Goal: Task Accomplishment & Management: Manage account settings

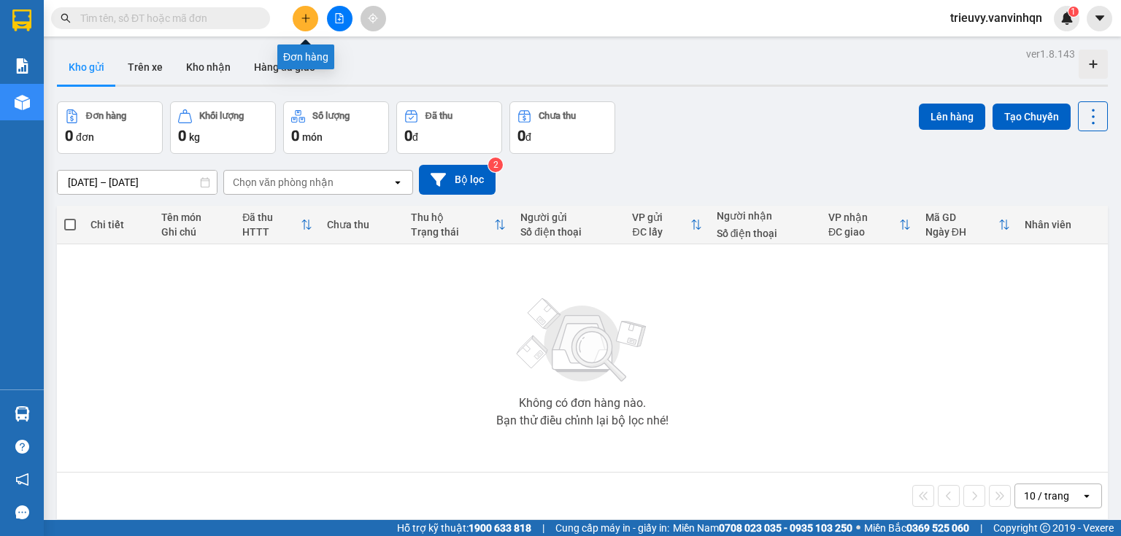
click at [310, 20] on icon "plus" at bounding box center [306, 18] width 10 height 10
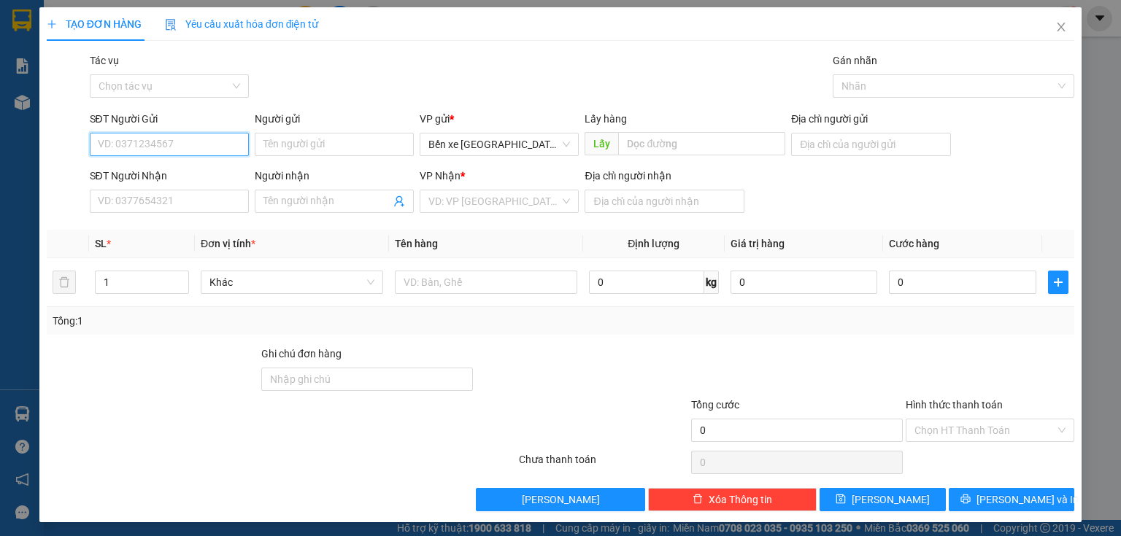
click at [214, 147] on input "SĐT Người Gửi" at bounding box center [169, 144] width 159 height 23
click at [212, 169] on div "0978555807" at bounding box center [168, 174] width 140 height 16
type input "0978555807"
type input "bxe"
type input "0909311926"
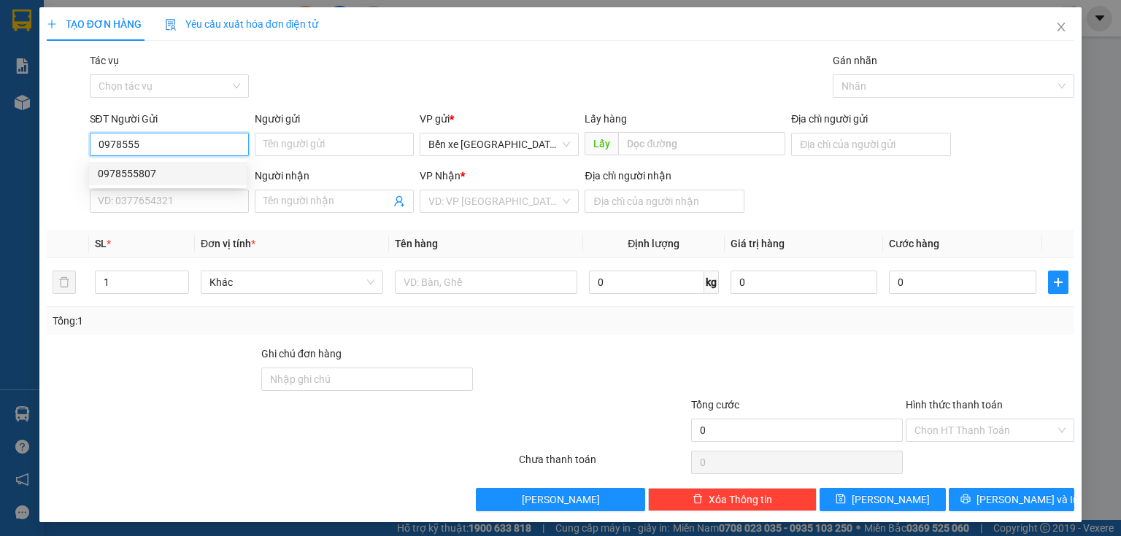
type input "gạo thái hùng"
type input "0978555807"
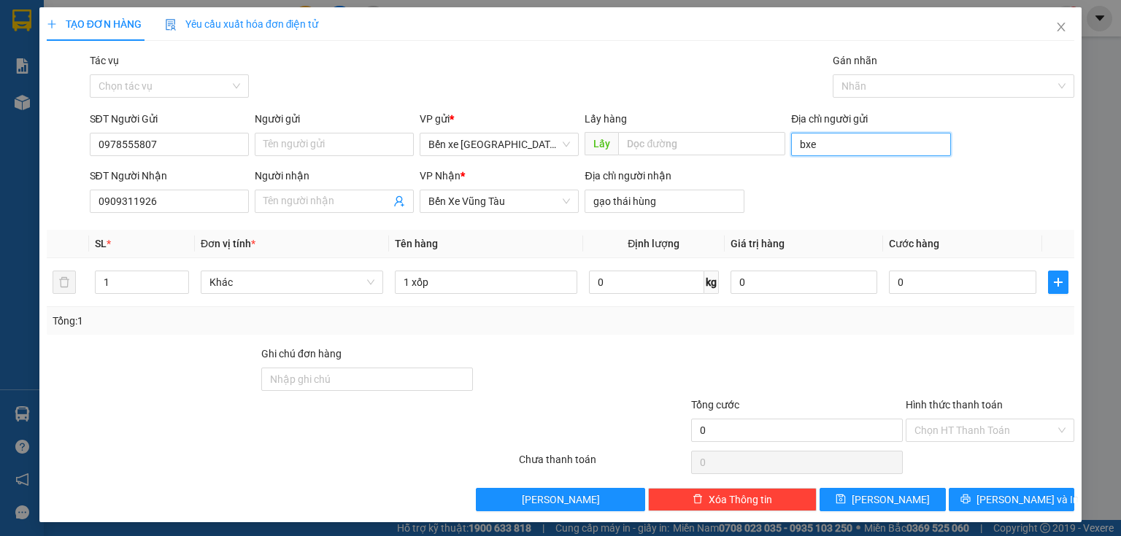
click at [840, 147] on input "bxe" at bounding box center [870, 144] width 159 height 23
click at [840, 147] on input "Địa chỉ người gửi" at bounding box center [870, 144] width 159 height 23
type input "BXQN"
click at [846, 495] on icon "save" at bounding box center [840, 499] width 9 height 9
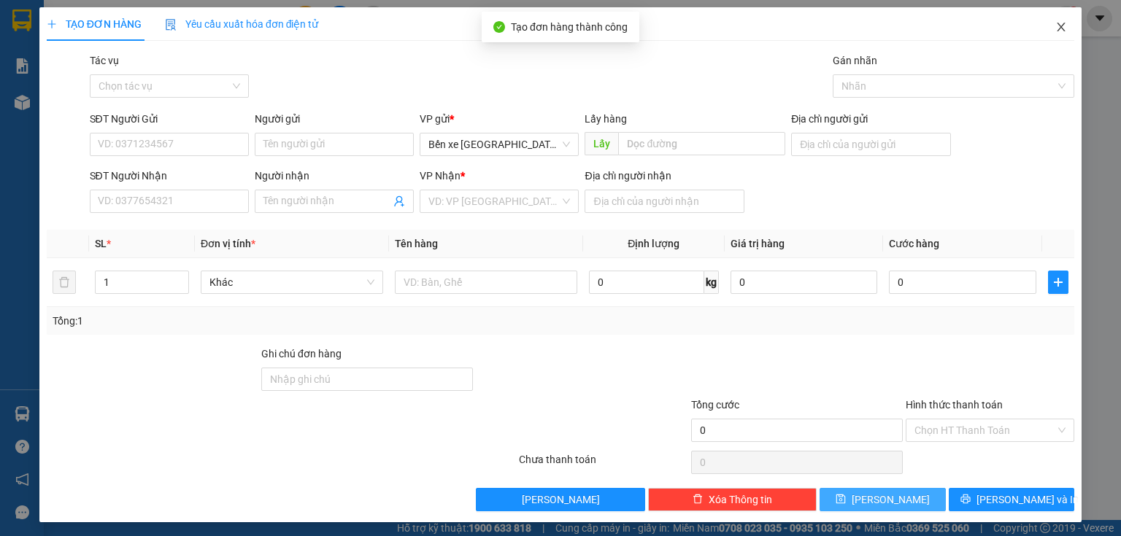
click at [1047, 35] on span "Close" at bounding box center [1061, 27] width 41 height 41
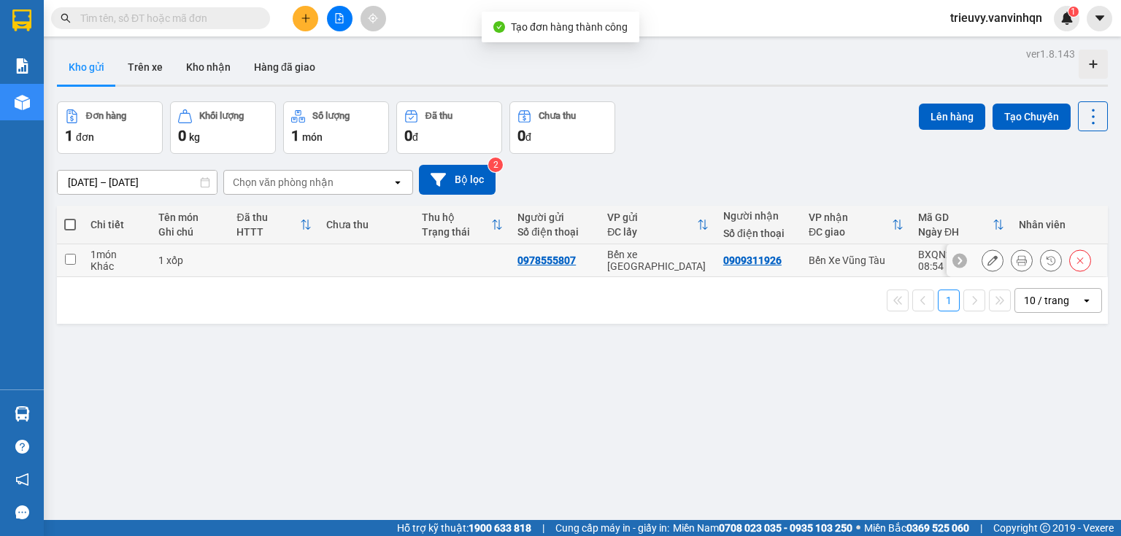
click at [219, 260] on div "1 xốp" at bounding box center [189, 261] width 63 height 12
checkbox input "true"
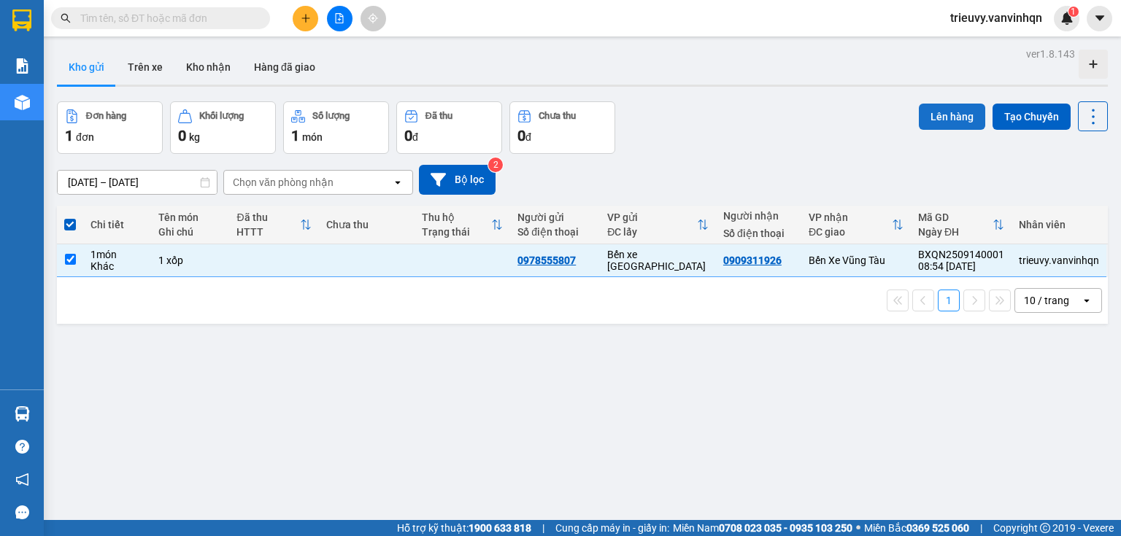
drag, startPoint x: 909, startPoint y: 115, endPoint x: 916, endPoint y: 114, distance: 7.3
click at [915, 114] on div "Đơn hàng 1 đơn Khối lượng 0 kg Số lượng 1 món Đã thu 0 đ Chưa thu 0 đ Lên hàng …" at bounding box center [582, 127] width 1051 height 53
click at [919, 114] on button "Lên hàng" at bounding box center [952, 117] width 66 height 26
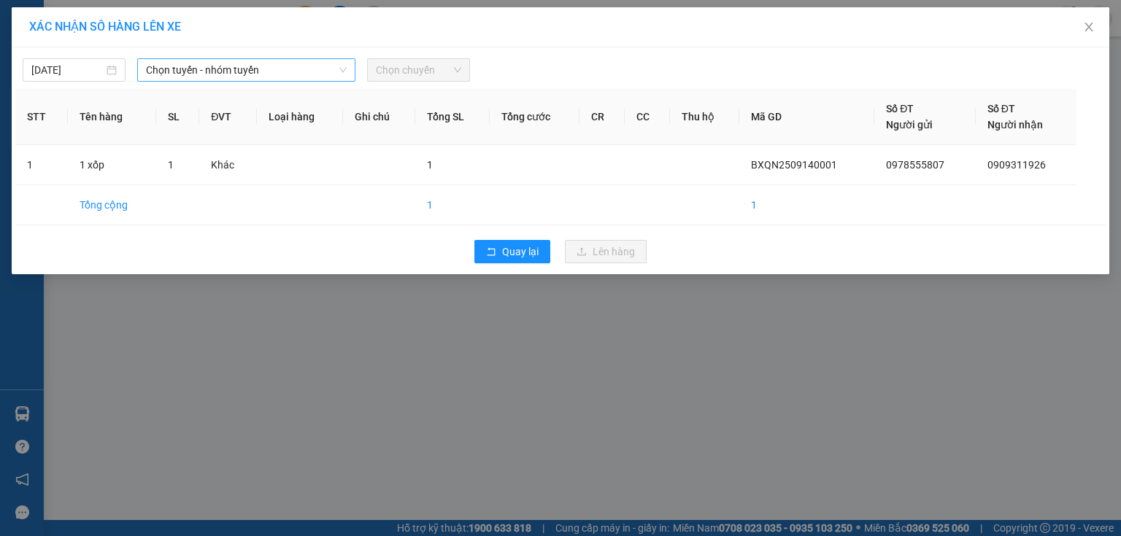
drag, startPoint x: 228, startPoint y: 70, endPoint x: 226, endPoint y: 79, distance: 8.9
click at [228, 72] on span "Chọn tuyến - nhóm tuyến" at bounding box center [246, 70] width 201 height 22
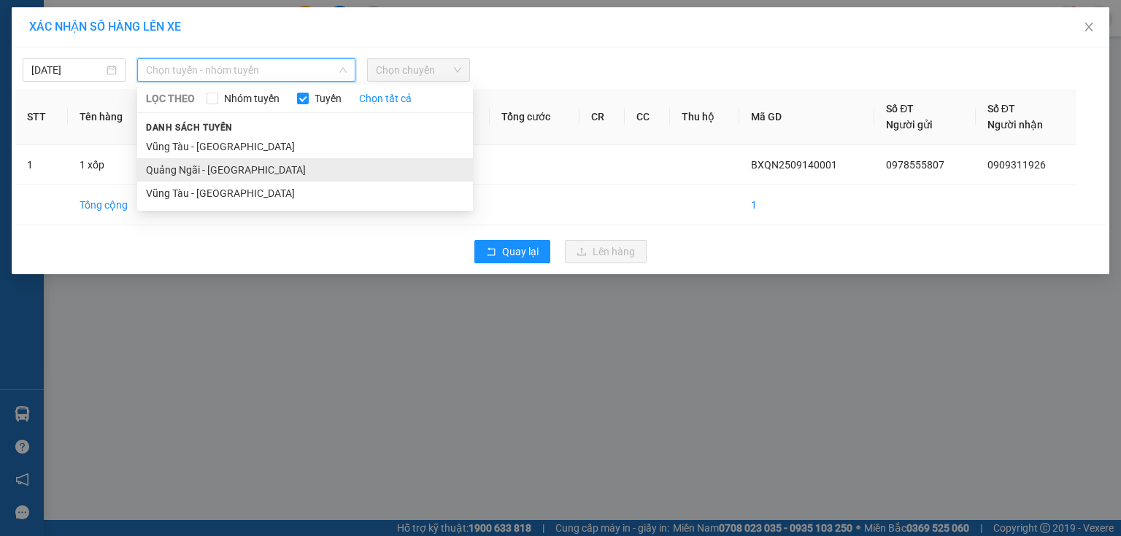
click at [210, 174] on li "Quảng Ngãi - [GEOGRAPHIC_DATA]" at bounding box center [305, 169] width 336 height 23
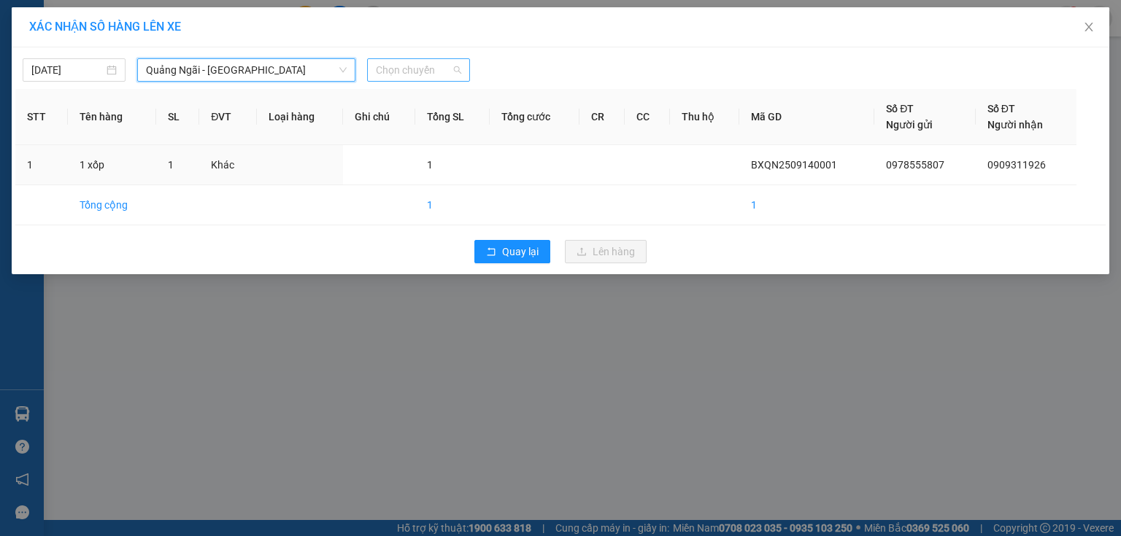
drag, startPoint x: 460, startPoint y: 67, endPoint x: 453, endPoint y: 131, distance: 64.6
click at [460, 68] on span "Chọn chuyến" at bounding box center [418, 70] width 85 height 22
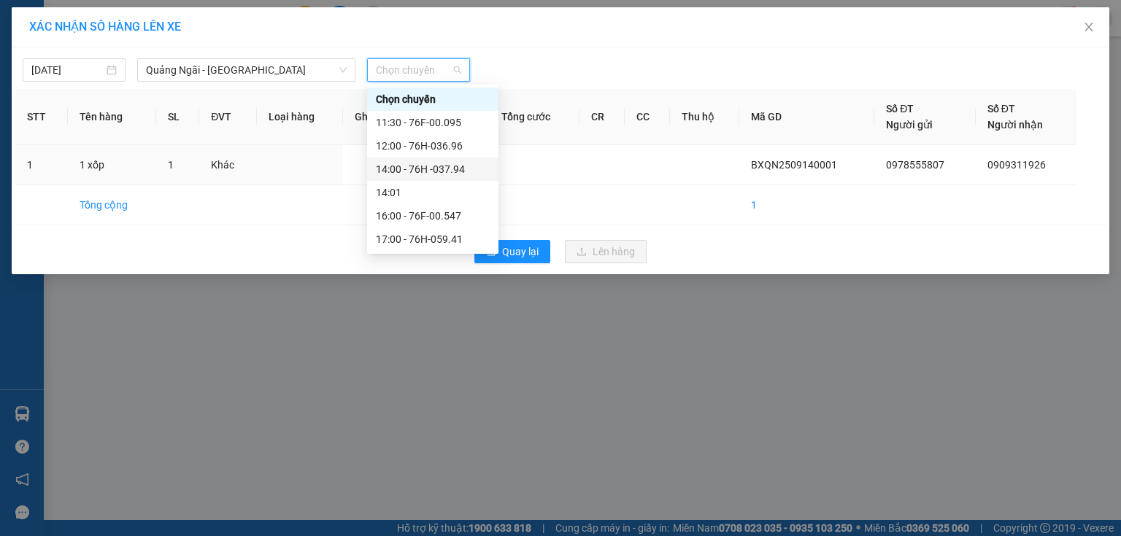
click at [459, 169] on div "14:00 - 76H -037.94" at bounding box center [433, 169] width 114 height 16
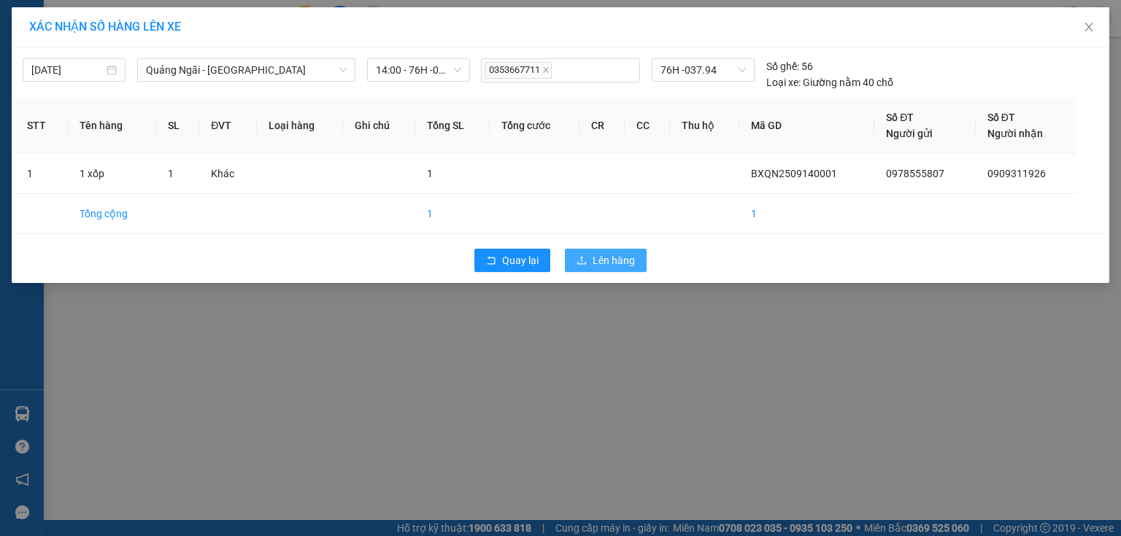
drag, startPoint x: 573, startPoint y: 244, endPoint x: 580, endPoint y: 250, distance: 8.9
click at [574, 244] on div "Quay lại Lên hàng" at bounding box center [560, 261] width 1090 height 38
click at [582, 251] on button "Lên hàng" at bounding box center [606, 260] width 82 height 23
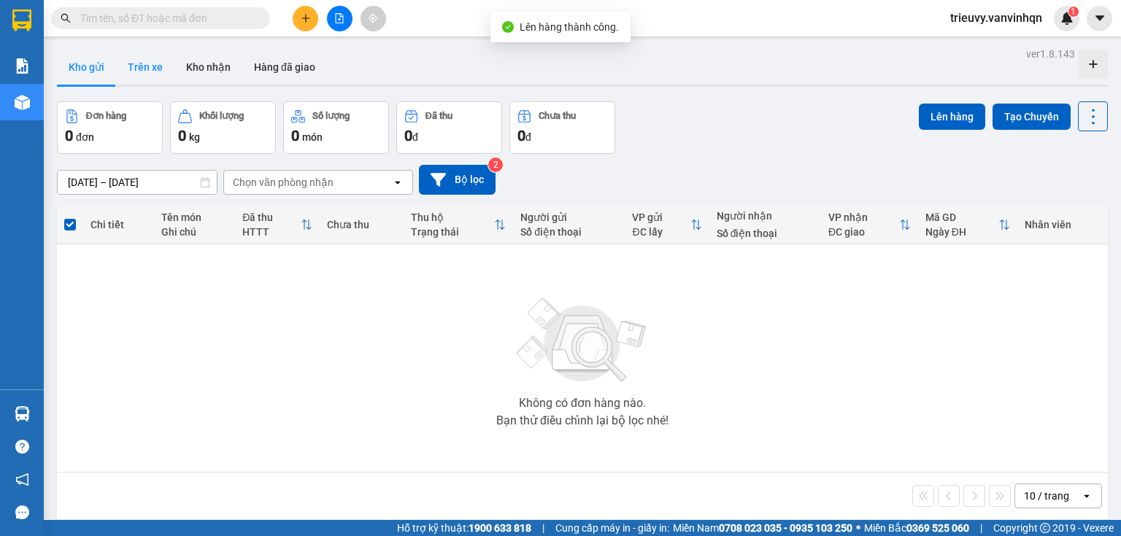
click at [135, 62] on button "Trên xe" at bounding box center [145, 67] width 58 height 35
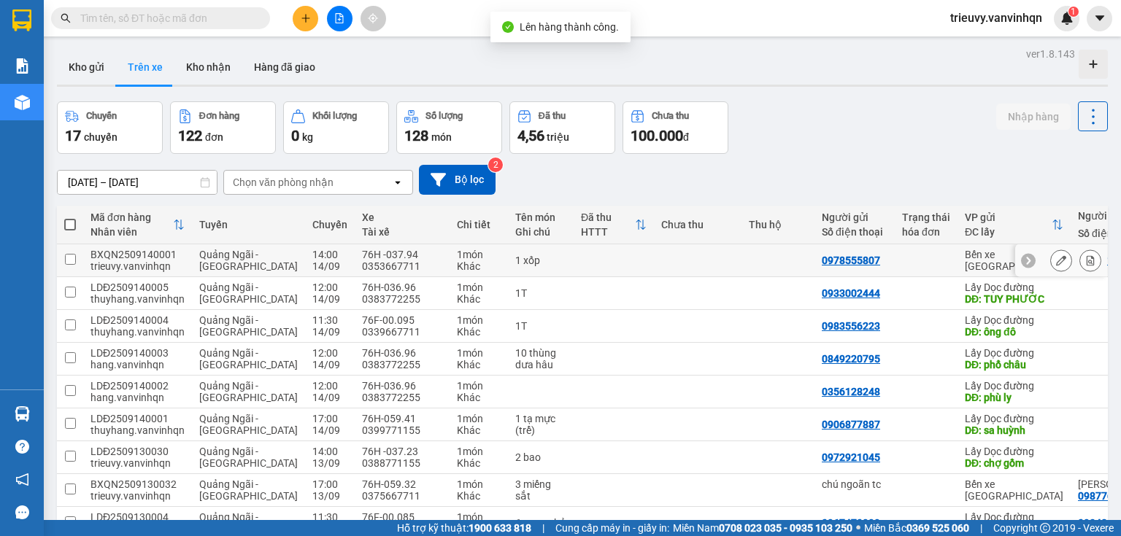
click at [1056, 263] on icon at bounding box center [1061, 260] width 10 height 10
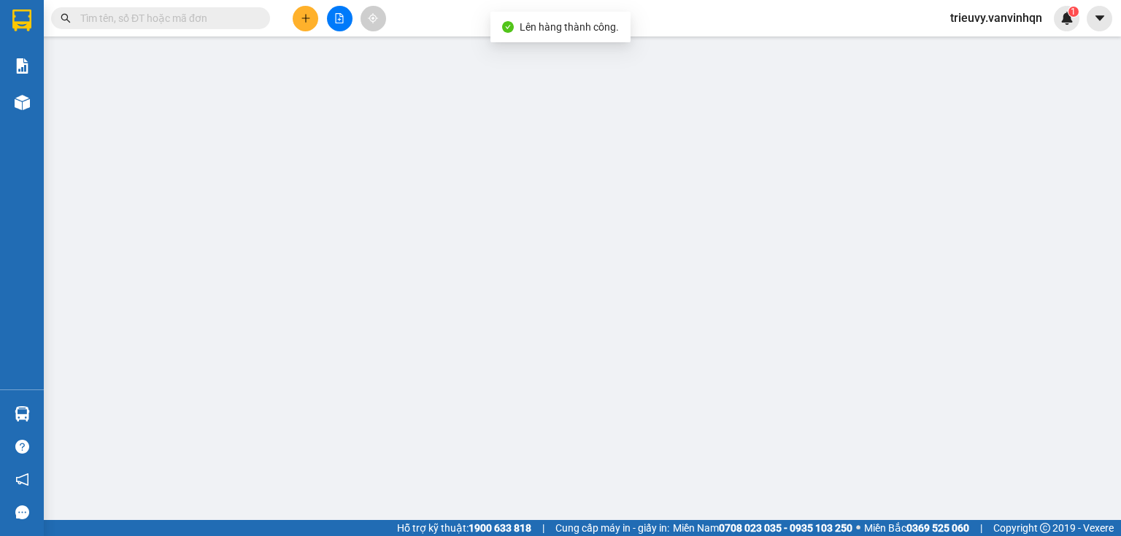
type input "0978555807"
type input "BXQN"
type input "0909311926"
type input "gạo thái hùng"
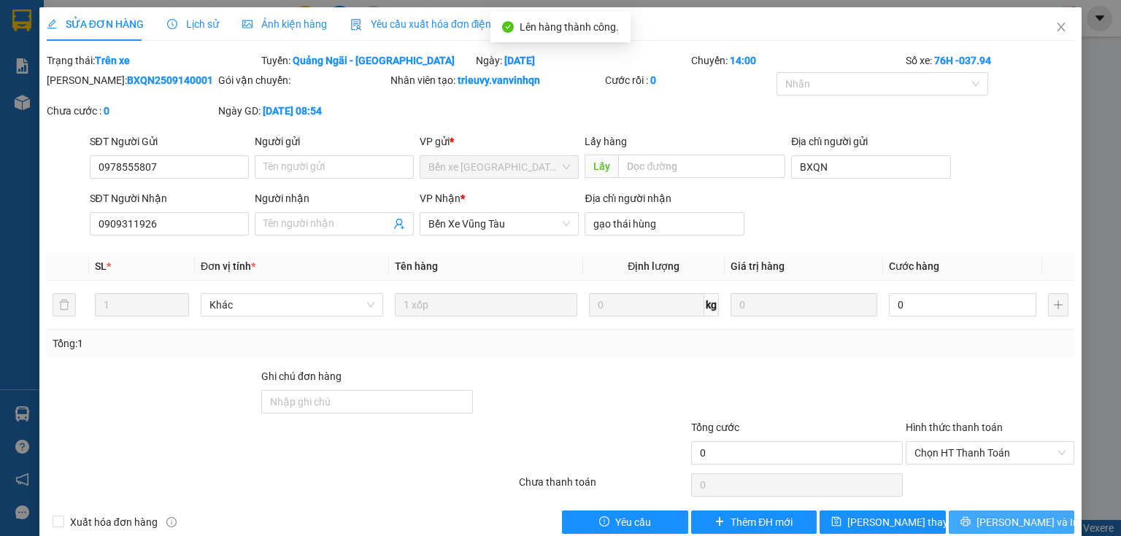
click at [1035, 525] on button "[PERSON_NAME] và In" at bounding box center [1012, 522] width 126 height 23
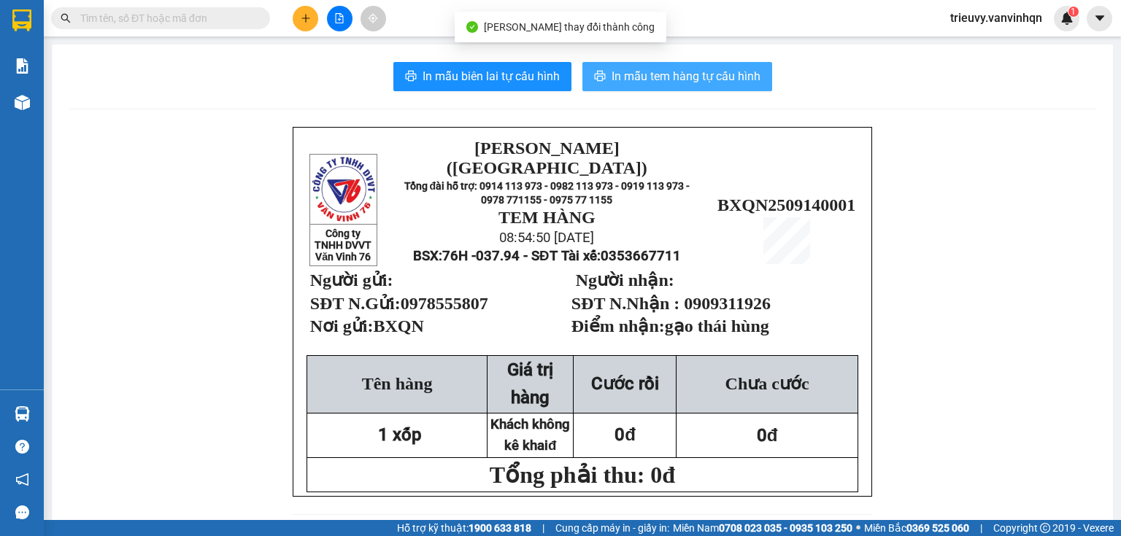
click at [628, 82] on span "In mẫu tem hàng tự cấu hình" at bounding box center [685, 76] width 149 height 18
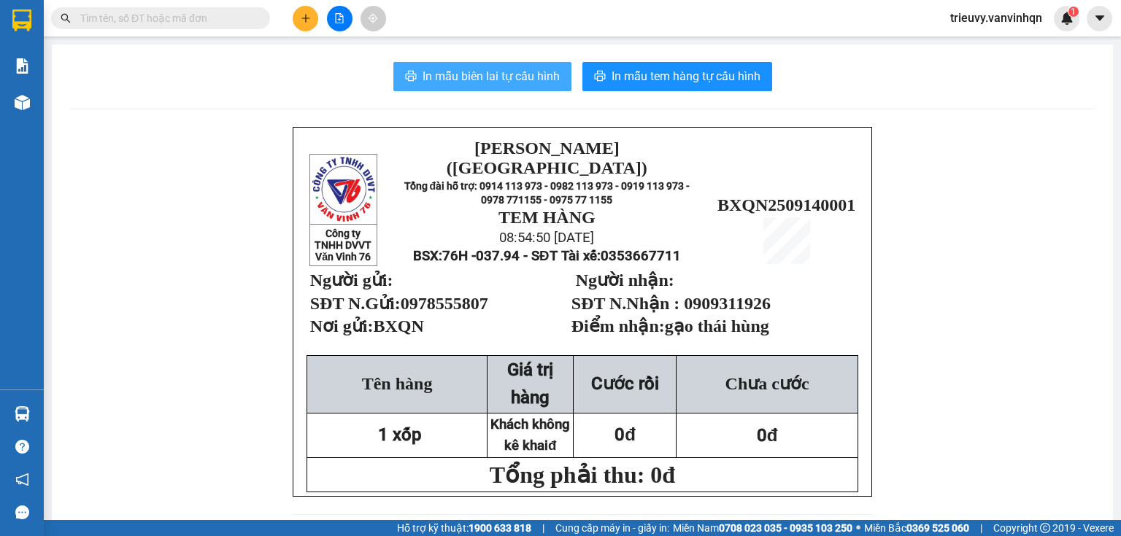
click at [490, 69] on span "In mẫu biên lai tự cấu hình" at bounding box center [490, 76] width 137 height 18
click at [527, 85] on span "In mẫu biên lai tự cấu hình" at bounding box center [490, 76] width 137 height 18
click at [530, 82] on span "In mẫu biên lai tự cấu hình" at bounding box center [490, 76] width 137 height 18
click at [484, 82] on span "In mẫu biên lai tự cấu hình" at bounding box center [490, 76] width 137 height 18
click at [245, 18] on input "text" at bounding box center [166, 18] width 172 height 16
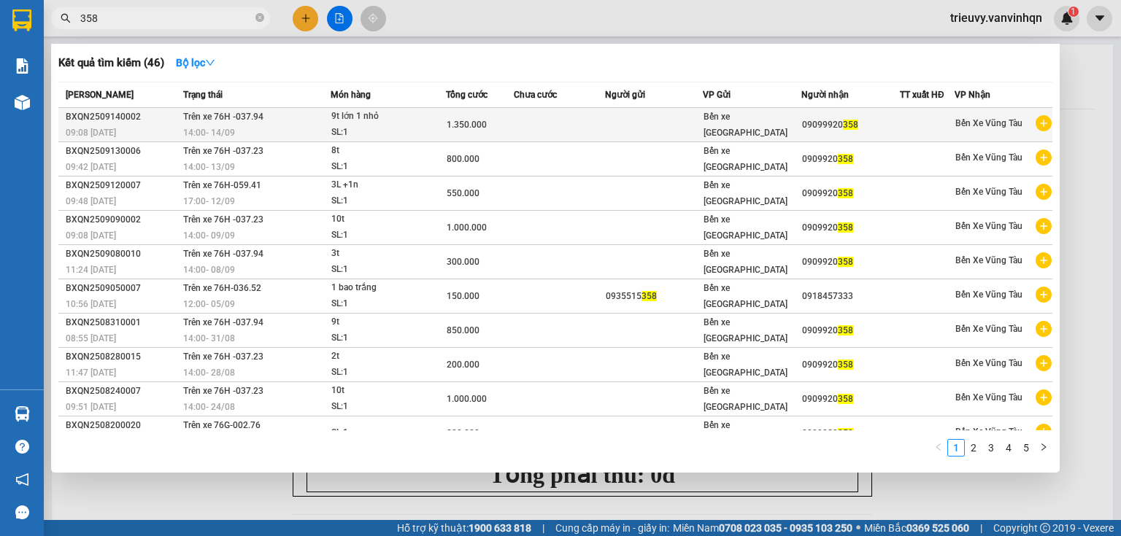
type input "358"
click at [533, 128] on td at bounding box center [559, 125] width 90 height 34
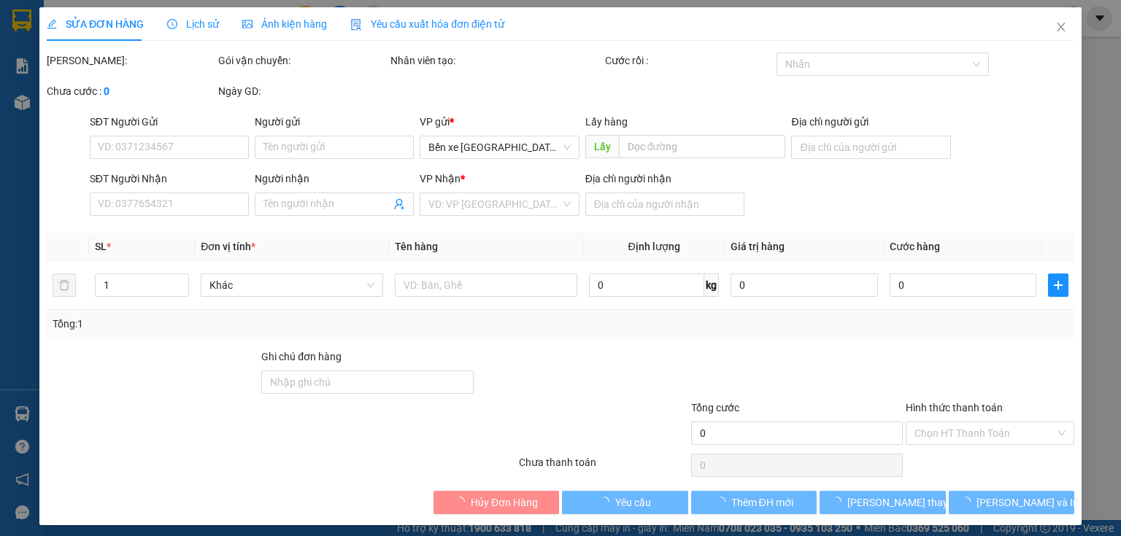
type input "09099920358"
type input "cửa lấp"
type input "1.350.000"
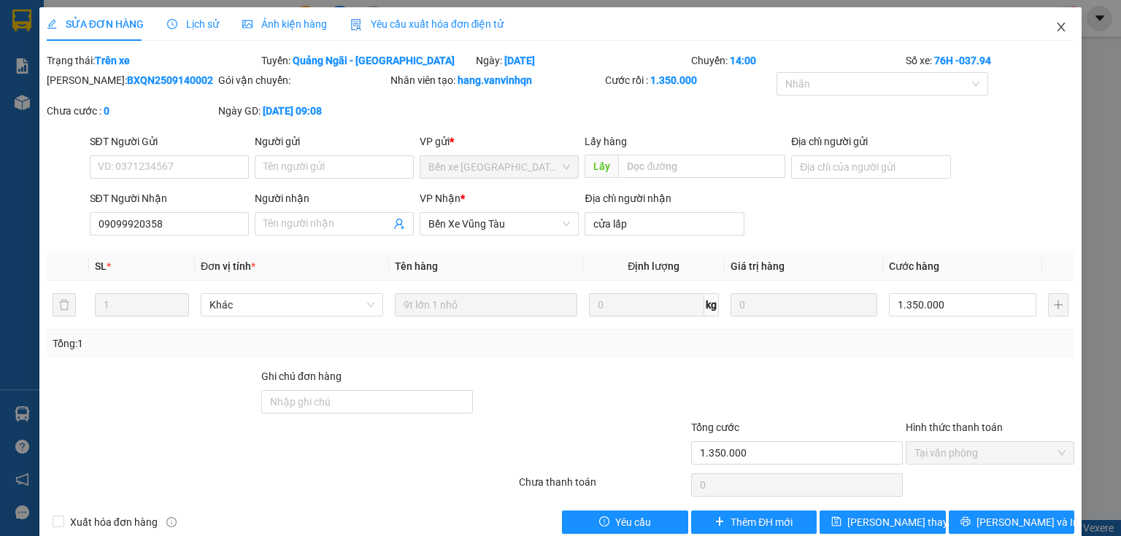
click at [1055, 28] on icon "close" at bounding box center [1061, 27] width 12 height 12
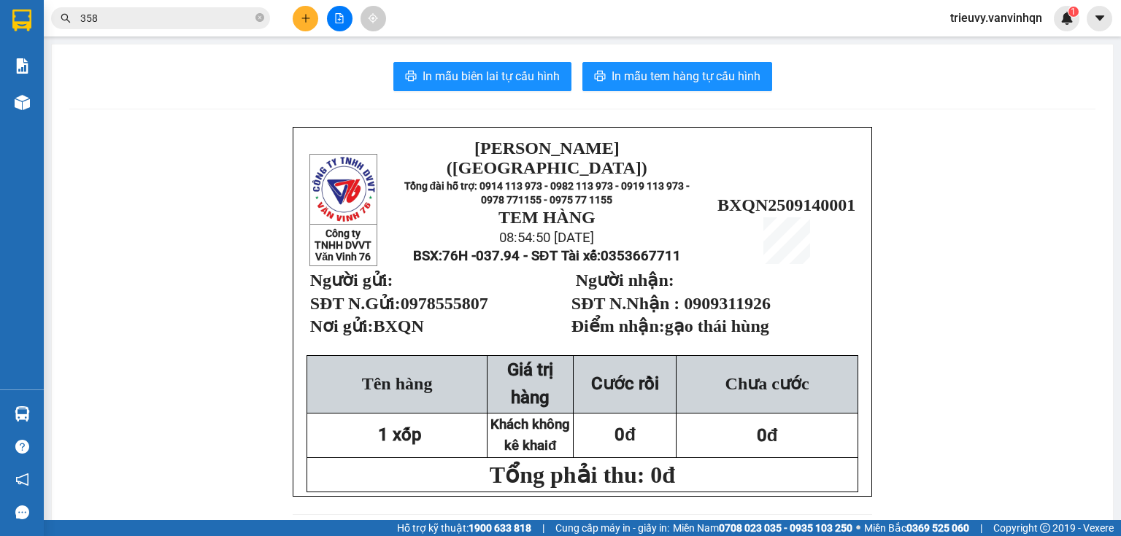
click at [307, 21] on button at bounding box center [306, 19] width 26 height 26
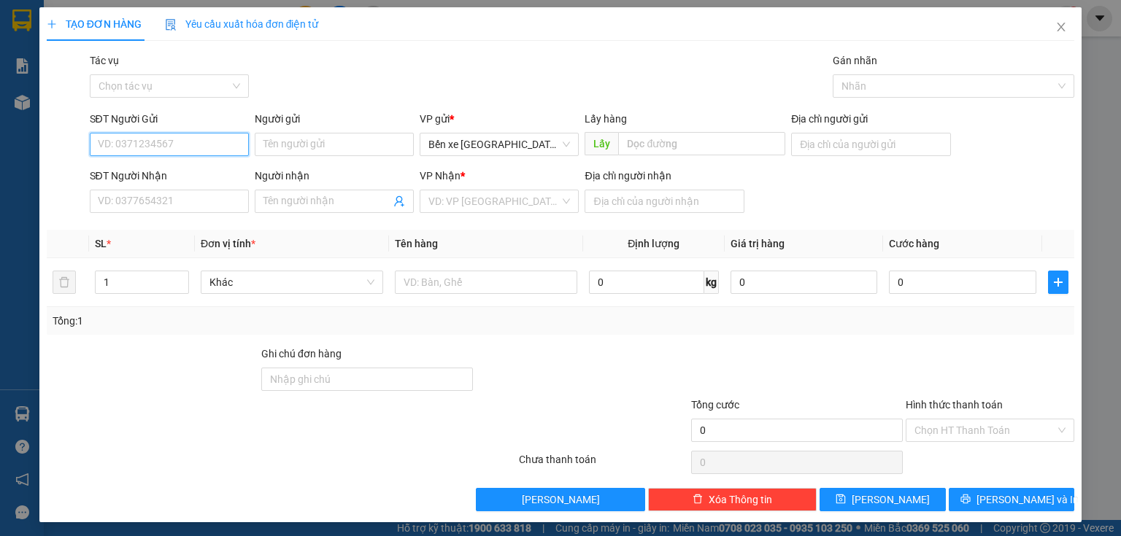
click at [198, 150] on input "SĐT Người Gửi" at bounding box center [169, 144] width 159 height 23
click at [198, 172] on div "0393386738" at bounding box center [168, 174] width 140 height 16
type input "0393386738"
type input "BXQN"
type input "0977343211"
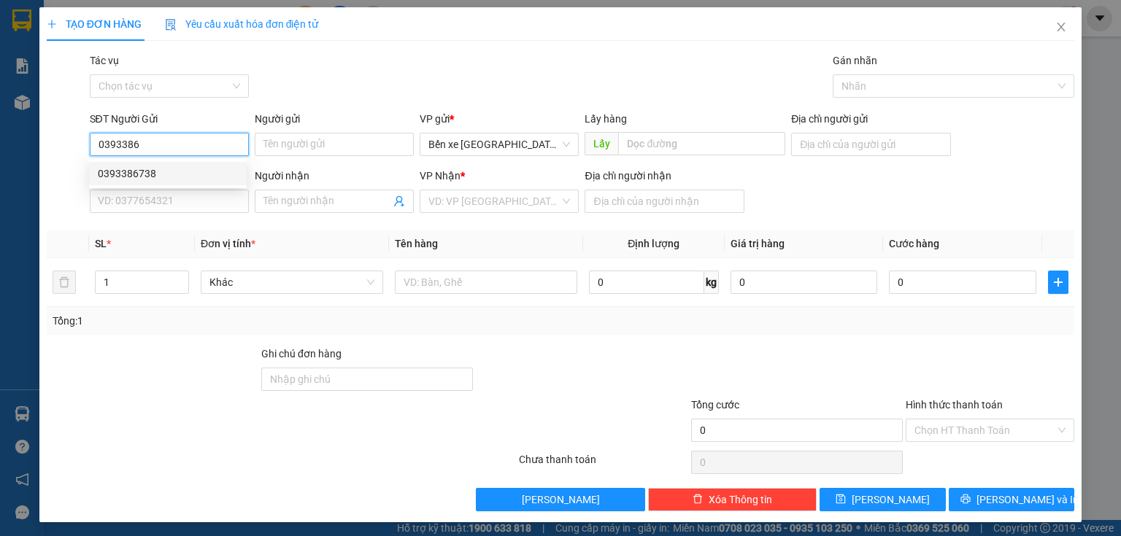
type input "2 lục"
type input "50.000"
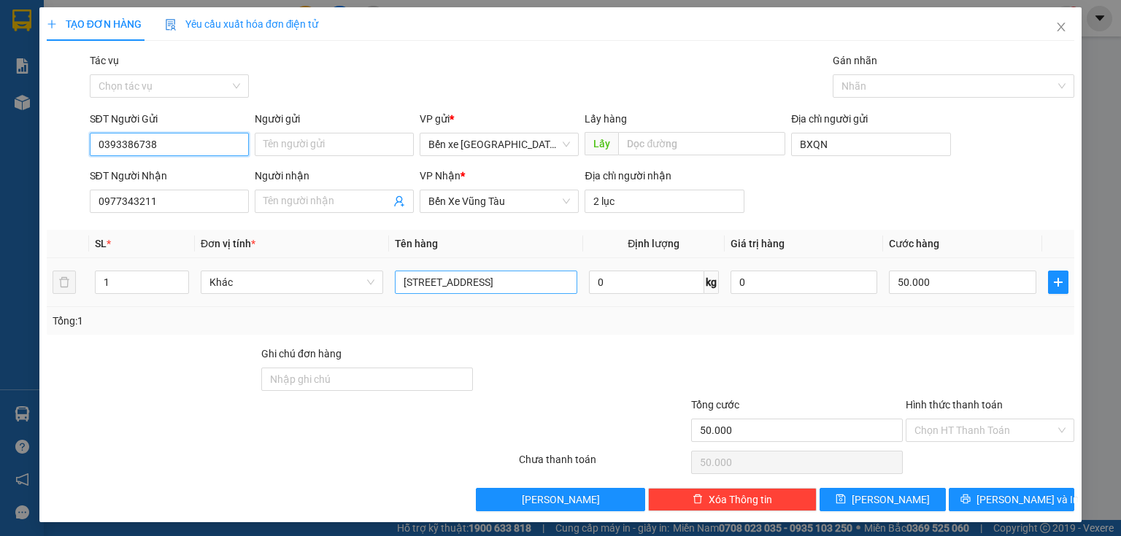
type input "0393386738"
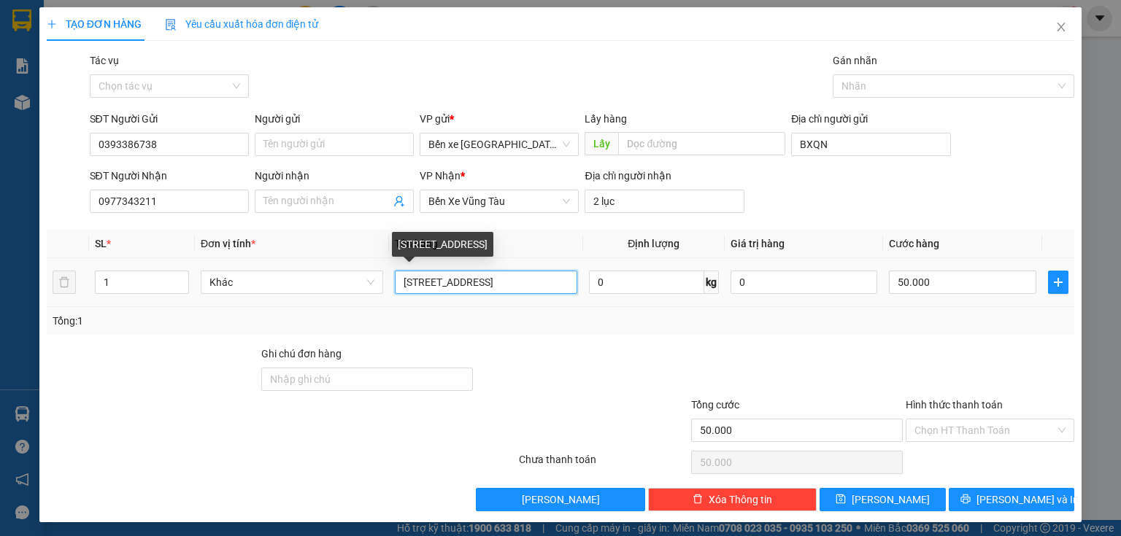
click at [536, 286] on input "[STREET_ADDRESS]" at bounding box center [486, 282] width 182 height 23
type input "1"
type input "1 bị đỏ"
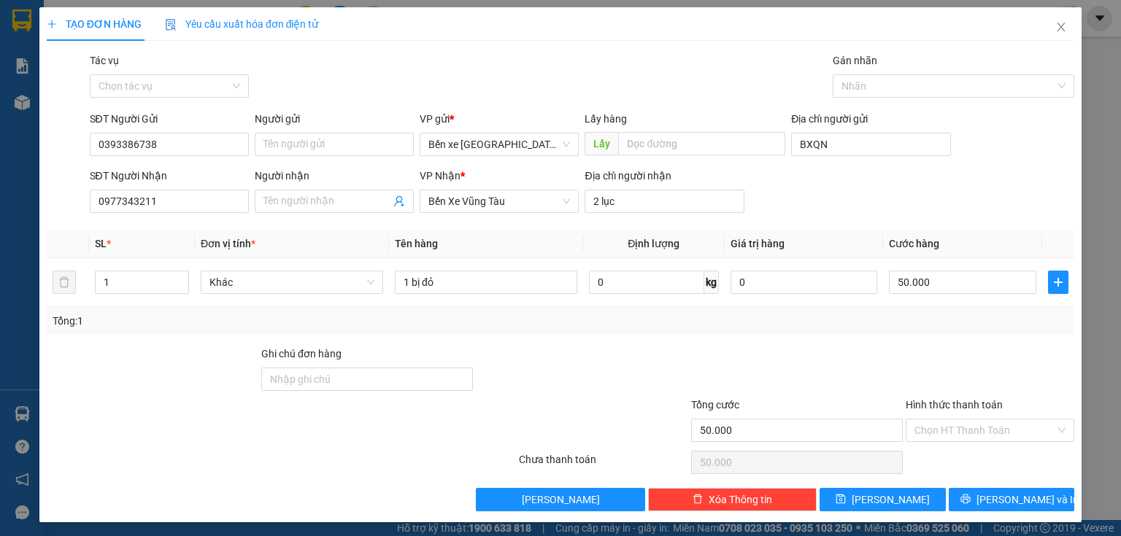
drag, startPoint x: 965, startPoint y: 429, endPoint x: 965, endPoint y: 444, distance: 14.6
click at [965, 429] on input "Hình thức thanh toán" at bounding box center [984, 431] width 141 height 22
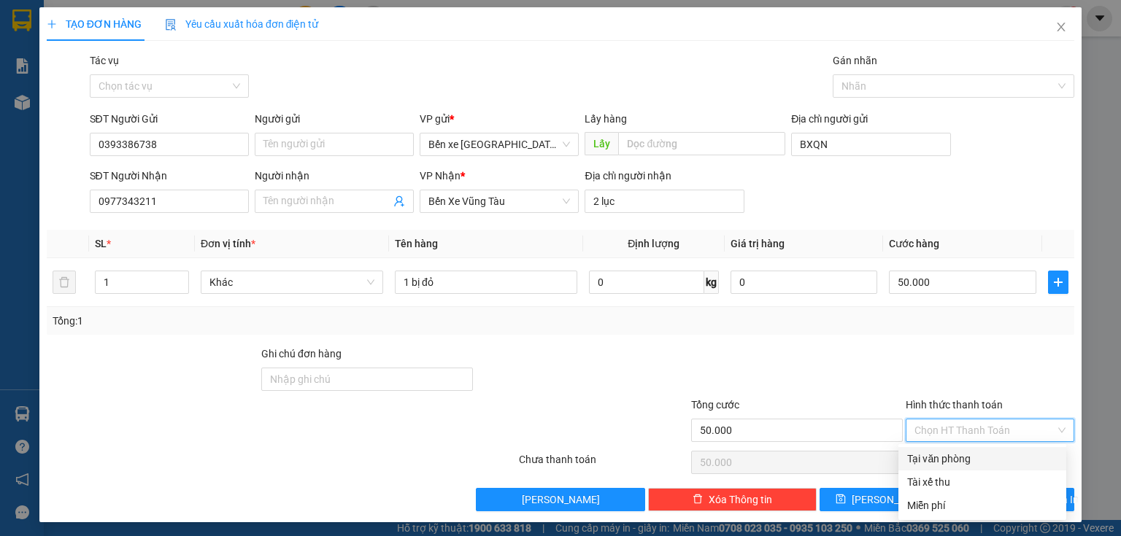
click at [964, 460] on div "Tại văn phòng" at bounding box center [982, 459] width 150 height 16
type input "0"
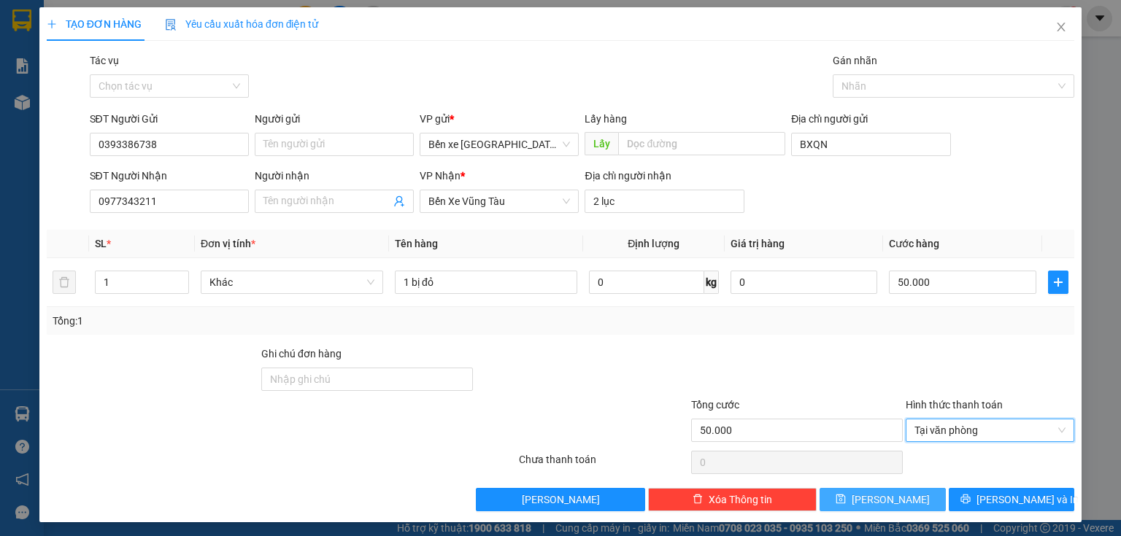
click at [902, 499] on button "[PERSON_NAME]" at bounding box center [882, 499] width 126 height 23
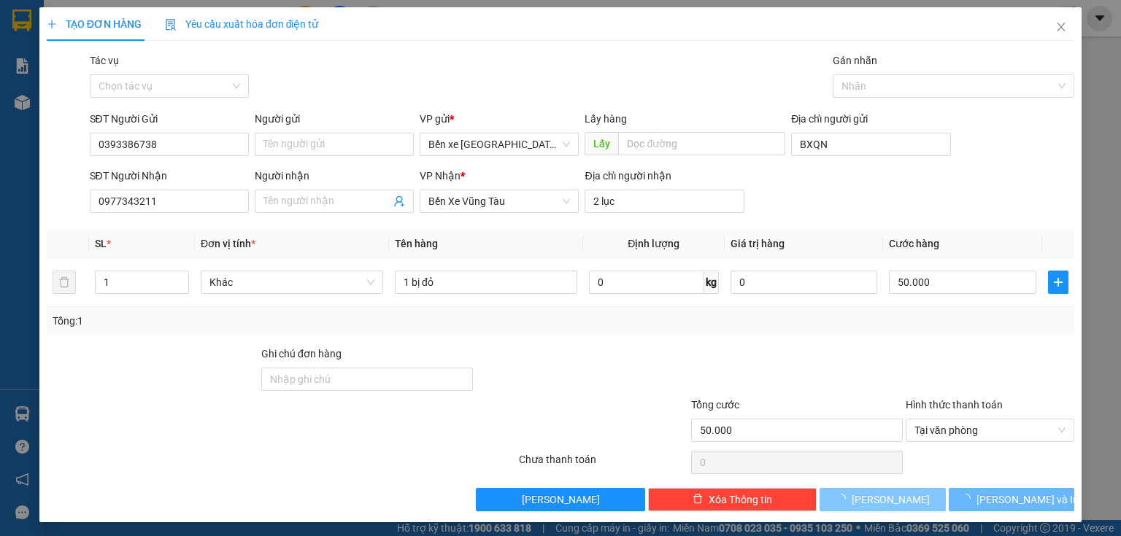
type input "0"
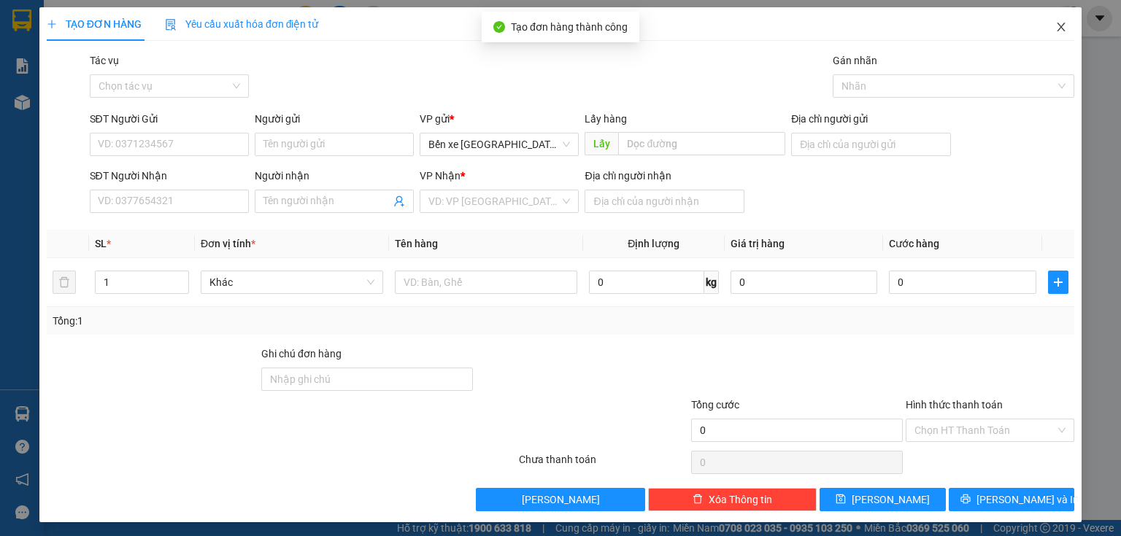
click at [1050, 34] on span "Close" at bounding box center [1061, 27] width 41 height 41
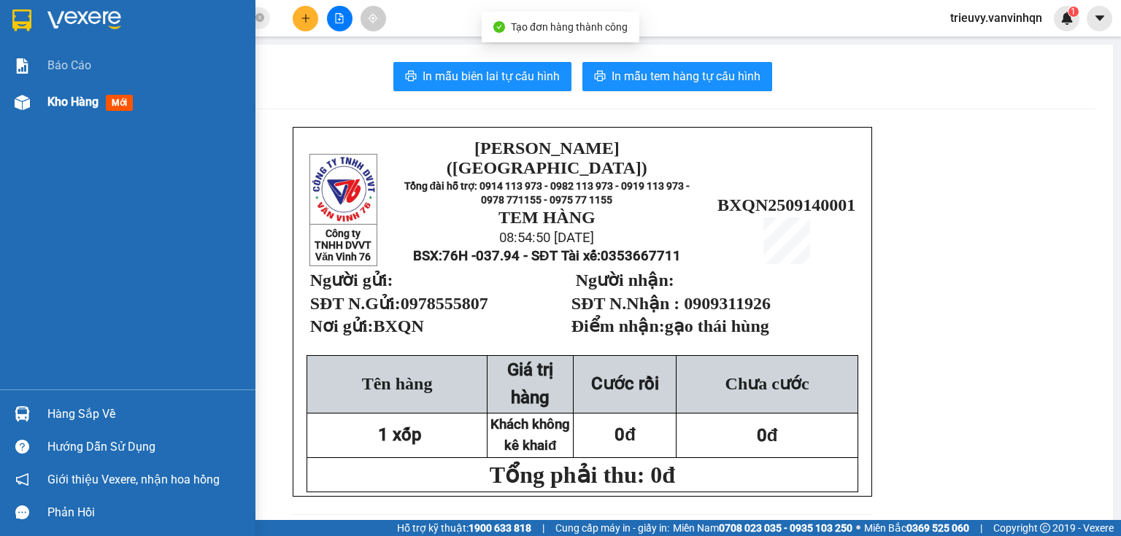
click at [50, 95] on span "Kho hàng" at bounding box center [72, 102] width 51 height 14
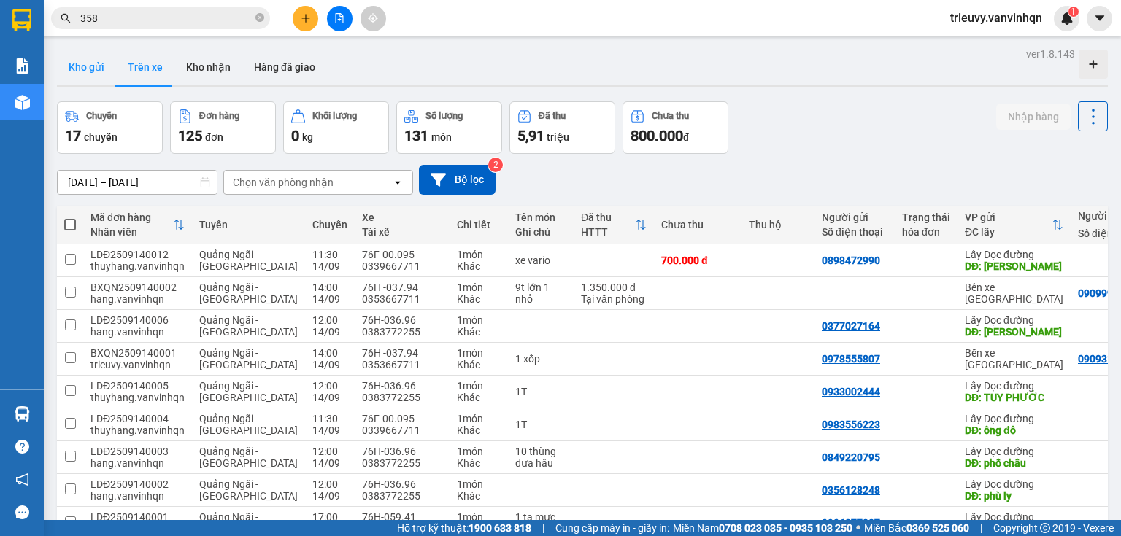
click at [101, 76] on button "Kho gửi" at bounding box center [86, 67] width 59 height 35
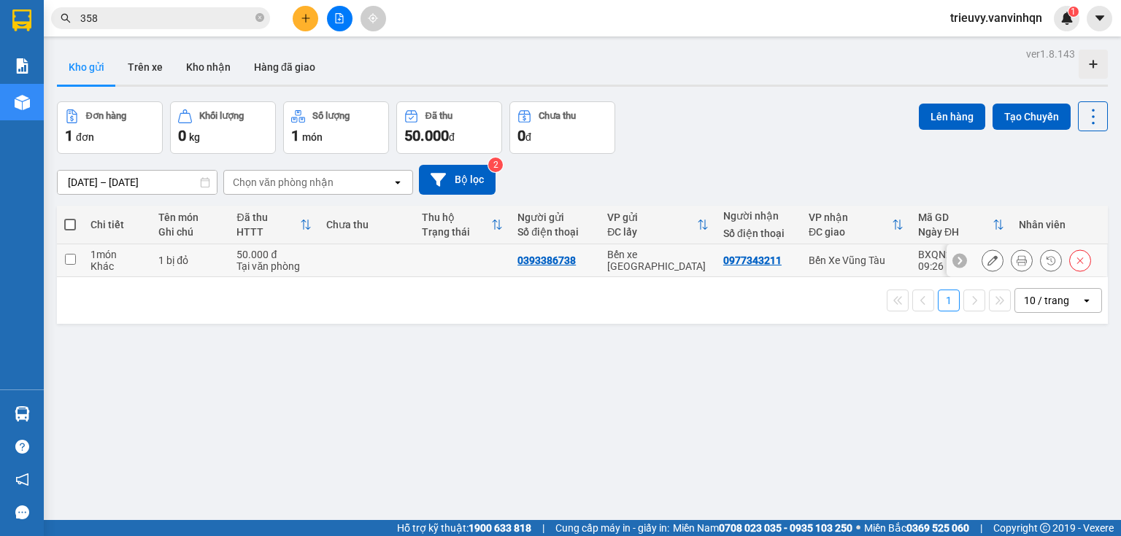
click at [275, 254] on div "50.000 đ" at bounding box center [273, 255] width 75 height 12
checkbox input "true"
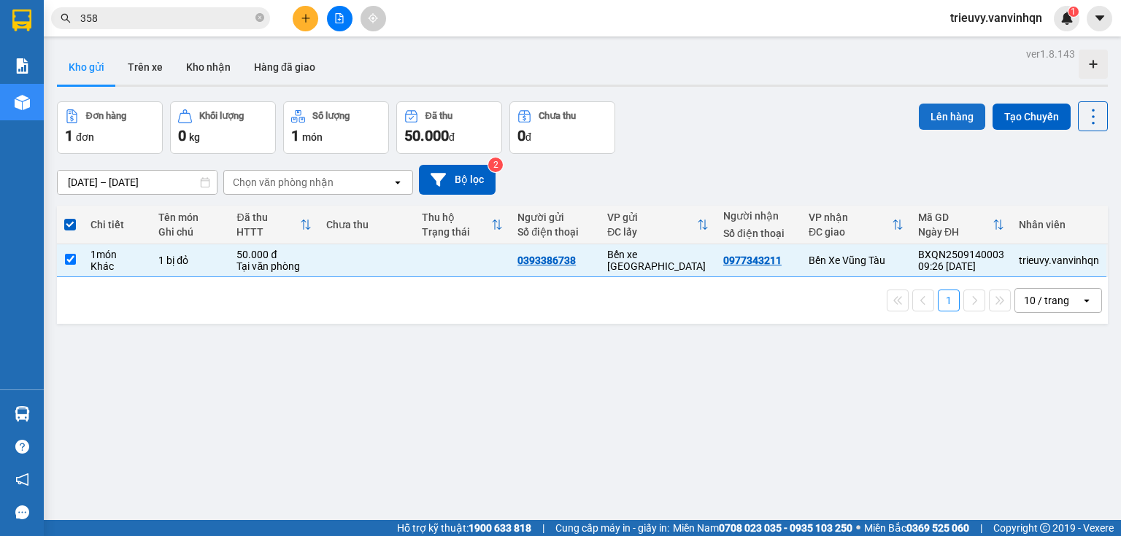
click at [957, 120] on button "Lên hàng" at bounding box center [952, 117] width 66 height 26
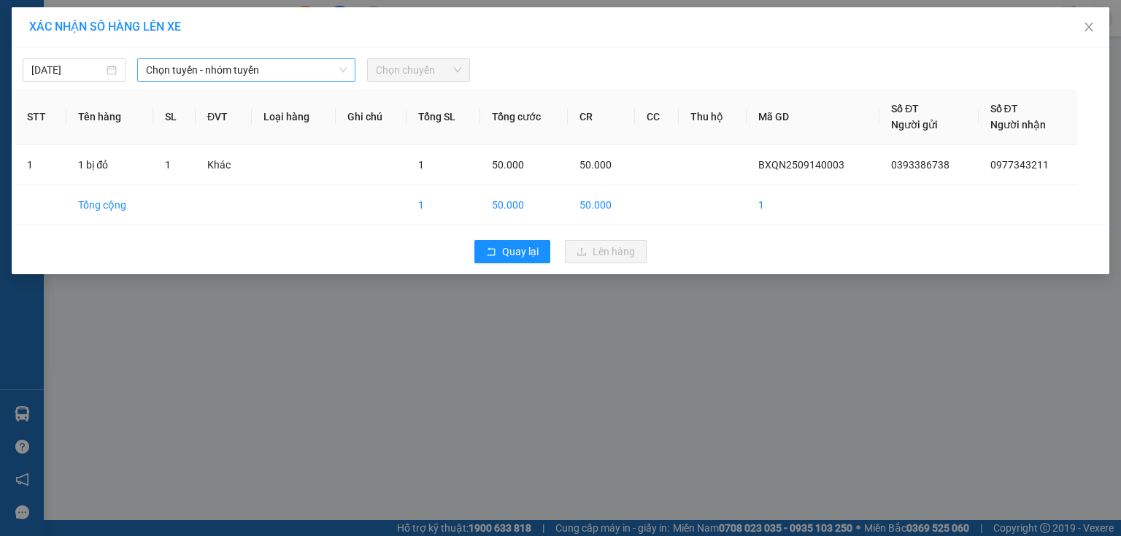
drag, startPoint x: 200, startPoint y: 61, endPoint x: 193, endPoint y: 67, distance: 9.3
click at [198, 61] on span "Chọn tuyến - nhóm tuyến" at bounding box center [246, 70] width 201 height 22
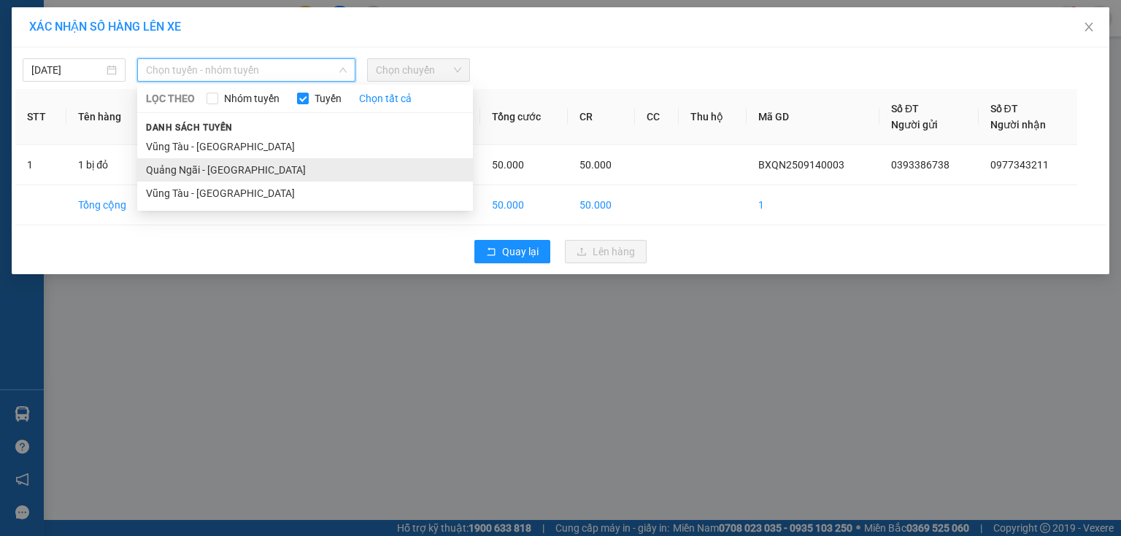
drag, startPoint x: 181, startPoint y: 179, endPoint x: 190, endPoint y: 177, distance: 9.9
click at [181, 179] on li "Quảng Ngãi - [GEOGRAPHIC_DATA]" at bounding box center [305, 169] width 336 height 23
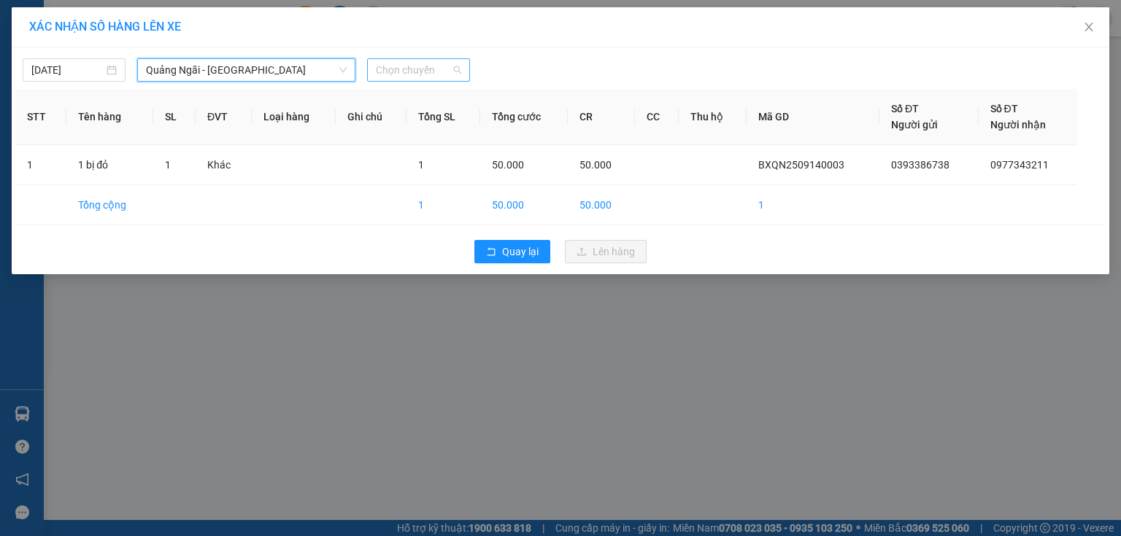
click at [464, 76] on div "Chọn chuyến" at bounding box center [418, 69] width 103 height 23
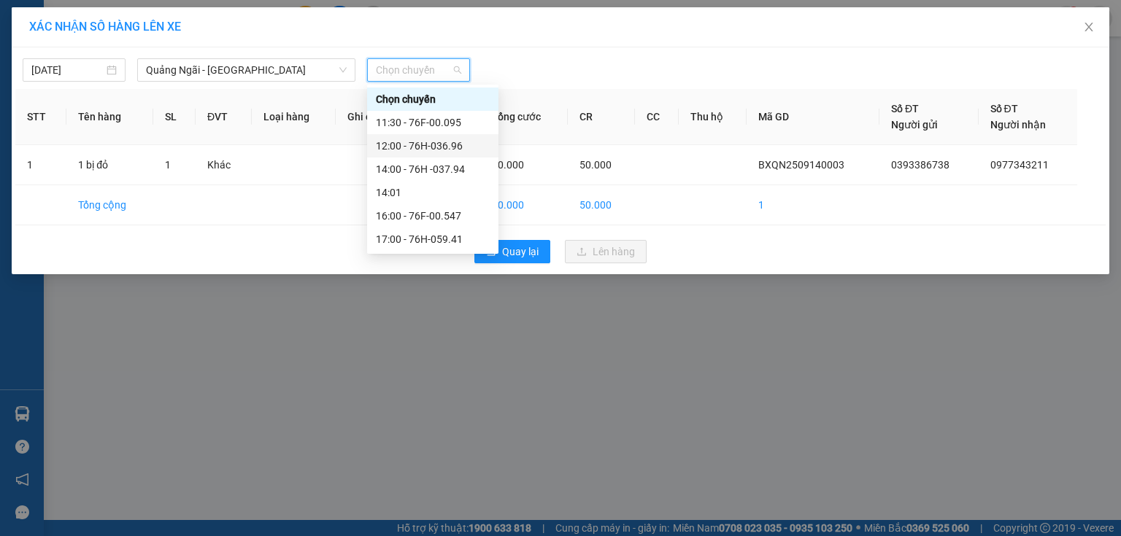
click at [448, 141] on div "12:00 - 76H-036.96" at bounding box center [433, 146] width 114 height 16
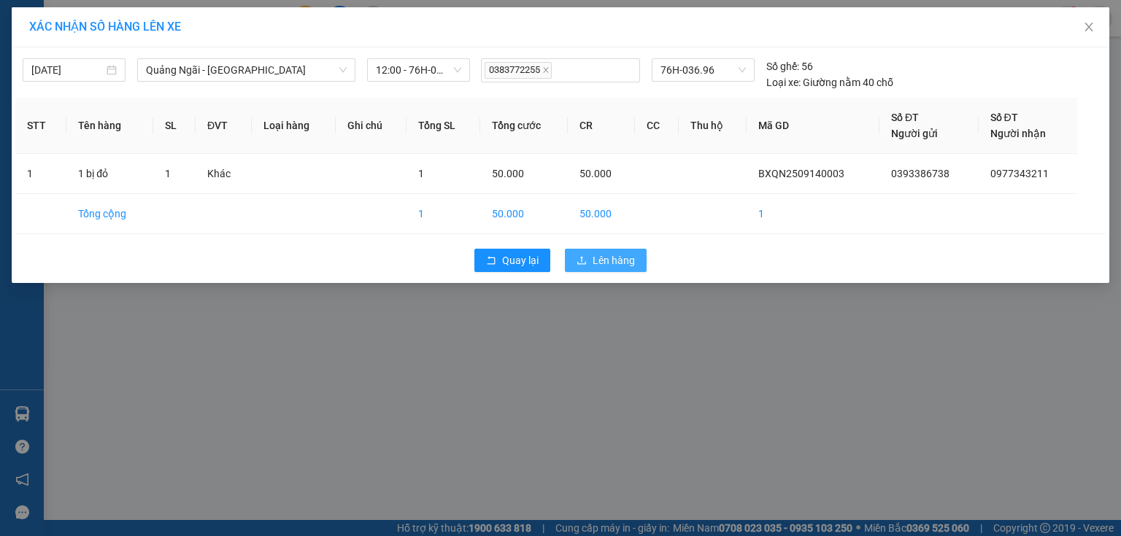
click at [595, 263] on span "Lên hàng" at bounding box center [613, 260] width 42 height 16
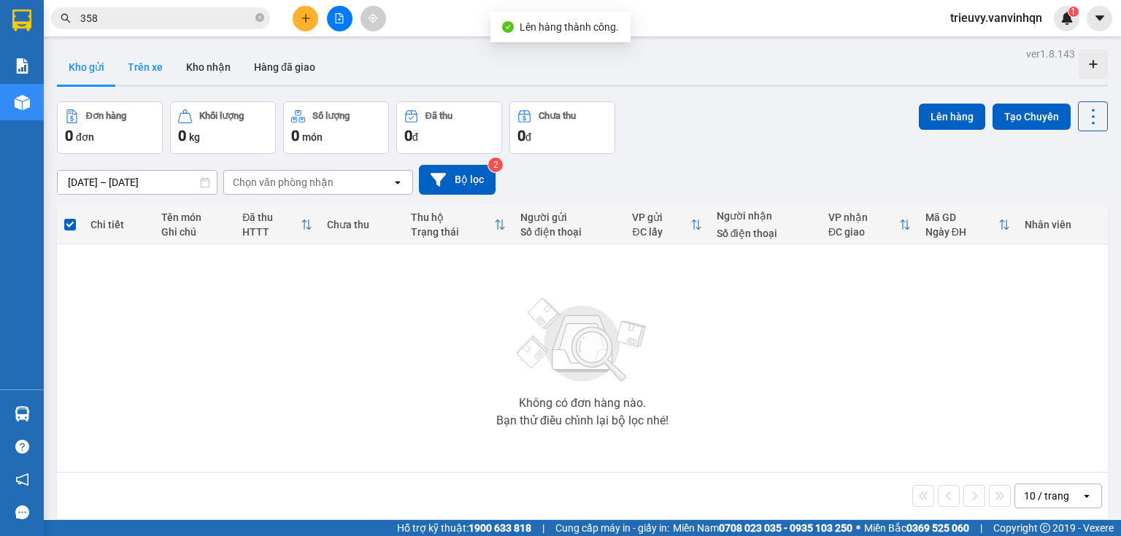
click at [144, 65] on button "Trên xe" at bounding box center [145, 67] width 58 height 35
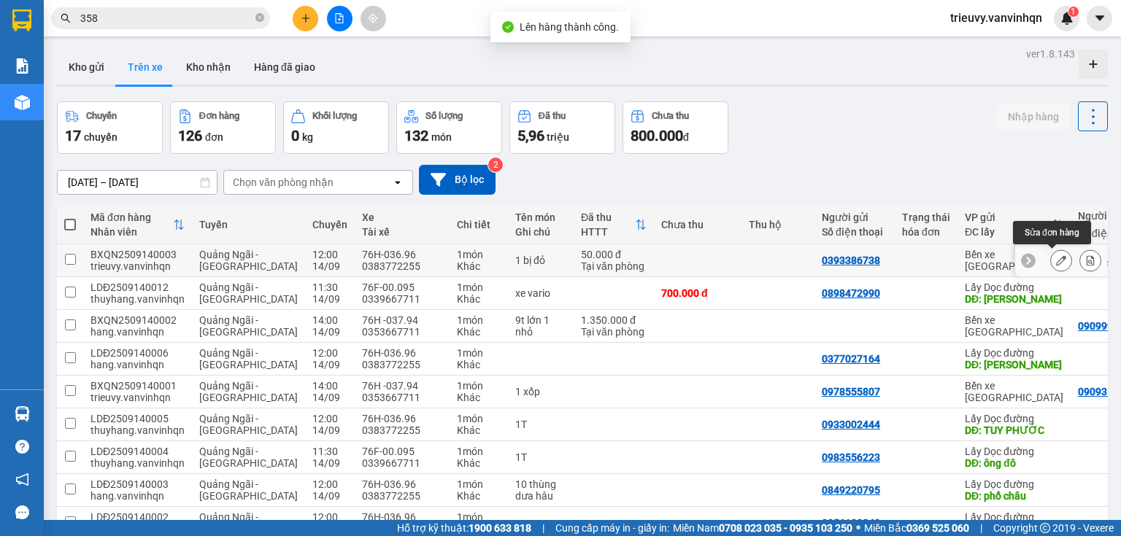
click at [1056, 263] on icon at bounding box center [1061, 260] width 10 height 10
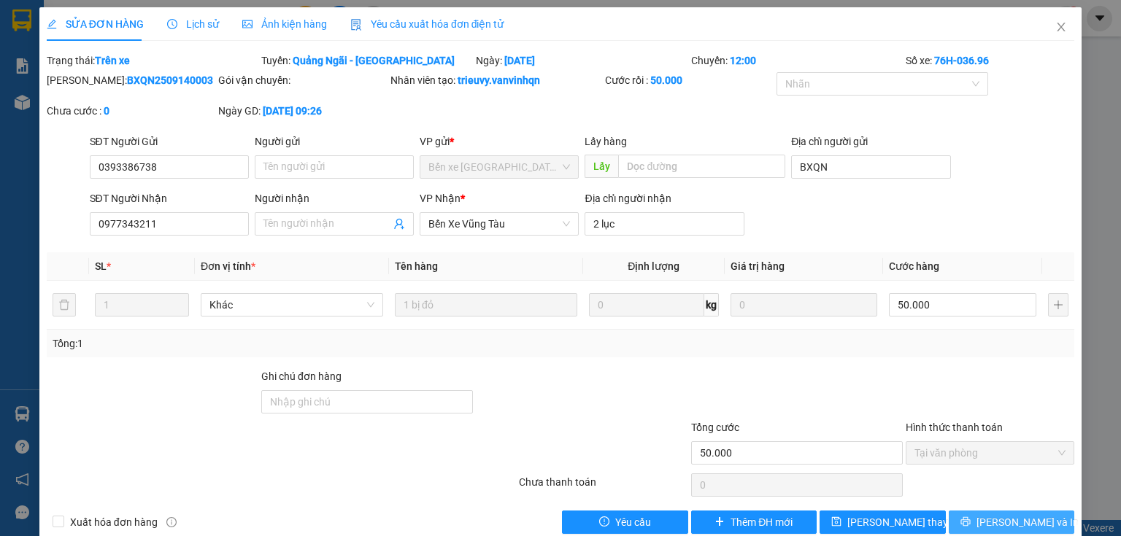
click at [970, 520] on icon "printer" at bounding box center [965, 522] width 10 height 10
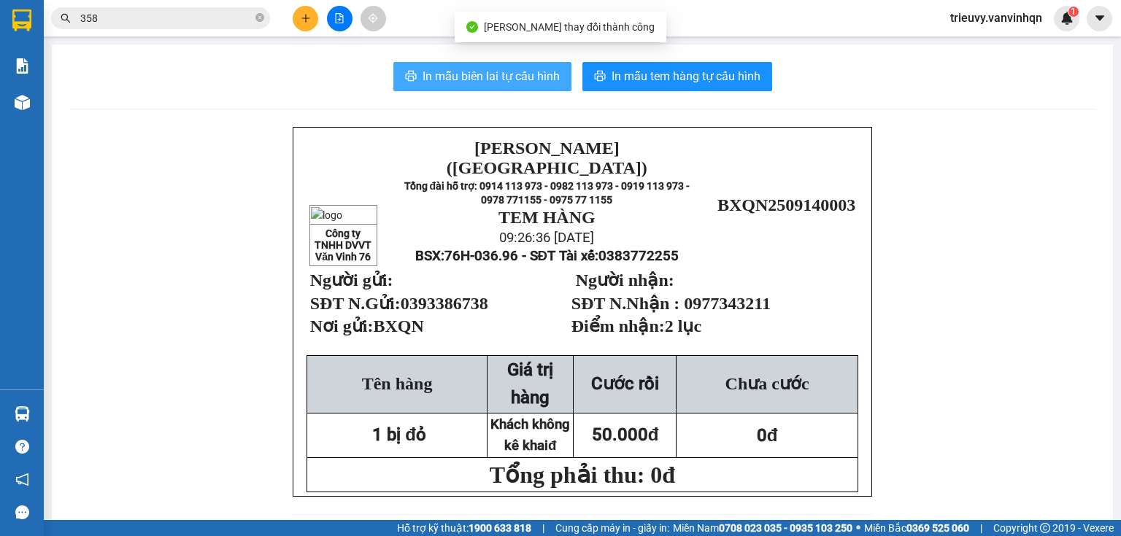
click at [534, 82] on span "In mẫu biên lai tự cấu hình" at bounding box center [490, 76] width 137 height 18
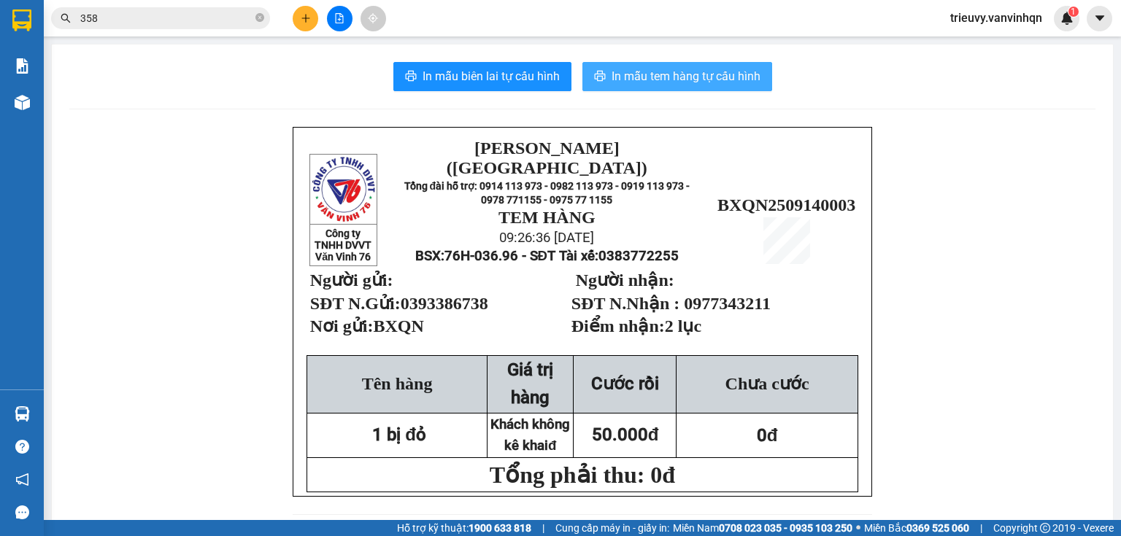
click at [692, 82] on span "In mẫu tem hàng tự cấu hình" at bounding box center [685, 76] width 149 height 18
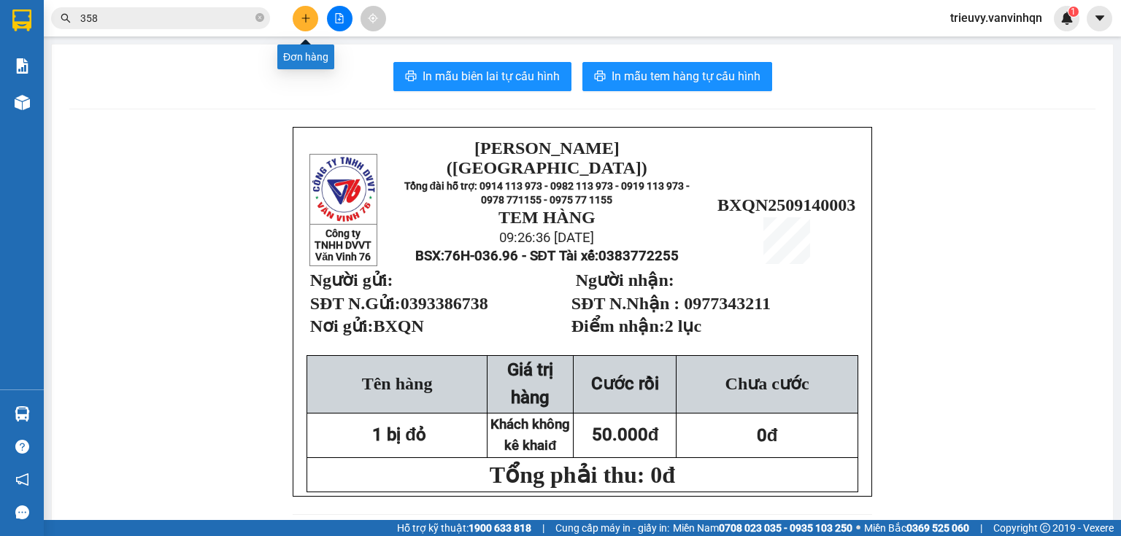
click at [298, 9] on button at bounding box center [306, 19] width 26 height 26
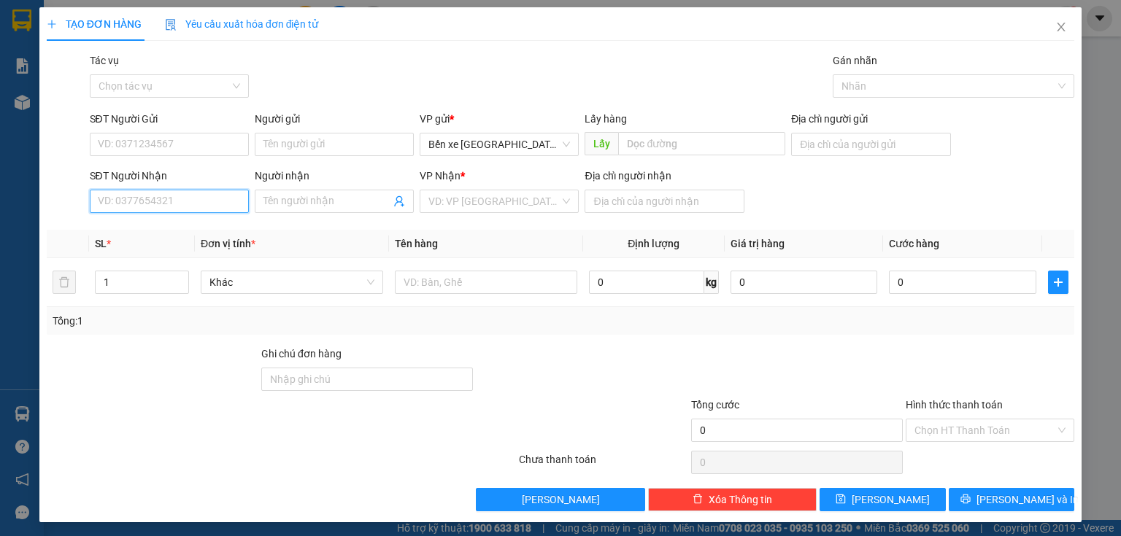
click at [164, 204] on input "SĐT Người Nhận" at bounding box center [169, 201] width 159 height 23
click at [161, 152] on input "SĐT Người Gửi" at bounding box center [169, 144] width 159 height 23
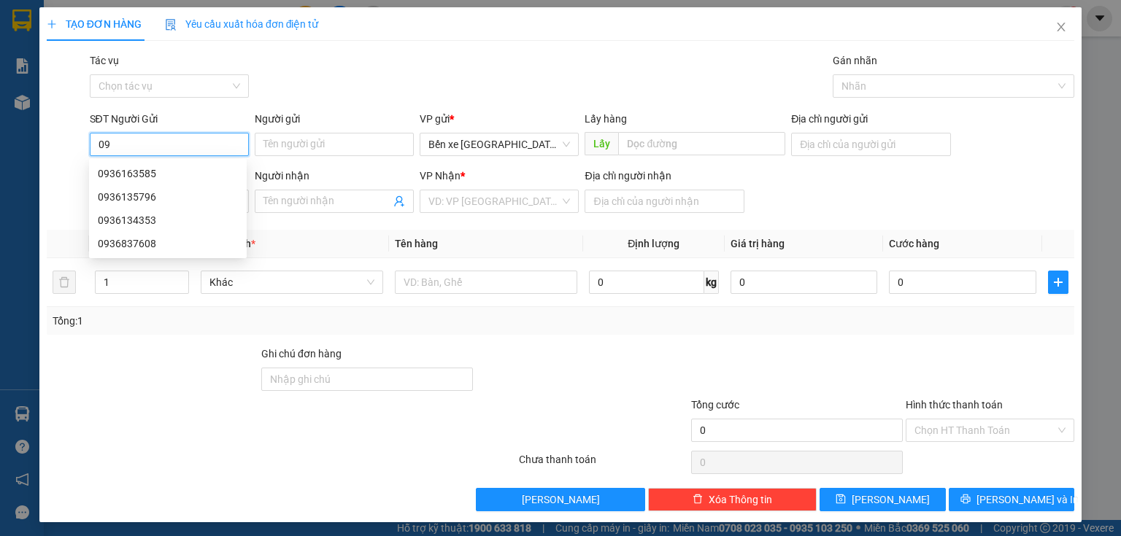
type input "0"
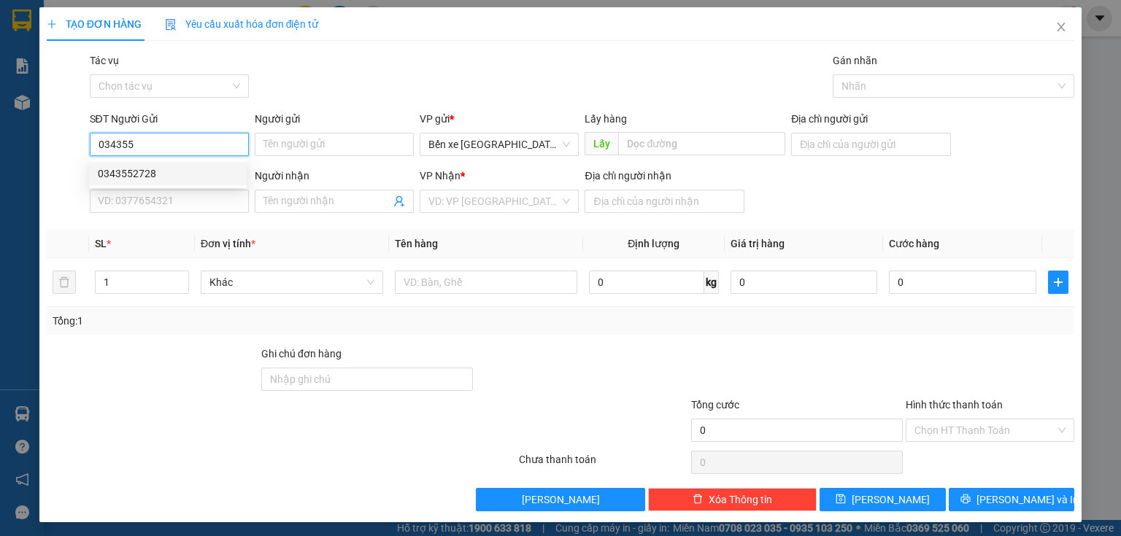
click at [187, 169] on div "0343552728" at bounding box center [168, 174] width 140 height 16
type input "0343552728"
type input "BXQN"
type input "0966122551"
type input "long thành"
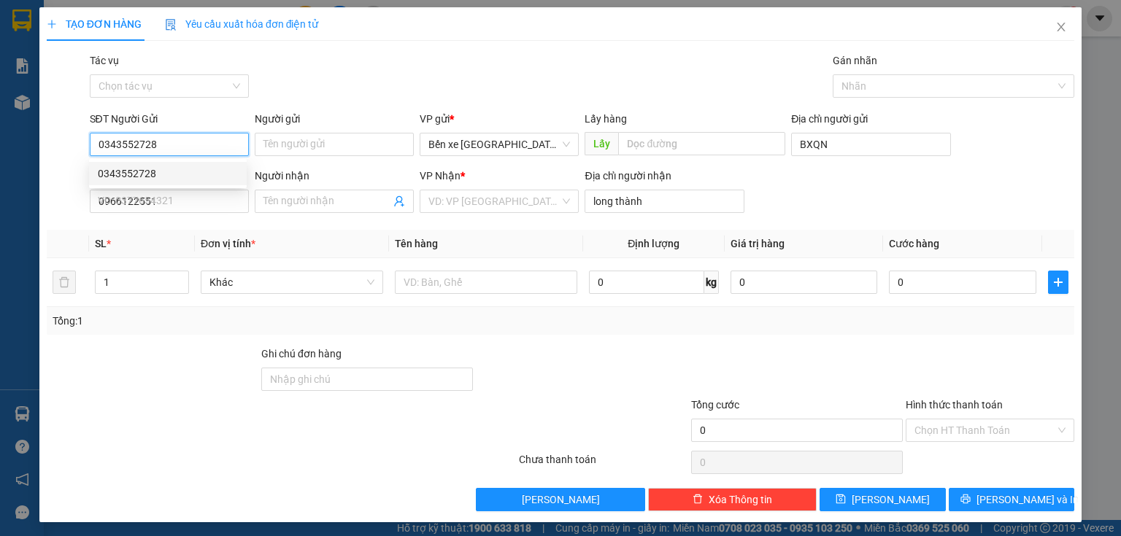
type input "50.000"
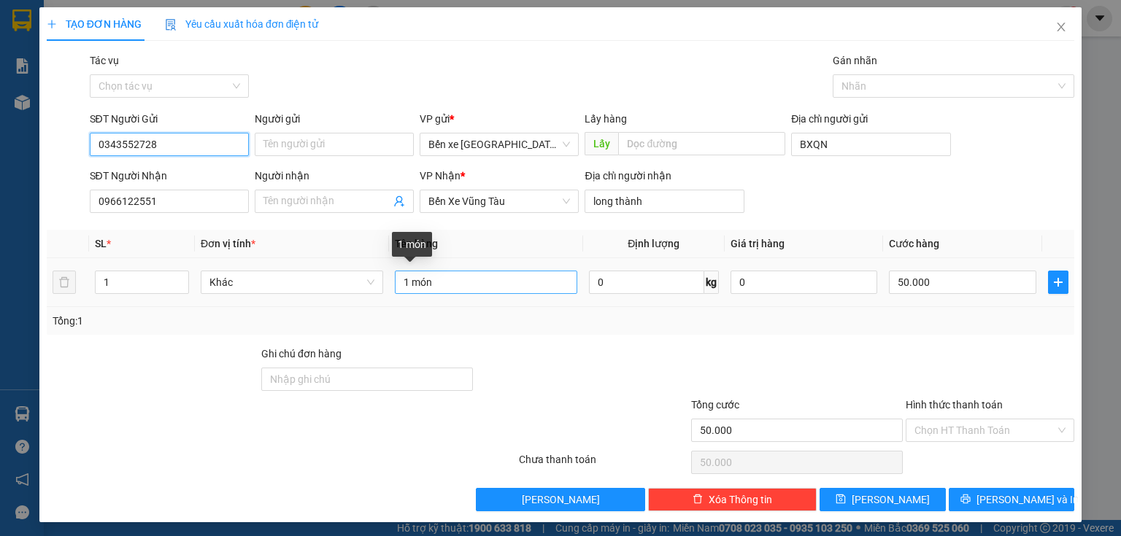
type input "0343552728"
click at [404, 280] on input "1 món" at bounding box center [486, 282] width 182 height 23
type input "2 món"
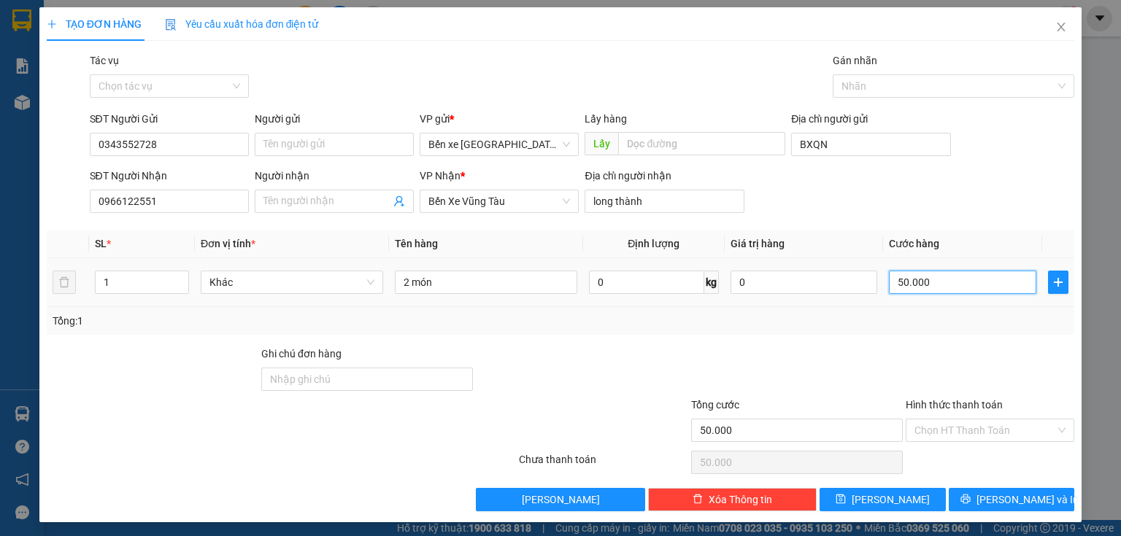
click at [947, 283] on input "50.000" at bounding box center [962, 282] width 147 height 23
type input "0"
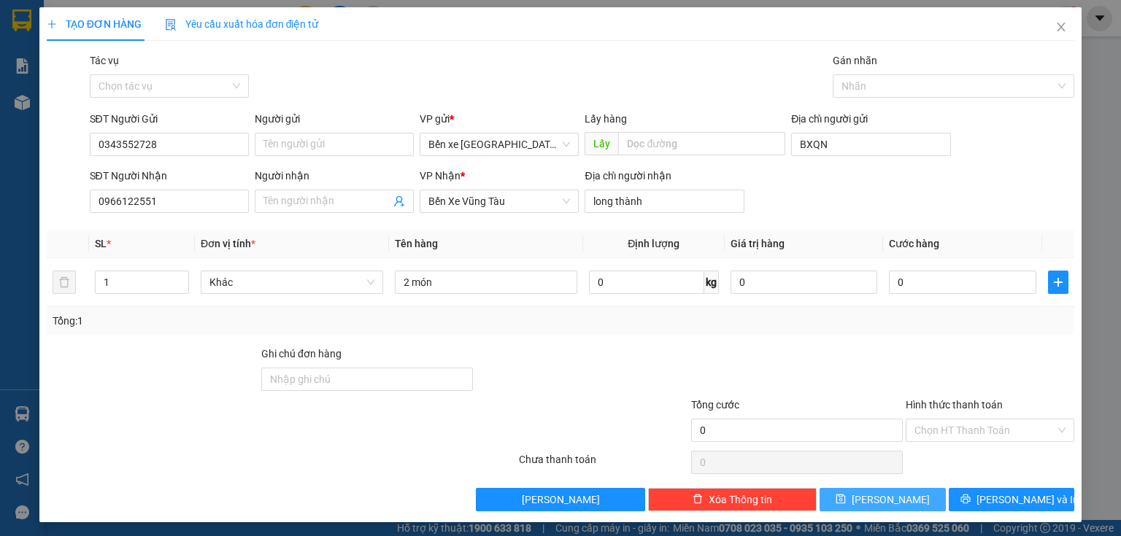
click at [905, 499] on button "[PERSON_NAME]" at bounding box center [882, 499] width 126 height 23
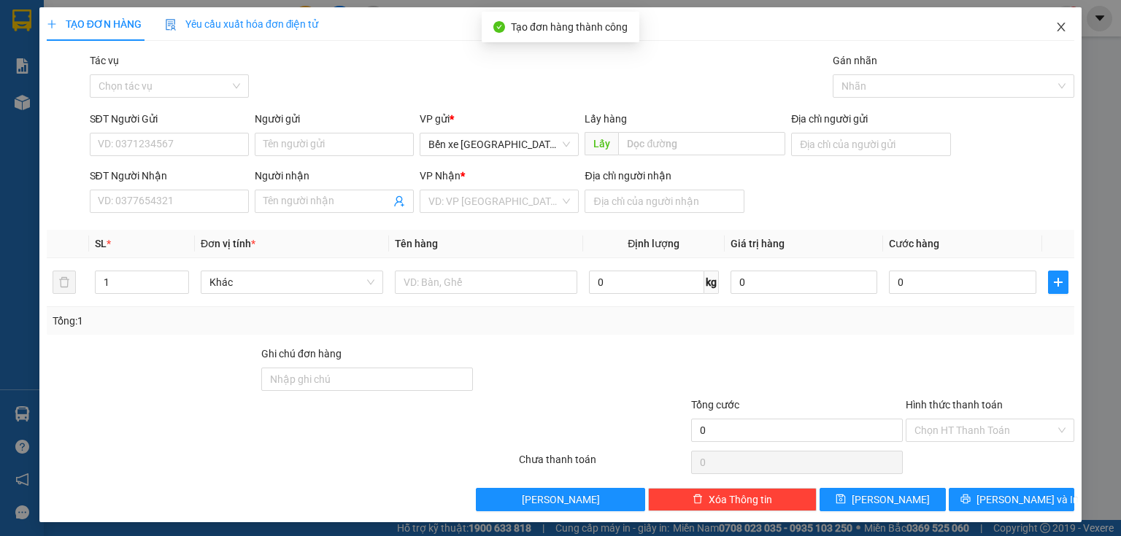
click at [1044, 29] on span "Close" at bounding box center [1061, 27] width 41 height 41
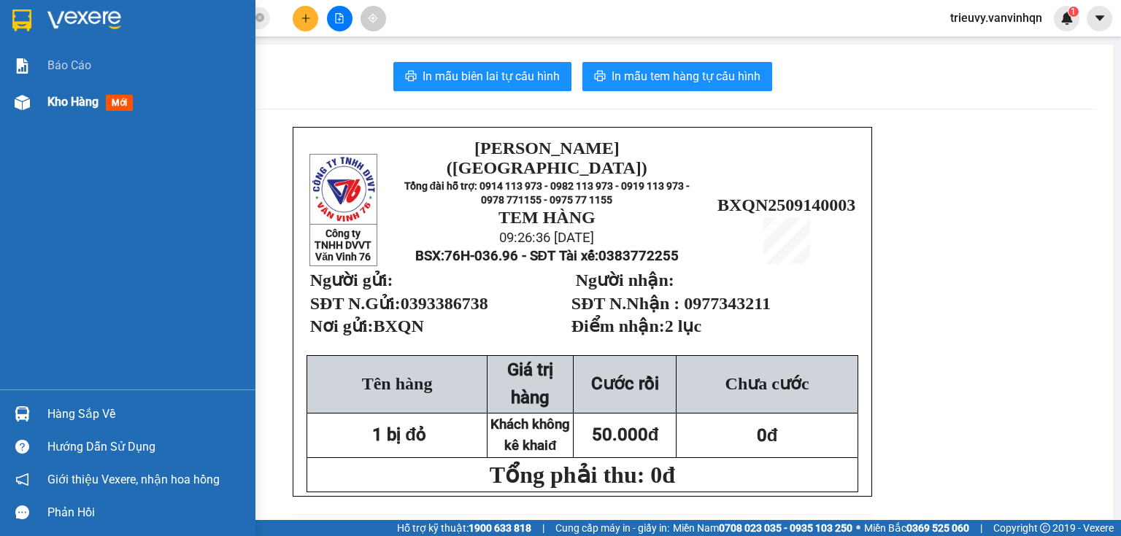
click at [75, 109] on div "Kho hàng mới" at bounding box center [92, 102] width 91 height 18
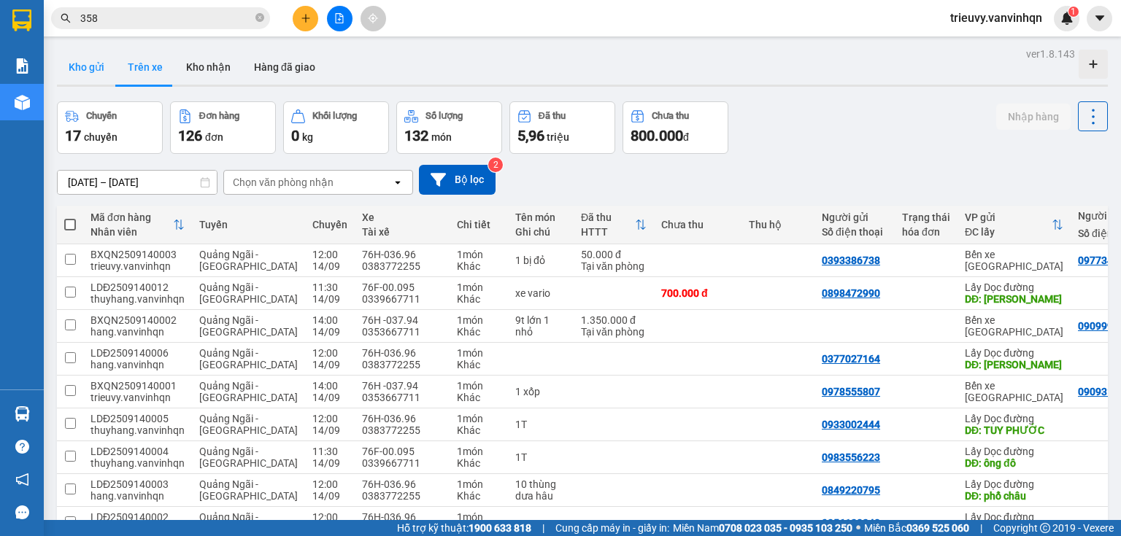
click at [87, 66] on button "Kho gửi" at bounding box center [86, 67] width 59 height 35
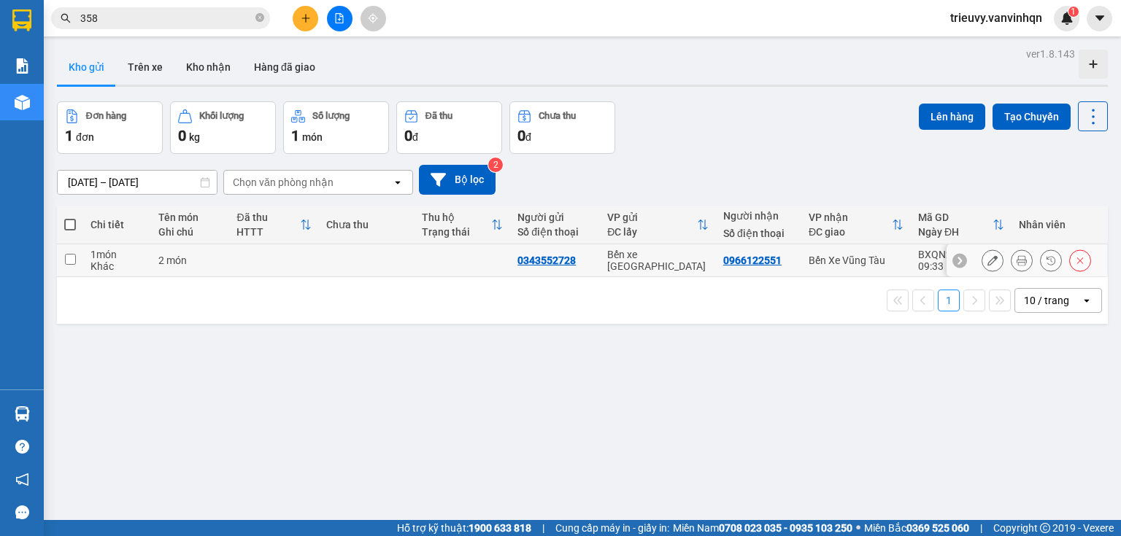
click at [245, 269] on td at bounding box center [274, 260] width 90 height 33
checkbox input "true"
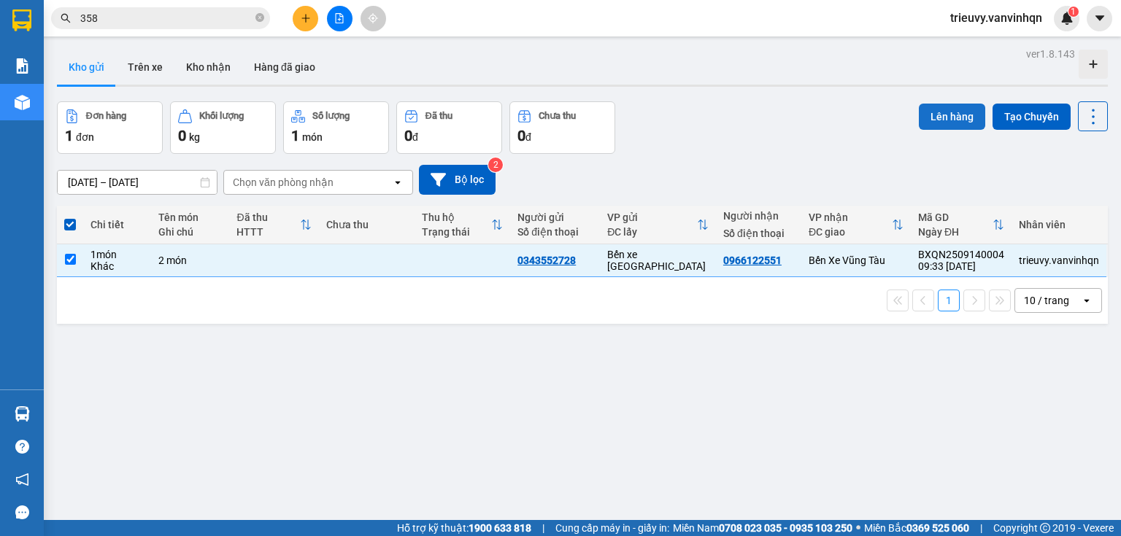
click at [949, 111] on button "Lên hàng" at bounding box center [952, 117] width 66 height 26
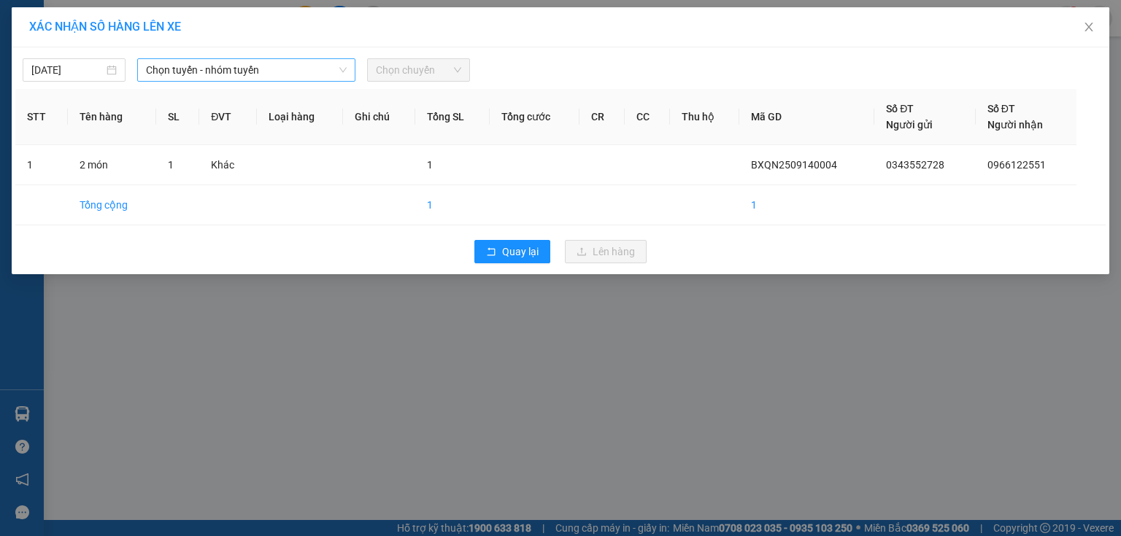
click at [228, 67] on span "Chọn tuyến - nhóm tuyến" at bounding box center [246, 70] width 201 height 22
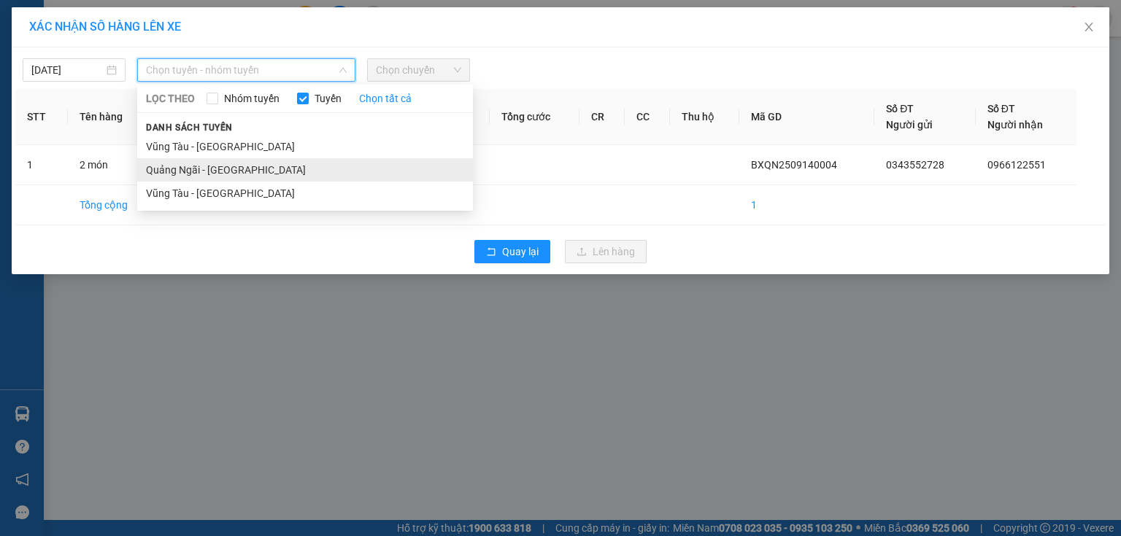
click at [199, 169] on li "Quảng Ngãi - [GEOGRAPHIC_DATA]" at bounding box center [305, 169] width 336 height 23
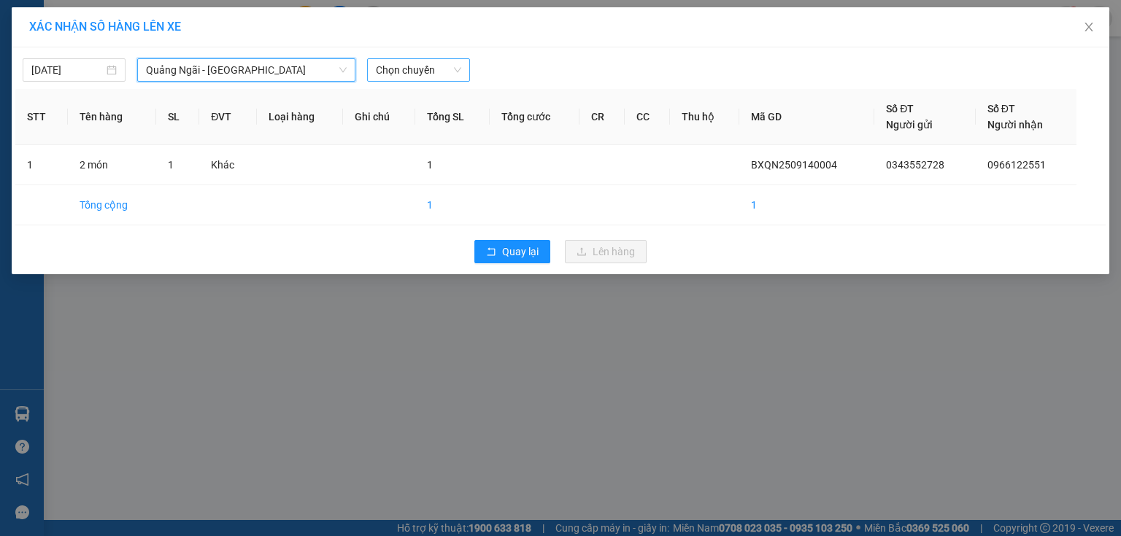
click at [439, 72] on span "Chọn chuyến" at bounding box center [418, 70] width 85 height 22
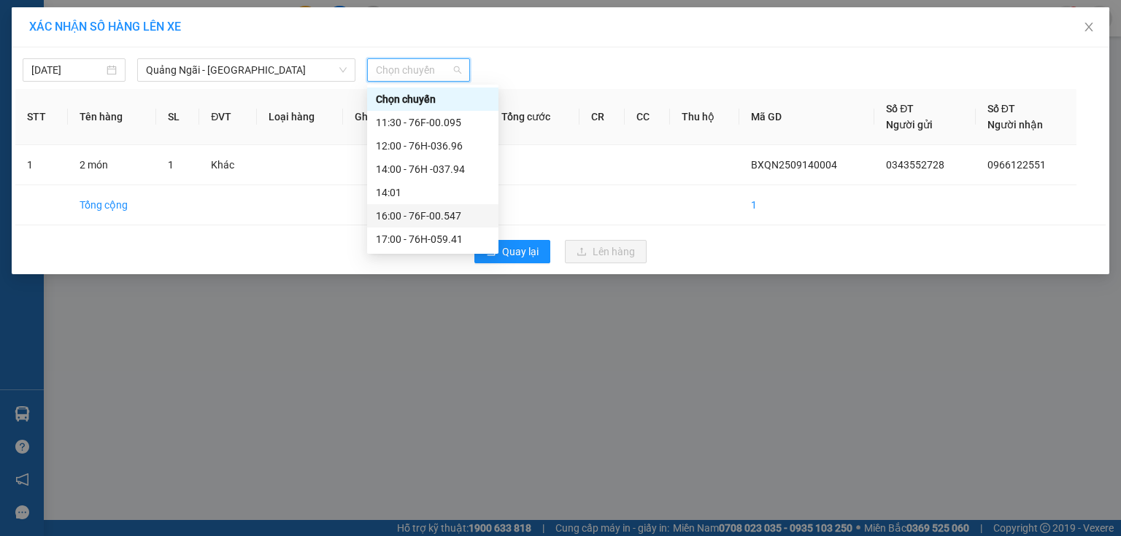
click at [460, 220] on div "16:00 - 76F-00.547" at bounding box center [433, 216] width 114 height 16
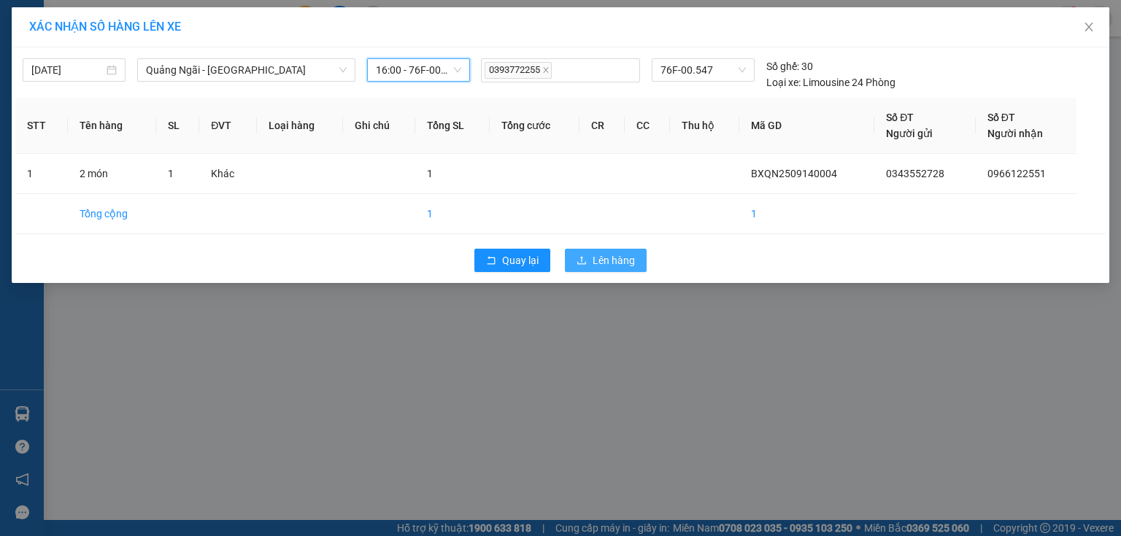
click at [610, 270] on button "Lên hàng" at bounding box center [606, 260] width 82 height 23
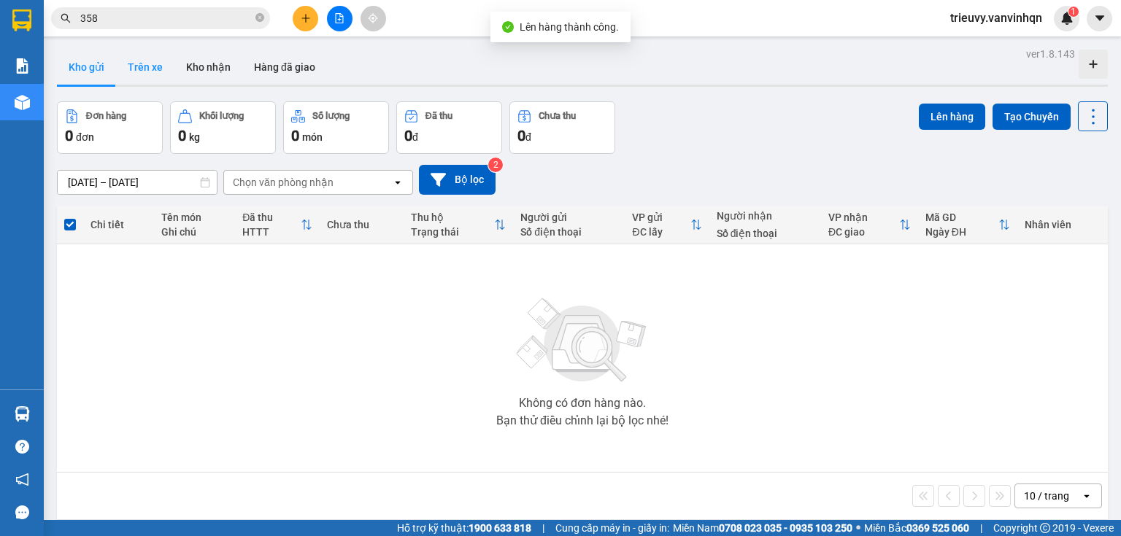
click at [138, 74] on button "Trên xe" at bounding box center [145, 67] width 58 height 35
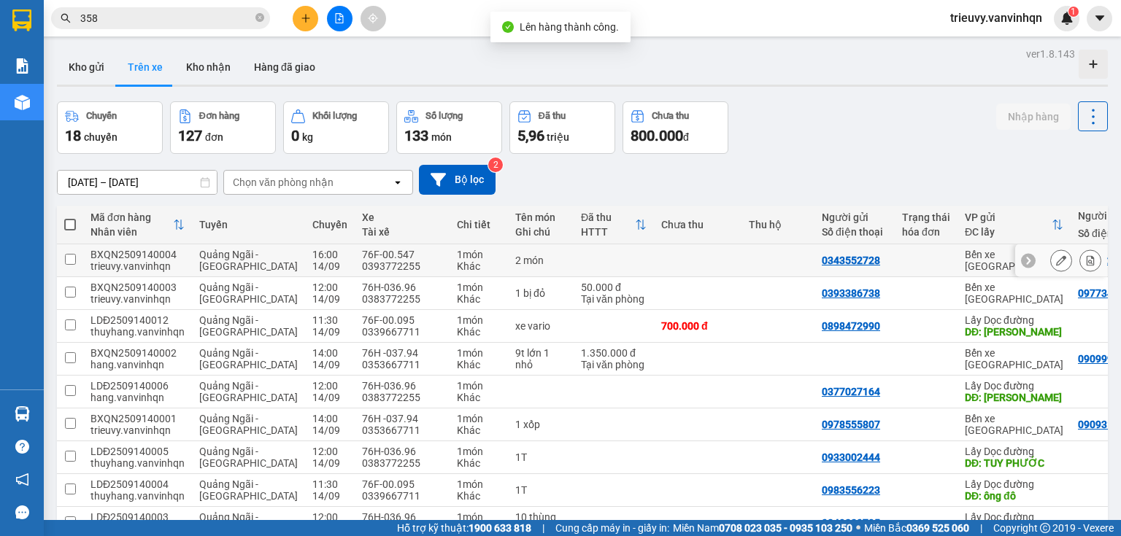
click at [1051, 267] on button at bounding box center [1061, 261] width 20 height 26
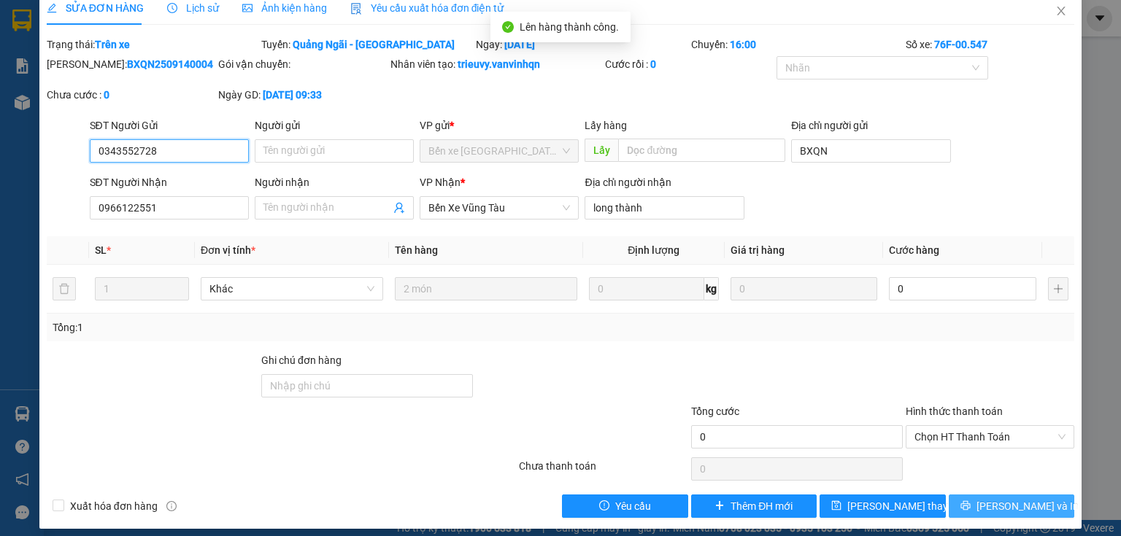
scroll to position [25, 0]
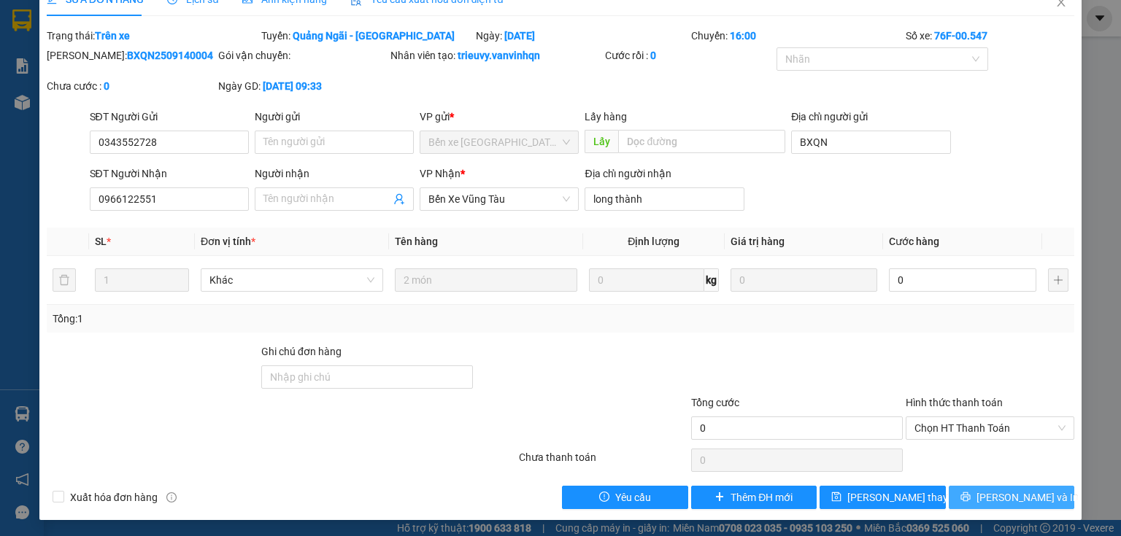
click at [1027, 496] on span "[PERSON_NAME] và In" at bounding box center [1027, 498] width 102 height 16
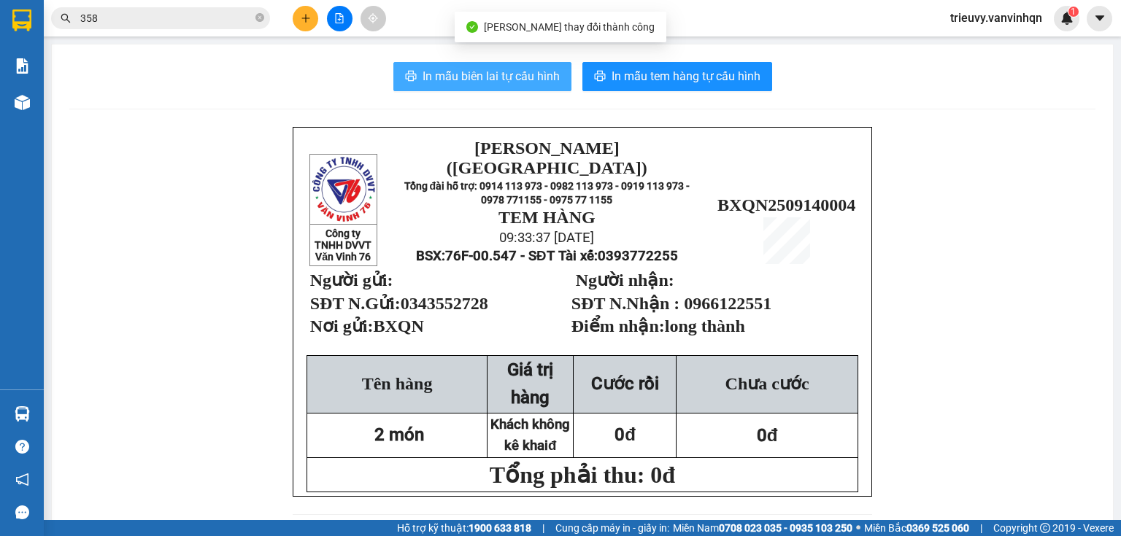
click at [498, 83] on span "In mẫu biên lai tự cấu hình" at bounding box center [490, 76] width 137 height 18
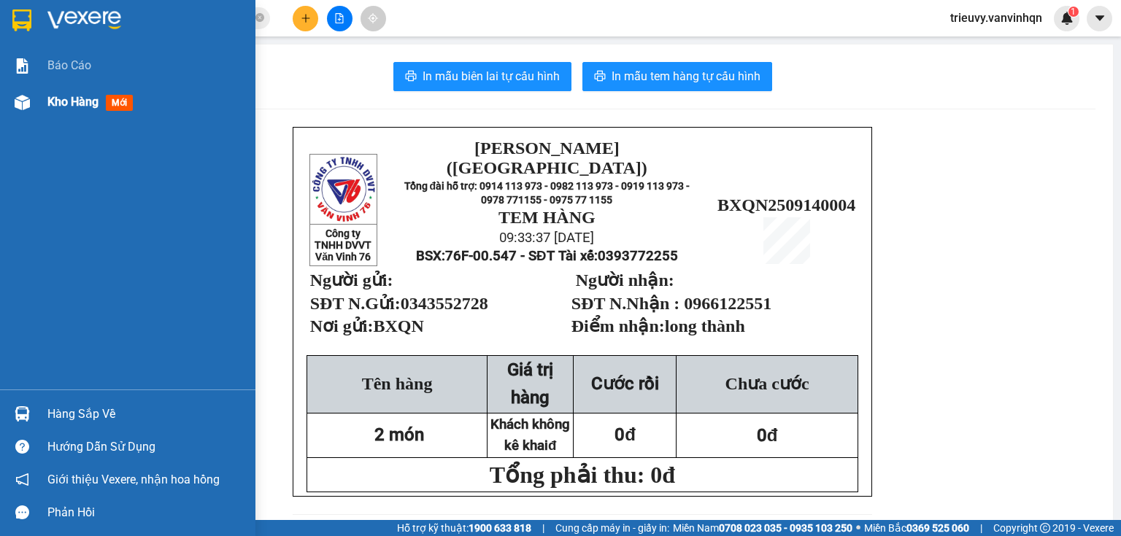
click at [42, 104] on div "Kho hàng mới" at bounding box center [127, 102] width 255 height 36
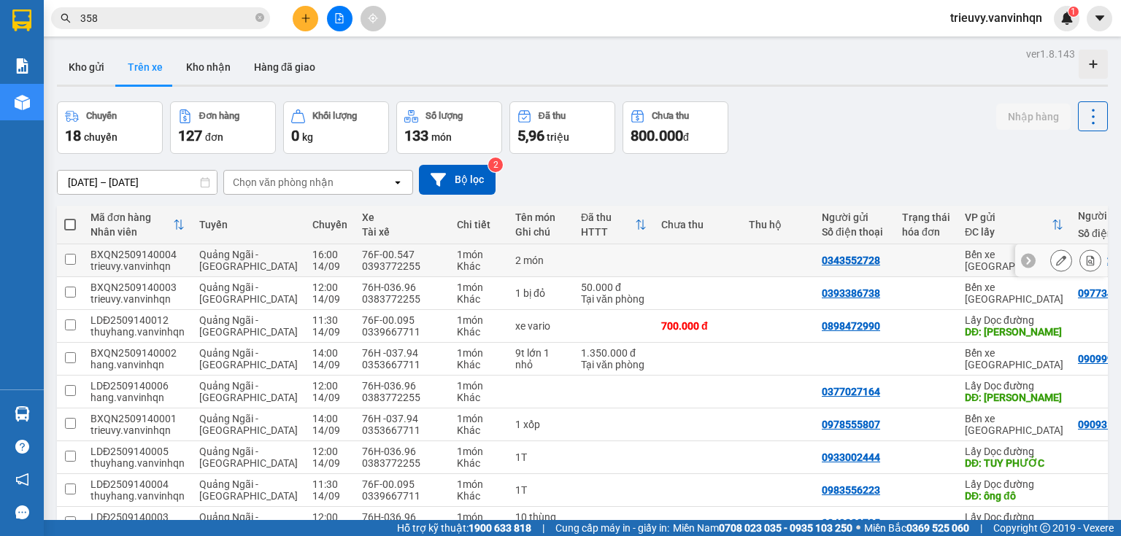
click at [1056, 258] on icon at bounding box center [1061, 260] width 10 height 10
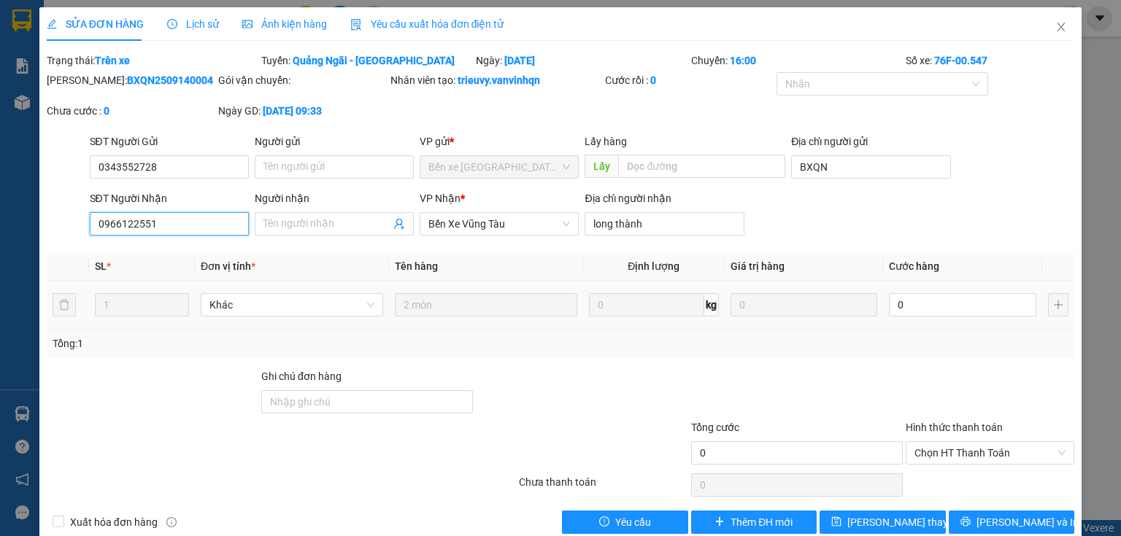
click at [221, 223] on input "0966122551" at bounding box center [169, 223] width 159 height 23
type input "0"
click at [122, 222] on input "0936992103" at bounding box center [169, 223] width 159 height 23
click at [132, 218] on input "0936992103" at bounding box center [169, 223] width 159 height 23
click at [118, 222] on input "0936332103" at bounding box center [169, 223] width 159 height 23
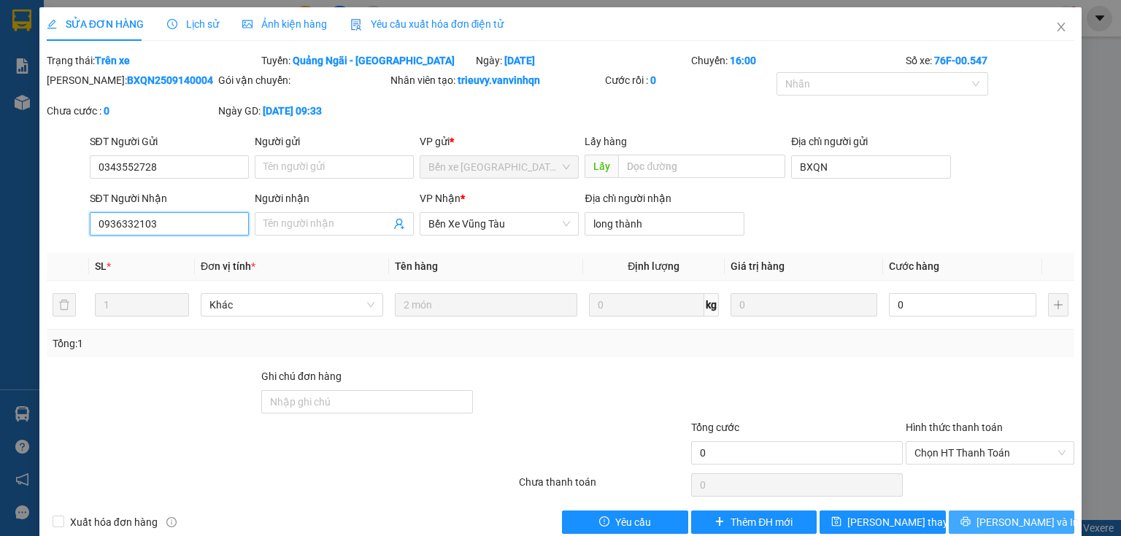
type input "0936332103"
click at [970, 524] on icon "printer" at bounding box center [965, 522] width 10 height 10
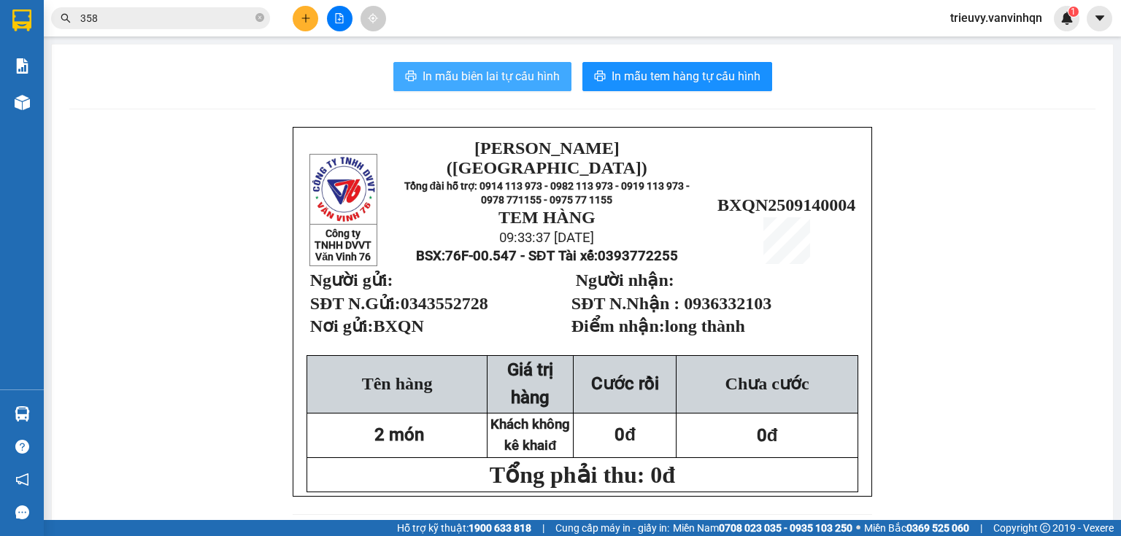
click at [531, 74] on span "In mẫu biên lai tự cấu hình" at bounding box center [490, 76] width 137 height 18
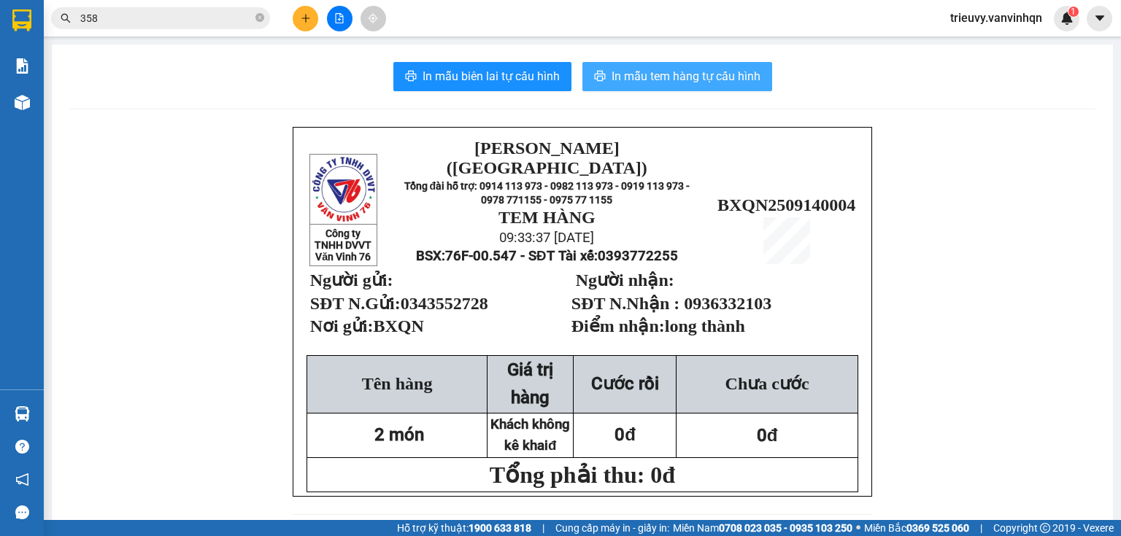
click at [749, 79] on span "In mẫu tem hàng tự cấu hình" at bounding box center [685, 76] width 149 height 18
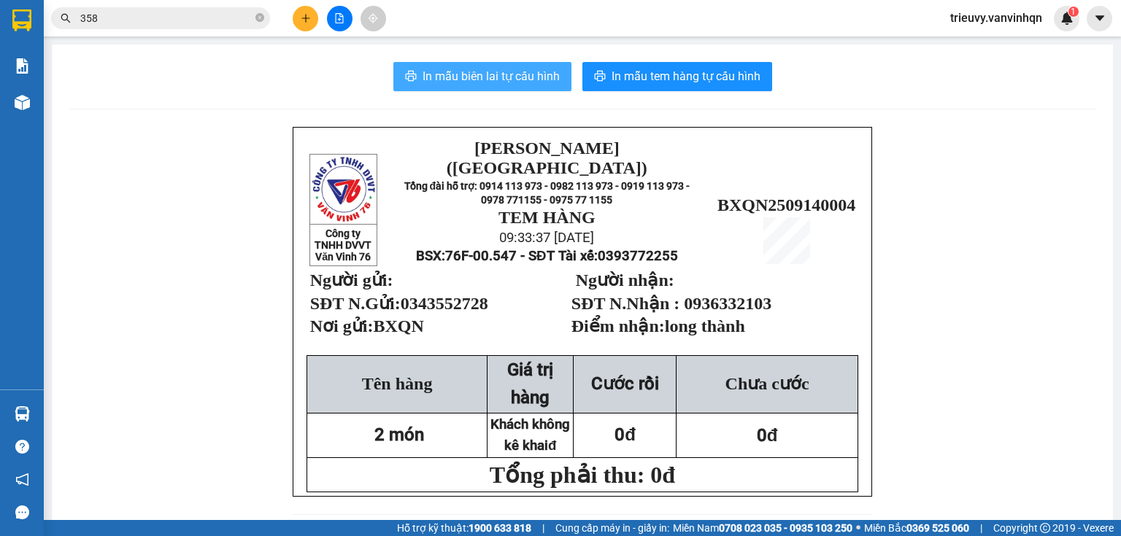
click at [460, 74] on span "In mẫu biên lai tự cấu hình" at bounding box center [490, 76] width 137 height 18
click at [313, 26] on button at bounding box center [306, 19] width 26 height 26
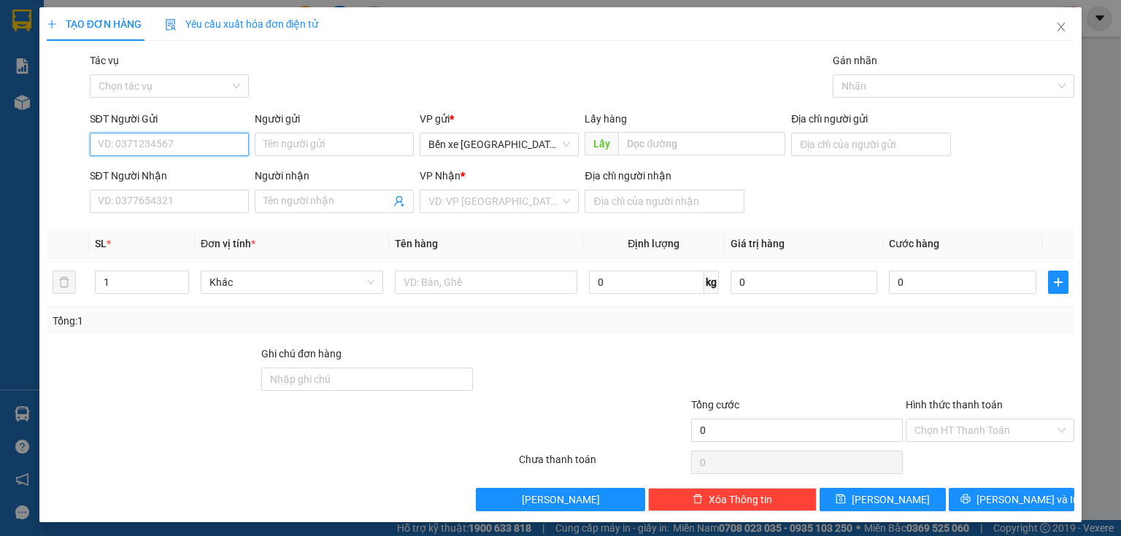
click at [193, 142] on input "SĐT Người Gửi" at bounding box center [169, 144] width 159 height 23
click at [115, 136] on input "0775556327" at bounding box center [169, 144] width 159 height 23
click at [136, 137] on input "0775556327" at bounding box center [169, 144] width 159 height 23
click at [117, 140] on input "0775556327" at bounding box center [169, 144] width 159 height 23
click at [136, 137] on input "0775556327" at bounding box center [169, 144] width 159 height 23
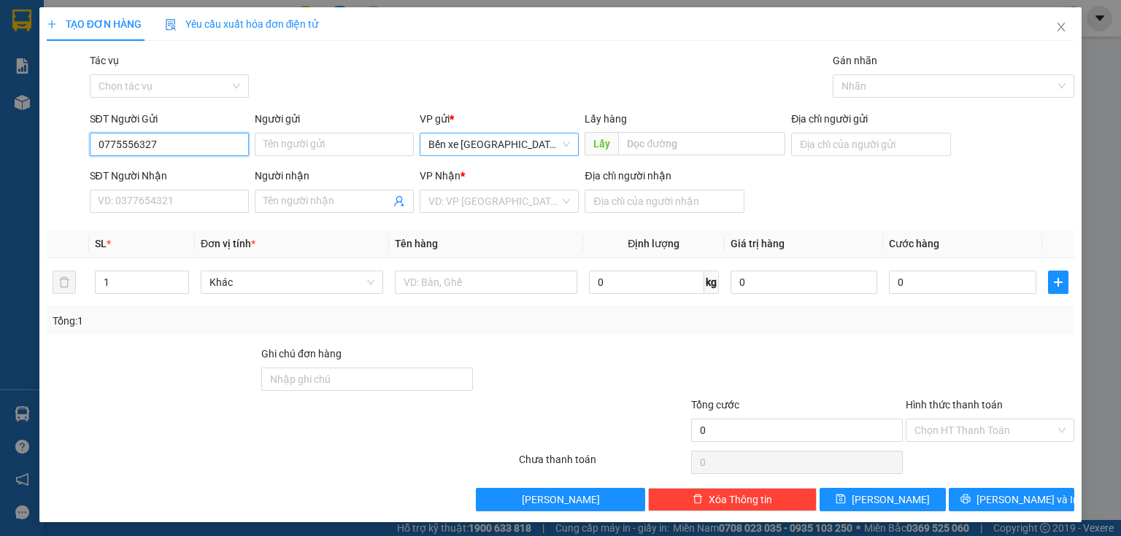
click at [447, 143] on span "Bến xe [GEOGRAPHIC_DATA]" at bounding box center [499, 145] width 142 height 22
type input "0775556327"
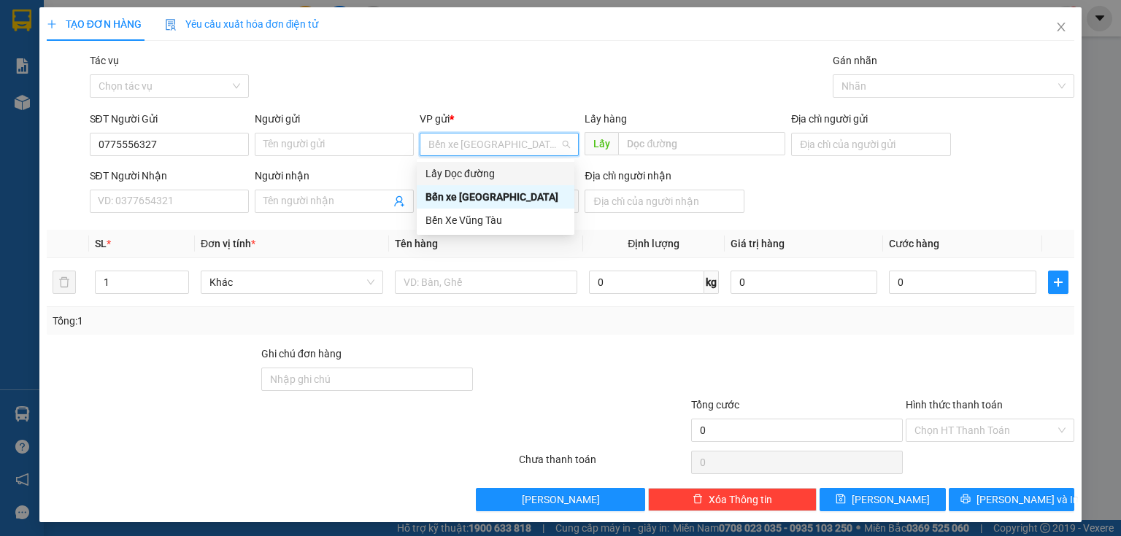
drag, startPoint x: 452, startPoint y: 171, endPoint x: 511, endPoint y: 163, distance: 58.9
click at [457, 169] on div "Lấy Dọc đường" at bounding box center [495, 174] width 140 height 16
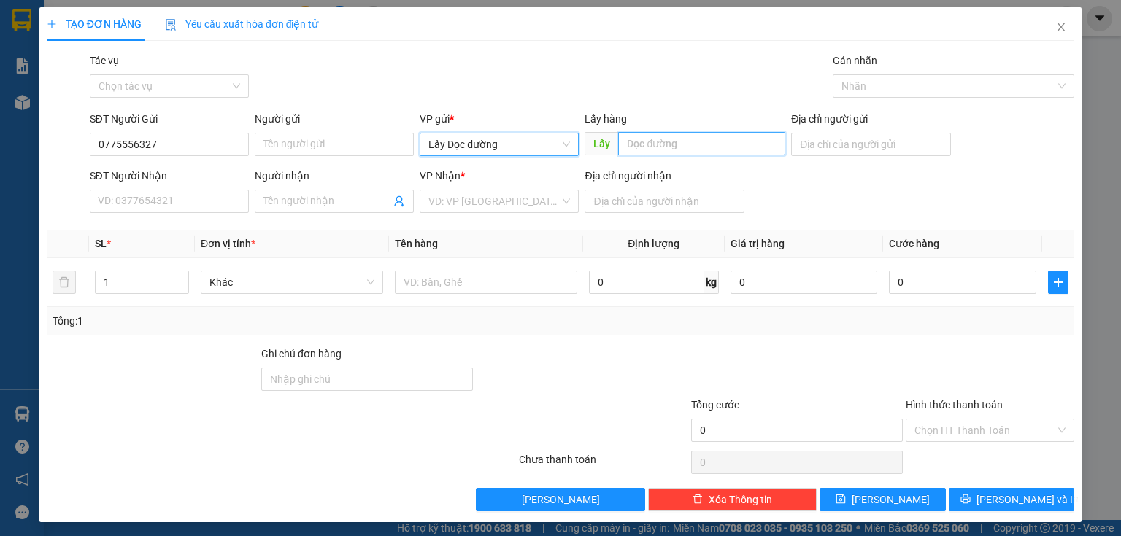
click at [691, 147] on input "text" at bounding box center [701, 143] width 167 height 23
type input "[GEOGRAPHIC_DATA]"
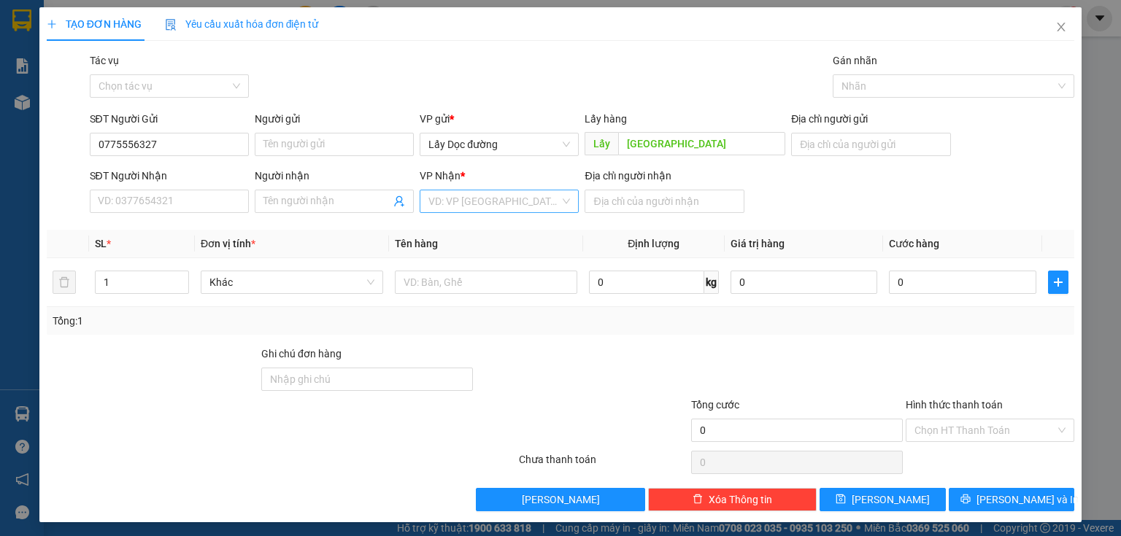
click at [543, 209] on input "search" at bounding box center [493, 201] width 131 height 22
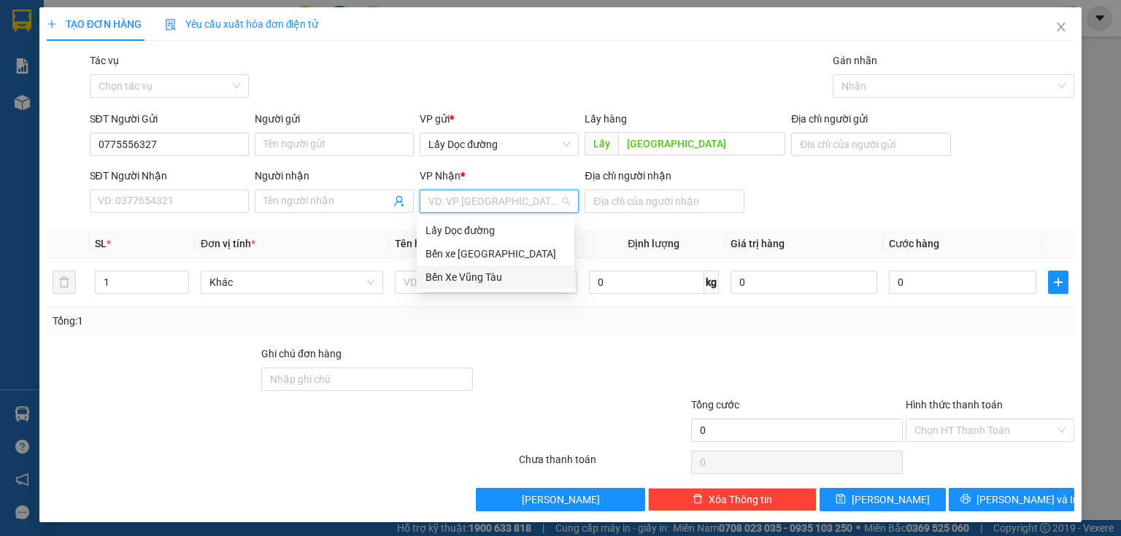
click at [517, 277] on div "Bến Xe Vũng Tàu" at bounding box center [495, 277] width 140 height 16
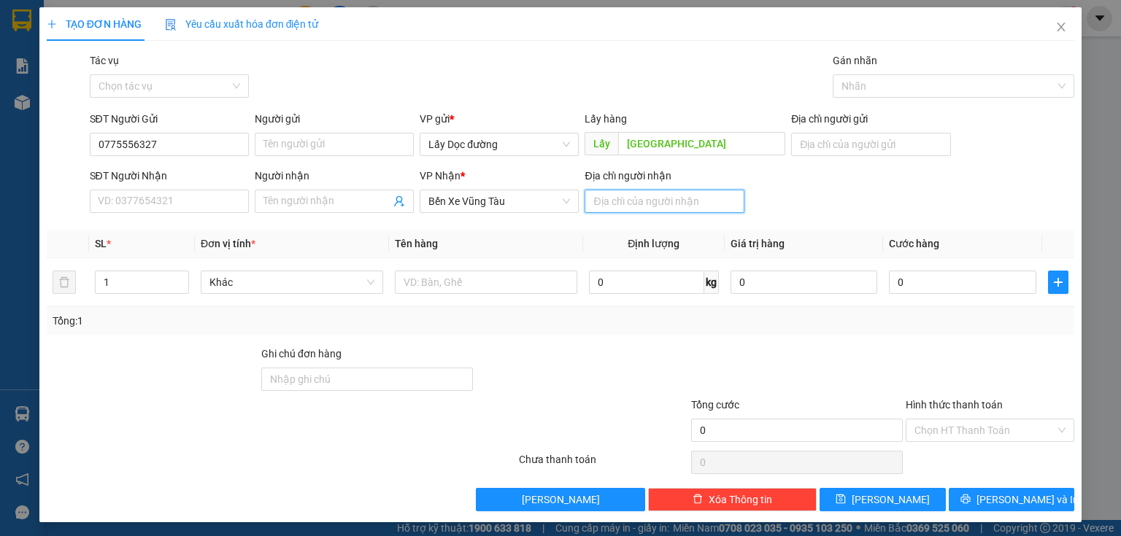
click at [606, 204] on input "Địa chỉ người nhận" at bounding box center [663, 201] width 159 height 23
type input "long hải"
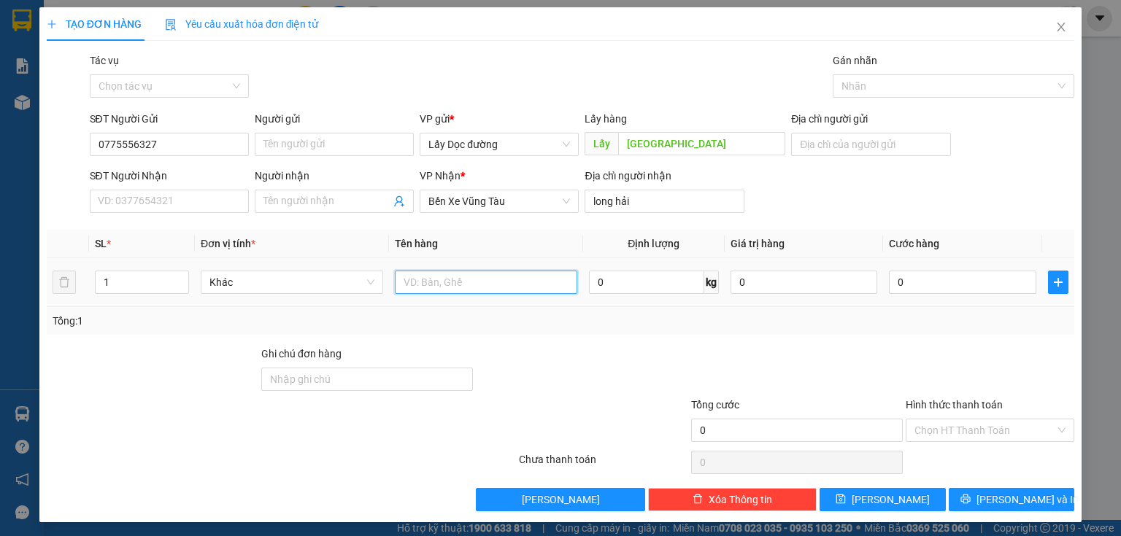
click at [530, 289] on input "text" at bounding box center [486, 282] width 182 height 23
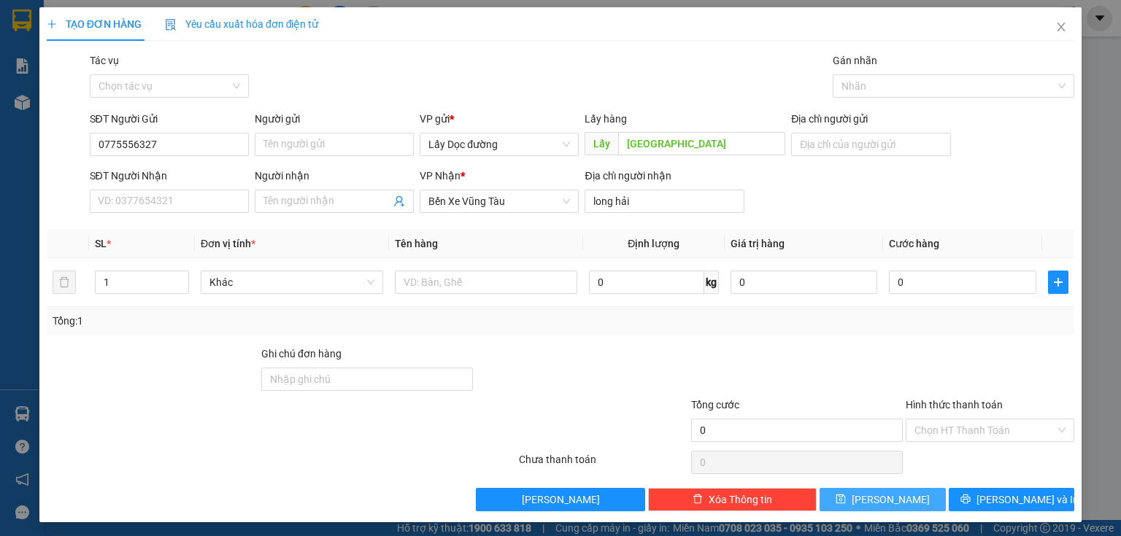
click at [846, 499] on icon "save" at bounding box center [840, 499] width 9 height 9
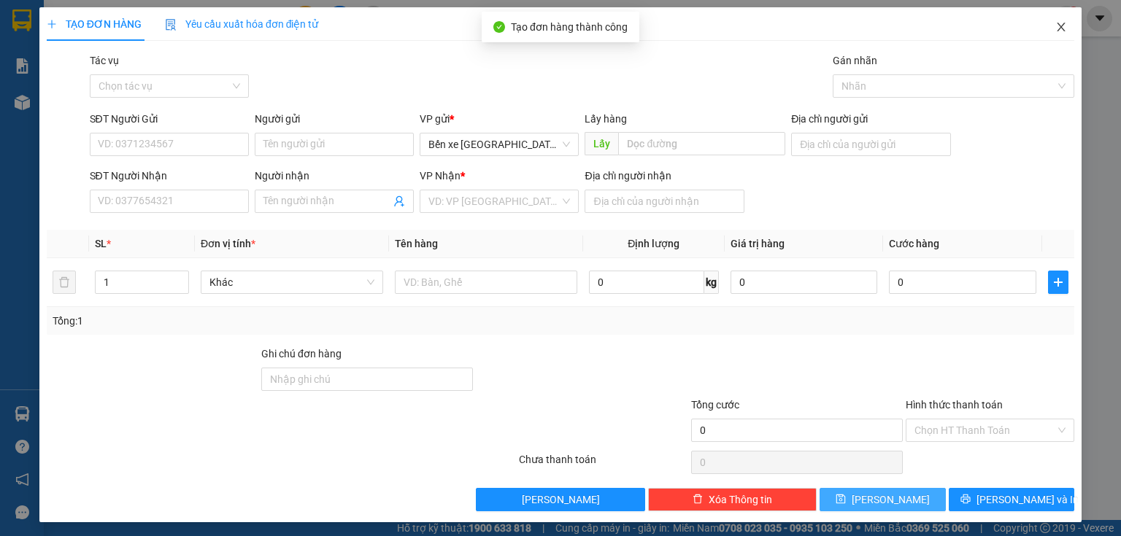
click at [1054, 36] on span "Close" at bounding box center [1061, 27] width 41 height 41
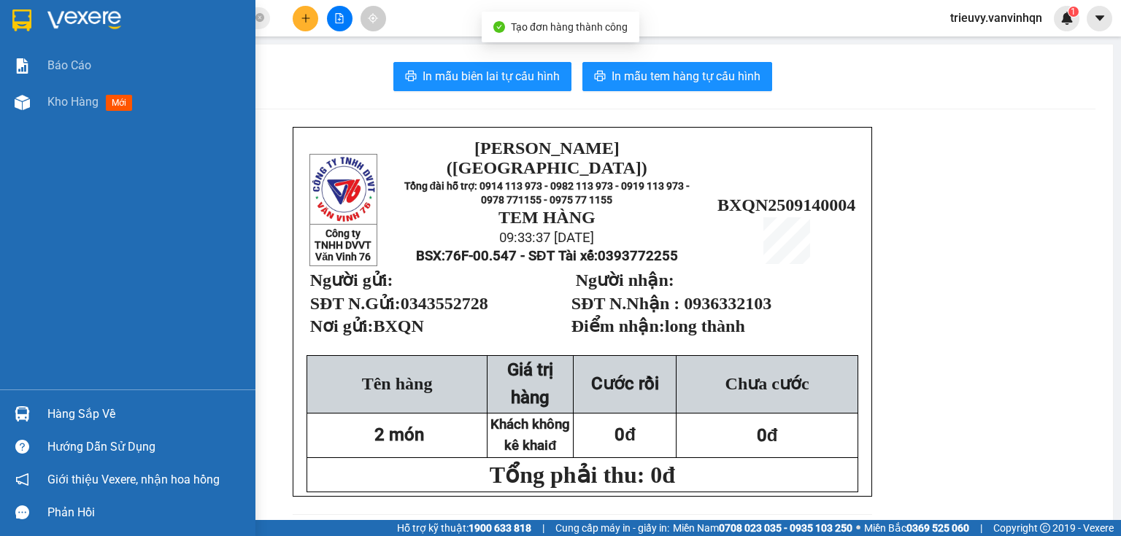
click at [102, 105] on div "Kho hàng mới" at bounding box center [92, 102] width 90 height 18
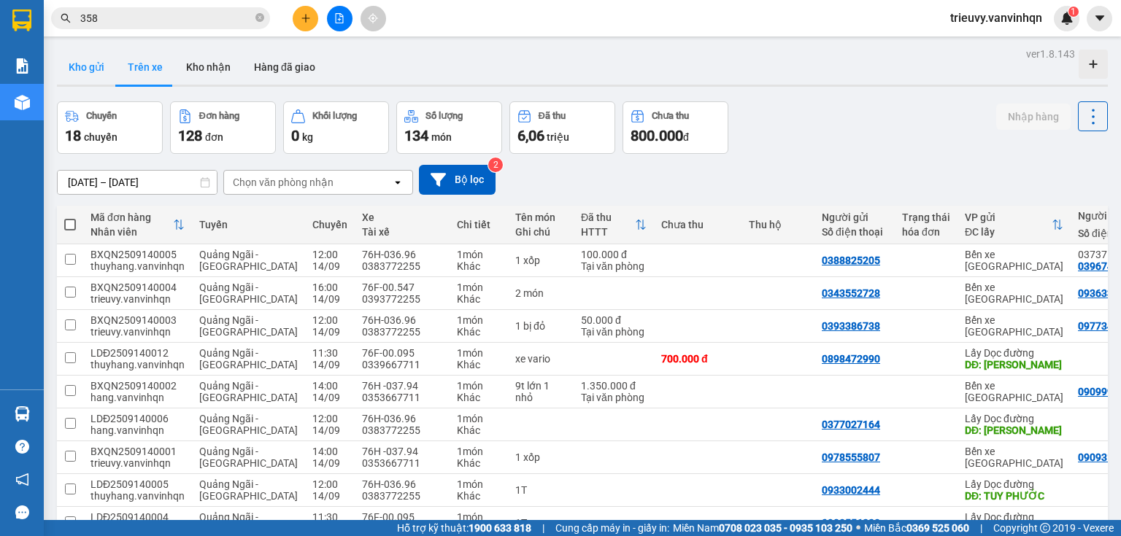
click at [58, 67] on button "Kho gửi" at bounding box center [86, 67] width 59 height 35
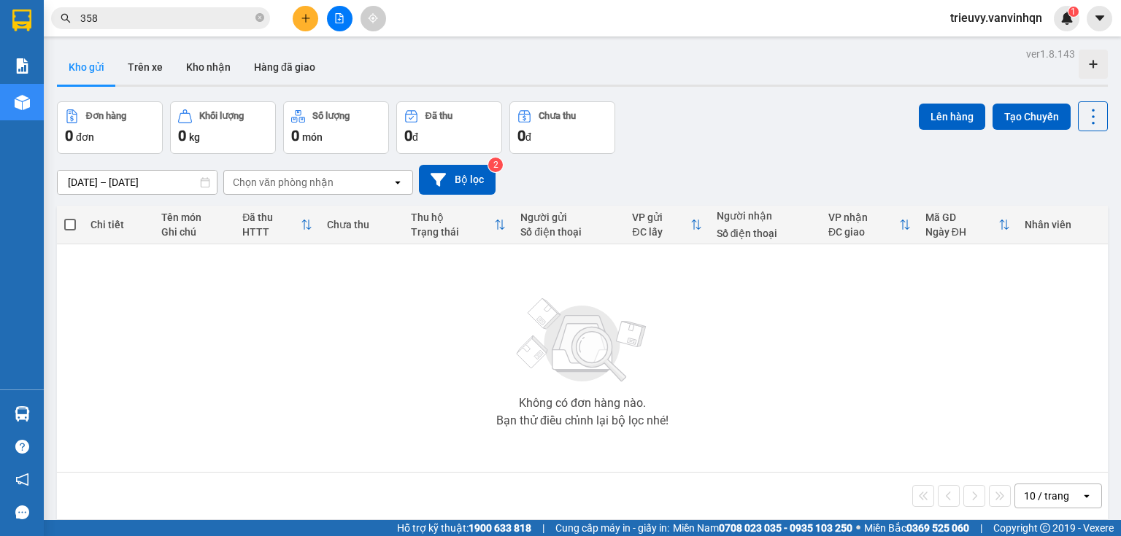
drag, startPoint x: 292, startPoint y: 184, endPoint x: 291, endPoint y: 193, distance: 8.8
click at [292, 185] on div "Chọn văn phòng nhận" at bounding box center [283, 182] width 101 height 15
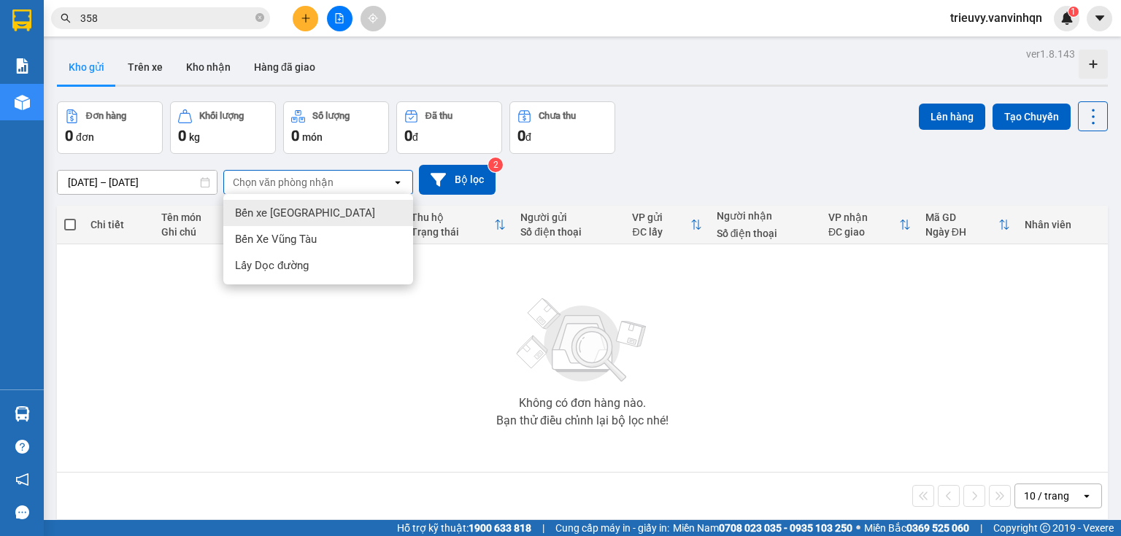
click at [280, 212] on span "Bến xe [GEOGRAPHIC_DATA]" at bounding box center [305, 213] width 140 height 15
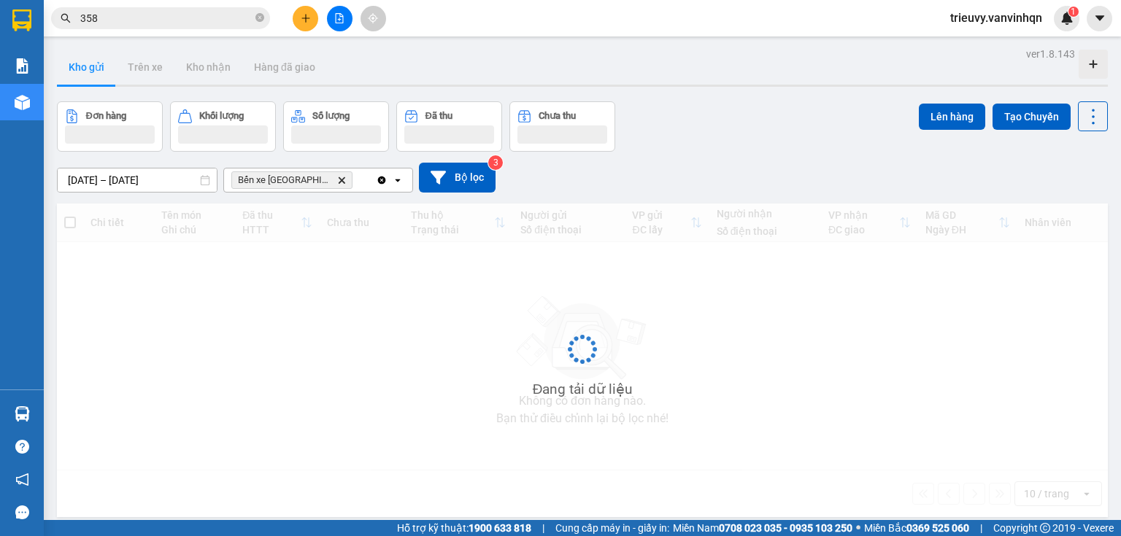
click at [346, 185] on div "Bến xe [GEOGRAPHIC_DATA] Delete" at bounding box center [300, 180] width 152 height 23
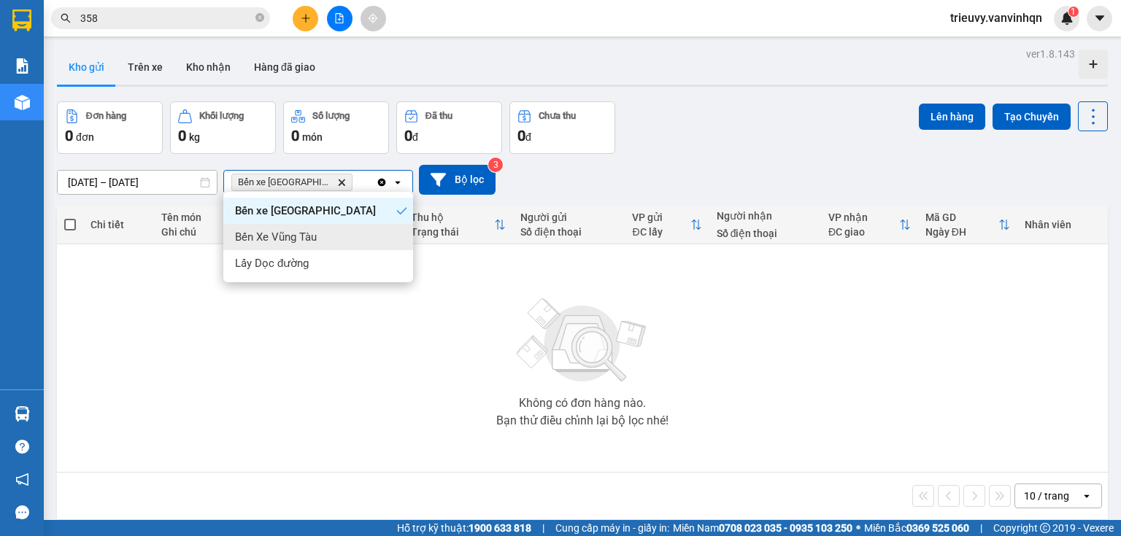
click at [328, 249] on div "Bến Xe Vũng Tàu" at bounding box center [318, 237] width 190 height 26
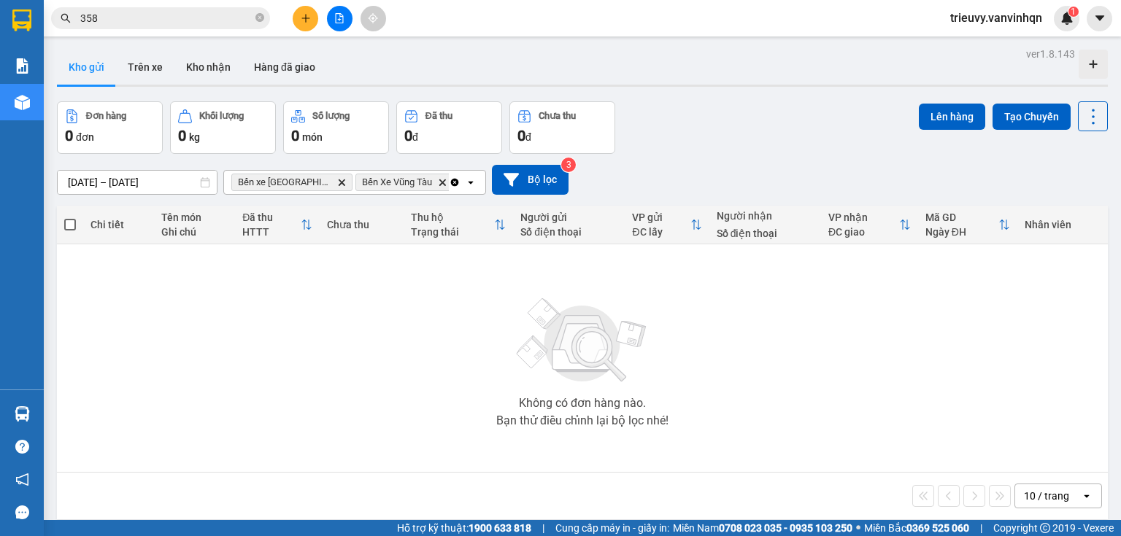
click at [441, 171] on div "Bến xe Quảng Ngãi Delete Bến Xe Vũng Tàu Delete" at bounding box center [336, 182] width 225 height 23
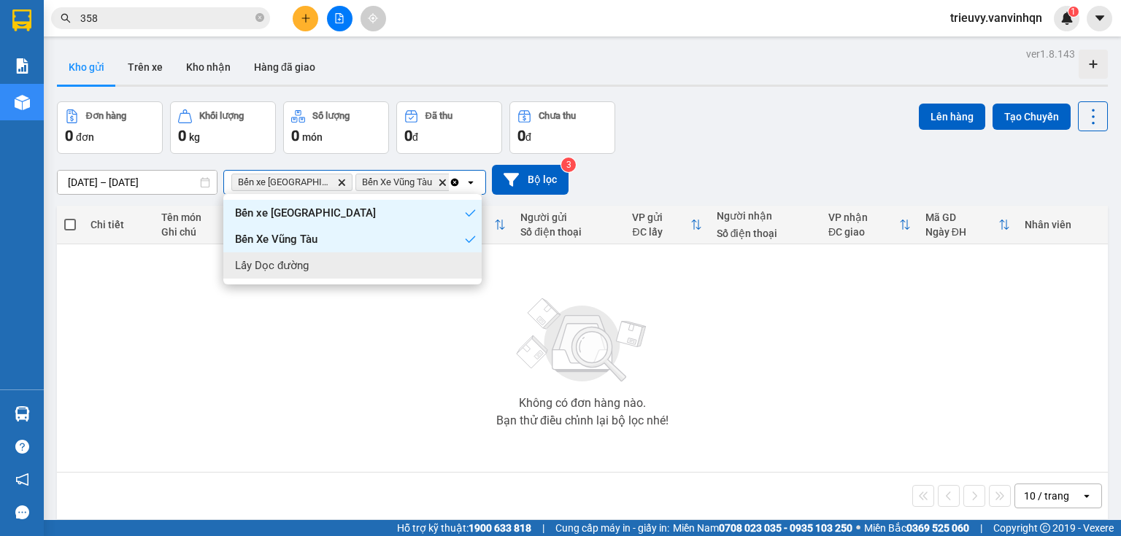
click at [403, 266] on div "Lấy Dọc đường" at bounding box center [352, 265] width 258 height 26
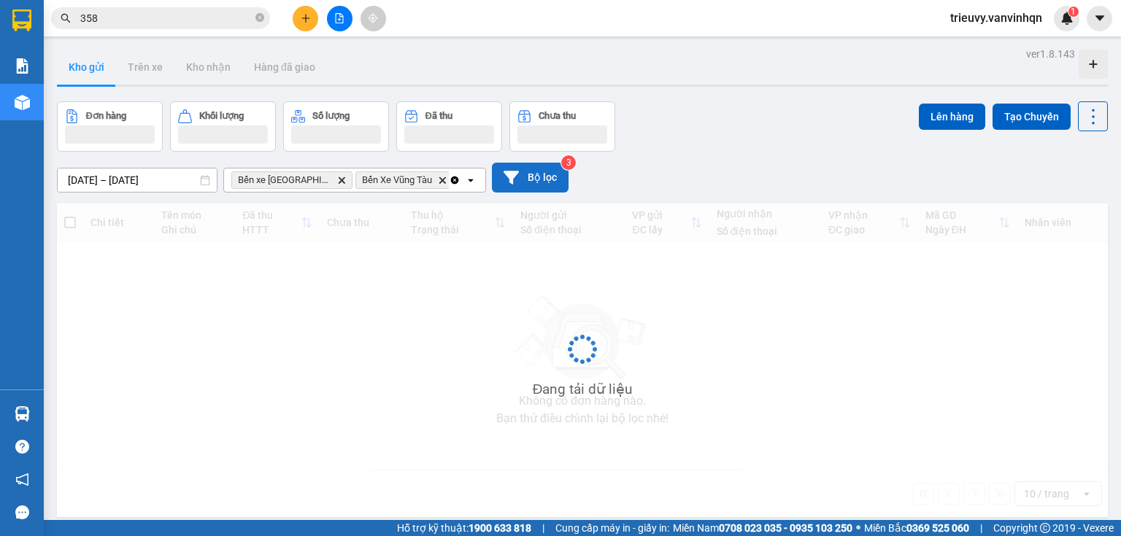
click at [551, 178] on button "Bộ lọc" at bounding box center [530, 178] width 77 height 30
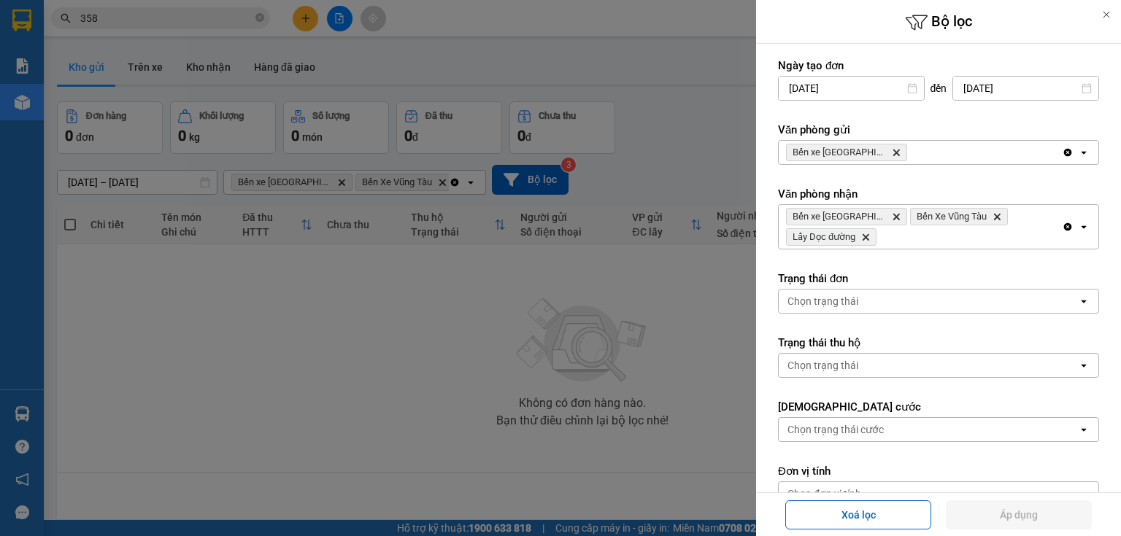
drag, startPoint x: 940, startPoint y: 146, endPoint x: 939, endPoint y: 155, distance: 8.8
click at [940, 150] on div "Bến xe [GEOGRAPHIC_DATA] Delete" at bounding box center [920, 152] width 283 height 23
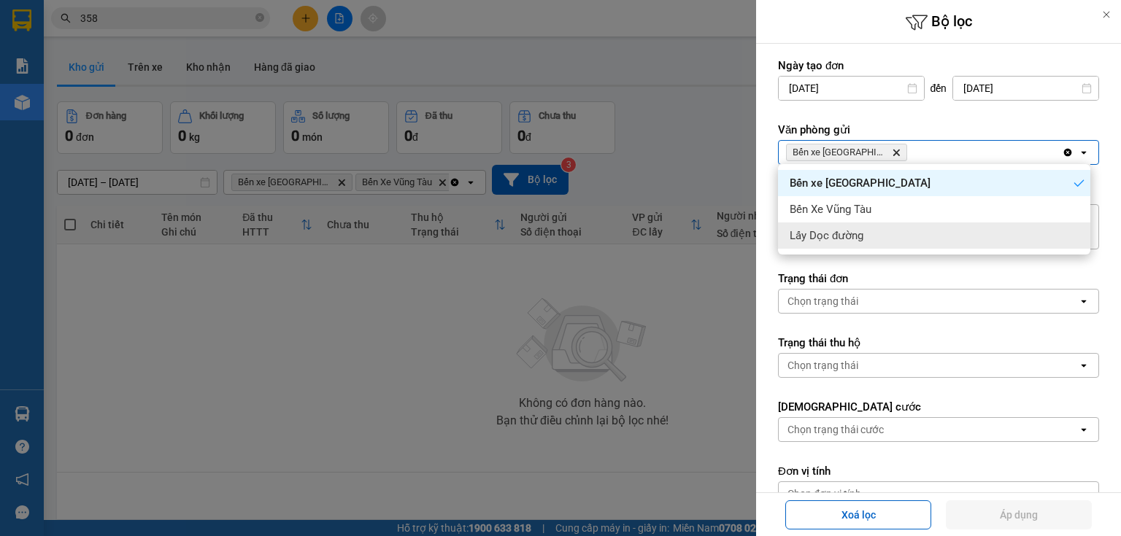
drag, startPoint x: 919, startPoint y: 233, endPoint x: 983, endPoint y: 193, distance: 75.5
click at [919, 233] on div "Lấy Dọc đường" at bounding box center [934, 236] width 312 height 26
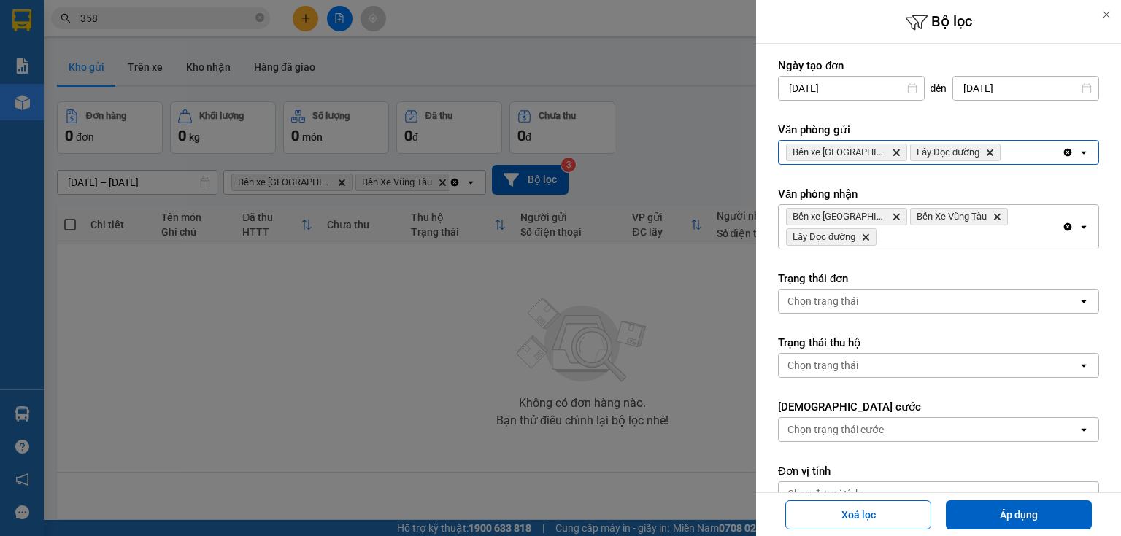
click at [1026, 154] on div "Bến xe [GEOGRAPHIC_DATA] Delete Lấy Dọc đường Delete" at bounding box center [920, 152] width 283 height 23
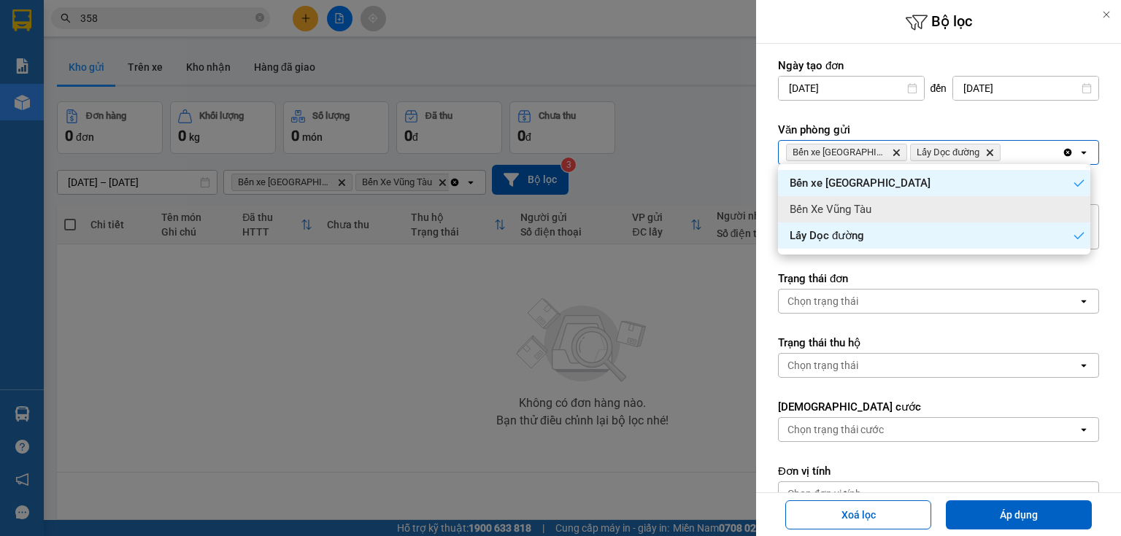
click at [1010, 207] on div "Bến Xe Vũng Tàu" at bounding box center [934, 209] width 312 height 26
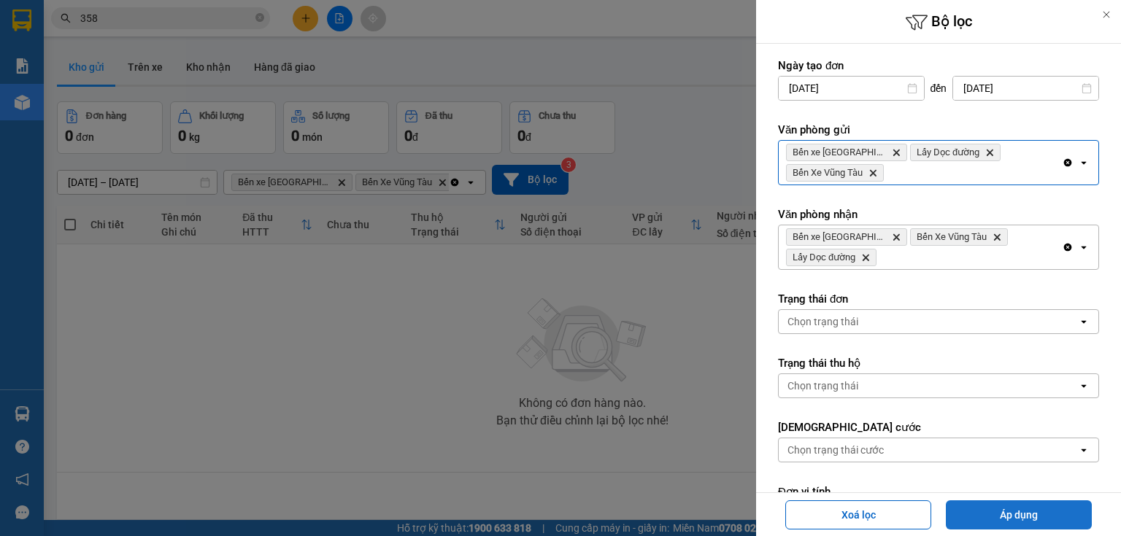
click at [1014, 515] on button "Áp dụng" at bounding box center [1019, 515] width 146 height 29
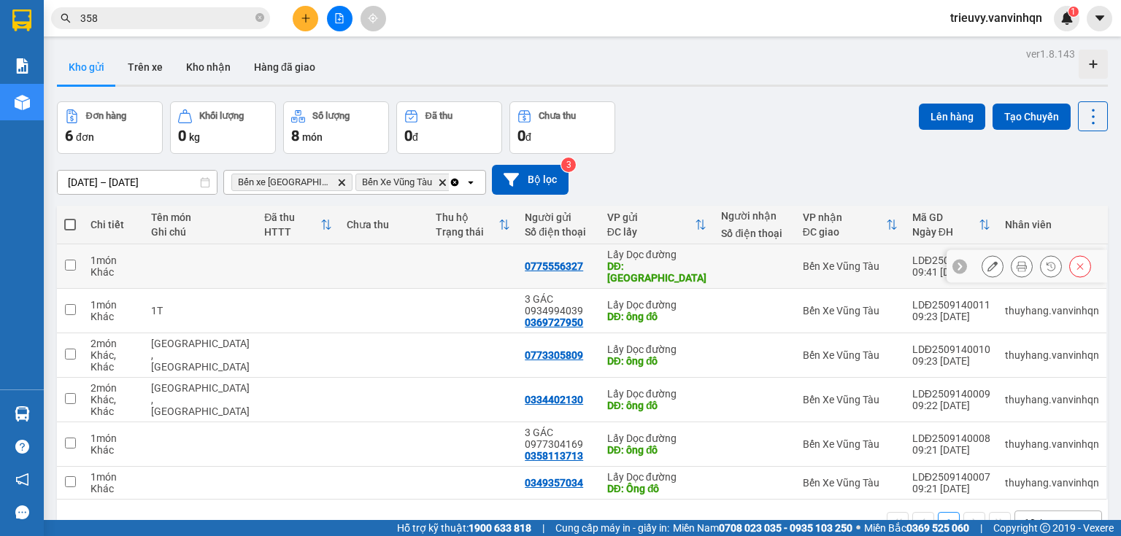
click at [296, 262] on td at bounding box center [298, 266] width 82 height 45
checkbox input "true"
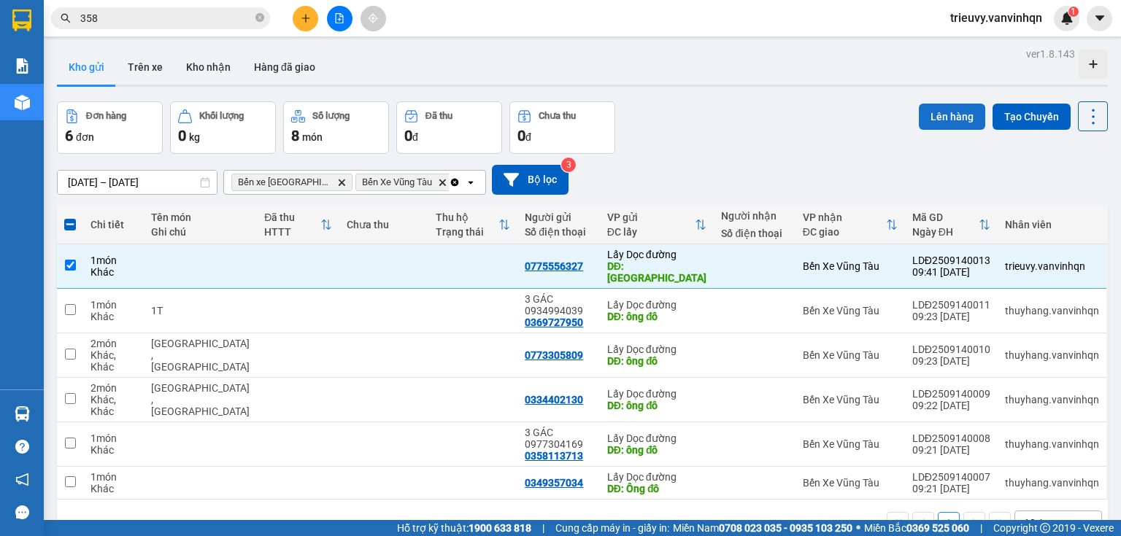
drag, startPoint x: 940, startPoint y: 102, endPoint x: 940, endPoint y: 114, distance: 11.7
click at [940, 114] on div "ver 1.8.143 Kho gửi Trên xe Kho nhận Hàng đã giao Đơn hàng 6 đơn Khối lượng 0 k…" at bounding box center [582, 312] width 1062 height 536
click at [965, 114] on button "Lên hàng" at bounding box center [952, 117] width 66 height 26
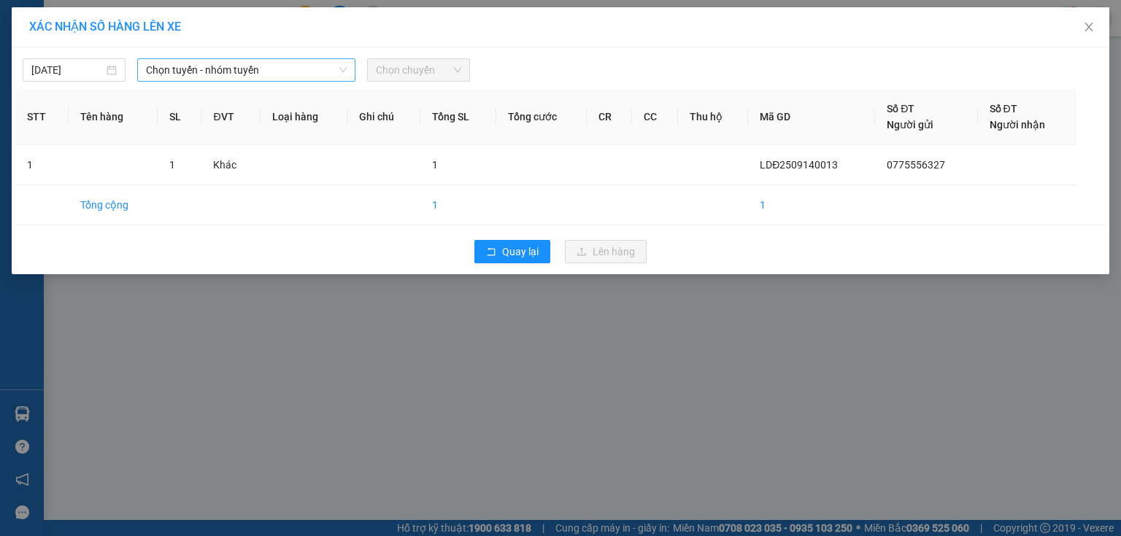
click at [146, 64] on span "Chọn tuyến - nhóm tuyến" at bounding box center [246, 70] width 201 height 22
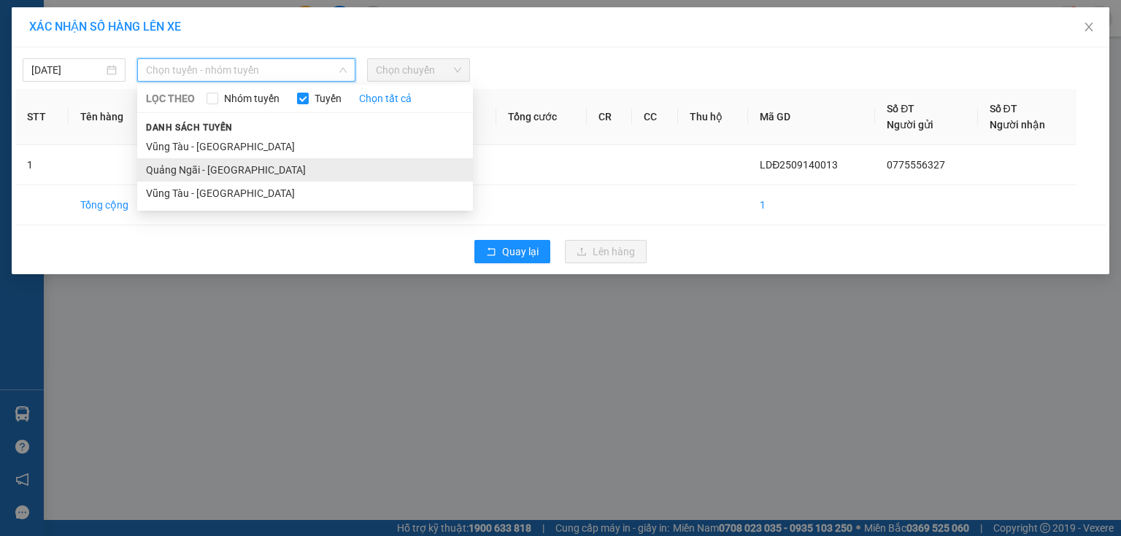
click at [171, 167] on li "Quảng Ngãi - [GEOGRAPHIC_DATA]" at bounding box center [305, 169] width 336 height 23
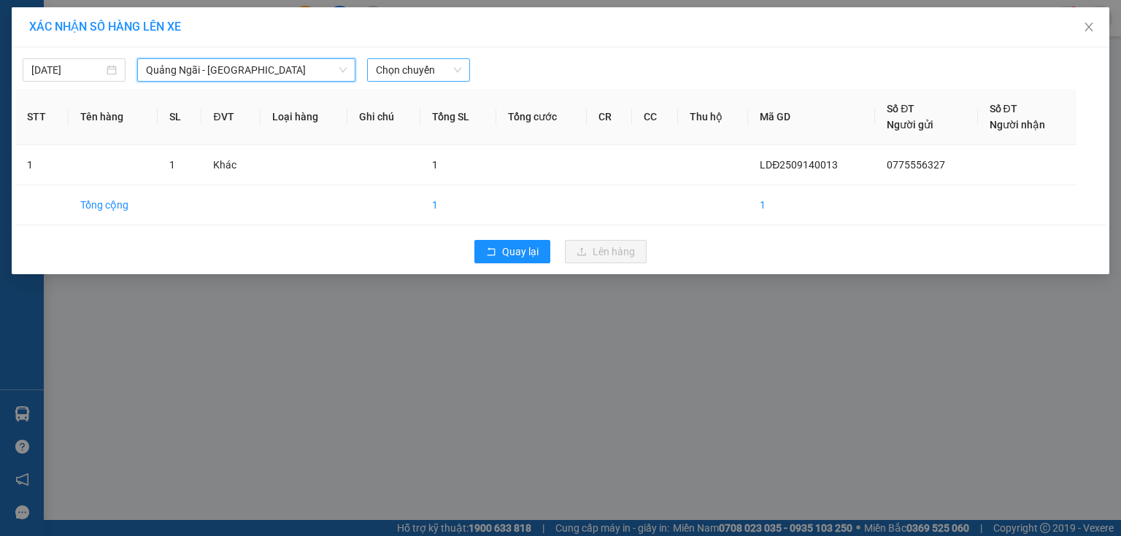
click at [425, 76] on span "Chọn chuyến" at bounding box center [418, 70] width 85 height 22
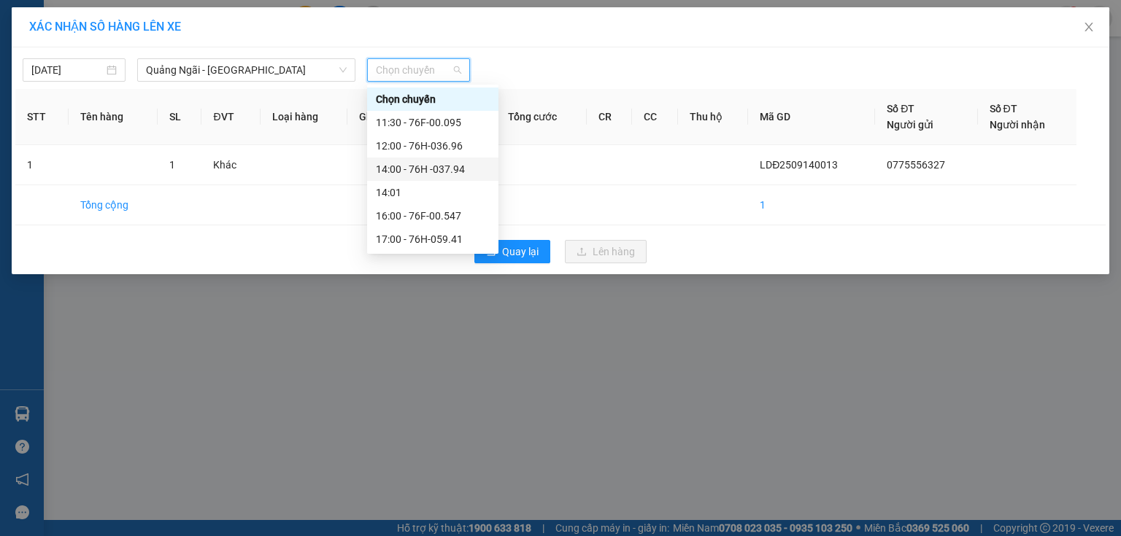
click at [447, 168] on div "14:00 - 76H -037.94" at bounding box center [433, 169] width 114 height 16
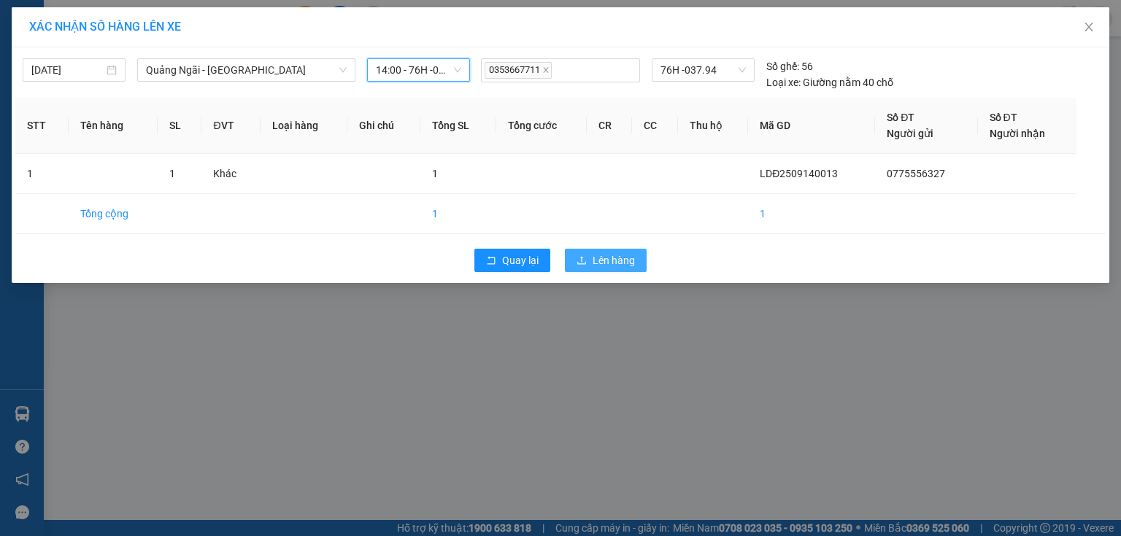
click at [595, 257] on button "Lên hàng" at bounding box center [606, 260] width 82 height 23
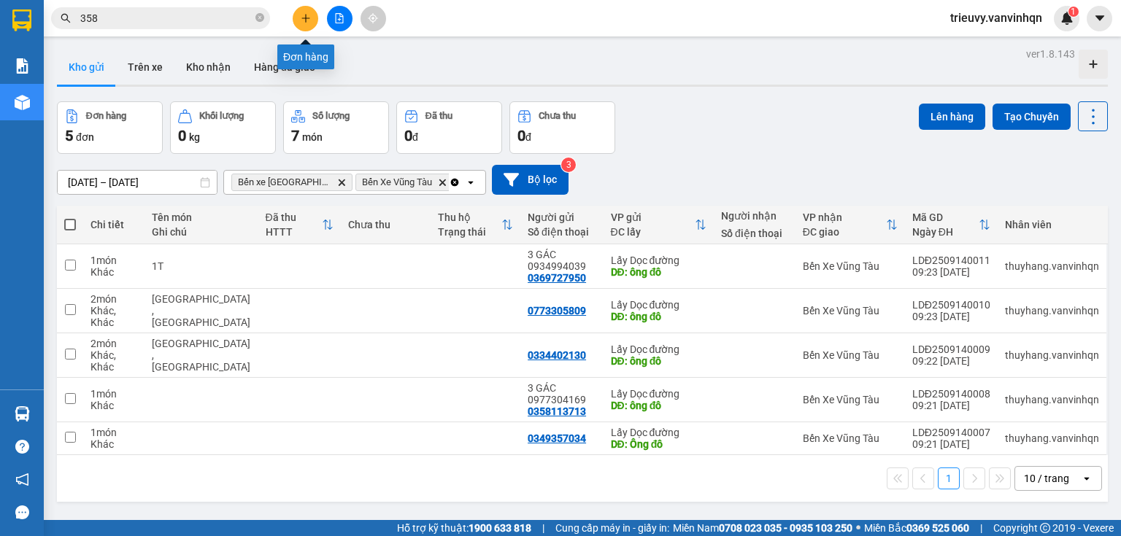
click at [300, 20] on button at bounding box center [306, 19] width 26 height 26
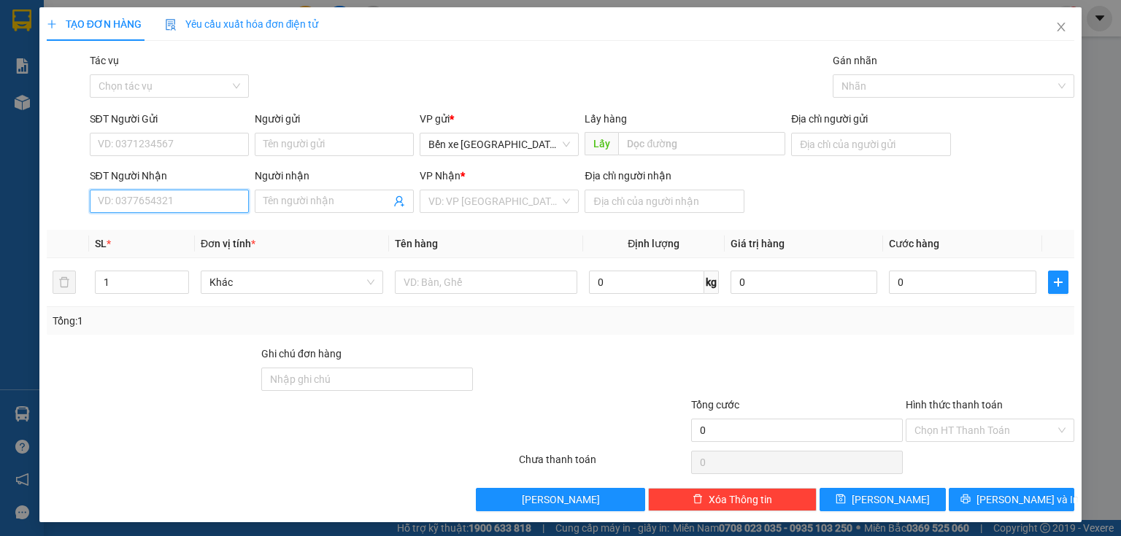
click at [171, 201] on input "SĐT Người Nhận" at bounding box center [169, 201] width 159 height 23
type input "0368175472"
click at [176, 225] on div "0368175472" at bounding box center [168, 231] width 140 height 16
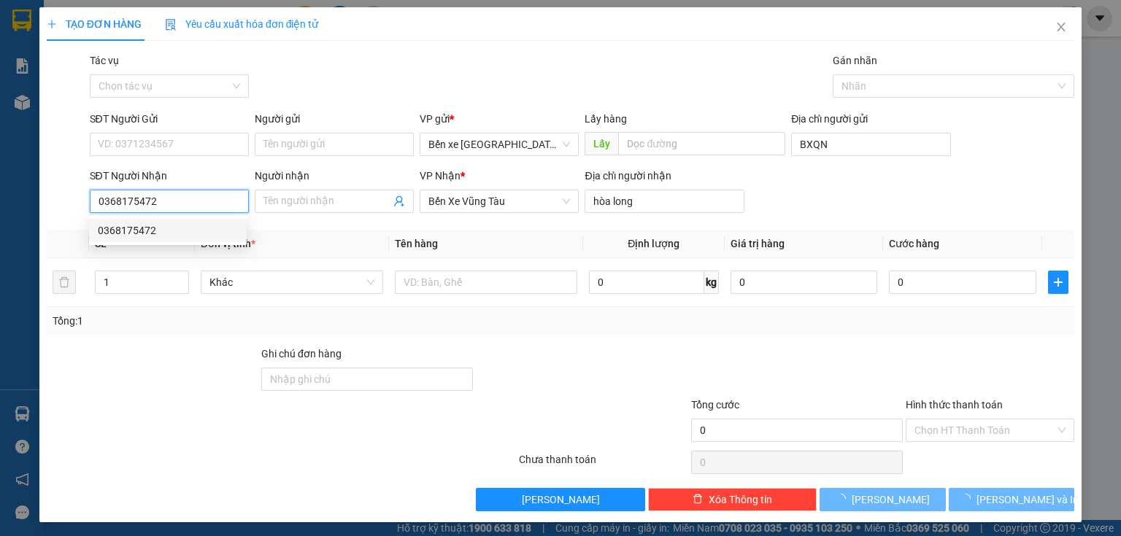
type input "BXQN"
type input "hòa long"
type input "150.000"
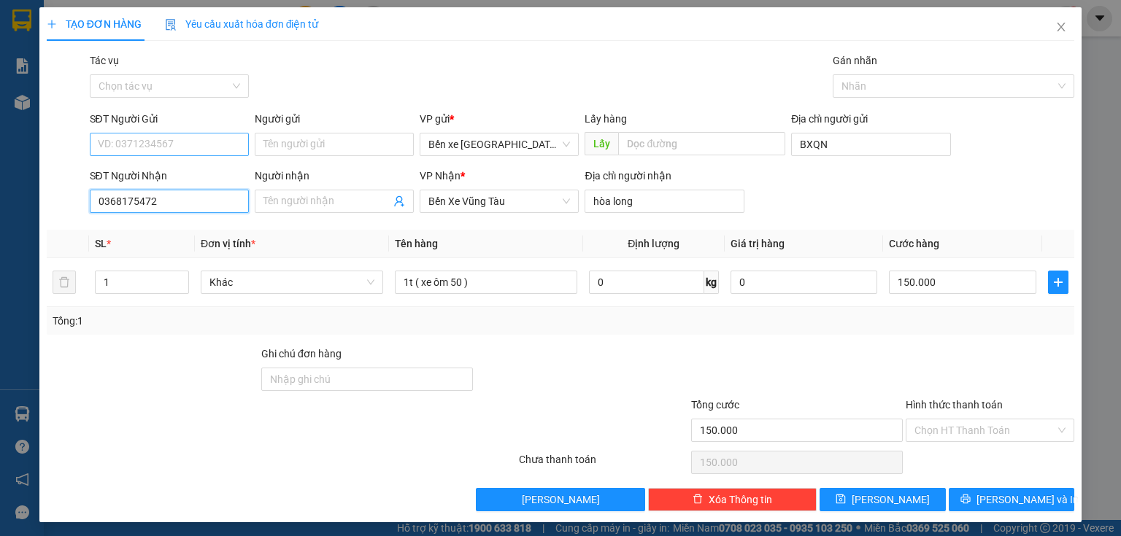
type input "0368175472"
click at [181, 143] on input "SĐT Người Gửi" at bounding box center [169, 144] width 159 height 23
click at [170, 170] on div "0976481323" at bounding box center [168, 174] width 140 height 16
type input "0976481323"
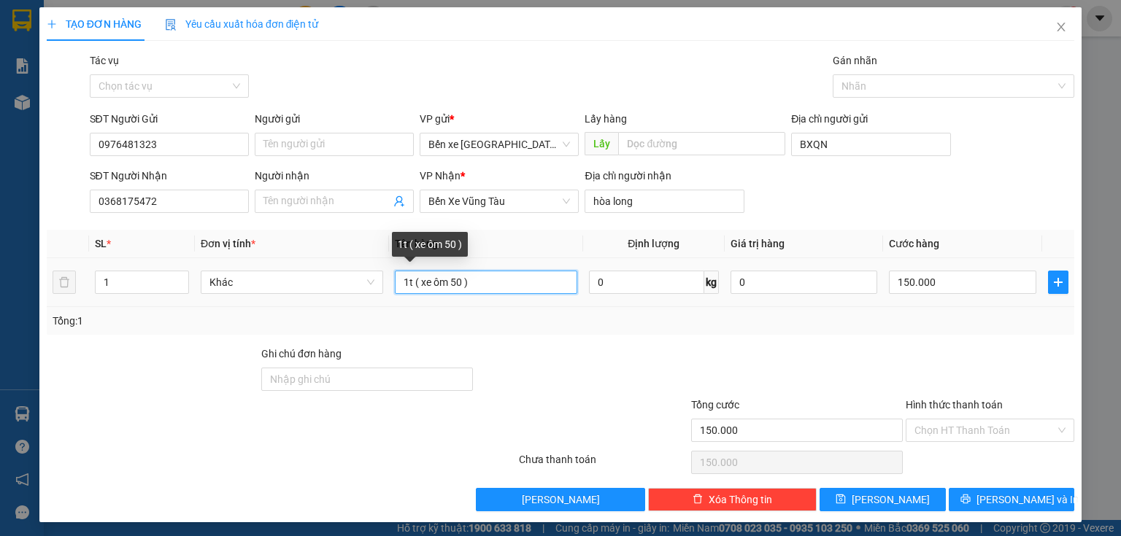
click at [407, 286] on input "1t ( xe ôm 50 )" at bounding box center [486, 282] width 182 height 23
click at [454, 276] on input "2t ( xe ôm 50 )" at bounding box center [486, 282] width 182 height 23
type input "2t ( xe ôm 10 )"
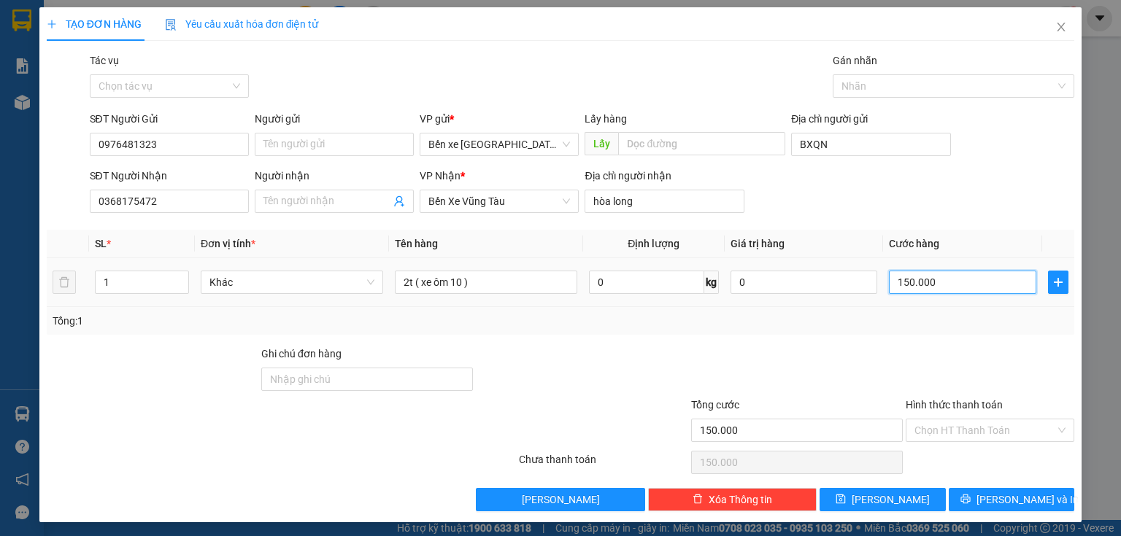
click at [984, 291] on input "150.000" at bounding box center [962, 282] width 147 height 23
type input "0"
type input "3"
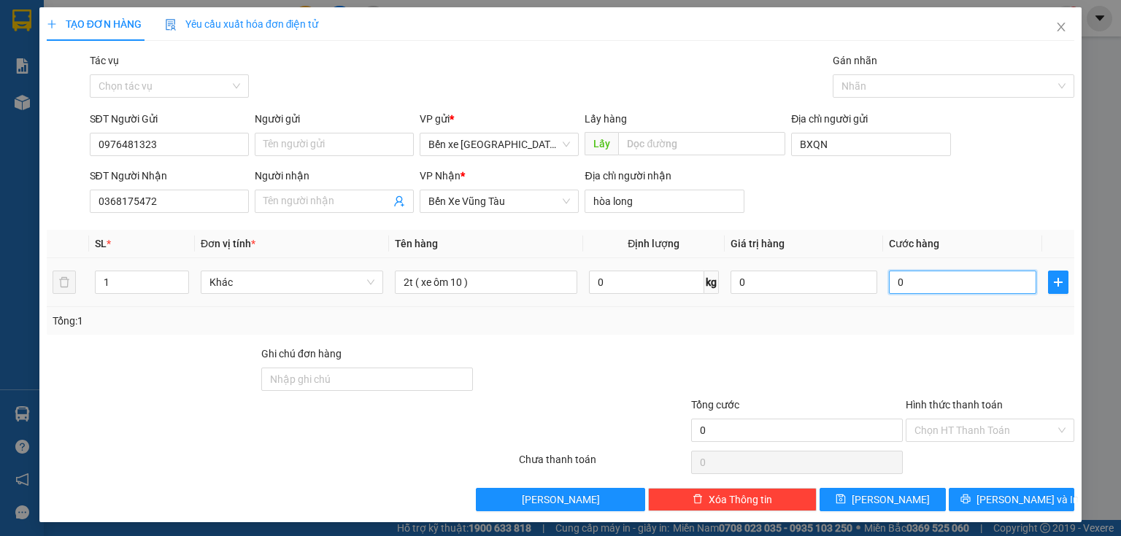
type input "3"
type input "03"
type input "30"
type input "030"
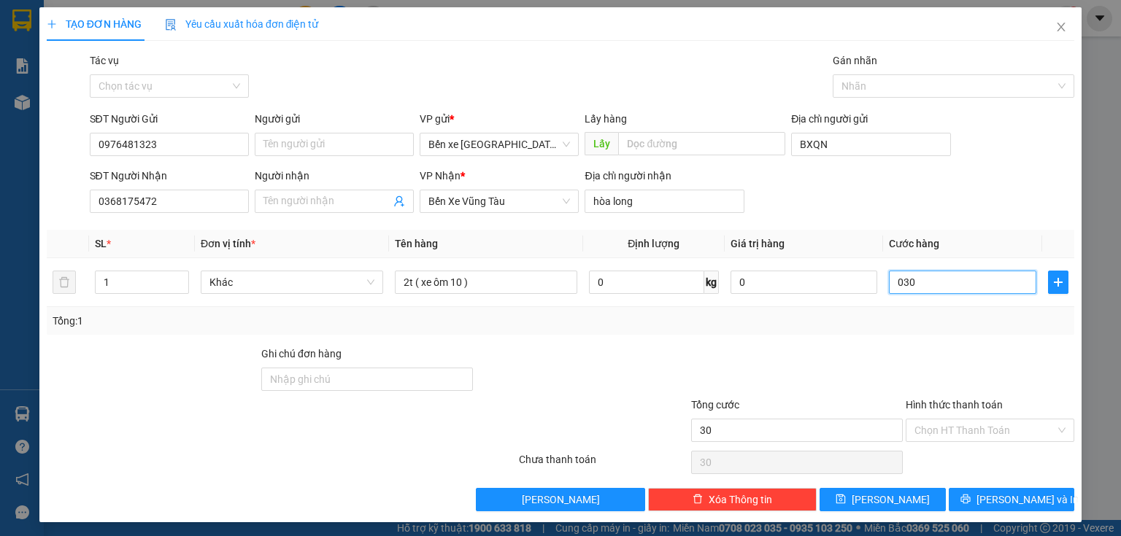
type input "300"
type input "0.300"
type input "300.000"
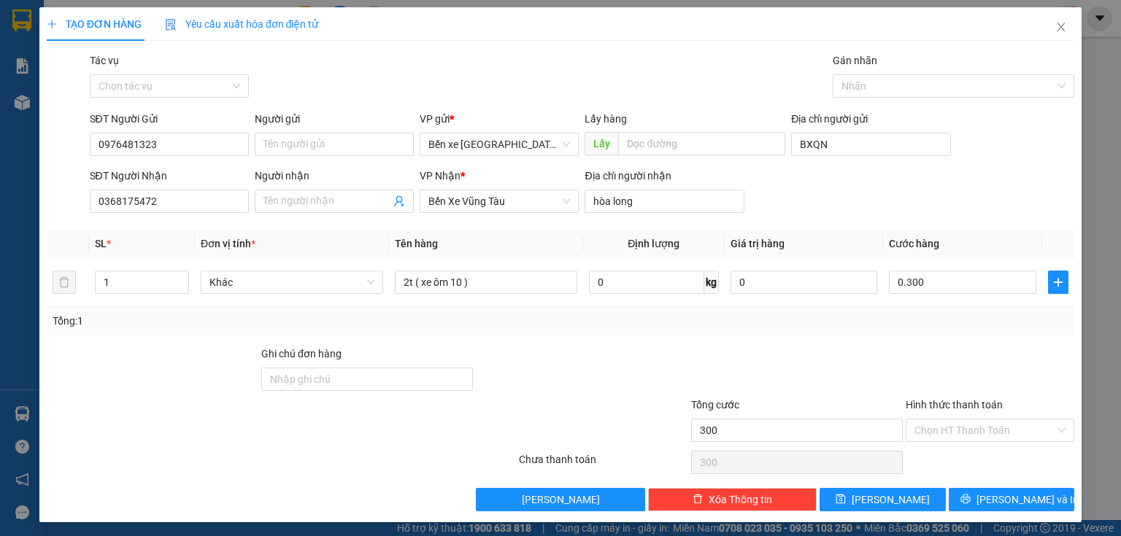
type input "300.000"
click at [961, 327] on div "Tổng: 1" at bounding box center [561, 321] width 1016 height 16
click at [892, 490] on button "[PERSON_NAME]" at bounding box center [882, 499] width 126 height 23
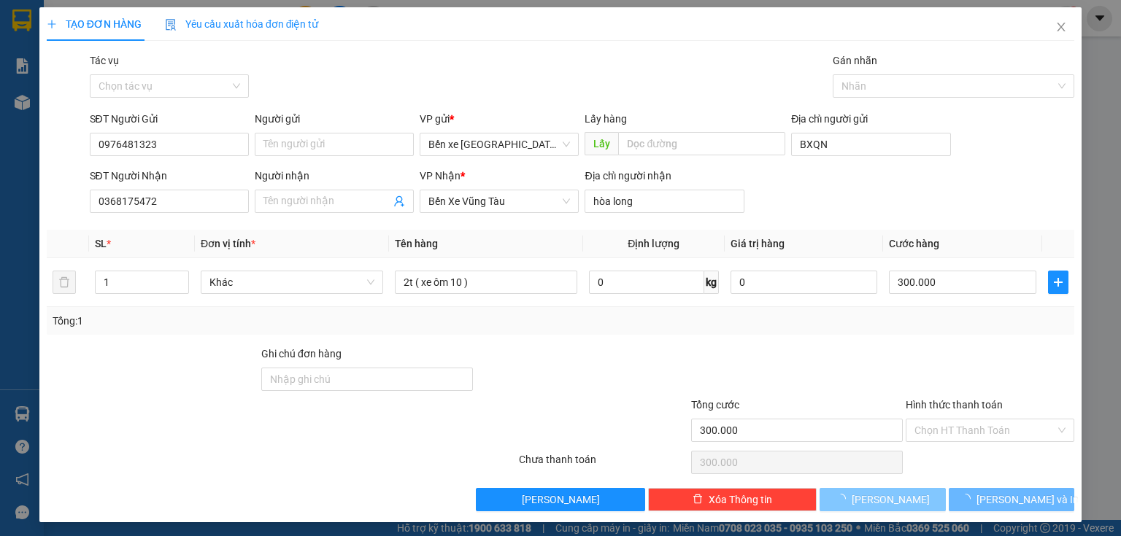
type input "0"
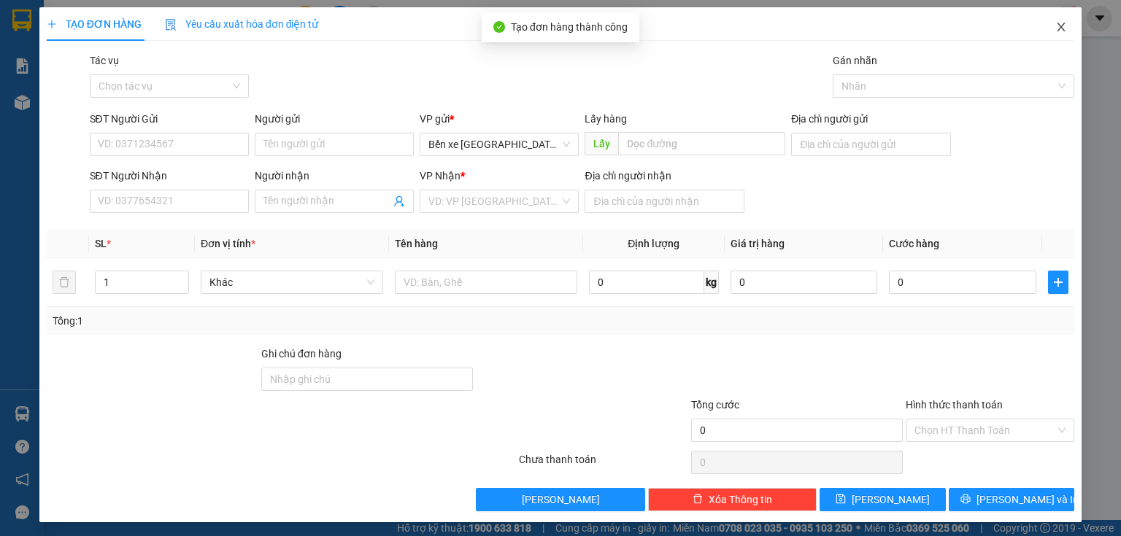
click at [1041, 29] on span "Close" at bounding box center [1061, 27] width 41 height 41
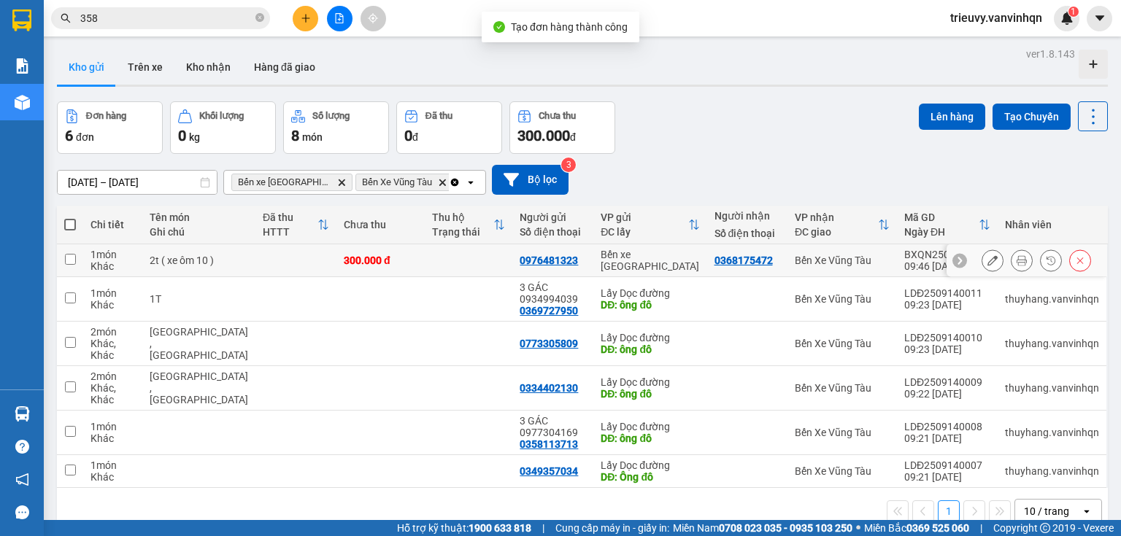
click at [173, 263] on div "2t ( xe ôm 10 )" at bounding box center [199, 261] width 99 height 12
checkbox input "true"
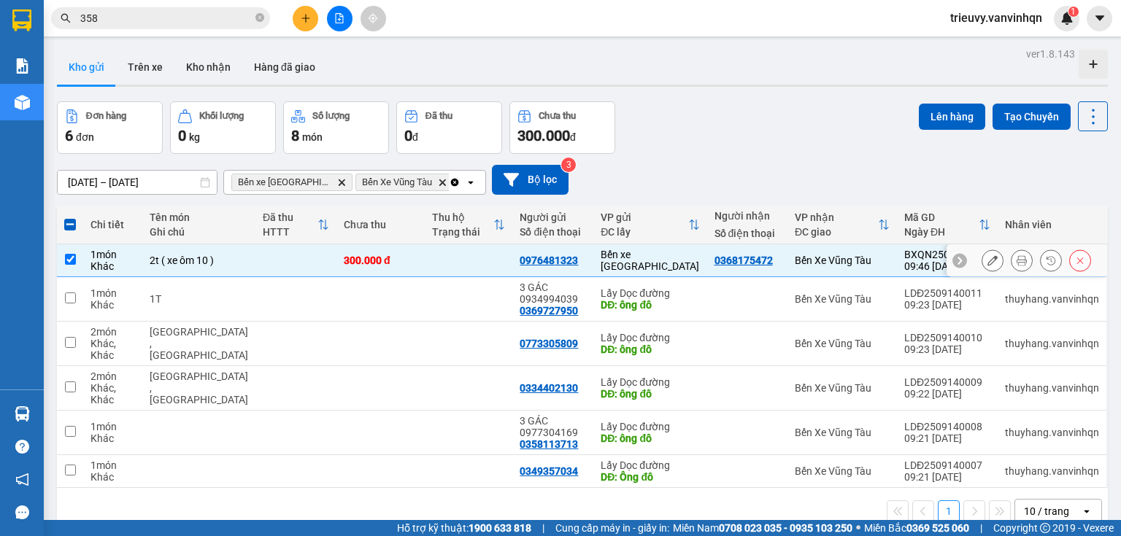
click at [982, 263] on button at bounding box center [992, 261] width 20 height 26
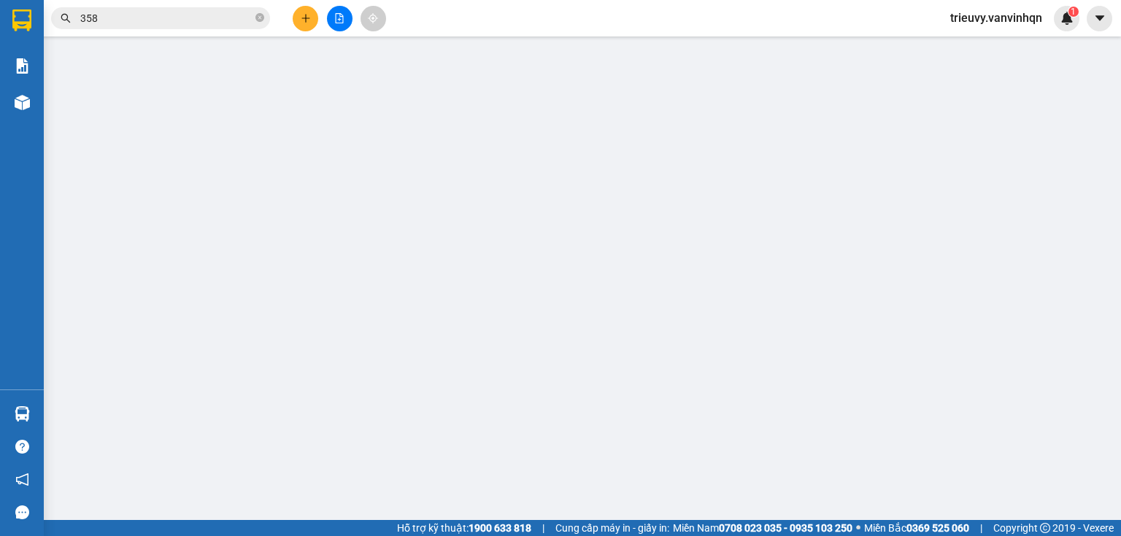
type input "0976481323"
type input "BXQN"
type input "0368175472"
type input "hòa long"
type input "300.000"
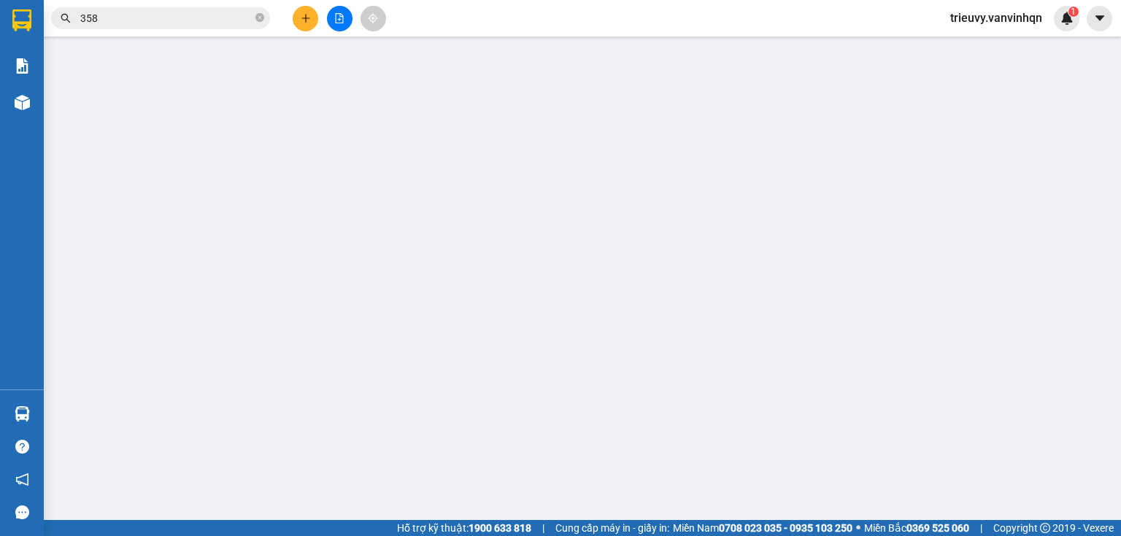
type input "300.000"
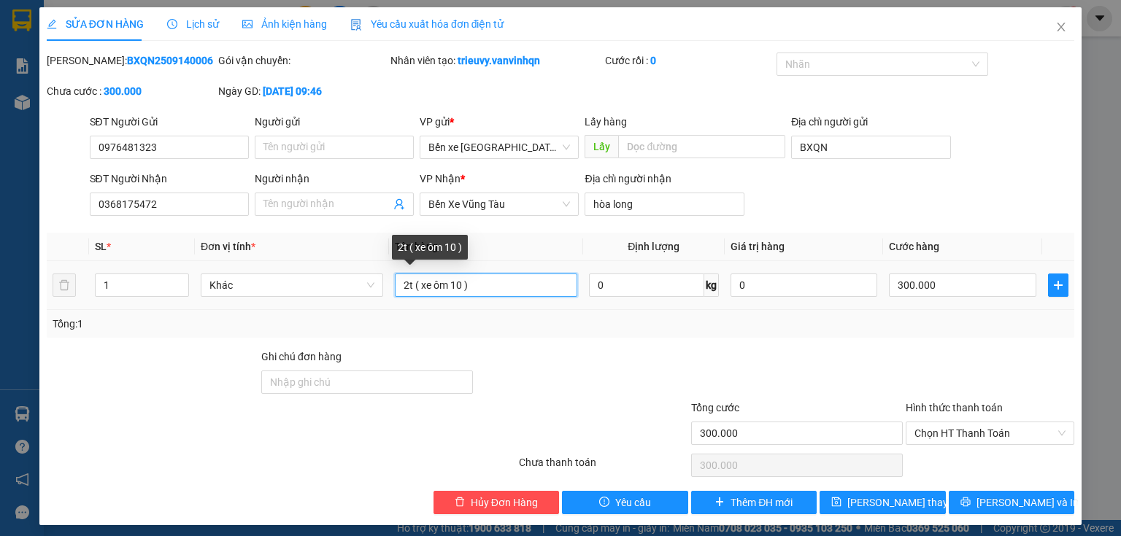
click at [461, 279] on input "2t ( xe ôm 10 )" at bounding box center [486, 285] width 182 height 23
type input "2t ( xe ôm 100 )"
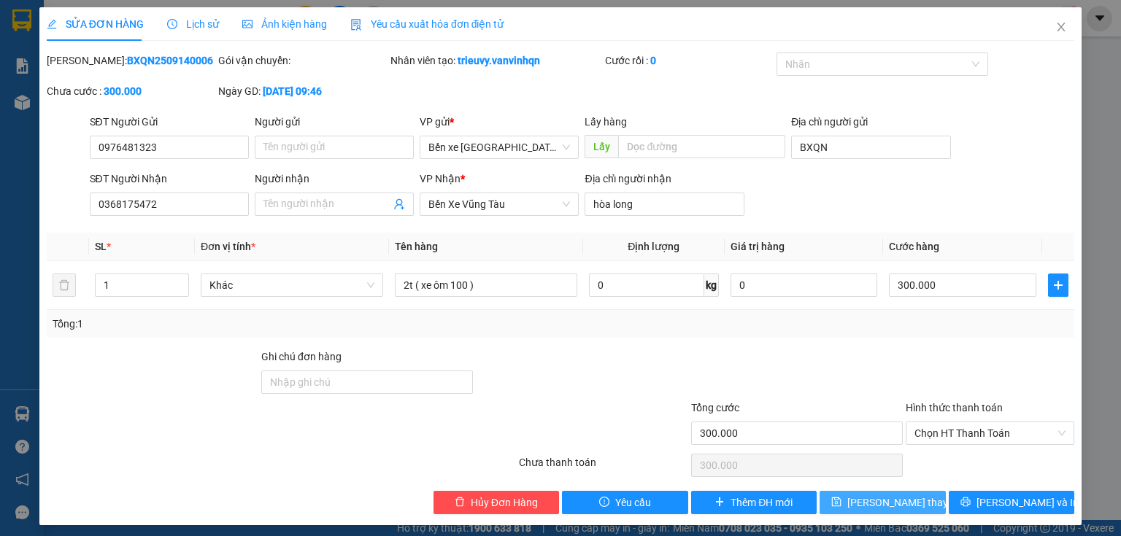
click at [924, 509] on button "[PERSON_NAME] thay đổi" at bounding box center [882, 502] width 126 height 23
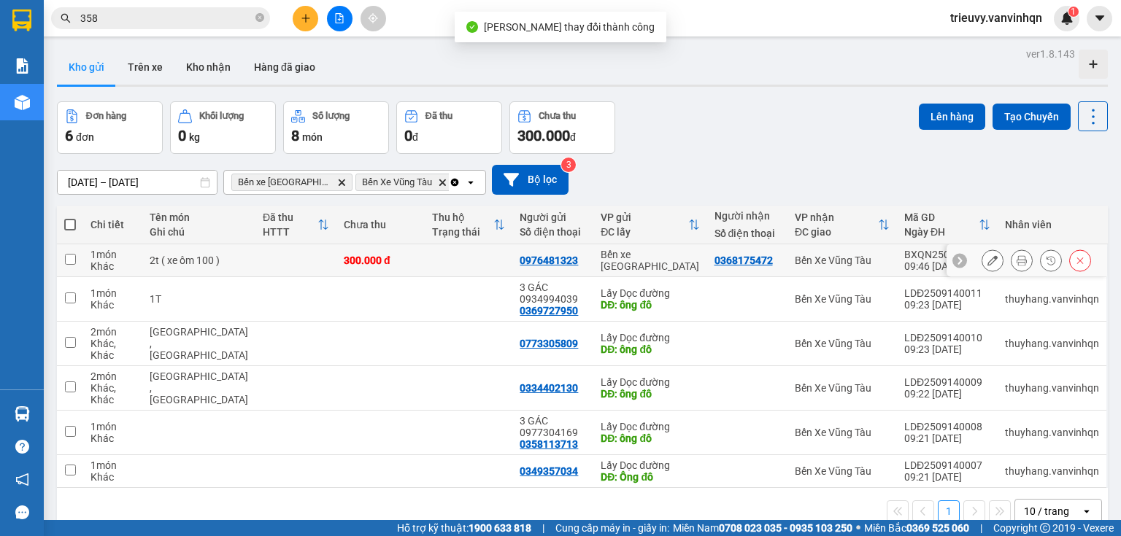
click at [649, 260] on div "Bến xe [GEOGRAPHIC_DATA]" at bounding box center [650, 260] width 99 height 23
checkbox input "true"
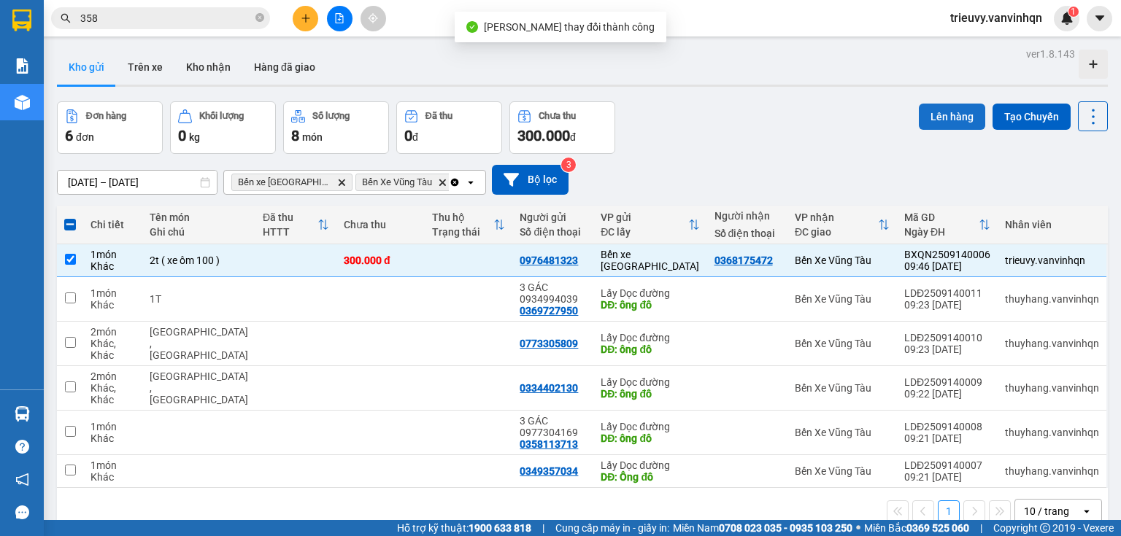
drag, startPoint x: 968, startPoint y: 85, endPoint x: 951, endPoint y: 107, distance: 27.1
click at [963, 89] on div "ver 1.8.143 Kho gửi Trên xe Kho nhận Hàng đã giao Đơn hàng 6 đơn Khối lượng 0 k…" at bounding box center [582, 312] width 1062 height 536
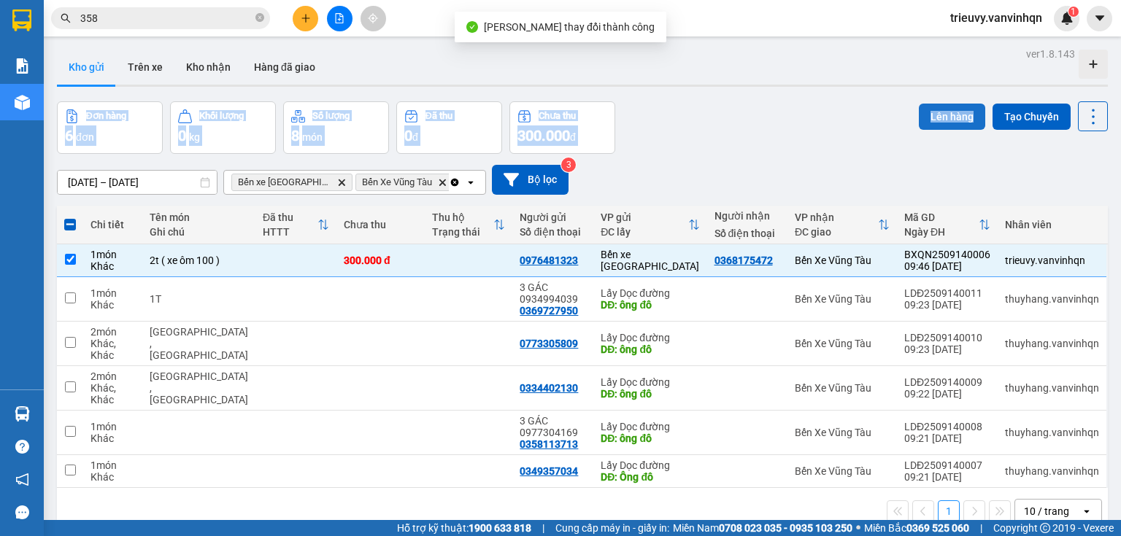
click at [951, 115] on button "Lên hàng" at bounding box center [952, 117] width 66 height 26
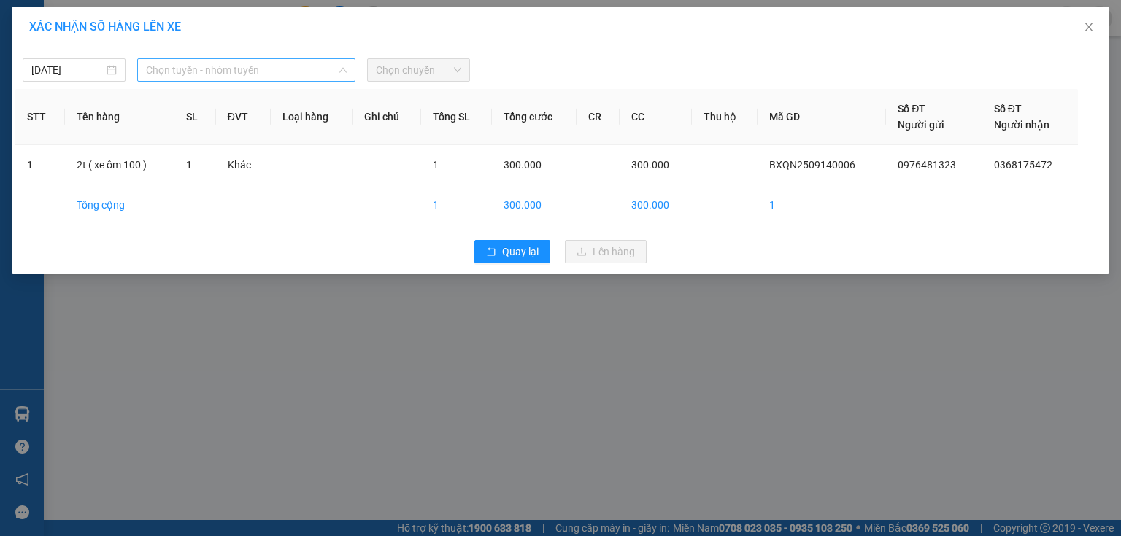
drag, startPoint x: 313, startPoint y: 70, endPoint x: 269, endPoint y: 132, distance: 75.9
click at [311, 74] on span "Chọn tuyến - nhóm tuyến" at bounding box center [246, 70] width 201 height 22
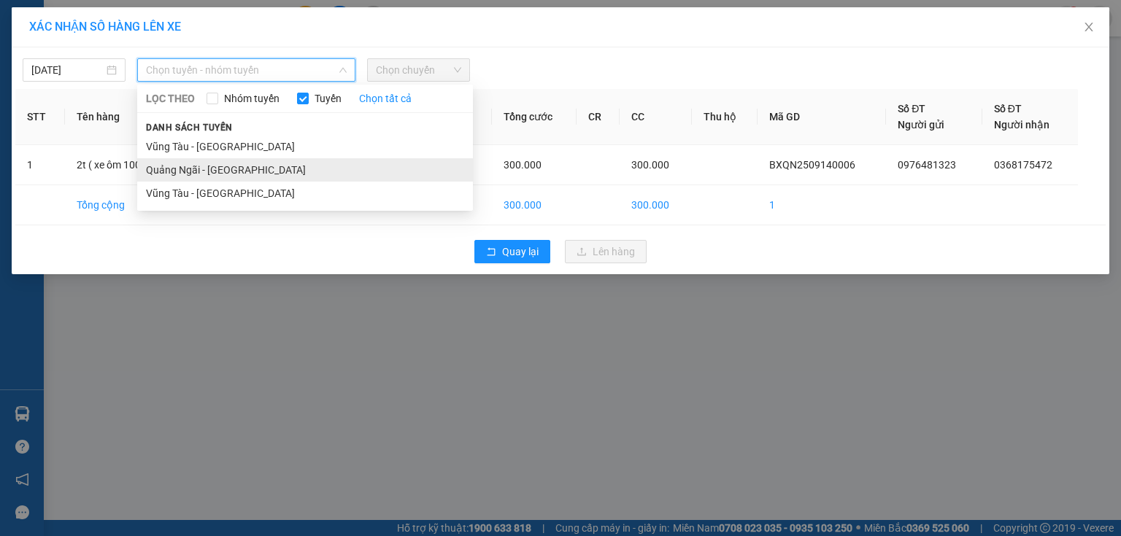
click at [250, 174] on li "Quảng Ngãi - [GEOGRAPHIC_DATA]" at bounding box center [305, 169] width 336 height 23
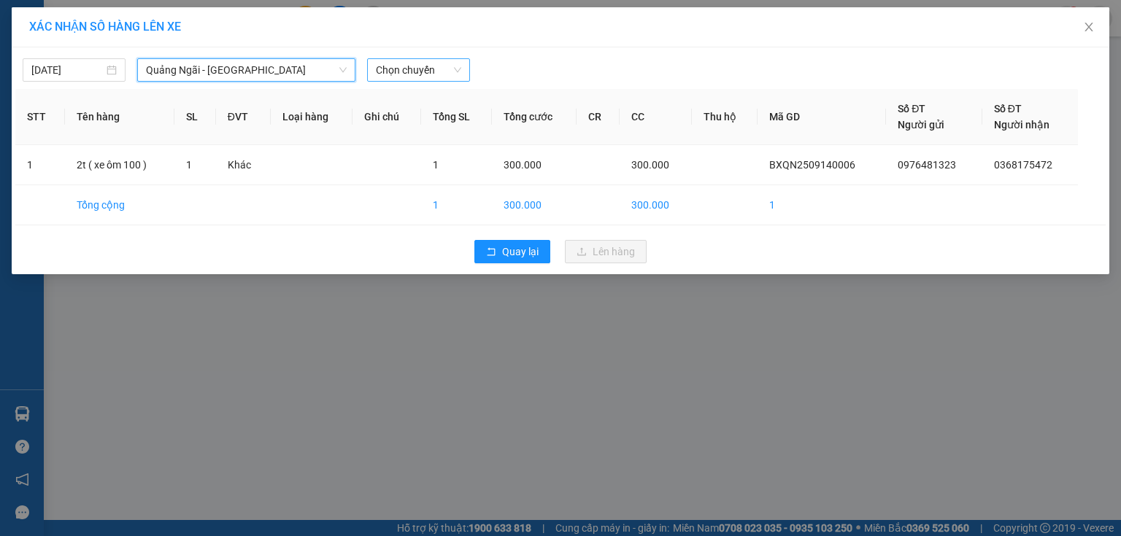
click at [424, 70] on span "Chọn chuyến" at bounding box center [418, 70] width 85 height 22
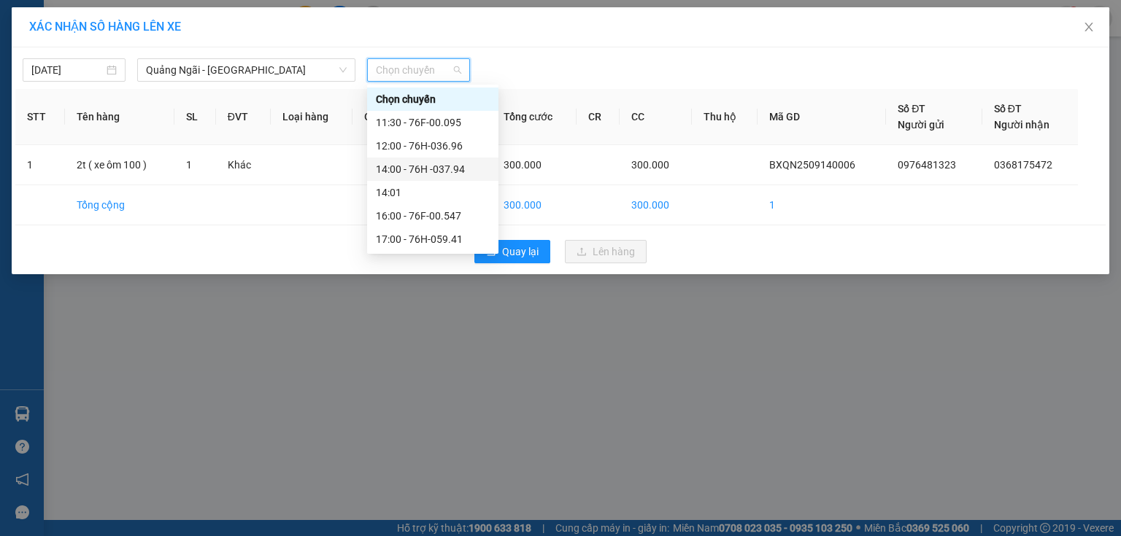
click at [463, 169] on div "14:00 - 76H -037.94" at bounding box center [433, 169] width 114 height 16
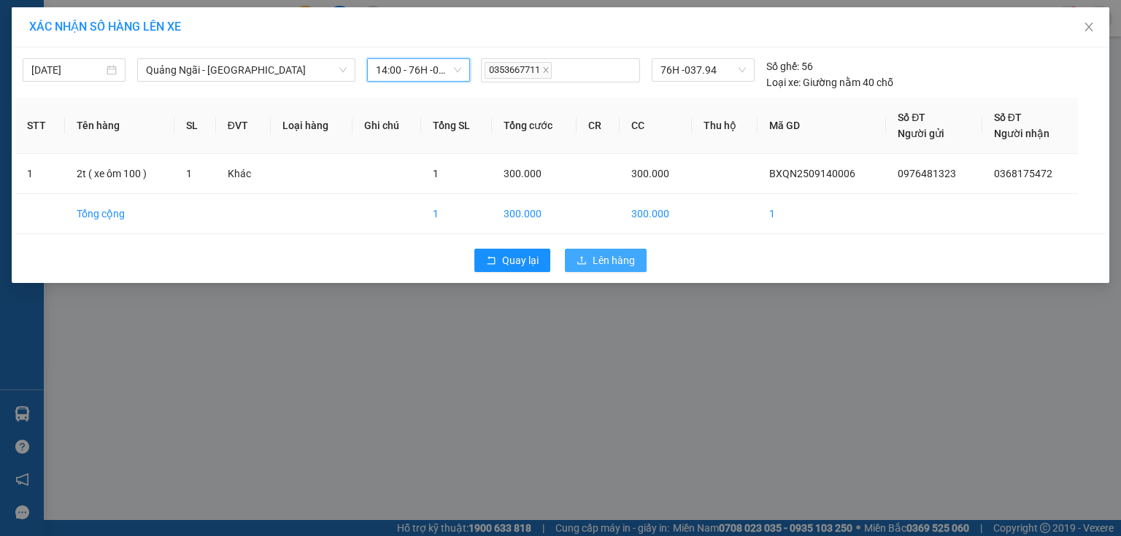
click at [600, 262] on span "Lên hàng" at bounding box center [613, 260] width 42 height 16
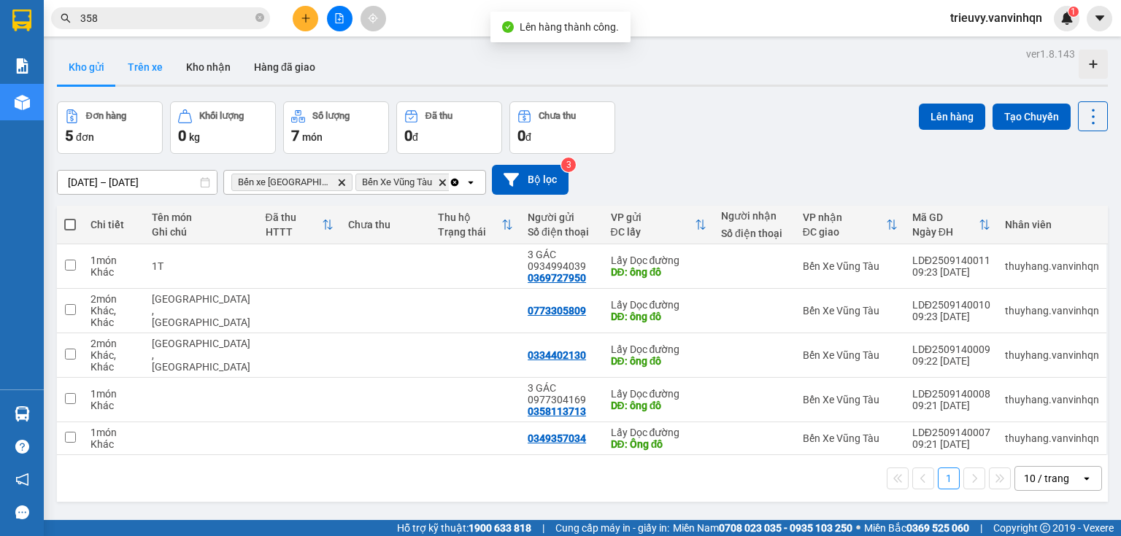
click at [132, 67] on button "Trên xe" at bounding box center [145, 67] width 58 height 35
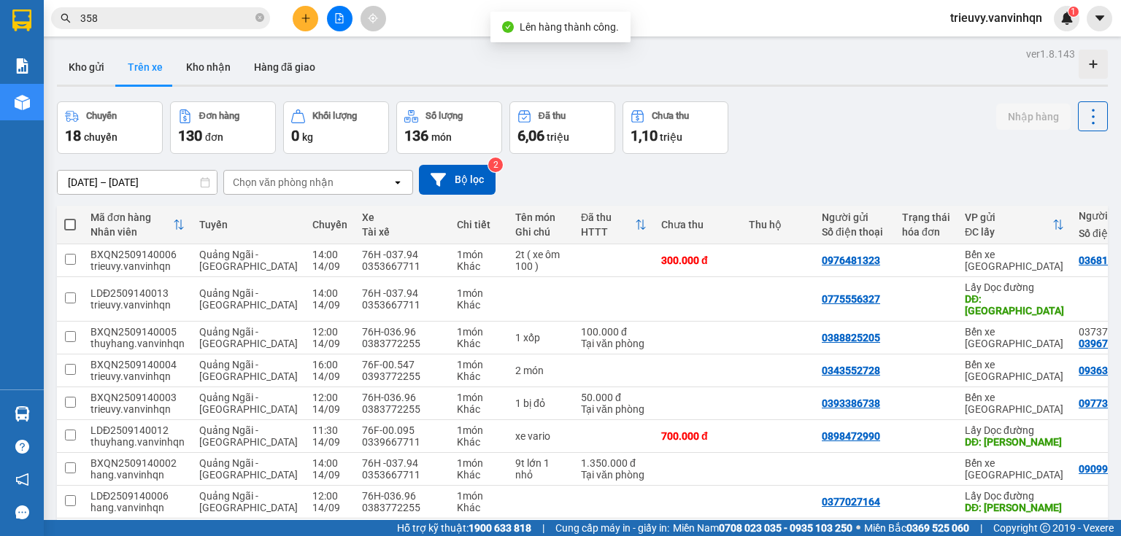
click at [137, 69] on button "Trên xe" at bounding box center [145, 67] width 58 height 35
click at [1056, 261] on icon at bounding box center [1061, 260] width 10 height 10
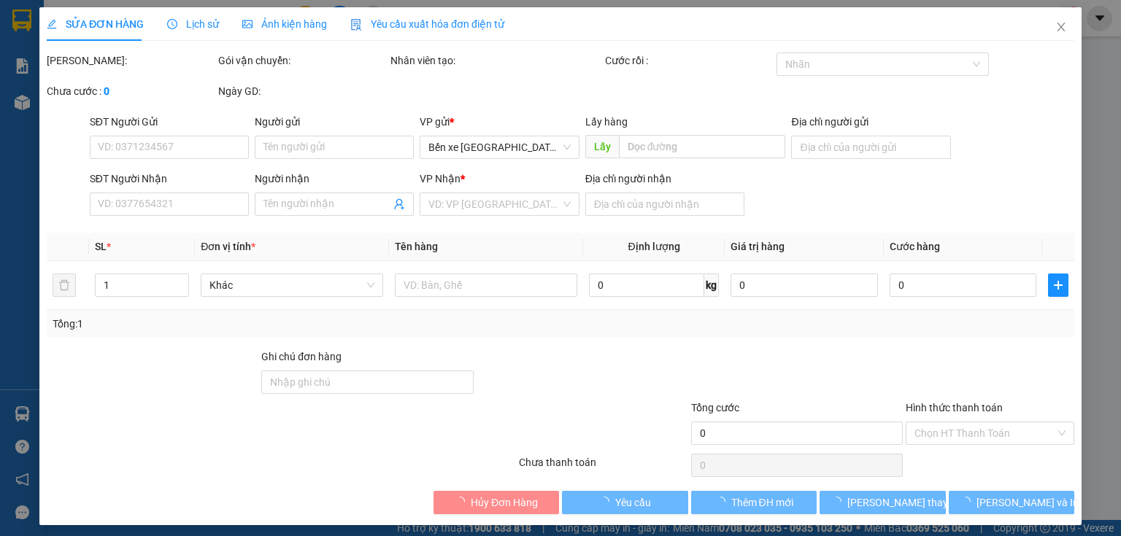
type input "0976481323"
type input "BXQN"
type input "0368175472"
type input "hòa long"
type input "300.000"
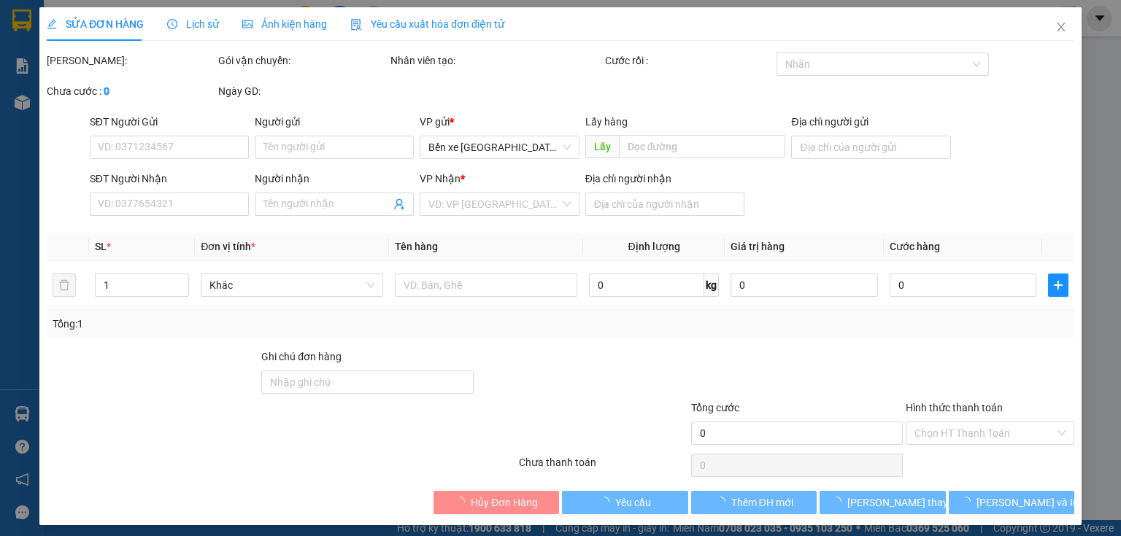
type input "300.000"
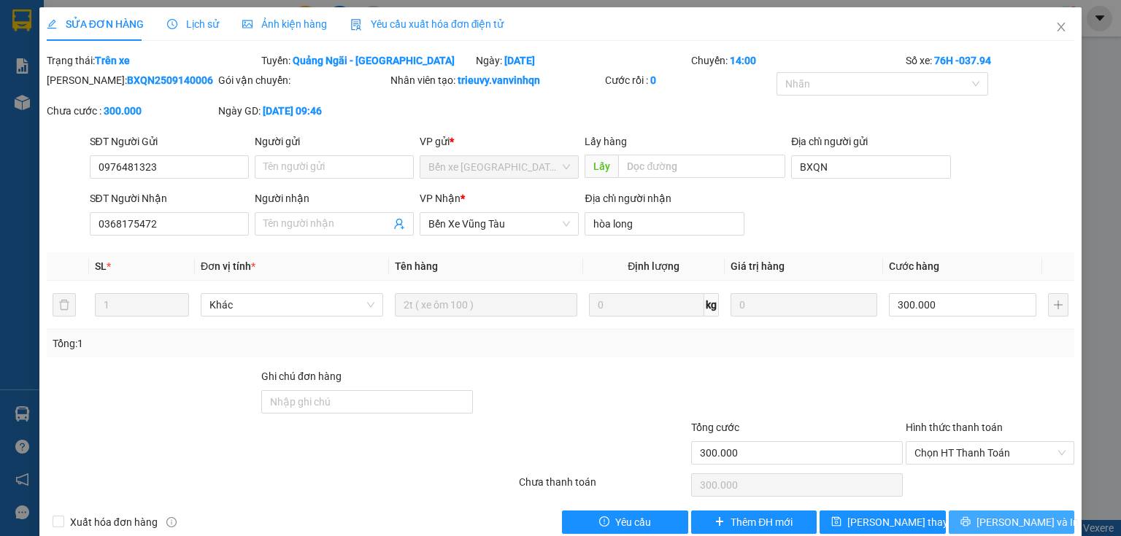
click at [1019, 522] on span "[PERSON_NAME] và In" at bounding box center [1027, 522] width 102 height 16
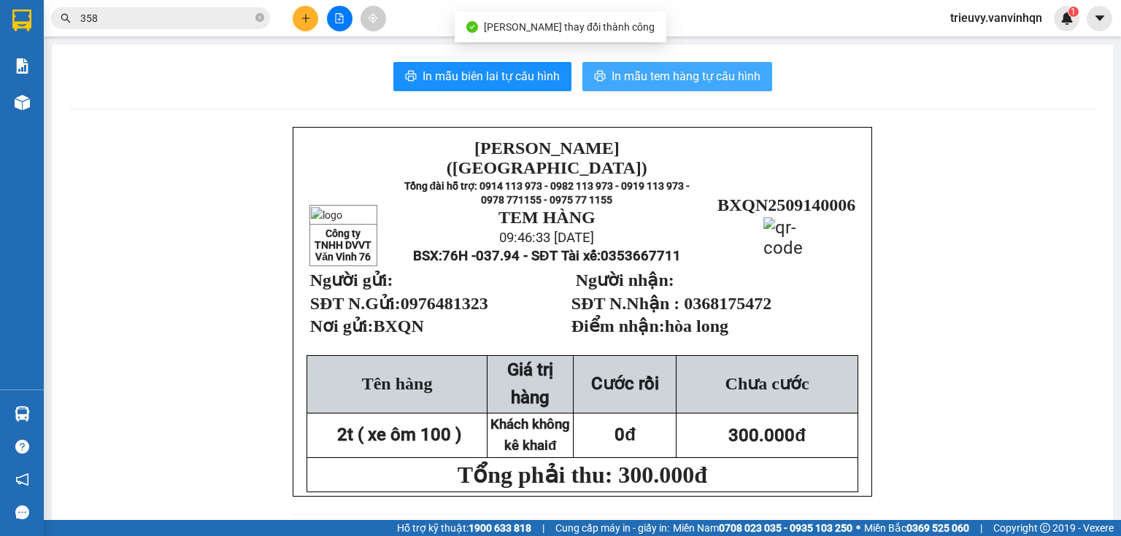
click at [754, 79] on span "In mẫu tem hàng tự cấu hình" at bounding box center [685, 76] width 149 height 18
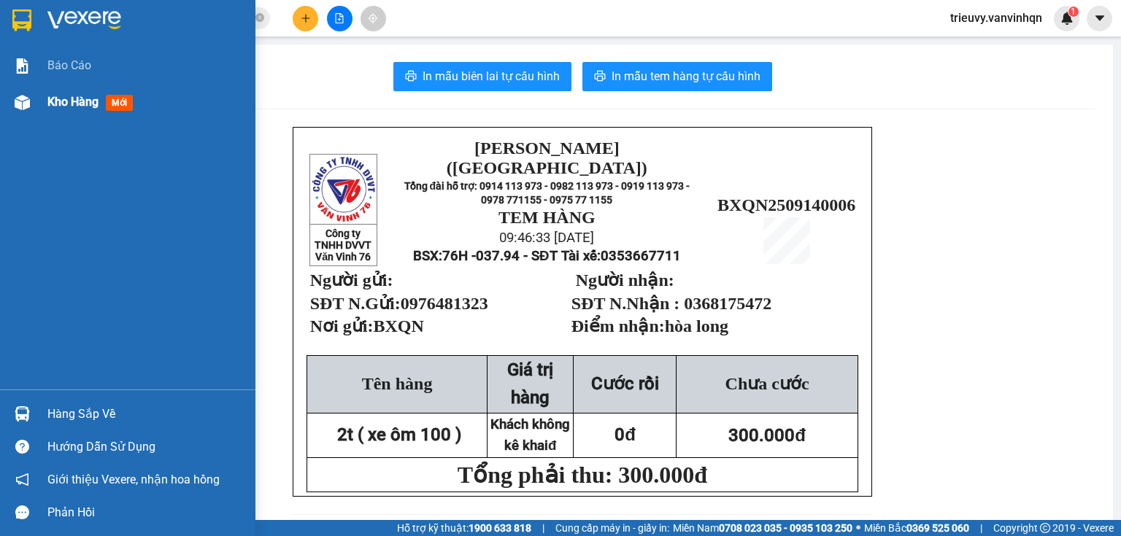
drag, startPoint x: 115, startPoint y: 102, endPoint x: 92, endPoint y: 110, distance: 24.0
click at [101, 110] on div "Kho hàng mới" at bounding box center [92, 102] width 91 height 18
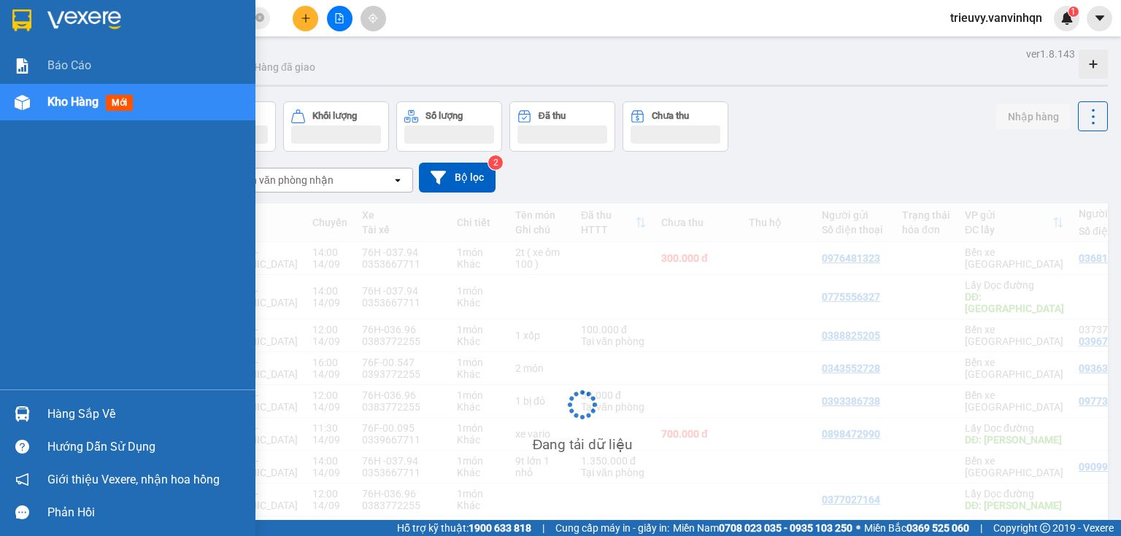
click at [92, 110] on div "Kho hàng mới" at bounding box center [92, 102] width 91 height 18
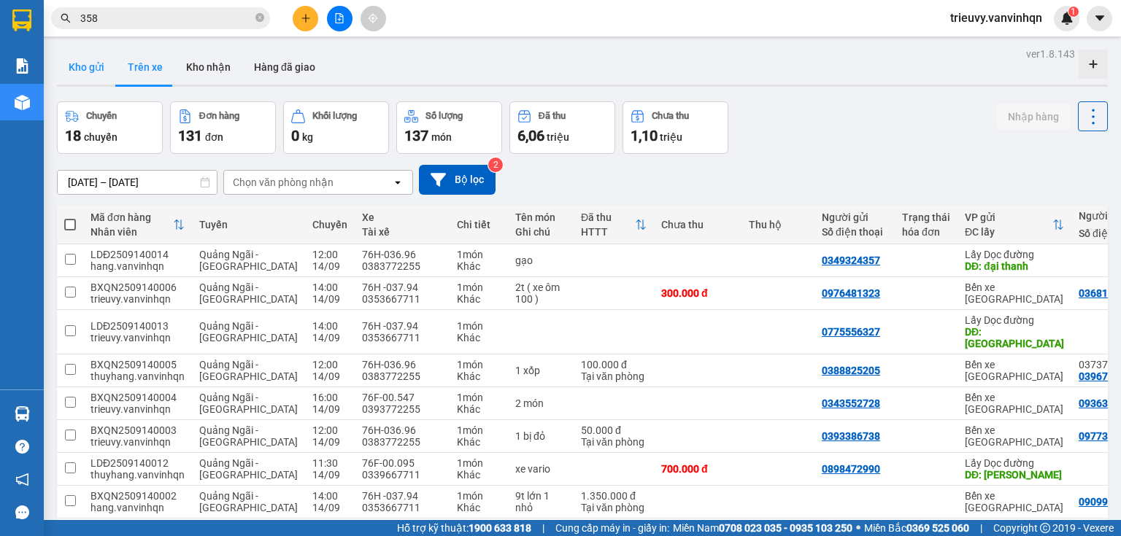
click at [78, 67] on button "Kho gửi" at bounding box center [86, 67] width 59 height 35
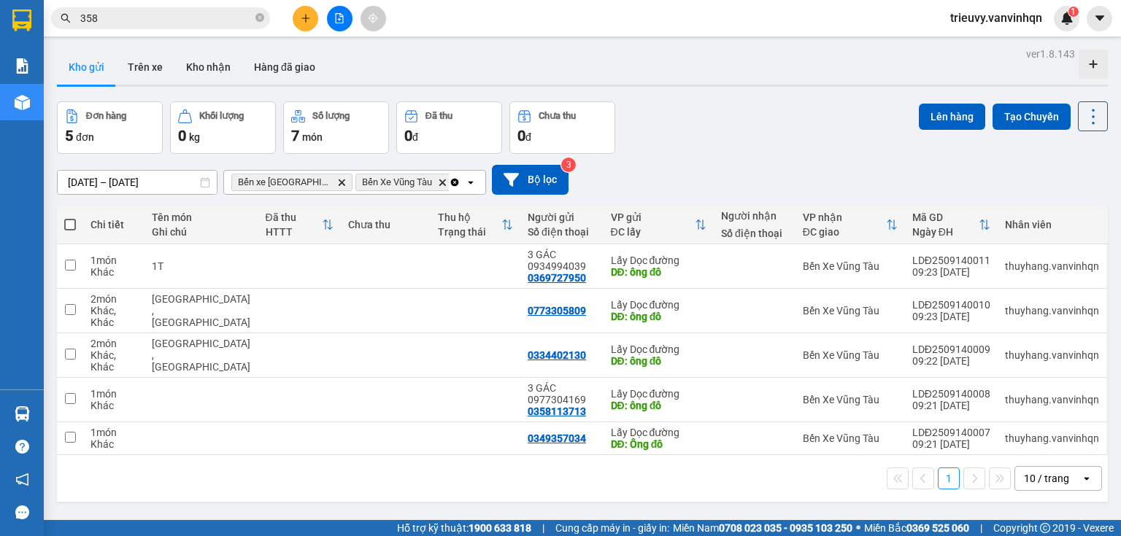
click at [292, 23] on div at bounding box center [339, 19] width 109 height 26
click at [306, 18] on icon "plus" at bounding box center [306, 18] width 10 height 10
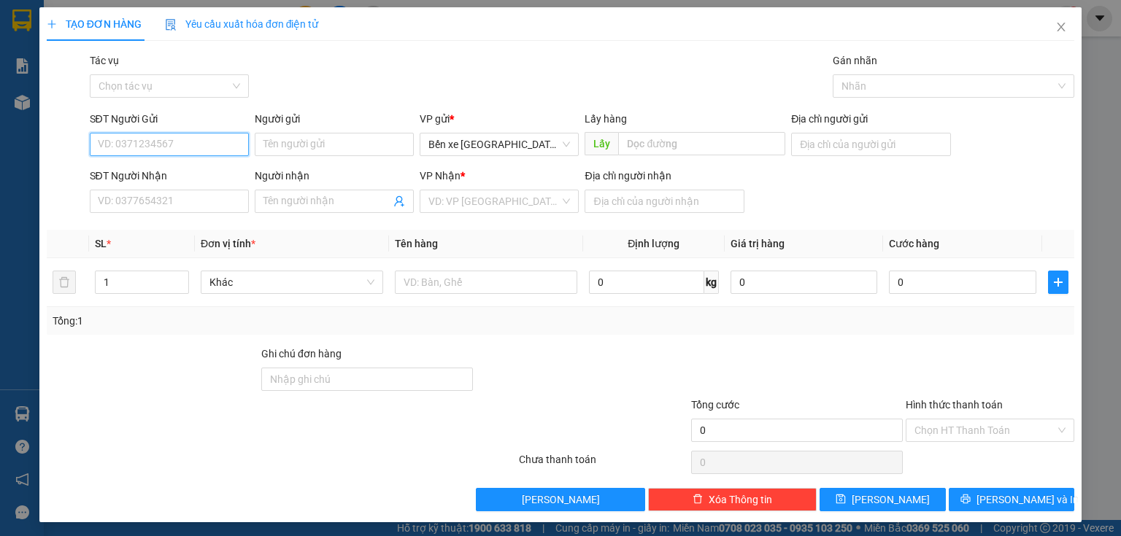
click at [231, 146] on input "SĐT Người Gửi" at bounding box center [169, 144] width 159 height 23
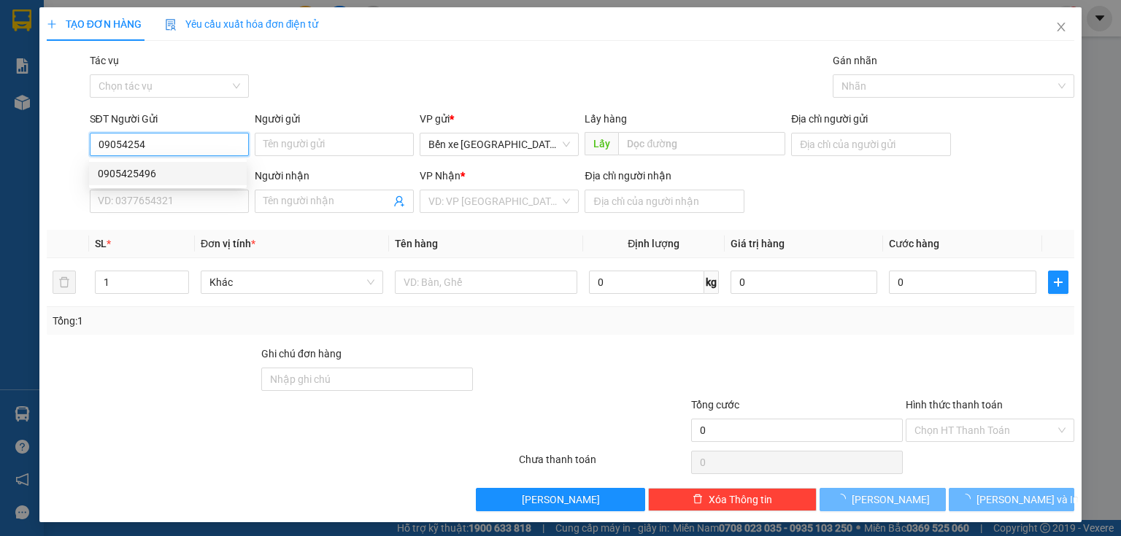
click at [221, 166] on div "0905425496" at bounding box center [168, 174] width 140 height 16
type input "0905425496"
type input "BXQN"
type input "0909016804"
type input "0937346109"
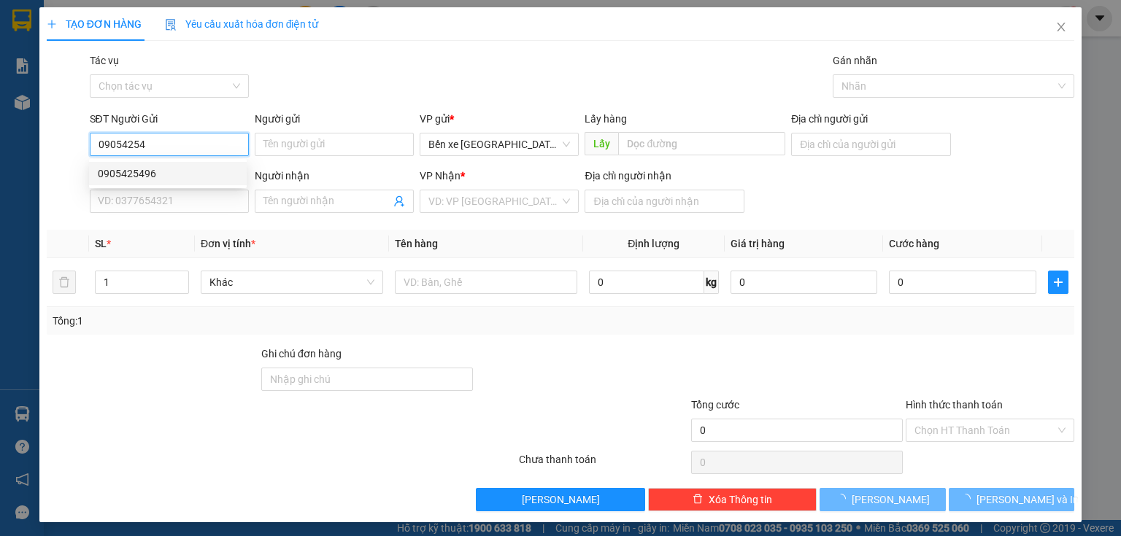
type input "sông vĩnh"
type input "80.000"
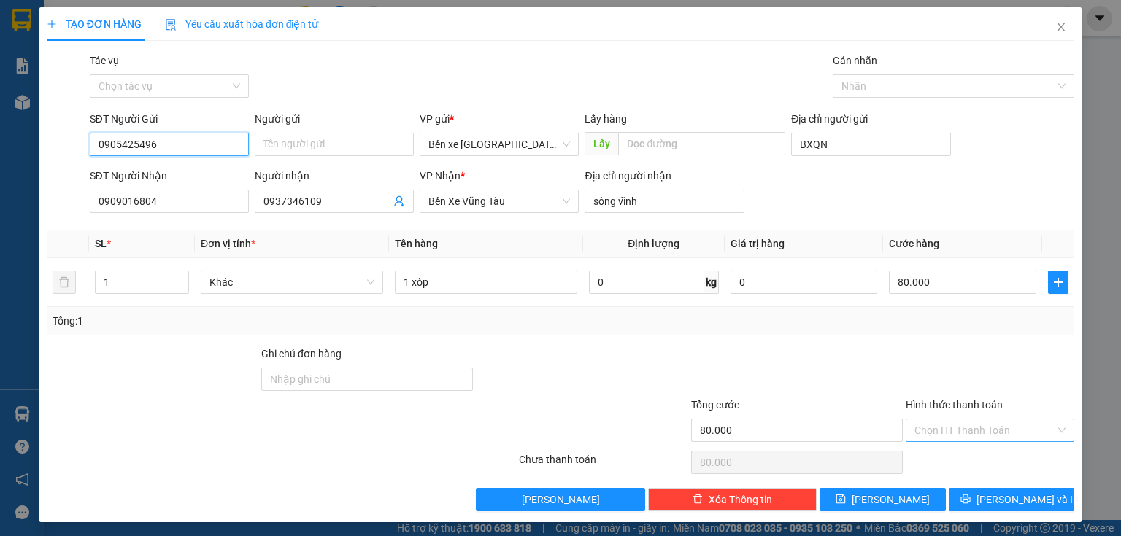
type input "0905425496"
click at [930, 426] on input "Hình thức thanh toán" at bounding box center [984, 431] width 141 height 22
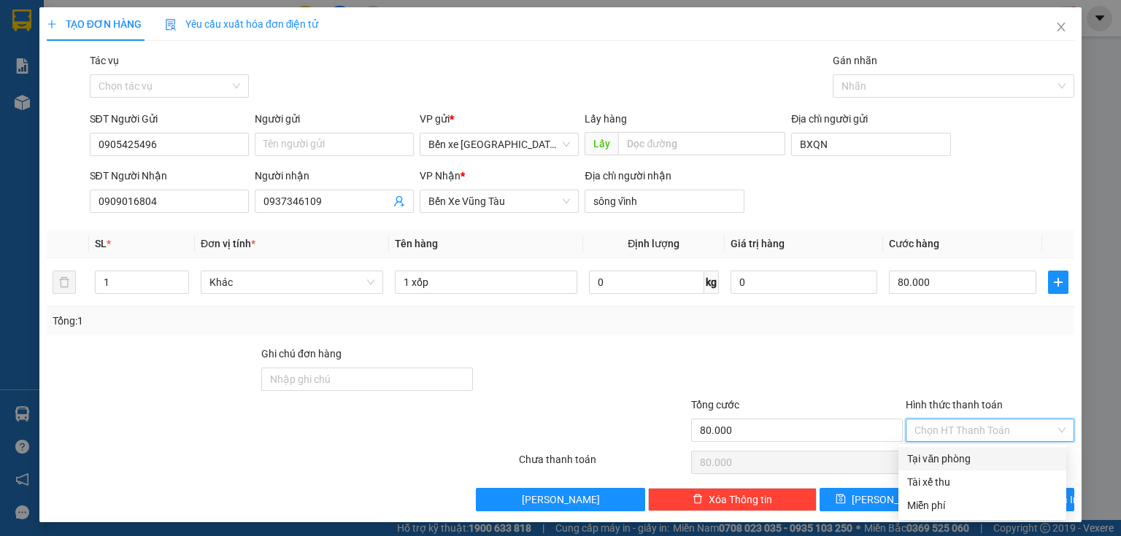
click at [930, 459] on div "Tại văn phòng" at bounding box center [982, 459] width 150 height 16
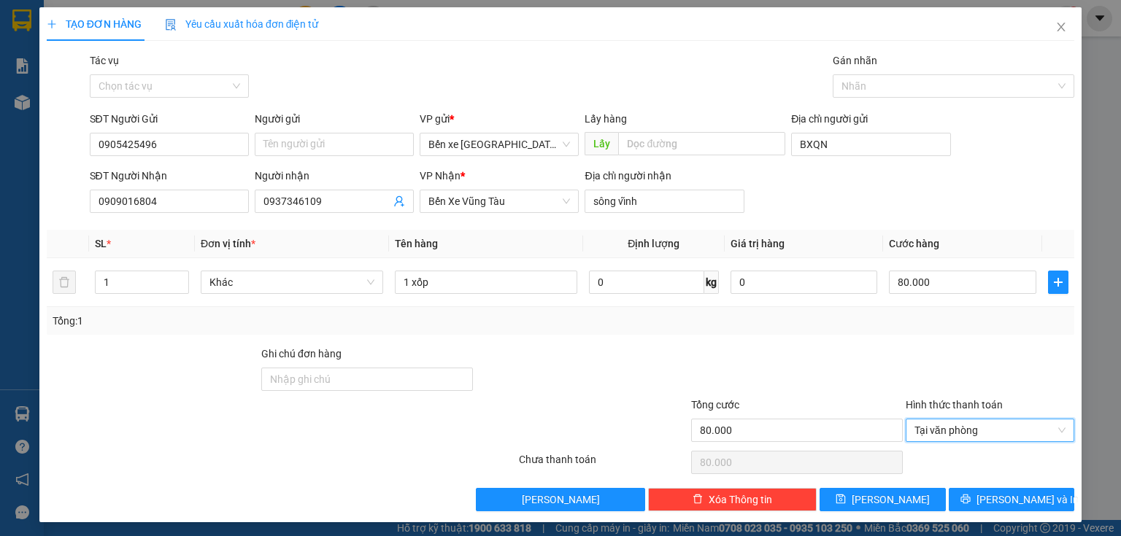
type input "0"
click at [890, 506] on span "[PERSON_NAME]" at bounding box center [891, 500] width 78 height 16
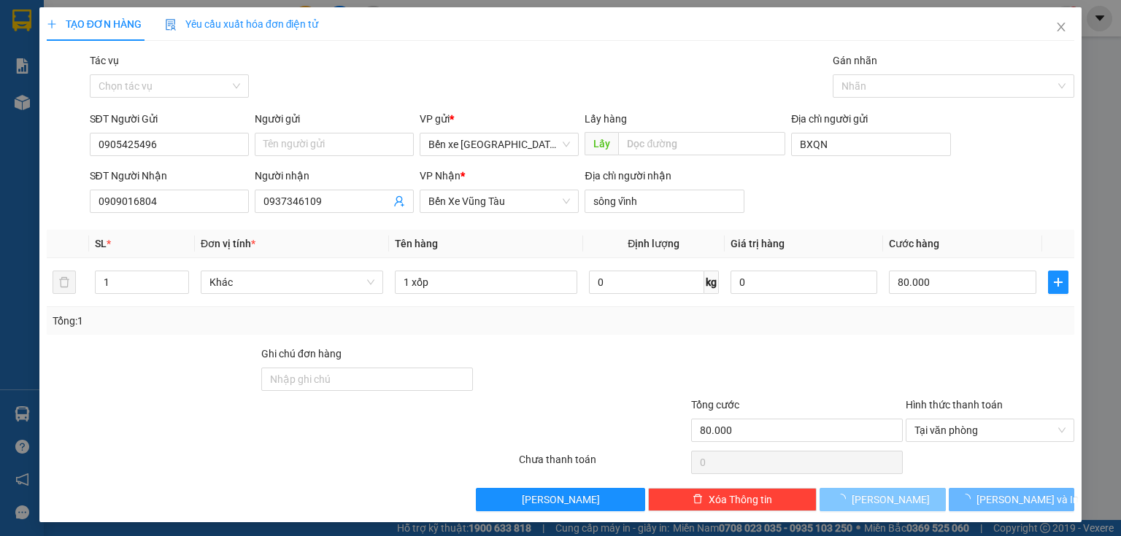
type input "0"
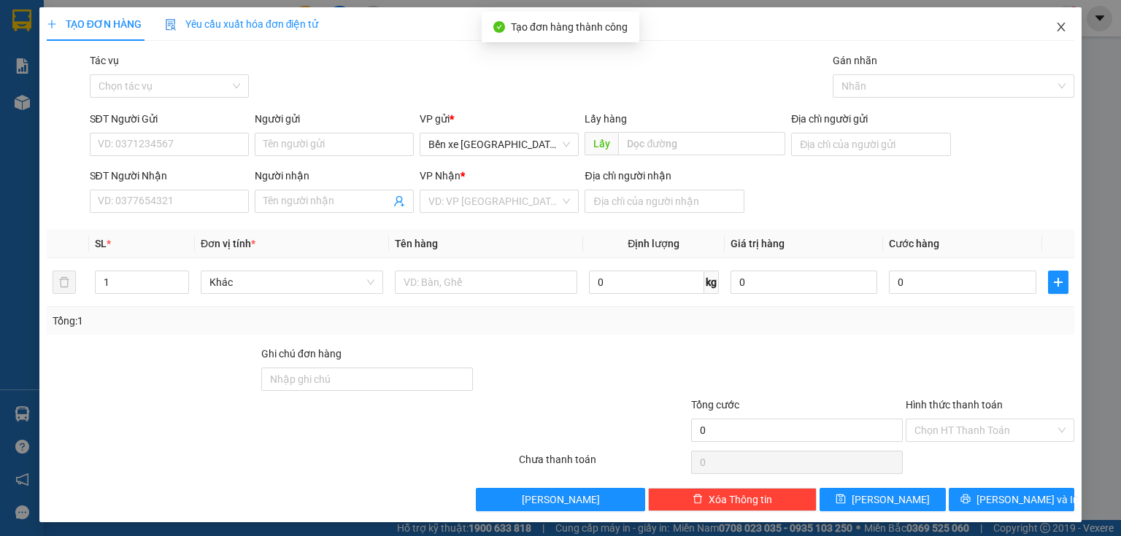
click at [1061, 31] on span "Close" at bounding box center [1061, 27] width 41 height 41
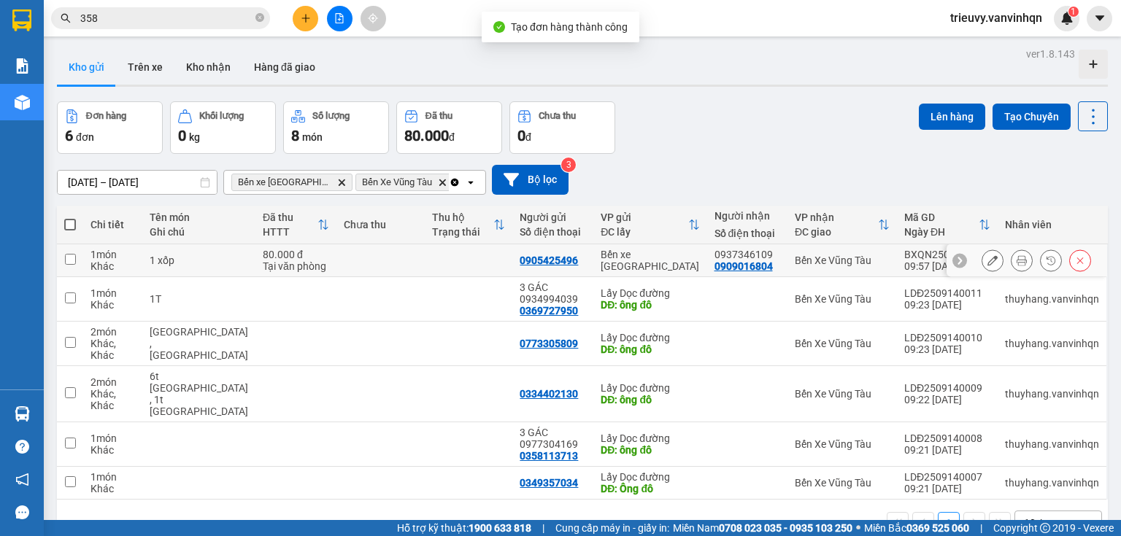
click at [222, 255] on td "1 xốp" at bounding box center [198, 260] width 113 height 33
checkbox input "true"
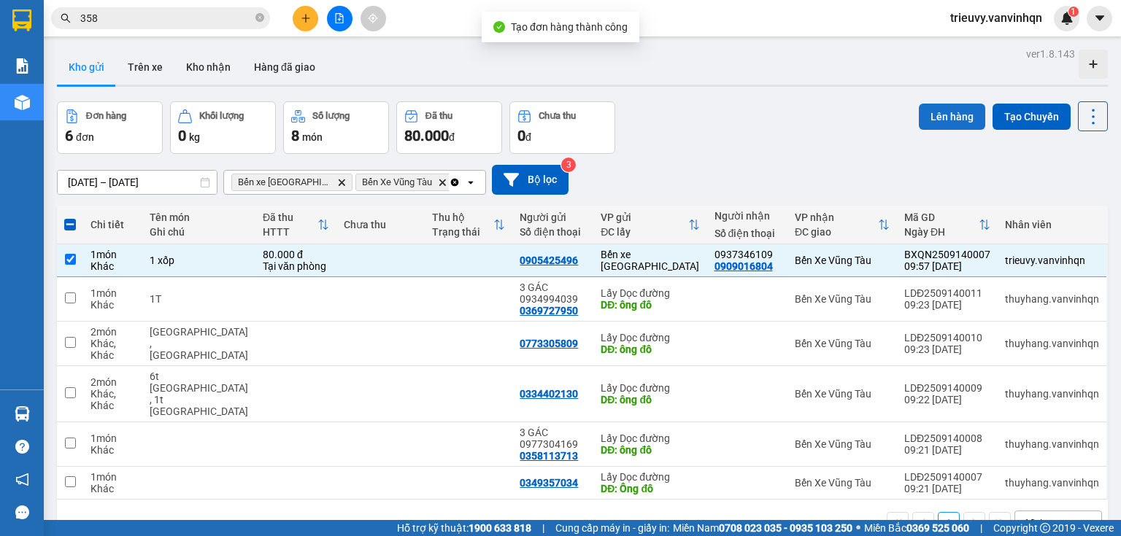
click at [933, 113] on button "Lên hàng" at bounding box center [952, 117] width 66 height 26
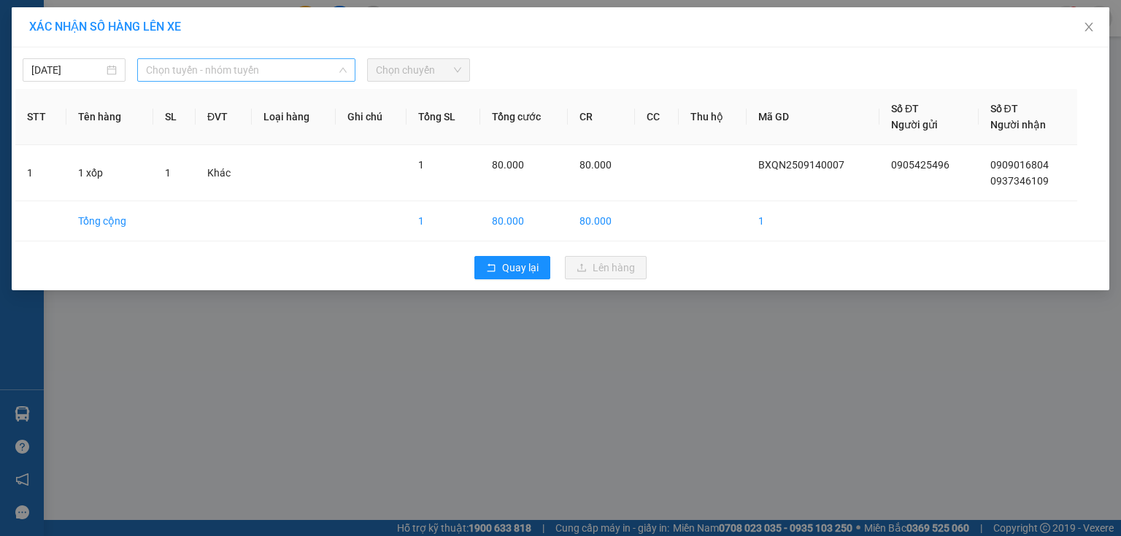
drag, startPoint x: 163, startPoint y: 75, endPoint x: 189, endPoint y: 128, distance: 58.4
click at [163, 75] on span "Chọn tuyến - nhóm tuyến" at bounding box center [246, 70] width 201 height 22
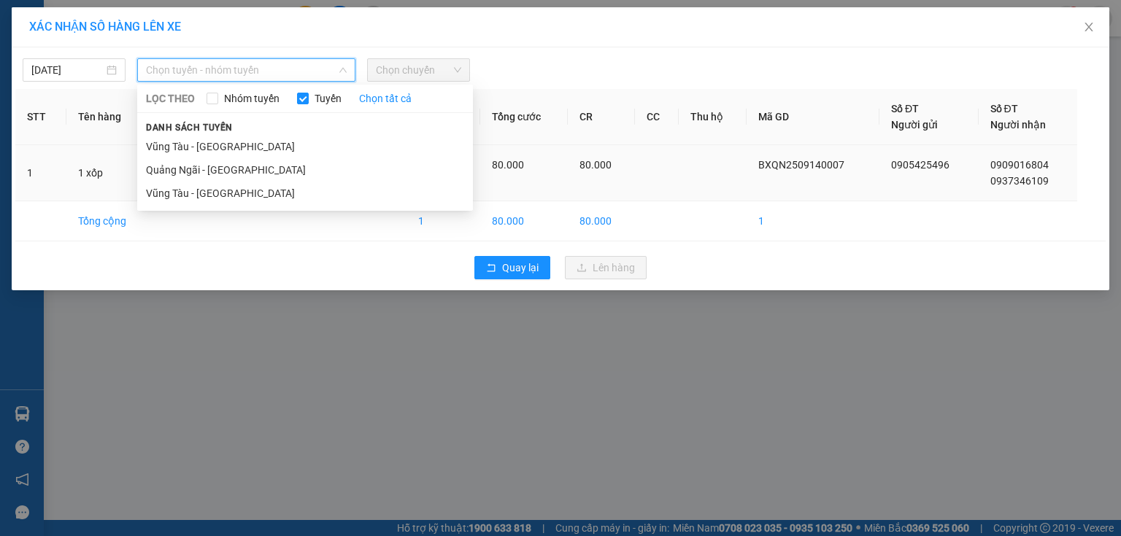
click at [194, 162] on li "Quảng Ngãi - [GEOGRAPHIC_DATA]" at bounding box center [305, 169] width 336 height 23
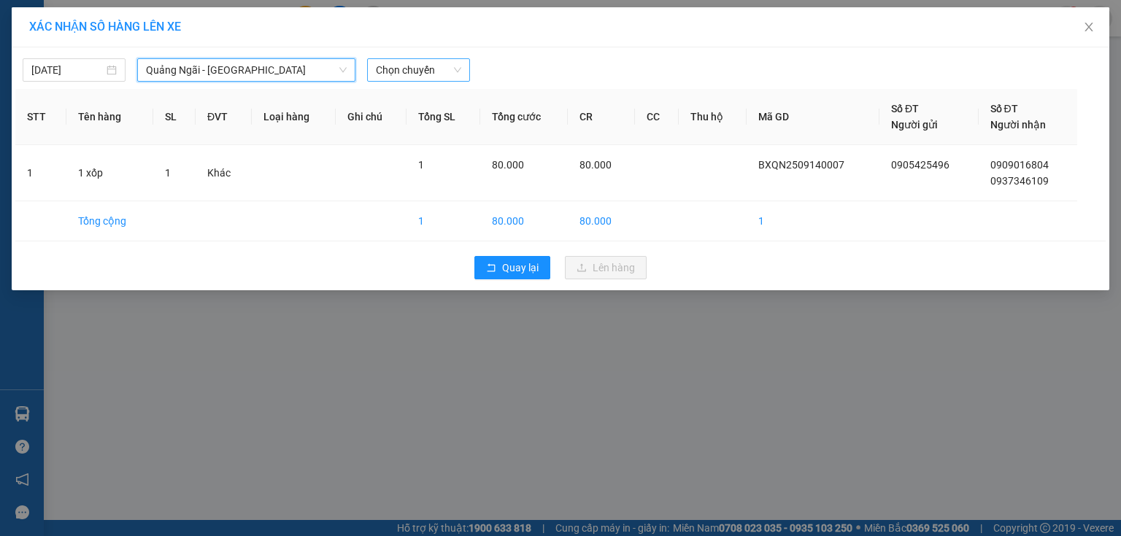
click at [412, 69] on span "Chọn chuyến" at bounding box center [418, 70] width 85 height 22
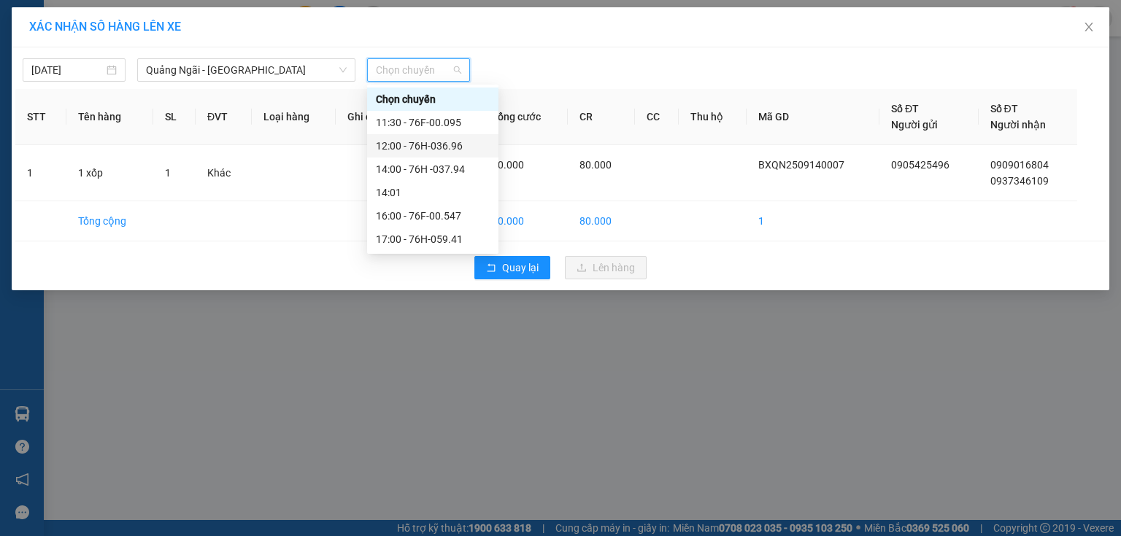
click at [458, 147] on div "12:00 - 76H-036.96" at bounding box center [433, 146] width 114 height 16
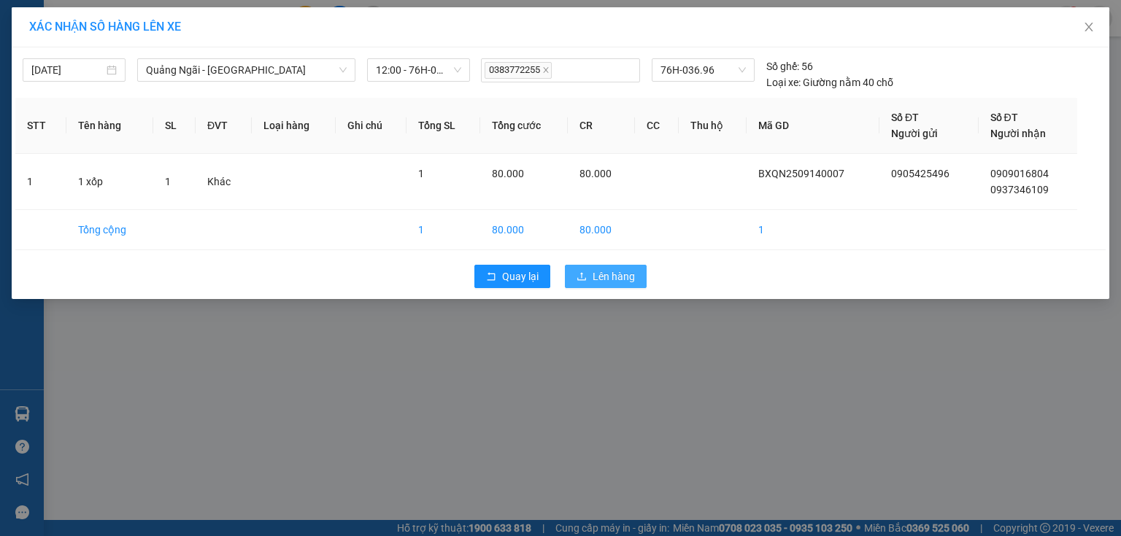
click at [582, 273] on button "Lên hàng" at bounding box center [606, 276] width 82 height 23
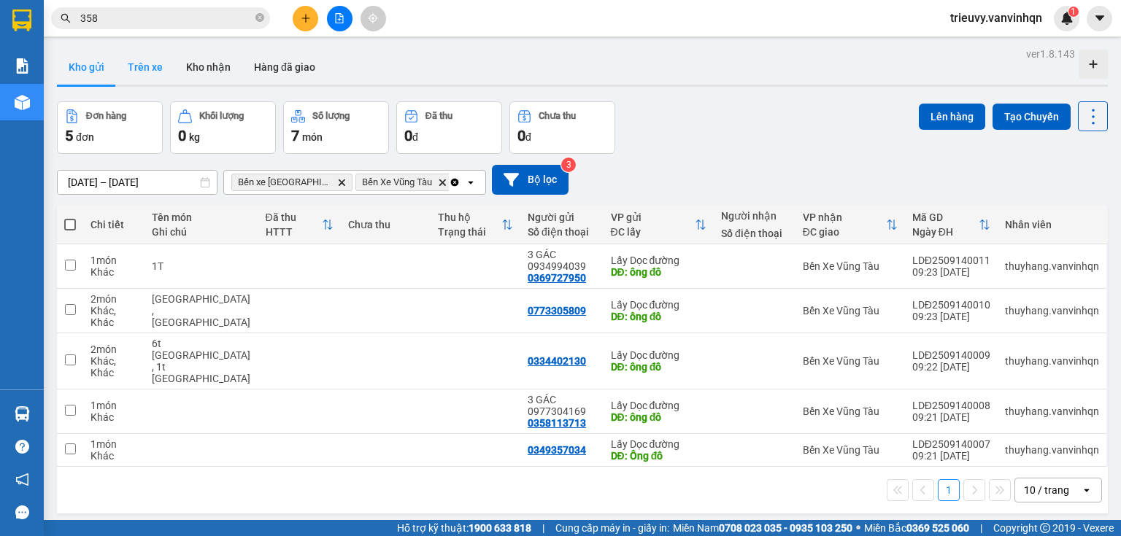
click at [147, 60] on button "Trên xe" at bounding box center [145, 67] width 58 height 35
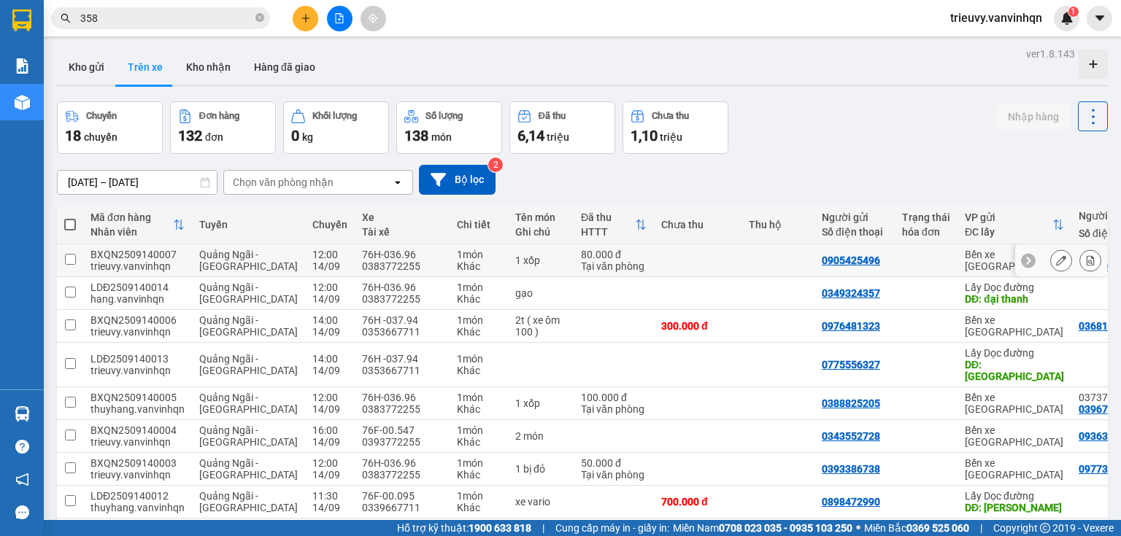
click at [1056, 260] on icon at bounding box center [1061, 260] width 10 height 10
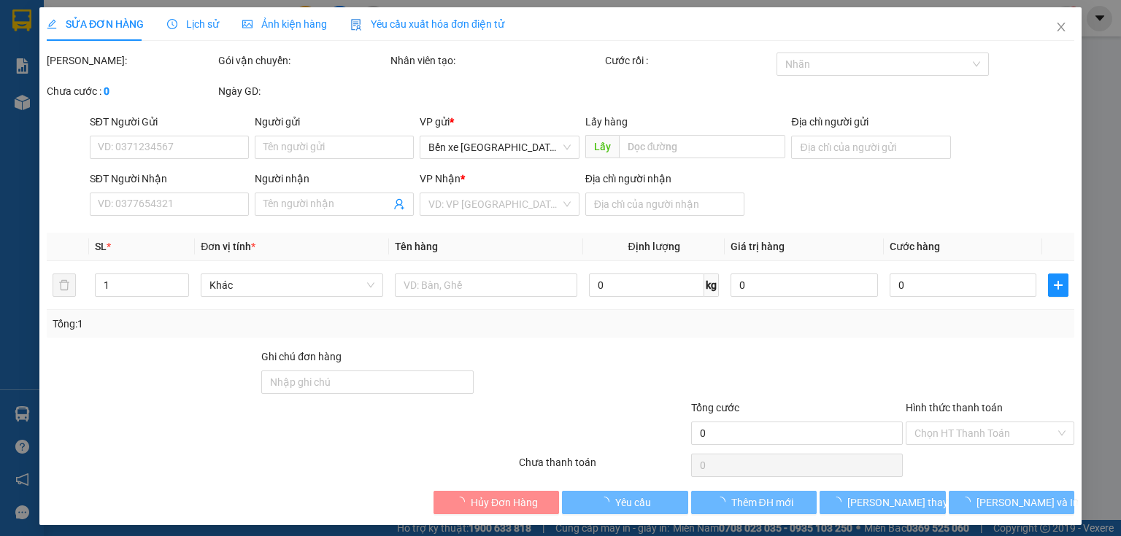
type input "0905425496"
type input "BXQN"
type input "0909016804"
type input "0937346109"
type input "sông vĩnh"
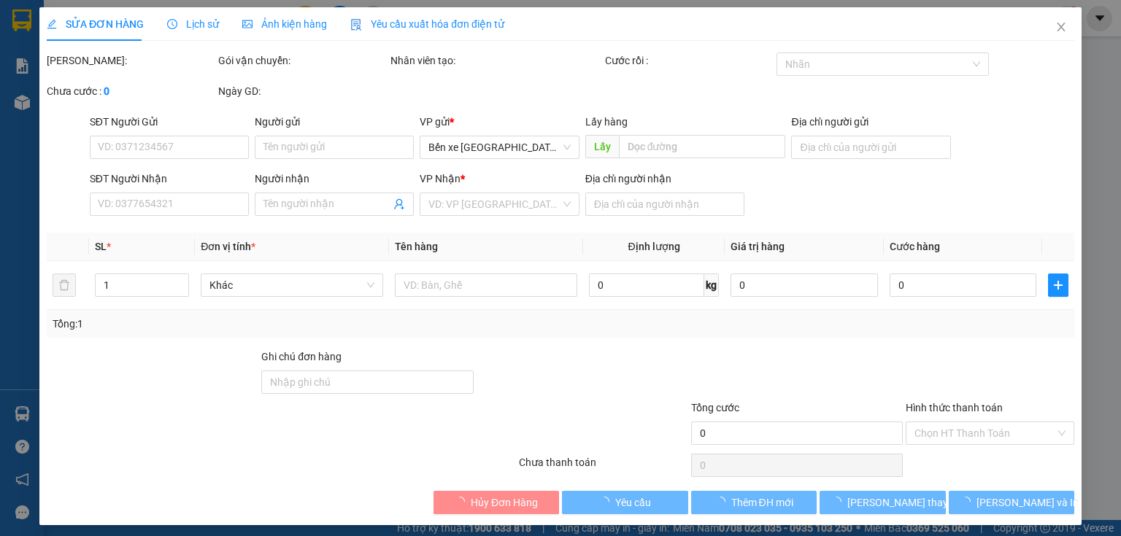
type input "80.000"
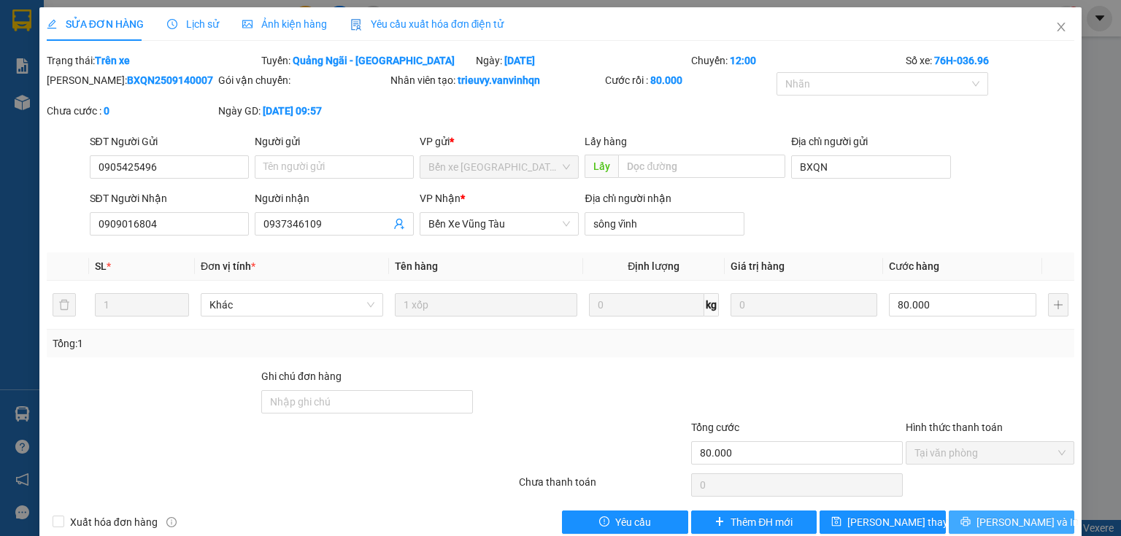
click at [995, 522] on span "[PERSON_NAME] và In" at bounding box center [1027, 522] width 102 height 16
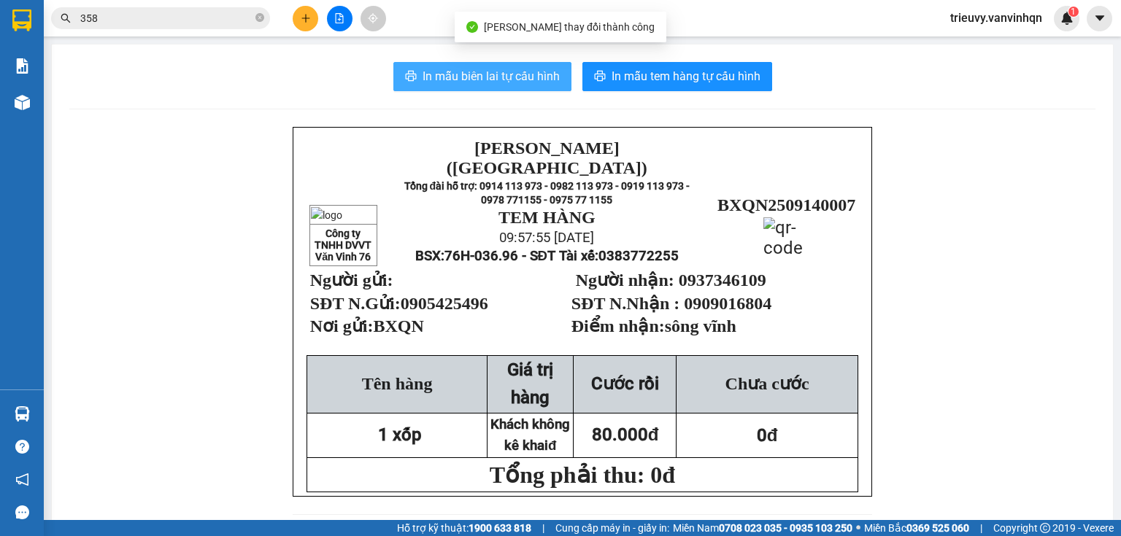
click at [467, 82] on span "In mẫu biên lai tự cấu hình" at bounding box center [490, 76] width 137 height 18
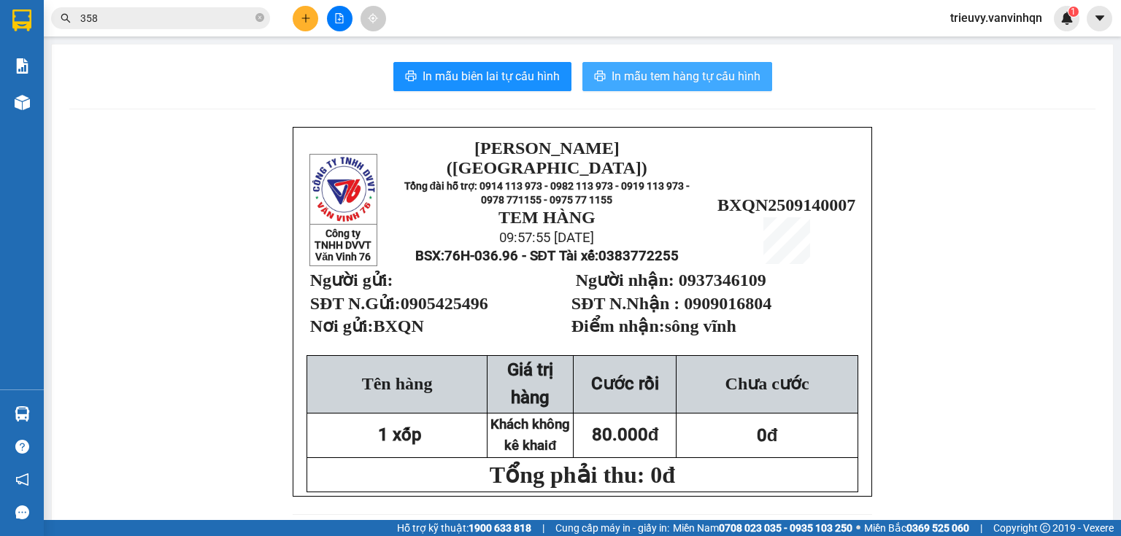
click at [709, 69] on span "In mẫu tem hàng tự cấu hình" at bounding box center [685, 76] width 149 height 18
click at [332, 20] on button at bounding box center [340, 19] width 26 height 26
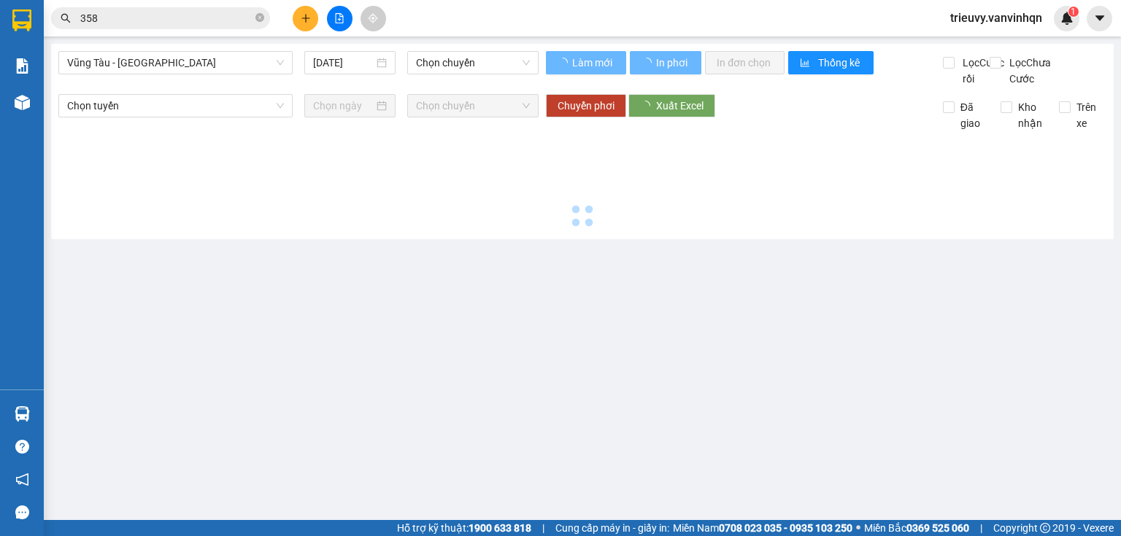
click at [142, 75] on div "Vũng Tàu - [GEOGRAPHIC_DATA] [DATE] Chọn chuyến" at bounding box center [298, 69] width 480 height 36
click at [140, 72] on span "Vũng Tàu - [GEOGRAPHIC_DATA]" at bounding box center [175, 63] width 217 height 22
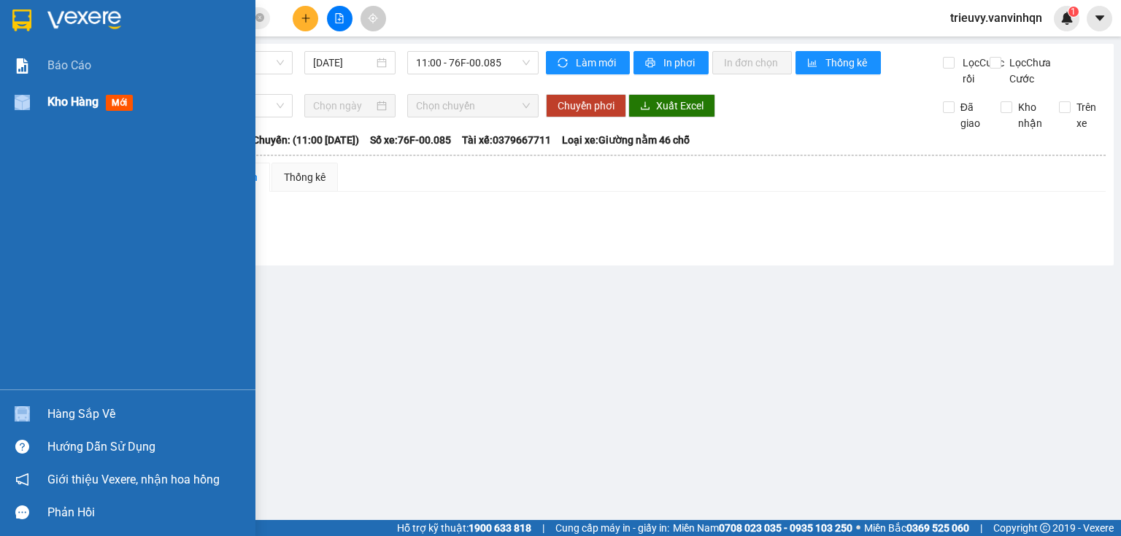
click at [50, 95] on div "Kho hàng mới" at bounding box center [127, 102] width 255 height 36
click at [50, 95] on span "Kho hàng" at bounding box center [72, 102] width 51 height 14
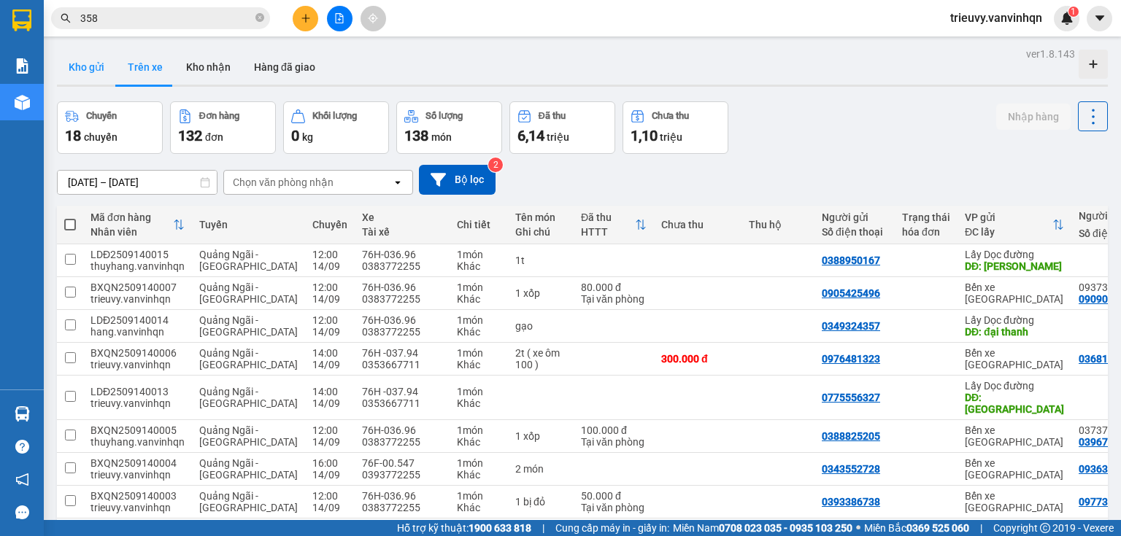
click at [82, 73] on button "Kho gửi" at bounding box center [86, 67] width 59 height 35
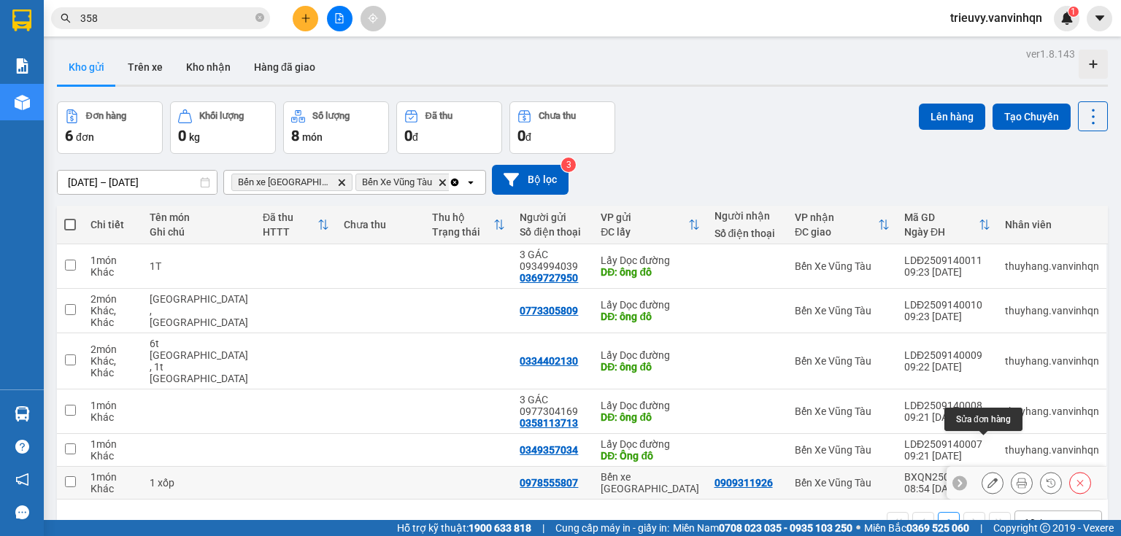
click at [989, 471] on button at bounding box center [992, 484] width 20 height 26
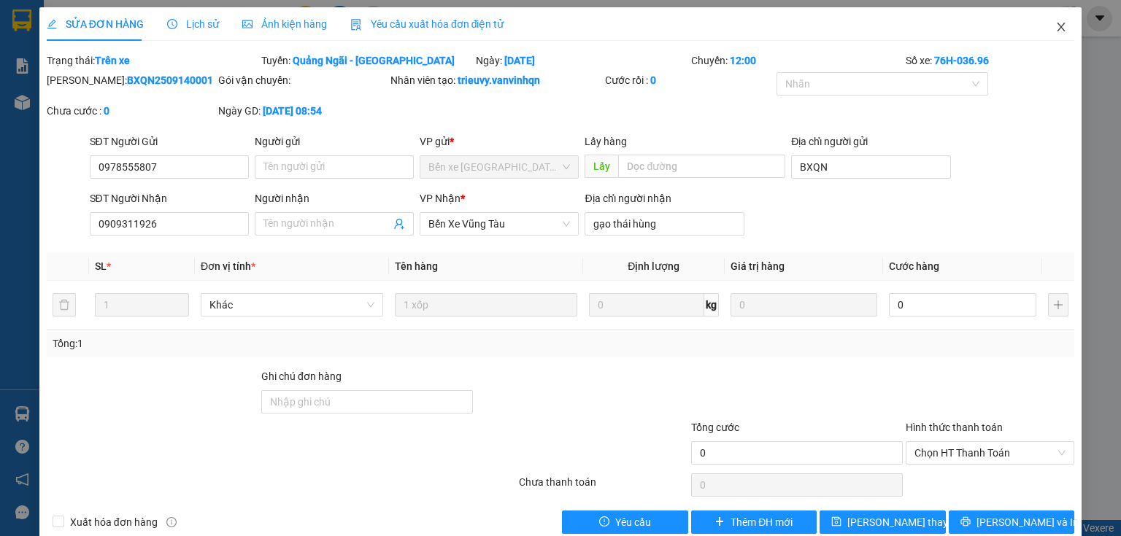
click at [1057, 30] on icon "close" at bounding box center [1061, 27] width 8 height 9
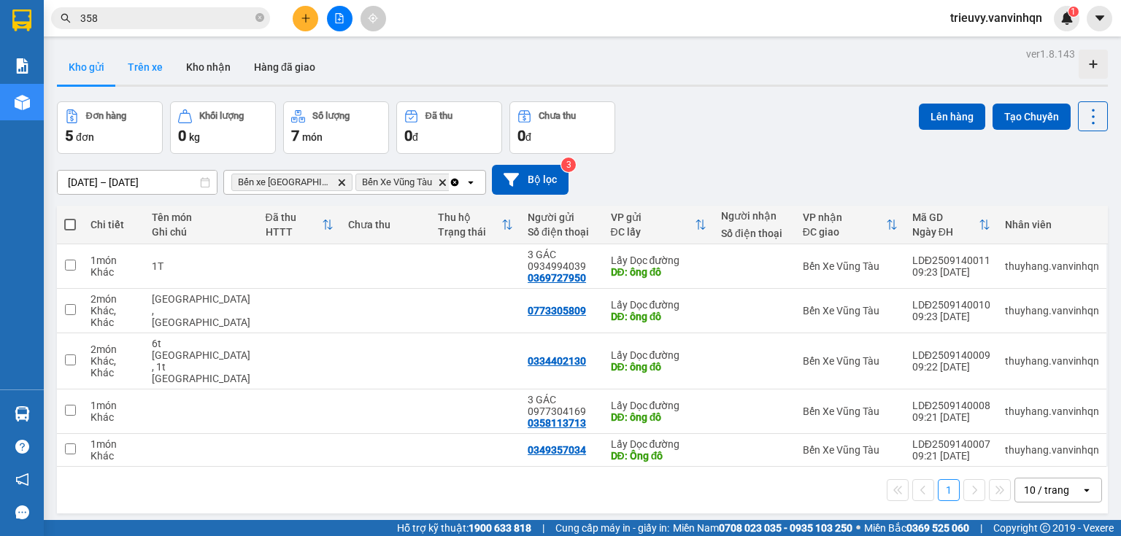
click at [136, 76] on button "Trên xe" at bounding box center [145, 67] width 58 height 35
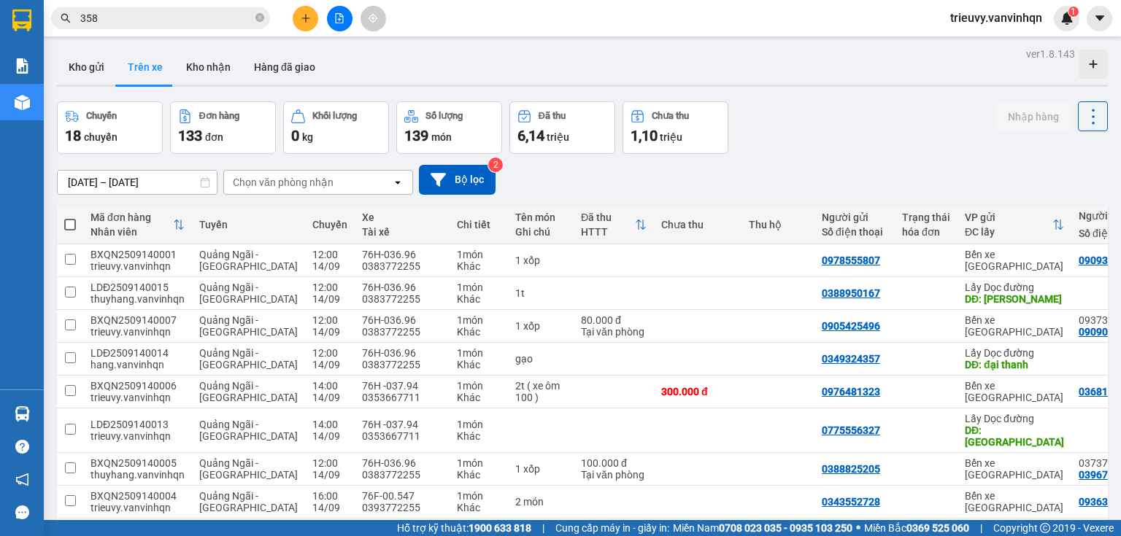
click at [336, 24] on button at bounding box center [340, 19] width 26 height 26
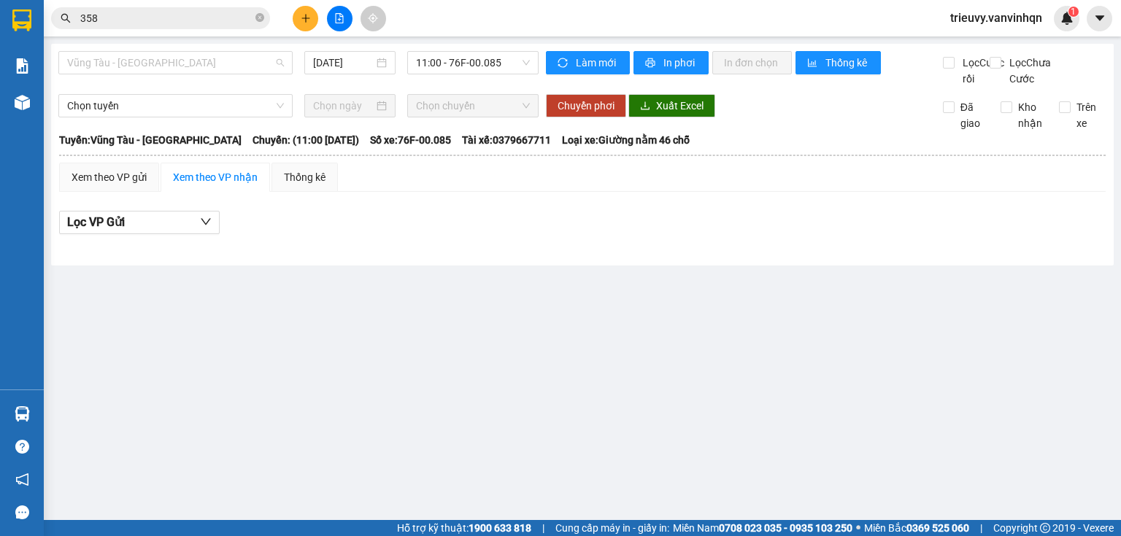
drag, startPoint x: 147, startPoint y: 61, endPoint x: 117, endPoint y: 84, distance: 38.1
click at [145, 62] on span "Vũng Tàu - [GEOGRAPHIC_DATA]" at bounding box center [175, 63] width 217 height 22
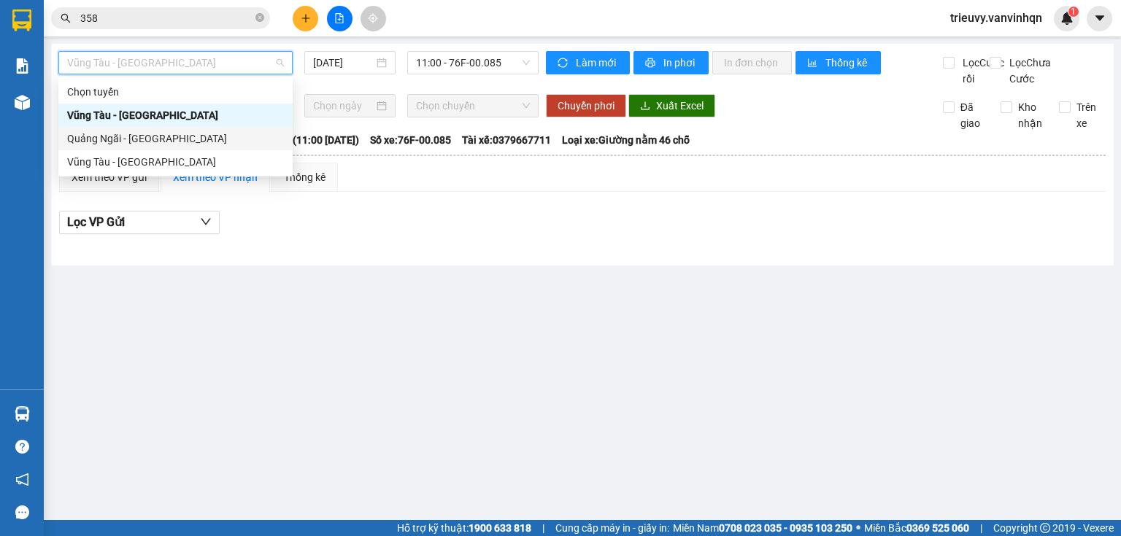
click at [96, 137] on div "Quảng Ngãi - [GEOGRAPHIC_DATA]" at bounding box center [175, 139] width 217 height 16
type input "[DATE]"
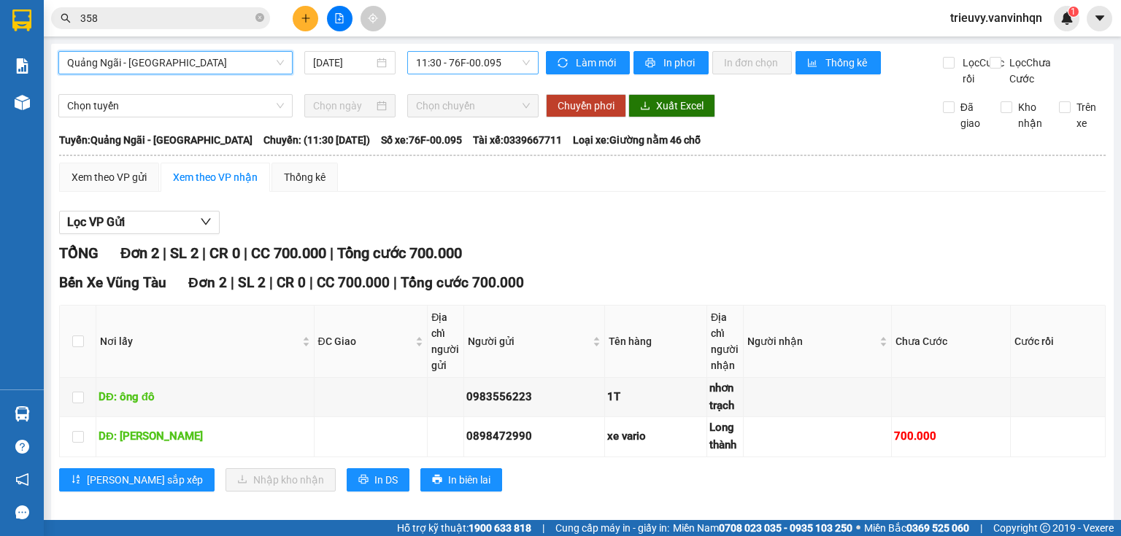
click at [490, 70] on span "11:30 - 76F-00.095" at bounding box center [473, 63] width 115 height 22
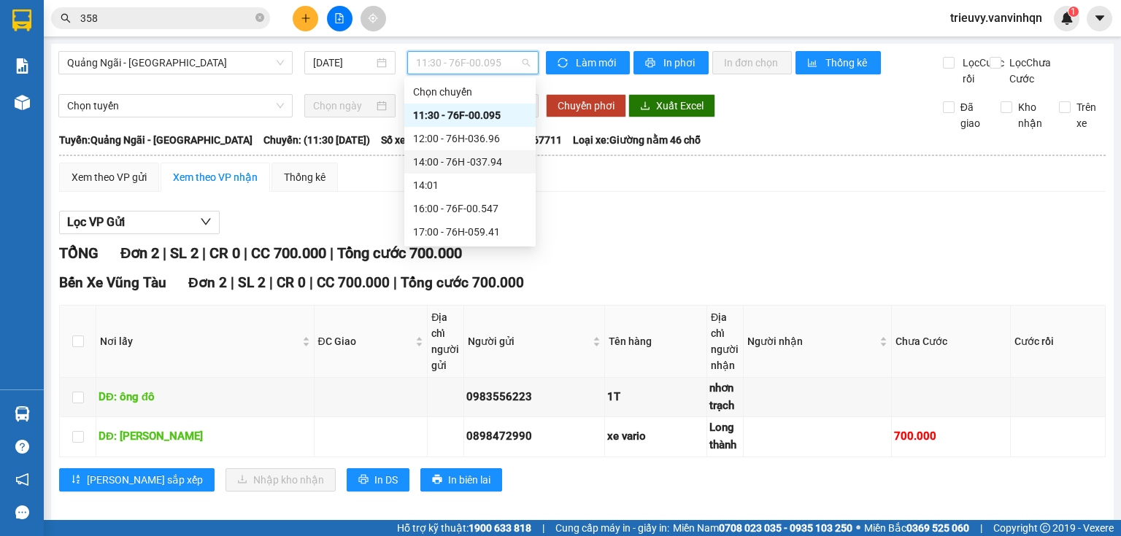
click at [483, 166] on div "14:00 - 76H -037.94" at bounding box center [470, 162] width 114 height 16
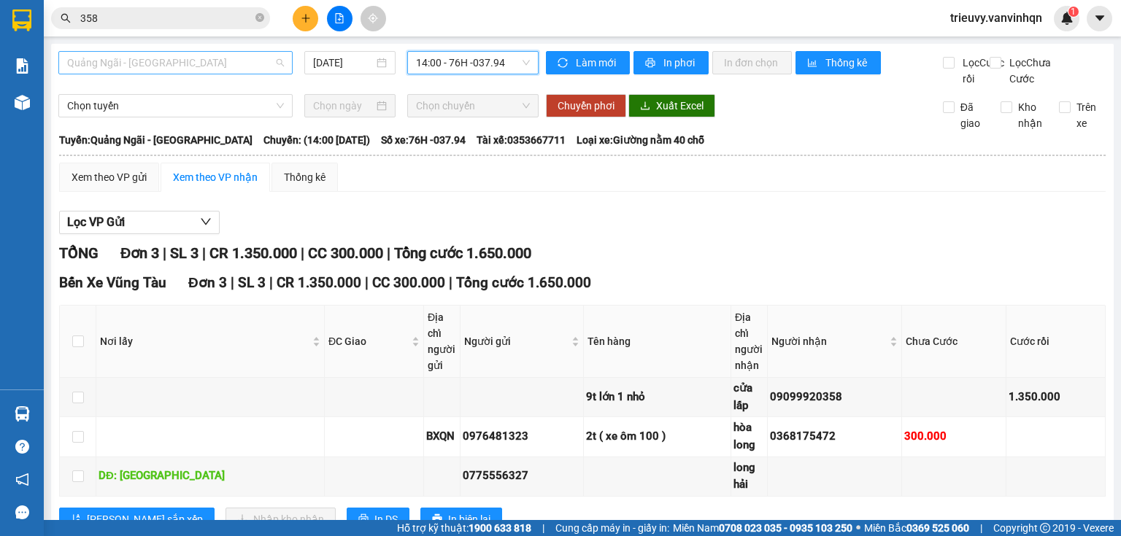
click at [196, 61] on span "Quảng Ngãi - [GEOGRAPHIC_DATA]" at bounding box center [175, 63] width 217 height 22
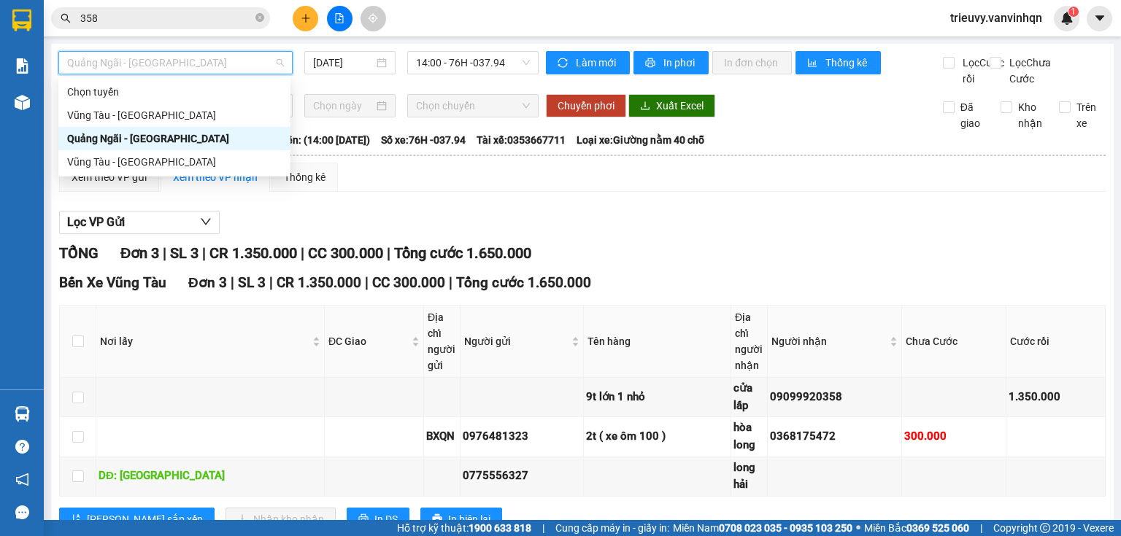
click at [144, 128] on div "Quảng Ngãi - [GEOGRAPHIC_DATA]" at bounding box center [174, 138] width 232 height 23
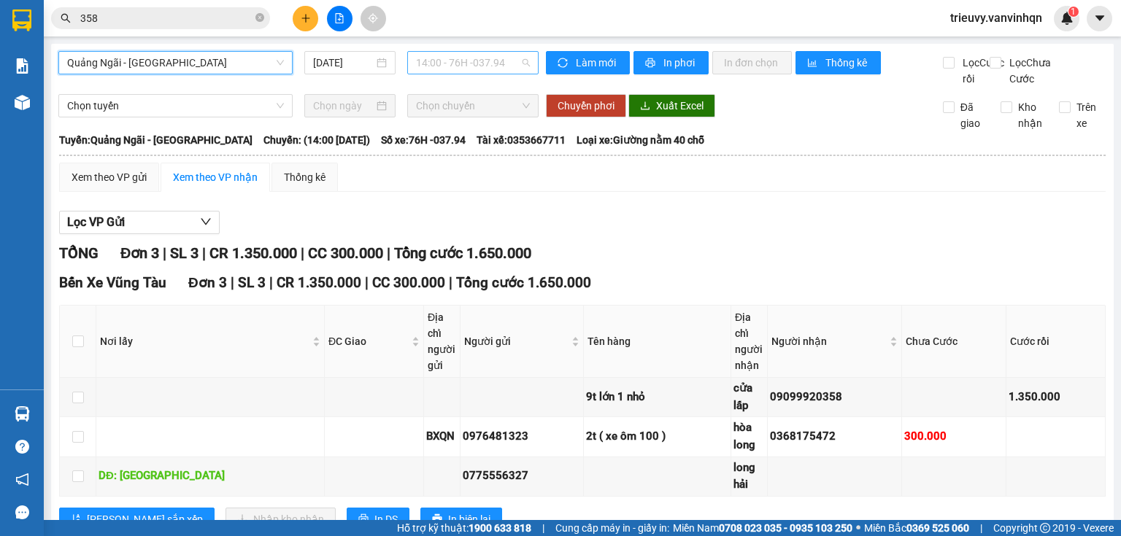
click at [433, 62] on span "14:00 - 76H -037.94" at bounding box center [473, 63] width 115 height 22
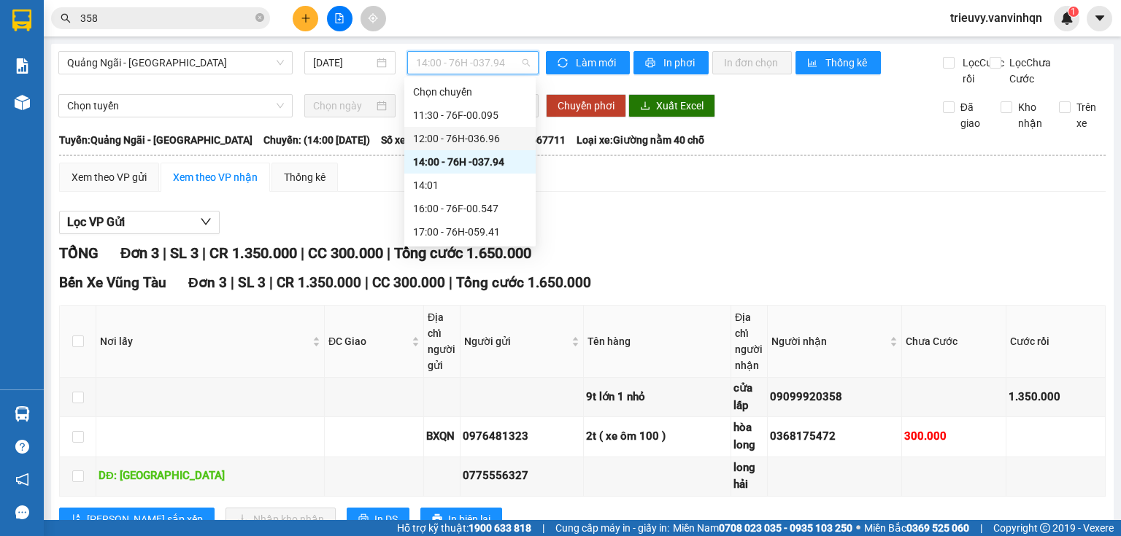
click at [466, 142] on div "12:00 - 76H-036.96" at bounding box center [470, 139] width 114 height 16
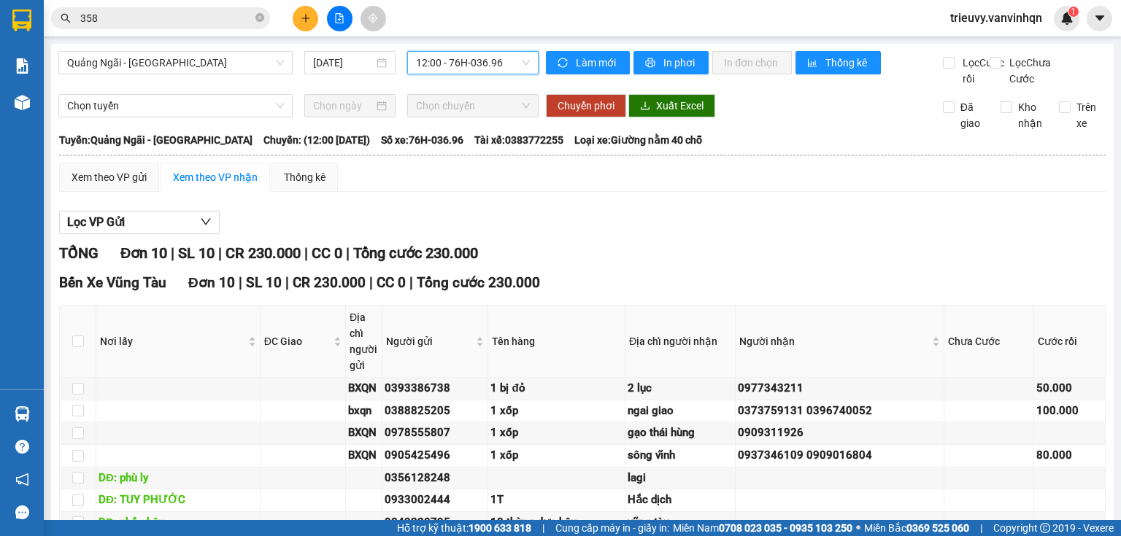
click at [463, 70] on span "12:00 - 76H-036.96" at bounding box center [473, 63] width 115 height 22
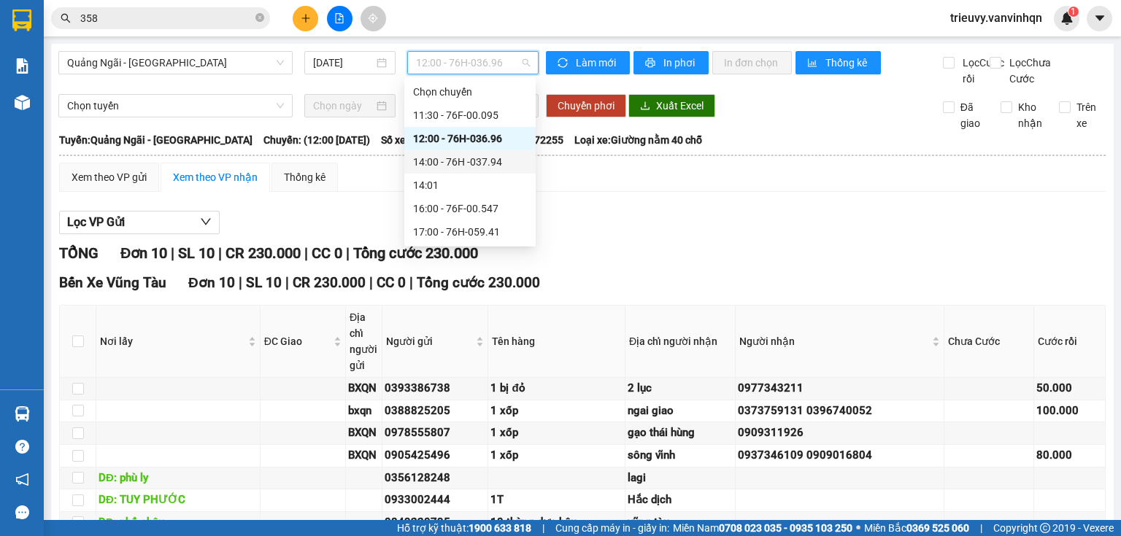
click at [467, 154] on div "14:00 - 76H -037.94" at bounding box center [470, 162] width 114 height 16
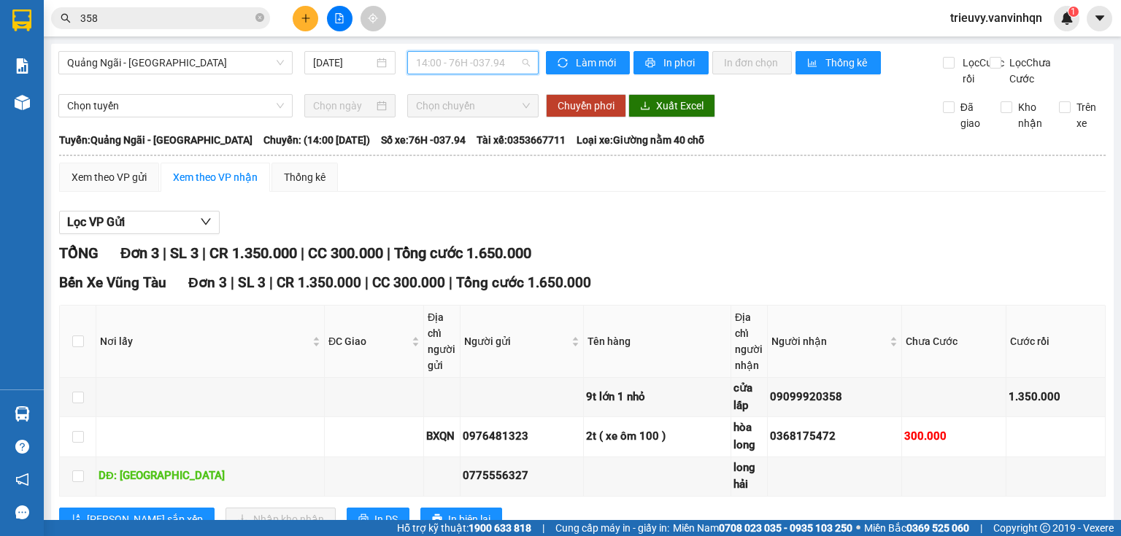
click at [464, 62] on span "14:00 - 76H -037.94" at bounding box center [473, 63] width 115 height 22
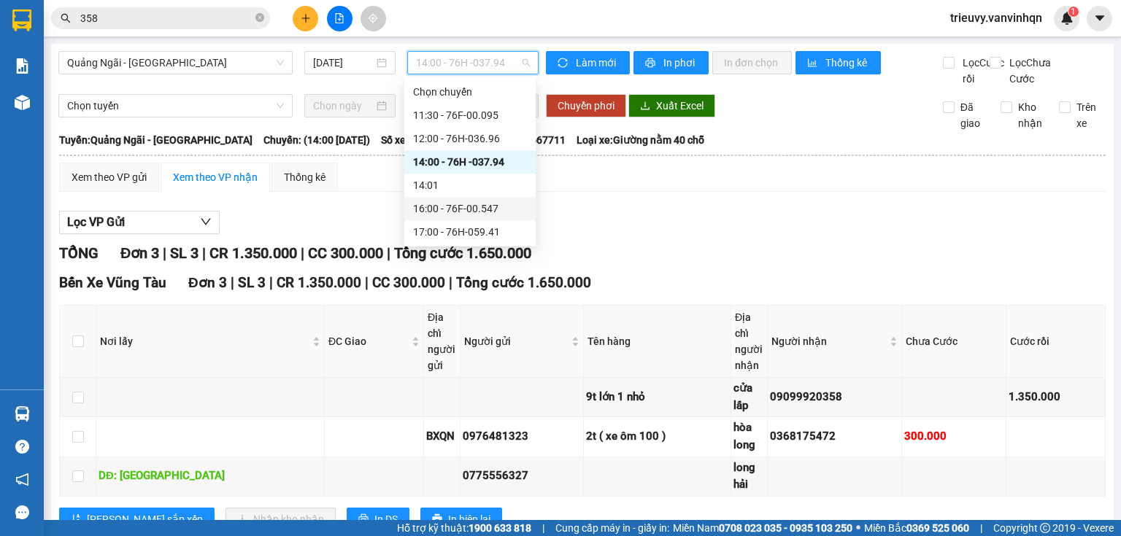
click at [460, 210] on div "16:00 - 76F-00.547" at bounding box center [470, 209] width 114 height 16
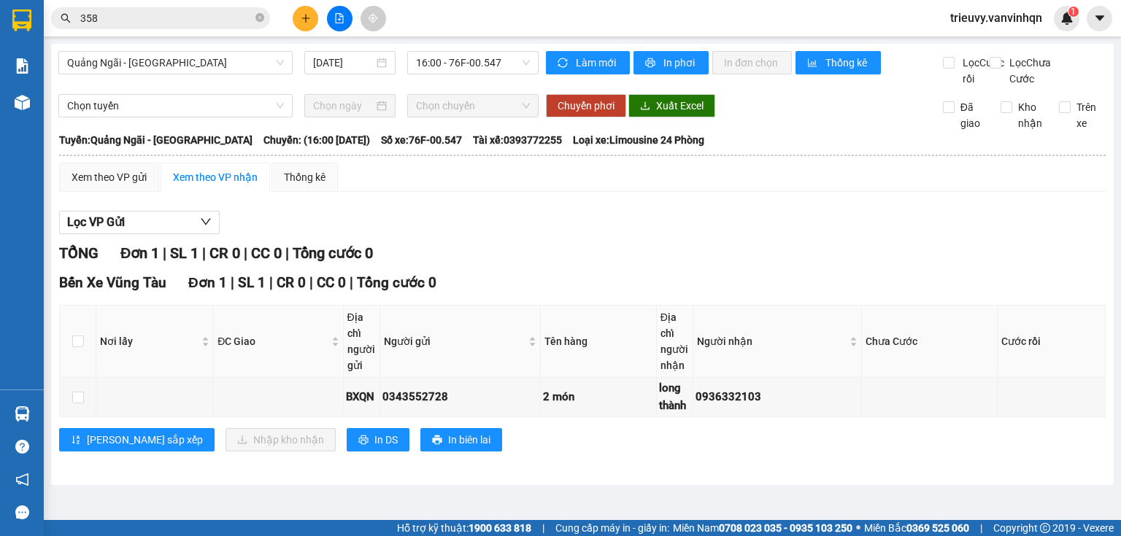
click at [741, 265] on div "TỔNG Đơn 1 | SL 1 | CR 0 | CC 0 | Tổng cước 0" at bounding box center [582, 253] width 1046 height 23
click at [298, 25] on button at bounding box center [306, 19] width 26 height 26
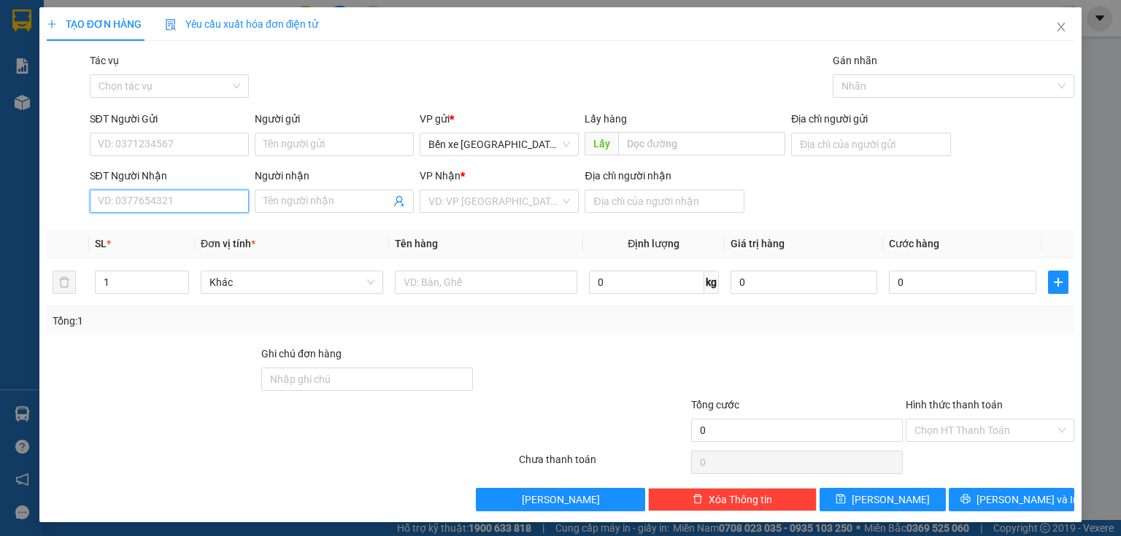
click at [213, 203] on input "SĐT Người Nhận" at bounding box center [169, 201] width 159 height 23
type input "033655"
click at [168, 230] on div "0336558767" at bounding box center [168, 231] width 140 height 16
type input "BXQN"
type input "0336558767"
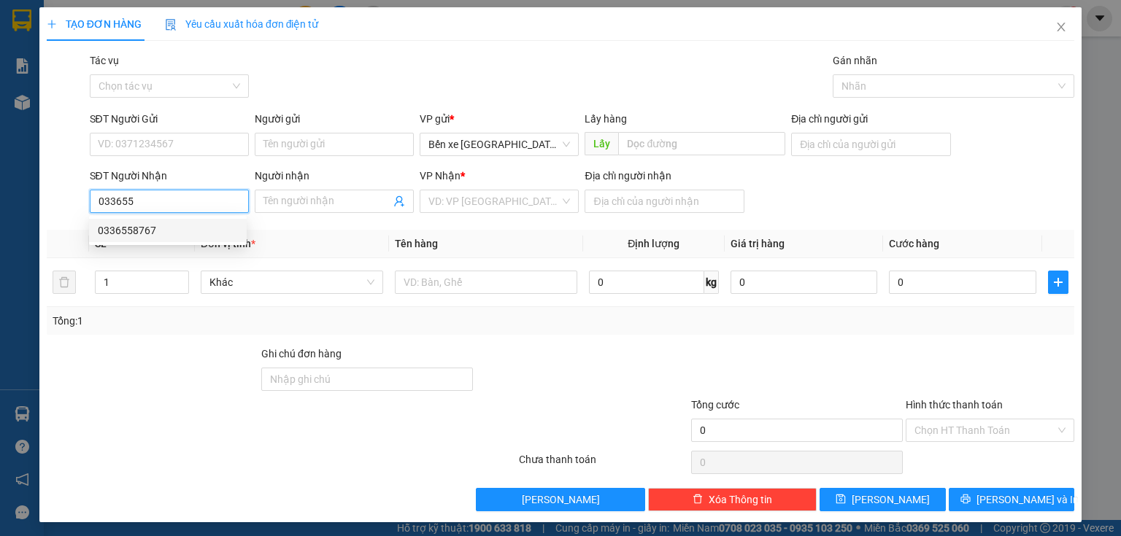
type input "cv [GEOGRAPHIC_DATA]"
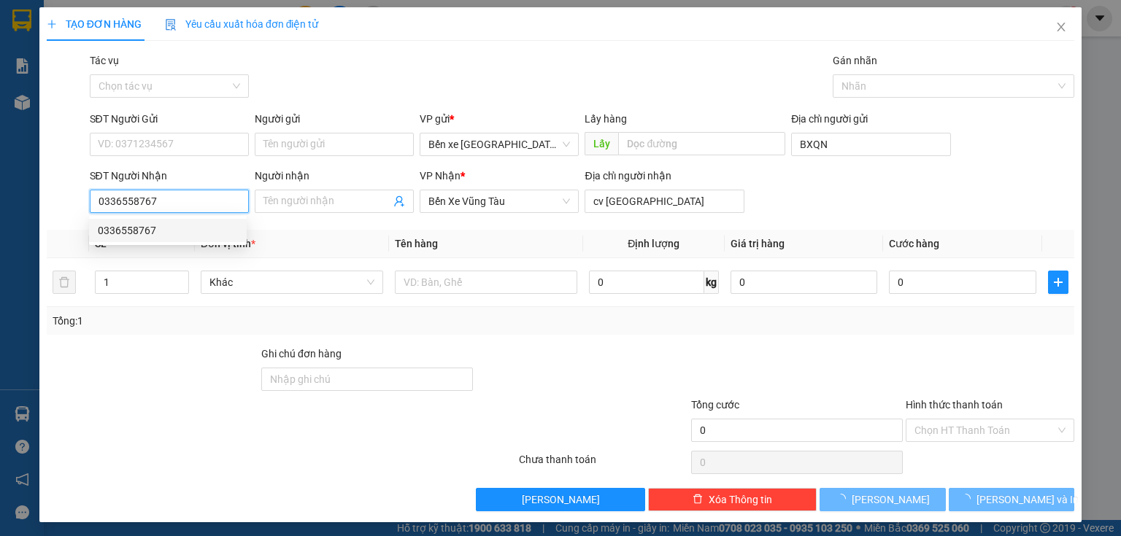
type input "150.000"
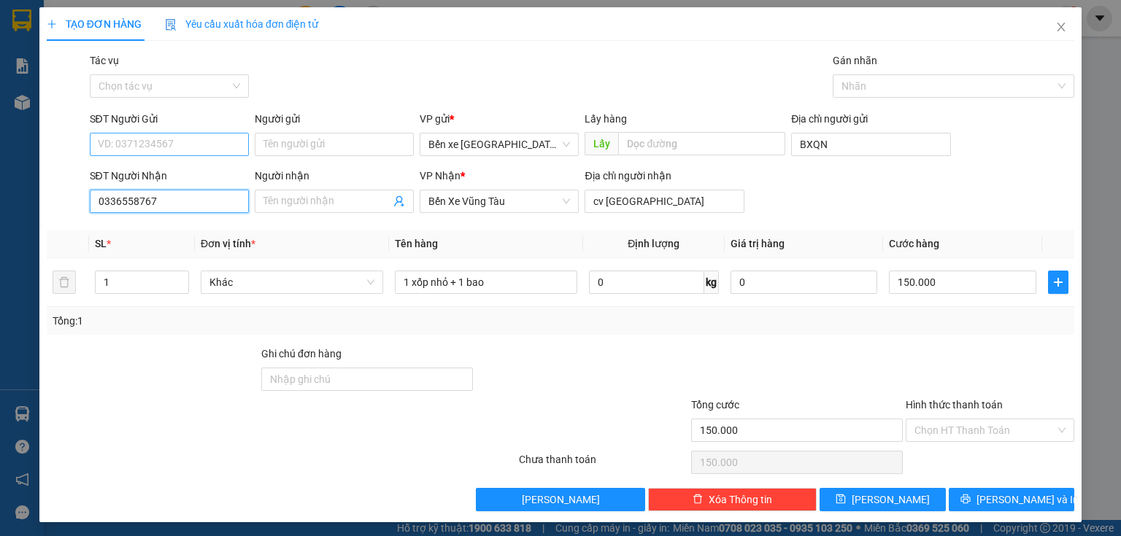
type input "0336558767"
click at [161, 134] on input "SĐT Người Gửi" at bounding box center [169, 144] width 159 height 23
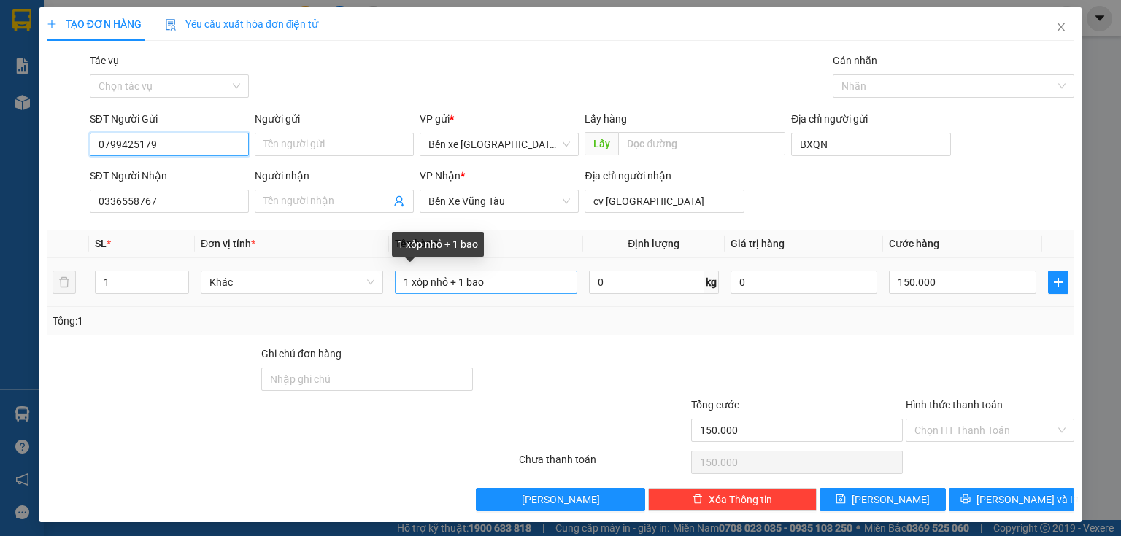
type input "0799425179"
click at [492, 282] on input "1 xốp nhỏ + 1 bao" at bounding box center [486, 282] width 182 height 23
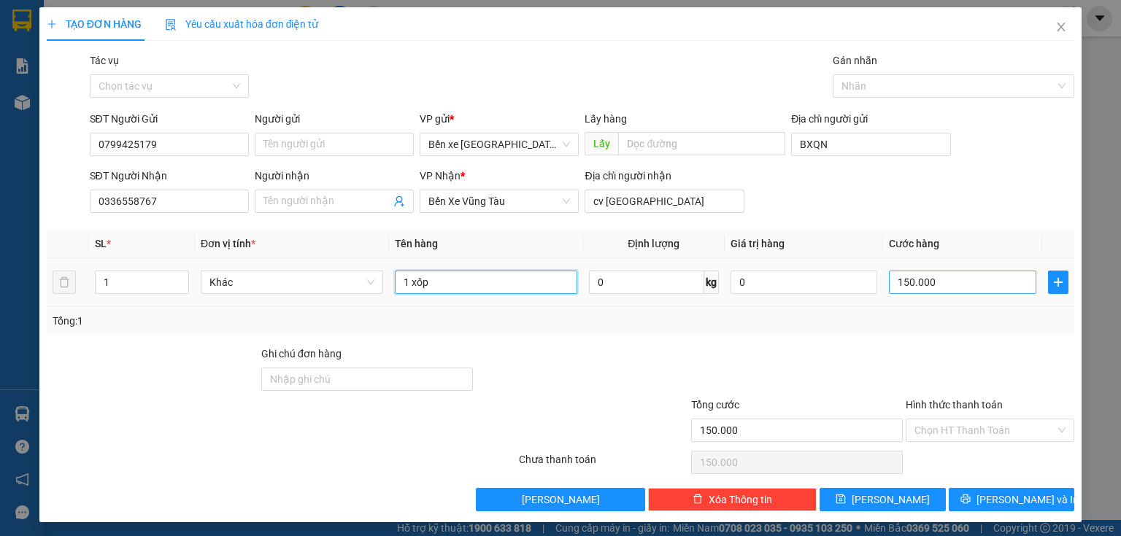
type input "1 xốp"
click at [949, 289] on input "150.000" at bounding box center [962, 282] width 147 height 23
type input "0"
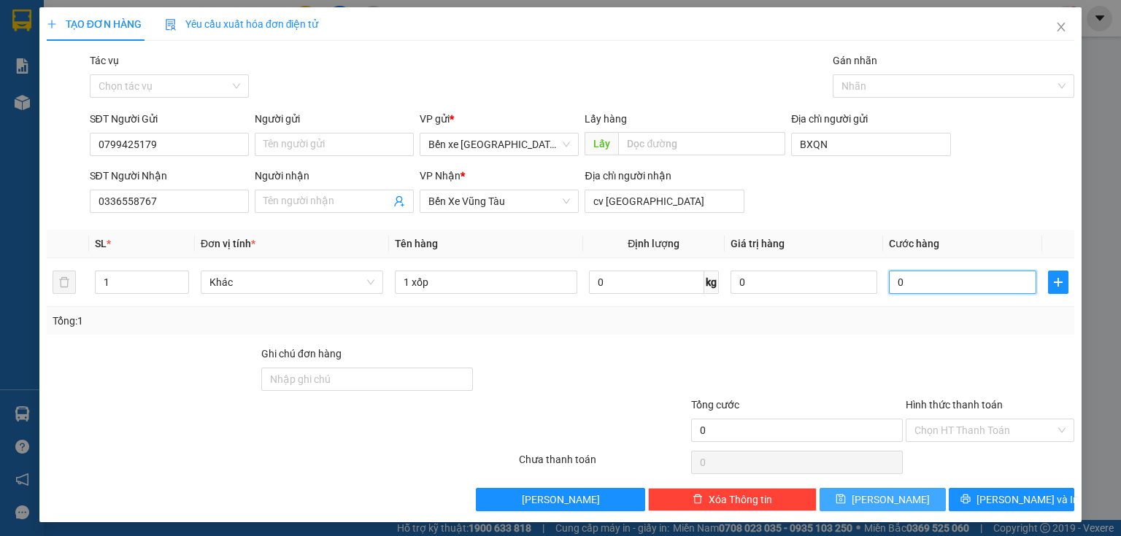
type input "0"
click at [841, 501] on button "[PERSON_NAME]" at bounding box center [882, 499] width 126 height 23
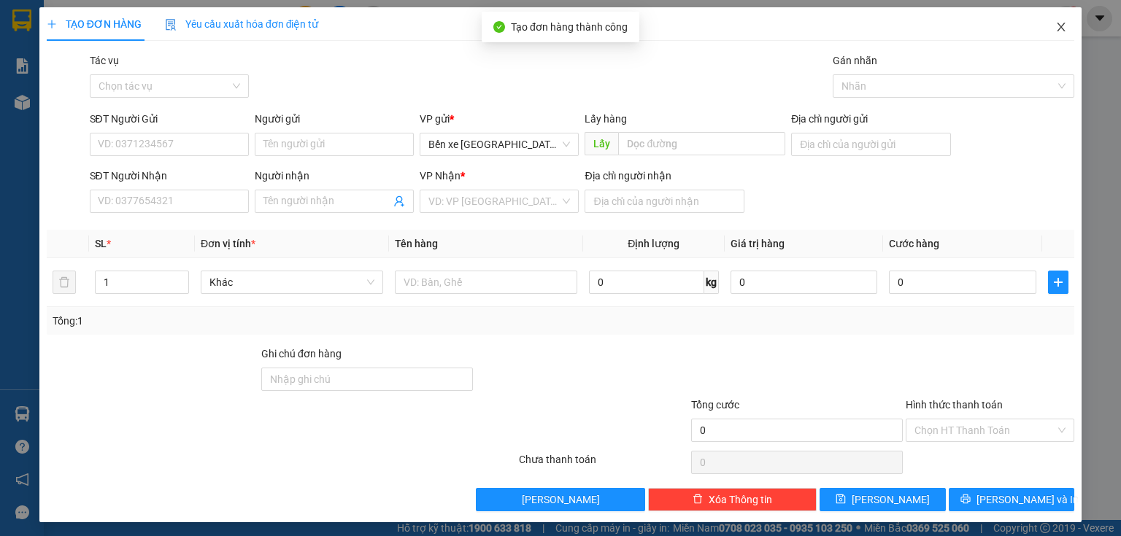
click at [1055, 33] on icon "close" at bounding box center [1061, 27] width 12 height 12
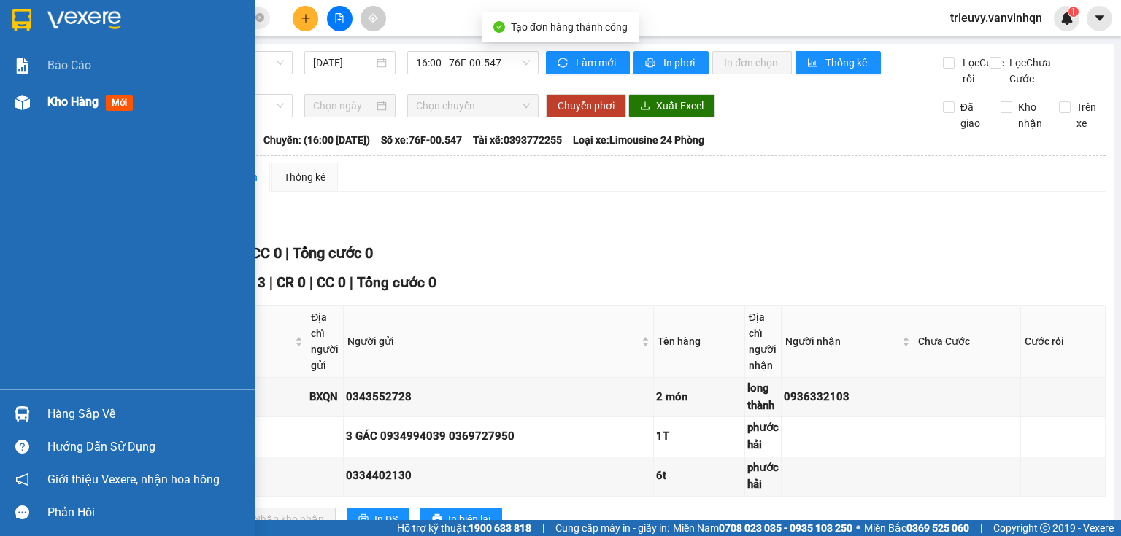
click at [61, 109] on div "Kho hàng mới" at bounding box center [92, 102] width 91 height 18
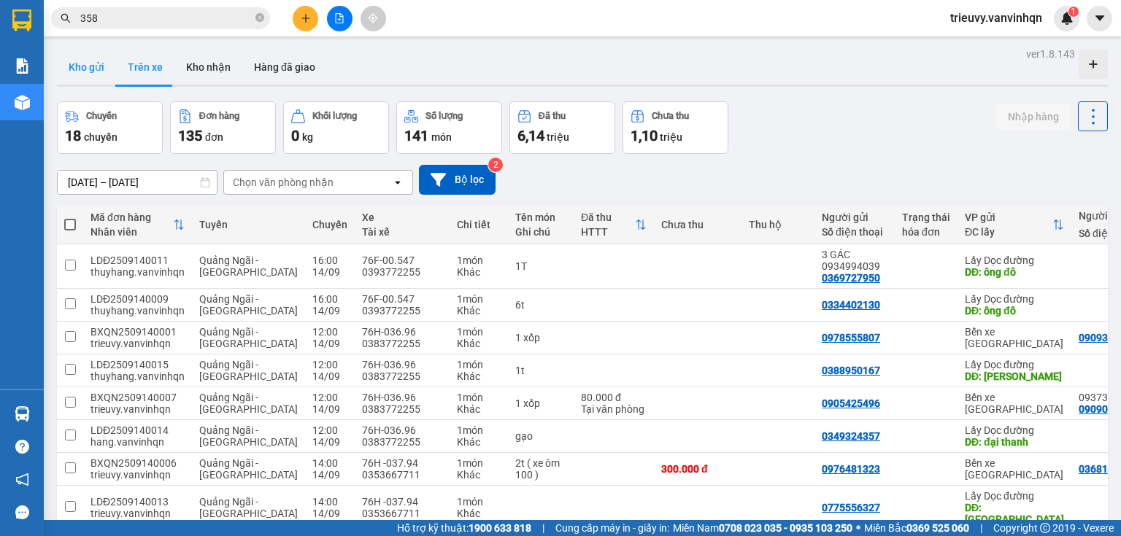
click at [80, 69] on button "Kho gửi" at bounding box center [86, 67] width 59 height 35
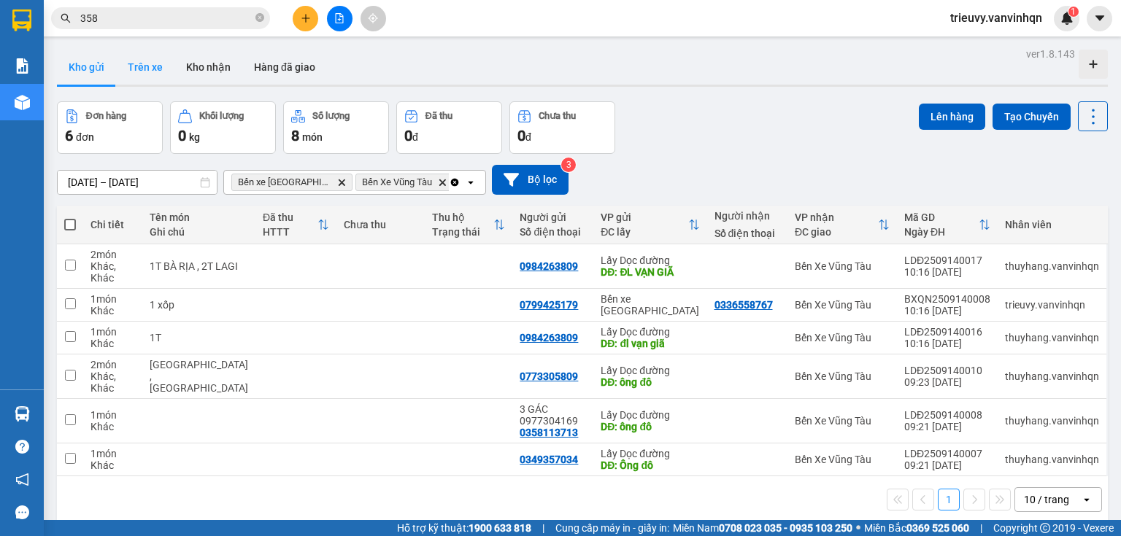
drag, startPoint x: 134, startPoint y: 49, endPoint x: 137, endPoint y: 56, distance: 7.9
click at [136, 54] on div "ver 1.8.143 Kho gửi Trên xe Kho nhận Hàng đã giao Đơn hàng 6 đơn Khối lượng 0 k…" at bounding box center [582, 312] width 1062 height 536
click at [137, 58] on button "Trên xe" at bounding box center [145, 67] width 58 height 35
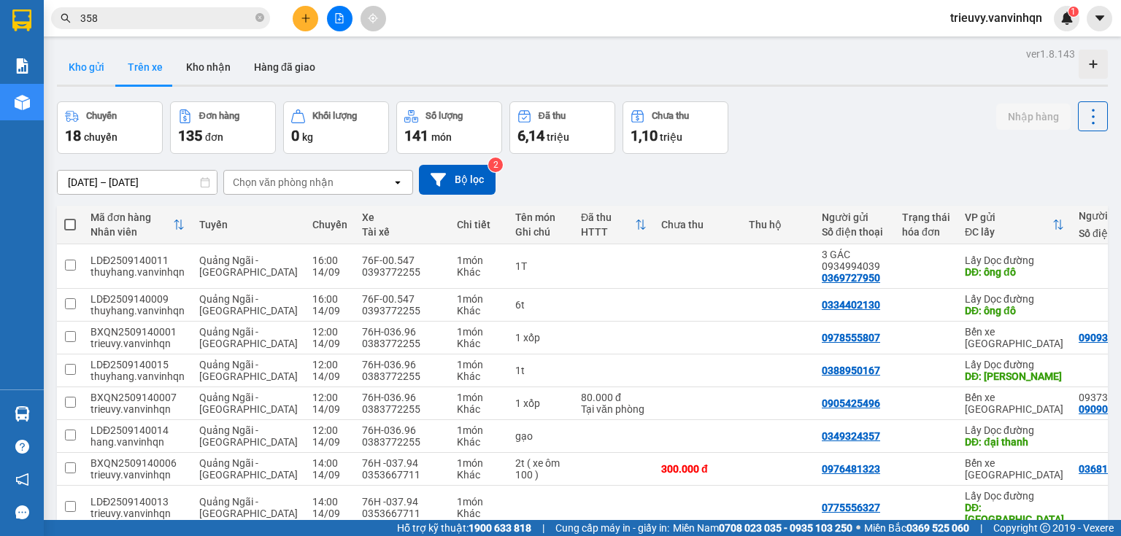
click at [61, 69] on button "Kho gửi" at bounding box center [86, 67] width 59 height 35
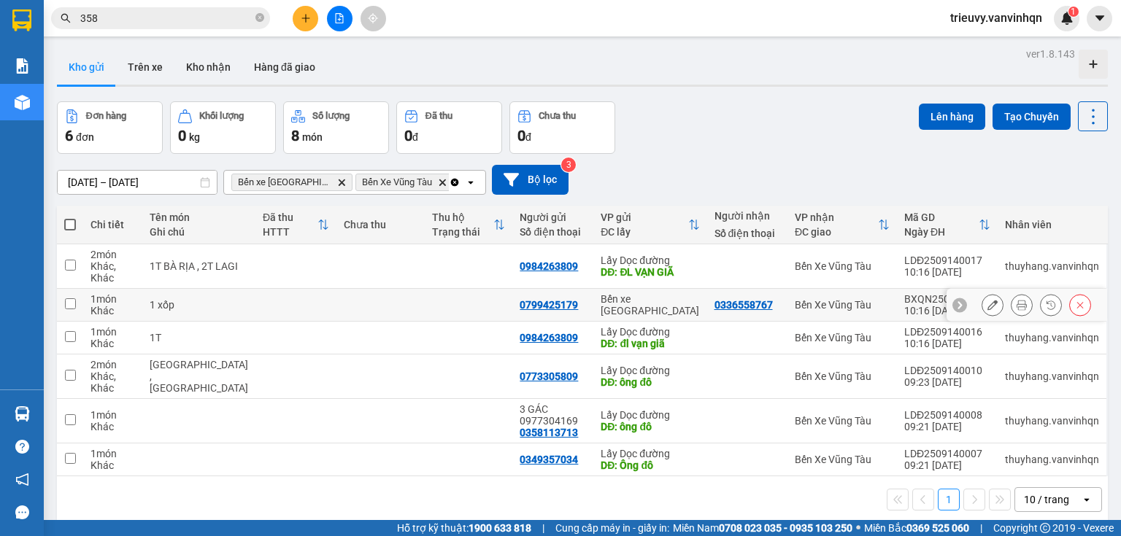
click at [663, 294] on div "Bến xe [GEOGRAPHIC_DATA]" at bounding box center [650, 304] width 99 height 23
checkbox input "true"
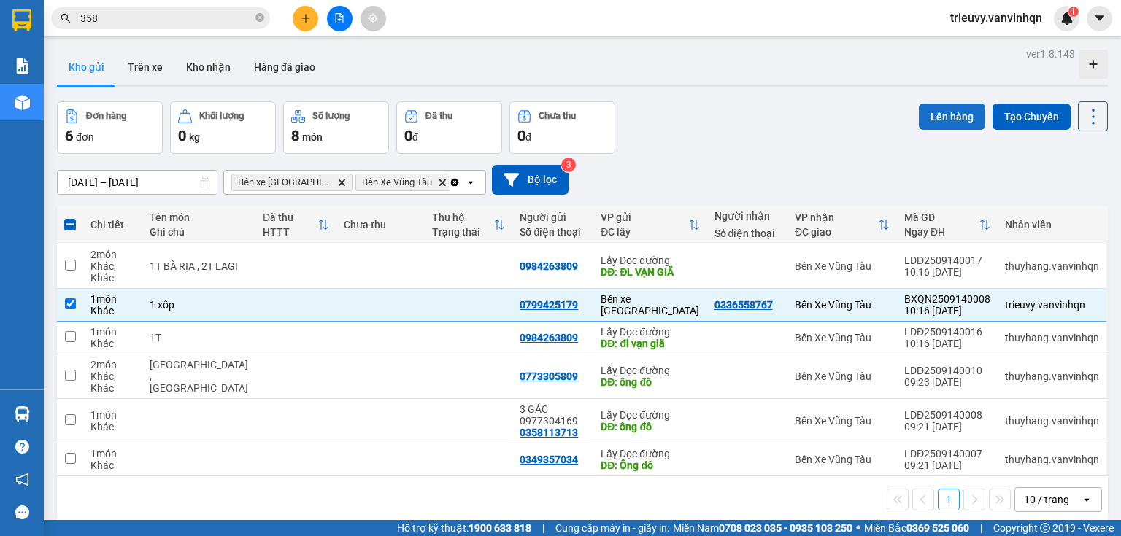
click at [943, 117] on button "Lên hàng" at bounding box center [952, 117] width 66 height 26
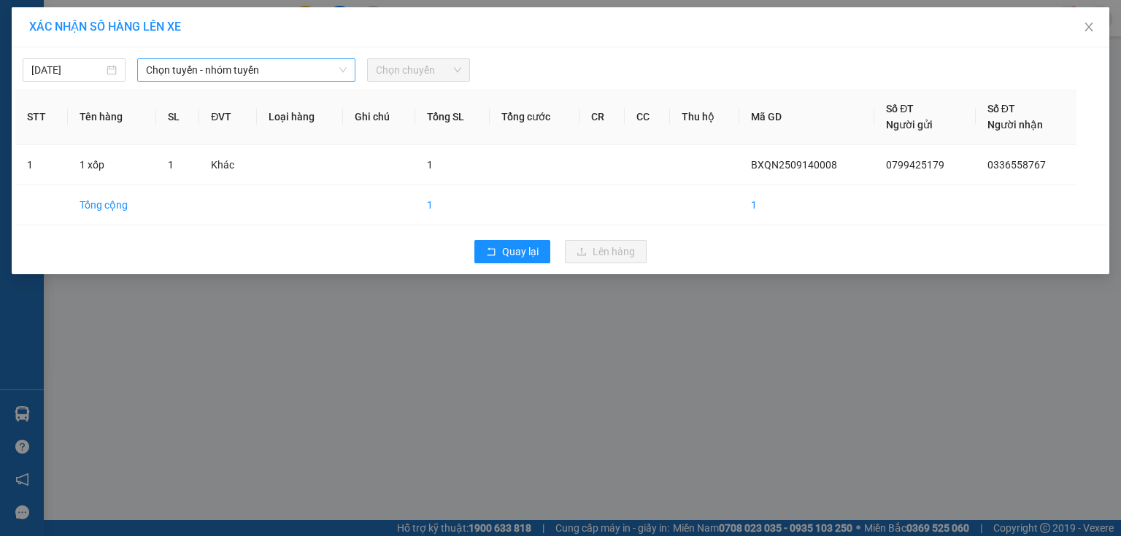
click at [220, 71] on span "Chọn tuyến - nhóm tuyến" at bounding box center [246, 70] width 201 height 22
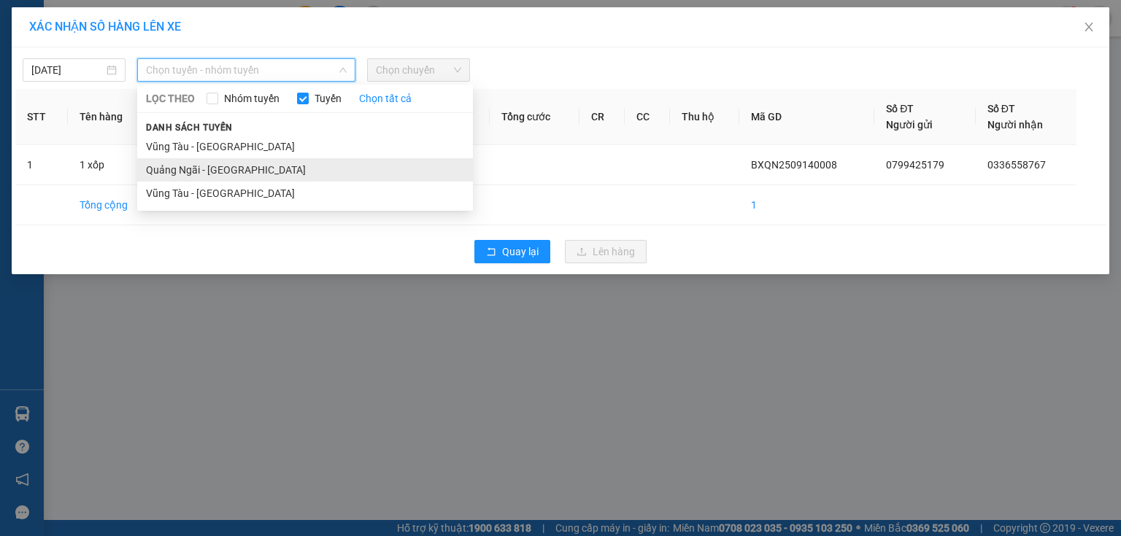
click at [192, 166] on li "Quảng Ngãi - [GEOGRAPHIC_DATA]" at bounding box center [305, 169] width 336 height 23
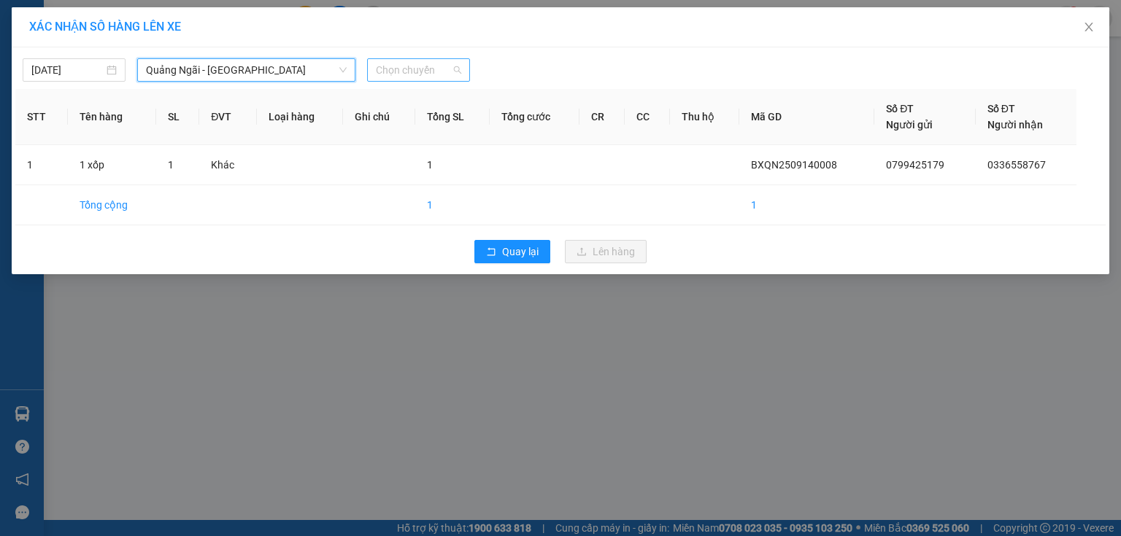
click at [384, 72] on span "Chọn chuyến" at bounding box center [418, 70] width 85 height 22
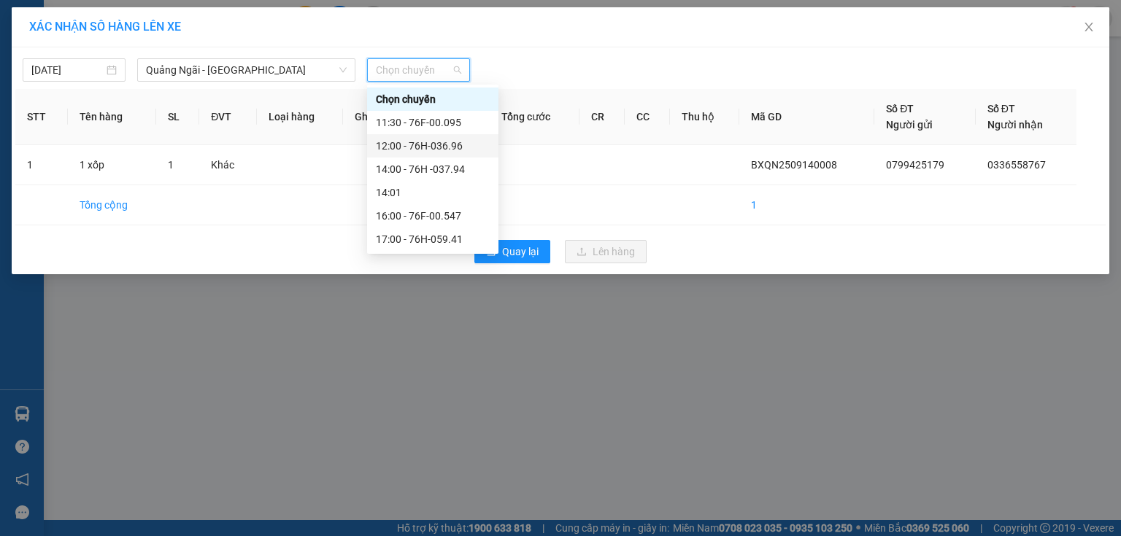
click at [419, 143] on div "12:00 - 76H-036.96" at bounding box center [433, 146] width 114 height 16
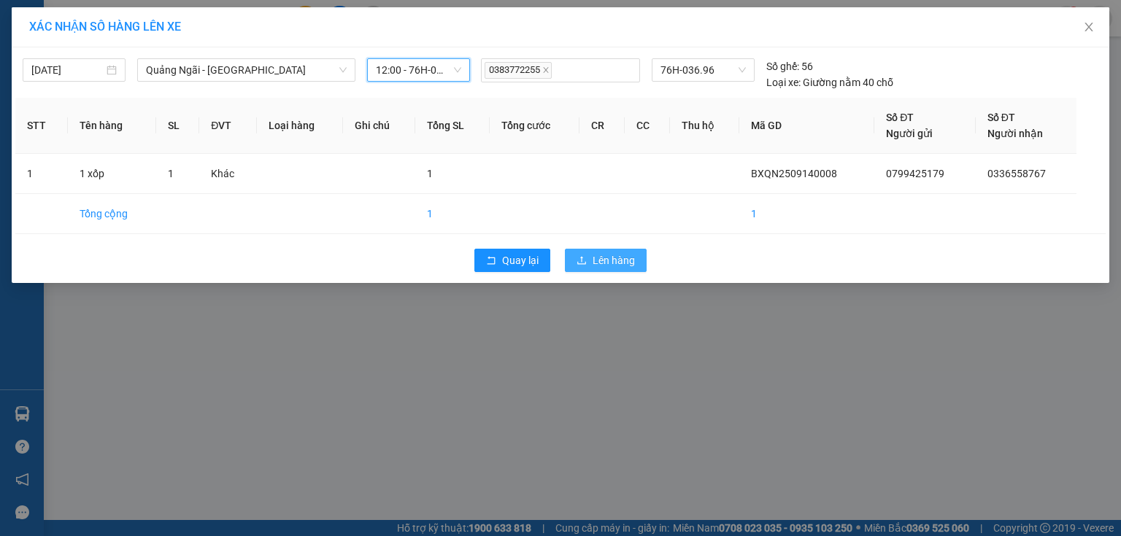
click at [626, 252] on span "Lên hàng" at bounding box center [613, 260] width 42 height 16
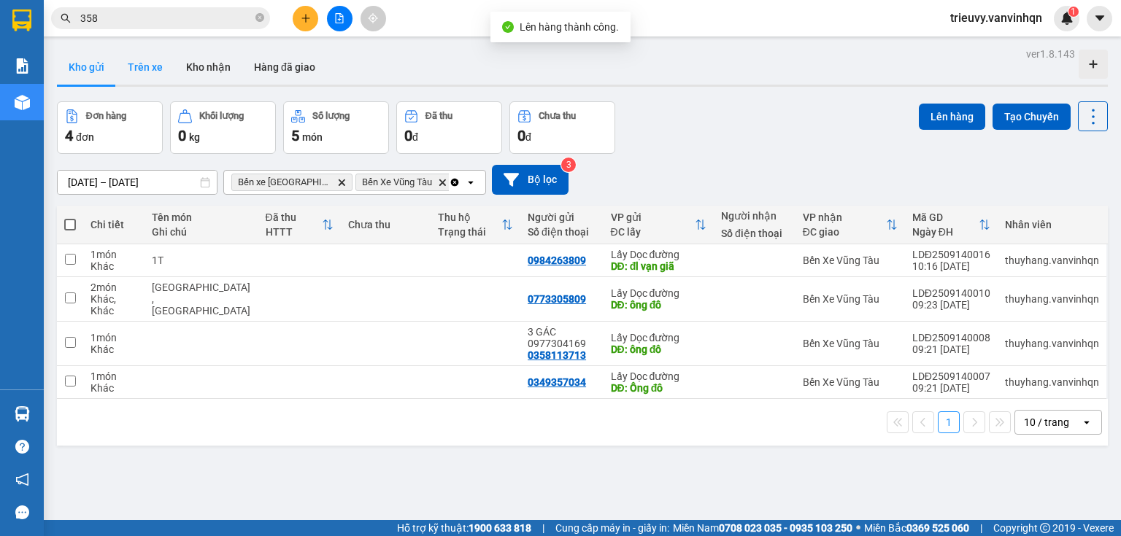
click at [153, 76] on button "Trên xe" at bounding box center [145, 67] width 58 height 35
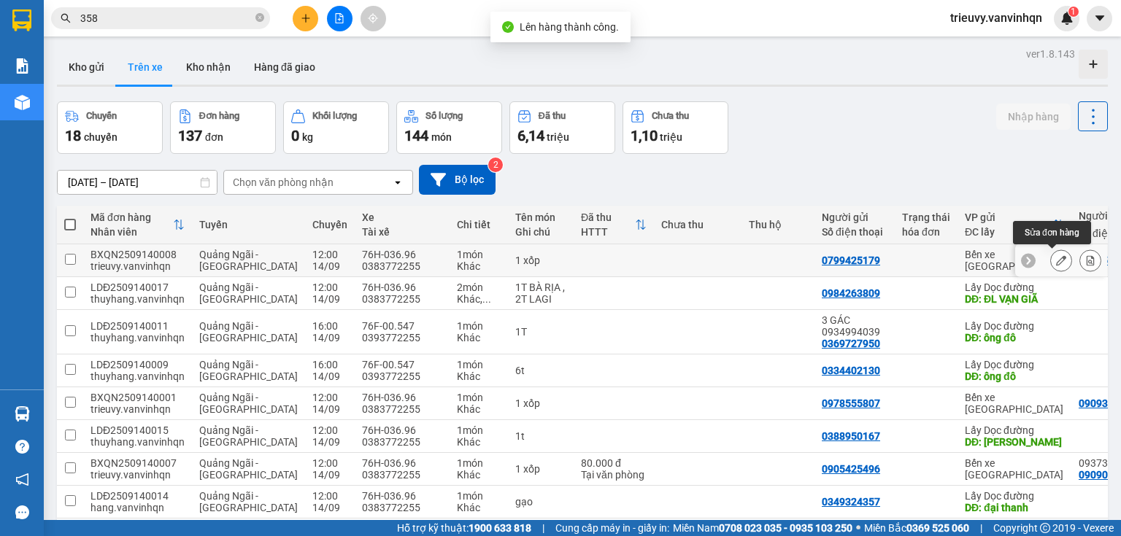
click at [1056, 262] on icon at bounding box center [1061, 260] width 10 height 10
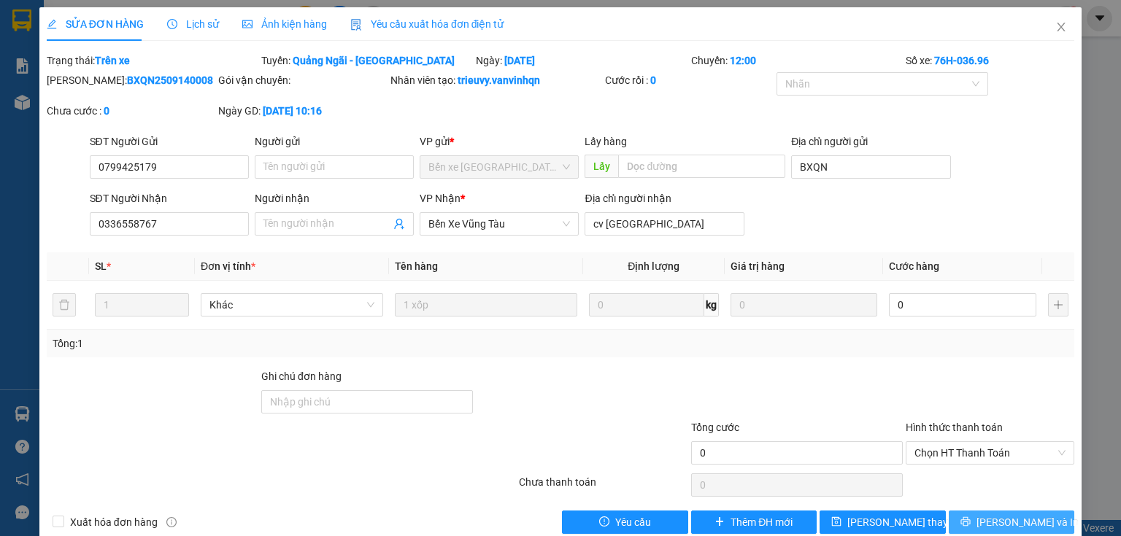
click at [1002, 514] on span "[PERSON_NAME] và In" at bounding box center [1027, 522] width 102 height 16
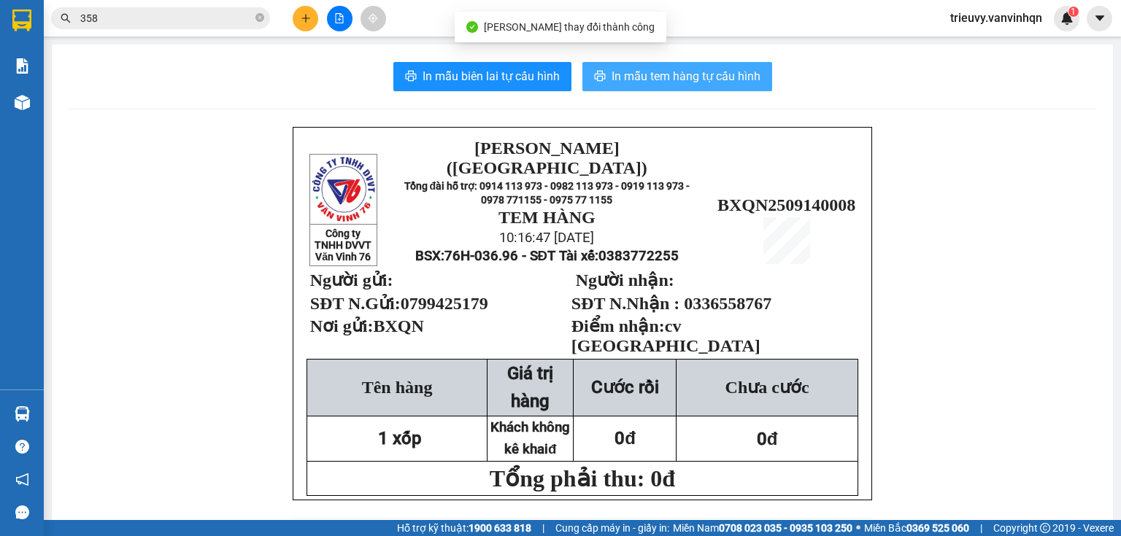
click at [734, 88] on button "In mẫu tem hàng tự cấu hình" at bounding box center [677, 76] width 190 height 29
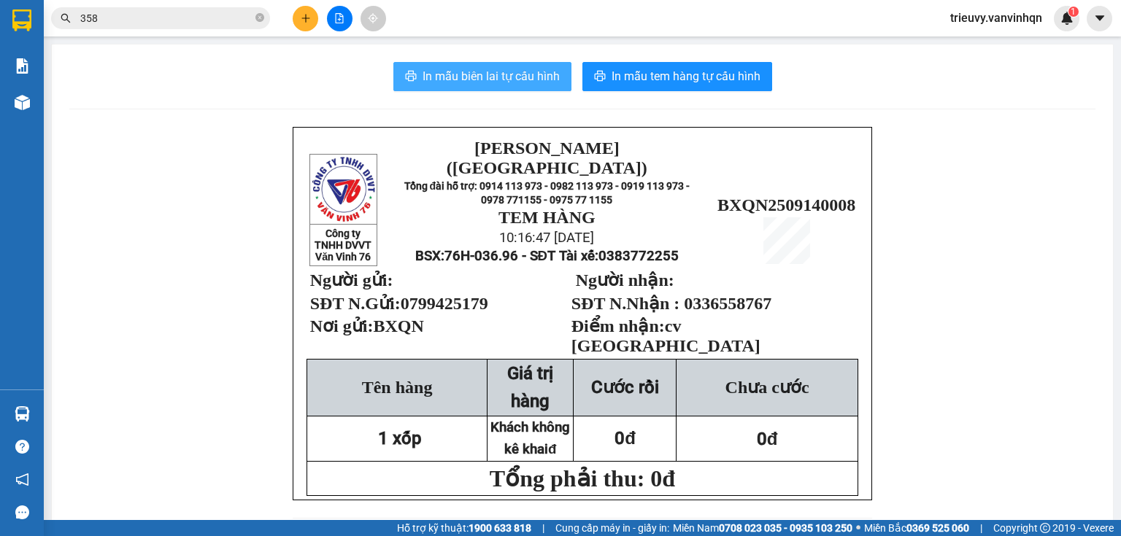
click at [529, 82] on span "In mẫu biên lai tự cấu hình" at bounding box center [490, 76] width 137 height 18
click at [302, 25] on button at bounding box center [306, 19] width 26 height 26
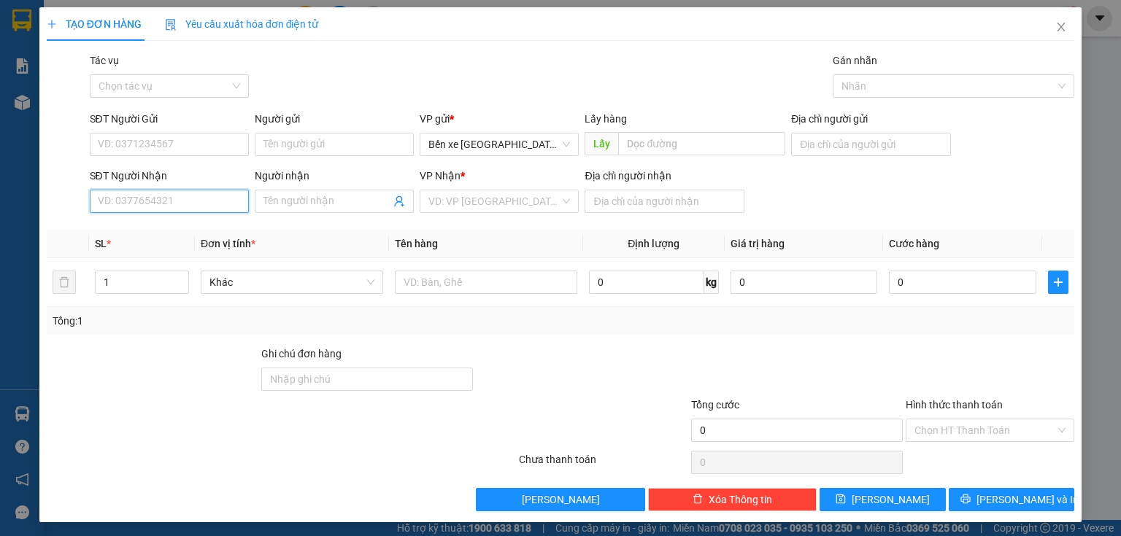
click at [214, 201] on input "SĐT Người Nhận" at bounding box center [169, 201] width 159 height 23
type input "0915625527"
click at [190, 236] on div "0915625527" at bounding box center [168, 231] width 140 height 16
type input "BXQN"
type input "vũng tàu"
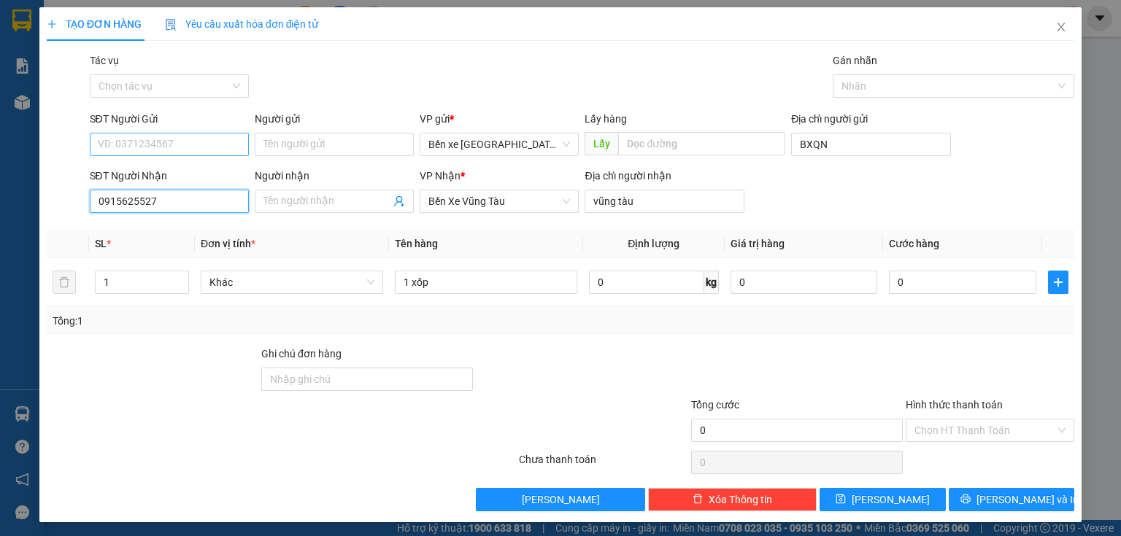
type input "0915625527"
click at [196, 149] on input "SĐT Người Gửi" at bounding box center [169, 144] width 159 height 23
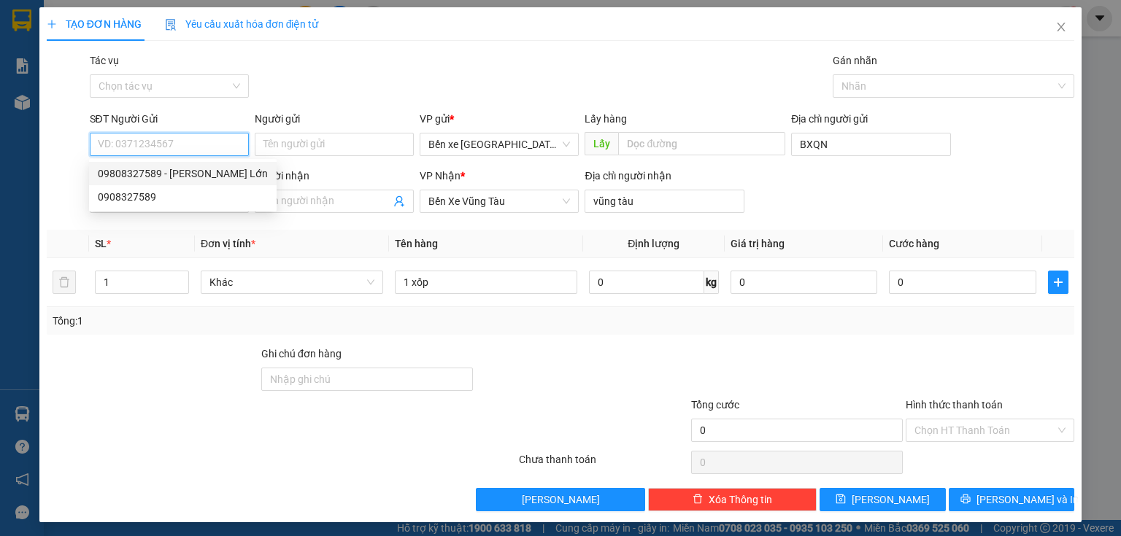
click at [175, 174] on div "09808327589 - [PERSON_NAME] Lớn" at bounding box center [183, 174] width 170 height 16
type input "09808327589"
type input "[PERSON_NAME] Lớn"
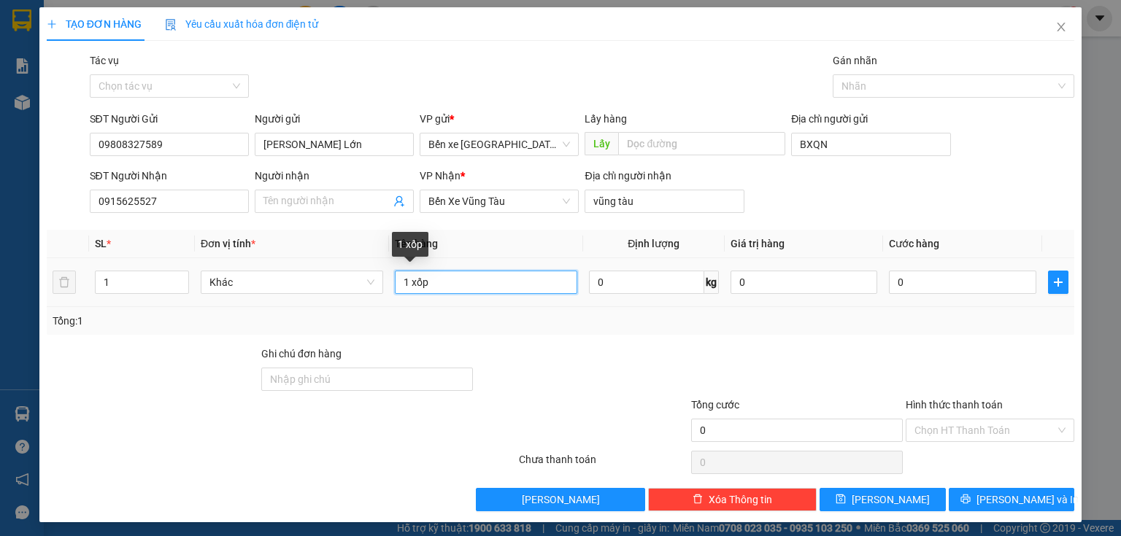
click at [408, 279] on input "1 xốp" at bounding box center [486, 282] width 182 height 23
type input "2 xốp"
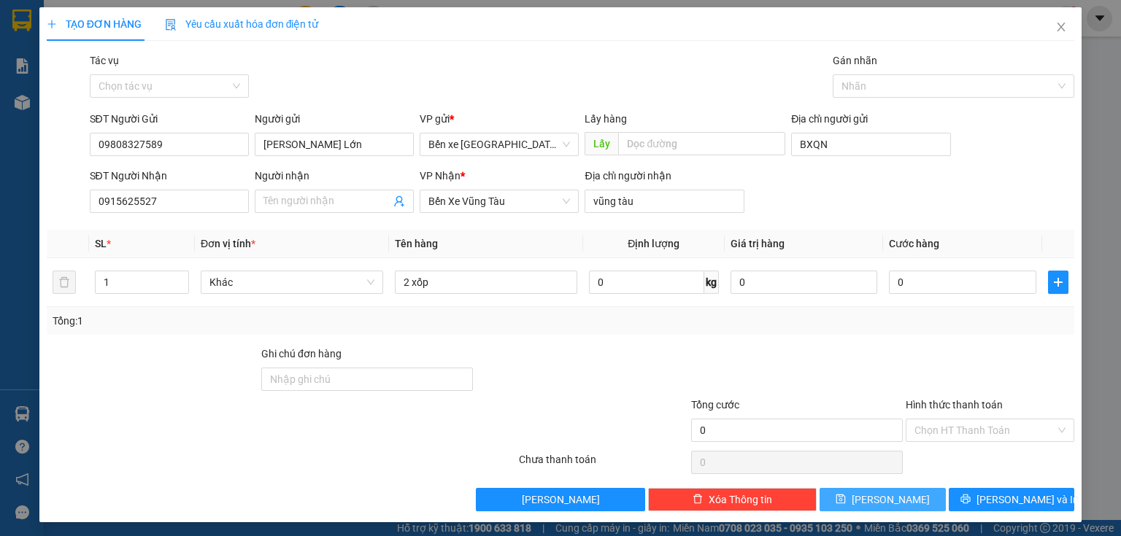
click at [875, 495] on span "[PERSON_NAME]" at bounding box center [891, 500] width 78 height 16
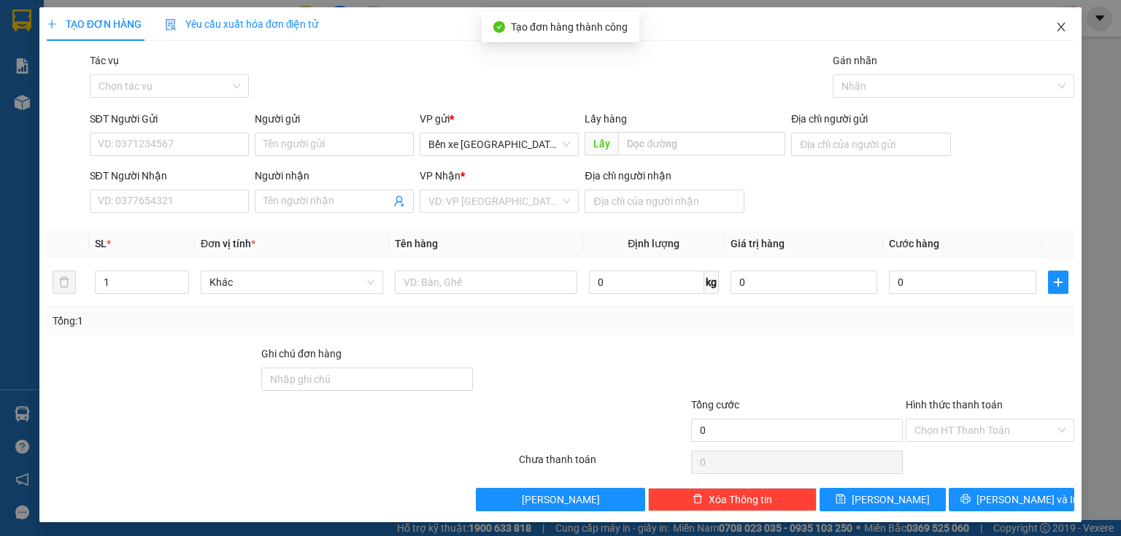
click at [1046, 20] on span "Close" at bounding box center [1061, 27] width 41 height 41
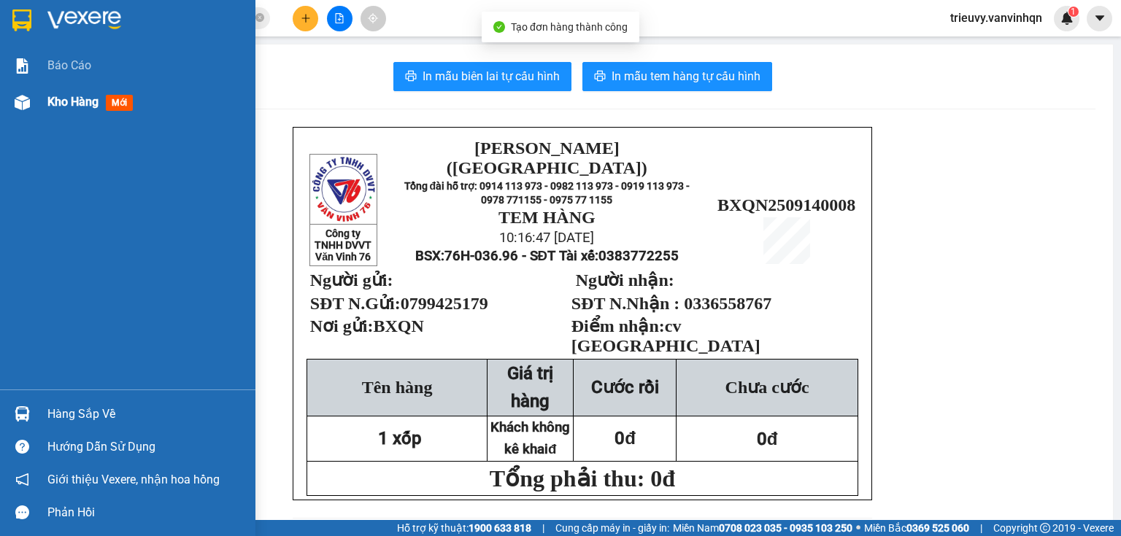
click at [62, 97] on span "Kho hàng" at bounding box center [72, 102] width 51 height 14
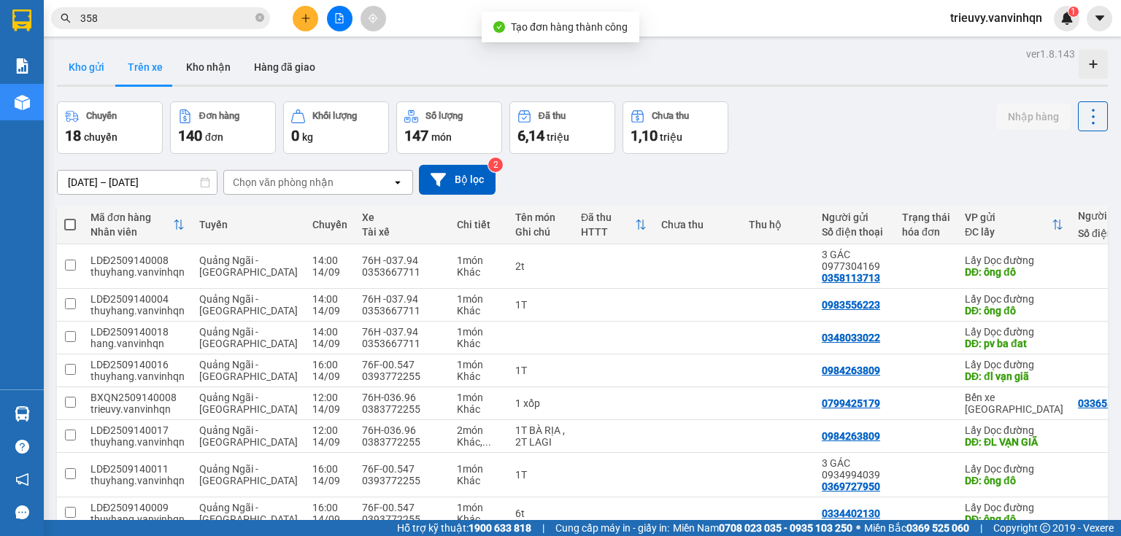
click at [93, 70] on button "Kho gửi" at bounding box center [86, 67] width 59 height 35
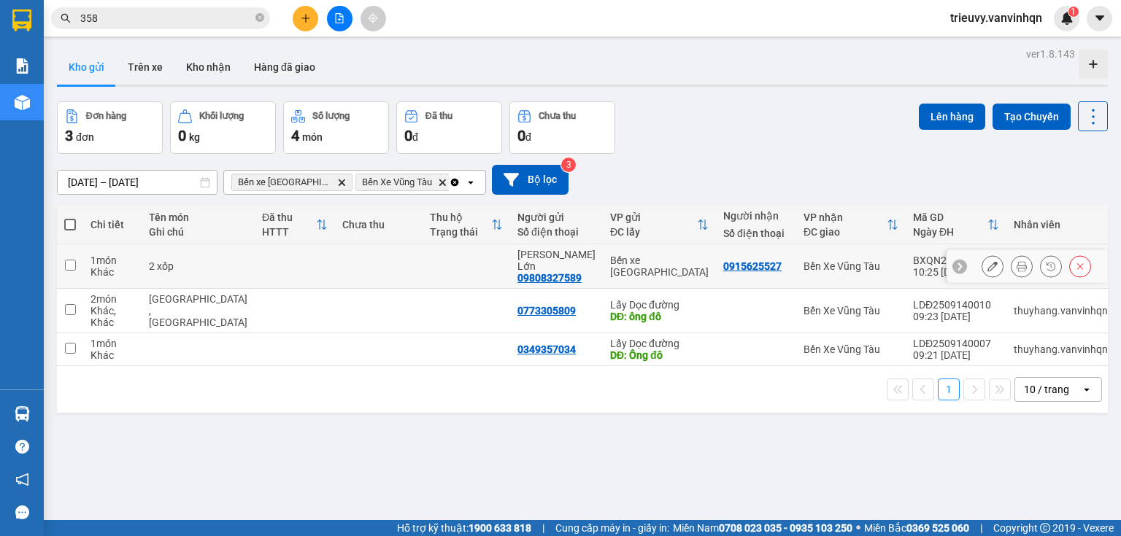
drag, startPoint x: 214, startPoint y: 272, endPoint x: 234, endPoint y: 268, distance: 20.9
click at [215, 272] on td "2 xốp" at bounding box center [198, 266] width 113 height 45
checkbox input "true"
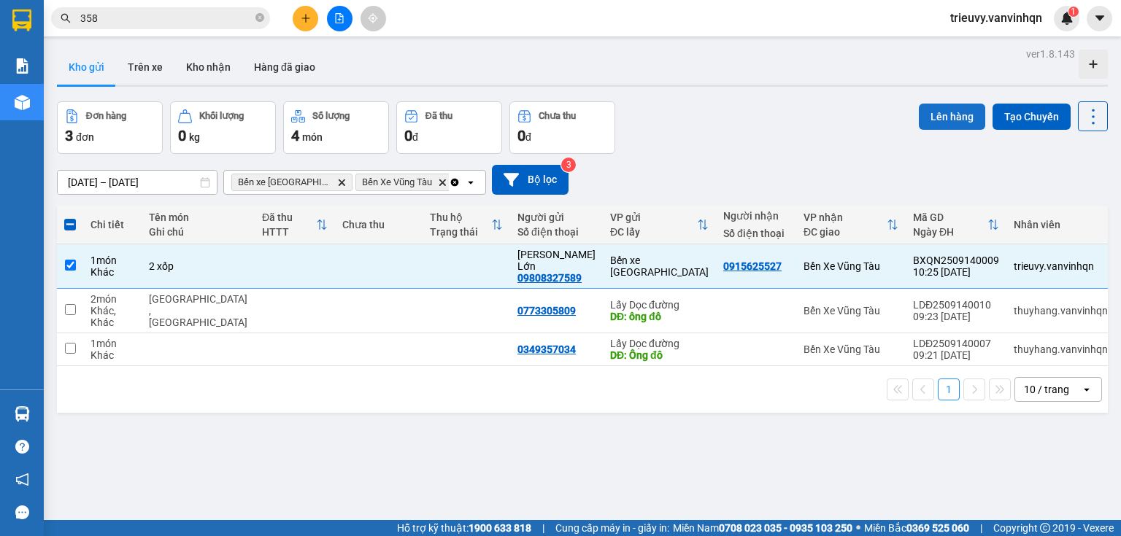
click at [946, 111] on button "Lên hàng" at bounding box center [952, 117] width 66 height 26
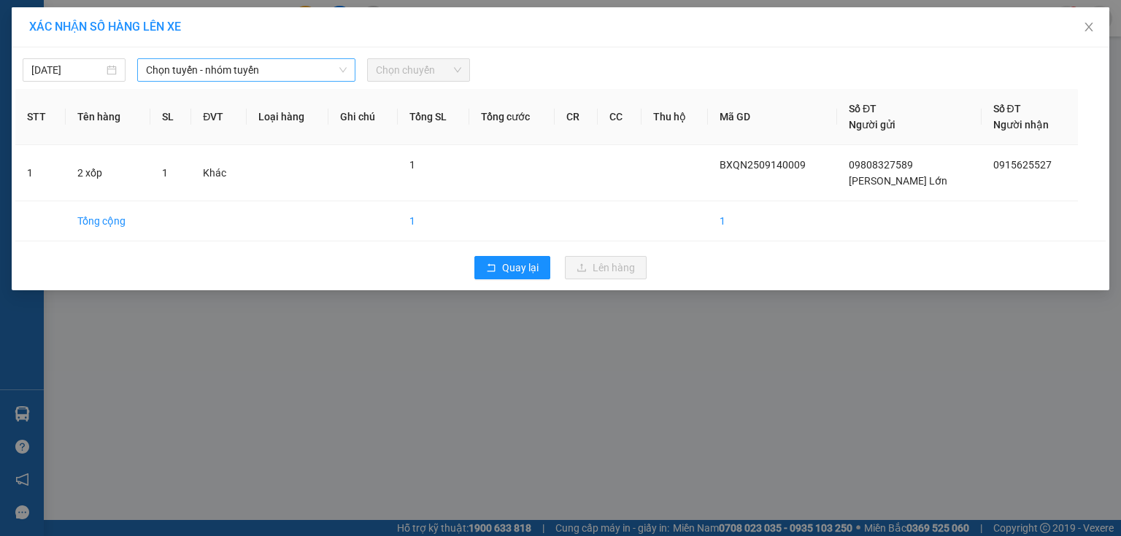
drag, startPoint x: 288, startPoint y: 67, endPoint x: 277, endPoint y: 77, distance: 15.0
click at [283, 72] on span "Chọn tuyến - nhóm tuyến" at bounding box center [246, 70] width 201 height 22
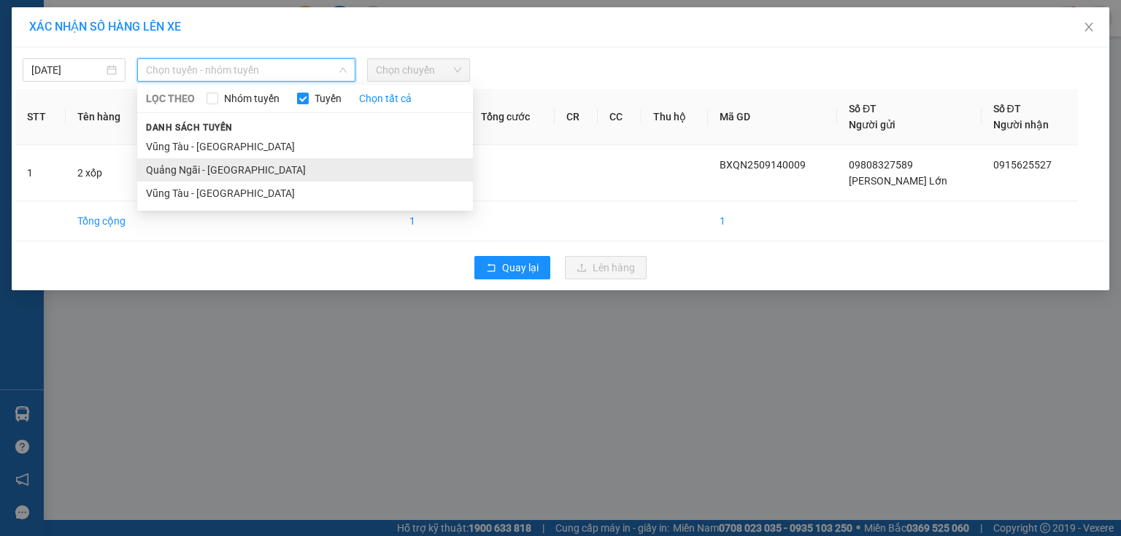
click at [205, 169] on li "Quảng Ngãi - [GEOGRAPHIC_DATA]" at bounding box center [305, 169] width 336 height 23
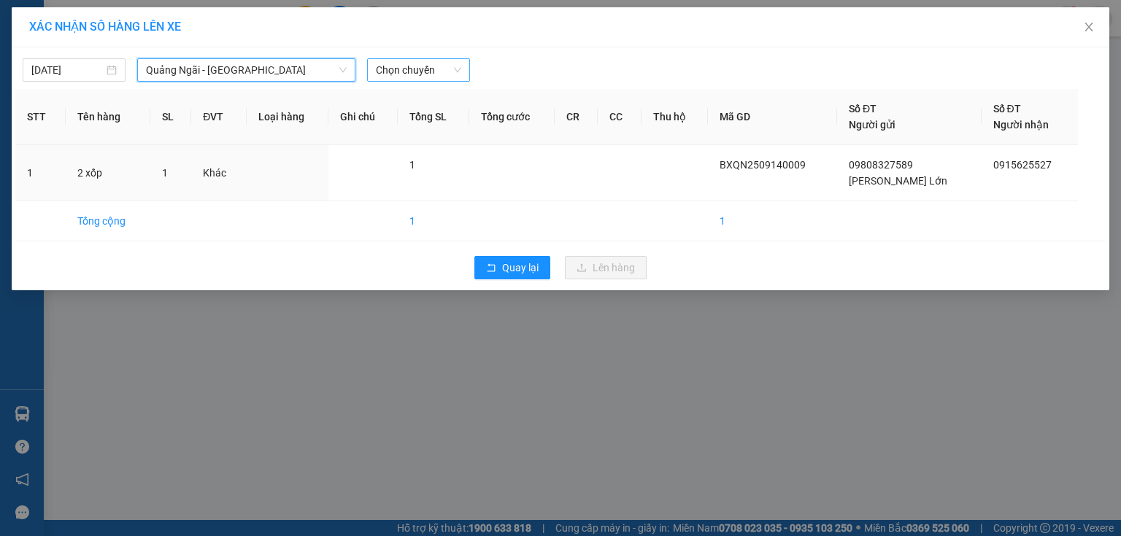
click at [436, 58] on div "Chọn chuyến" at bounding box center [418, 69] width 103 height 23
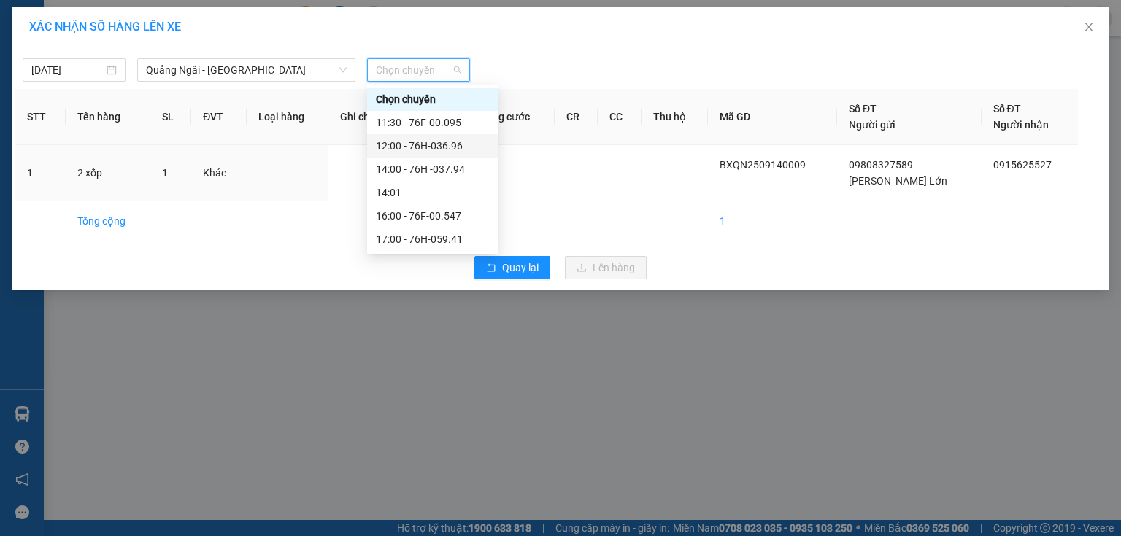
drag, startPoint x: 442, startPoint y: 165, endPoint x: 453, endPoint y: 143, distance: 24.5
click at [453, 143] on div "Chọn chuyến 11:30 - 76F-00.095 12:00 - 76H-036.96 14:00 - 76H -037.94 14:01 16:…" at bounding box center [432, 169] width 131 height 163
click at [453, 143] on div "12:00 - 76H-036.96" at bounding box center [433, 146] width 114 height 16
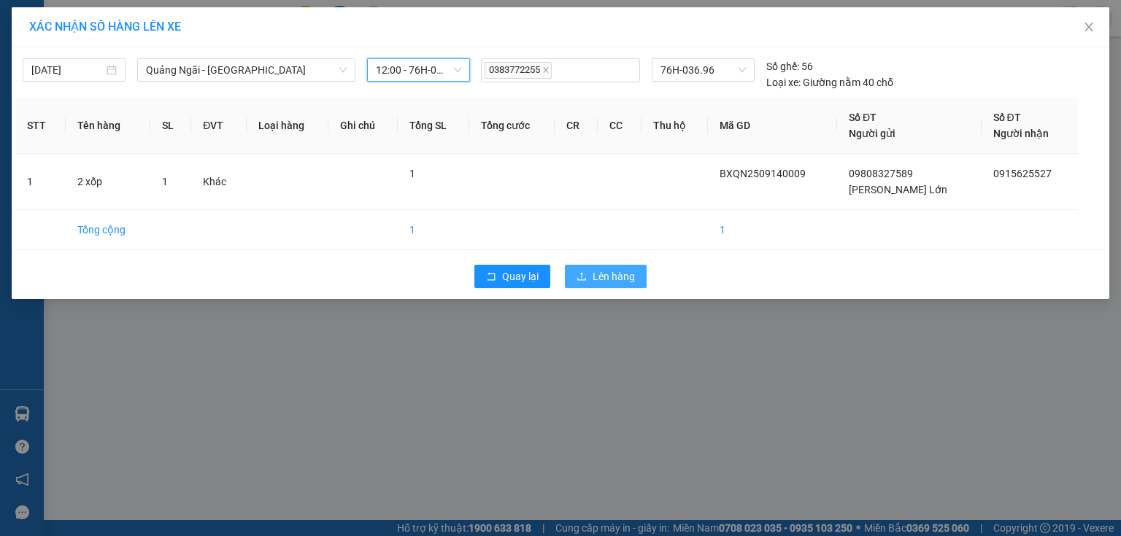
click at [594, 276] on span "Lên hàng" at bounding box center [613, 277] width 42 height 16
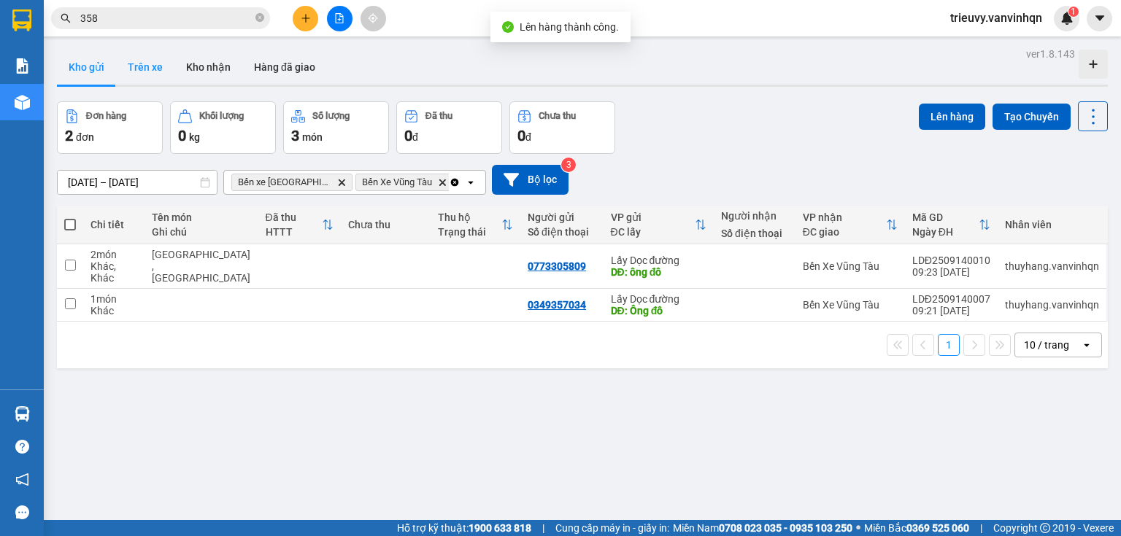
click at [128, 67] on button "Trên xe" at bounding box center [145, 67] width 58 height 35
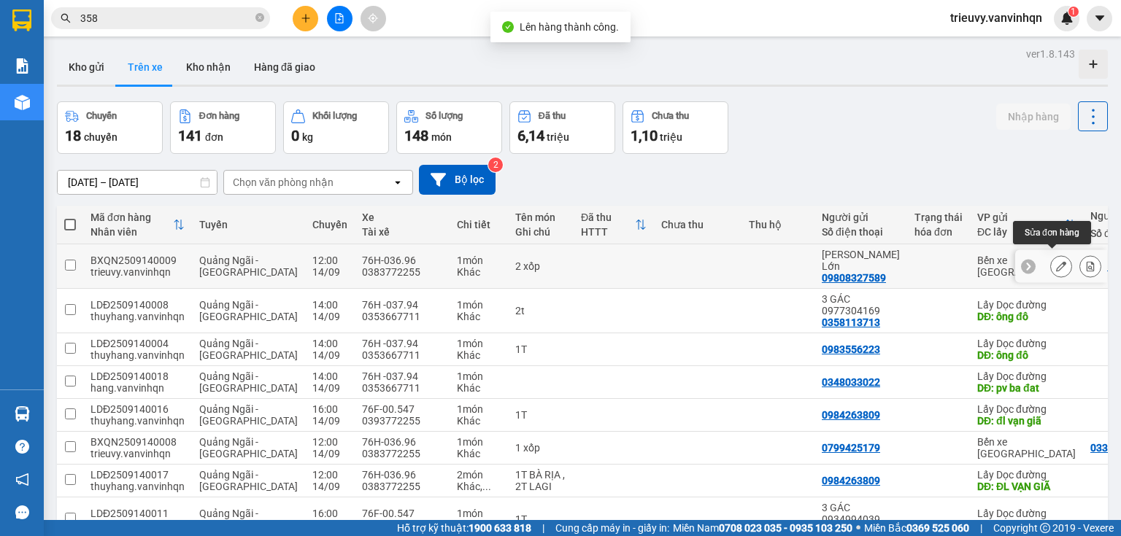
click at [1056, 261] on icon at bounding box center [1061, 266] width 10 height 10
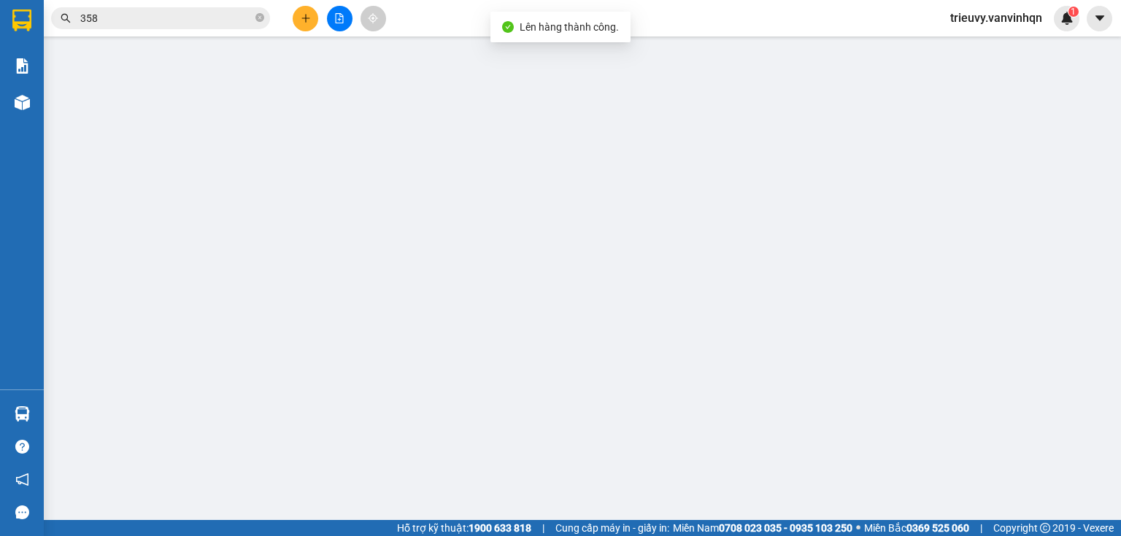
type input "09808327589"
type input "[PERSON_NAME] Lớn"
type input "BXQN"
type input "0915625527"
type input "vũng tàu"
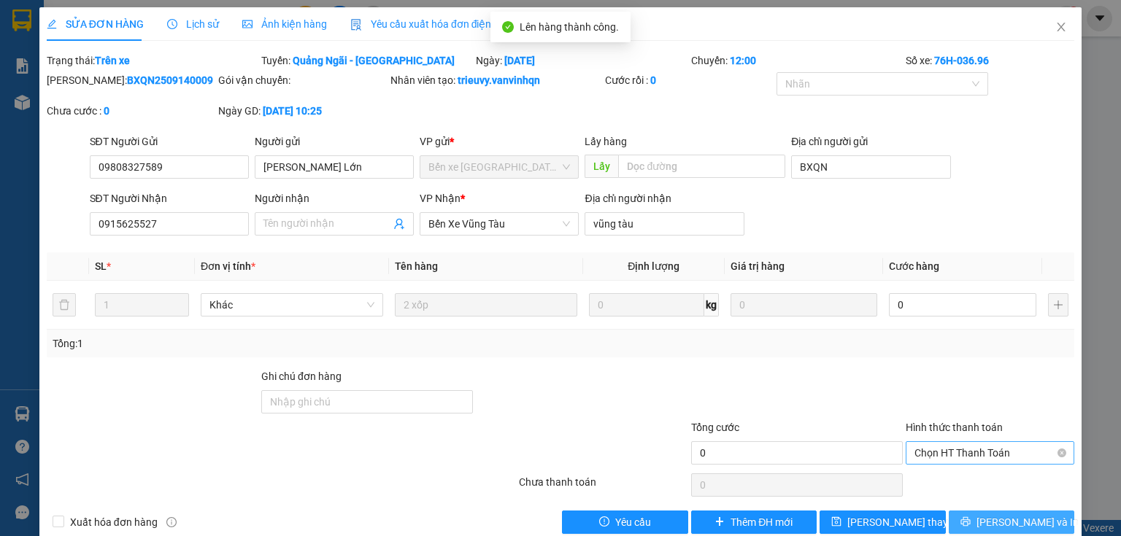
drag, startPoint x: 1001, startPoint y: 518, endPoint x: 996, endPoint y: 444, distance: 74.6
click at [1002, 518] on span "[PERSON_NAME] và In" at bounding box center [1027, 522] width 102 height 16
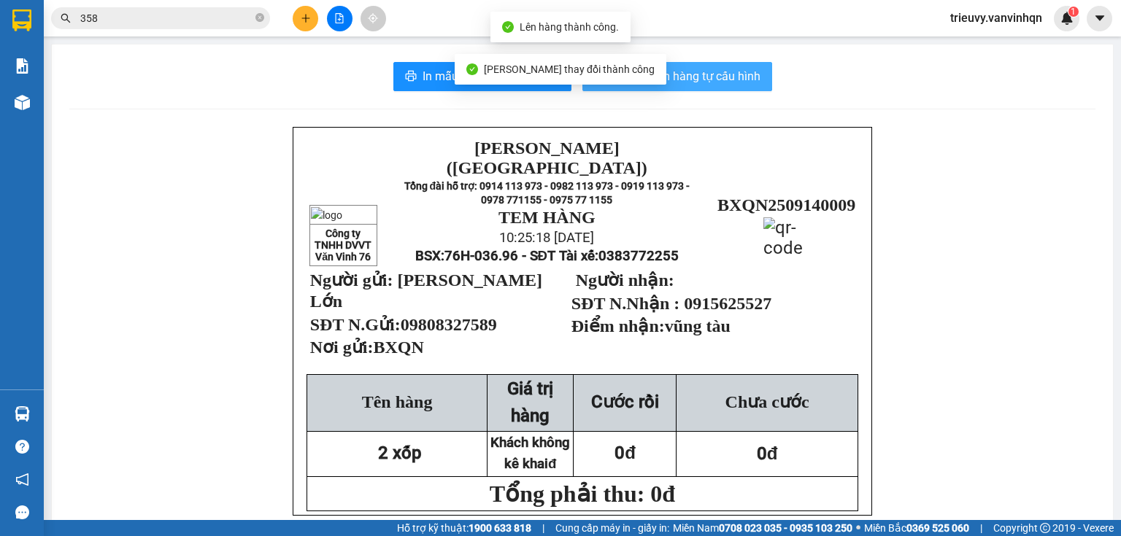
click at [727, 89] on button "In mẫu tem hàng tự cấu hình" at bounding box center [677, 76] width 190 height 29
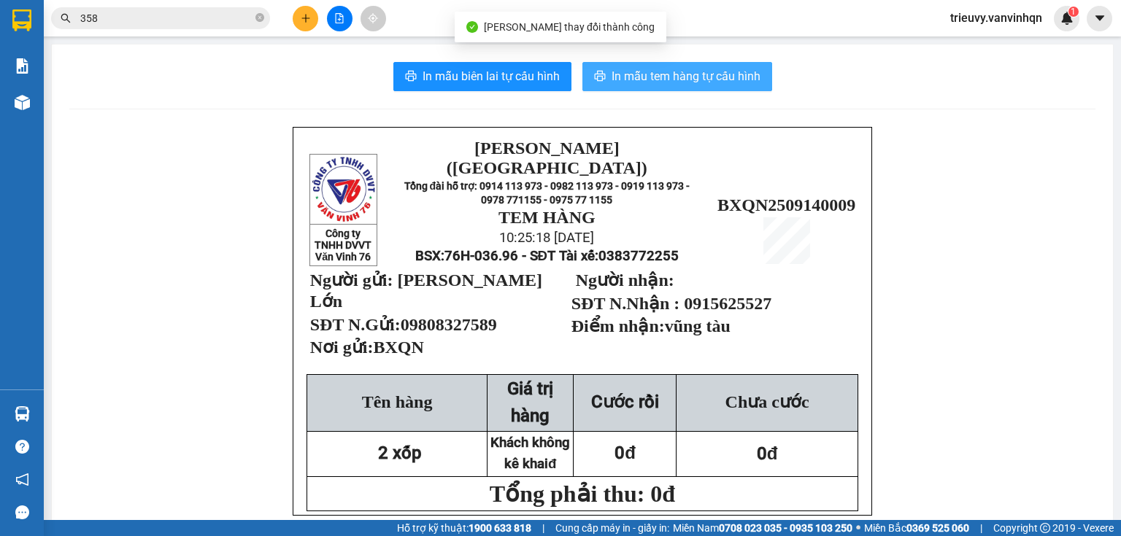
click at [725, 80] on span "In mẫu tem hàng tự cấu hình" at bounding box center [685, 76] width 149 height 18
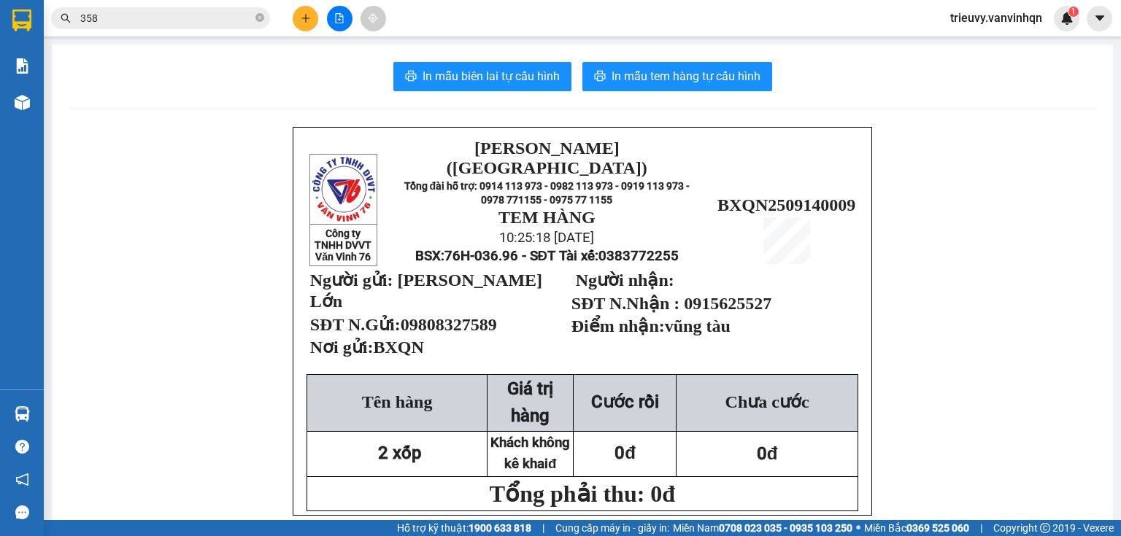
click at [304, 20] on icon "plus" at bounding box center [306, 18] width 10 height 10
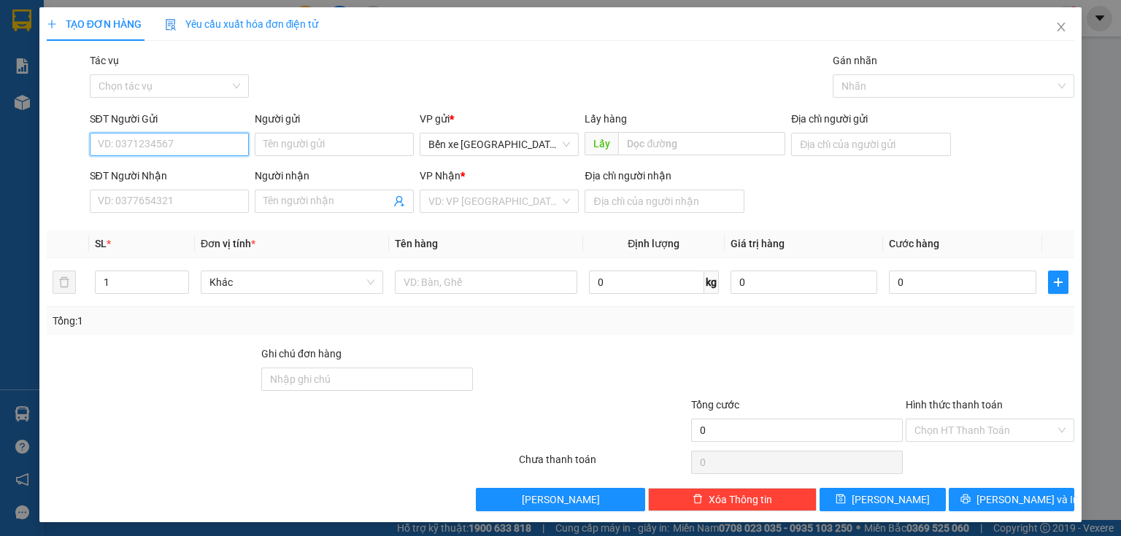
click at [130, 142] on input "SĐT Người Gửi" at bounding box center [169, 144] width 159 height 23
click at [120, 139] on input "0795549023" at bounding box center [169, 144] width 159 height 23
click at [449, 149] on span "Bến xe [GEOGRAPHIC_DATA]" at bounding box center [499, 145] width 142 height 22
type input "0795549023"
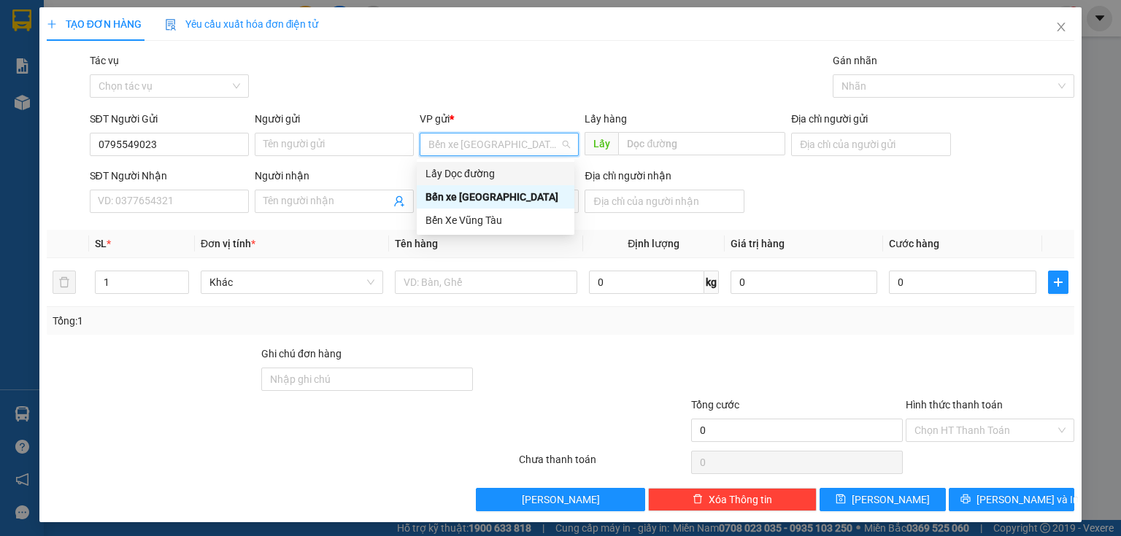
click at [443, 169] on div "Lấy Dọc đường" at bounding box center [495, 174] width 140 height 16
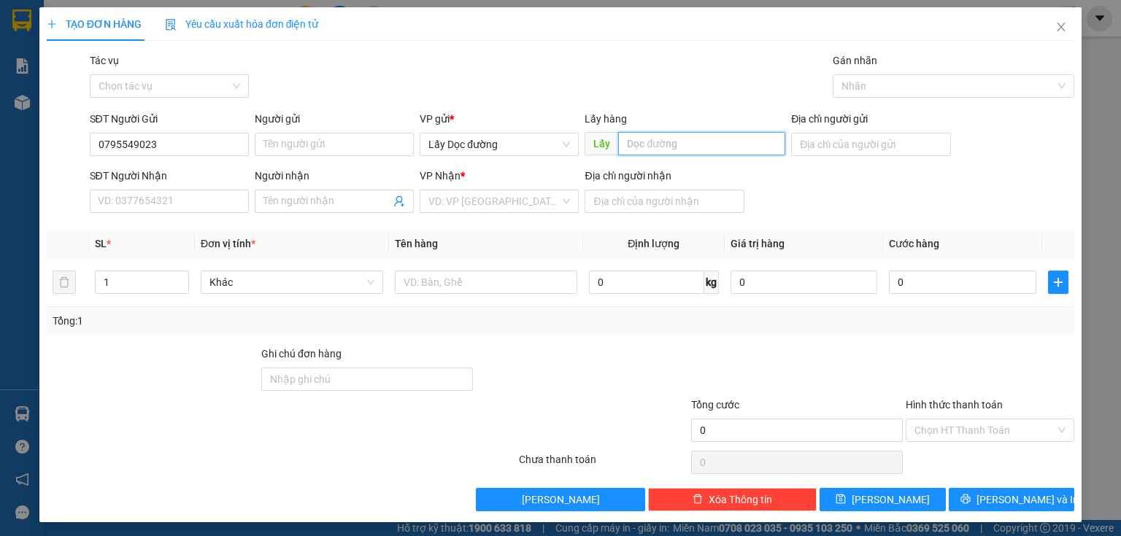
click at [644, 146] on input "text" at bounding box center [701, 143] width 167 height 23
type input "o"
type input "ông đô"
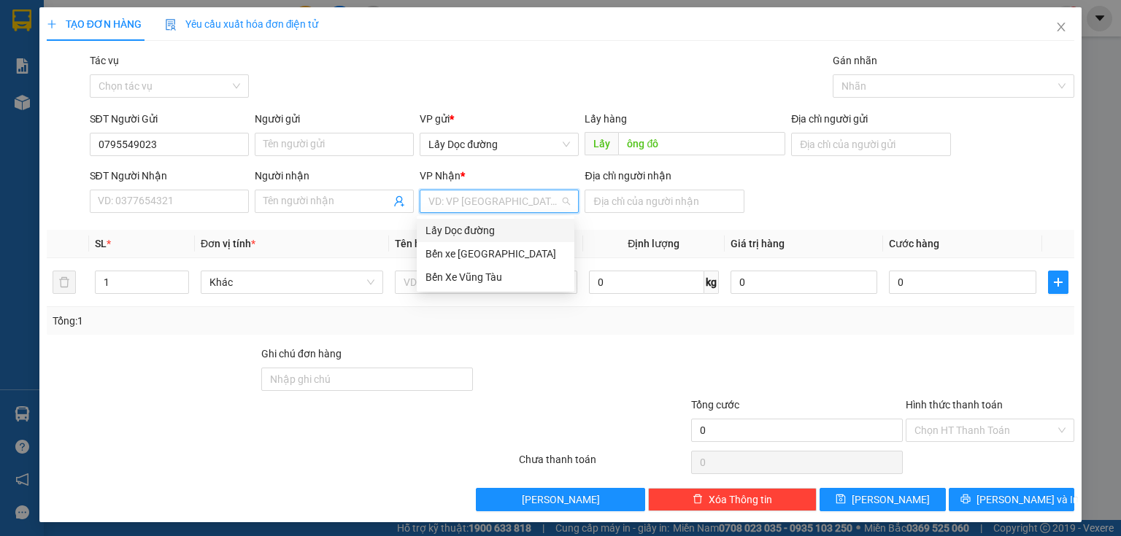
click at [461, 193] on input "search" at bounding box center [493, 201] width 131 height 22
click at [459, 271] on div "Bến Xe Vũng Tàu" at bounding box center [495, 277] width 140 height 16
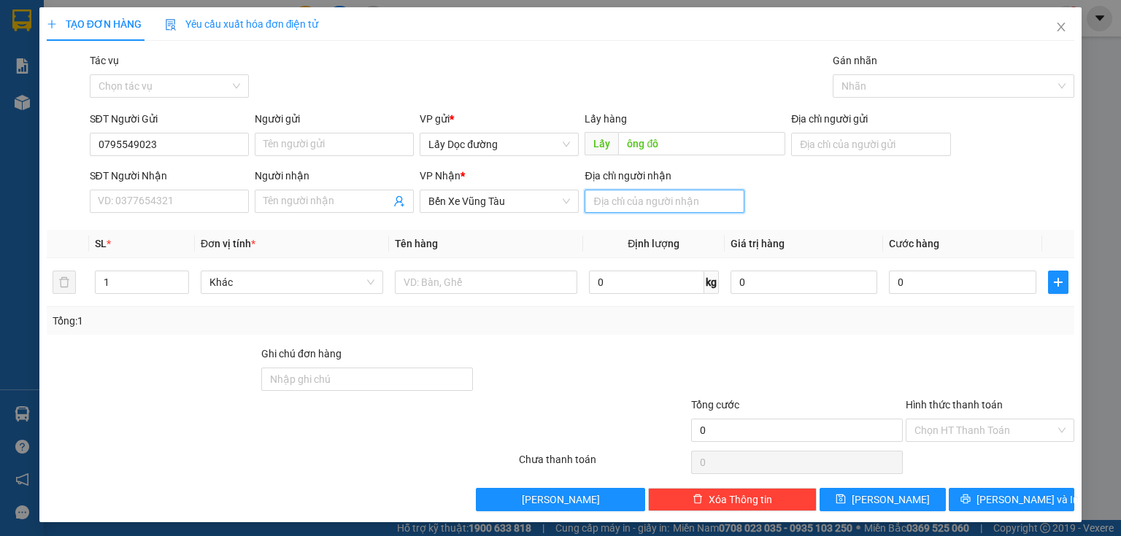
drag, startPoint x: 595, startPoint y: 196, endPoint x: 576, endPoint y: 228, distance: 36.3
click at [595, 196] on input "Địa chỉ người nhận" at bounding box center [663, 201] width 159 height 23
type input "bà rịa"
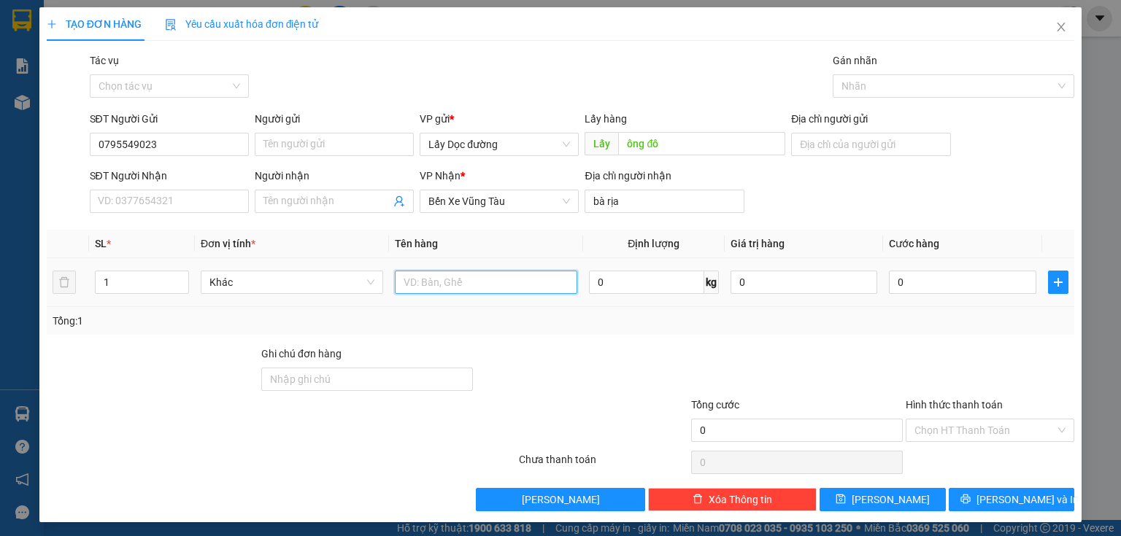
click at [457, 285] on input "text" at bounding box center [486, 282] width 182 height 23
type input "1t"
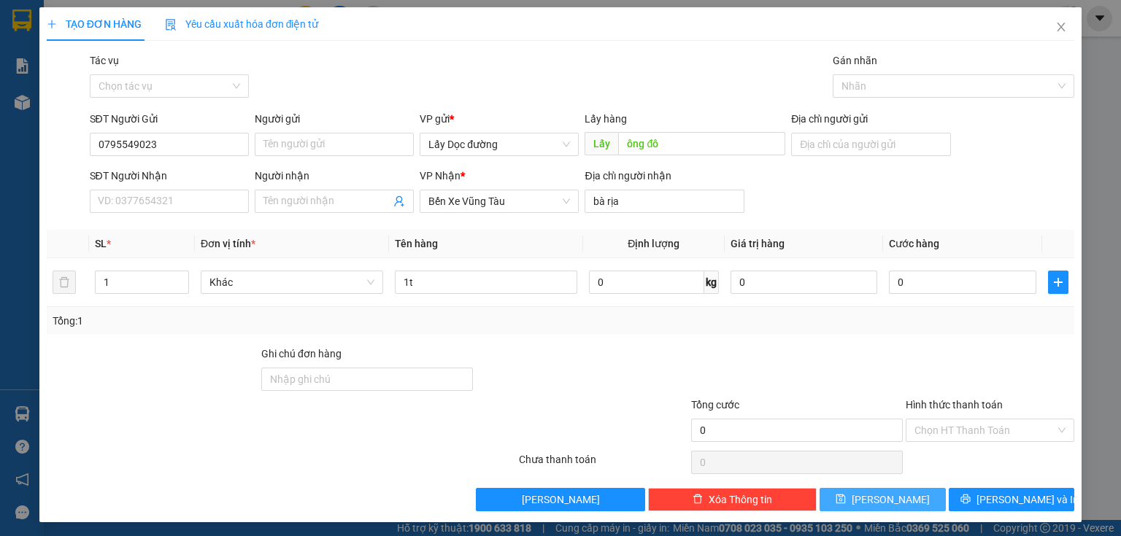
click at [843, 502] on button "[PERSON_NAME]" at bounding box center [882, 499] width 126 height 23
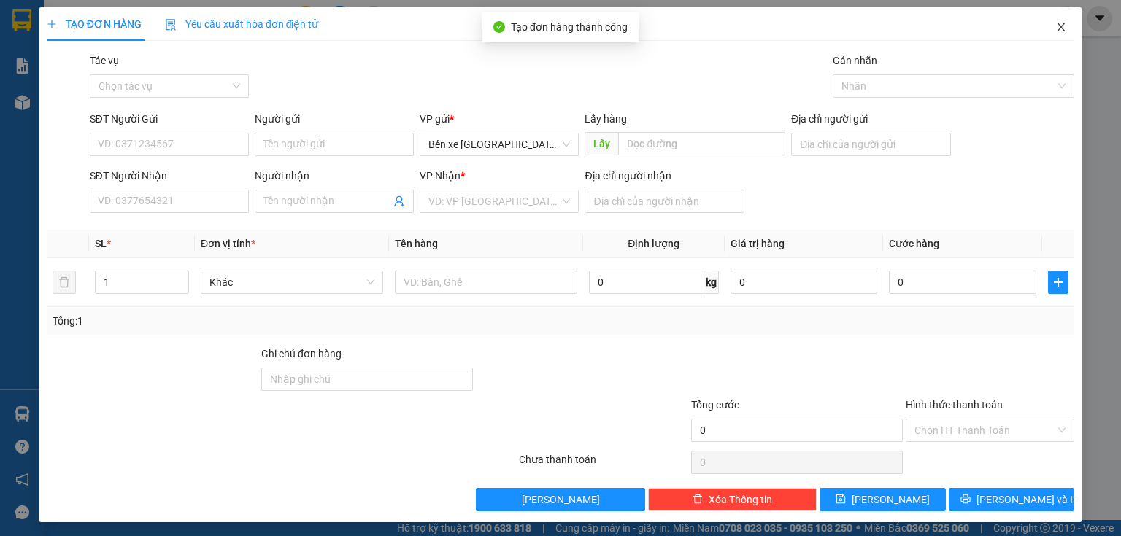
click at [1057, 20] on span "Close" at bounding box center [1061, 27] width 41 height 41
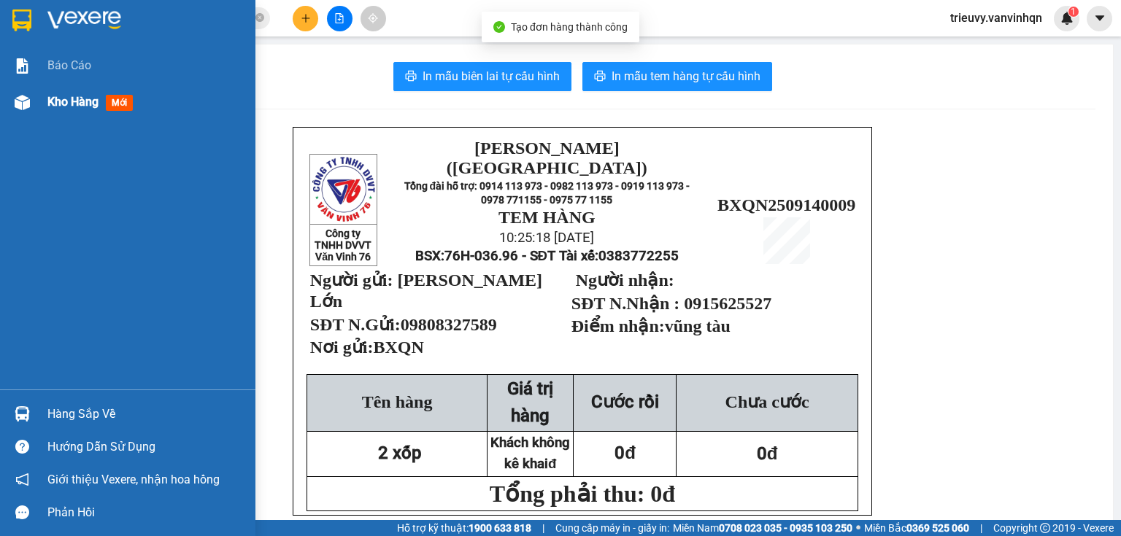
click at [35, 99] on div "Kho hàng mới" at bounding box center [127, 102] width 255 height 36
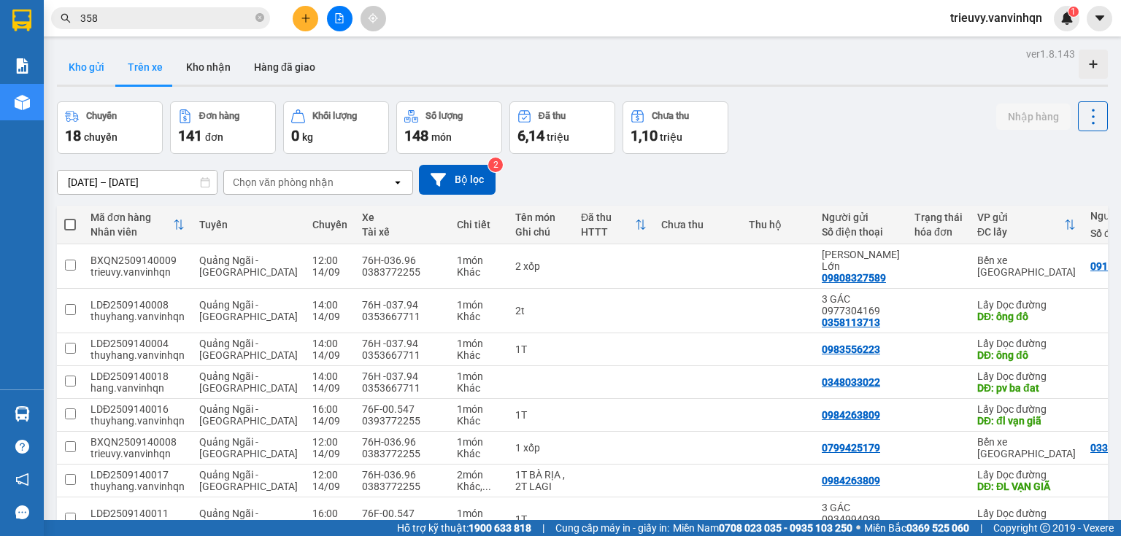
click at [99, 64] on button "Kho gửi" at bounding box center [86, 67] width 59 height 35
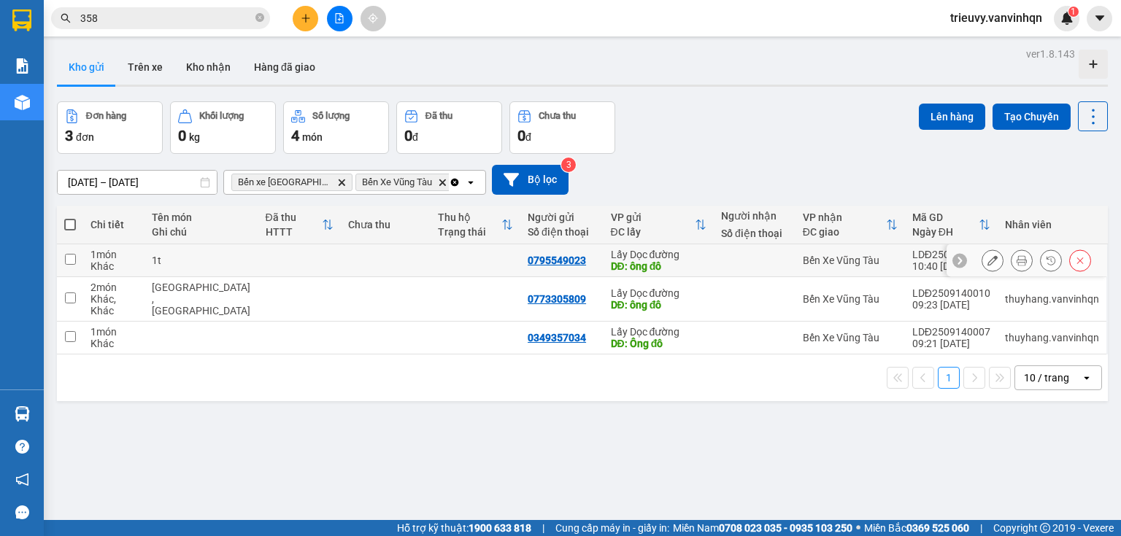
click at [258, 272] on td at bounding box center [299, 260] width 83 height 33
checkbox input "true"
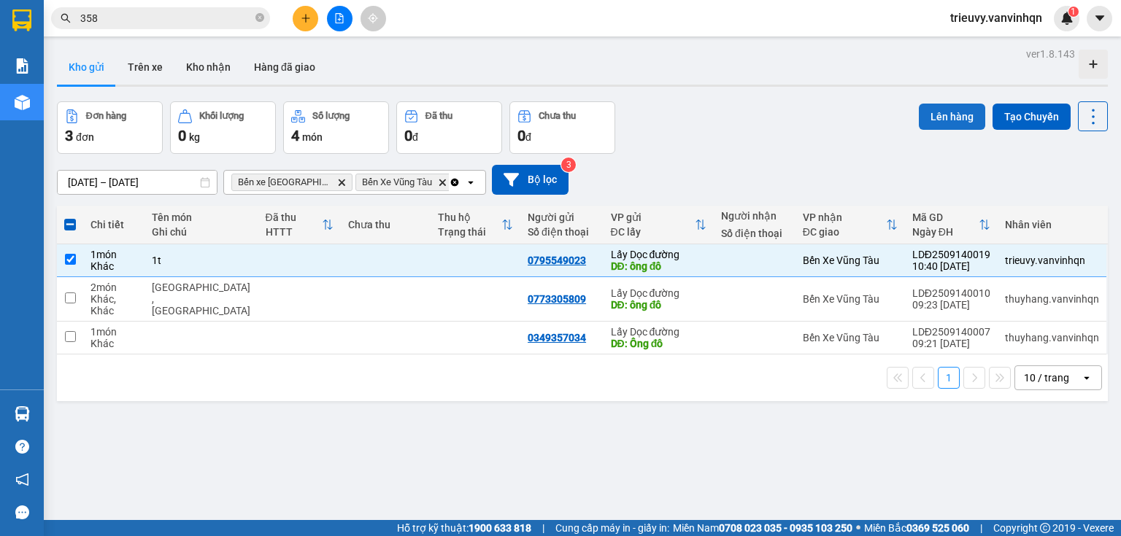
click at [938, 120] on button "Lên hàng" at bounding box center [952, 117] width 66 height 26
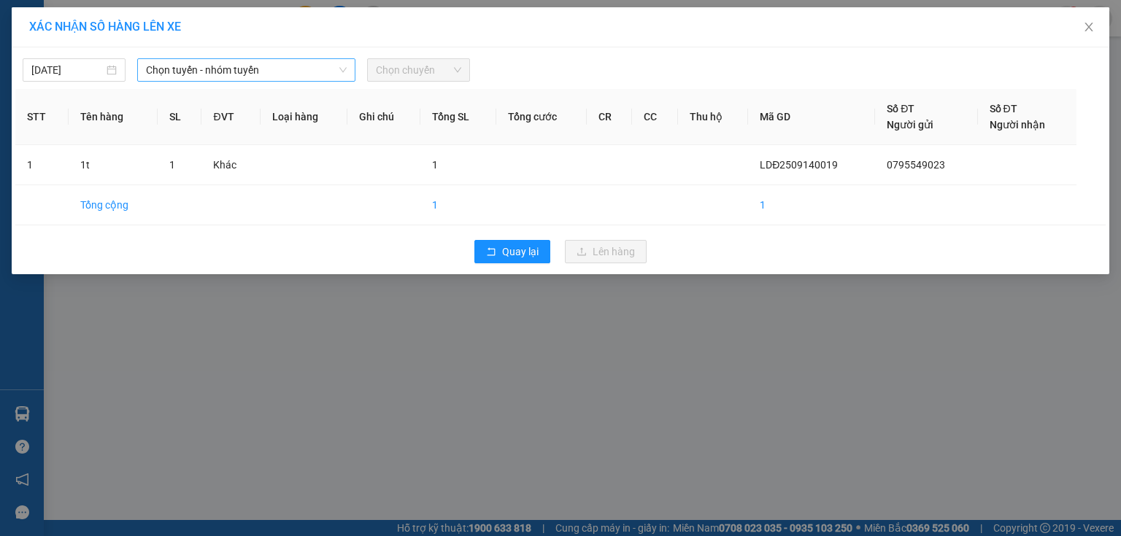
drag, startPoint x: 242, startPoint y: 75, endPoint x: 227, endPoint y: 82, distance: 16.3
click at [233, 80] on span "Chọn tuyến - nhóm tuyến" at bounding box center [246, 70] width 201 height 22
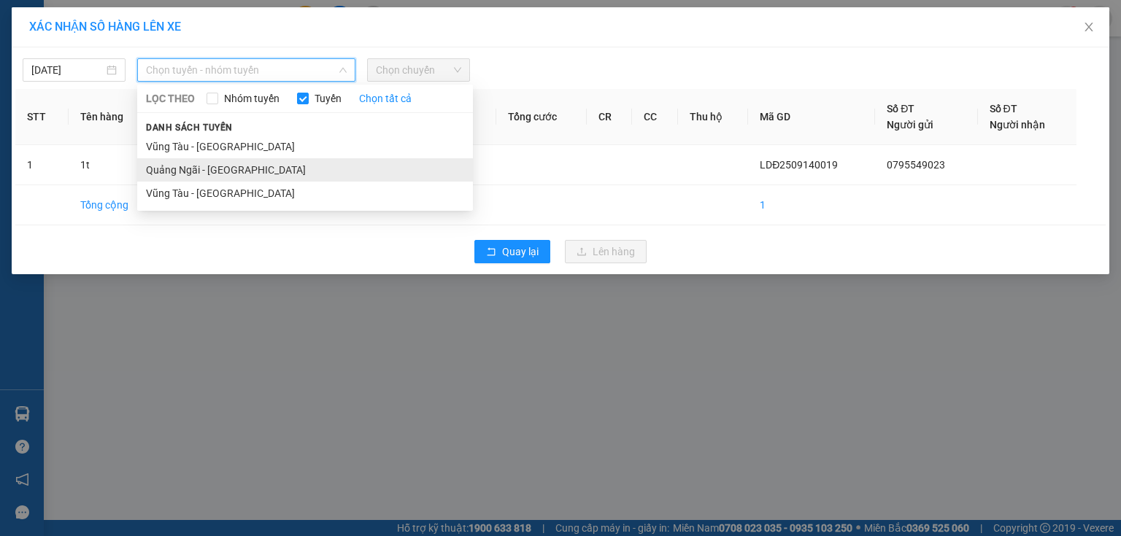
click at [181, 164] on li "Quảng Ngãi - [GEOGRAPHIC_DATA]" at bounding box center [305, 169] width 336 height 23
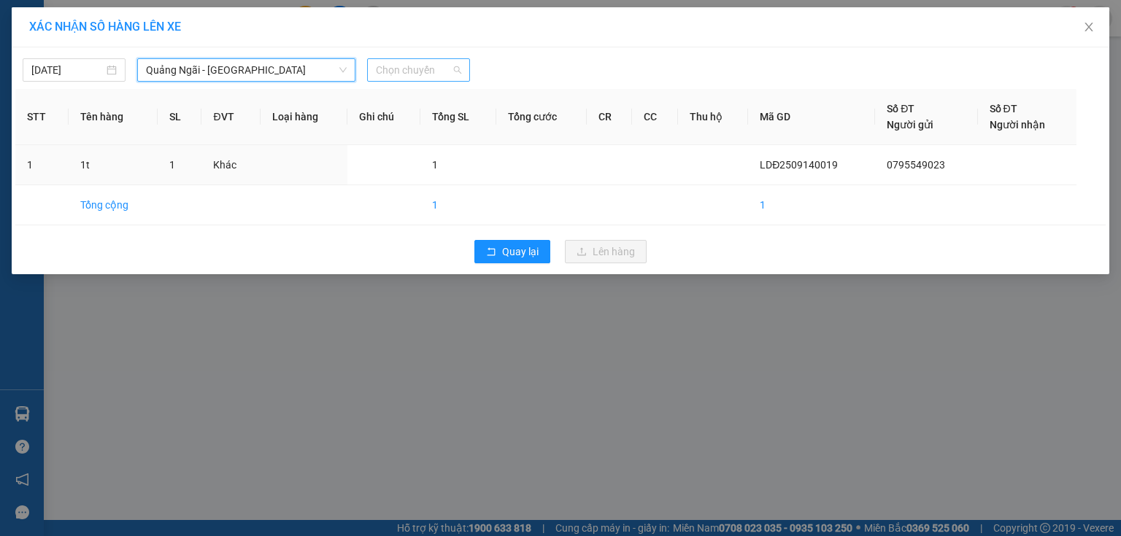
click at [391, 58] on div "Chọn chuyến" at bounding box center [418, 69] width 103 height 23
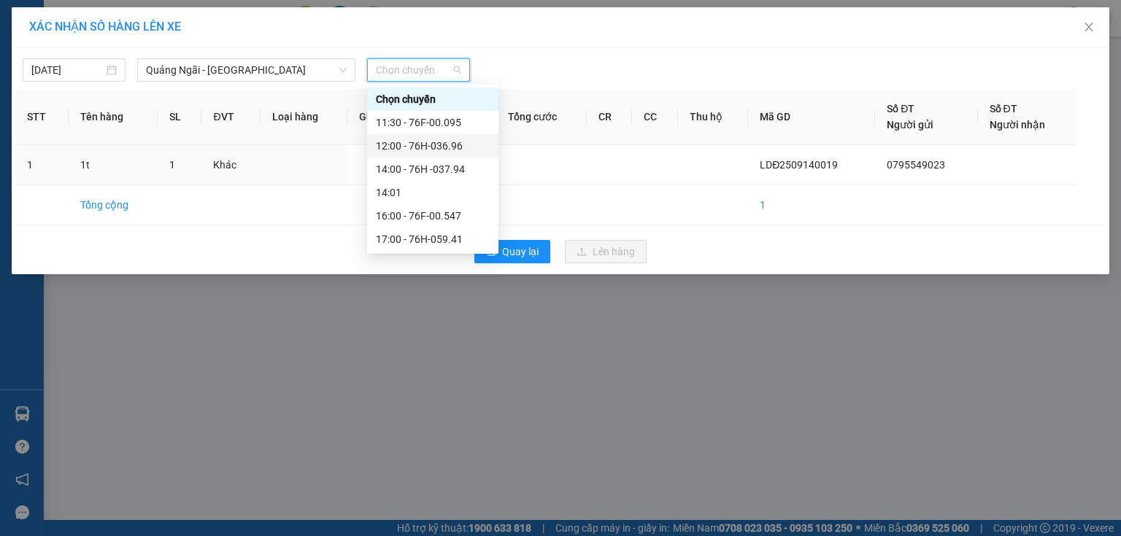
click at [418, 144] on div "12:00 - 76H-036.96" at bounding box center [433, 146] width 114 height 16
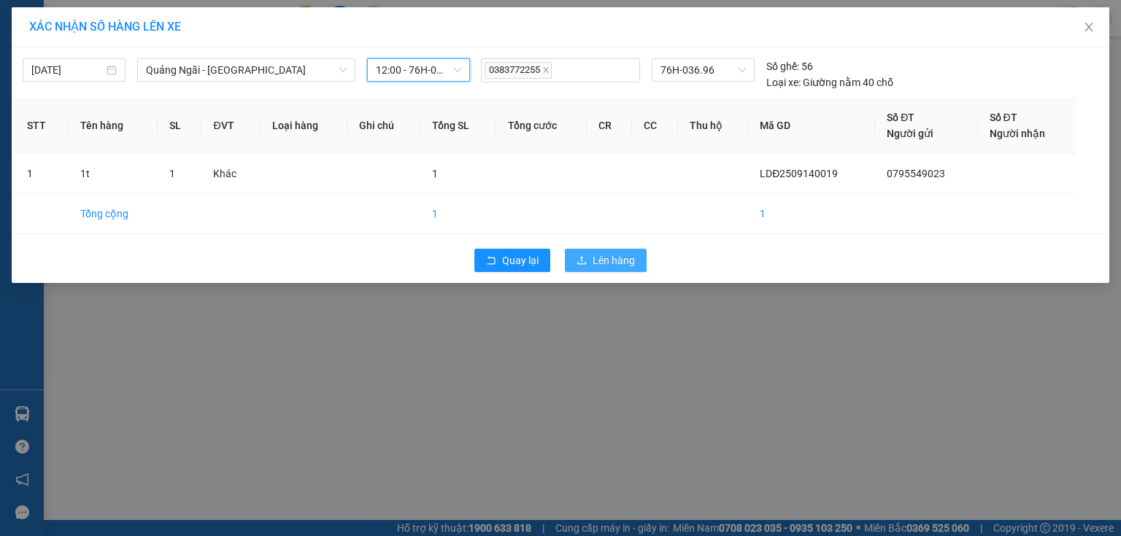
click at [613, 263] on span "Lên hàng" at bounding box center [613, 260] width 42 height 16
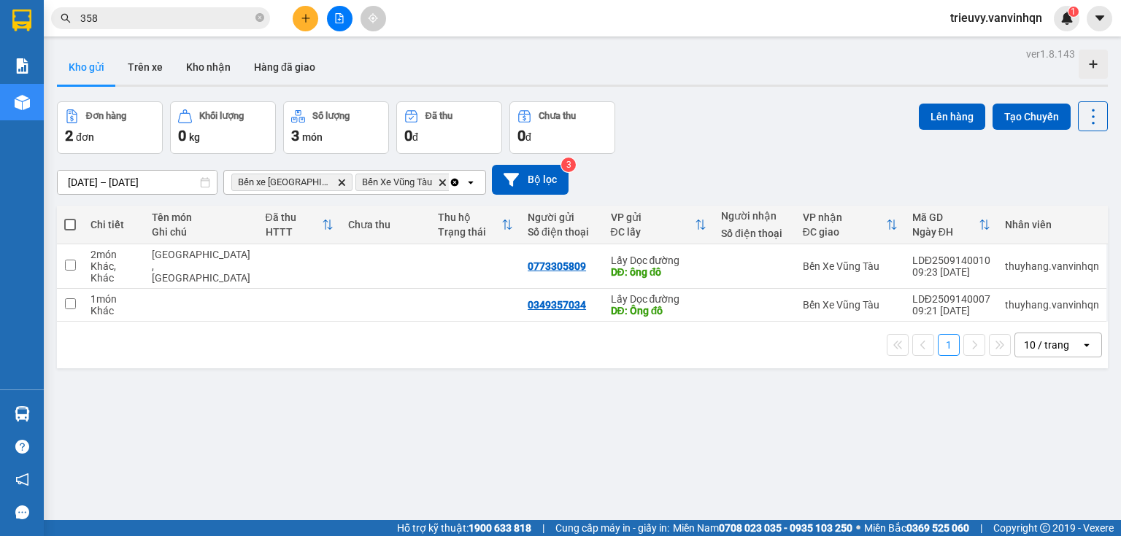
click at [775, 156] on div "[DATE] – [DATE] Press the down arrow key to interact with the calendar and sele…" at bounding box center [582, 180] width 1051 height 52
click at [100, 78] on button "Kho gửi" at bounding box center [86, 67] width 59 height 35
click at [306, 14] on icon "plus" at bounding box center [306, 18] width 10 height 10
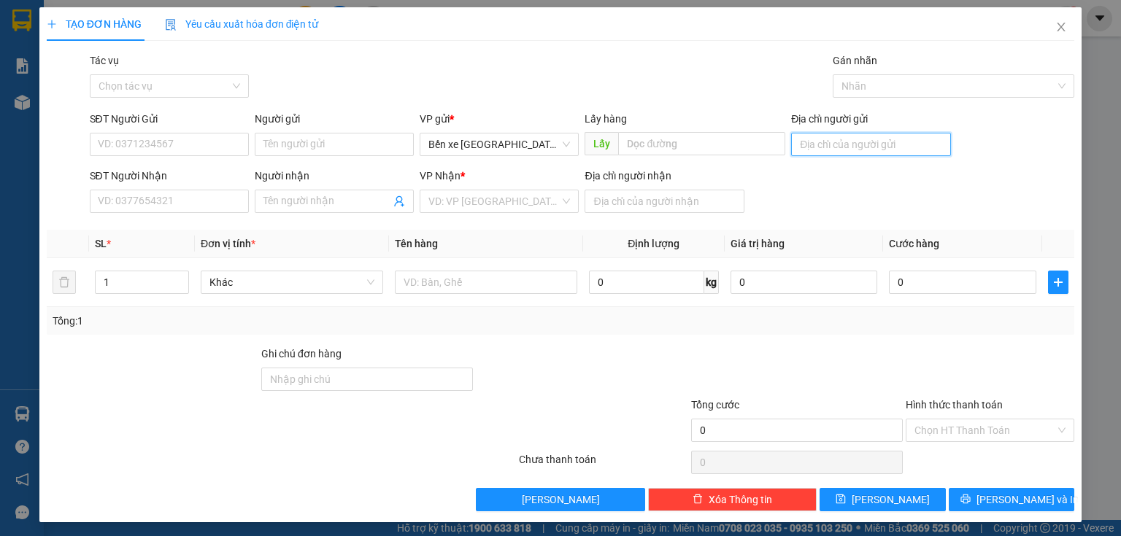
click at [900, 150] on input "Địa chỉ người gửi" at bounding box center [870, 144] width 159 height 23
type input "BXQN"
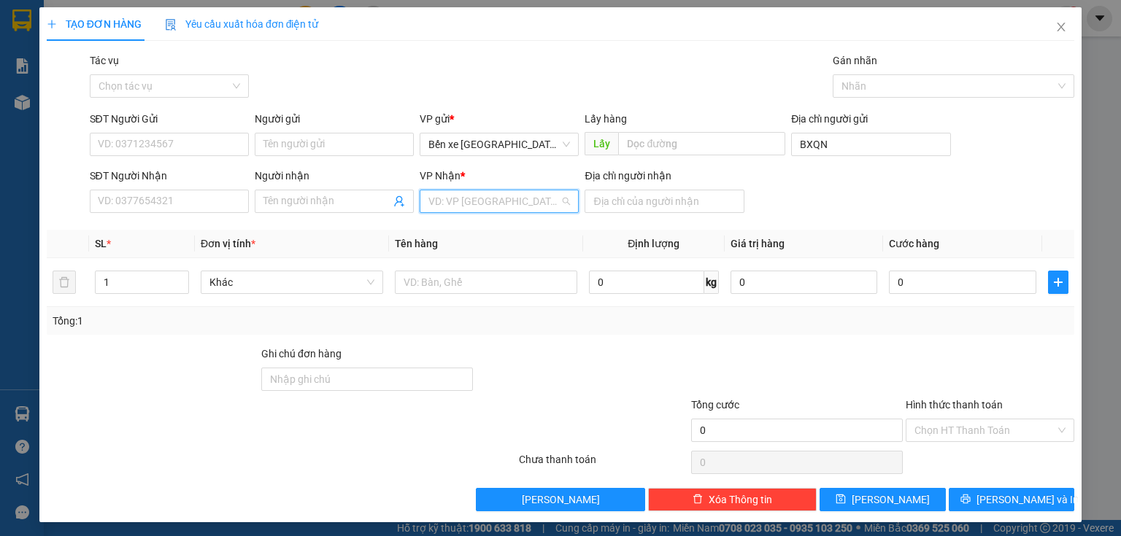
click at [533, 204] on input "search" at bounding box center [493, 201] width 131 height 22
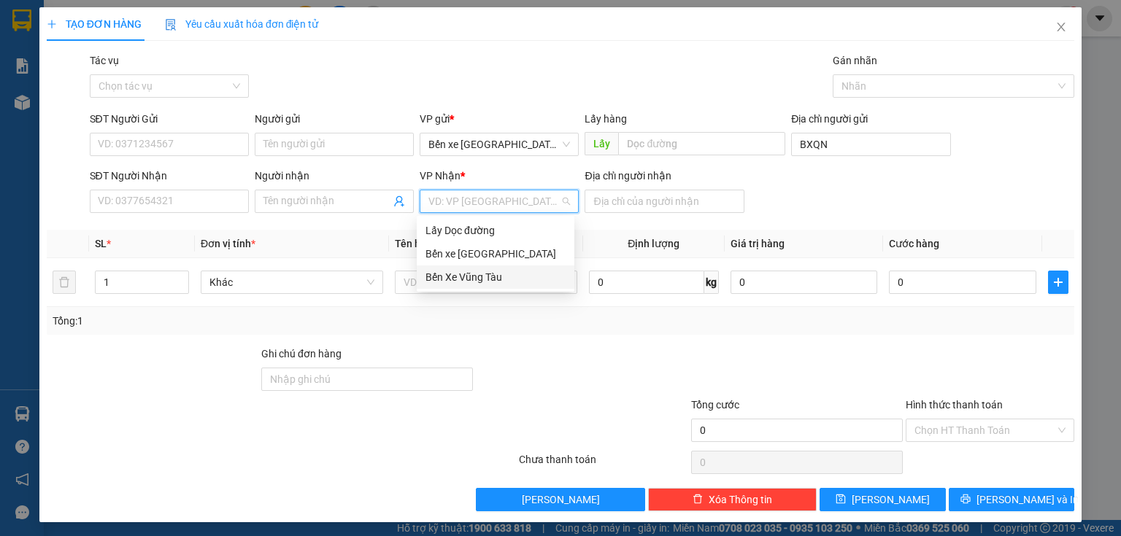
click at [479, 282] on div "Bến Xe Vũng Tàu" at bounding box center [495, 277] width 140 height 16
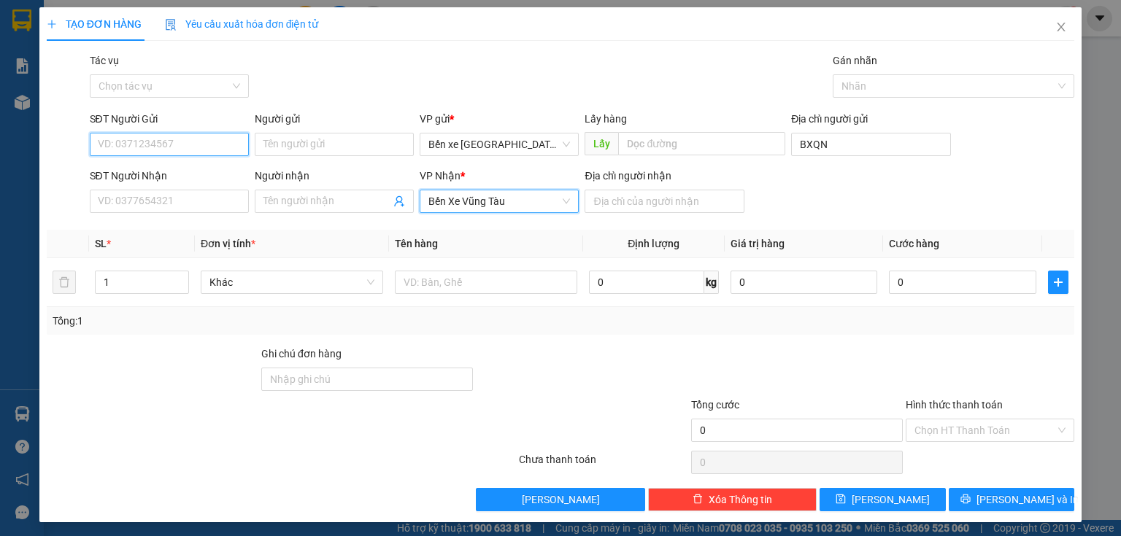
click at [181, 139] on input "SĐT Người Gửi" at bounding box center [169, 144] width 159 height 23
type input "0"
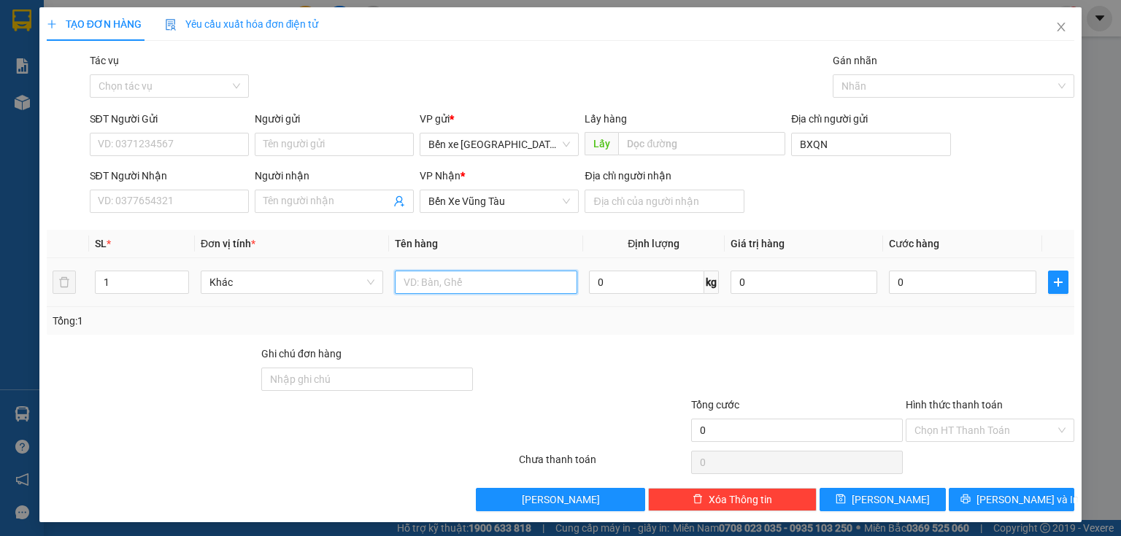
click at [476, 285] on input "text" at bounding box center [486, 282] width 182 height 23
type input "3t giấy"
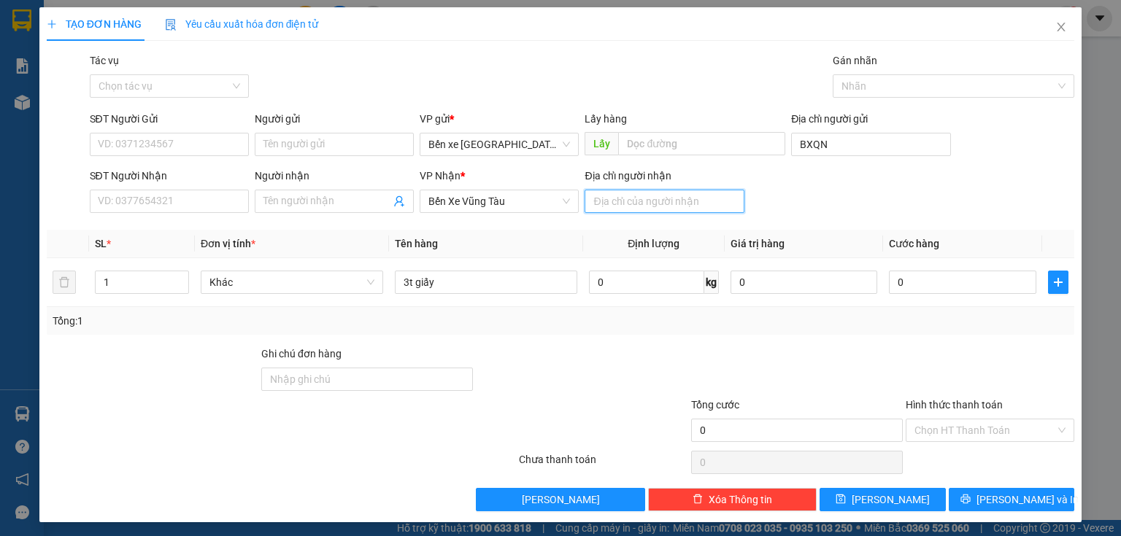
click at [709, 201] on input "Địa chỉ người nhận" at bounding box center [663, 201] width 159 height 23
type input "vũng tàu"
click at [846, 501] on icon "save" at bounding box center [840, 499] width 10 height 10
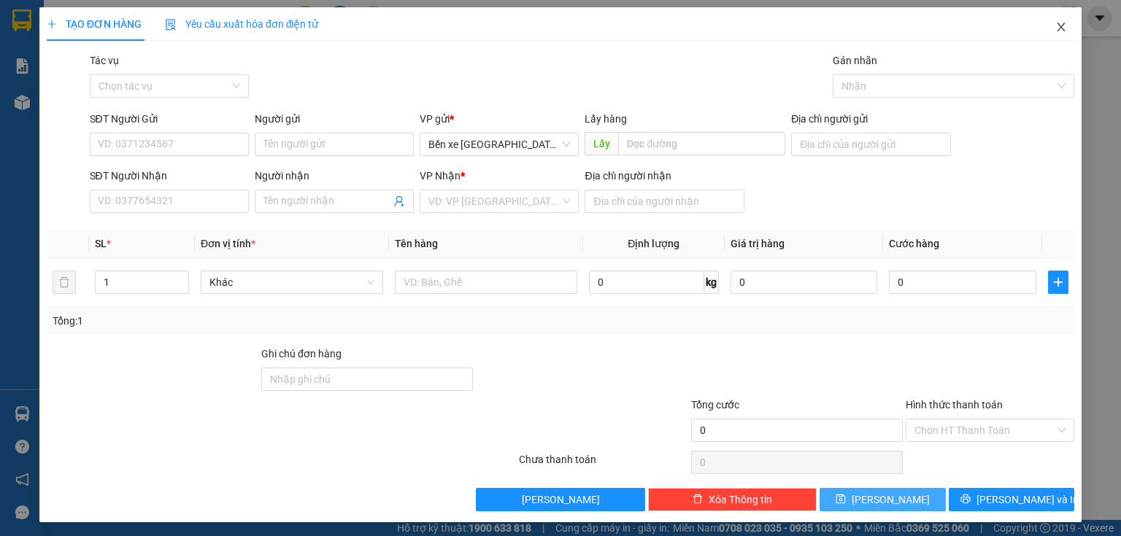
click at [1057, 26] on icon "close" at bounding box center [1061, 27] width 8 height 9
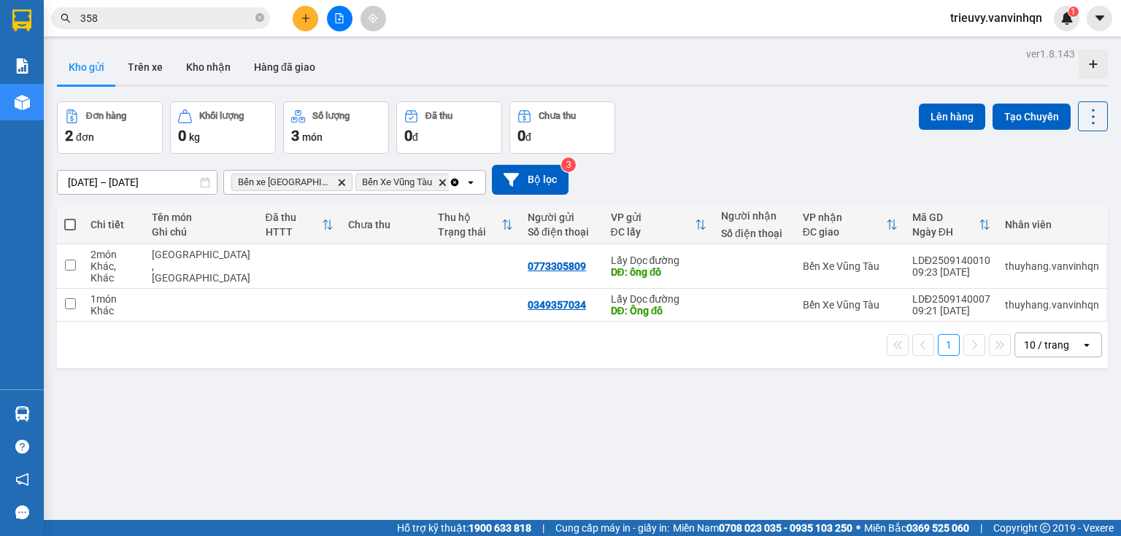
drag, startPoint x: 719, startPoint y: 107, endPoint x: 152, endPoint y: 73, distance: 568.7
click at [716, 107] on div "Đơn hàng 2 đơn Khối lượng 0 kg Số lượng 3 món Đã thu 0 đ Chưa thu 0 đ Lên hàng …" at bounding box center [582, 127] width 1051 height 53
click at [304, 26] on button at bounding box center [306, 19] width 26 height 26
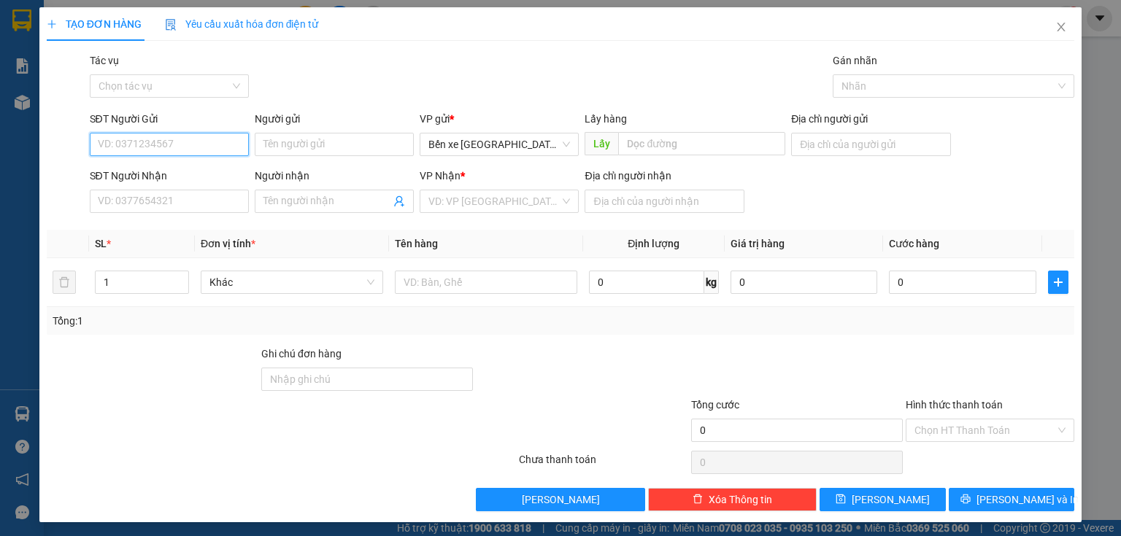
click at [233, 151] on input "SĐT Người Gửi" at bounding box center [169, 144] width 159 height 23
type input "0941043969"
click at [116, 131] on div "SĐT Người Gửi" at bounding box center [169, 122] width 159 height 22
click at [118, 137] on input "0941043969" at bounding box center [169, 144] width 159 height 23
click at [412, 149] on div "Người gửi Tên người gửi" at bounding box center [334, 136] width 165 height 51
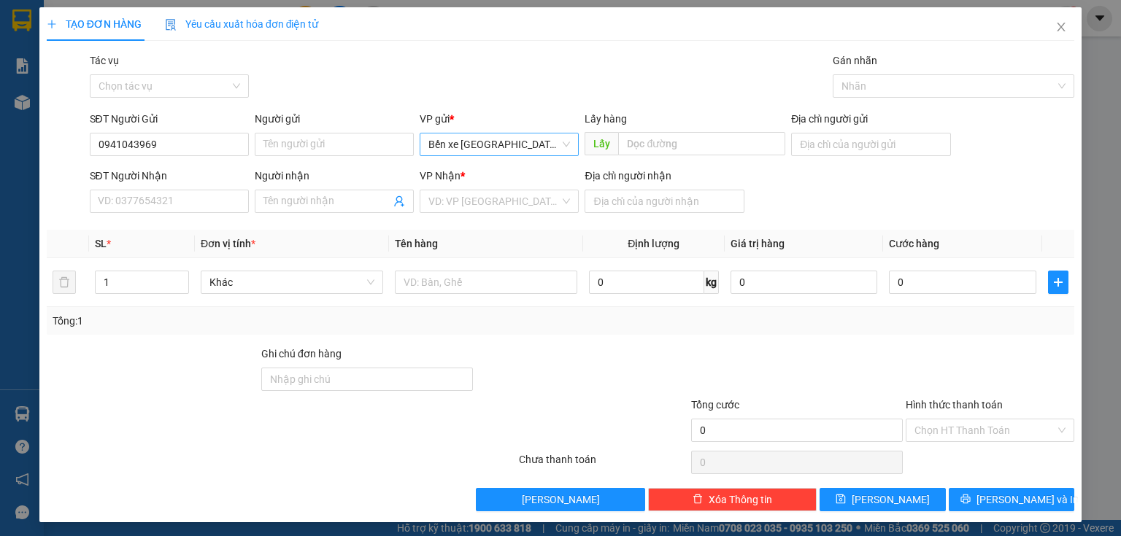
click at [436, 149] on span "Bến xe [GEOGRAPHIC_DATA]" at bounding box center [499, 145] width 142 height 22
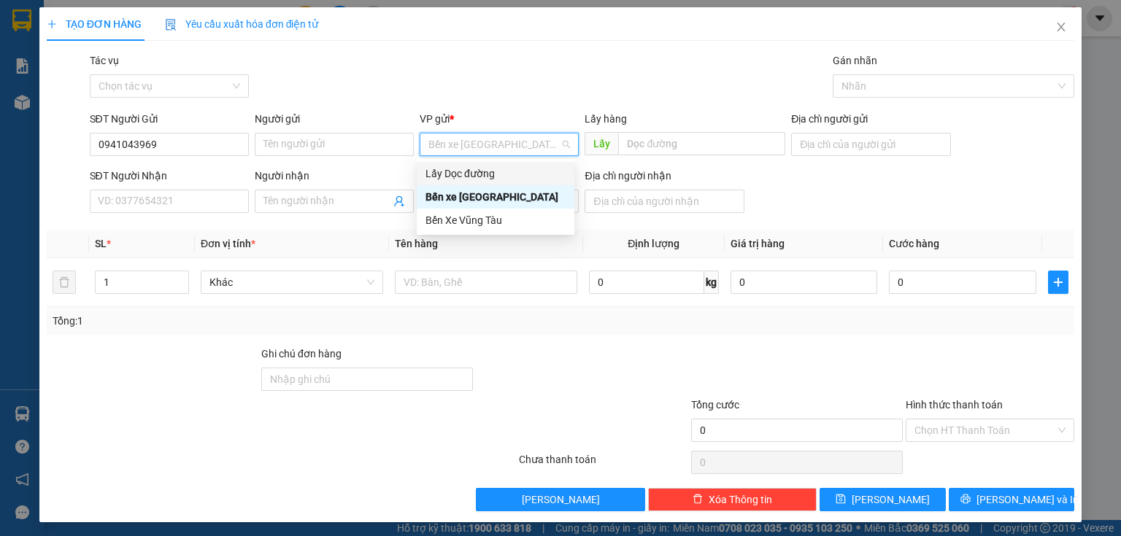
drag, startPoint x: 433, startPoint y: 172, endPoint x: 578, endPoint y: 159, distance: 145.8
click at [441, 171] on div "Lấy Dọc đường" at bounding box center [495, 174] width 140 height 16
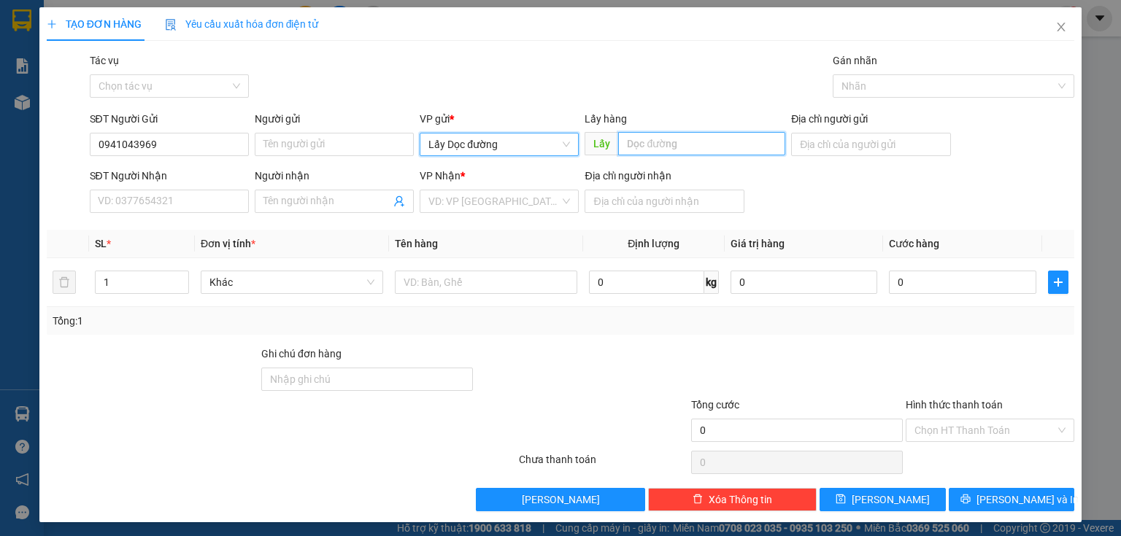
click at [651, 143] on input "text" at bounding box center [701, 143] width 167 height 23
type input "bà đạt"
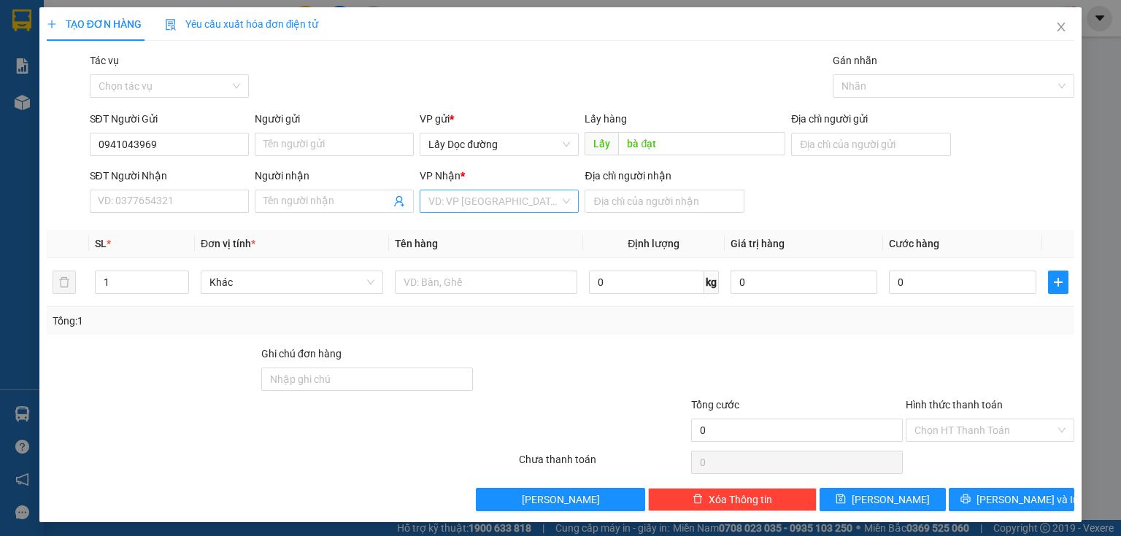
click at [518, 211] on input "search" at bounding box center [493, 201] width 131 height 22
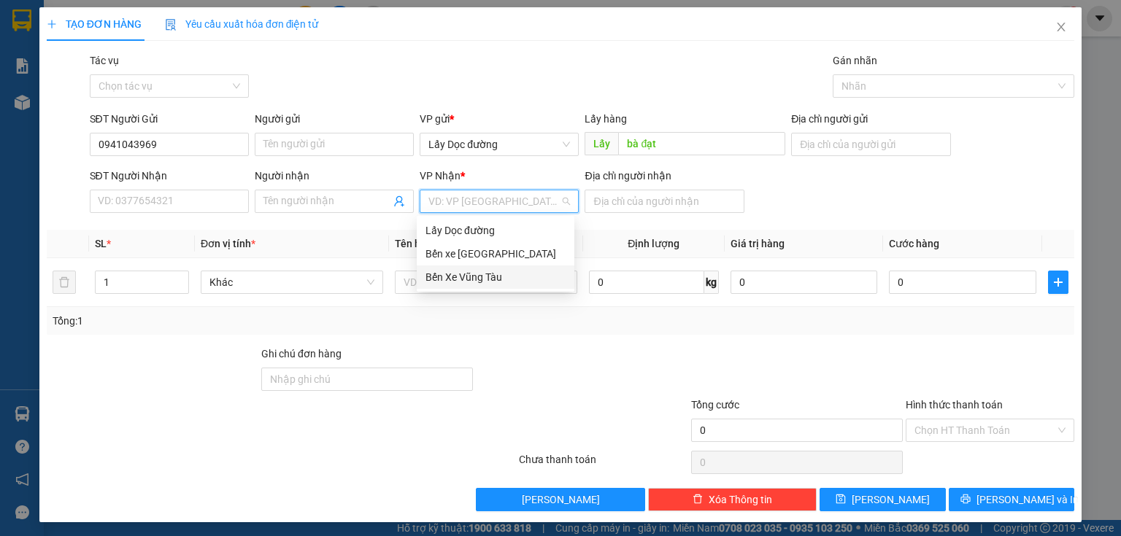
click at [502, 270] on div "Bến Xe Vũng Tàu" at bounding box center [495, 277] width 140 height 16
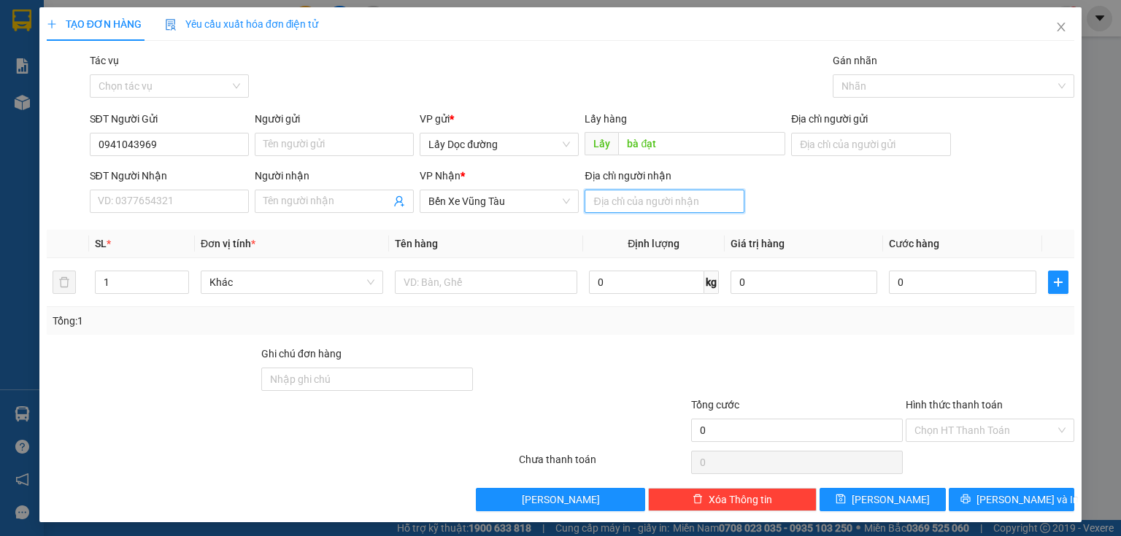
click at [636, 201] on input "Địa chỉ người nhận" at bounding box center [663, 201] width 159 height 23
type input "vũng tàu"
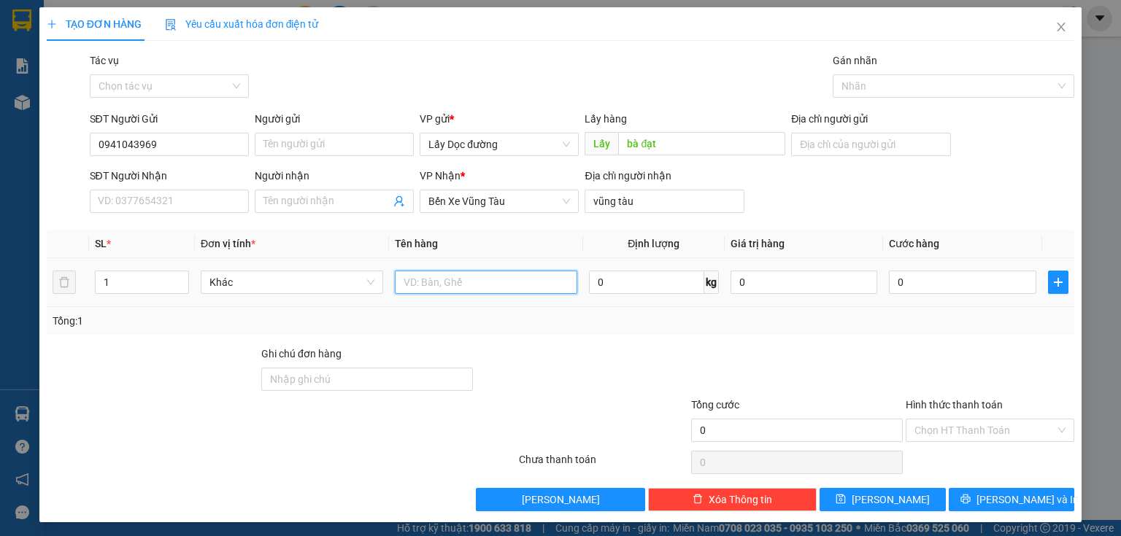
click at [553, 284] on input "text" at bounding box center [486, 282] width 182 height 23
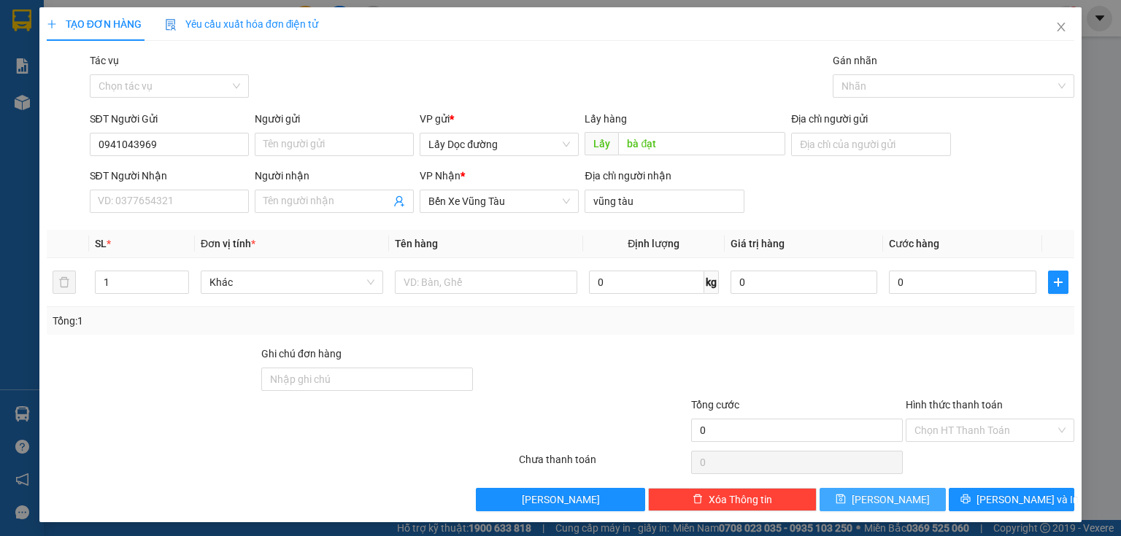
click at [846, 494] on button "[PERSON_NAME]" at bounding box center [882, 499] width 126 height 23
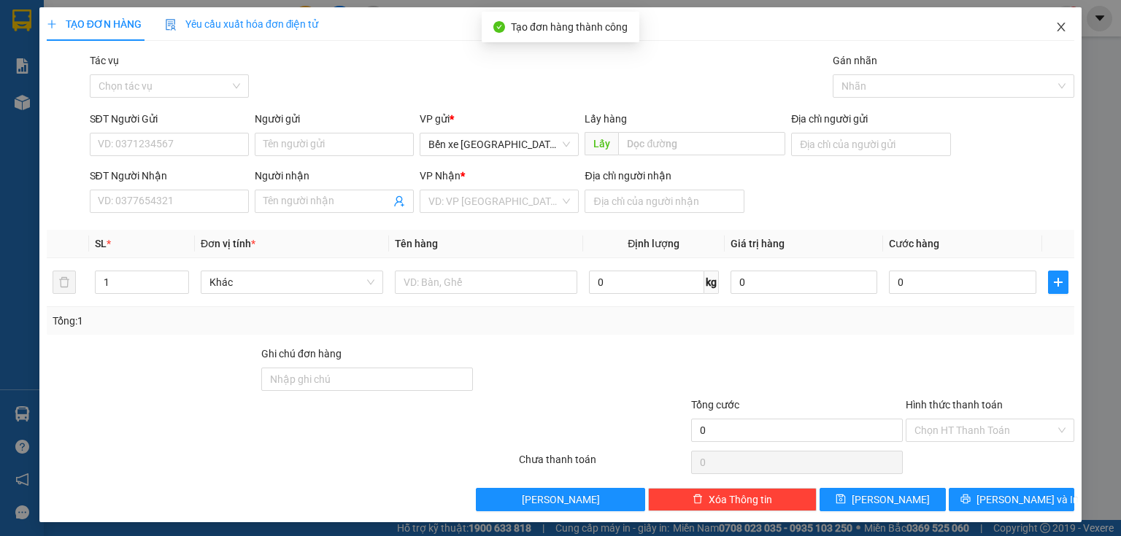
click at [1055, 29] on icon "close" at bounding box center [1061, 27] width 12 height 12
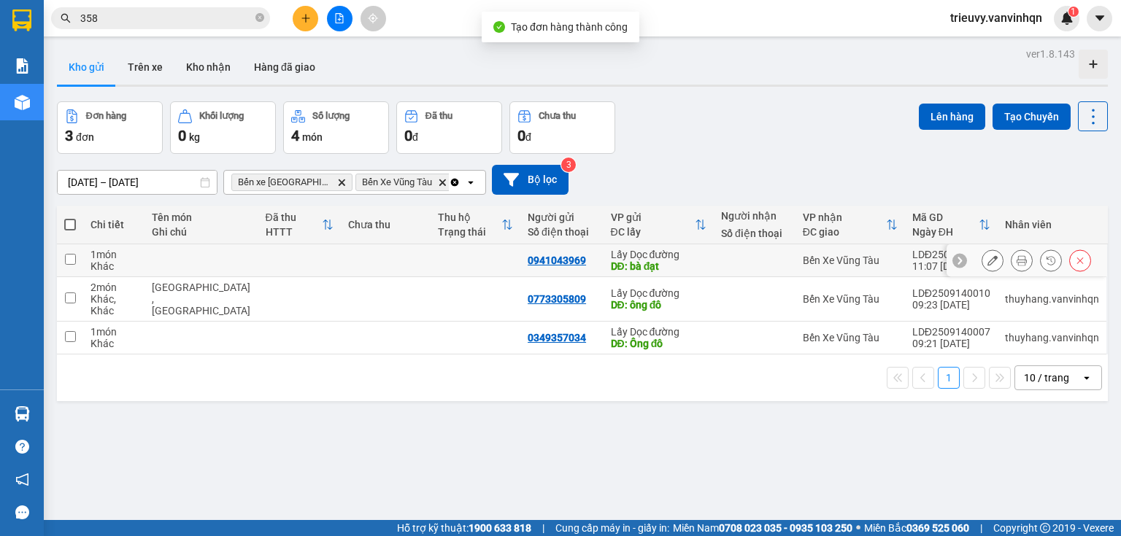
click at [374, 254] on td at bounding box center [386, 260] width 90 height 33
checkbox input "true"
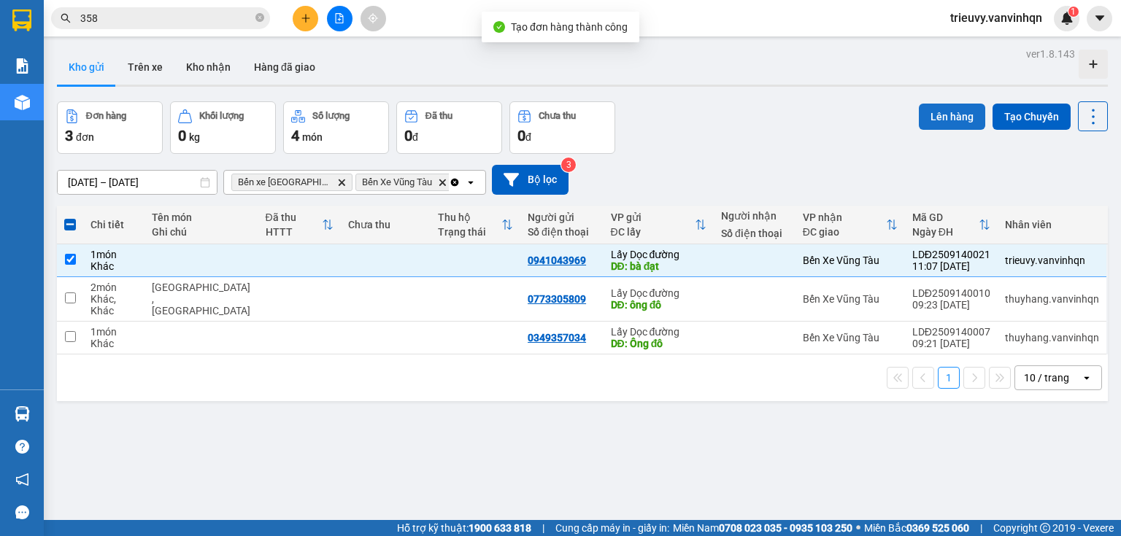
click at [949, 123] on button "Lên hàng" at bounding box center [952, 117] width 66 height 26
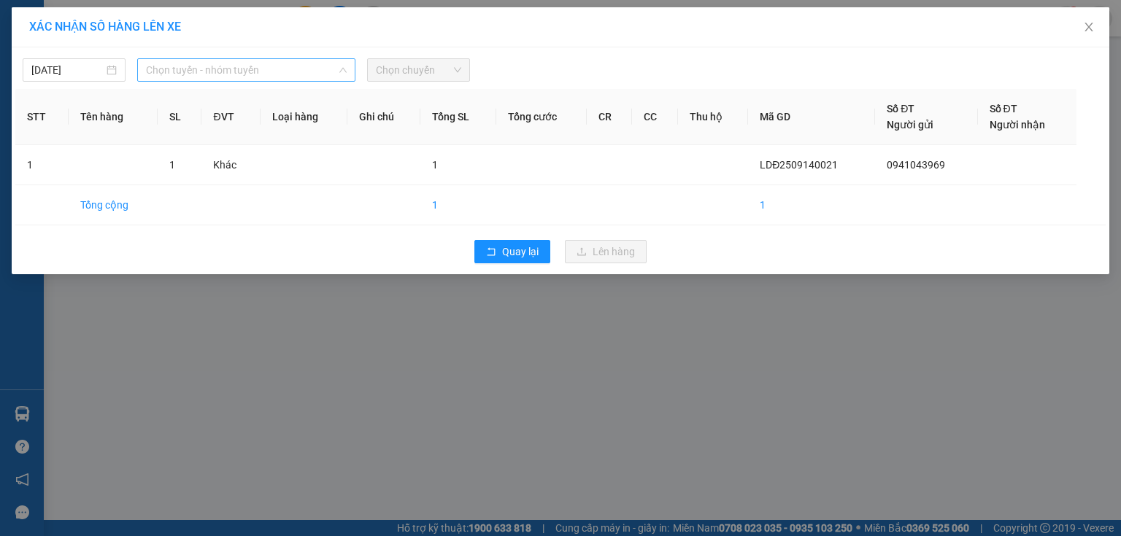
drag, startPoint x: 271, startPoint y: 70, endPoint x: 263, endPoint y: 79, distance: 11.9
click at [263, 79] on span "Chọn tuyến - nhóm tuyến" at bounding box center [246, 70] width 201 height 22
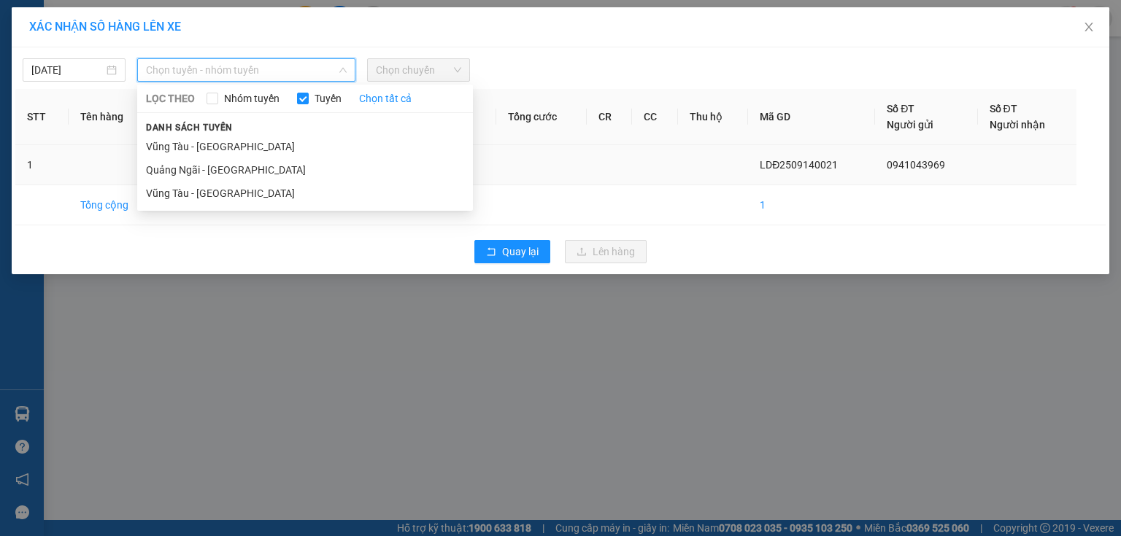
click at [233, 169] on li "Quảng Ngãi - [GEOGRAPHIC_DATA]" at bounding box center [305, 169] width 336 height 23
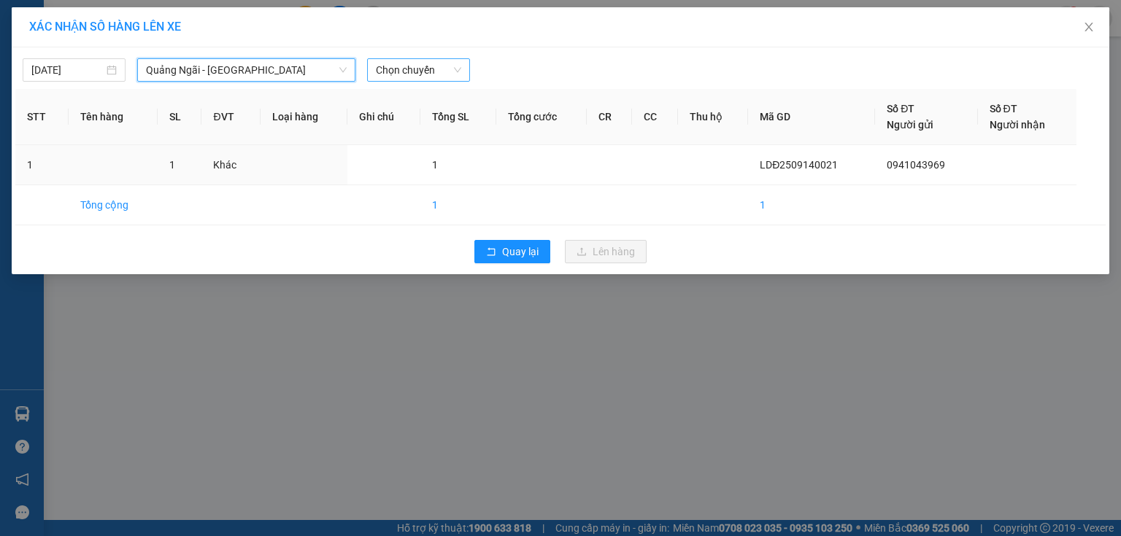
click at [388, 75] on span "Chọn chuyến" at bounding box center [418, 70] width 85 height 22
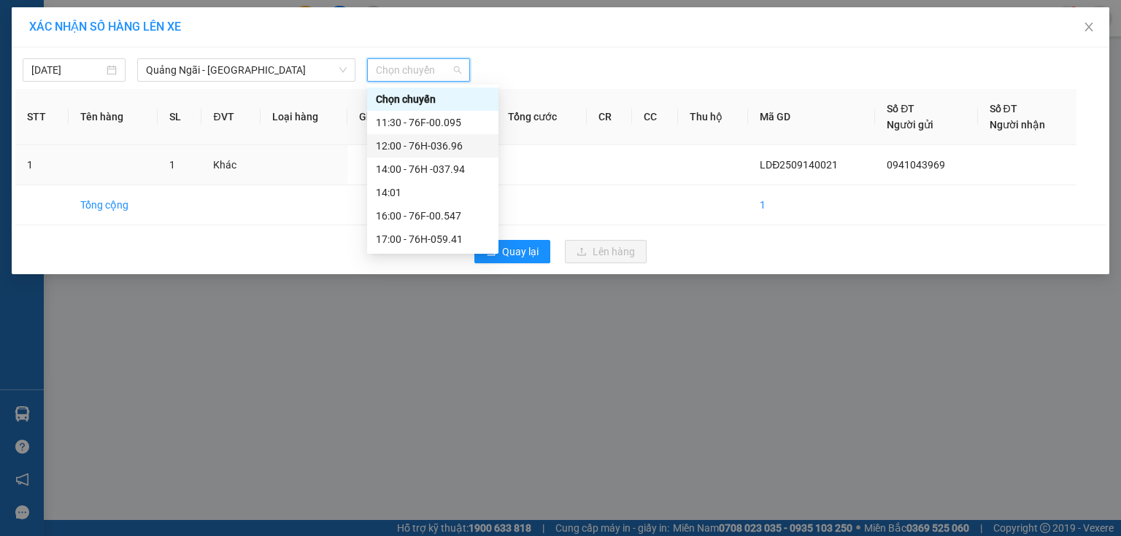
click at [442, 147] on div "12:00 - 76H-036.96" at bounding box center [433, 146] width 114 height 16
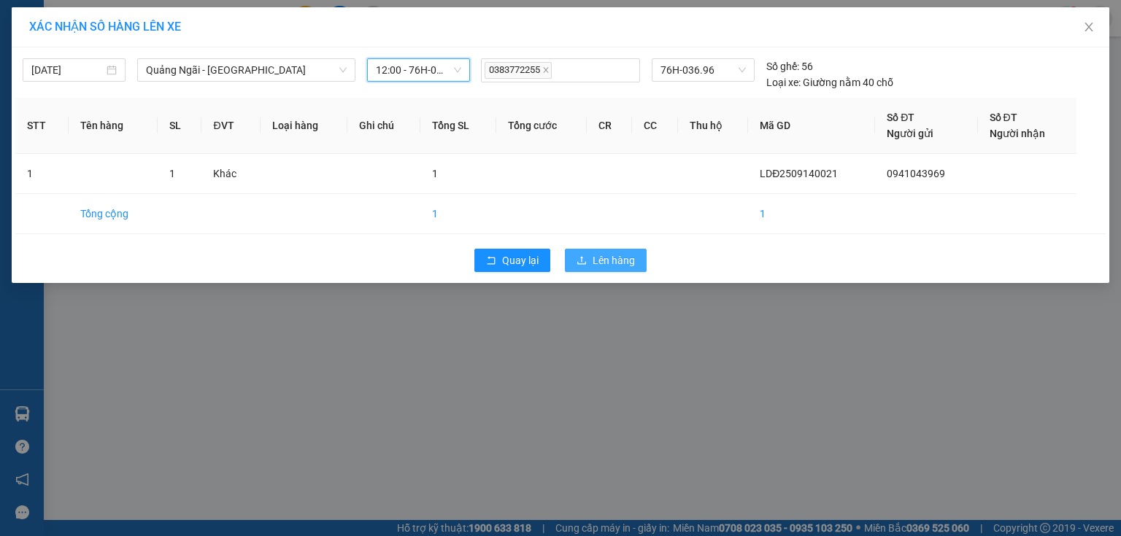
click at [584, 256] on button "Lên hàng" at bounding box center [606, 260] width 82 height 23
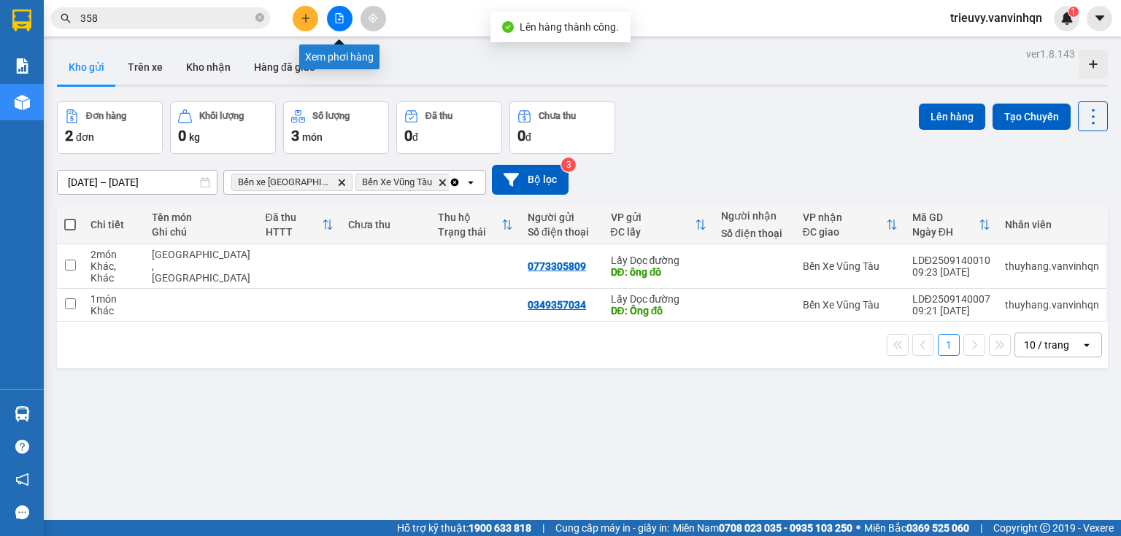
click at [345, 20] on button at bounding box center [340, 19] width 26 height 26
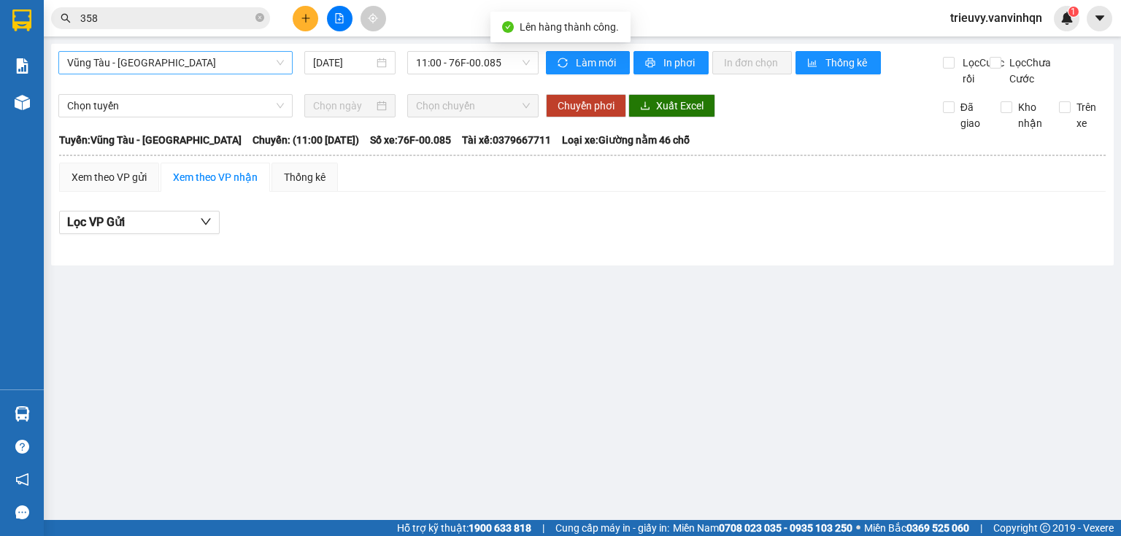
click at [198, 61] on span "Vũng Tàu - [GEOGRAPHIC_DATA]" at bounding box center [175, 63] width 217 height 22
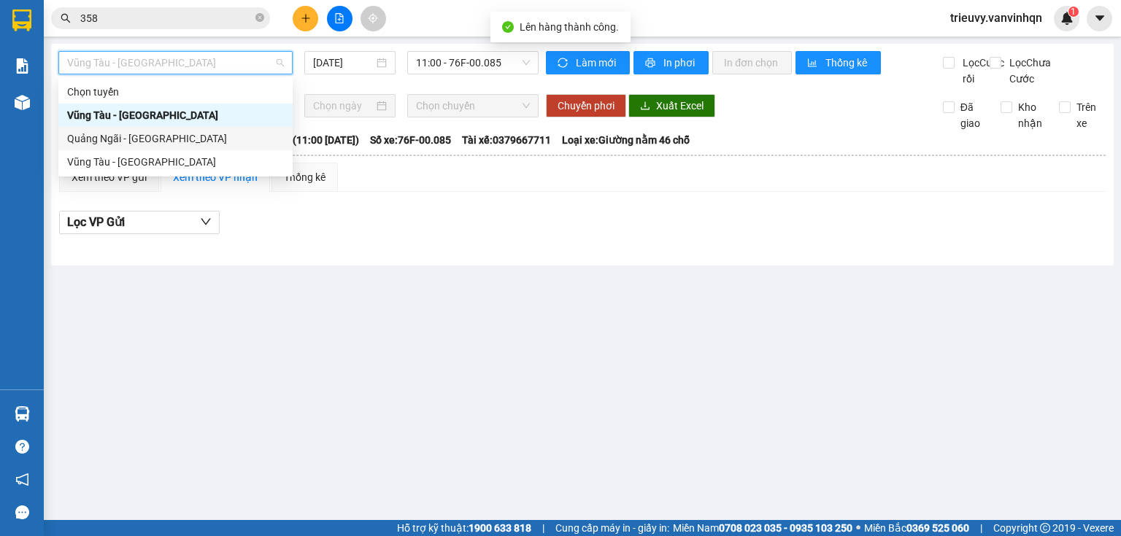
click at [162, 139] on div "Quảng Ngãi - [GEOGRAPHIC_DATA]" at bounding box center [175, 139] width 217 height 16
type input "[DATE]"
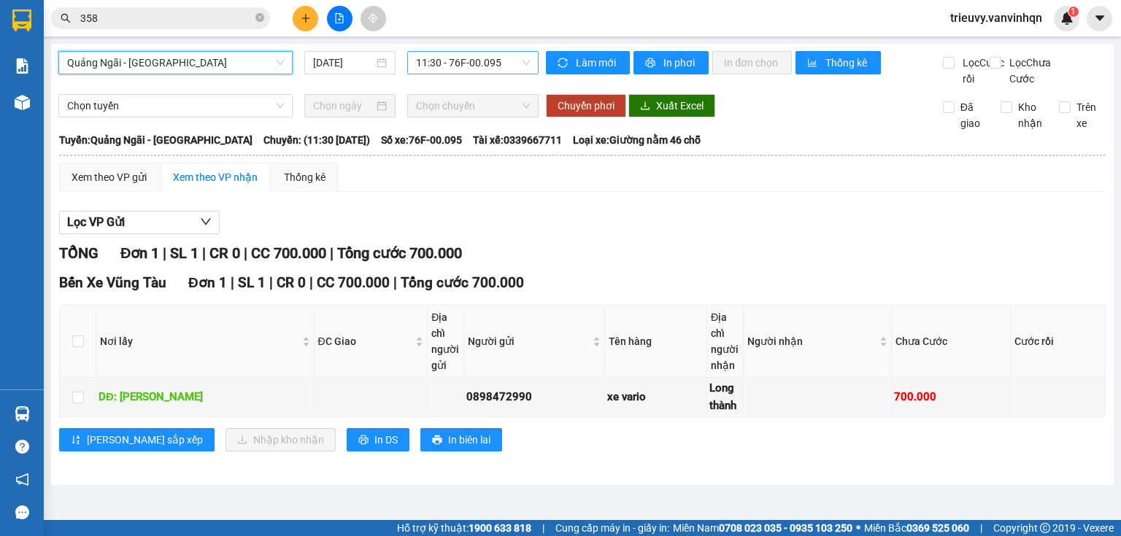
click at [473, 66] on span "11:30 - 76F-00.095" at bounding box center [473, 63] width 115 height 22
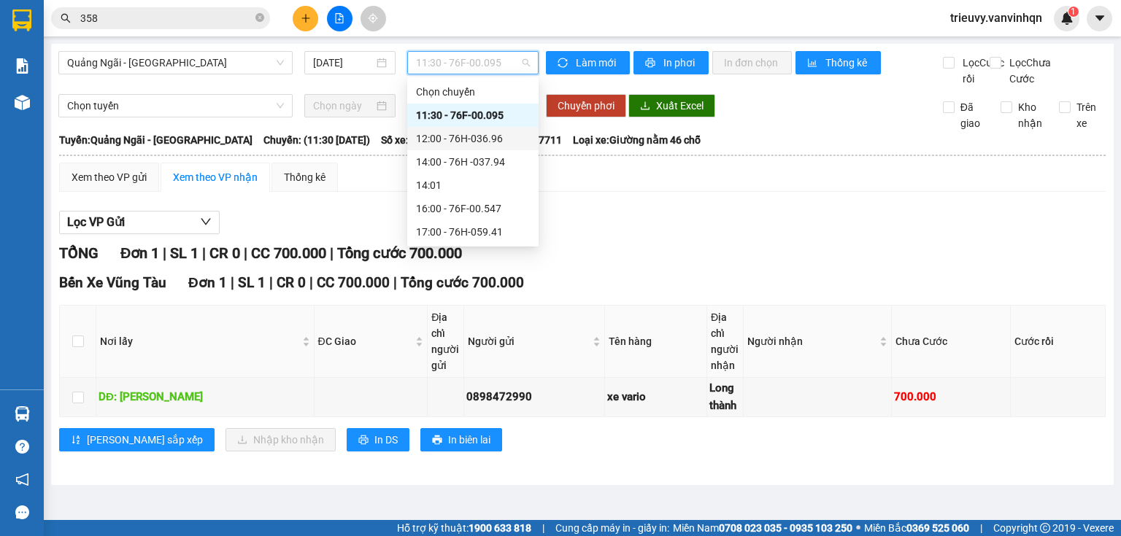
click at [471, 134] on div "12:00 - 76H-036.96" at bounding box center [473, 139] width 114 height 16
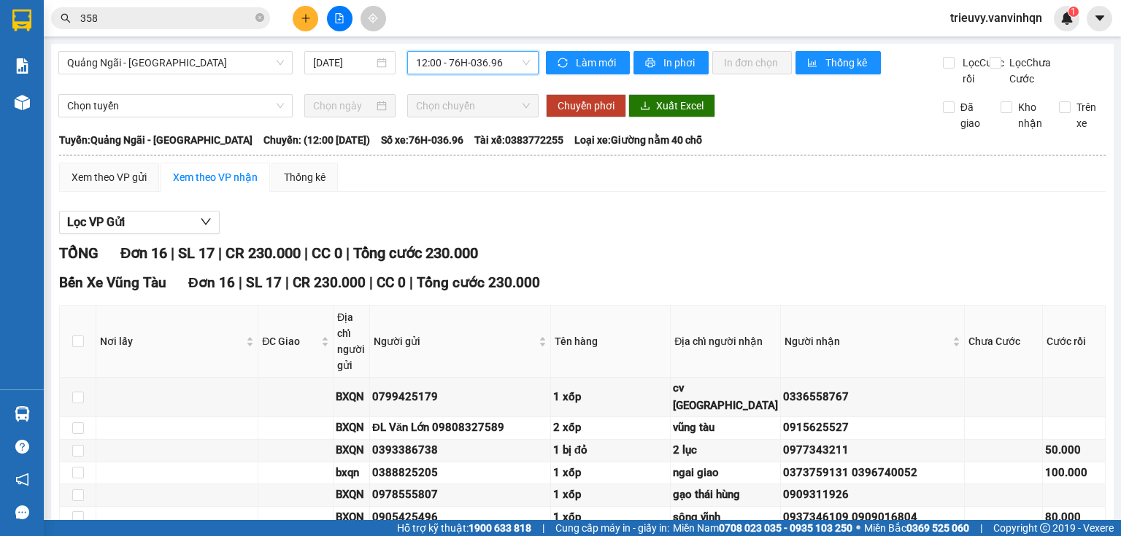
click at [439, 66] on span "12:00 - 76H-036.96" at bounding box center [473, 63] width 115 height 22
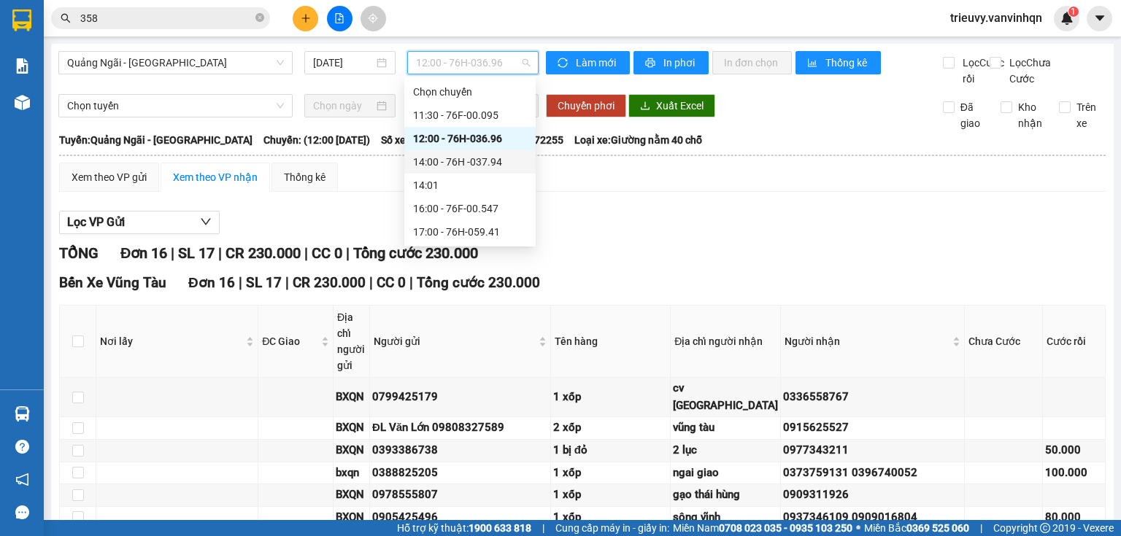
click at [447, 161] on div "14:00 - 76H -037.94" at bounding box center [470, 162] width 114 height 16
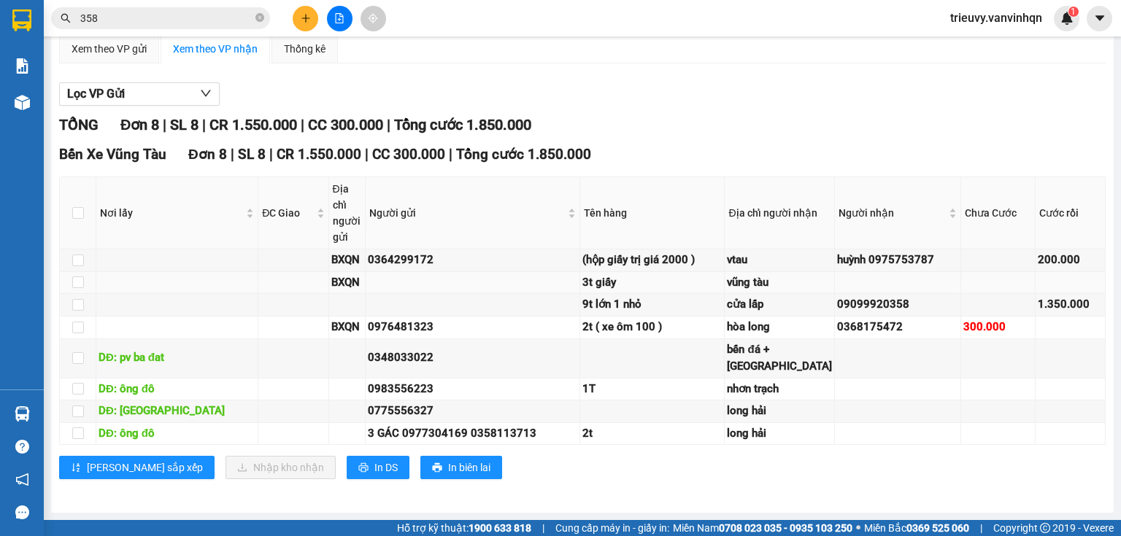
scroll to position [279, 0]
click at [374, 470] on span "In DS" at bounding box center [385, 468] width 23 height 16
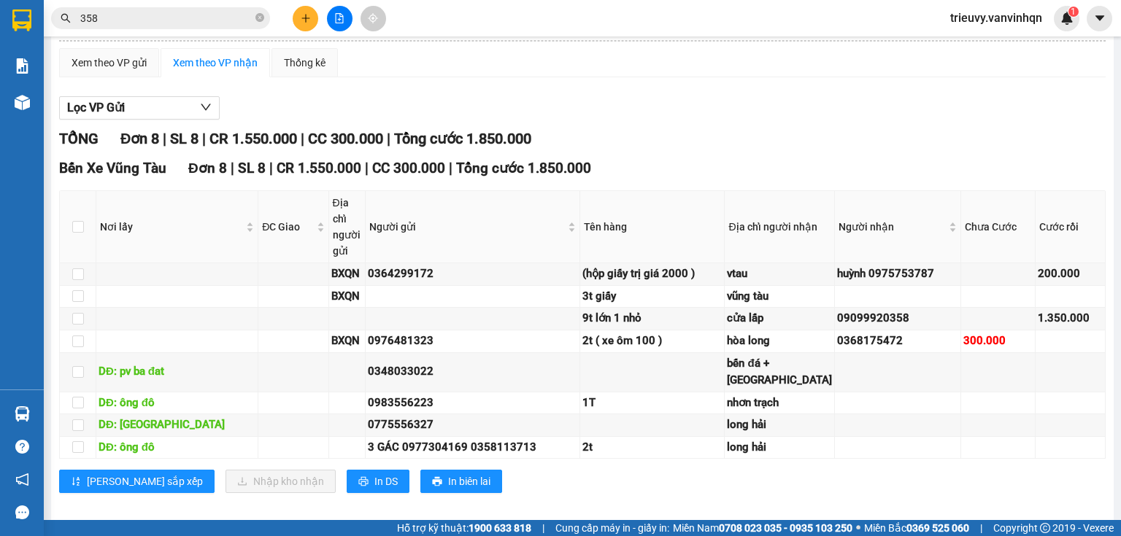
scroll to position [0, 0]
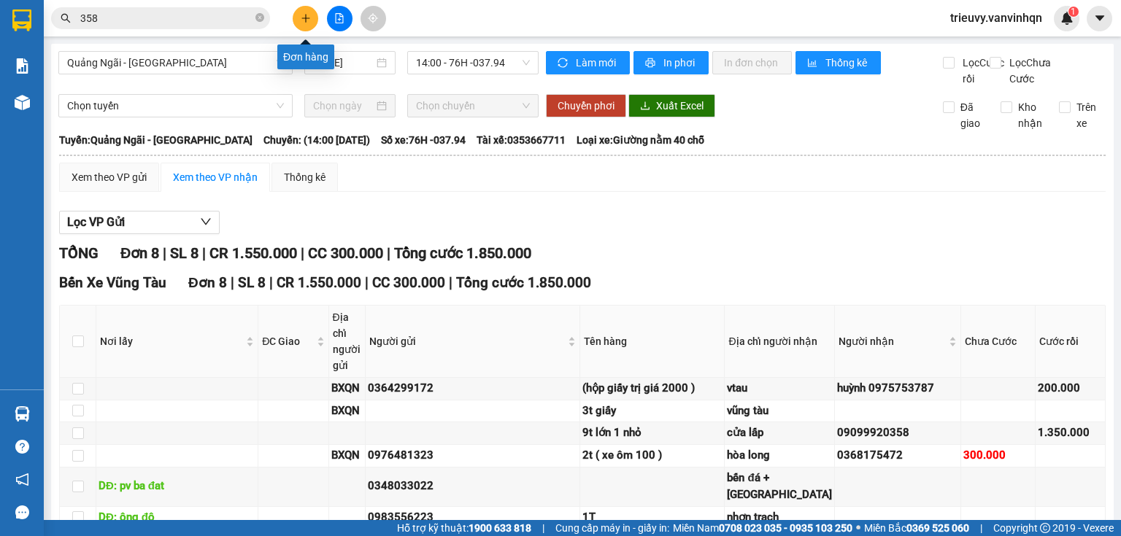
click at [308, 15] on icon "plus" at bounding box center [306, 18] width 10 height 10
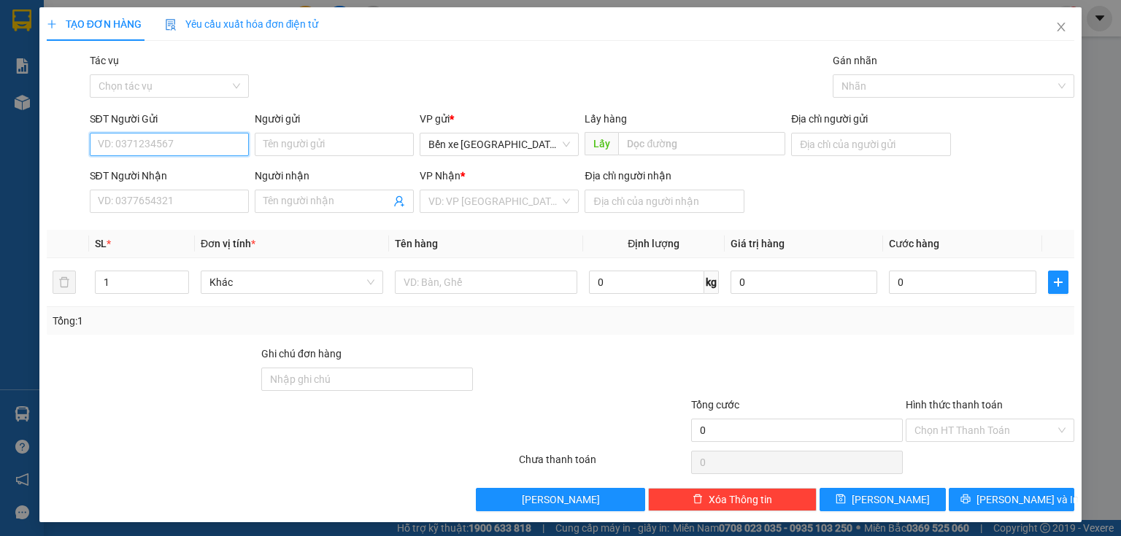
click at [123, 153] on input "SĐT Người Gửi" at bounding box center [169, 144] width 159 height 23
click at [123, 139] on input "0977268863" at bounding box center [169, 144] width 159 height 23
click at [120, 136] on input "0977268863" at bounding box center [169, 144] width 159 height 23
click at [137, 136] on input "0977268863" at bounding box center [169, 144] width 159 height 23
click at [541, 140] on span "Bến xe [GEOGRAPHIC_DATA]" at bounding box center [499, 145] width 142 height 22
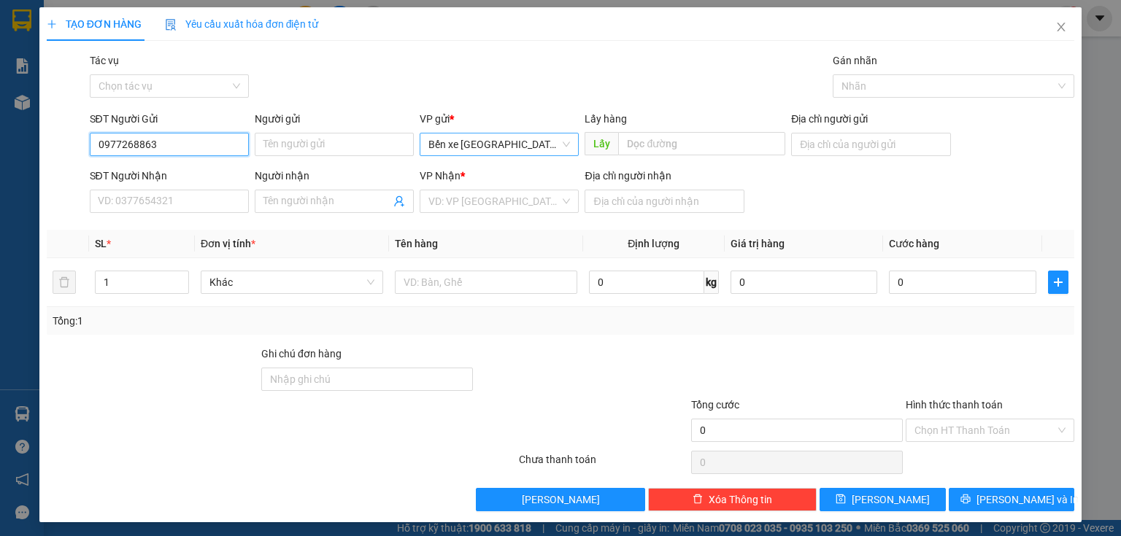
type input "0977268863"
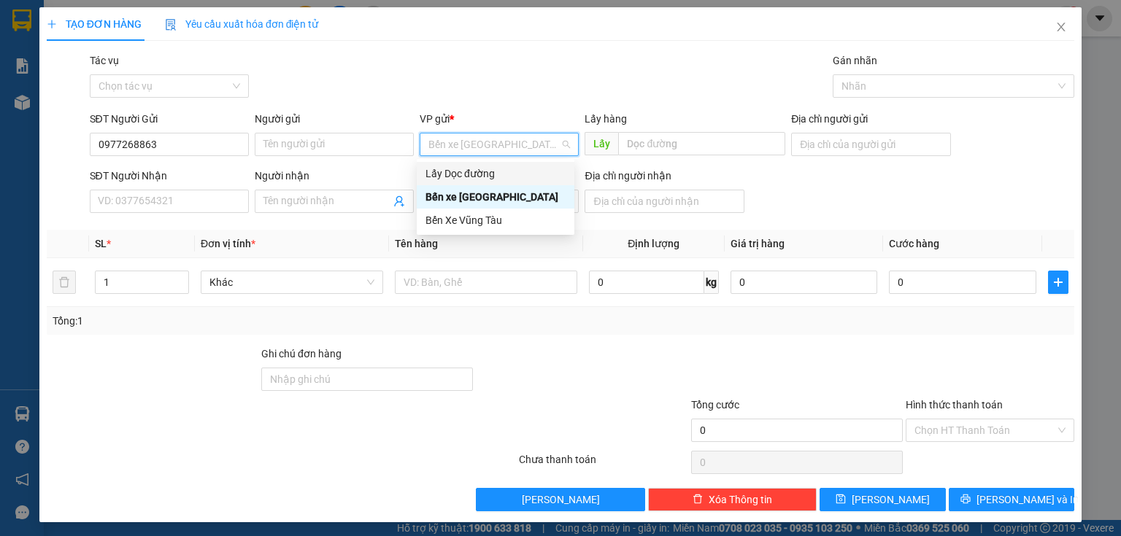
click at [509, 175] on div "Lấy Dọc đường" at bounding box center [495, 174] width 140 height 16
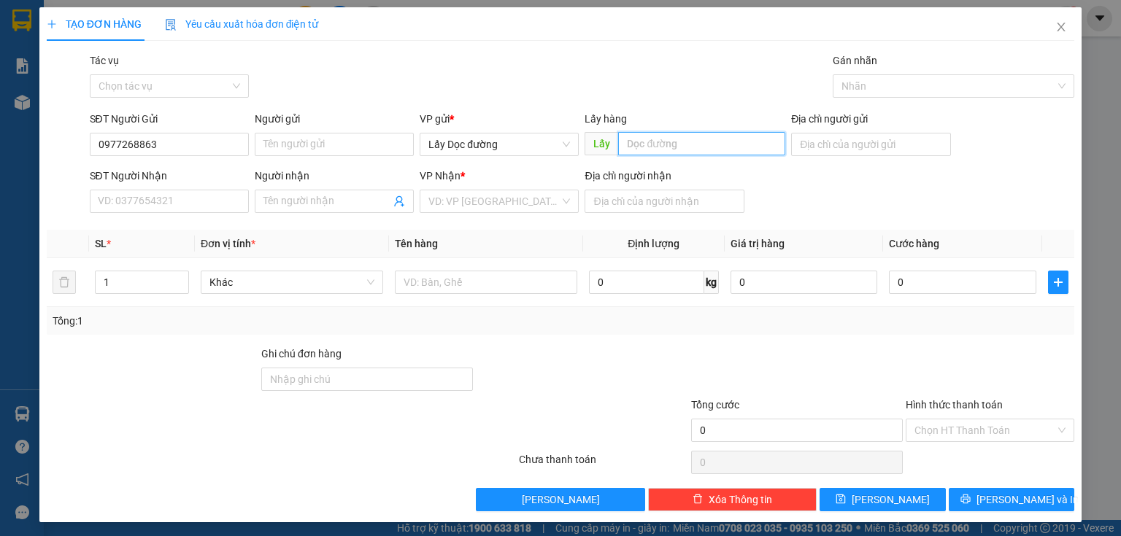
click at [644, 144] on input "text" at bounding box center [701, 143] width 167 height 23
click at [645, 142] on input "s" at bounding box center [701, 143] width 167 height 23
click at [571, 199] on div "VD: VP [GEOGRAPHIC_DATA]" at bounding box center [499, 201] width 159 height 23
type input "sông vệ"
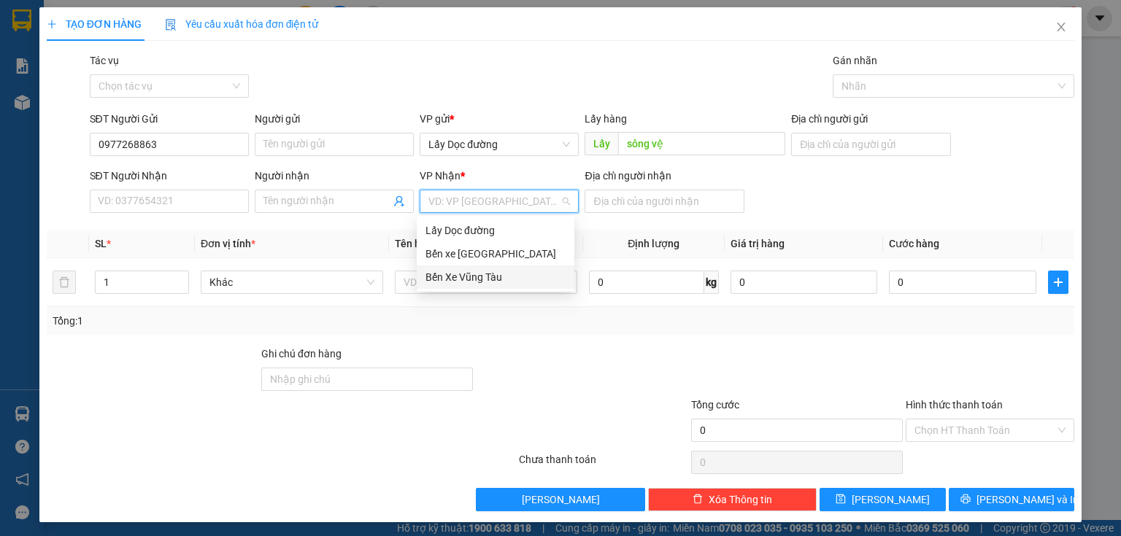
click at [533, 274] on div "Bến Xe Vũng Tàu" at bounding box center [495, 277] width 140 height 16
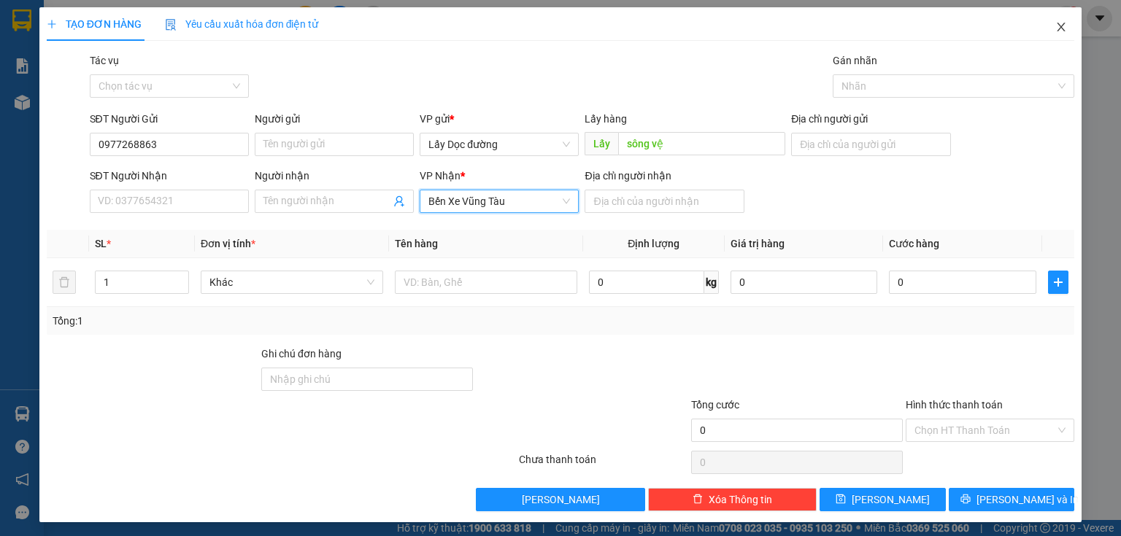
click at [1055, 30] on icon "close" at bounding box center [1061, 27] width 12 height 12
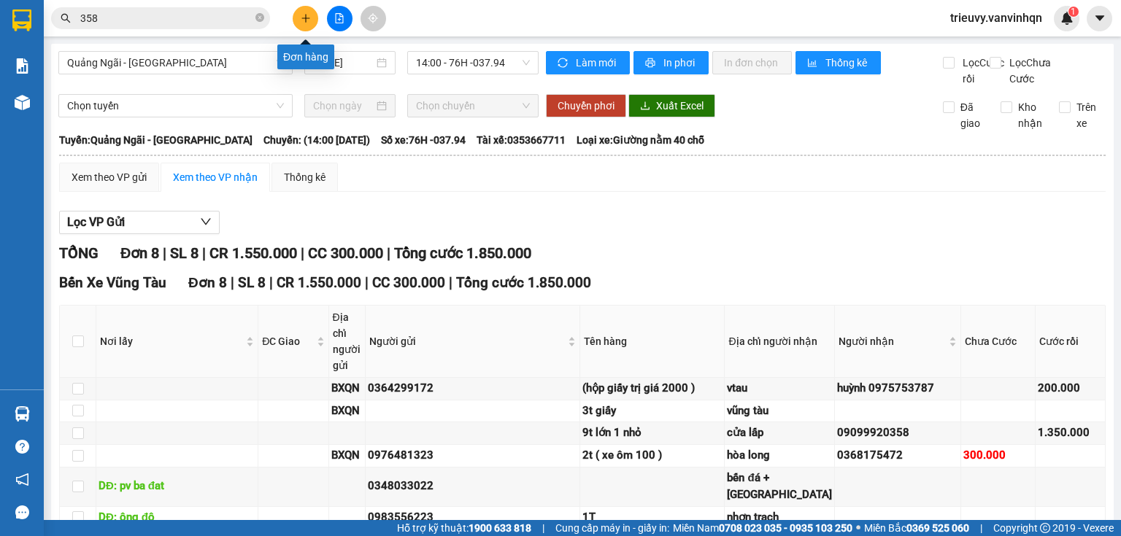
click at [308, 25] on button at bounding box center [306, 19] width 26 height 26
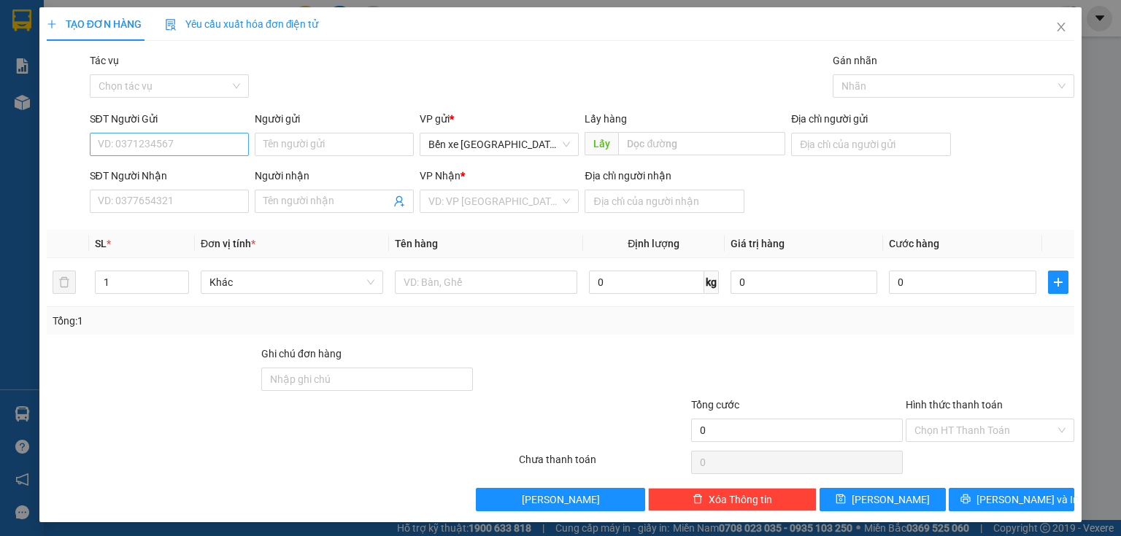
drag, startPoint x: 163, startPoint y: 130, endPoint x: 163, endPoint y: 145, distance: 15.3
click at [163, 137] on div "SĐT Người Gửi VD: 0371234567" at bounding box center [169, 136] width 159 height 51
click at [163, 145] on input "SĐT Người Gửi" at bounding box center [169, 144] width 159 height 23
click at [120, 139] on input "0868945113" at bounding box center [169, 144] width 159 height 23
click at [137, 139] on input "0868945113" at bounding box center [169, 144] width 159 height 23
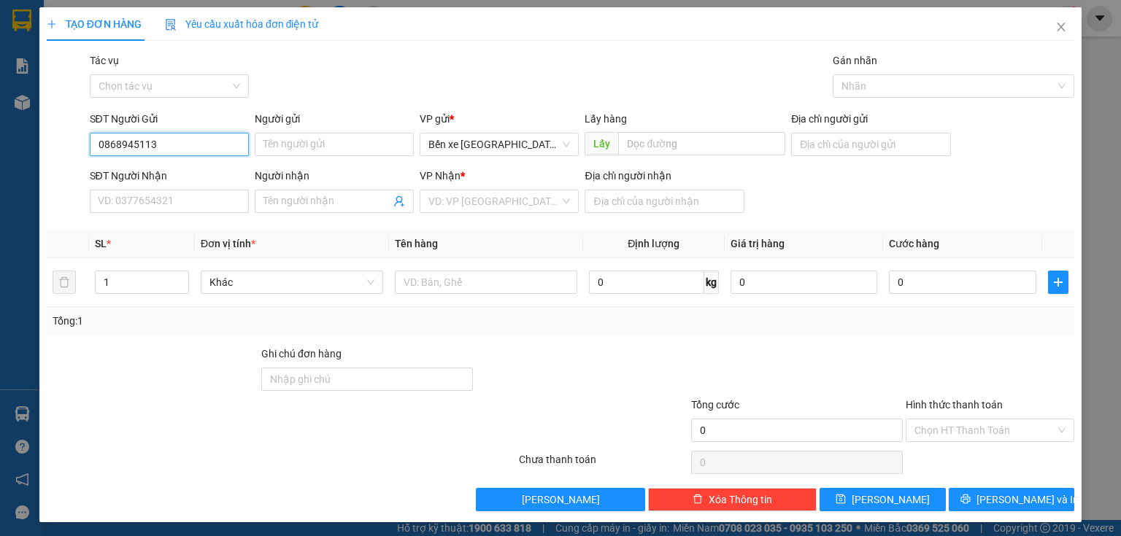
click at [118, 138] on input "0868945113" at bounding box center [169, 144] width 159 height 23
click at [454, 146] on span "Bến xe [GEOGRAPHIC_DATA]" at bounding box center [499, 145] width 142 height 22
type input "0868945113"
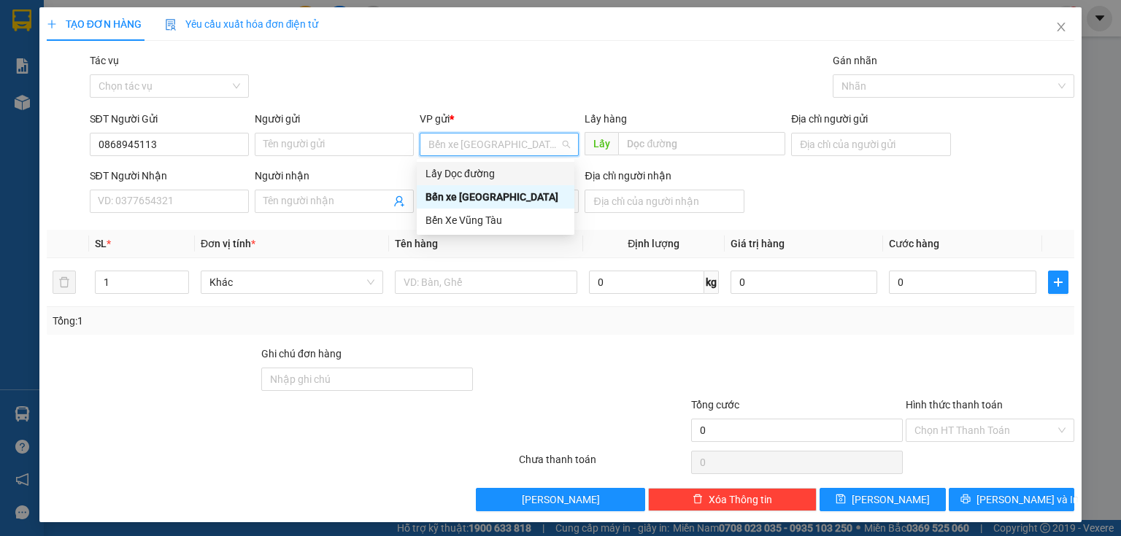
click at [466, 178] on div "Lấy Dọc đường" at bounding box center [495, 174] width 140 height 16
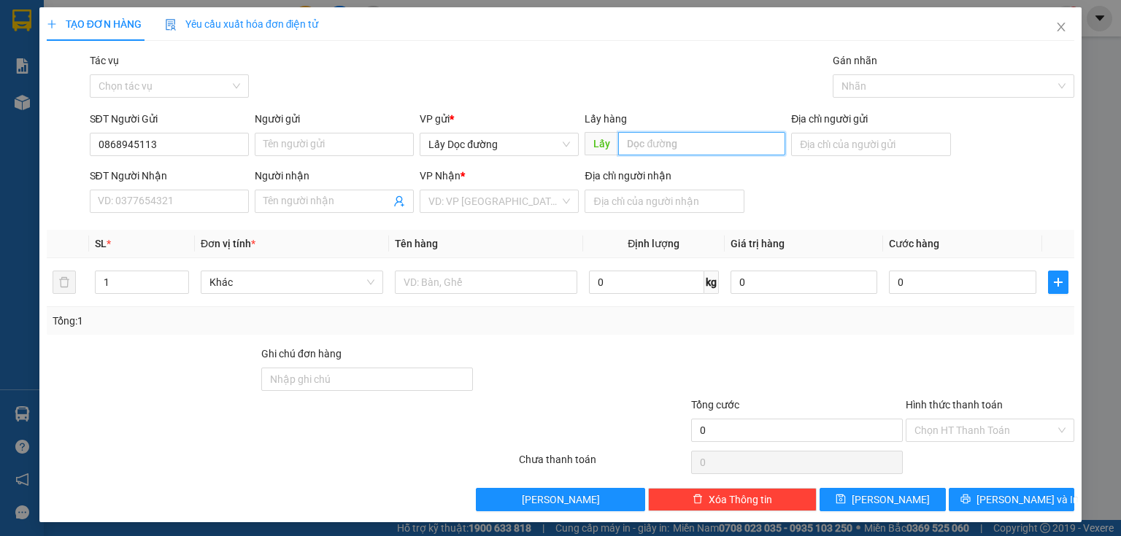
click at [655, 142] on input "text" at bounding box center [701, 143] width 167 height 23
type input "[PERSON_NAME]"
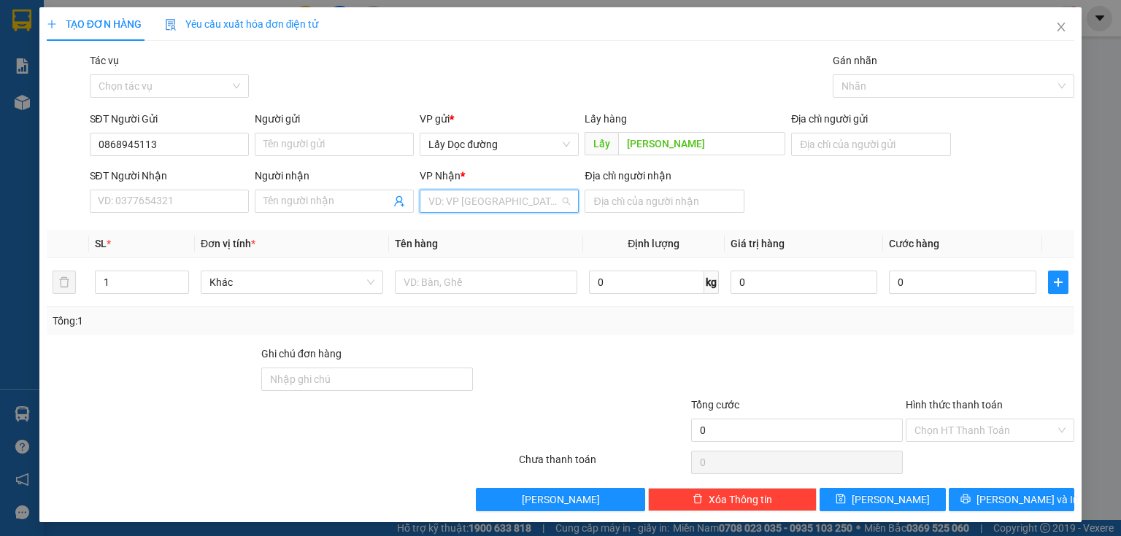
click at [552, 203] on input "search" at bounding box center [493, 201] width 131 height 22
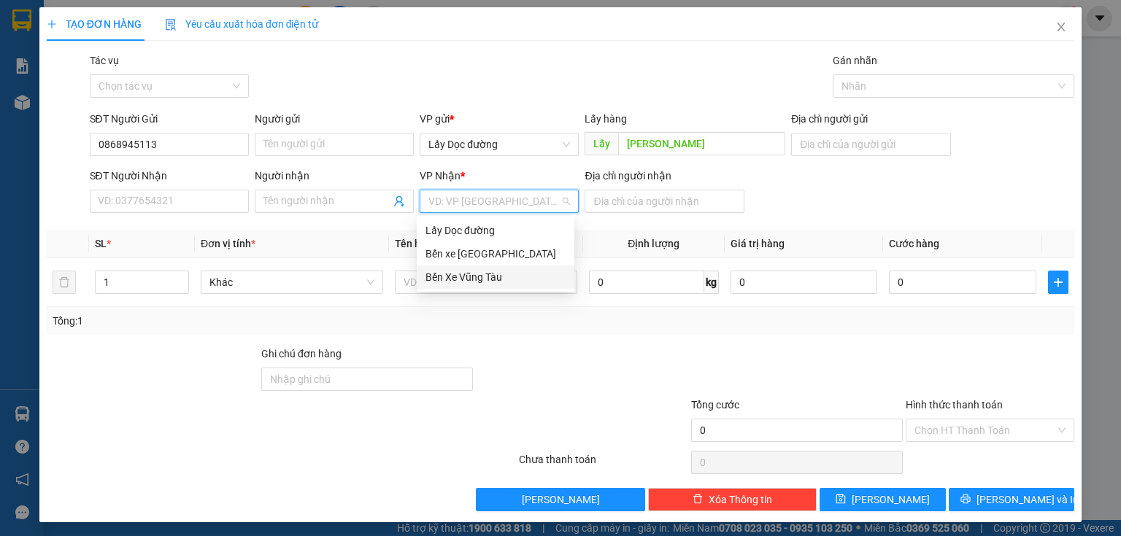
click at [493, 277] on div "Bến Xe Vũng Tàu" at bounding box center [495, 277] width 140 height 16
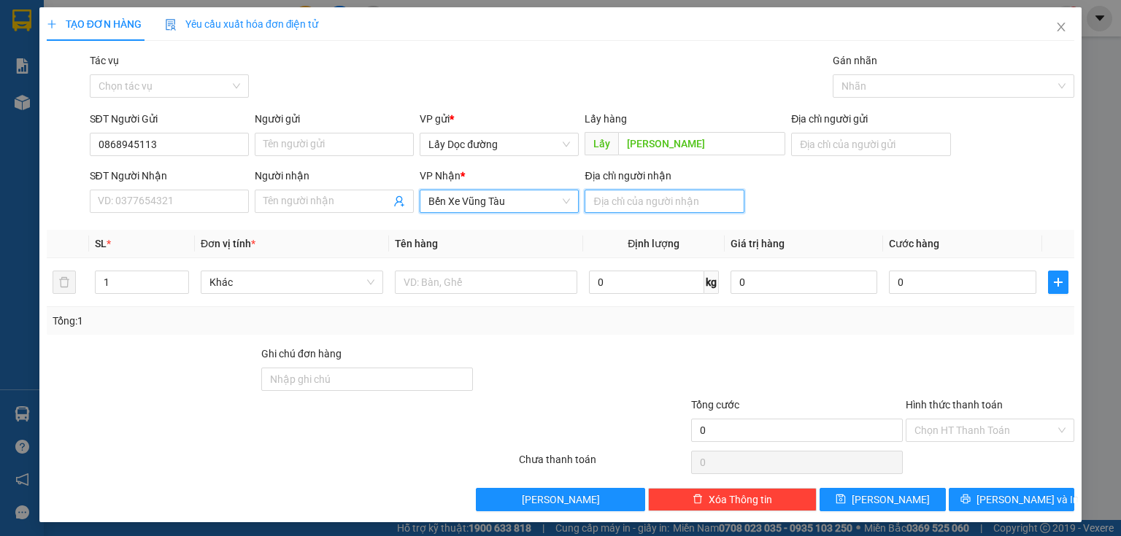
click at [608, 196] on input "Địa chỉ người nhận" at bounding box center [663, 201] width 159 height 23
type input "bưng kè"
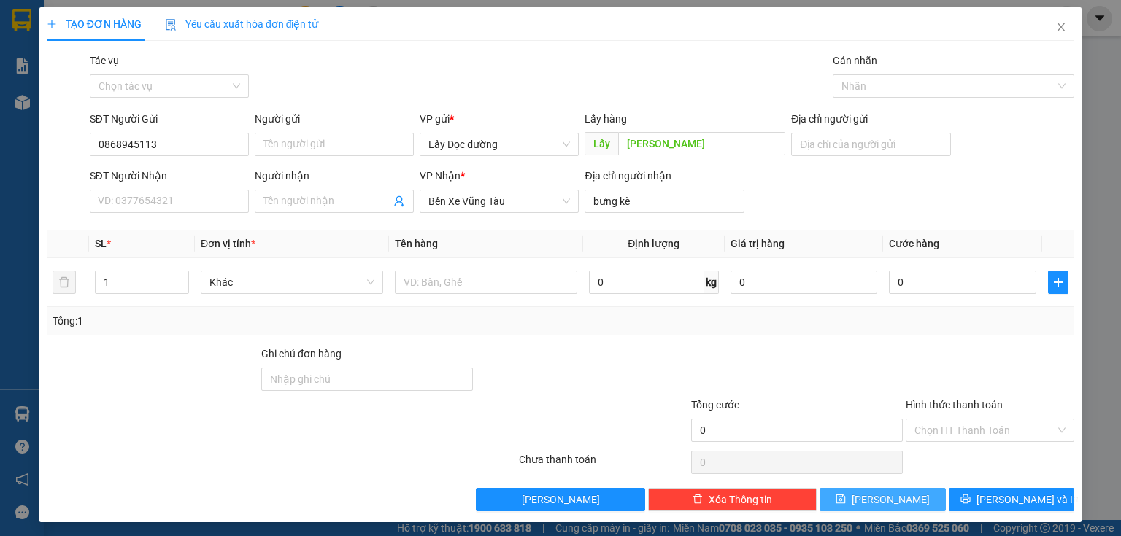
click at [830, 493] on button "[PERSON_NAME]" at bounding box center [882, 499] width 126 height 23
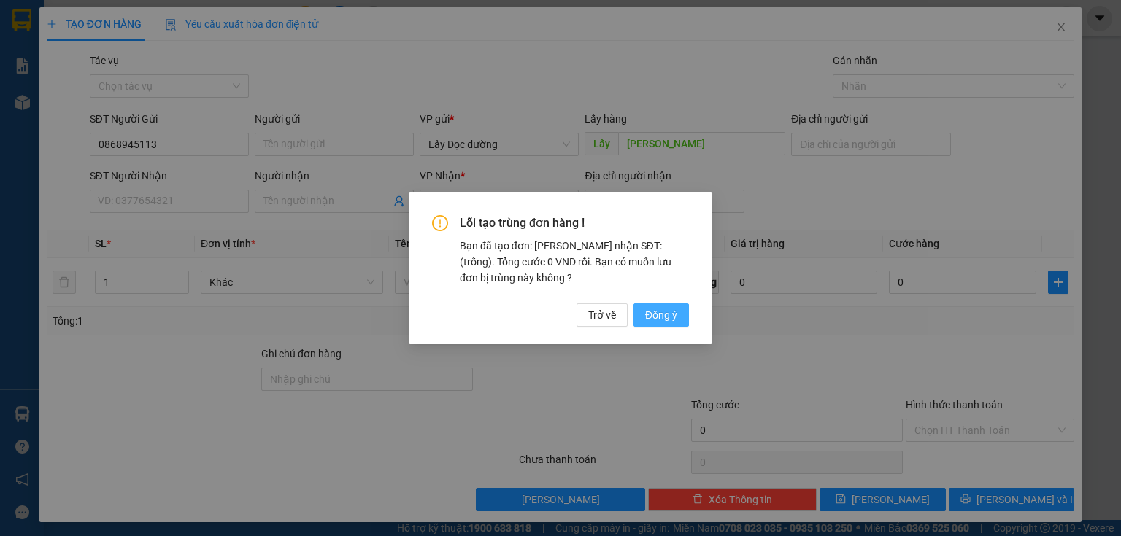
click at [648, 321] on span "Đồng ý" at bounding box center [661, 315] width 32 height 16
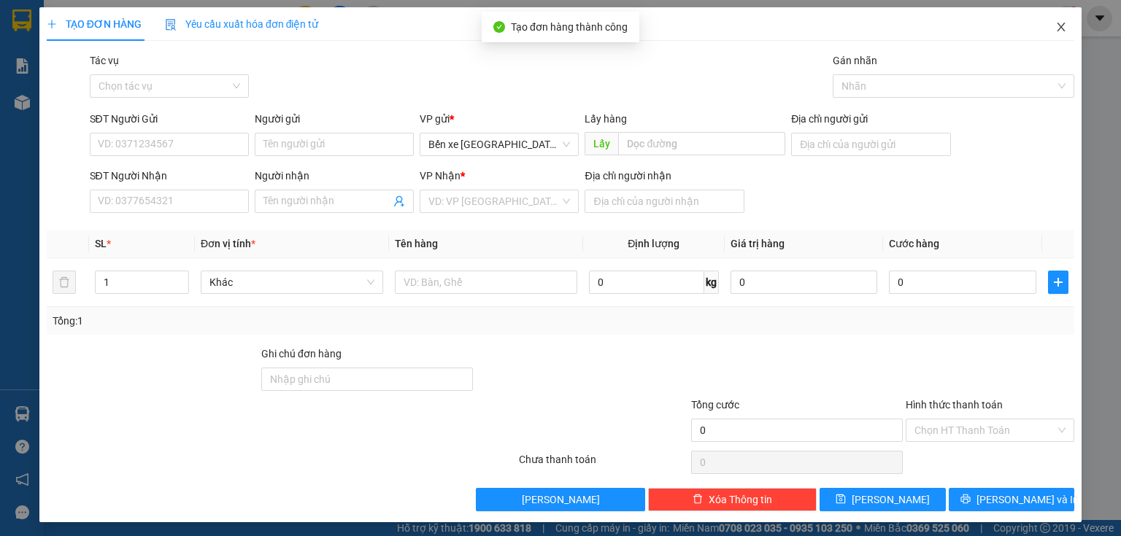
click at [1059, 23] on span "Close" at bounding box center [1061, 27] width 41 height 41
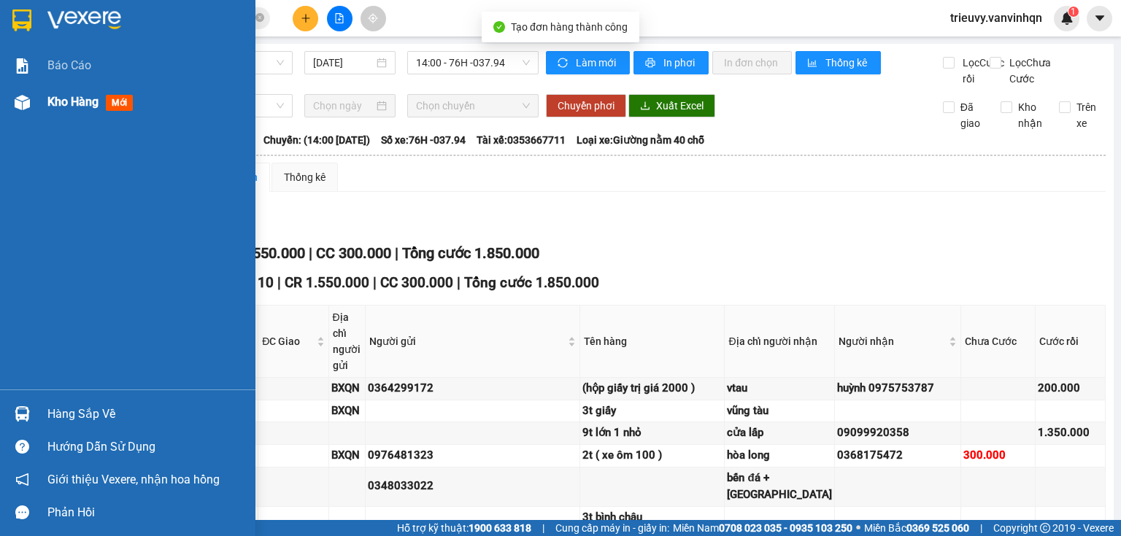
click at [64, 88] on div "Kho hàng mới" at bounding box center [145, 102] width 197 height 36
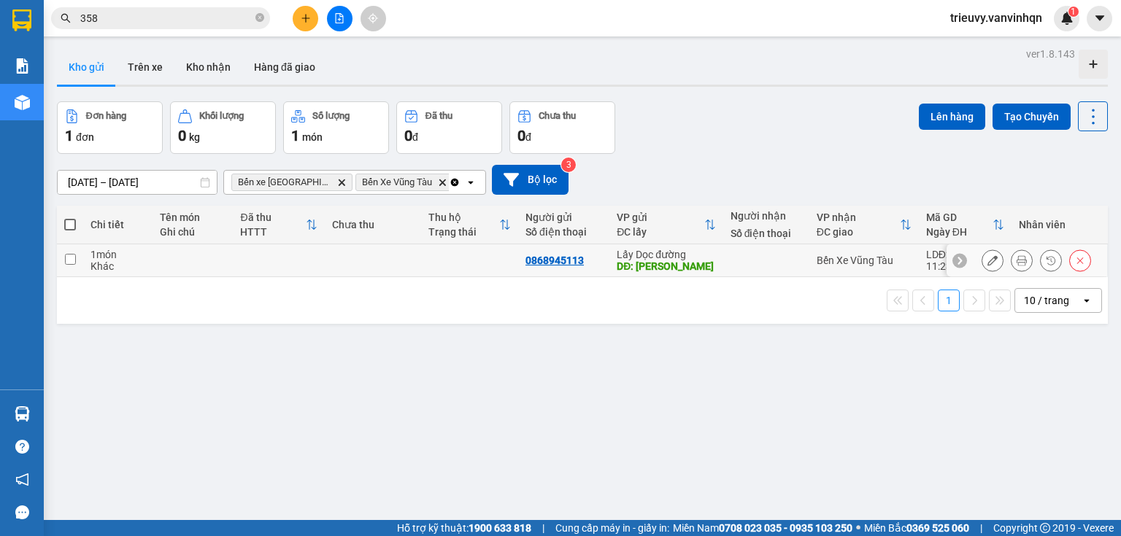
click at [372, 270] on td at bounding box center [373, 260] width 97 height 33
checkbox input "true"
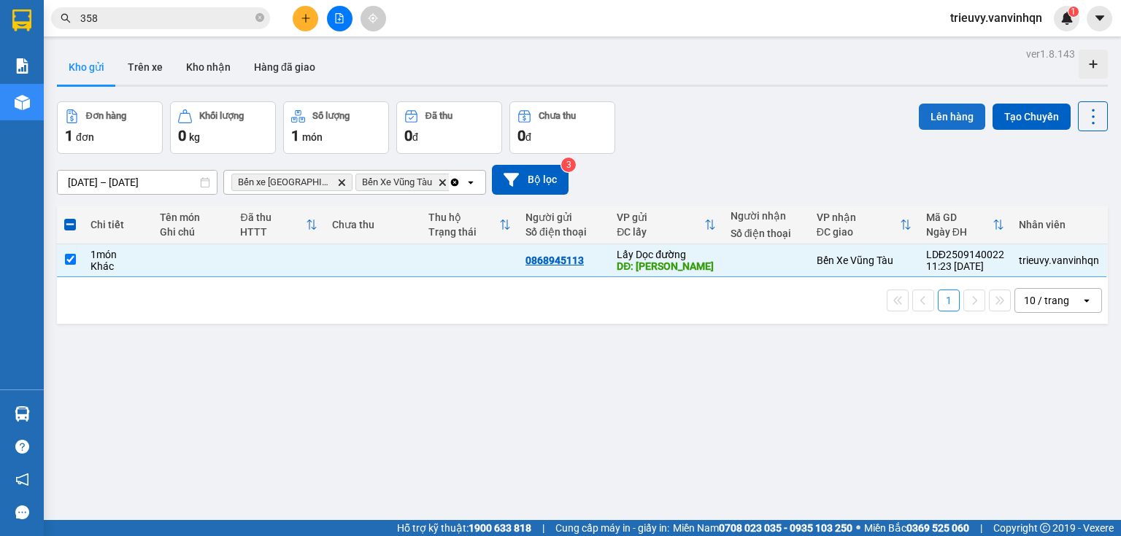
click at [919, 123] on button "Lên hàng" at bounding box center [952, 117] width 66 height 26
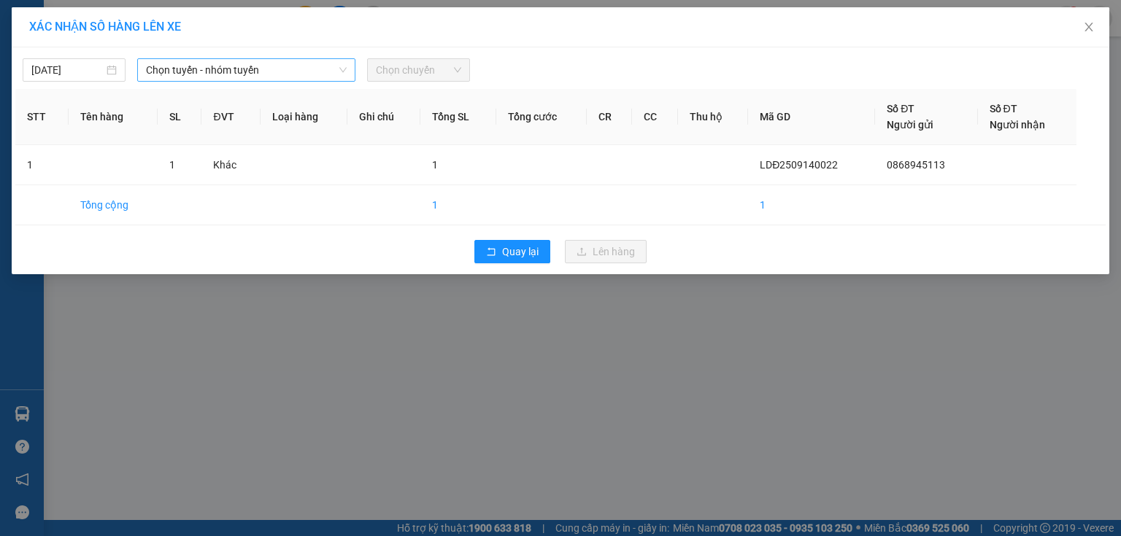
click at [295, 72] on span "Chọn tuyến - nhóm tuyến" at bounding box center [246, 70] width 201 height 22
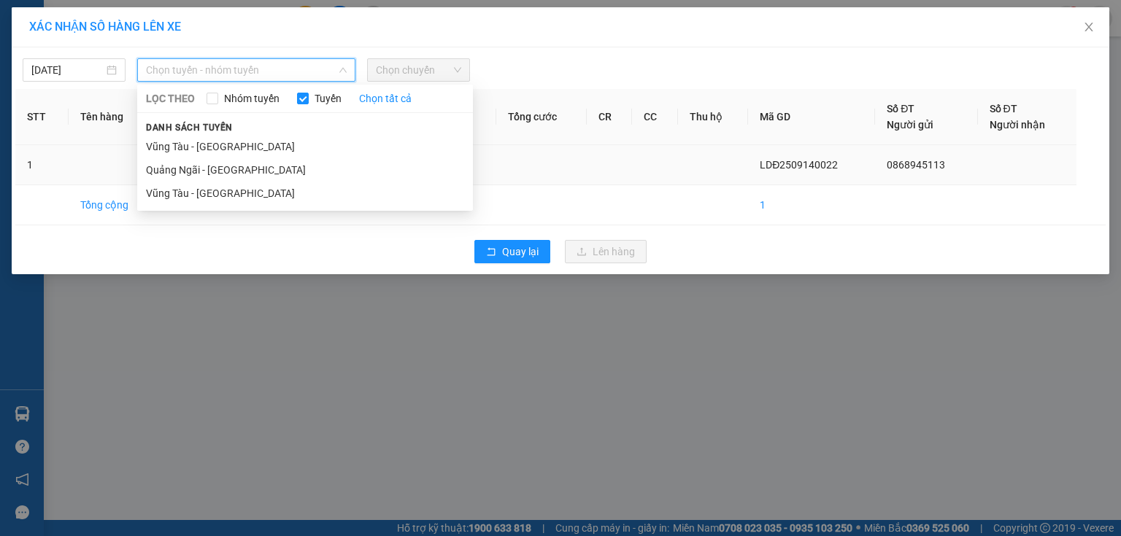
click at [228, 168] on li "Quảng Ngãi - [GEOGRAPHIC_DATA]" at bounding box center [305, 169] width 336 height 23
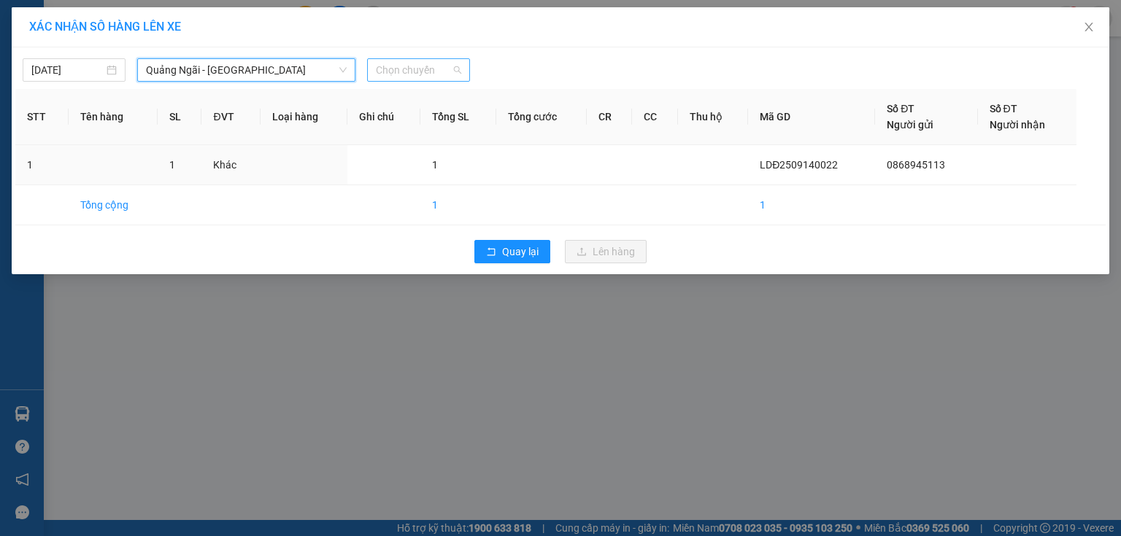
click at [428, 73] on span "Chọn chuyến" at bounding box center [418, 70] width 85 height 22
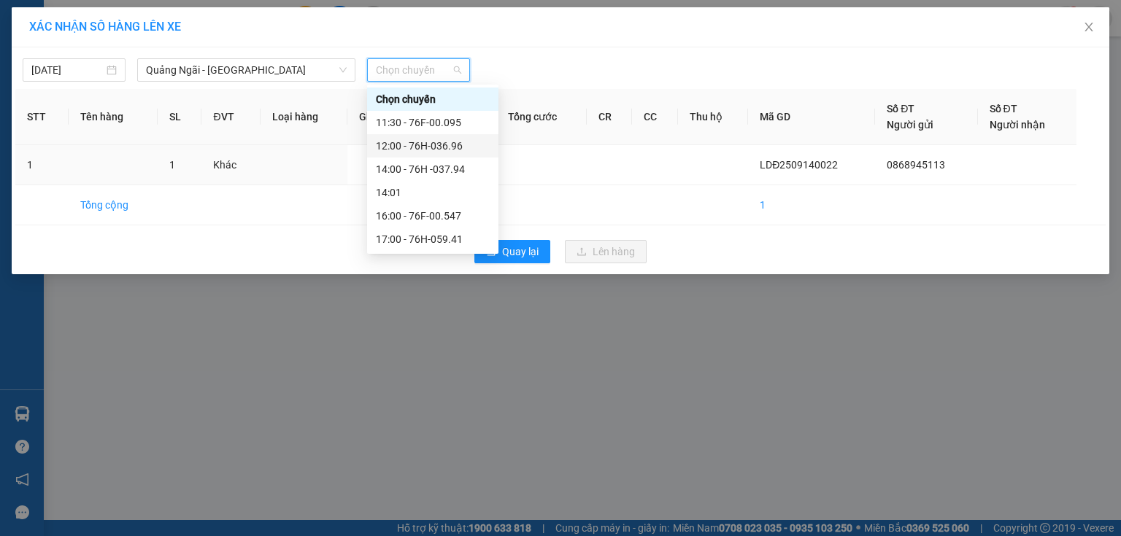
click at [449, 149] on div "12:00 - 76H-036.96" at bounding box center [433, 146] width 114 height 16
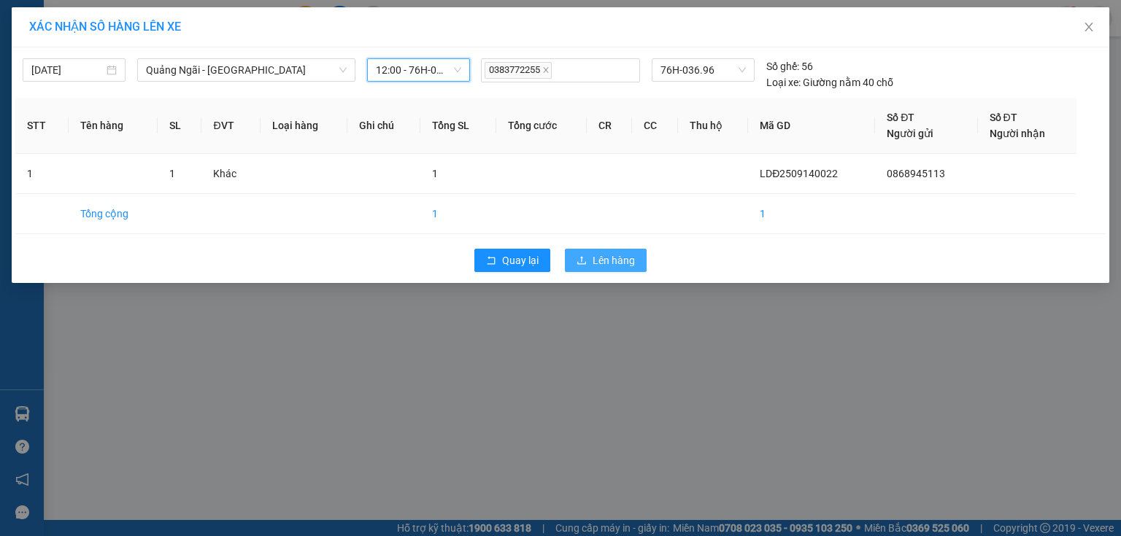
click at [632, 251] on button "Lên hàng" at bounding box center [606, 260] width 82 height 23
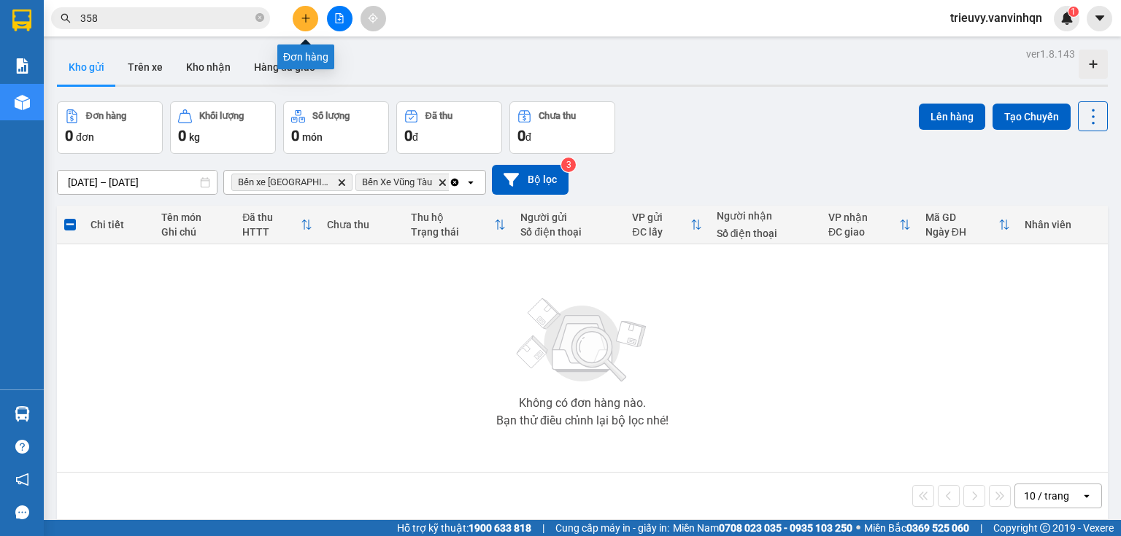
click at [306, 20] on icon "plus" at bounding box center [306, 18] width 10 height 10
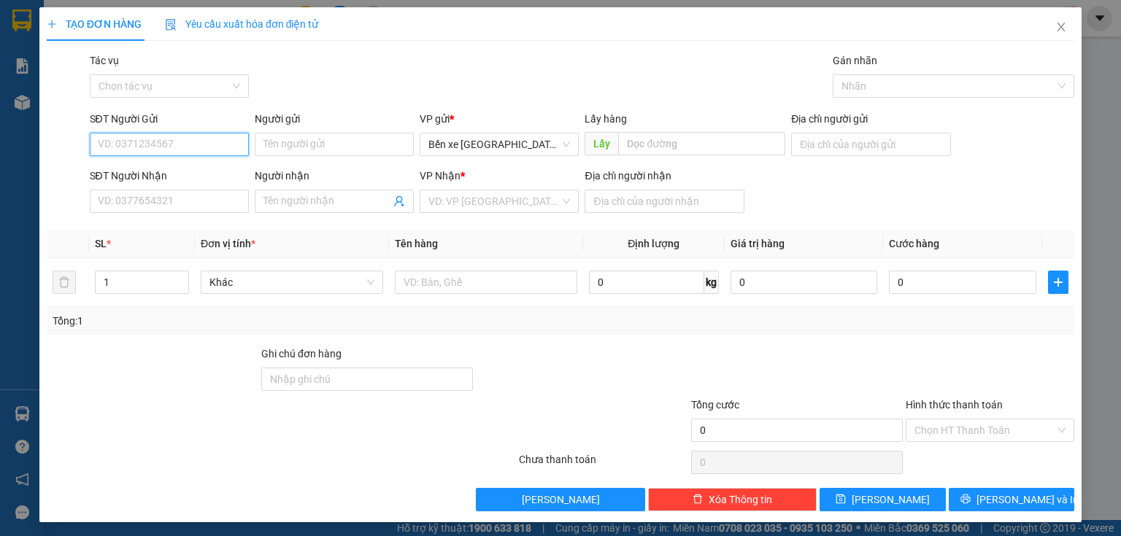
click at [147, 147] on input "SĐT Người Gửi" at bounding box center [169, 144] width 159 height 23
click at [102, 172] on div "0962281560" at bounding box center [168, 174] width 140 height 16
type input "0962281560"
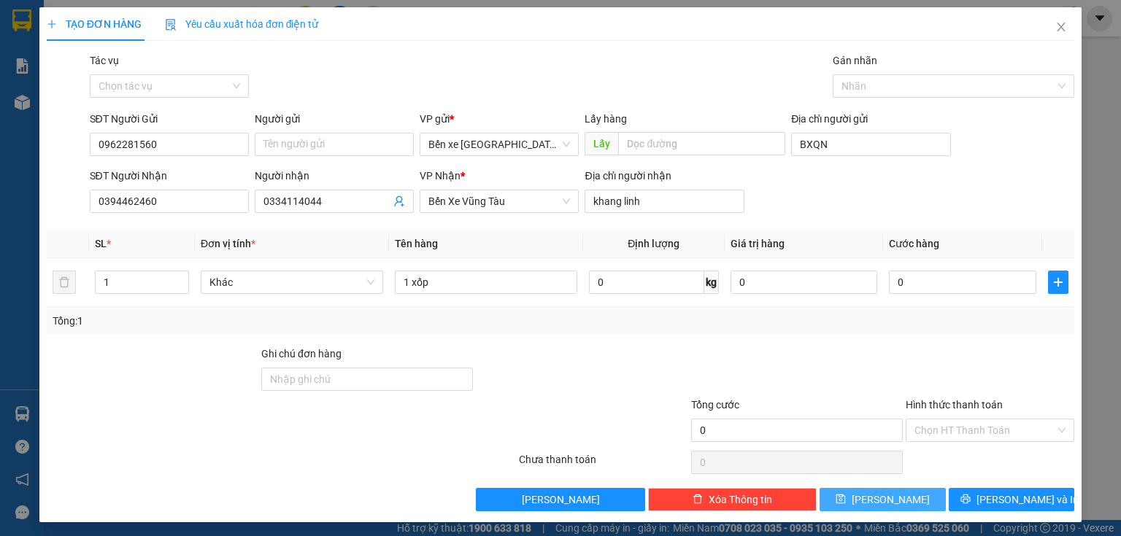
click at [846, 494] on icon "save" at bounding box center [840, 499] width 10 height 10
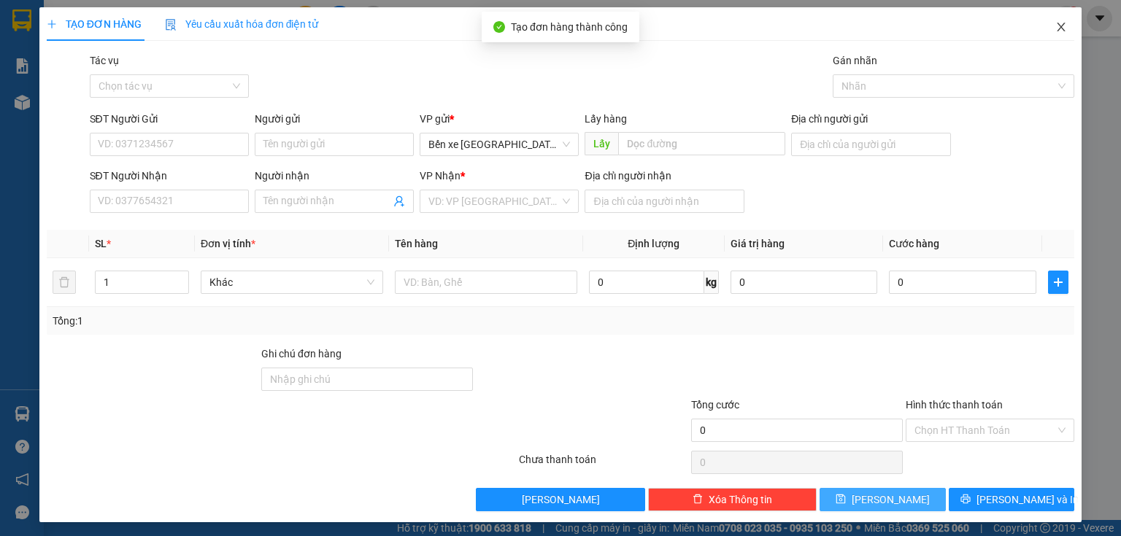
click at [1057, 31] on icon "close" at bounding box center [1061, 27] width 12 height 12
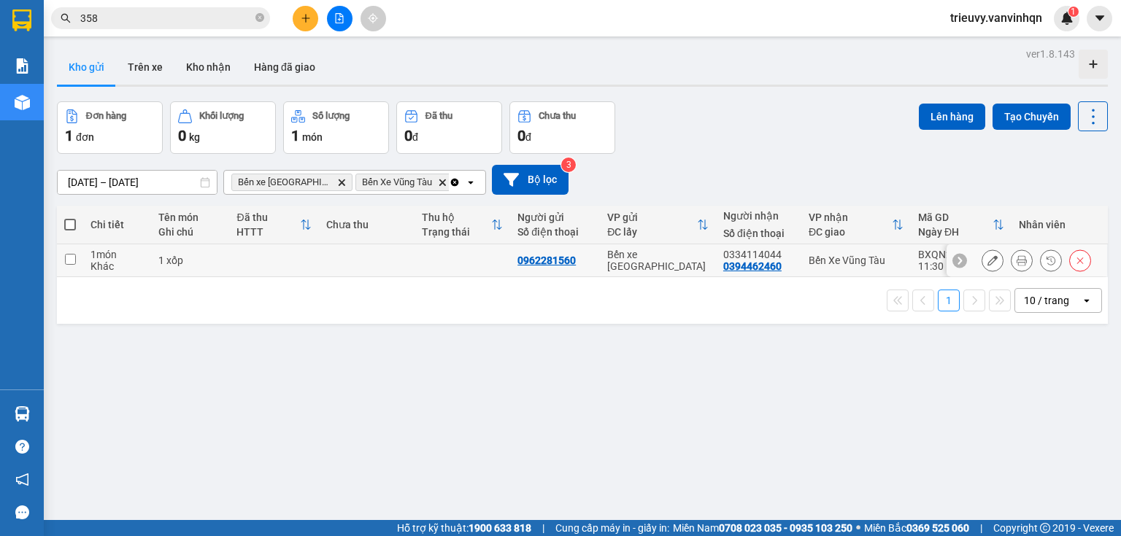
click at [987, 263] on icon at bounding box center [992, 260] width 10 height 10
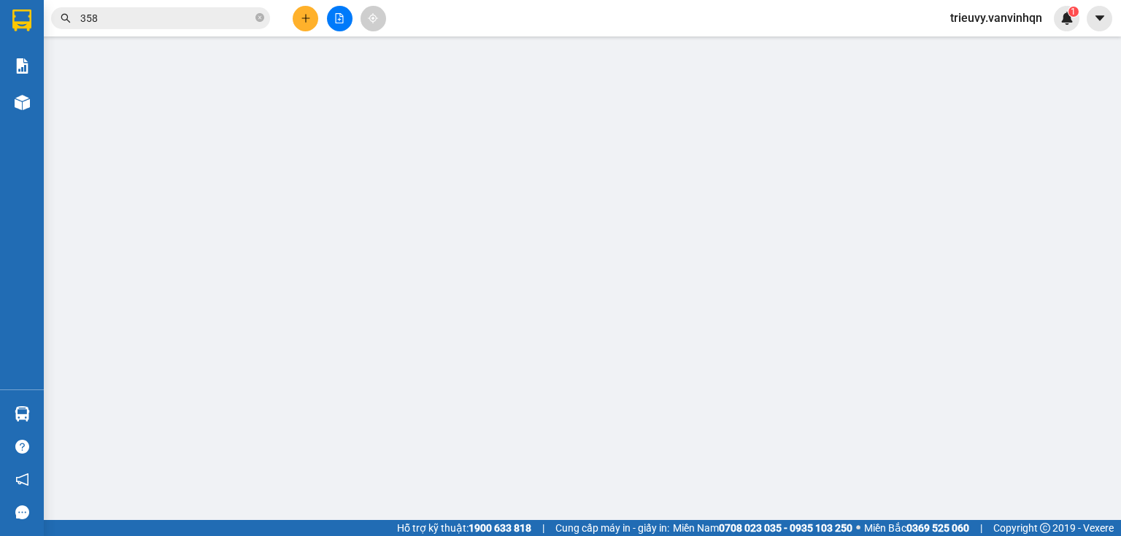
type input "0962281560"
type input "BXQN"
type input "0394462460"
type input "0334114044"
type input "khang linh"
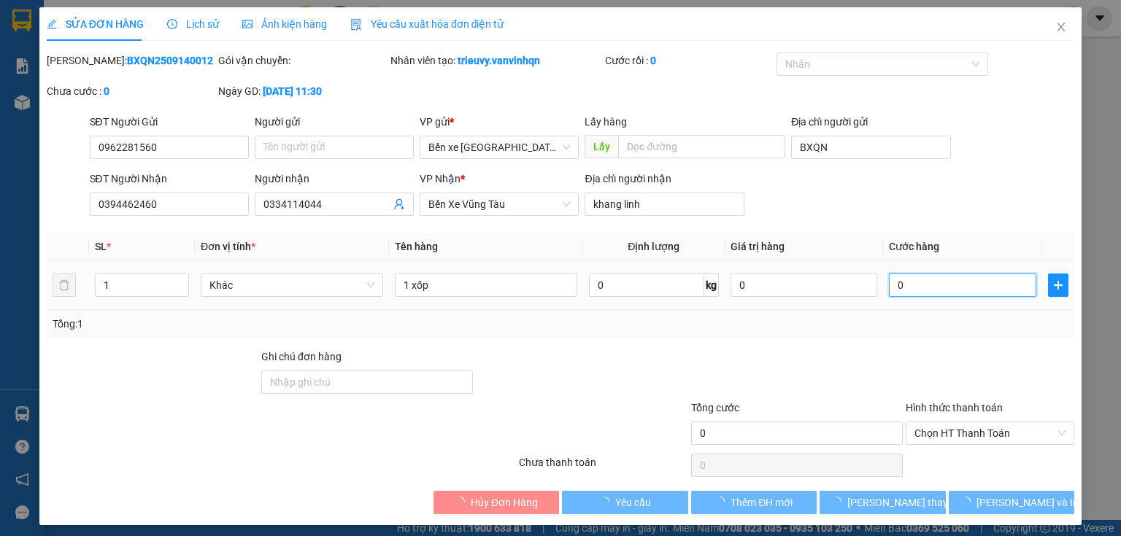
click at [943, 294] on input "0" at bounding box center [962, 285] width 147 height 23
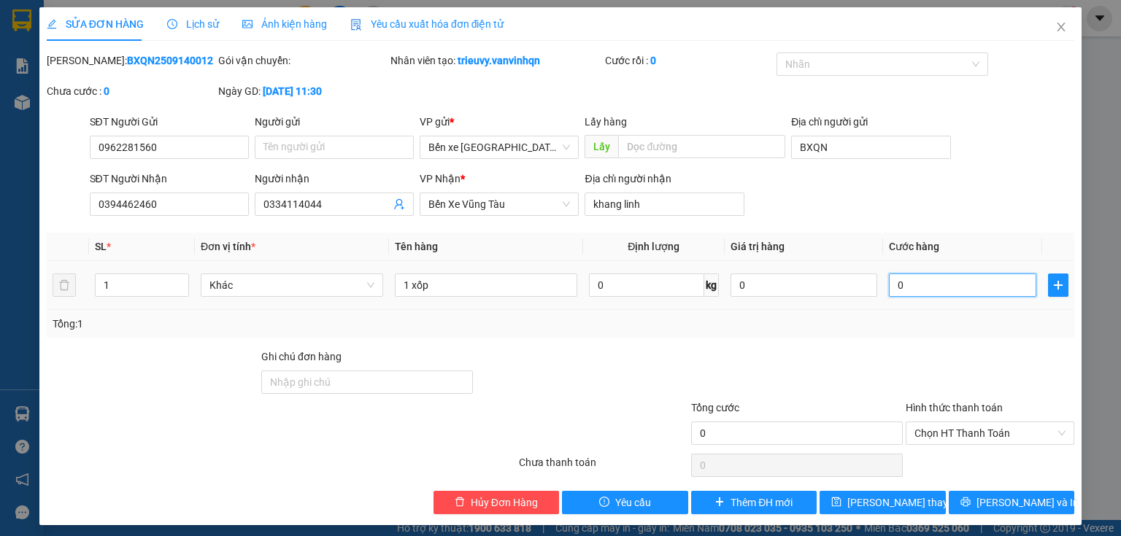
type input "1"
type input "10"
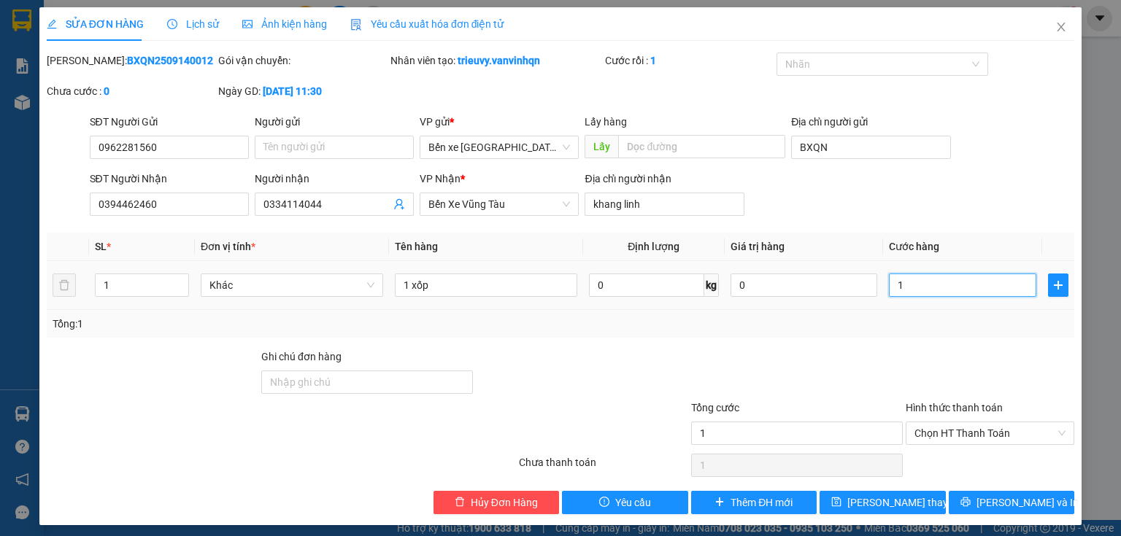
type input "10"
type input "100"
type input "100.000"
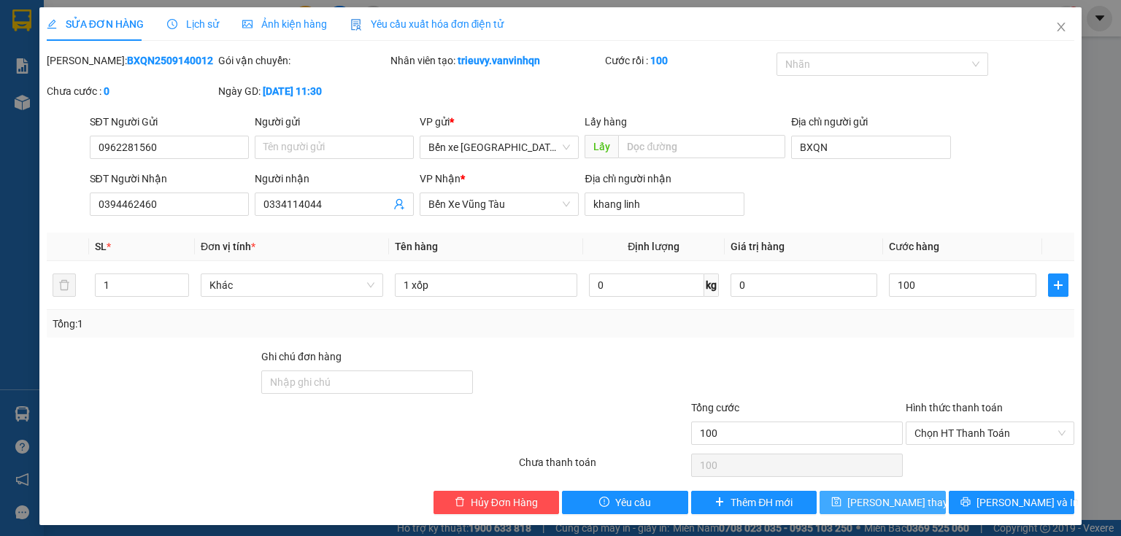
type input "100.000"
click at [908, 498] on span "[PERSON_NAME] thay đổi" at bounding box center [905, 503] width 117 height 16
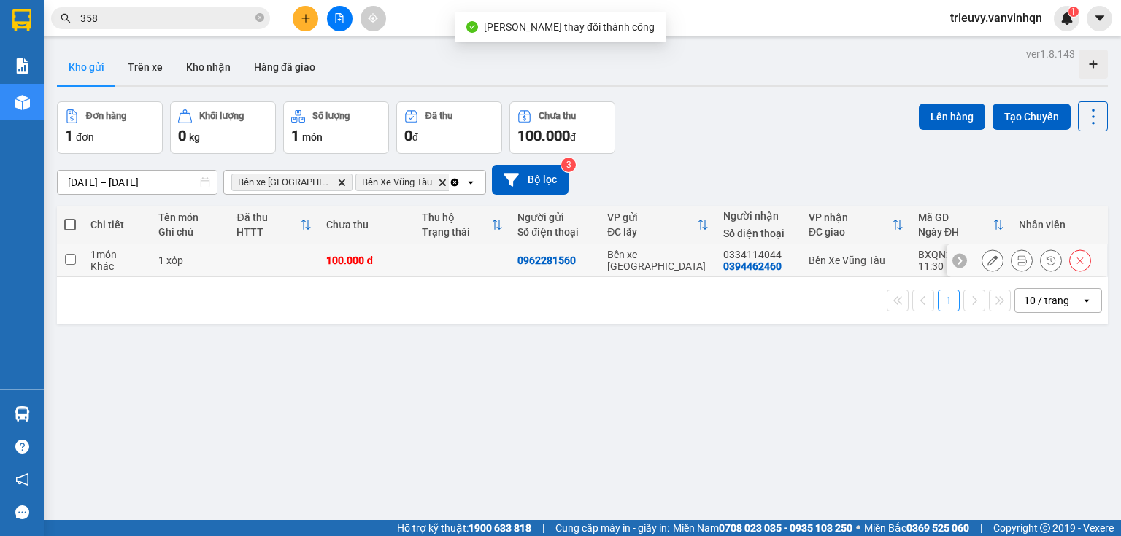
click at [398, 266] on td "100.000 đ" at bounding box center [367, 260] width 96 height 33
checkbox input "true"
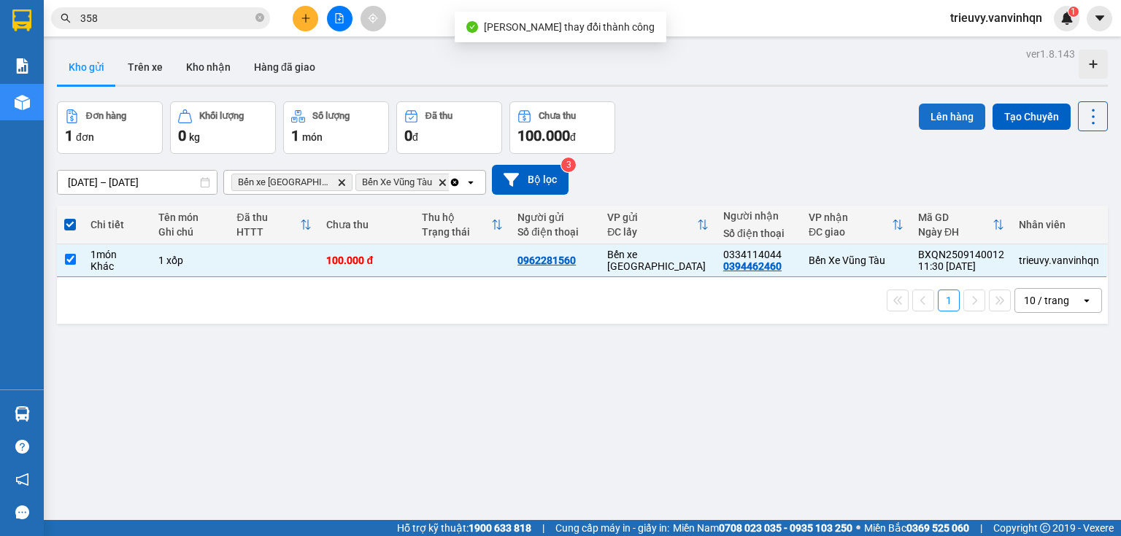
click at [939, 116] on button "Lên hàng" at bounding box center [952, 117] width 66 height 26
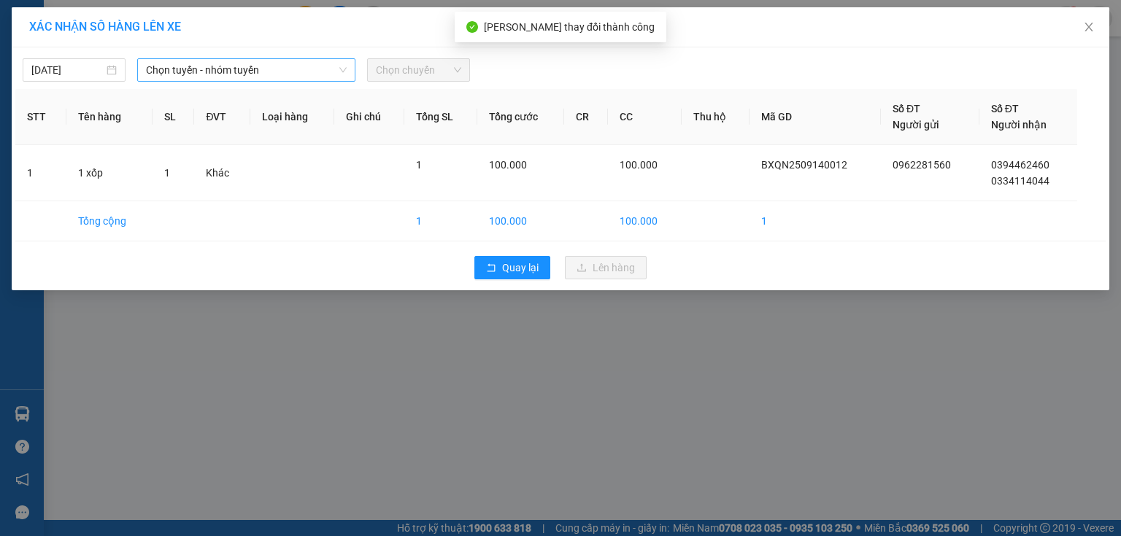
drag, startPoint x: 298, startPoint y: 45, endPoint x: 292, endPoint y: 59, distance: 15.7
click at [295, 53] on div "XÁC NHẬN SỐ HÀNG LÊN XE 14/09/2025 Chọn tuyến - nhóm tuyến Chọn chuyến STT Tên …" at bounding box center [560, 148] width 1097 height 283
click at [283, 73] on span "Chọn tuyến - nhóm tuyến" at bounding box center [246, 70] width 201 height 22
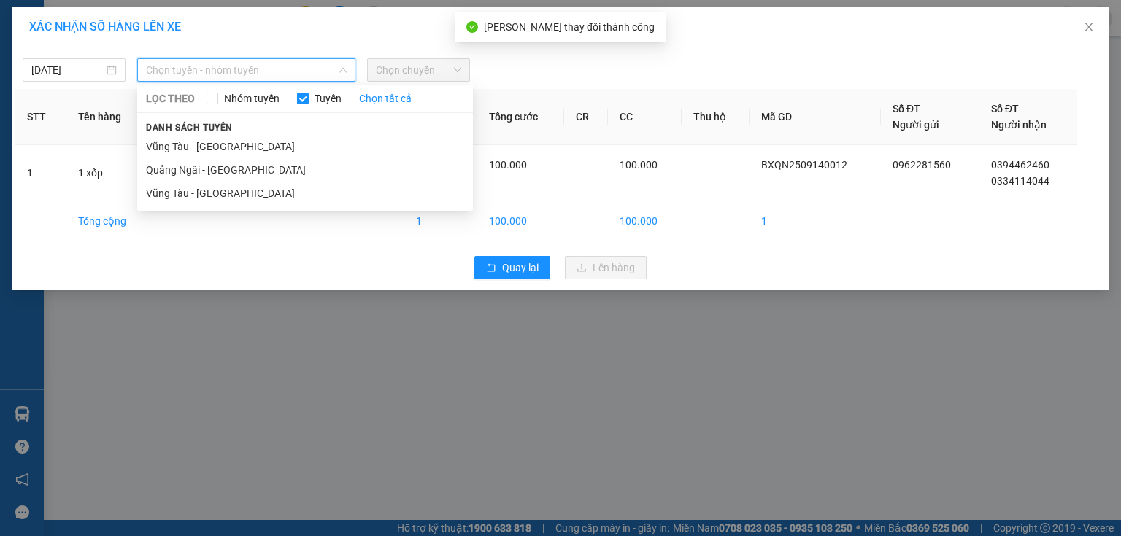
drag, startPoint x: 226, startPoint y: 172, endPoint x: 287, endPoint y: 139, distance: 69.5
click at [231, 166] on li "Quảng Ngãi - [GEOGRAPHIC_DATA]" at bounding box center [305, 169] width 336 height 23
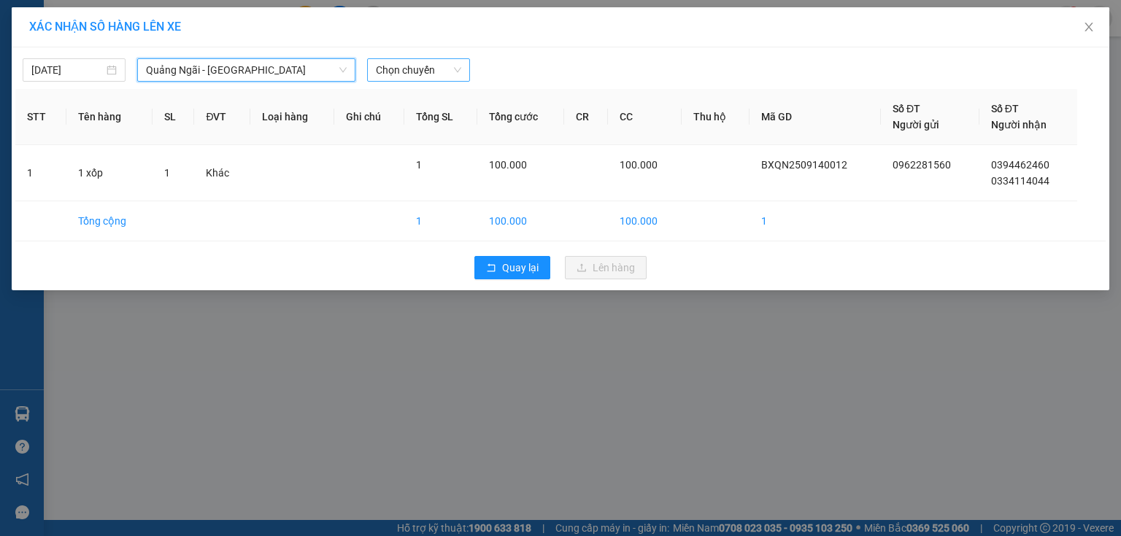
click at [428, 73] on span "Chọn chuyến" at bounding box center [418, 70] width 85 height 22
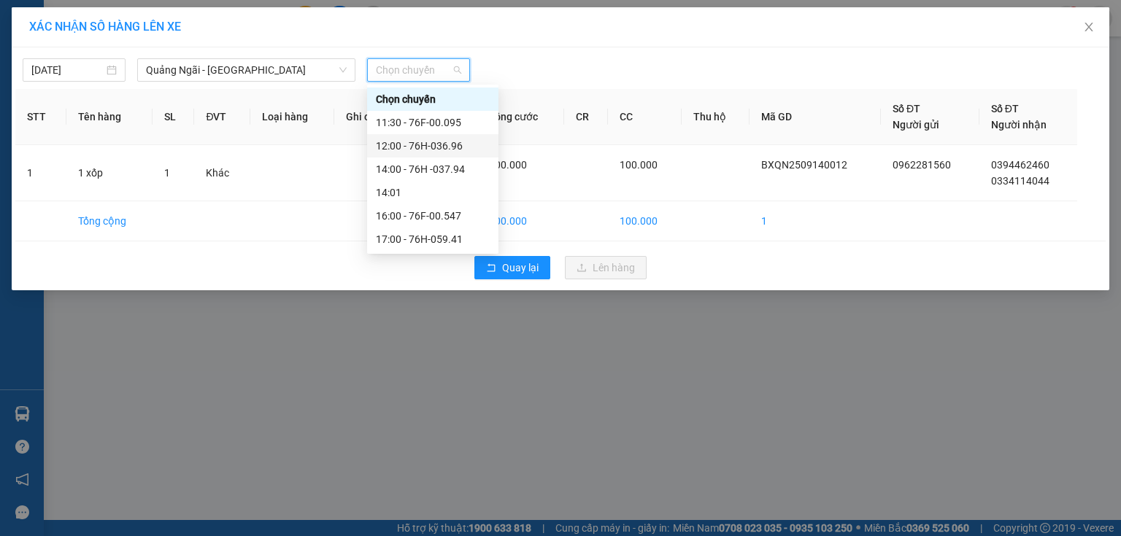
drag, startPoint x: 451, startPoint y: 166, endPoint x: 459, endPoint y: 145, distance: 22.6
click at [459, 145] on div "Chọn chuyến 11:30 - 76F-00.095 12:00 - 76H-036.96 14:00 - 76H -037.94 14:01 16:…" at bounding box center [432, 169] width 131 height 163
click at [459, 145] on div "12:00 - 76H-036.96" at bounding box center [433, 146] width 114 height 16
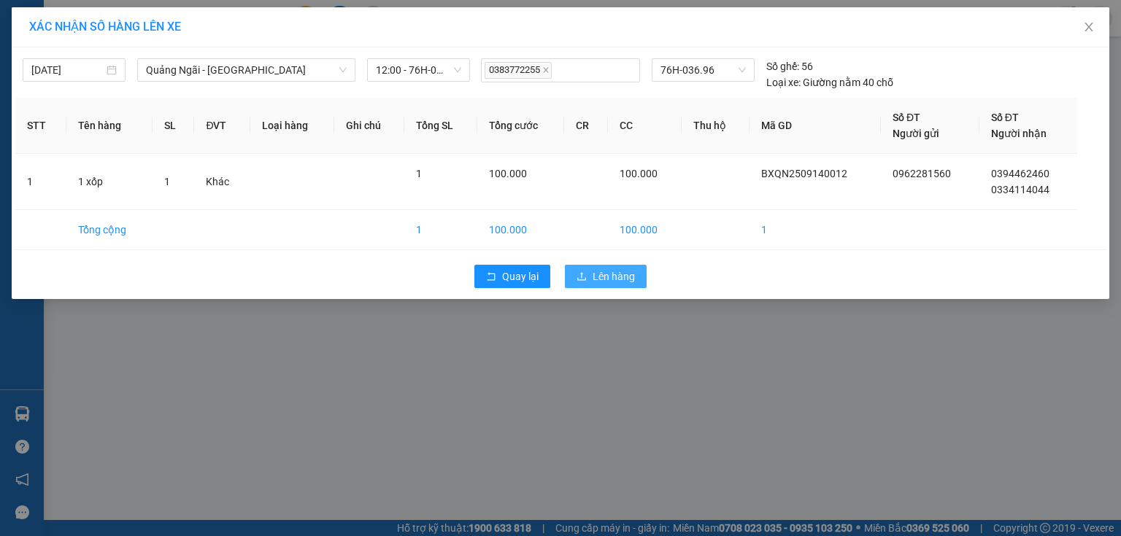
click at [622, 275] on span "Lên hàng" at bounding box center [613, 277] width 42 height 16
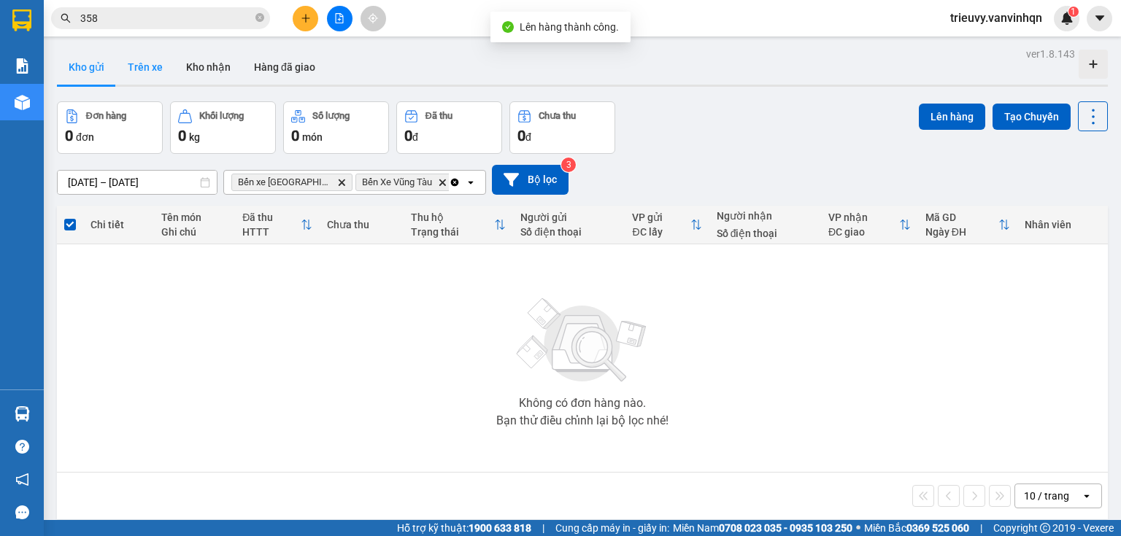
click at [158, 71] on button "Trên xe" at bounding box center [145, 67] width 58 height 35
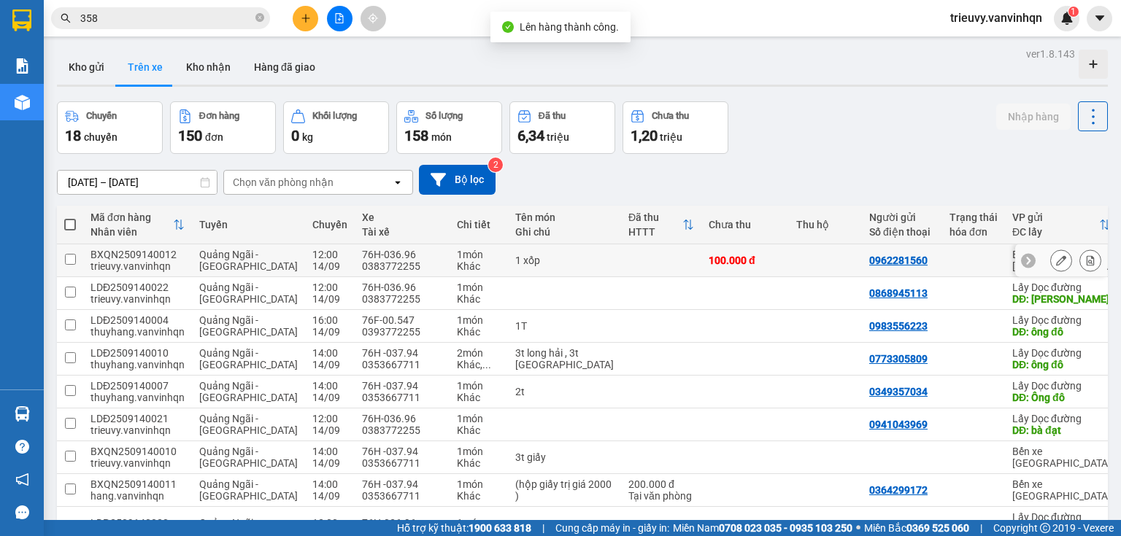
click at [1056, 258] on icon at bounding box center [1061, 260] width 10 height 10
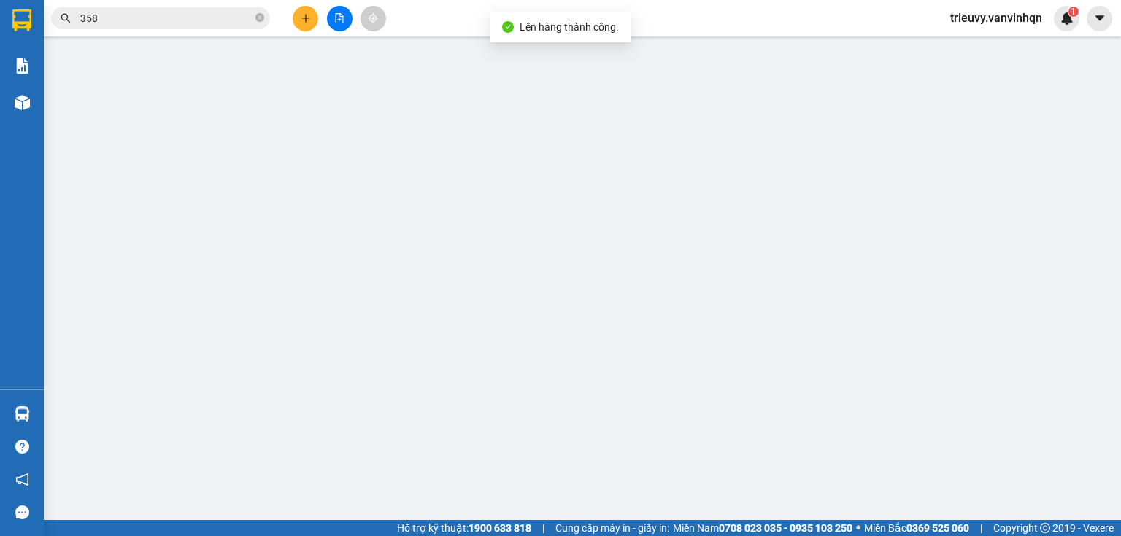
type input "0962281560"
type input "BXQN"
type input "0394462460"
type input "0334114044"
type input "khang linh"
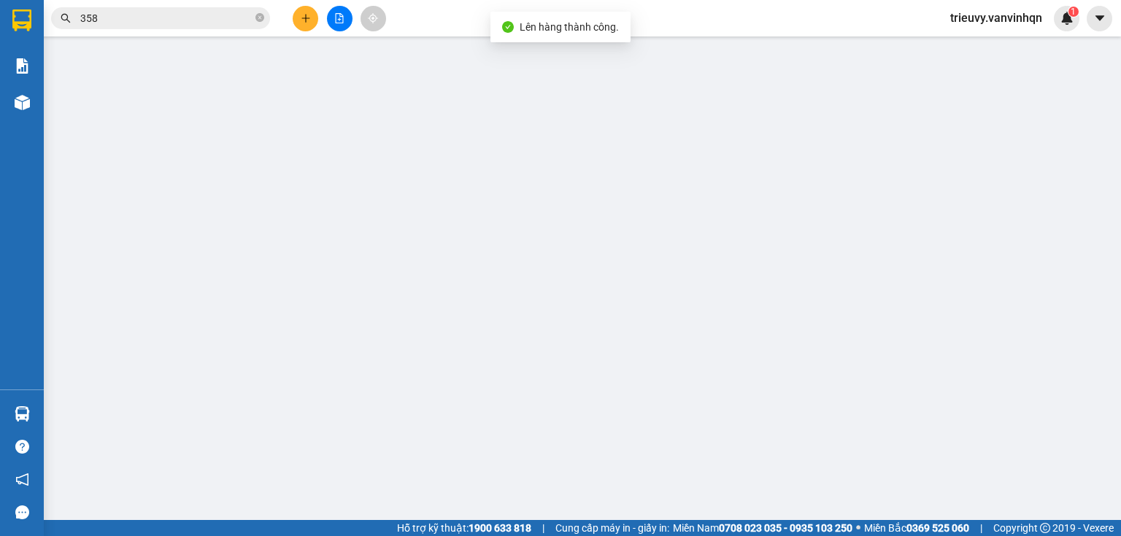
type input "100.000"
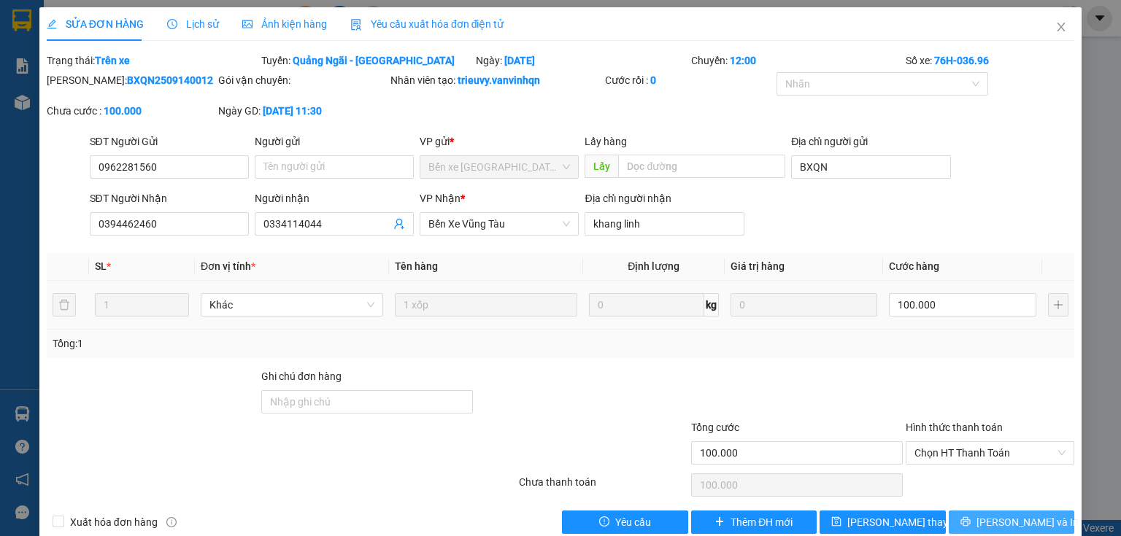
click at [1024, 525] on span "[PERSON_NAME] và In" at bounding box center [1027, 522] width 102 height 16
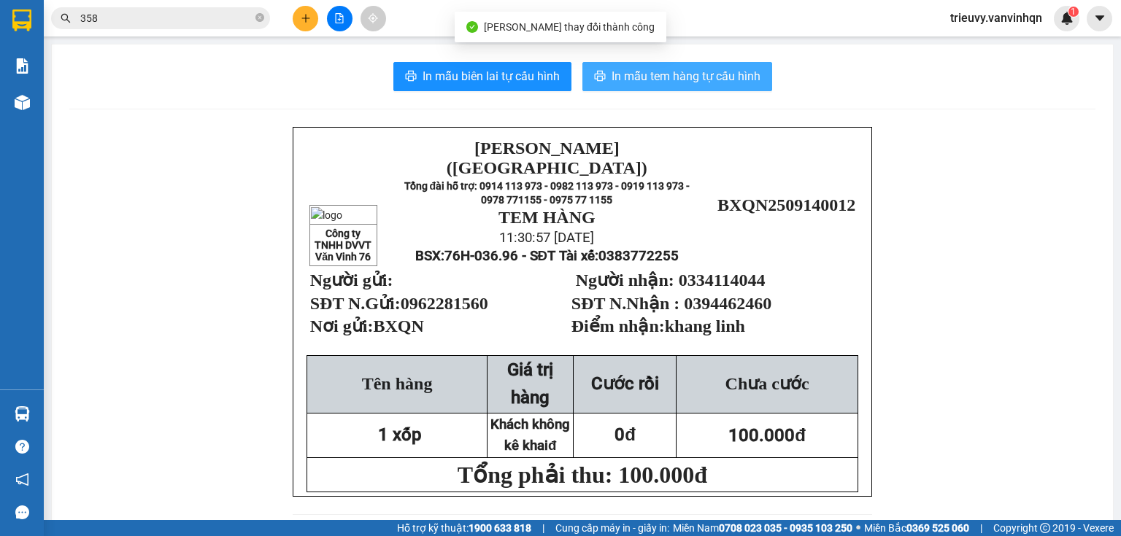
click at [638, 69] on span "In mẫu tem hàng tự cấu hình" at bounding box center [685, 76] width 149 height 18
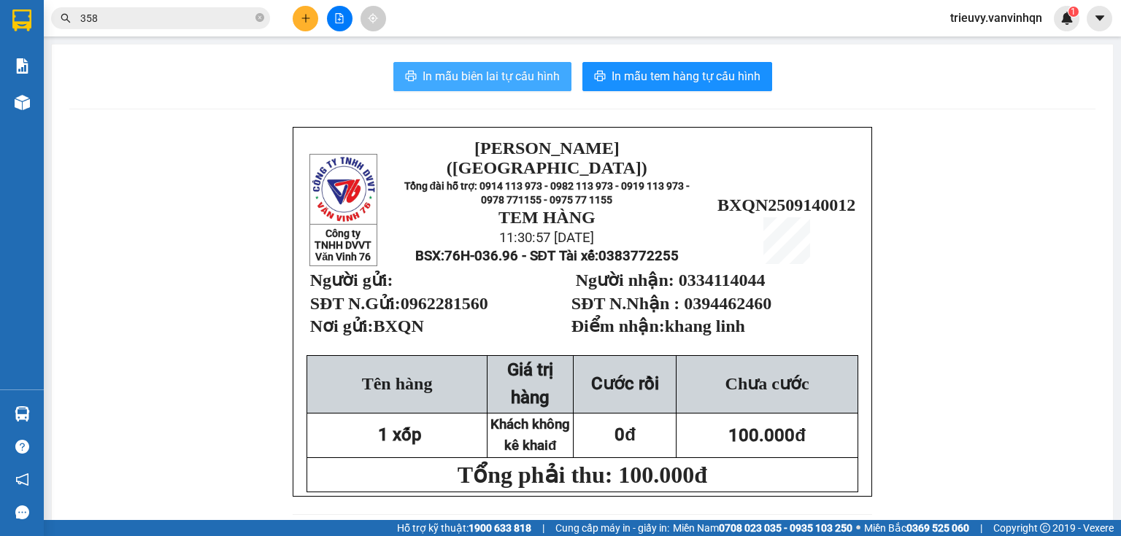
click at [463, 75] on span "In mẫu biên lai tự cấu hình" at bounding box center [490, 76] width 137 height 18
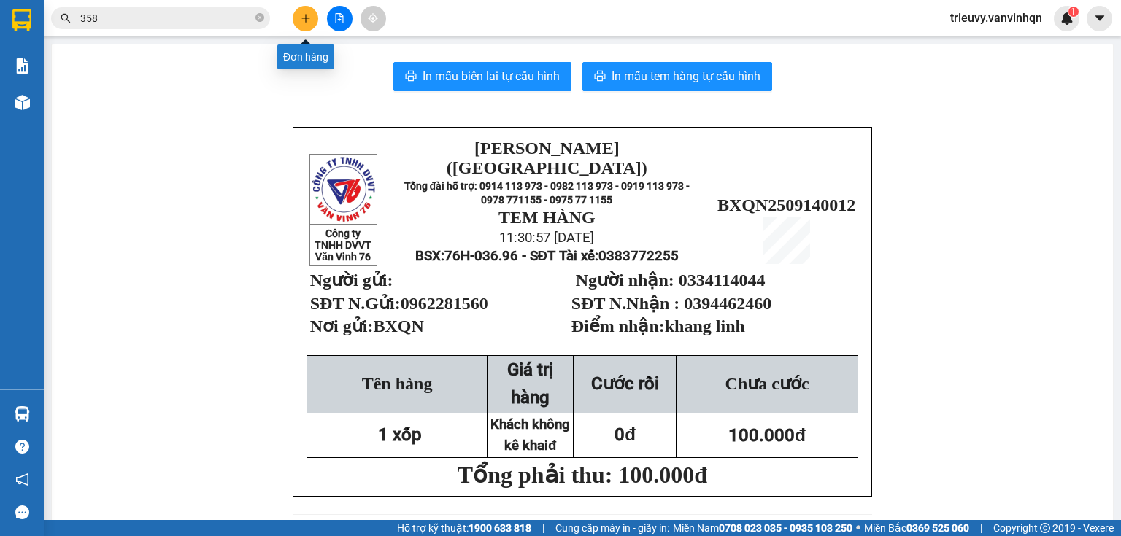
click at [309, 11] on button at bounding box center [306, 19] width 26 height 26
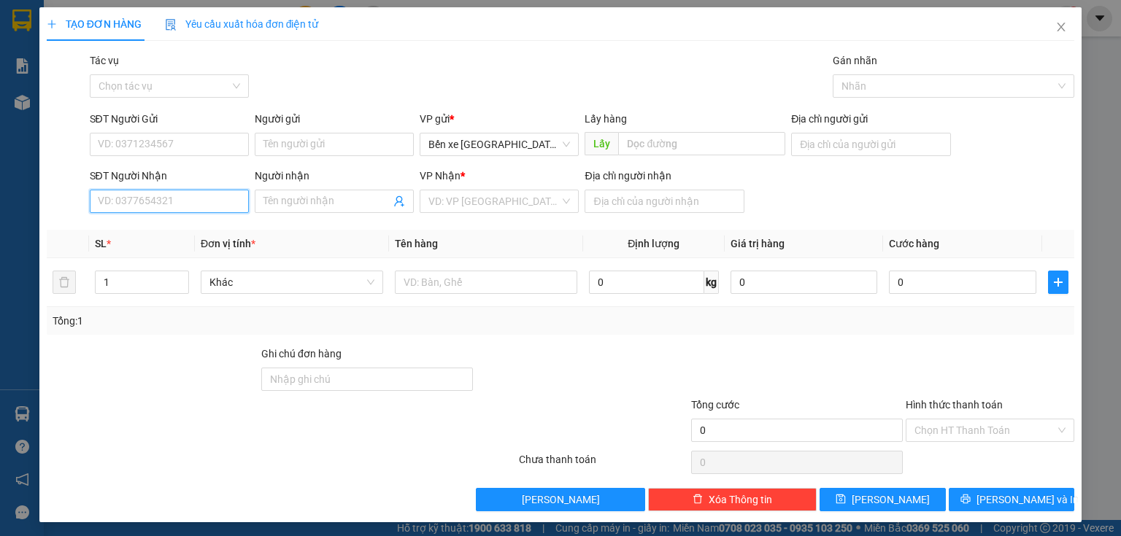
click at [219, 197] on input "SĐT Người Nhận" at bounding box center [169, 201] width 159 height 23
click at [117, 191] on input "0383024220" at bounding box center [169, 201] width 159 height 23
click at [112, 194] on input "0383024220" at bounding box center [169, 201] width 159 height 23
click at [131, 196] on input "0383024220" at bounding box center [169, 201] width 159 height 23
type input "0383024220"
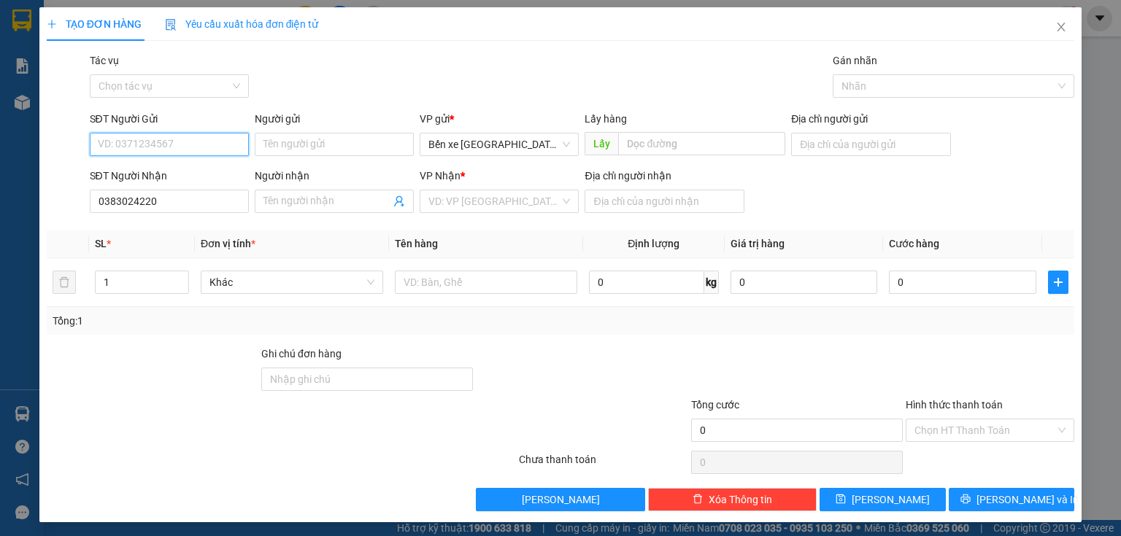
click at [143, 141] on input "SĐT Người Gửi" at bounding box center [169, 144] width 159 height 23
click at [120, 135] on input "0987588699" at bounding box center [169, 144] width 159 height 23
type input "0987588699"
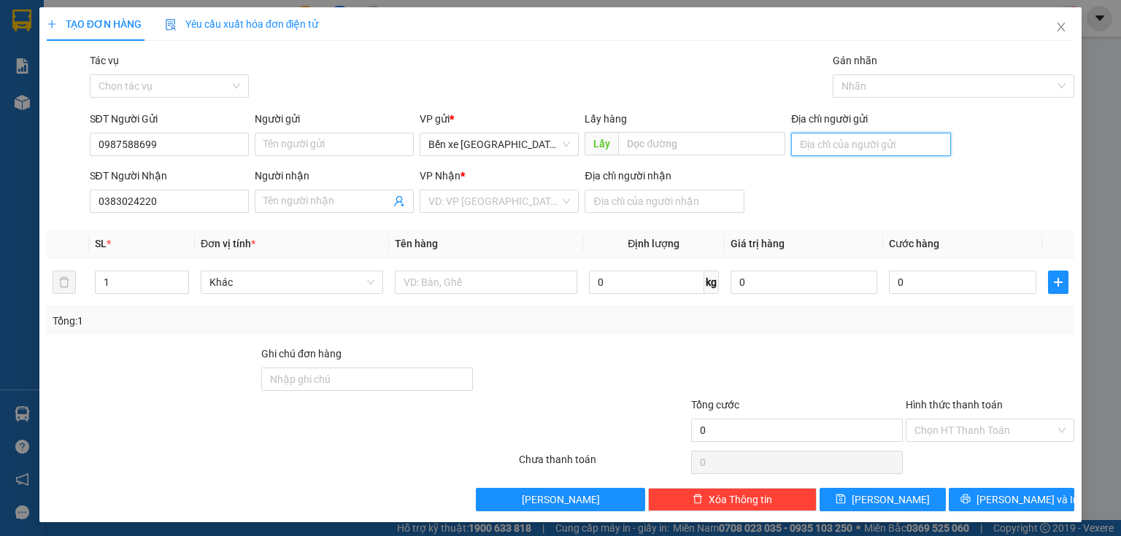
click at [889, 152] on input "Địa chỉ người gửi" at bounding box center [870, 144] width 159 height 23
type input "BXQN"
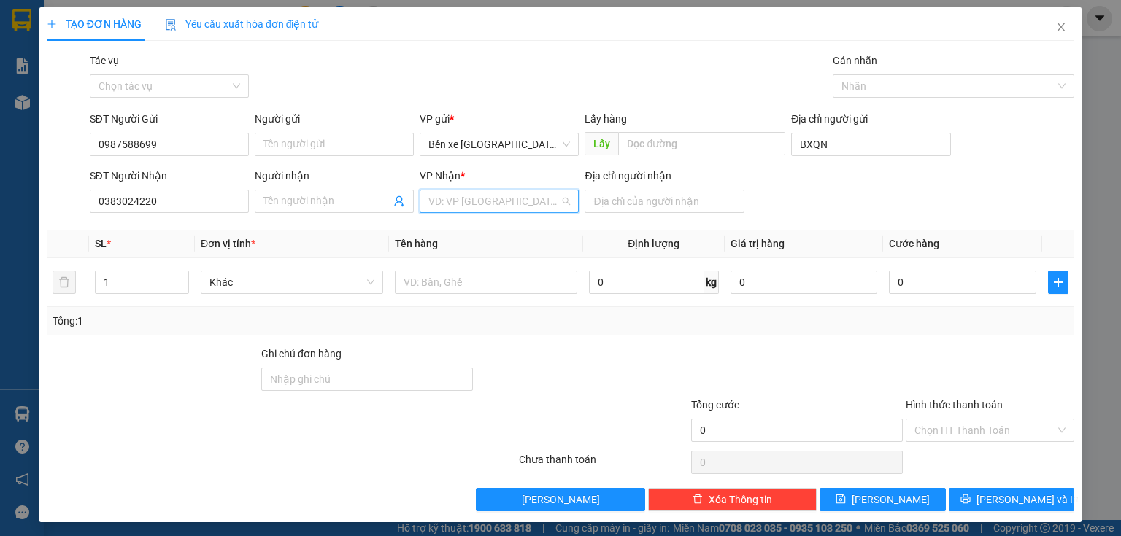
click at [547, 204] on input "search" at bounding box center [493, 201] width 131 height 22
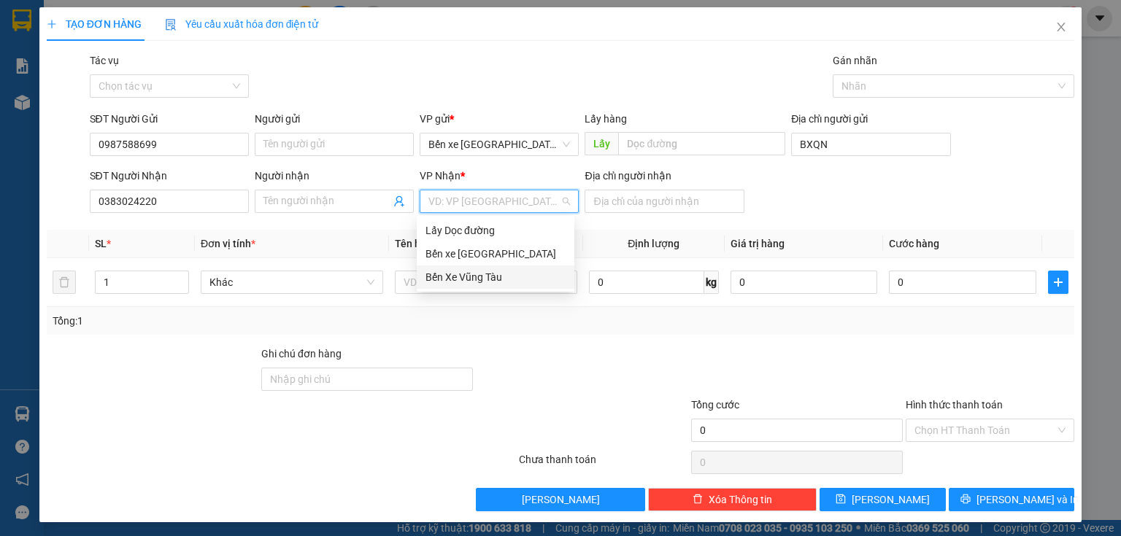
click at [470, 271] on div "Bến Xe Vũng Tàu" at bounding box center [495, 277] width 140 height 16
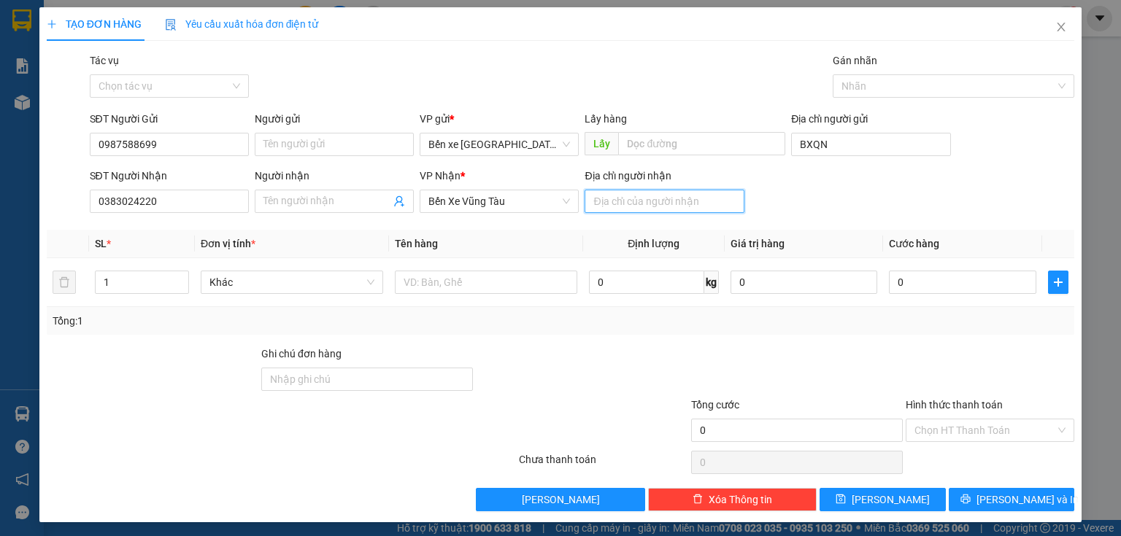
click at [630, 196] on input "Địa chỉ người nhận" at bounding box center [663, 201] width 159 height 23
type input "long hải"
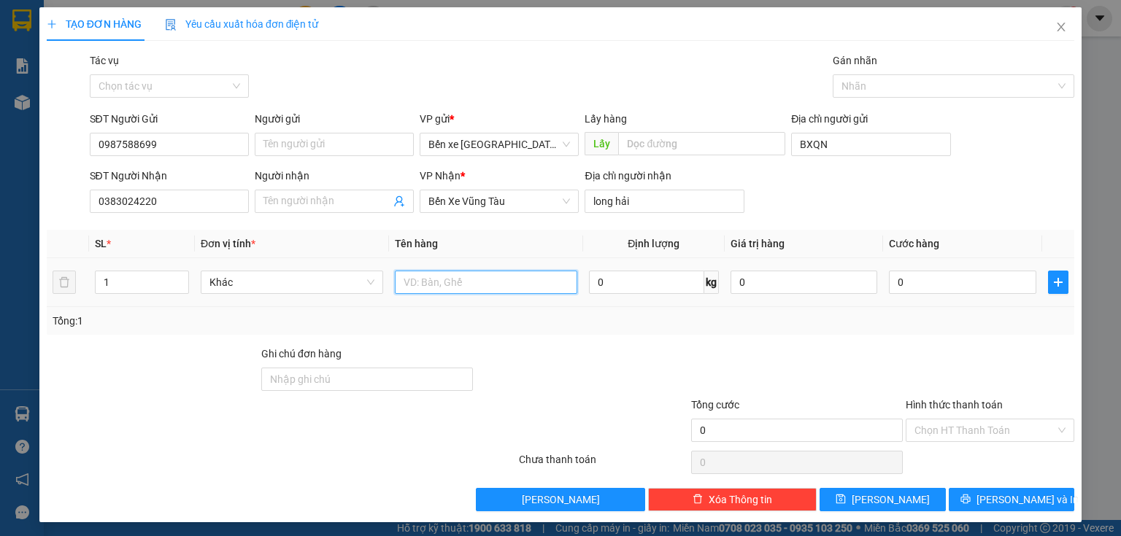
click at [557, 285] on input "text" at bounding box center [486, 282] width 182 height 23
type input "1t nhỏ"
click at [780, 283] on input "0" at bounding box center [803, 282] width 147 height 23
type input "380.000"
drag, startPoint x: 822, startPoint y: 336, endPoint x: 877, endPoint y: 328, distance: 55.2
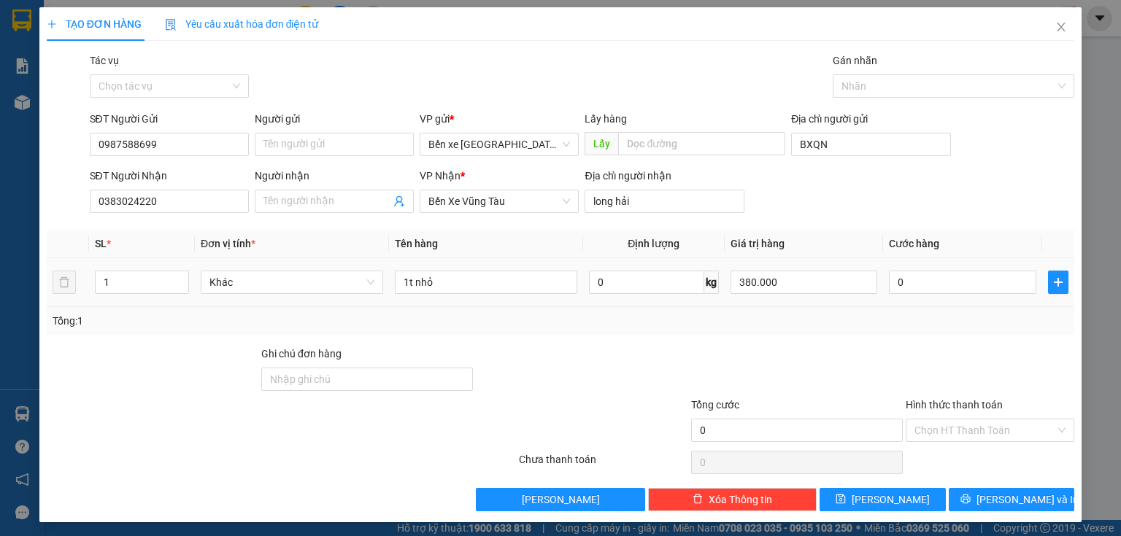
click at [823, 336] on div "Transit Pickup Surcharge Ids Transit Deliver Surcharge Ids Transit Deliver Surc…" at bounding box center [560, 282] width 1027 height 459
click at [947, 287] on input "0" at bounding box center [962, 282] width 147 height 23
type input "5"
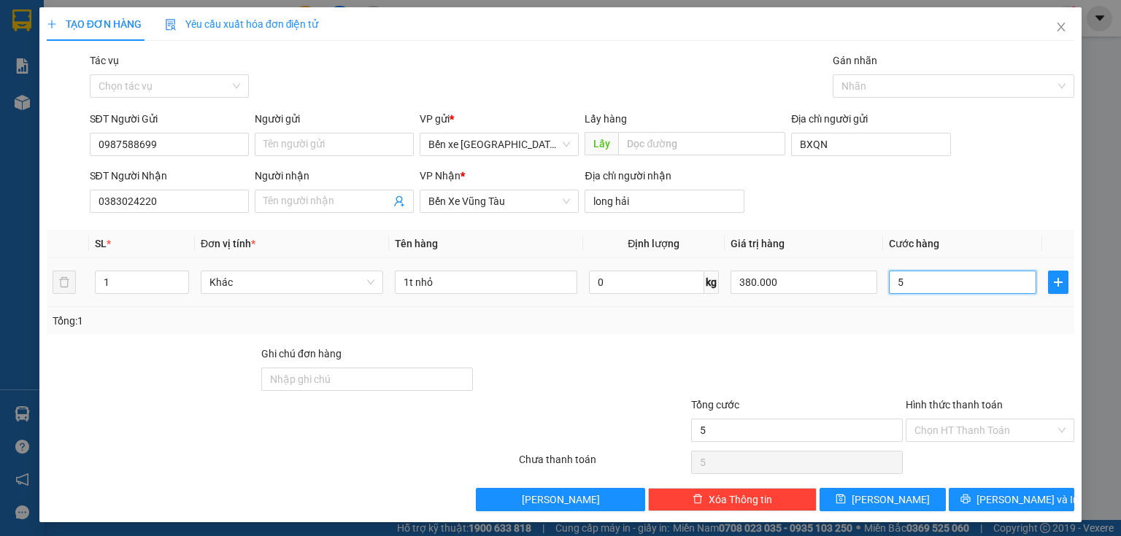
type input "50"
type input "50.000"
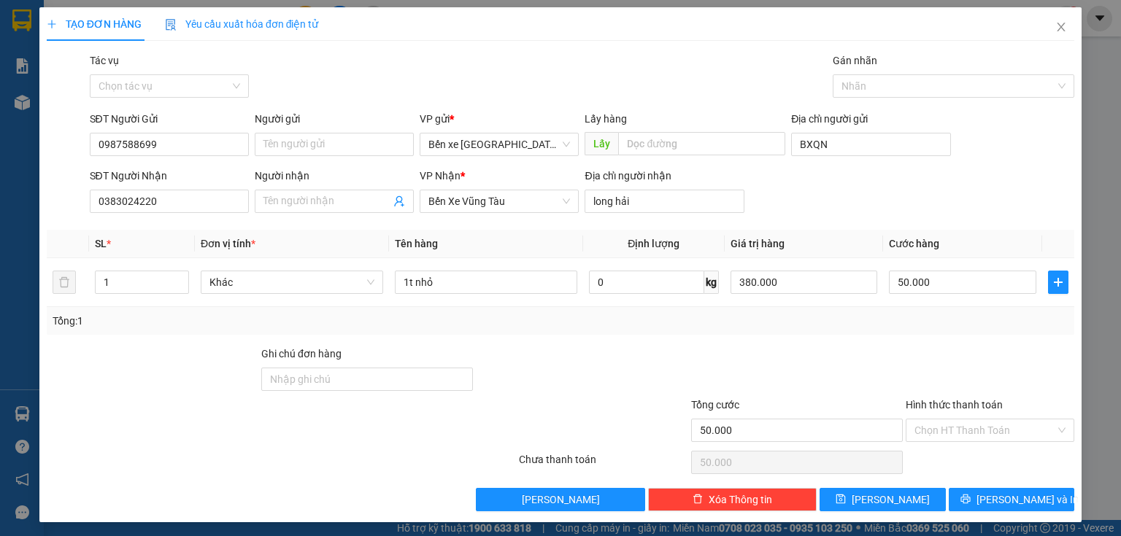
click at [981, 347] on div "Transit Pickup Surcharge Ids Transit Deliver Surcharge Ids Transit Deliver Surc…" at bounding box center [560, 282] width 1027 height 459
drag, startPoint x: 964, startPoint y: 409, endPoint x: 965, endPoint y: 420, distance: 11.8
click at [965, 420] on div "Hình thức thanh toán Chọn HT Thanh Toán" at bounding box center [990, 422] width 169 height 51
click at [963, 425] on input "Hình thức thanh toán" at bounding box center [984, 431] width 141 height 22
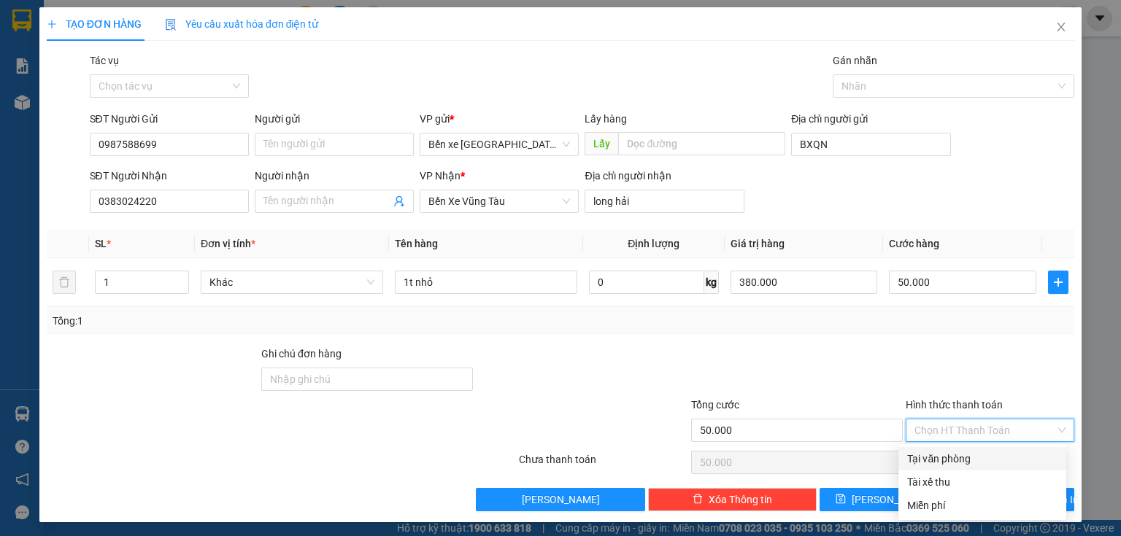
click at [949, 455] on div "Tại văn phòng" at bounding box center [982, 459] width 150 height 16
type input "0"
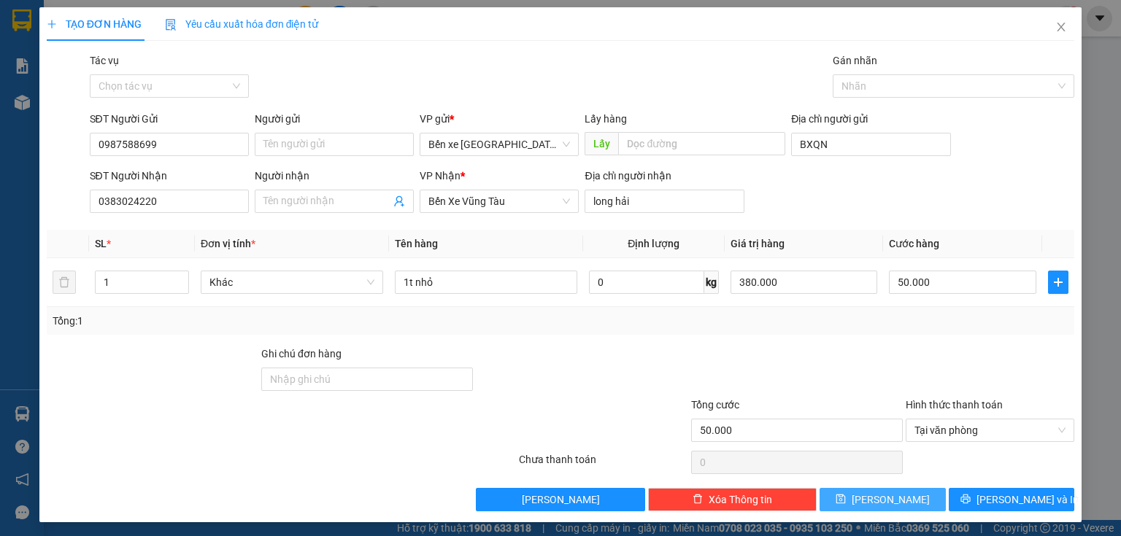
drag, startPoint x: 908, startPoint y: 490, endPoint x: 908, endPoint y: 480, distance: 9.5
click at [908, 488] on button "[PERSON_NAME]" at bounding box center [882, 499] width 126 height 23
type input "0"
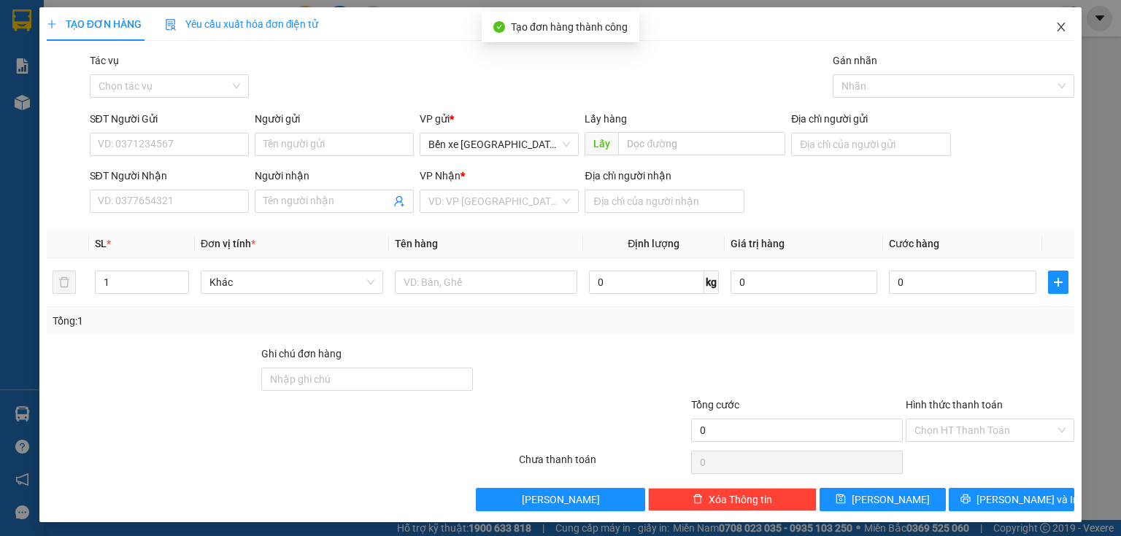
click at [1044, 15] on span "Close" at bounding box center [1061, 27] width 41 height 41
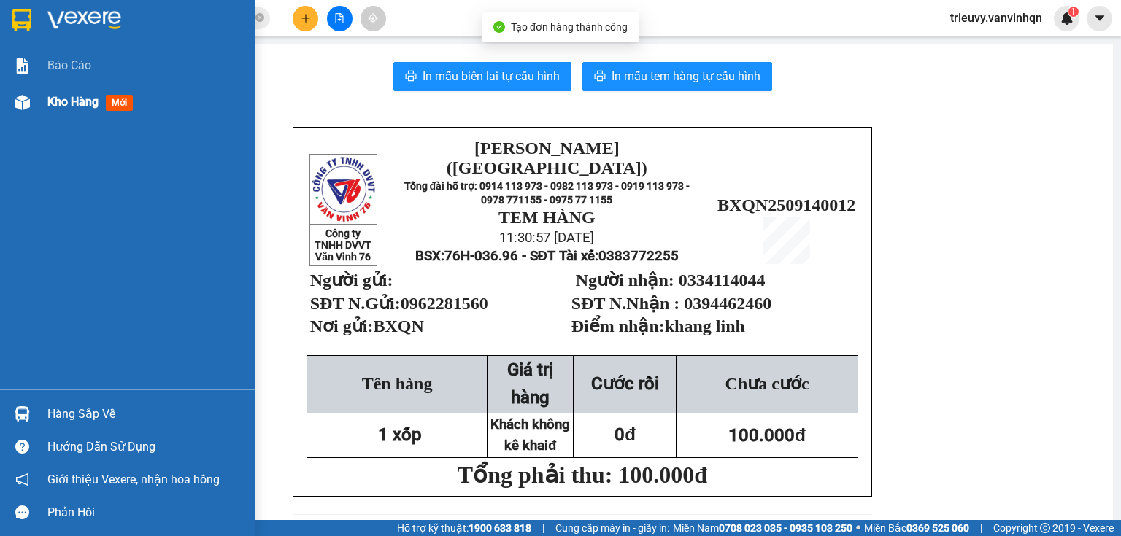
click at [62, 95] on span "Kho hàng" at bounding box center [72, 102] width 51 height 14
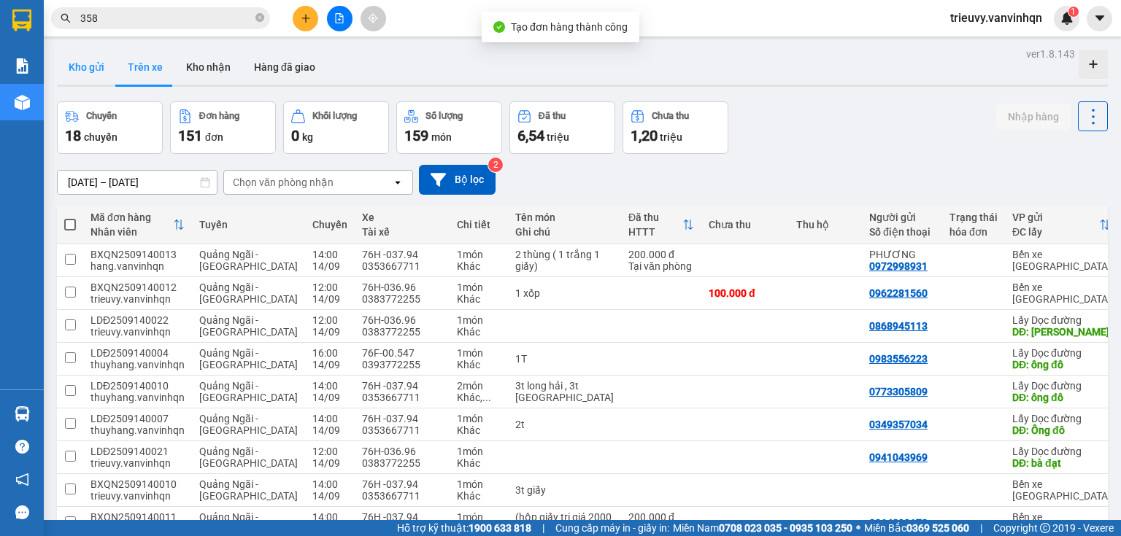
click at [108, 69] on button "Kho gửi" at bounding box center [86, 67] width 59 height 35
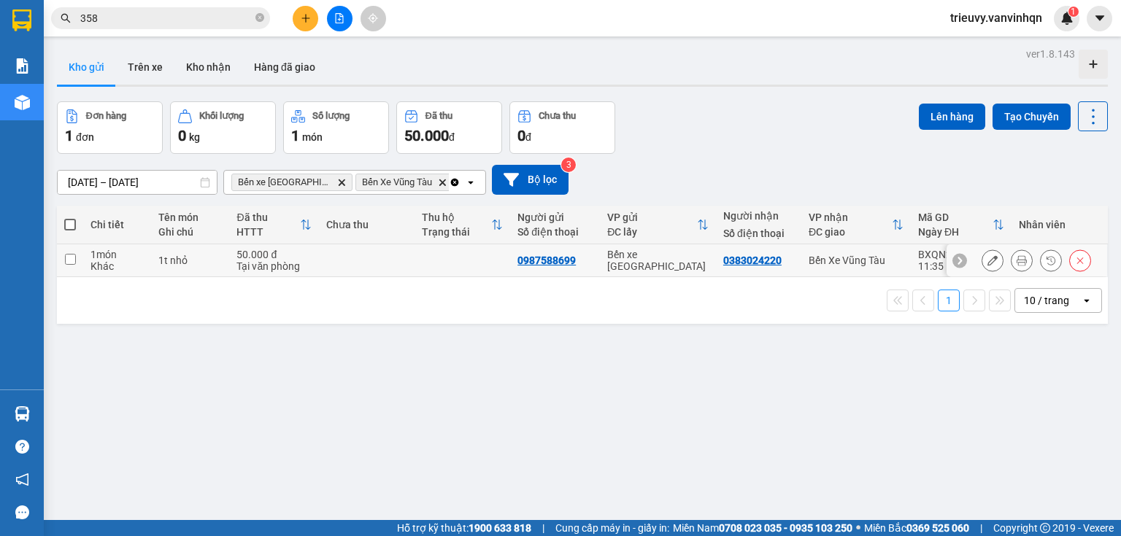
click at [171, 260] on div "1t nhỏ" at bounding box center [189, 261] width 63 height 12
checkbox input "true"
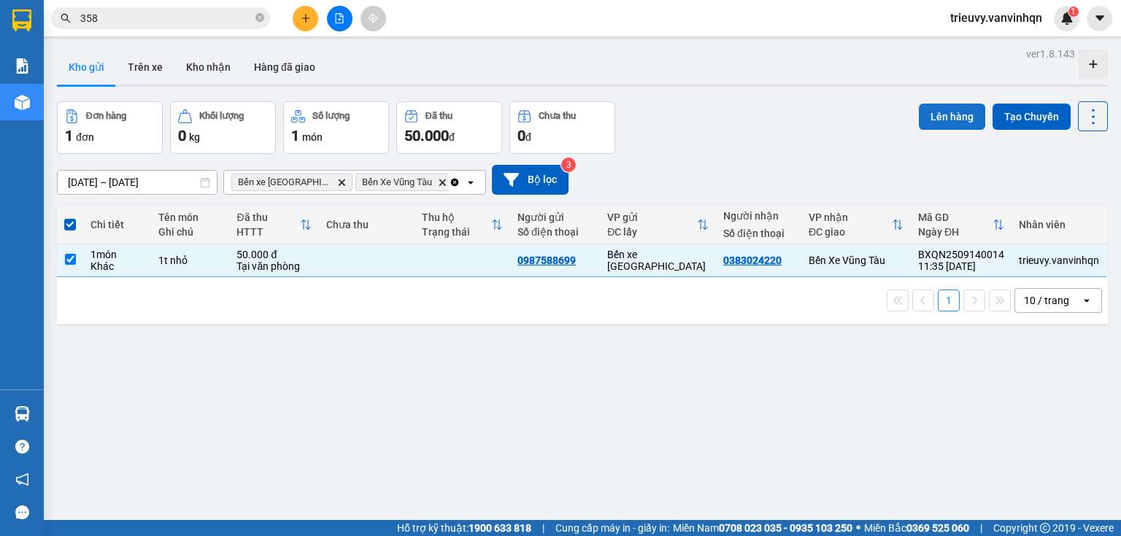
click at [935, 121] on button "Lên hàng" at bounding box center [952, 117] width 66 height 26
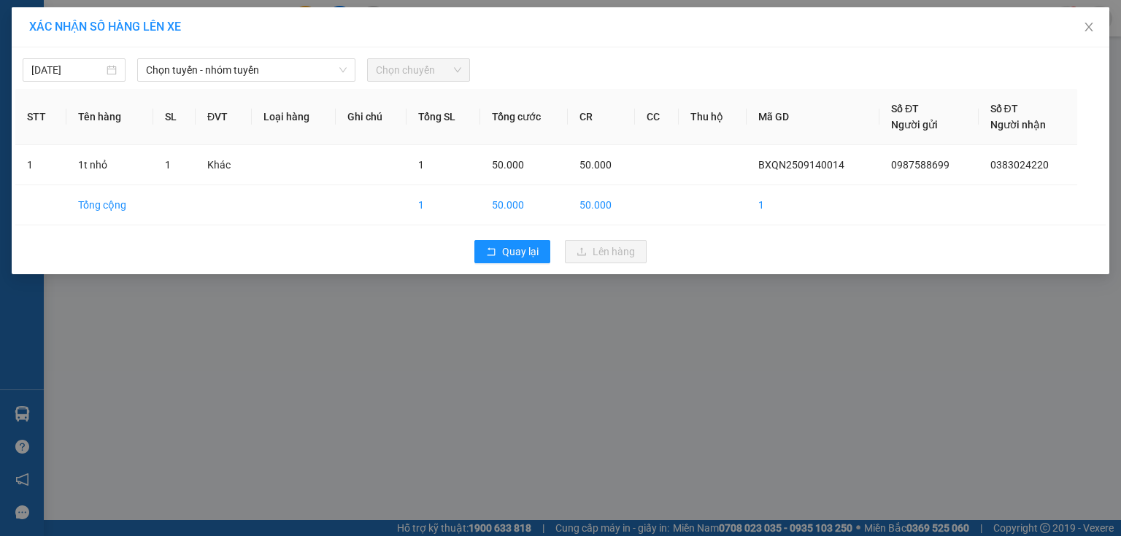
click at [295, 87] on div "14/09/2025 Chọn tuyến - nhóm tuyến Chọn chuyến STT Tên hàng SL ĐVT Loại hàng Gh…" at bounding box center [560, 160] width 1097 height 227
click at [295, 72] on span "Chọn tuyến - nhóm tuyến" at bounding box center [246, 70] width 201 height 22
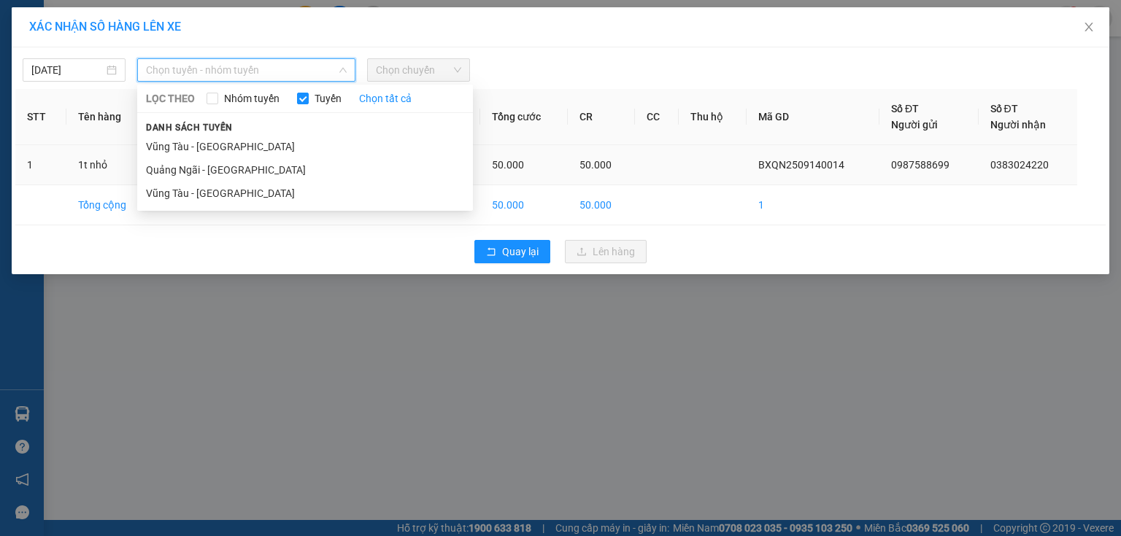
click at [228, 171] on li "Quảng Ngãi - [GEOGRAPHIC_DATA]" at bounding box center [305, 169] width 336 height 23
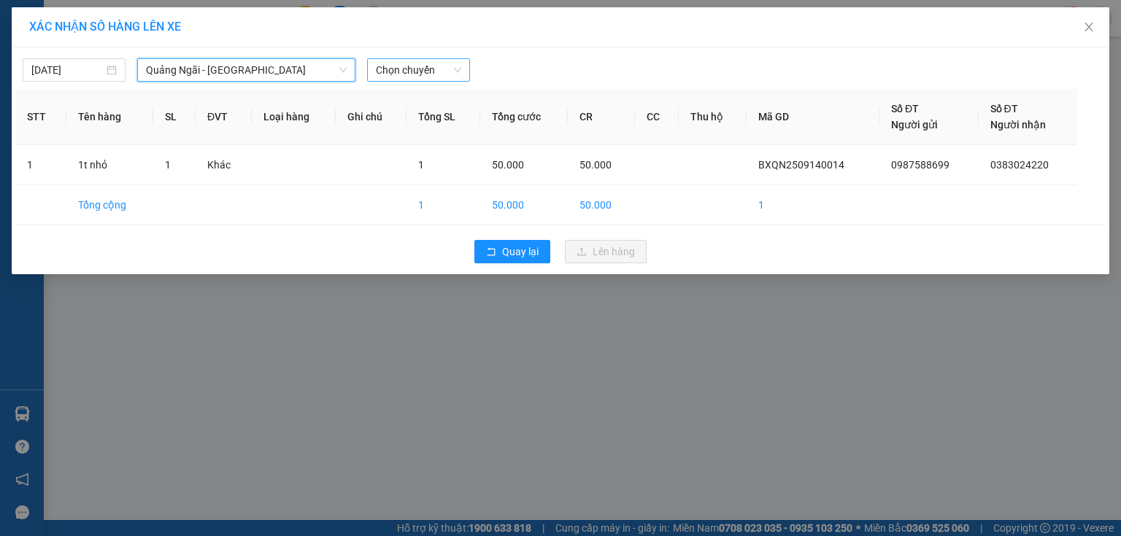
click at [455, 72] on span "Chọn chuyến" at bounding box center [418, 70] width 85 height 22
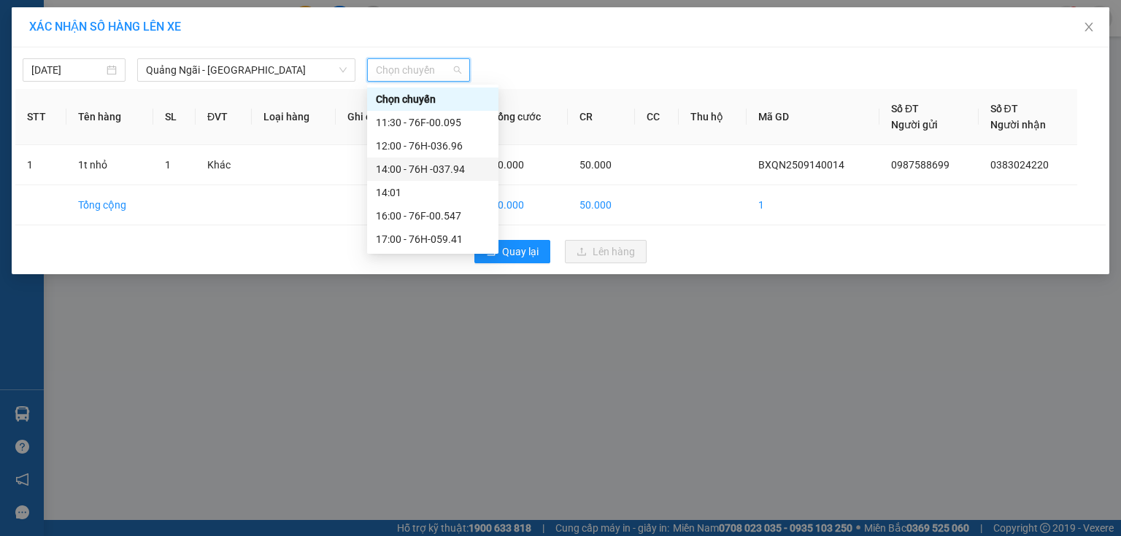
click at [461, 171] on div "14:00 - 76H -037.94" at bounding box center [433, 169] width 114 height 16
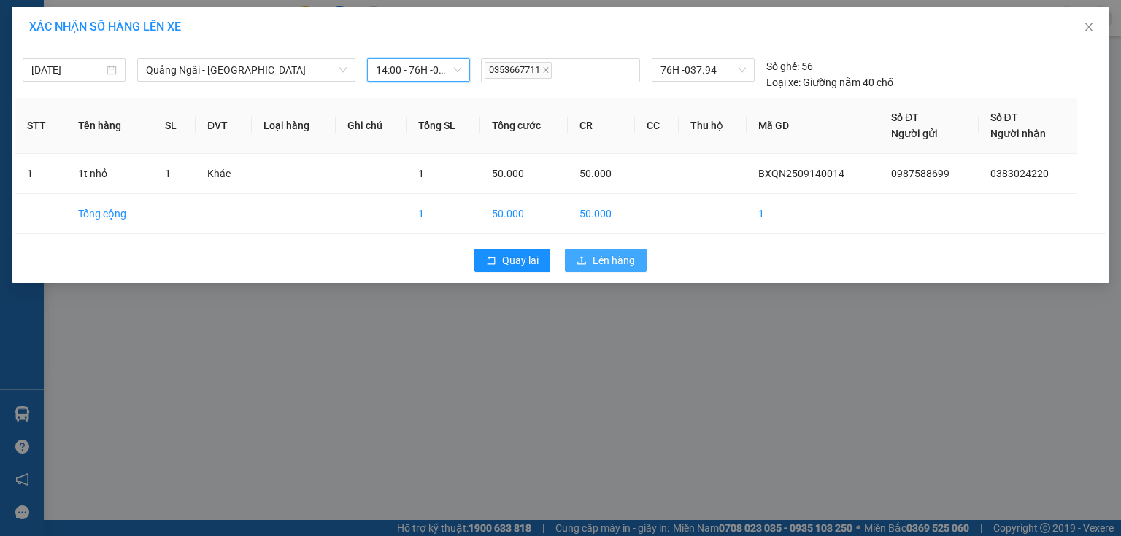
drag, startPoint x: 570, startPoint y: 246, endPoint x: 576, endPoint y: 252, distance: 8.8
click at [576, 252] on div "Quay lại Lên hàng" at bounding box center [560, 261] width 1090 height 38
click at [576, 252] on button "Lên hàng" at bounding box center [606, 260] width 82 height 23
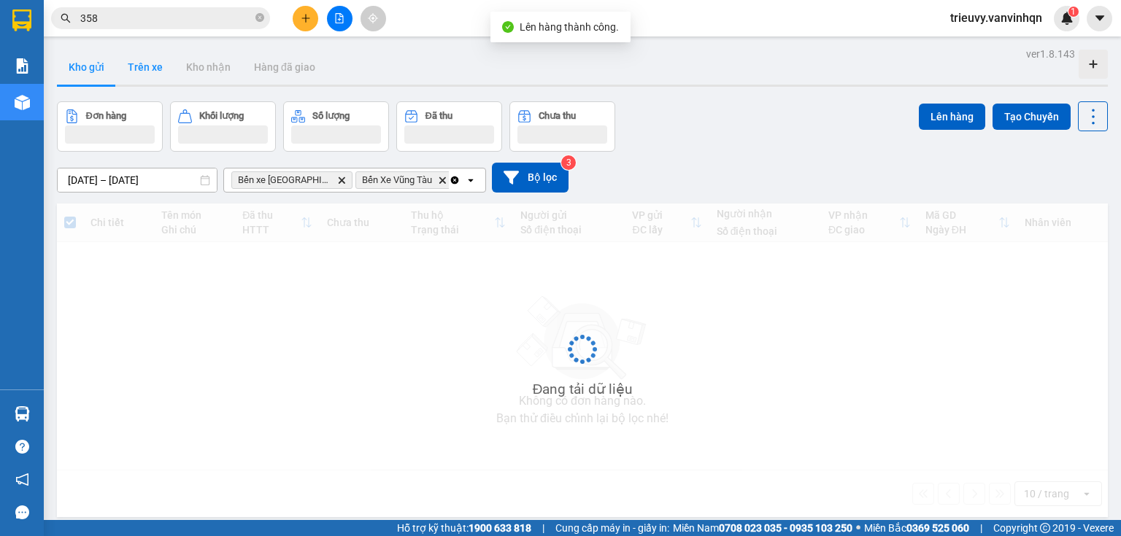
click at [144, 73] on button "Trên xe" at bounding box center [145, 67] width 58 height 35
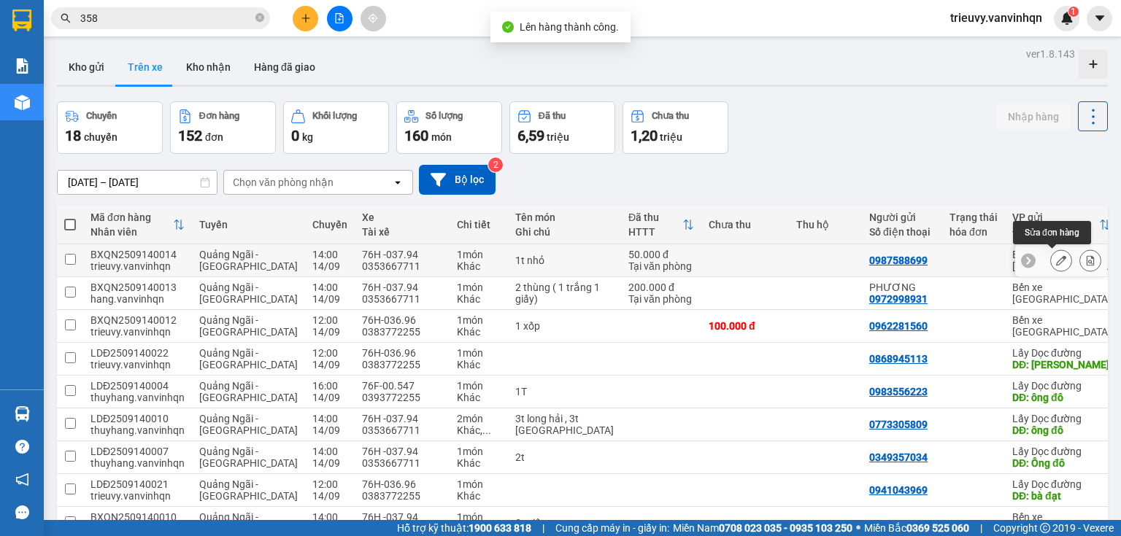
click at [1056, 260] on icon at bounding box center [1061, 260] width 10 height 10
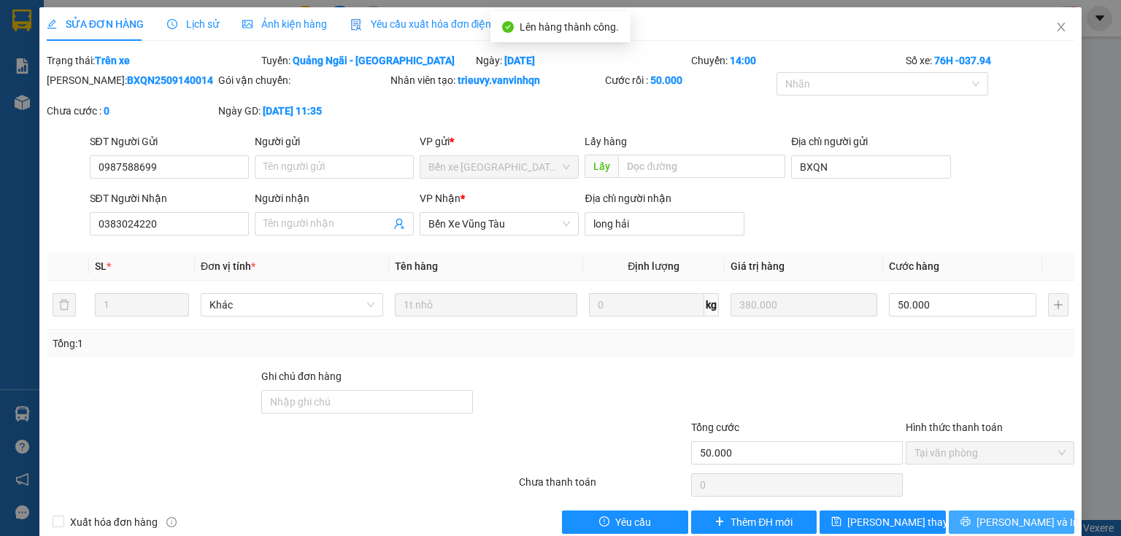
click at [1036, 522] on button "[PERSON_NAME] và In" at bounding box center [1012, 522] width 126 height 23
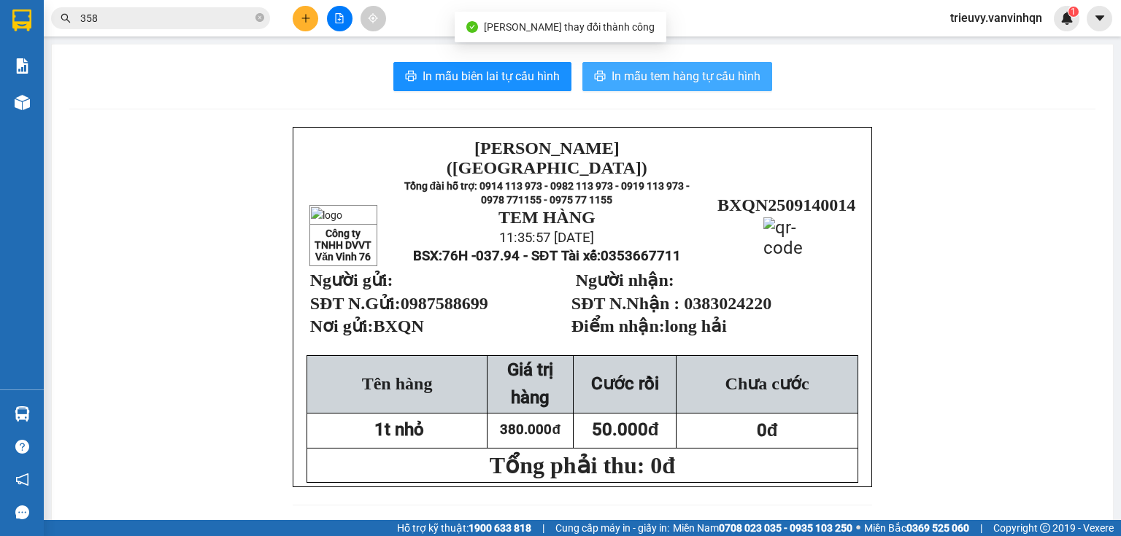
click at [737, 74] on span "In mẫu tem hàng tự cấu hình" at bounding box center [685, 76] width 149 height 18
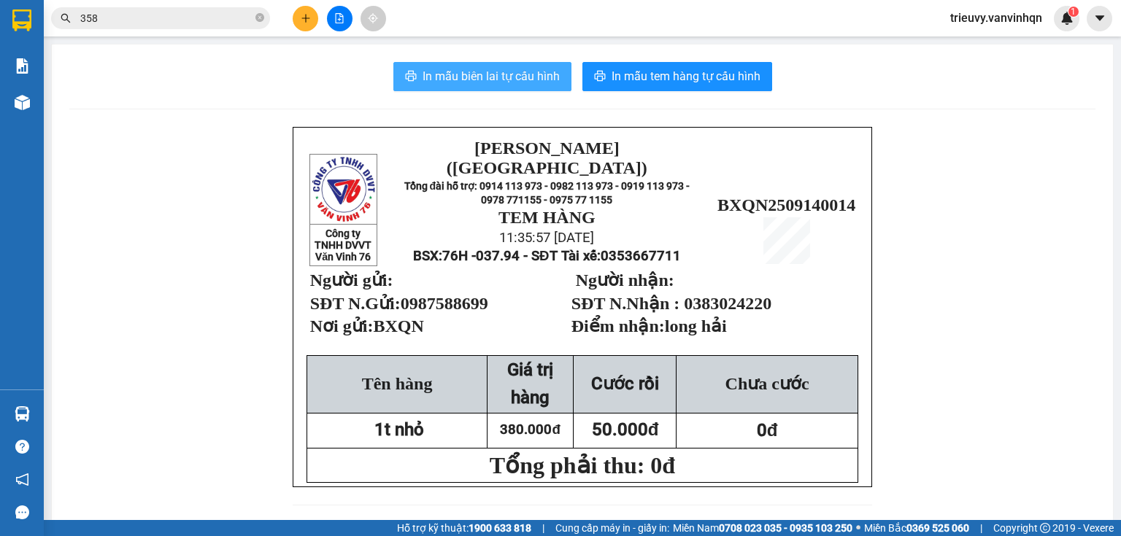
click at [438, 77] on span "In mẫu biên lai tự cấu hình" at bounding box center [490, 76] width 137 height 18
click at [334, 18] on icon "file-add" at bounding box center [339, 18] width 10 height 10
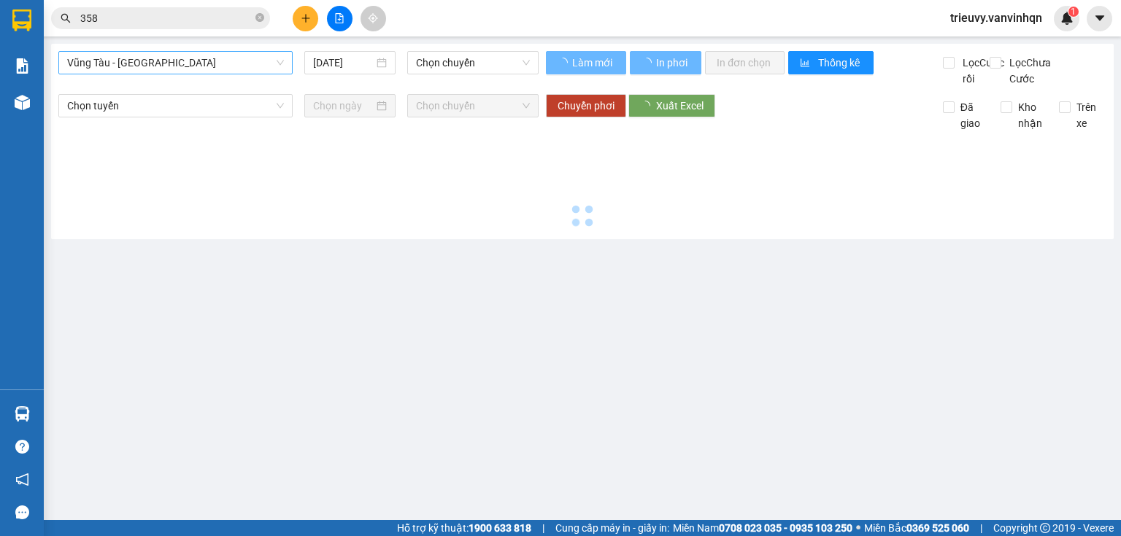
click at [249, 61] on span "Vũng Tàu - [GEOGRAPHIC_DATA]" at bounding box center [175, 63] width 217 height 22
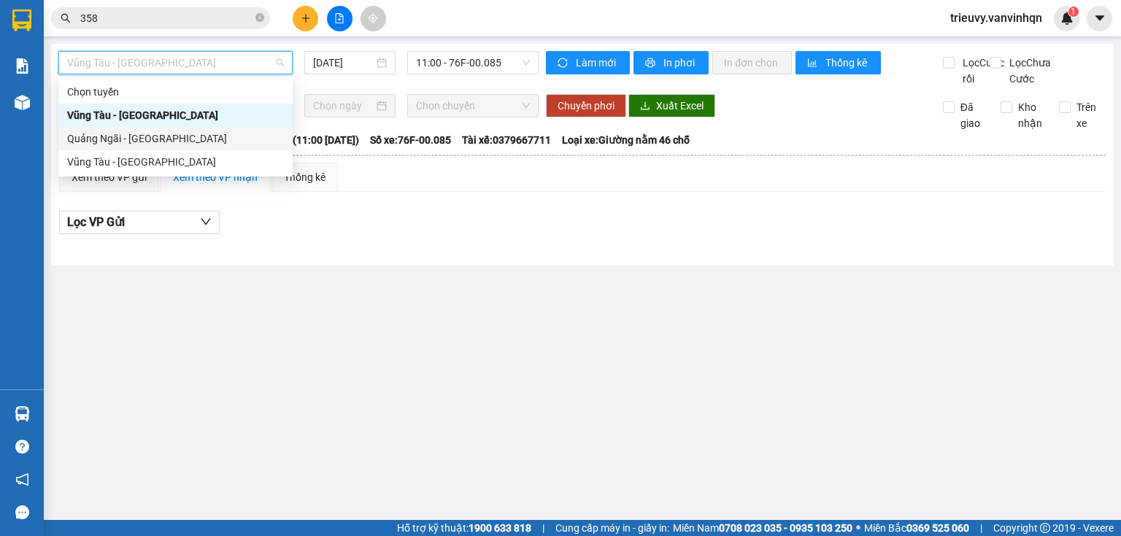
click at [168, 143] on div "Quảng Ngãi - [GEOGRAPHIC_DATA]" at bounding box center [175, 139] width 217 height 16
type input "[DATE]"
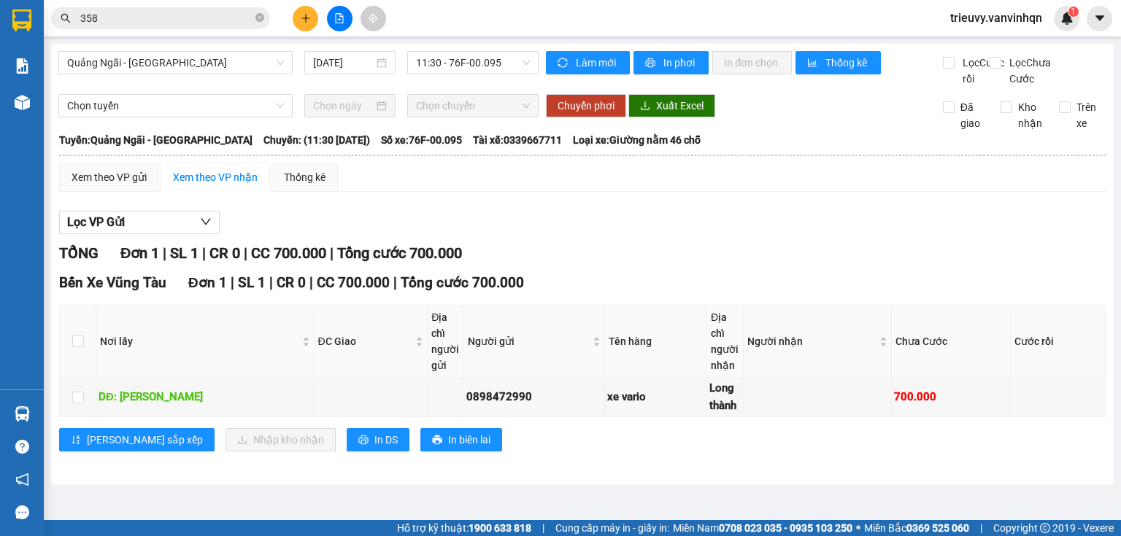
click at [490, 77] on div "Quảng Ngãi - Vũng Tàu 14/09/2025 11:30 - 76F-00.095" at bounding box center [298, 69] width 480 height 36
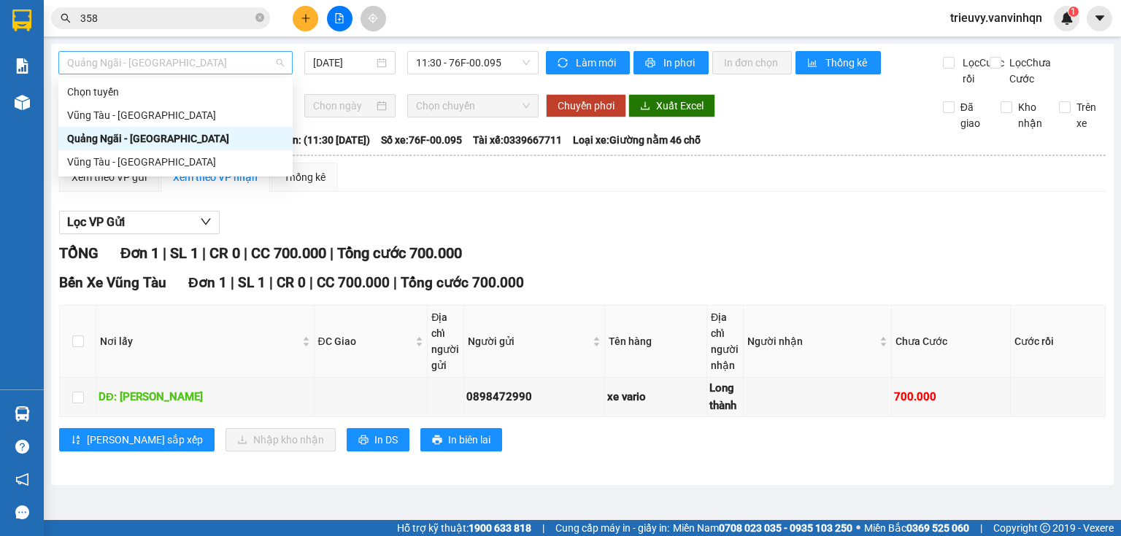
click at [209, 53] on span "Quảng Ngãi - [GEOGRAPHIC_DATA]" at bounding box center [175, 63] width 217 height 22
click at [429, 61] on span "11:30 - 76F-00.095" at bounding box center [473, 63] width 115 height 22
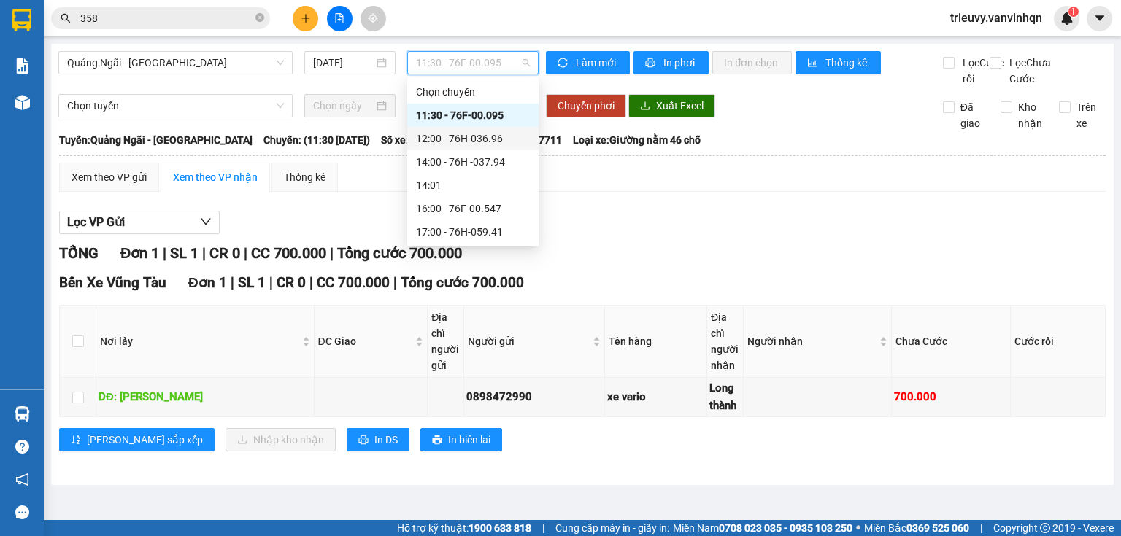
click at [448, 136] on div "12:00 - 76H-036.96" at bounding box center [473, 139] width 114 height 16
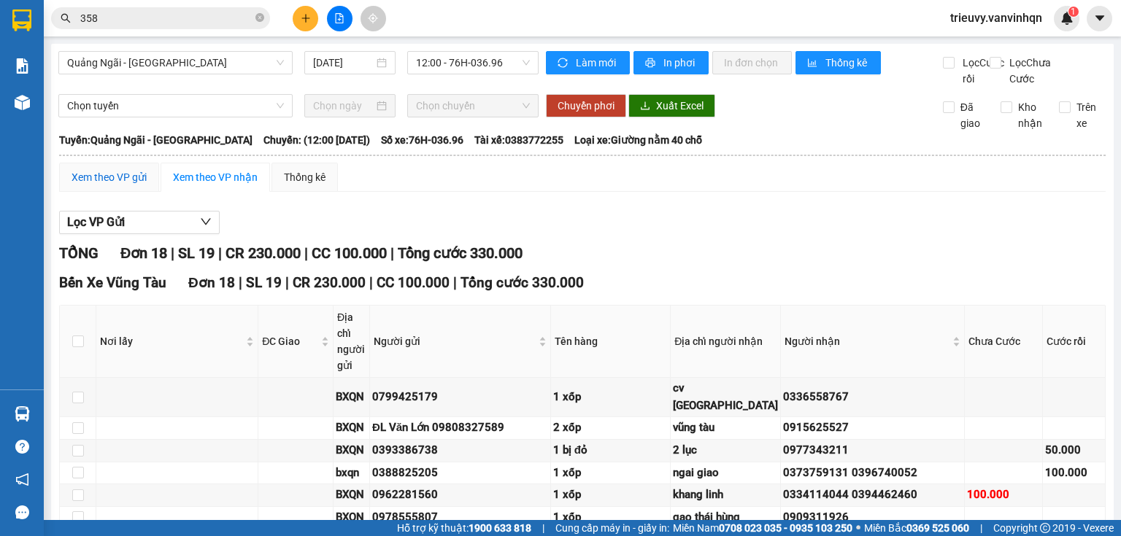
click at [117, 185] on div "Xem theo VP gửi" at bounding box center [109, 177] width 75 height 16
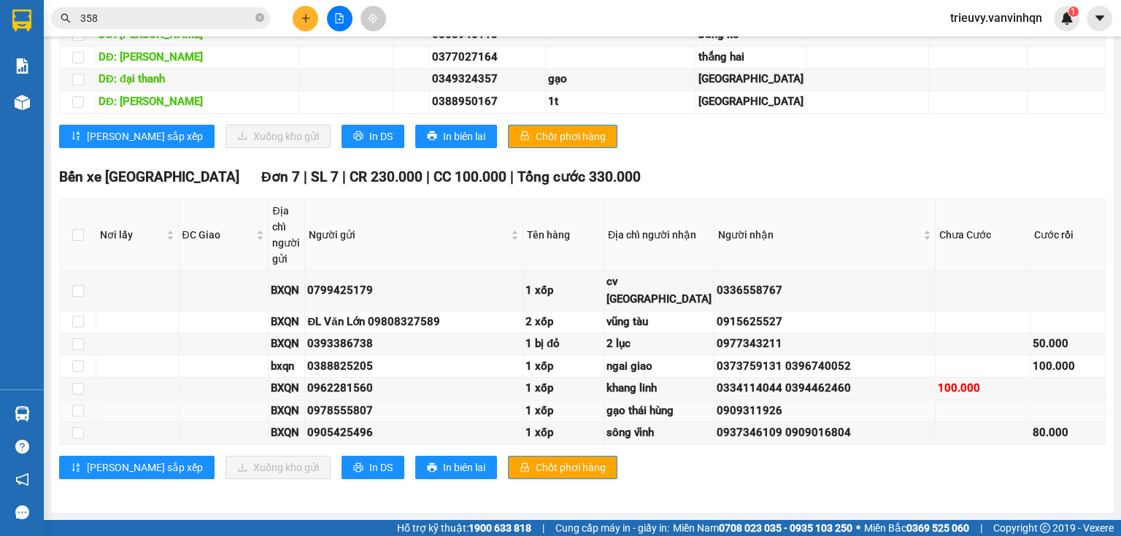
scroll to position [1335, 0]
click at [369, 464] on span "In DS" at bounding box center [380, 468] width 23 height 16
click at [369, 144] on span "In DS" at bounding box center [380, 136] width 23 height 16
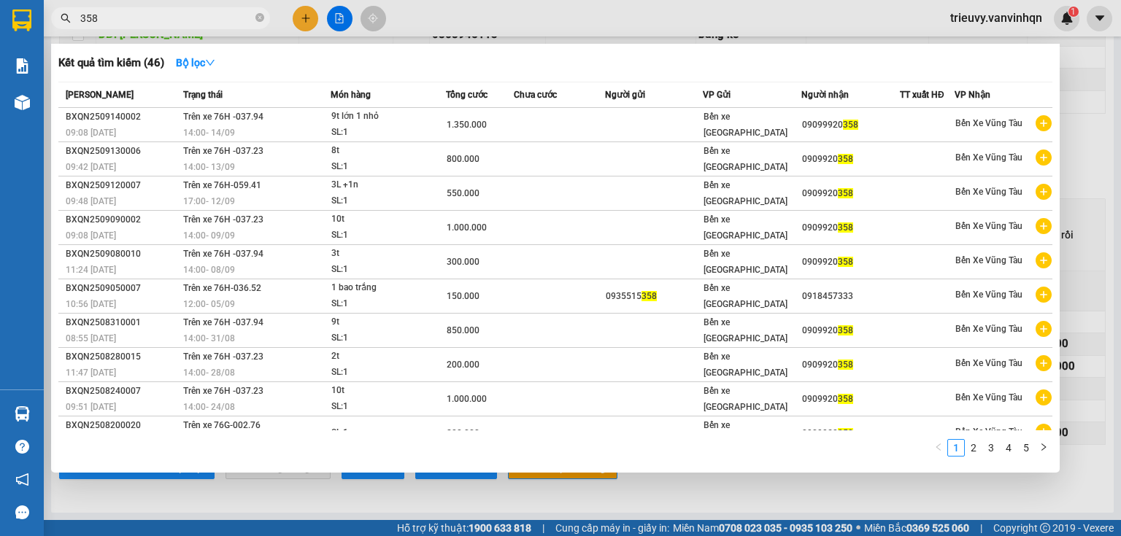
click at [241, 20] on input "358" at bounding box center [166, 18] width 172 height 16
type input "3"
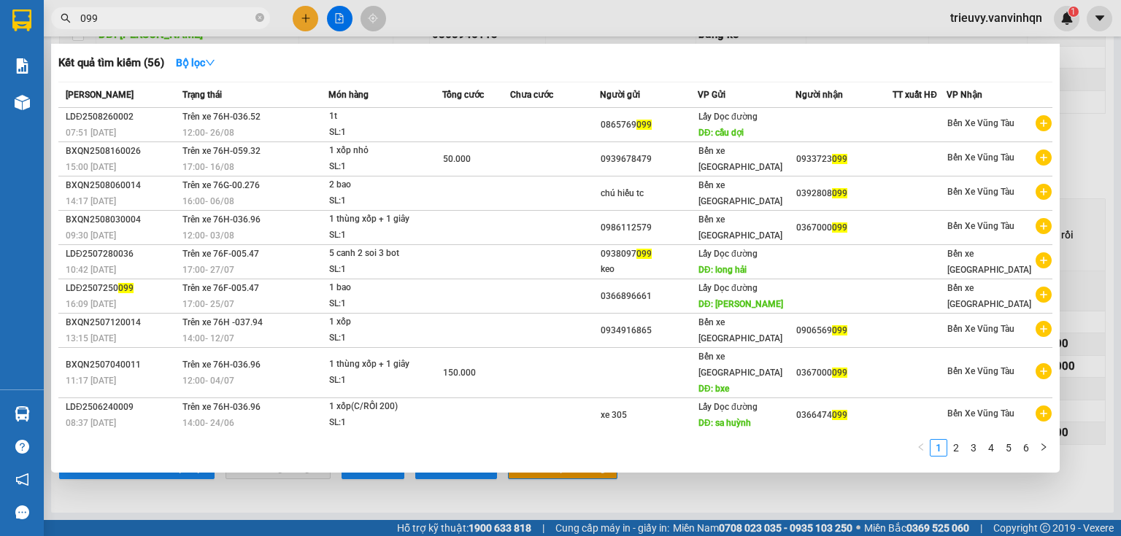
type input "099"
click at [301, 18] on div at bounding box center [560, 268] width 1121 height 536
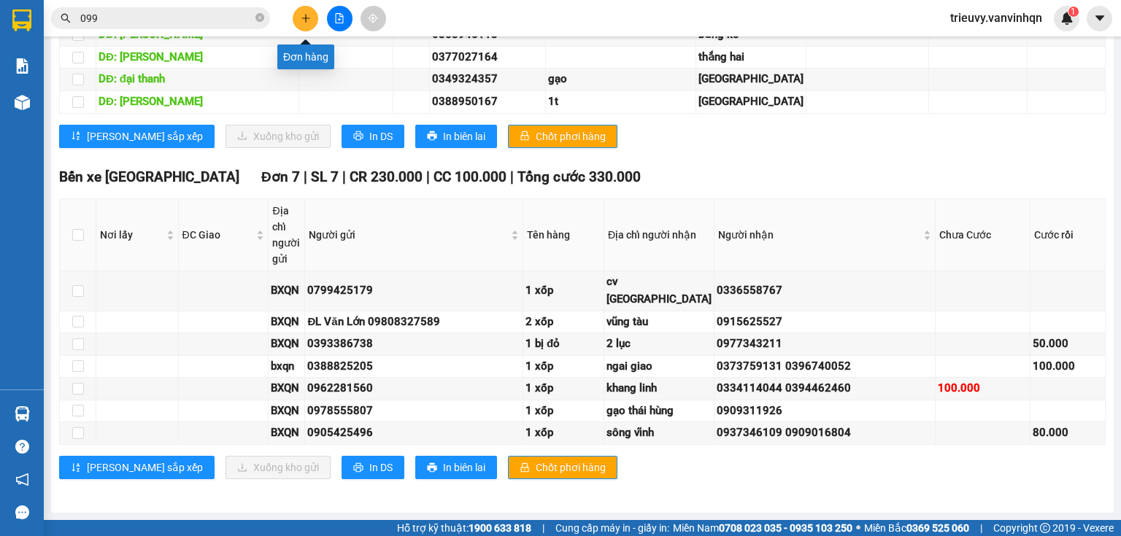
click at [297, 18] on button at bounding box center [306, 19] width 26 height 26
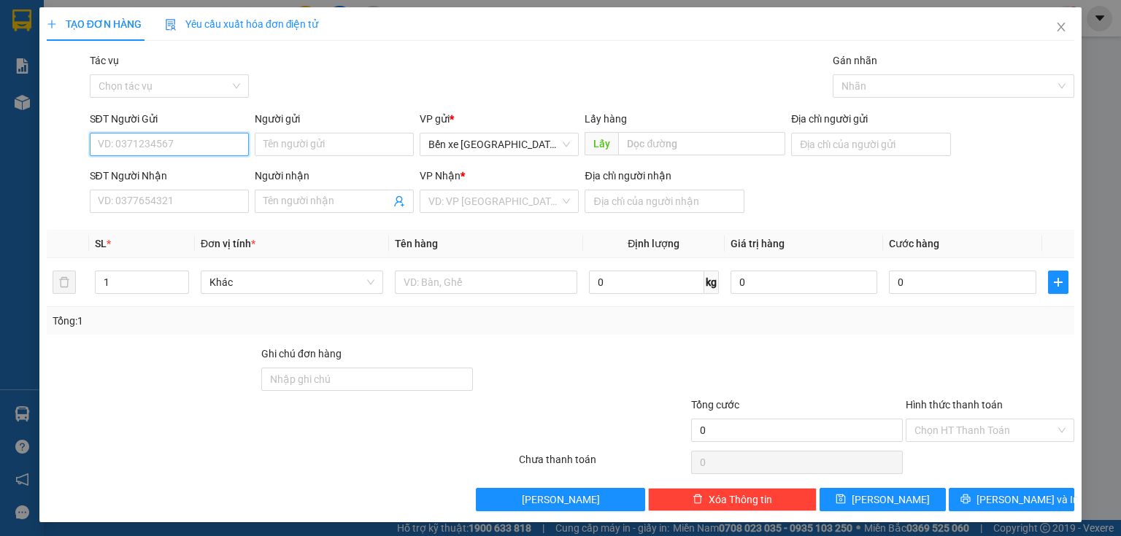
click at [172, 152] on input "SĐT Người Gửi" at bounding box center [169, 144] width 159 height 23
click at [163, 170] on div "0918666465" at bounding box center [168, 174] width 140 height 16
type input "0918666465"
type input "BXQN"
type input "0961133436"
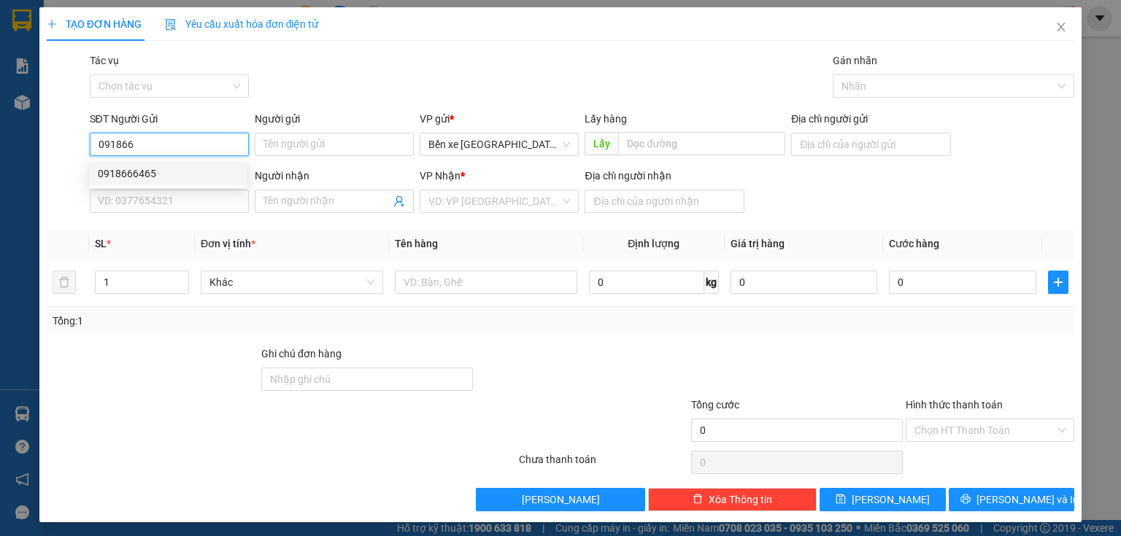
type input "bình châu"
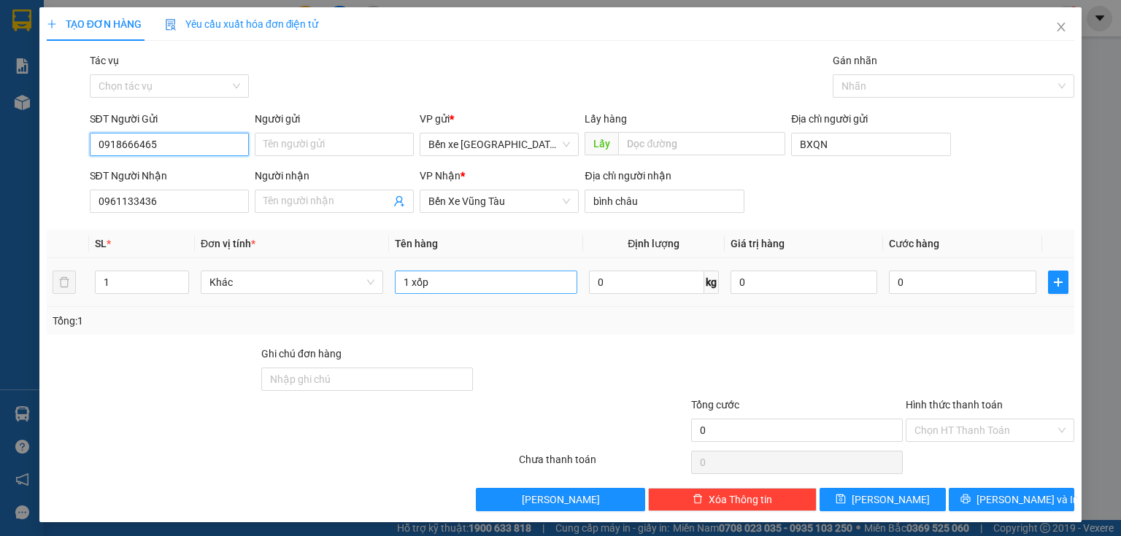
type input "0918666465"
click at [472, 287] on input "1 xốp" at bounding box center [486, 282] width 182 height 23
type input "1t giấy"
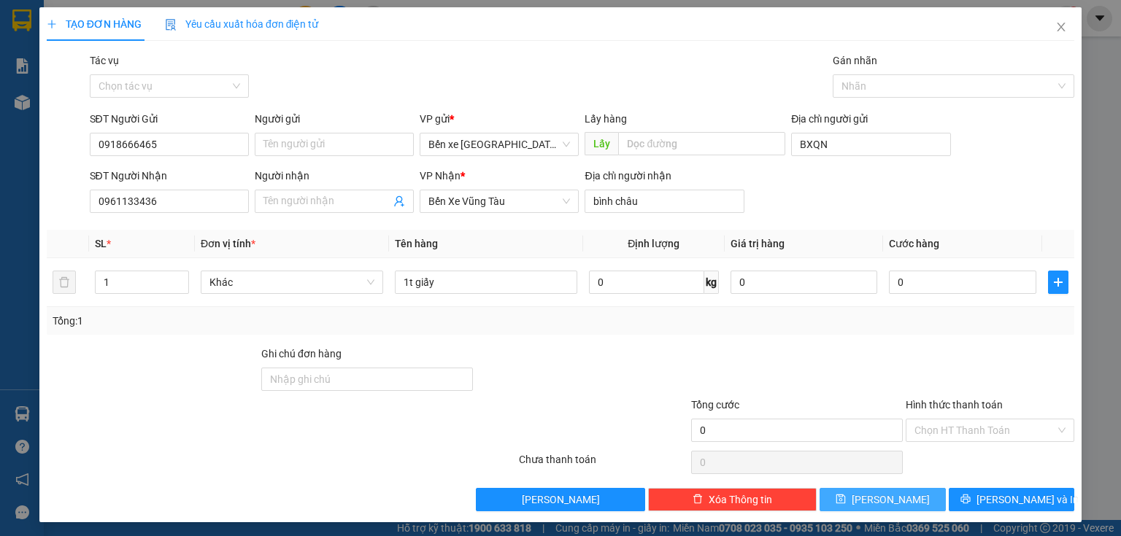
click at [896, 509] on button "[PERSON_NAME]" at bounding box center [882, 499] width 126 height 23
click at [1055, 29] on icon "close" at bounding box center [1061, 27] width 12 height 12
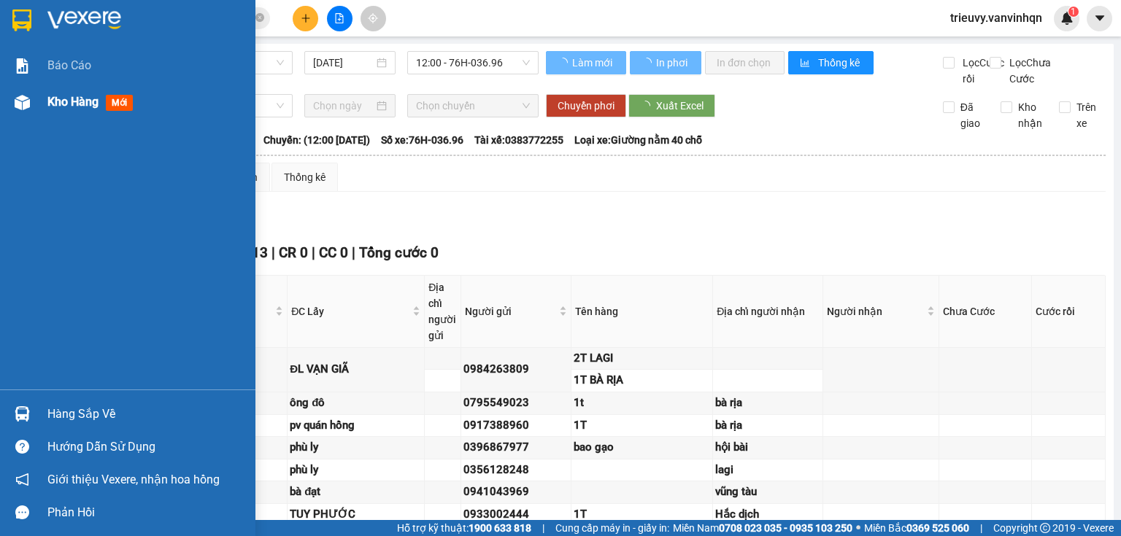
drag, startPoint x: 38, startPoint y: 92, endPoint x: 58, endPoint y: 96, distance: 20.0
click at [40, 93] on div "Kho hàng mới" at bounding box center [127, 102] width 255 height 36
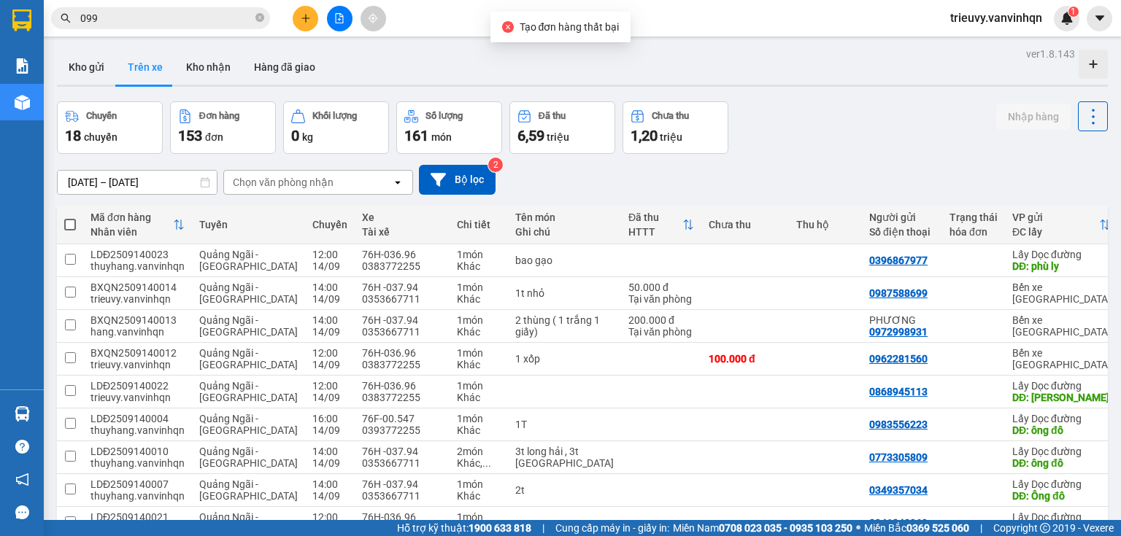
drag, startPoint x: 79, startPoint y: 79, endPoint x: 269, endPoint y: 31, distance: 195.6
click at [84, 76] on button "Kho gửi" at bounding box center [86, 67] width 59 height 35
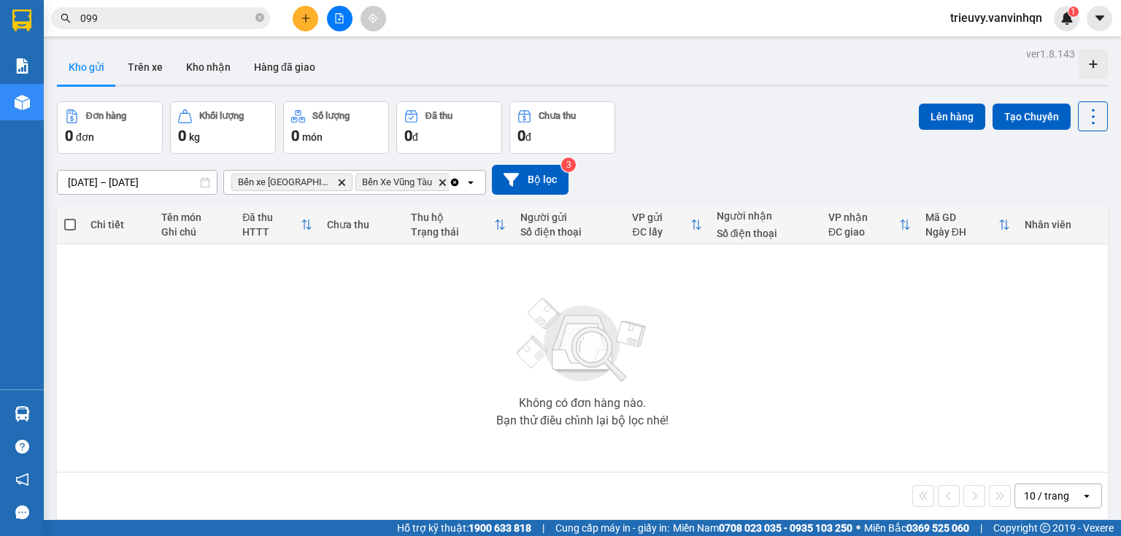
drag, startPoint x: 286, startPoint y: 18, endPoint x: 304, endPoint y: 23, distance: 19.2
click at [292, 20] on div at bounding box center [339, 19] width 109 height 26
click at [314, 23] on button at bounding box center [306, 19] width 26 height 26
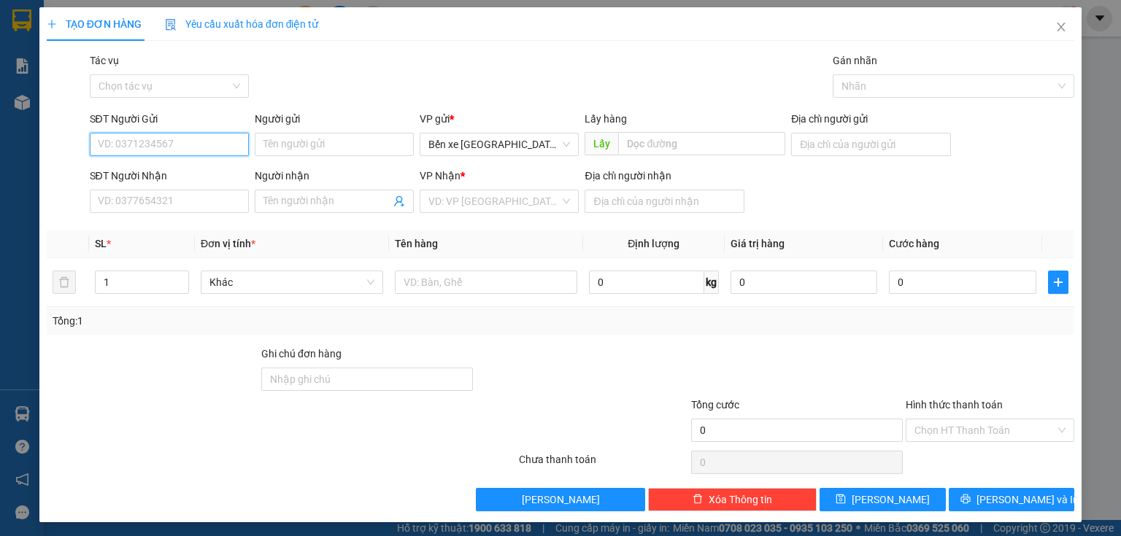
click at [210, 137] on input "SĐT Người Gửi" at bounding box center [169, 144] width 159 height 23
type input "0961133436"
drag, startPoint x: 158, startPoint y: 150, endPoint x: 137, endPoint y: 163, distance: 24.3
drag, startPoint x: 137, startPoint y: 163, endPoint x: 158, endPoint y: 146, distance: 27.5
click at [158, 146] on input "0961133436" at bounding box center [169, 144] width 159 height 23
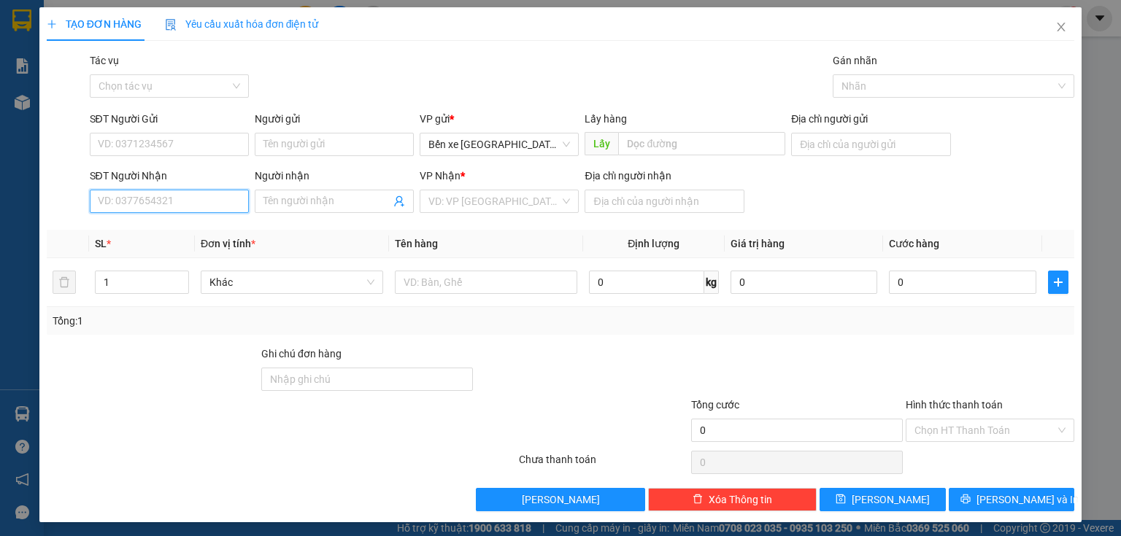
paste input "0961133436"
type input "0961133436"
click at [161, 203] on input "0961133436" at bounding box center [169, 201] width 159 height 23
click at [161, 230] on div "0961133436" at bounding box center [168, 231] width 140 height 16
type input "BXQN"
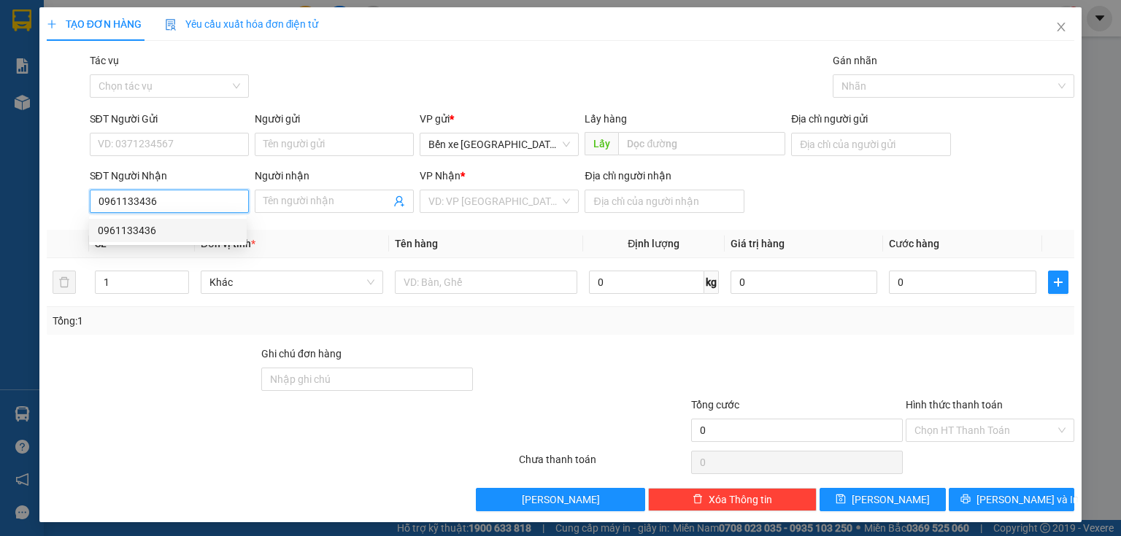
type input "bình châu"
type input "0961133436"
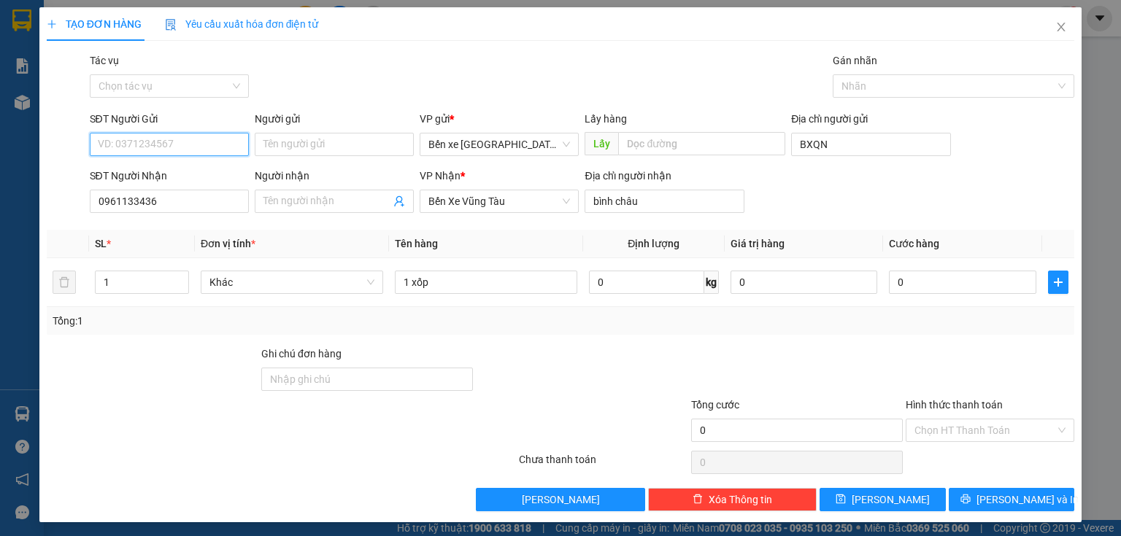
click at [142, 137] on input "SĐT Người Gửi" at bounding box center [169, 144] width 159 height 23
click at [145, 171] on div "0918666465" at bounding box center [168, 174] width 140 height 16
type input "0918666465"
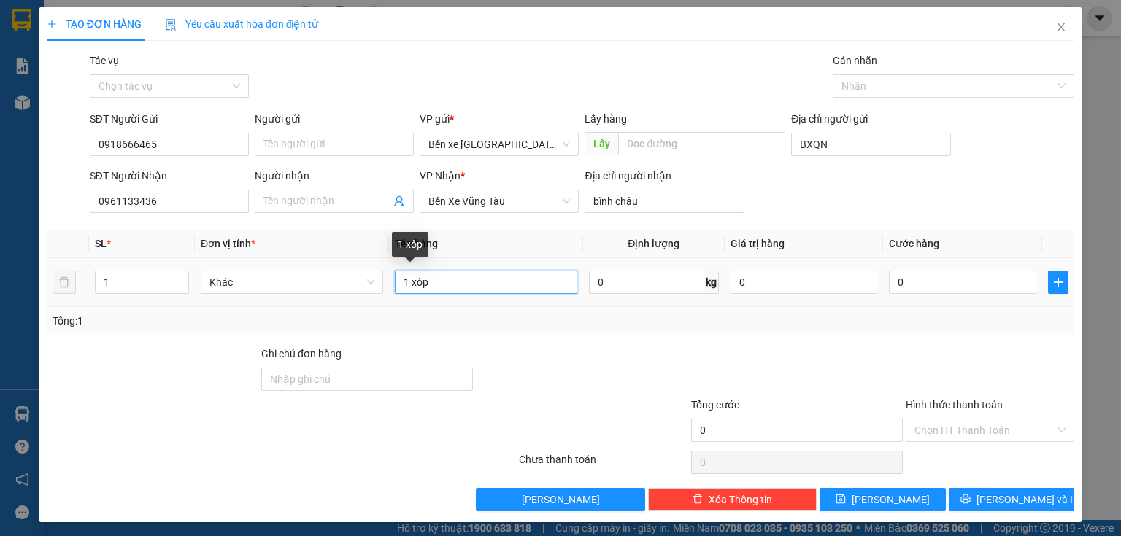
click at [443, 284] on input "1 xốp" at bounding box center [486, 282] width 182 height 23
type input "1t giấy"
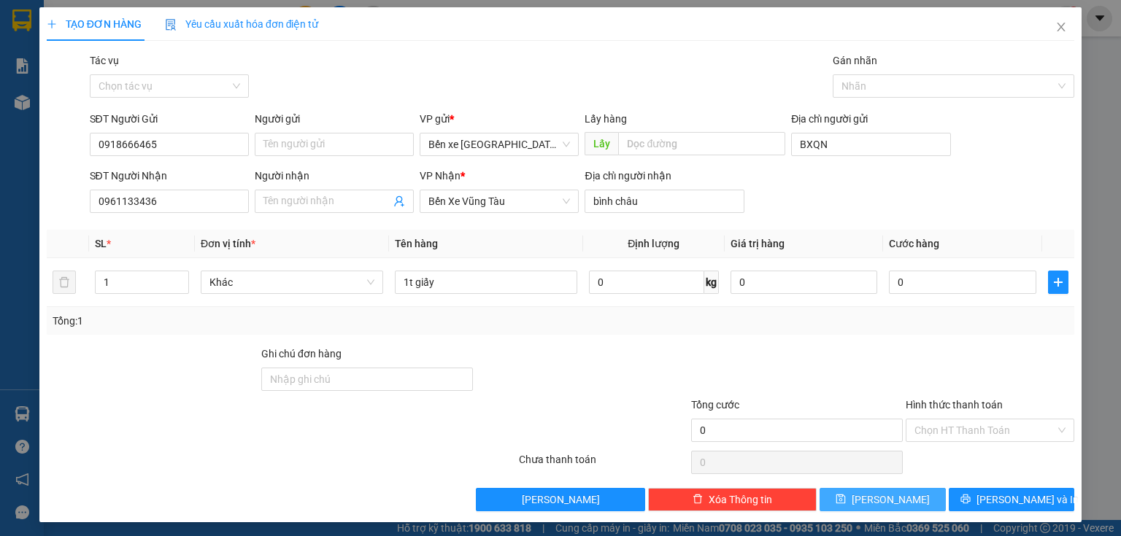
click at [849, 499] on button "[PERSON_NAME]" at bounding box center [882, 499] width 126 height 23
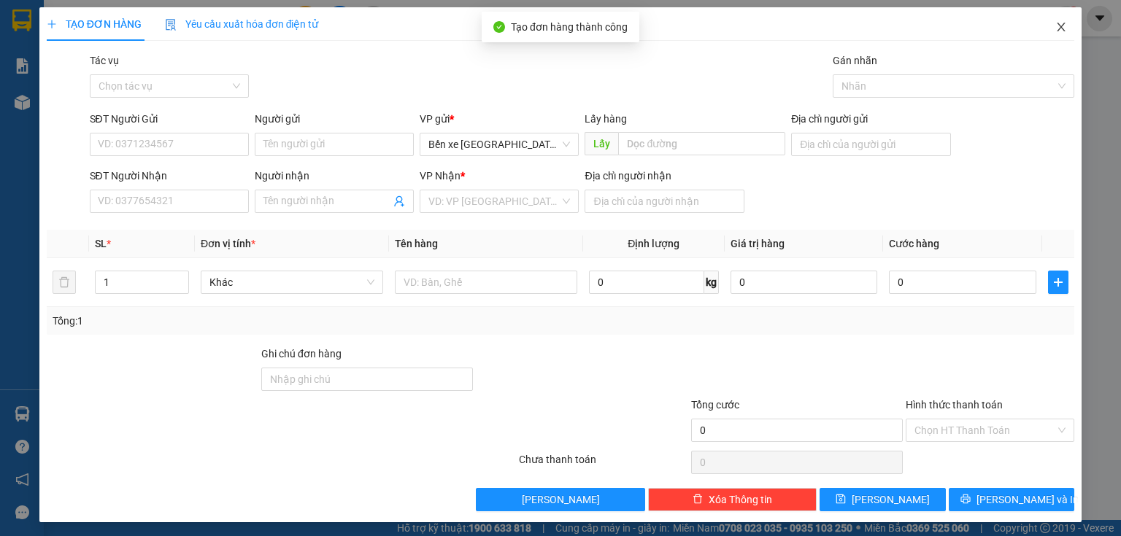
click at [1055, 26] on icon "close" at bounding box center [1061, 27] width 12 height 12
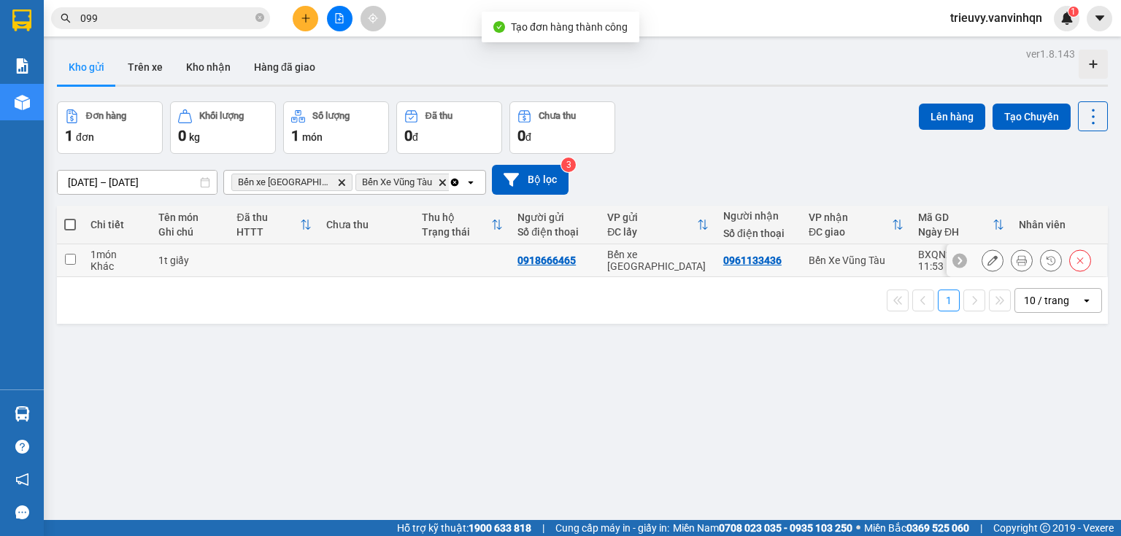
click at [258, 263] on td at bounding box center [274, 260] width 90 height 33
checkbox input "true"
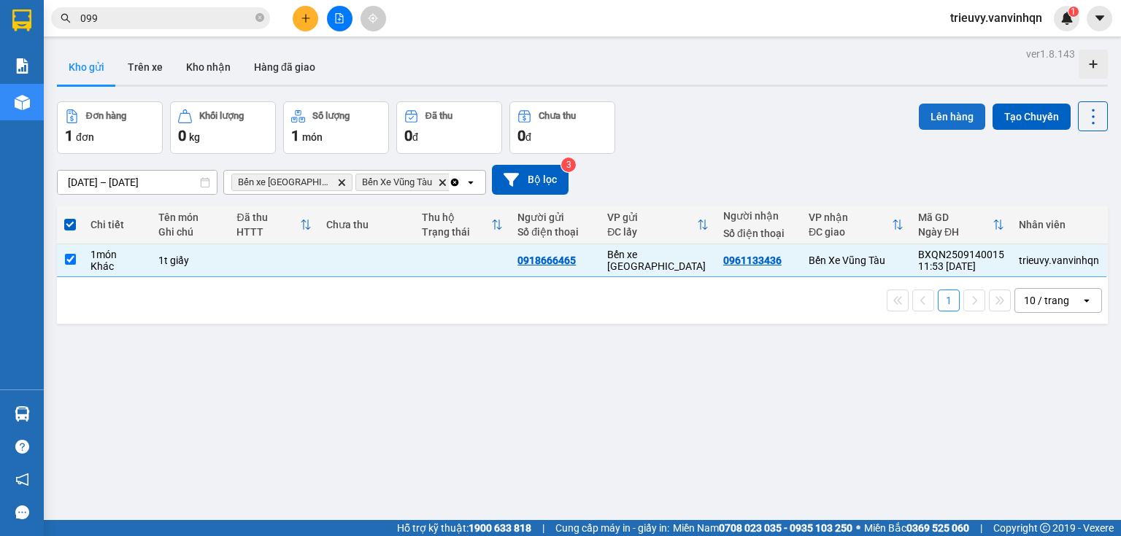
click at [963, 123] on button "Lên hàng" at bounding box center [952, 117] width 66 height 26
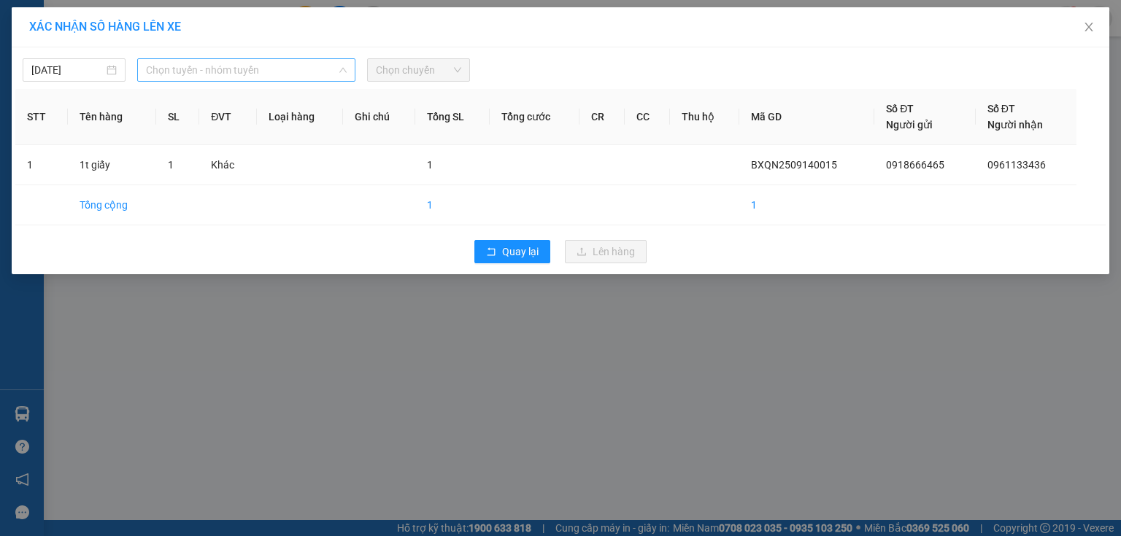
drag, startPoint x: 321, startPoint y: 78, endPoint x: 260, endPoint y: 122, distance: 74.7
click at [319, 78] on span "Chọn tuyến - nhóm tuyến" at bounding box center [246, 70] width 201 height 22
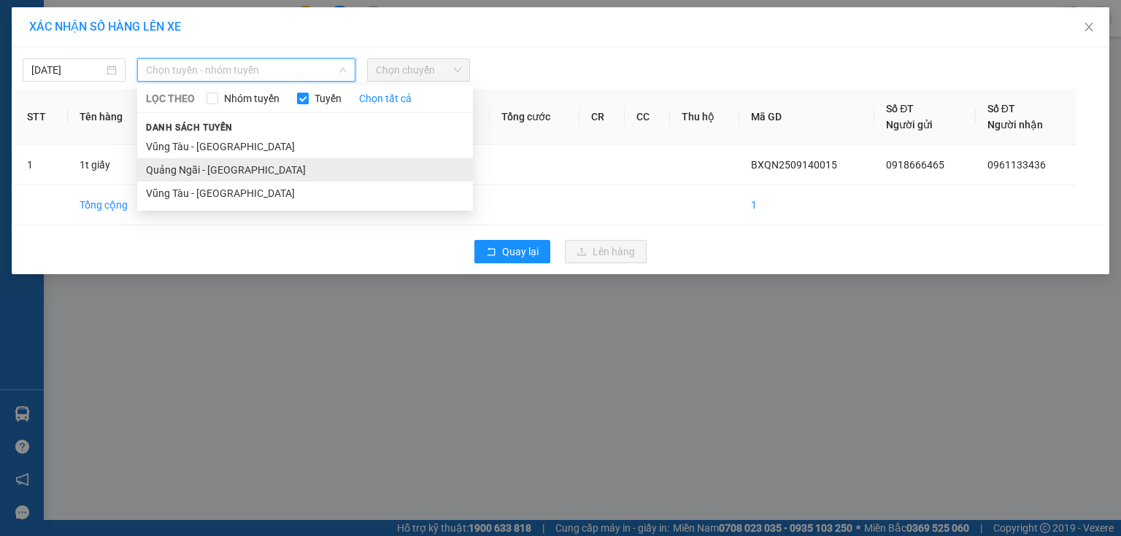
click at [227, 171] on li "Quảng Ngãi - [GEOGRAPHIC_DATA]" at bounding box center [305, 169] width 336 height 23
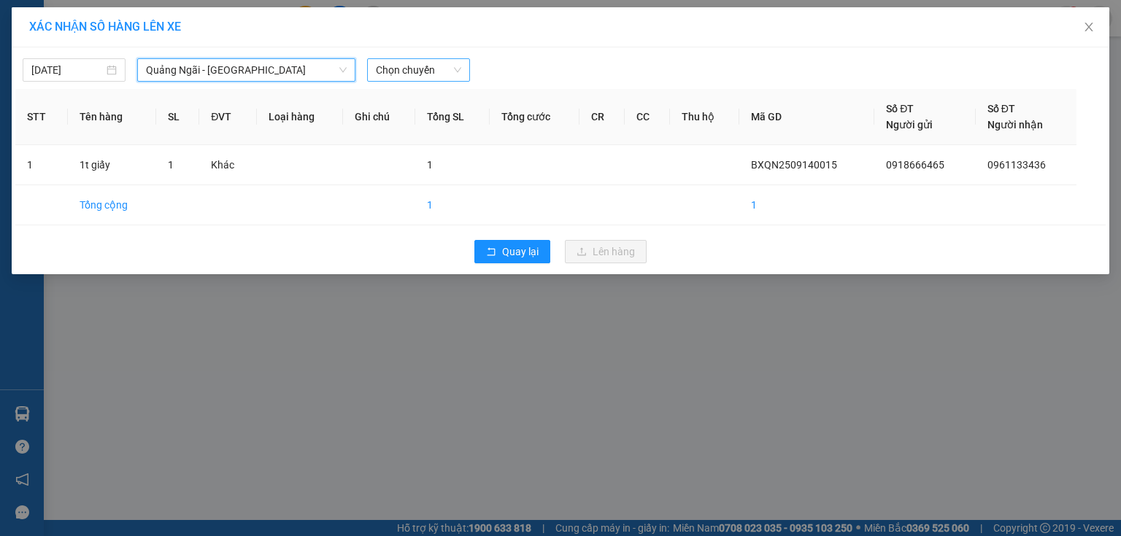
click at [412, 71] on span "Chọn chuyến" at bounding box center [418, 70] width 85 height 22
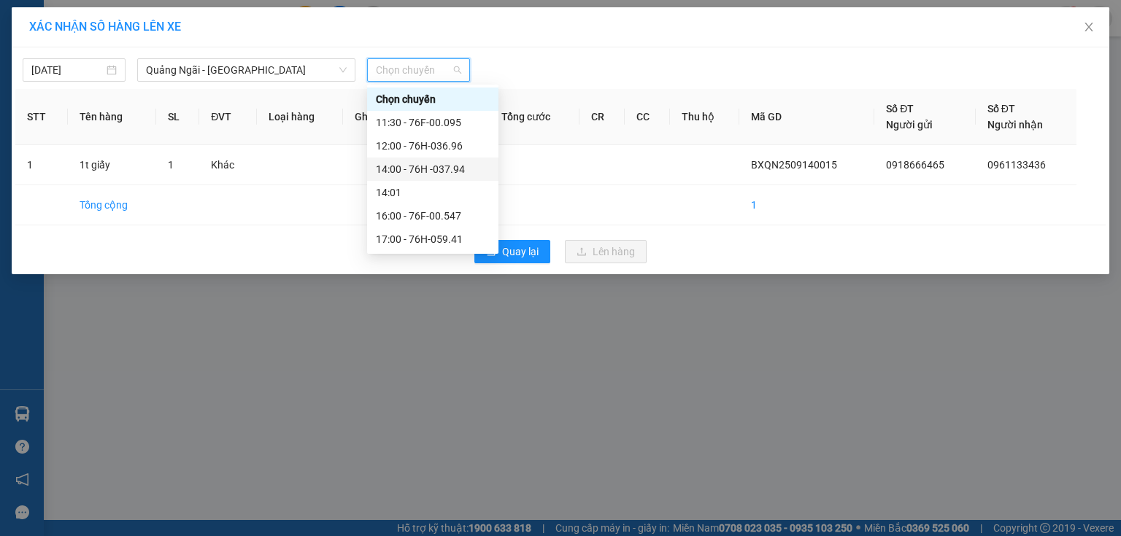
drag, startPoint x: 449, startPoint y: 166, endPoint x: 592, endPoint y: 251, distance: 166.2
click at [455, 171] on div "14:00 - 76H -037.94" at bounding box center [433, 169] width 114 height 16
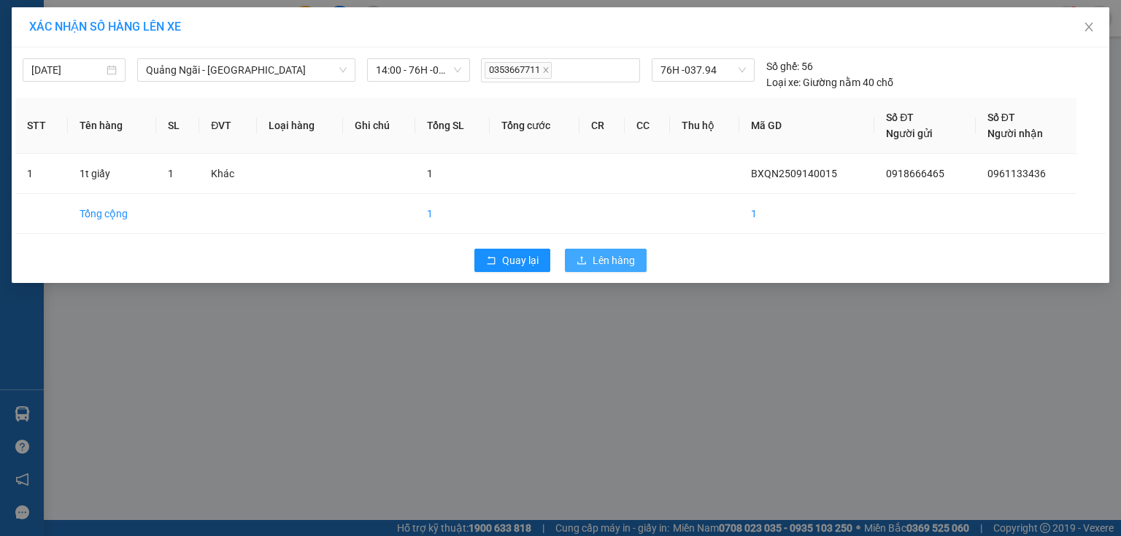
click at [595, 252] on span "Lên hàng" at bounding box center [613, 260] width 42 height 16
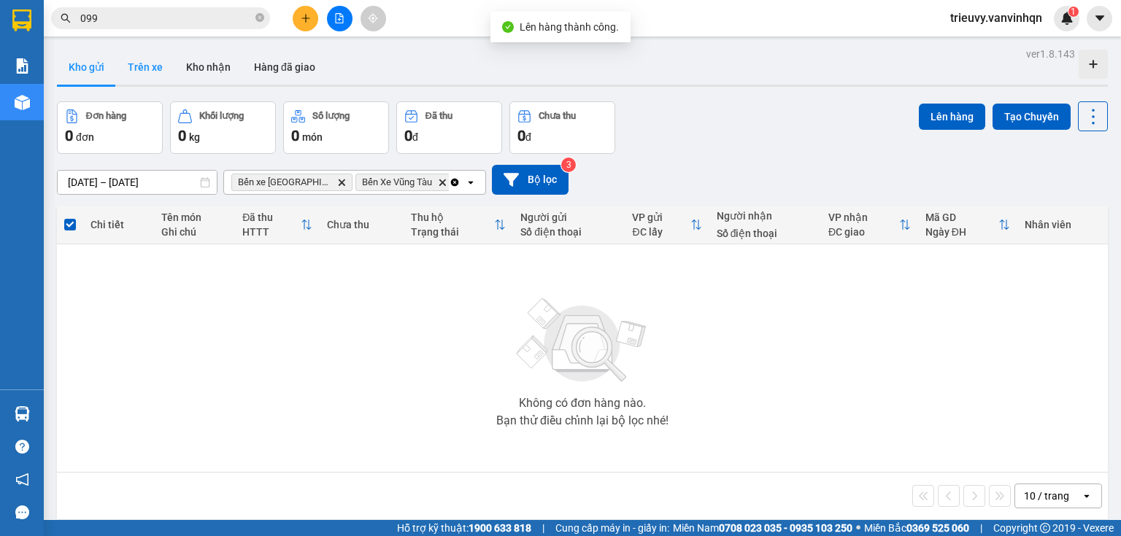
click at [141, 67] on button "Trên xe" at bounding box center [145, 67] width 58 height 35
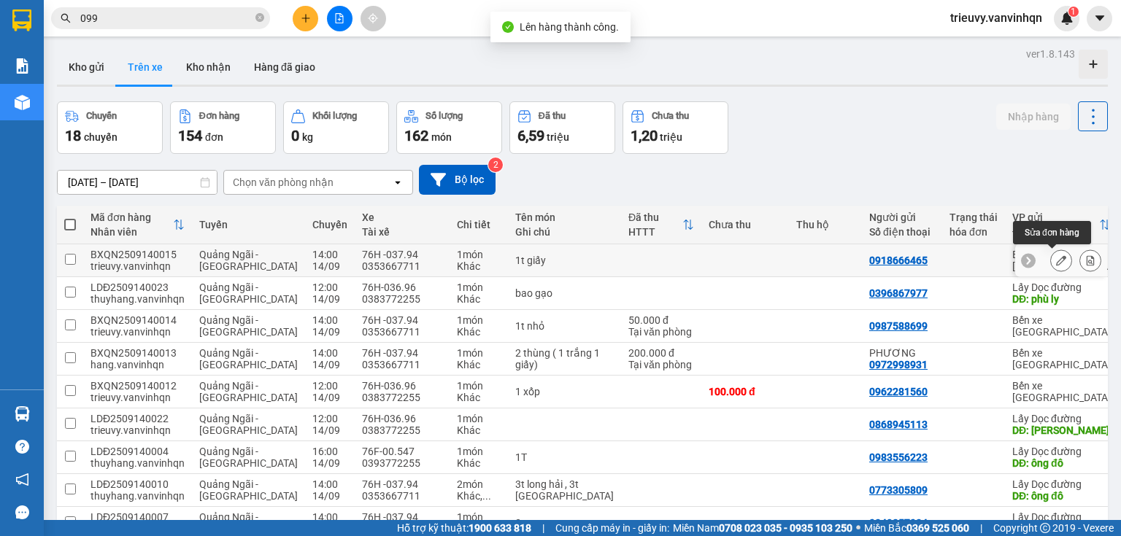
click at [1056, 258] on icon at bounding box center [1061, 260] width 10 height 10
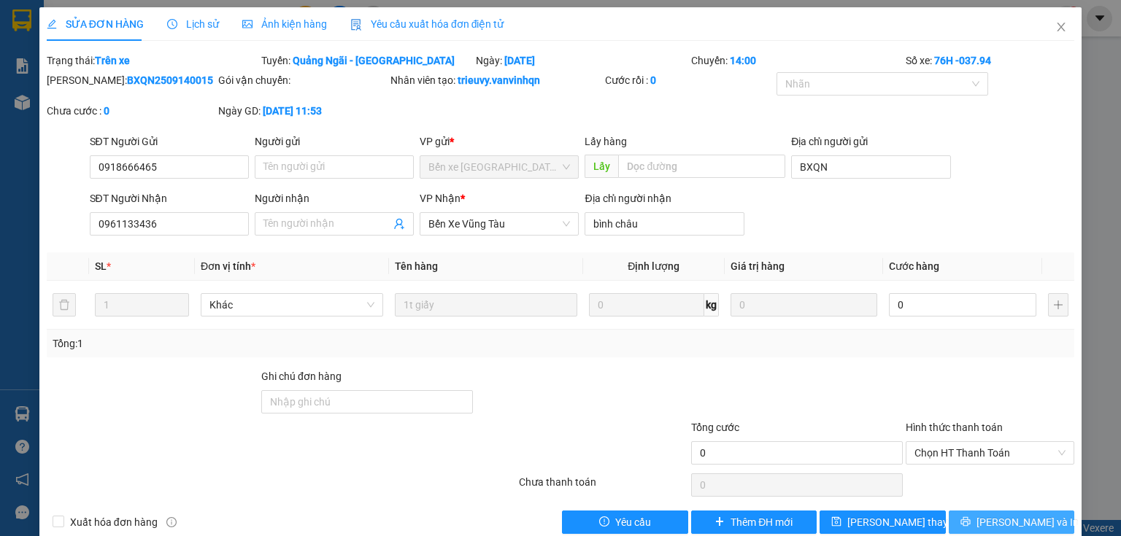
click at [1030, 517] on span "[PERSON_NAME] và In" at bounding box center [1027, 522] width 102 height 16
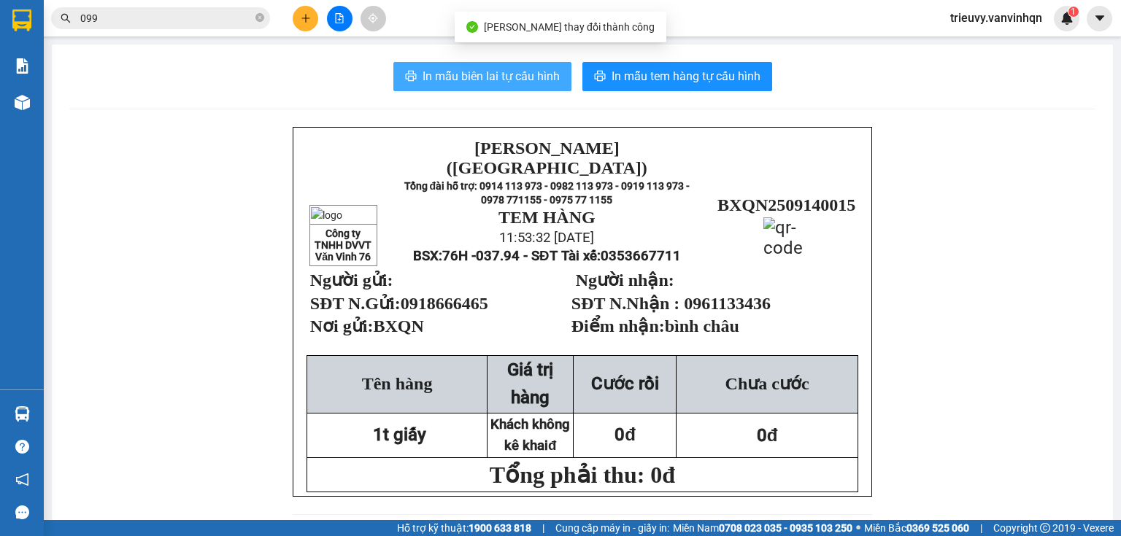
click at [539, 85] on span "In mẫu biên lai tự cấu hình" at bounding box center [490, 76] width 137 height 18
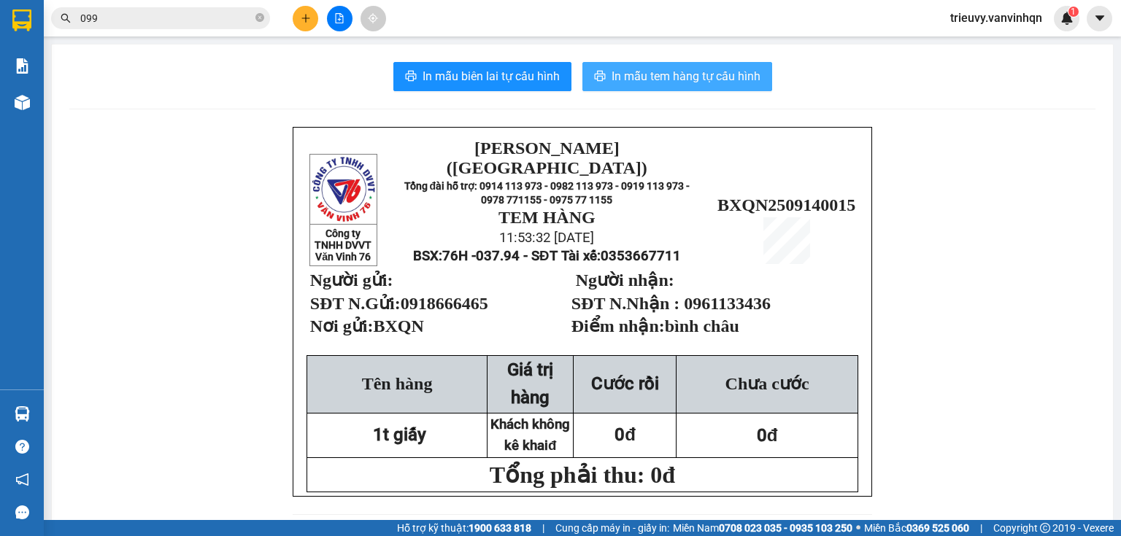
click at [697, 73] on span "In mẫu tem hàng tự cấu hình" at bounding box center [685, 76] width 149 height 18
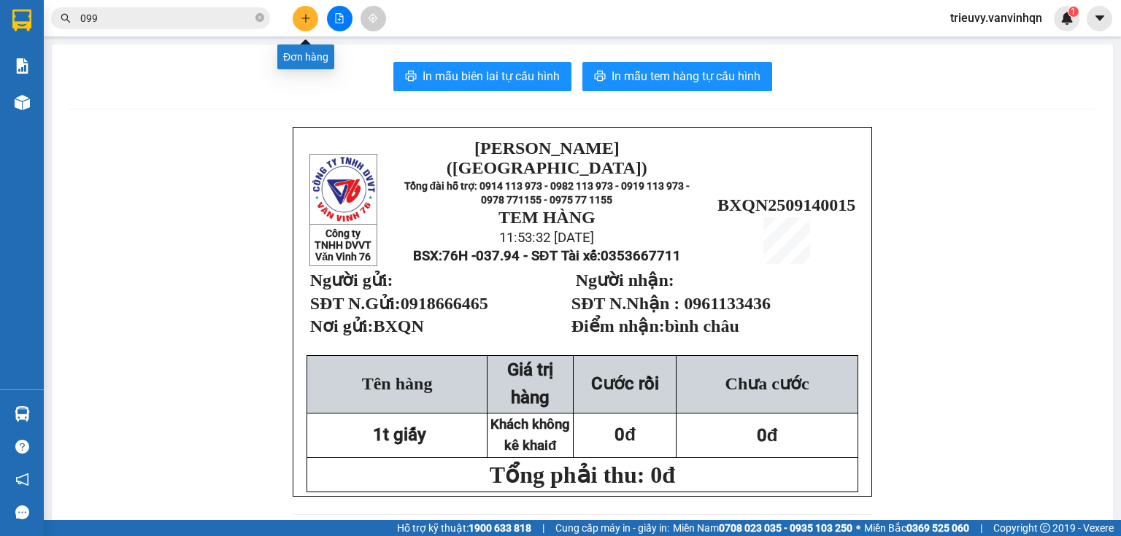
click at [298, 18] on button at bounding box center [306, 19] width 26 height 26
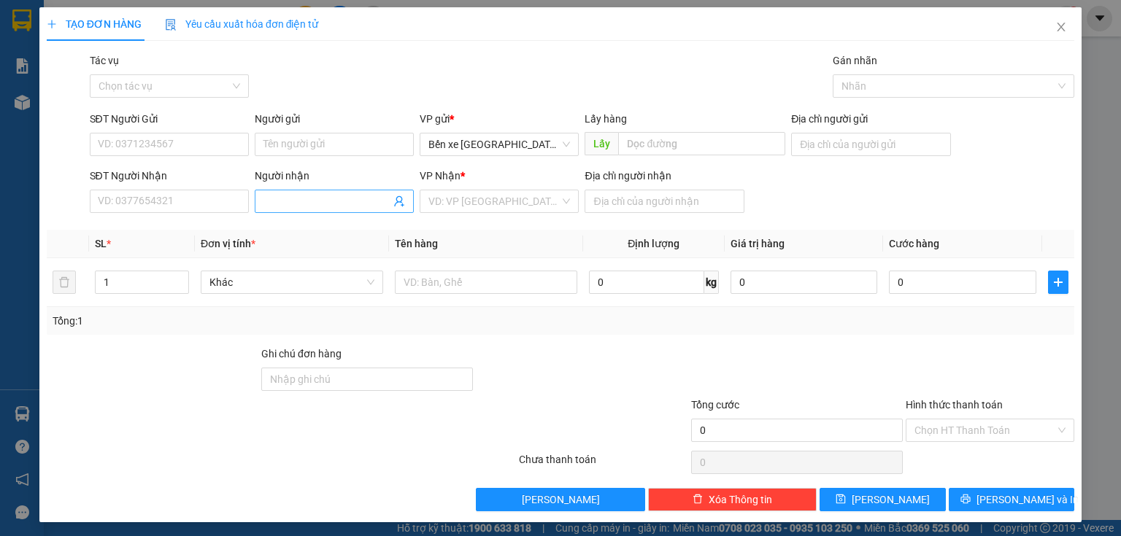
click at [263, 194] on input "Người nhận" at bounding box center [326, 201] width 127 height 16
type input "mỹ"
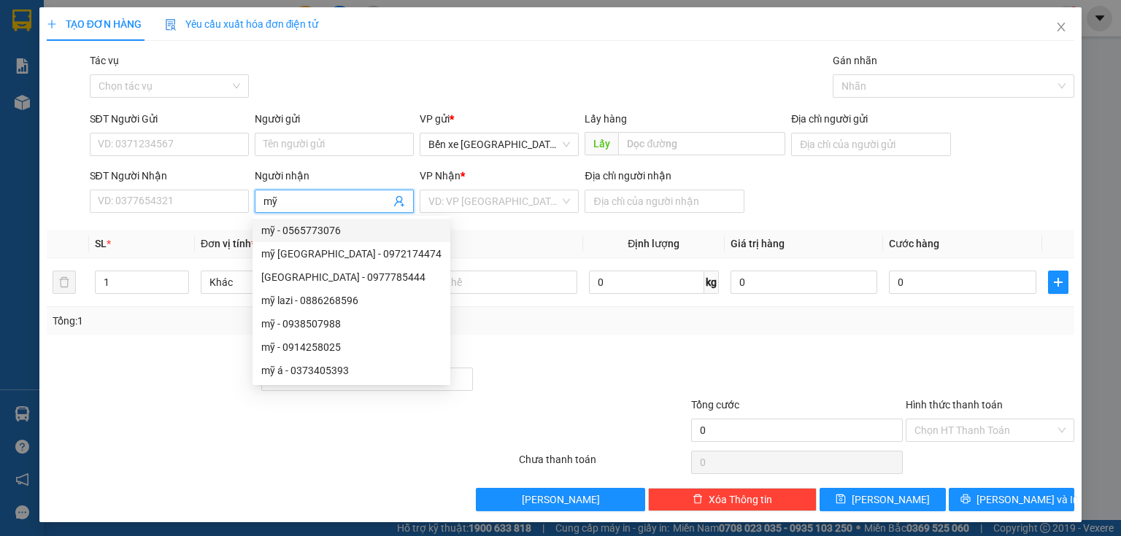
click at [296, 222] on div "mỹ - 0565773076" at bounding box center [351, 230] width 198 height 23
type input "0565773076"
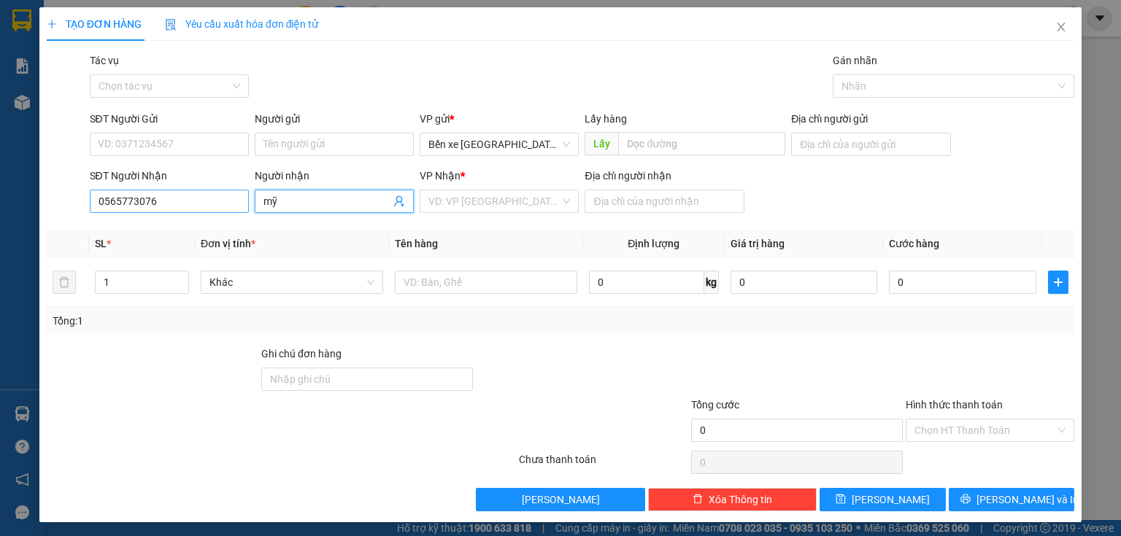
type input "mỹ"
click at [200, 201] on input "0565773076" at bounding box center [169, 201] width 159 height 23
type input "0565773076"
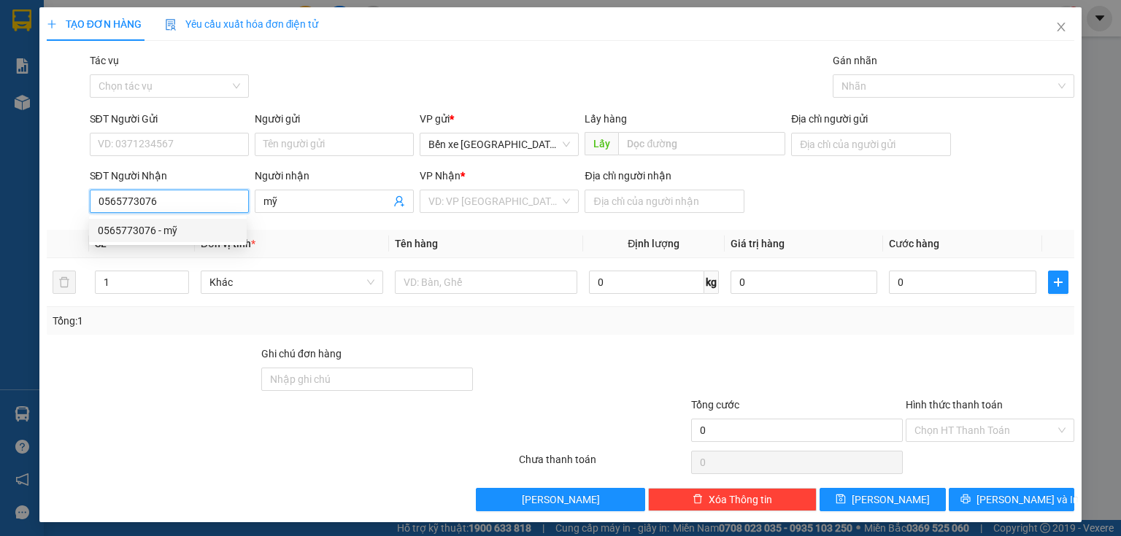
click at [212, 227] on div "0565773076 - mỹ" at bounding box center [168, 231] width 140 height 16
type input "BXQN"
type input "67"
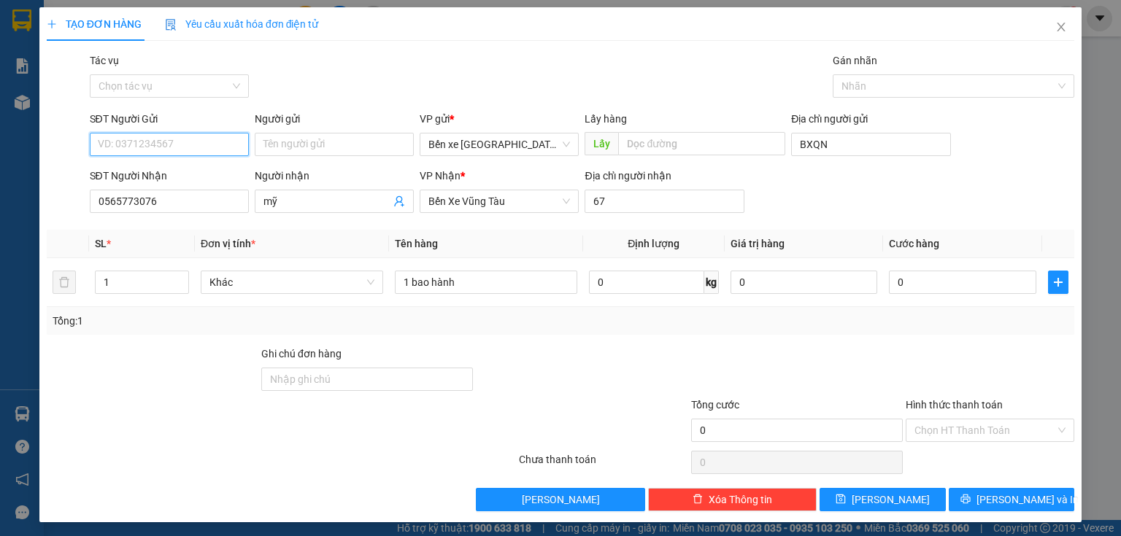
click at [136, 144] on input "SĐT Người Gửi" at bounding box center [169, 144] width 159 height 23
click at [161, 177] on div "0345006575 - [PERSON_NAME]" at bounding box center [170, 174] width 144 height 16
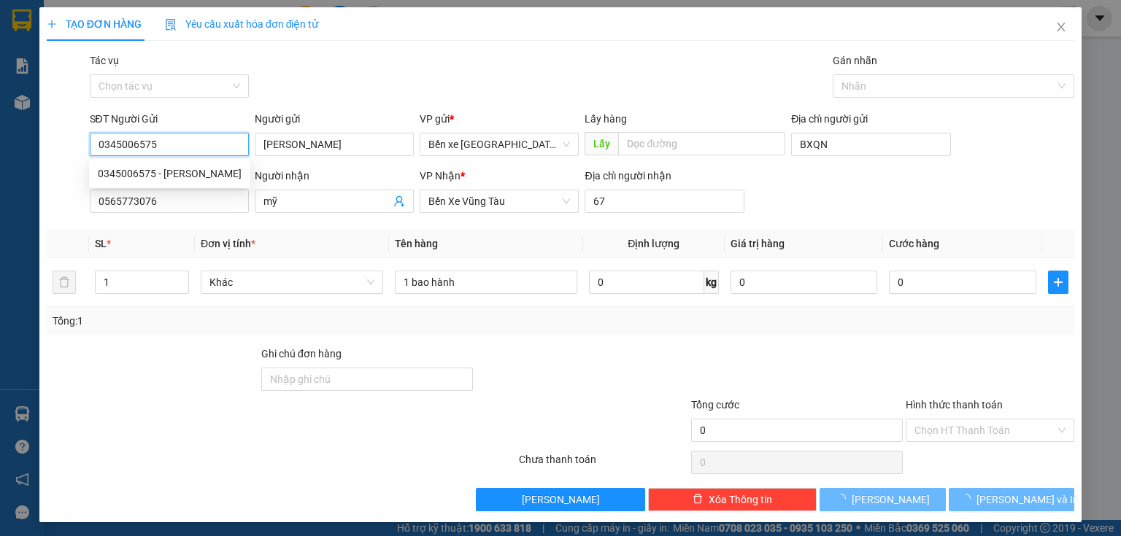
type input "0345006575"
type input "tấn lộc"
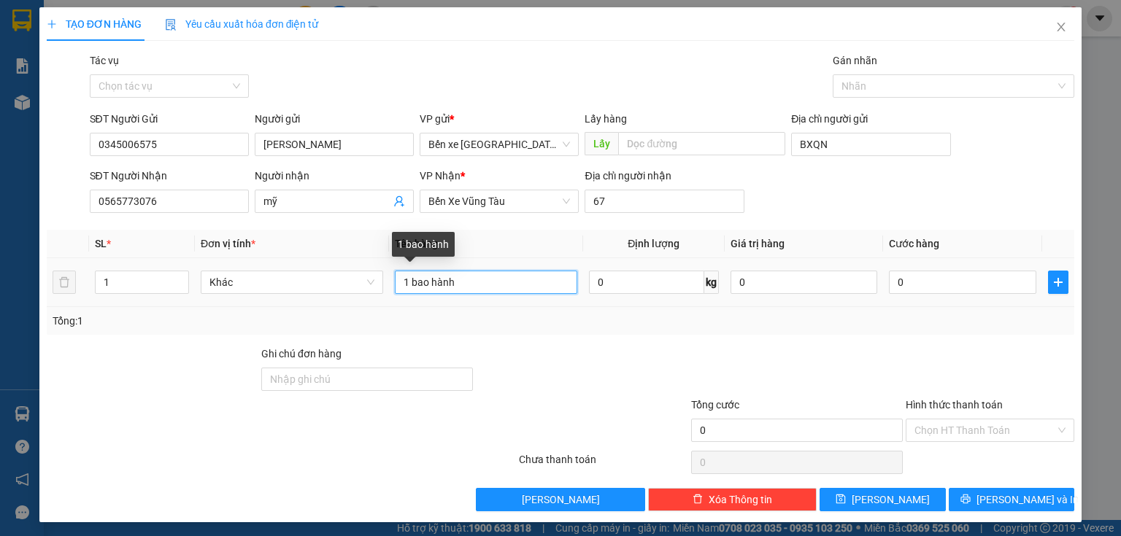
click at [409, 277] on input "1 bao hành" at bounding box center [486, 282] width 182 height 23
type input "2 bao hành"
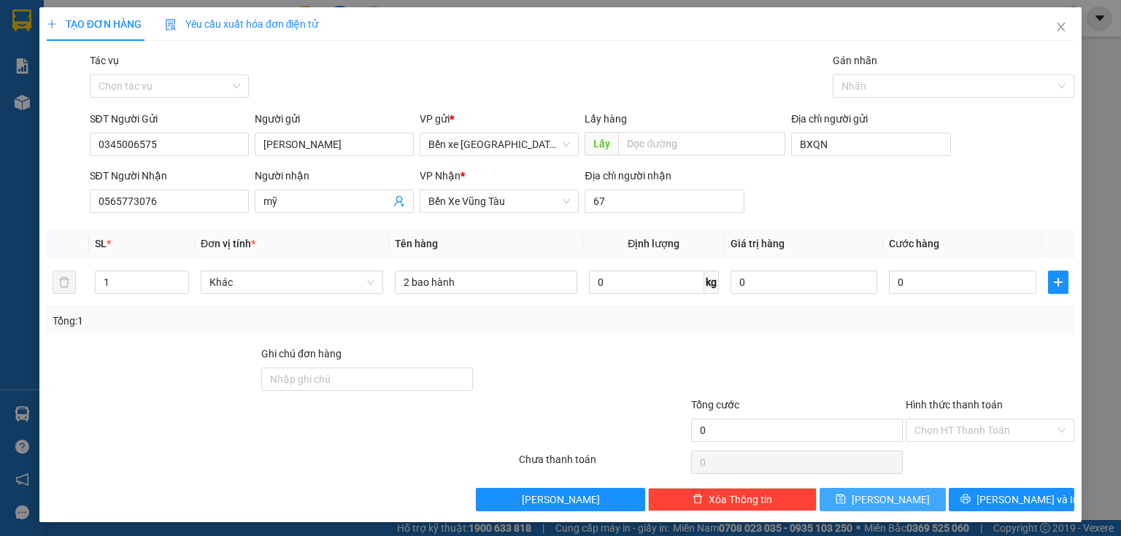
click at [851, 497] on button "[PERSON_NAME]" at bounding box center [882, 499] width 126 height 23
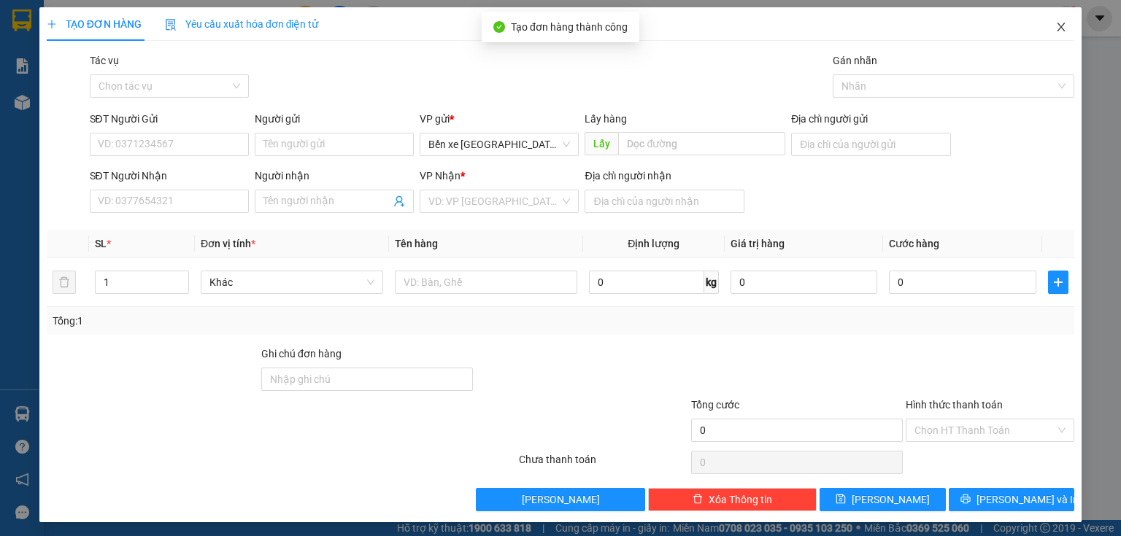
click at [1049, 36] on span "Close" at bounding box center [1061, 27] width 41 height 41
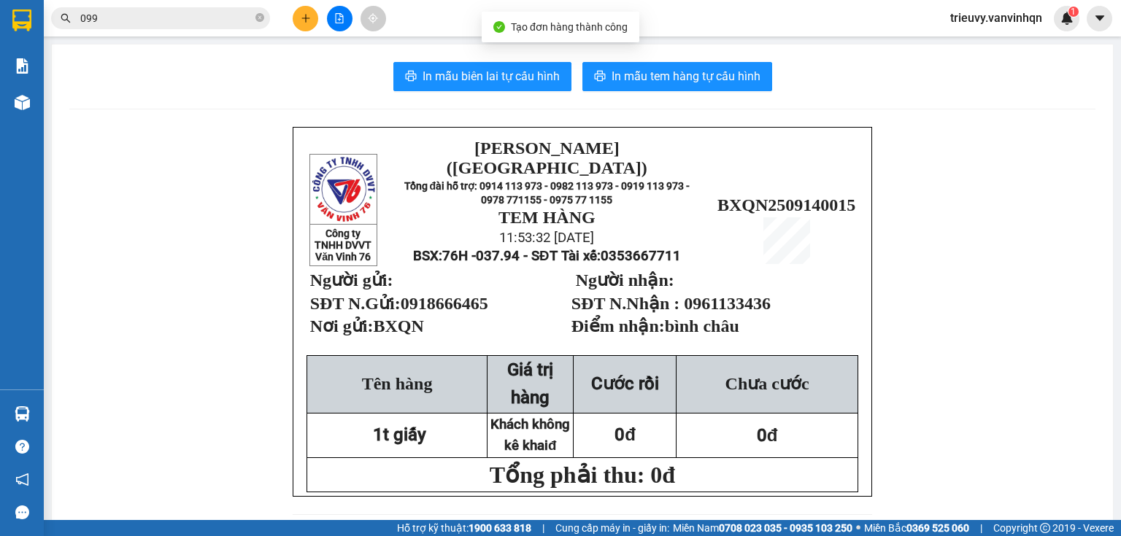
click at [302, 18] on icon "plus" at bounding box center [305, 18] width 8 height 1
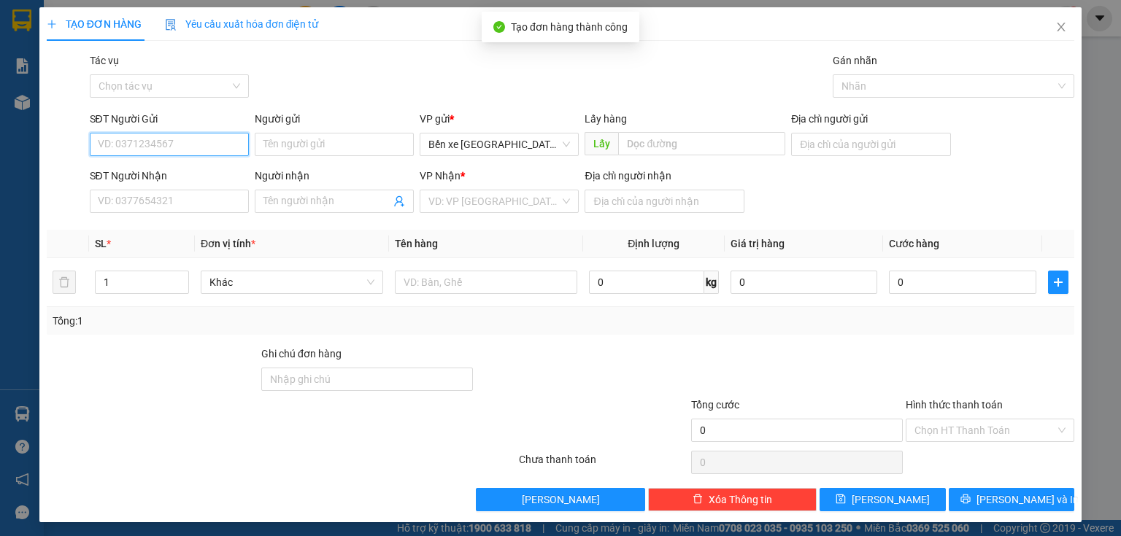
click at [181, 146] on input "SĐT Người Gửi" at bounding box center [169, 144] width 159 height 23
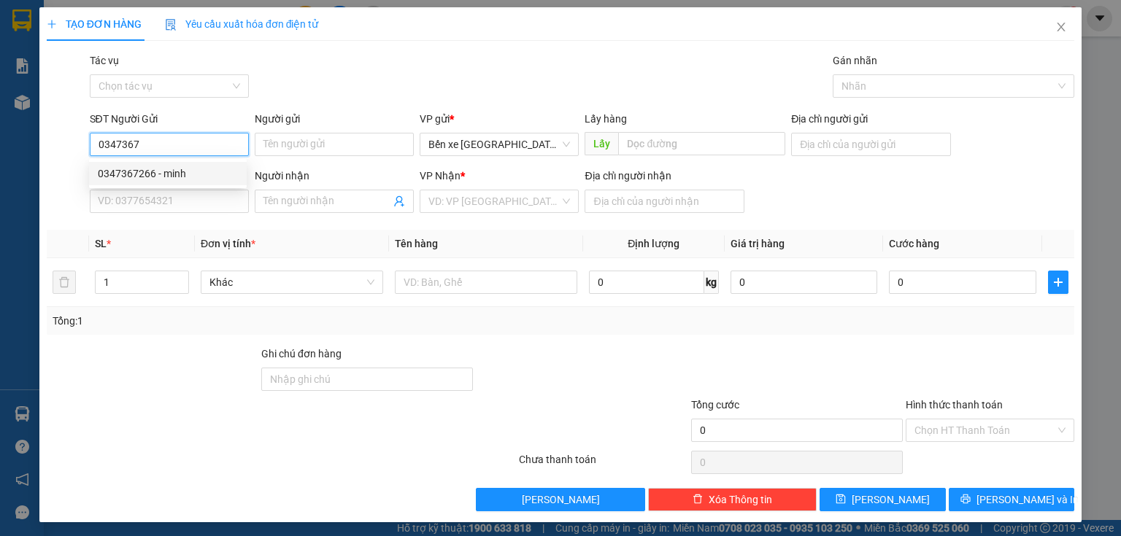
click at [204, 174] on div "0347367266 - minh" at bounding box center [168, 174] width 140 height 16
type input "0347367266"
type input "minh"
type input "bxqn"
type input "0918005848"
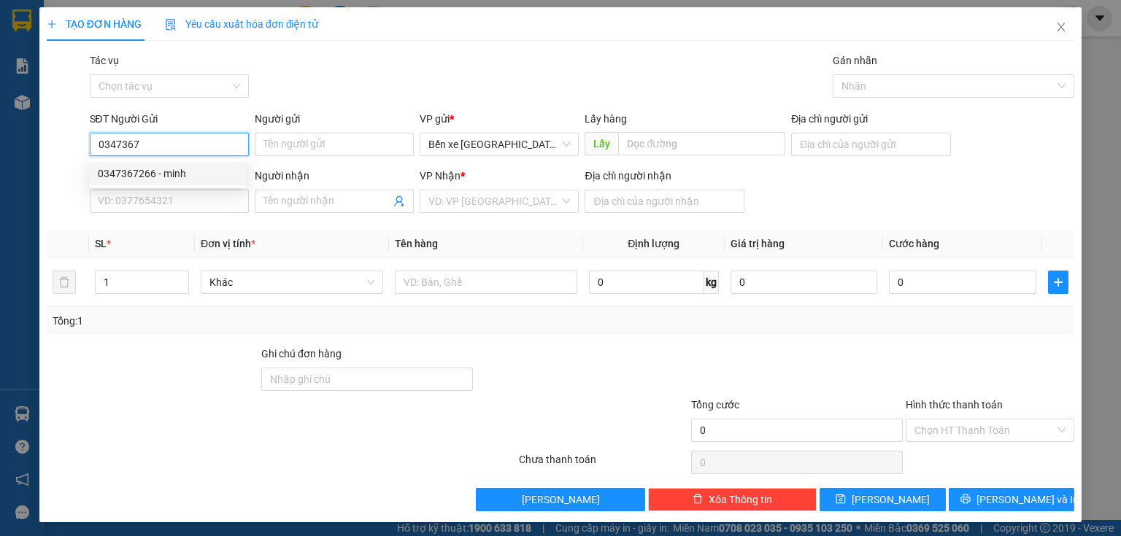
type input "vũng tàu"
type input "150.000"
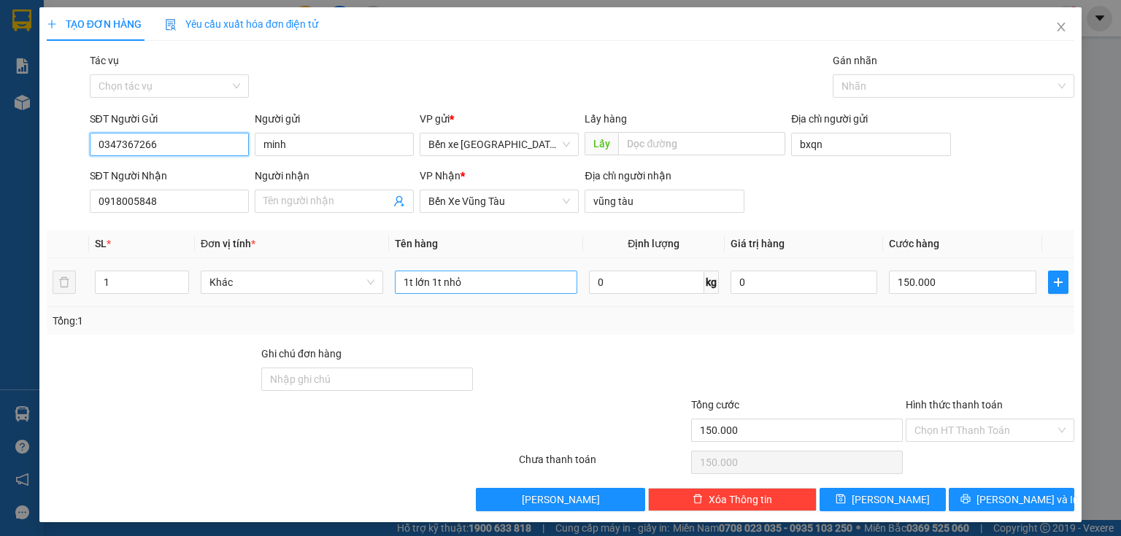
type input "0347367266"
click at [485, 281] on input "1t lớn 1t nhỏ" at bounding box center [486, 282] width 182 height 23
type input "1"
type input "1 xốp nhỏ"
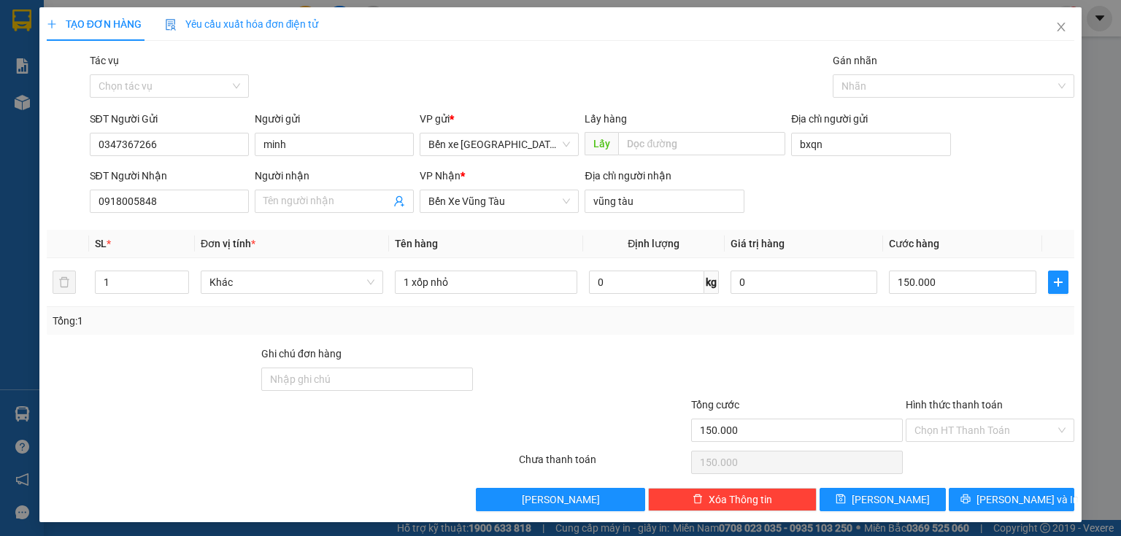
click at [829, 157] on div "Địa chỉ người gửi bxqn" at bounding box center [870, 136] width 159 height 51
click at [829, 142] on input "bxqn" at bounding box center [870, 144] width 159 height 23
click at [818, 146] on input "Địa chỉ người gửi" at bounding box center [870, 144] width 159 height 23
type input "BXQN"
click at [931, 277] on input "150.000" at bounding box center [962, 282] width 147 height 23
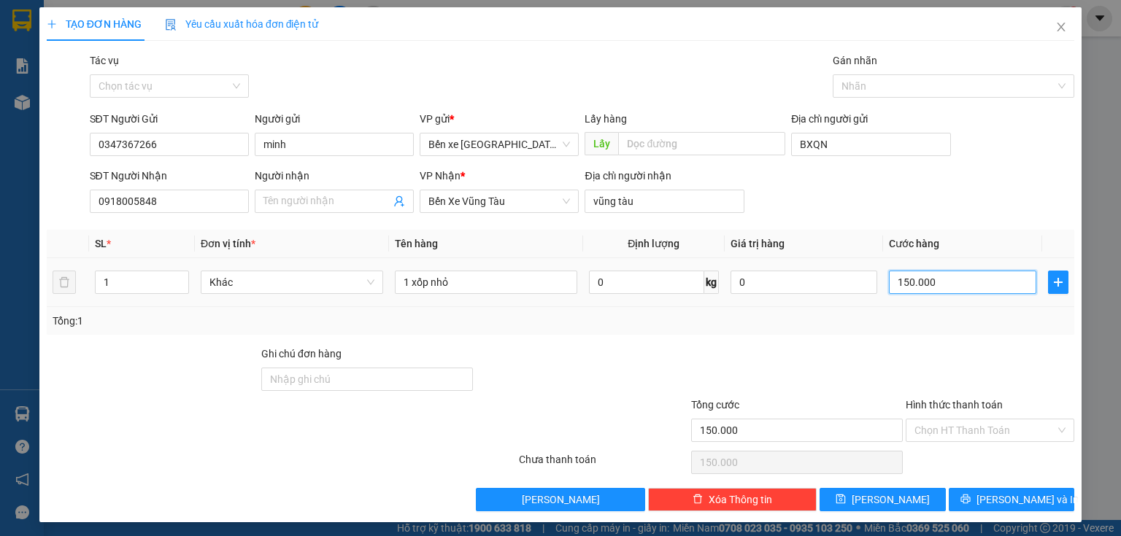
type input "0"
type input "7"
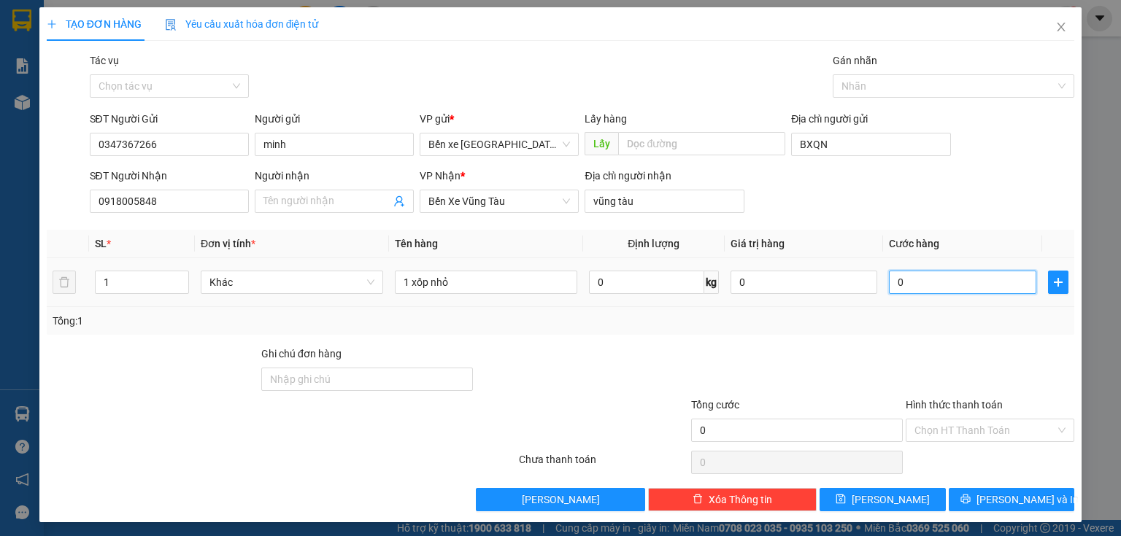
type input "07"
type input "70"
type input "070"
type input "70.000"
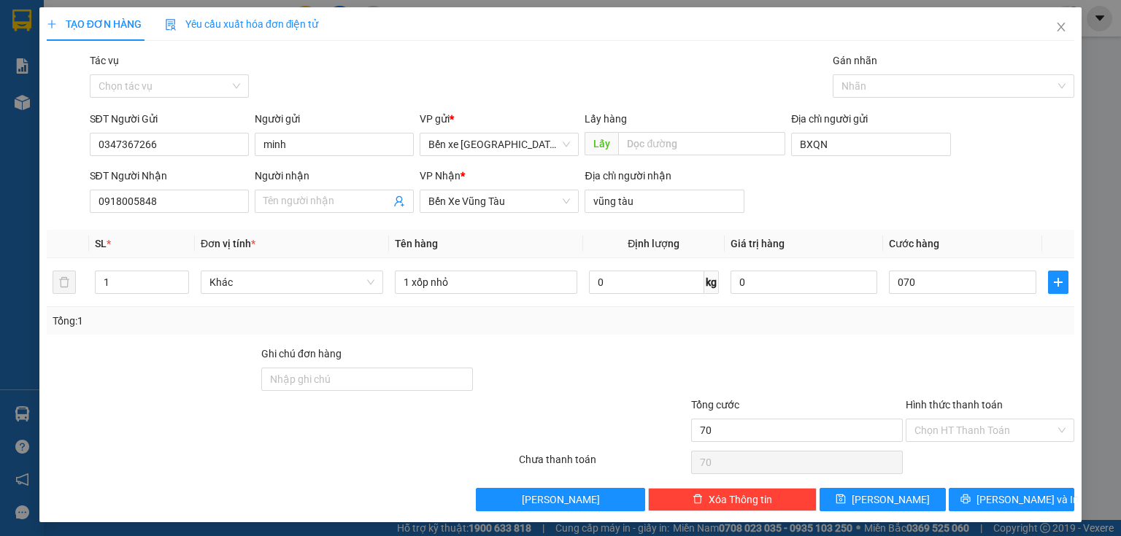
type input "70.000"
click at [938, 368] on div at bounding box center [989, 371] width 171 height 51
click at [949, 448] on div "Chọn HT Thanh Toán" at bounding box center [989, 462] width 171 height 29
click at [949, 429] on input "Hình thức thanh toán" at bounding box center [984, 431] width 141 height 22
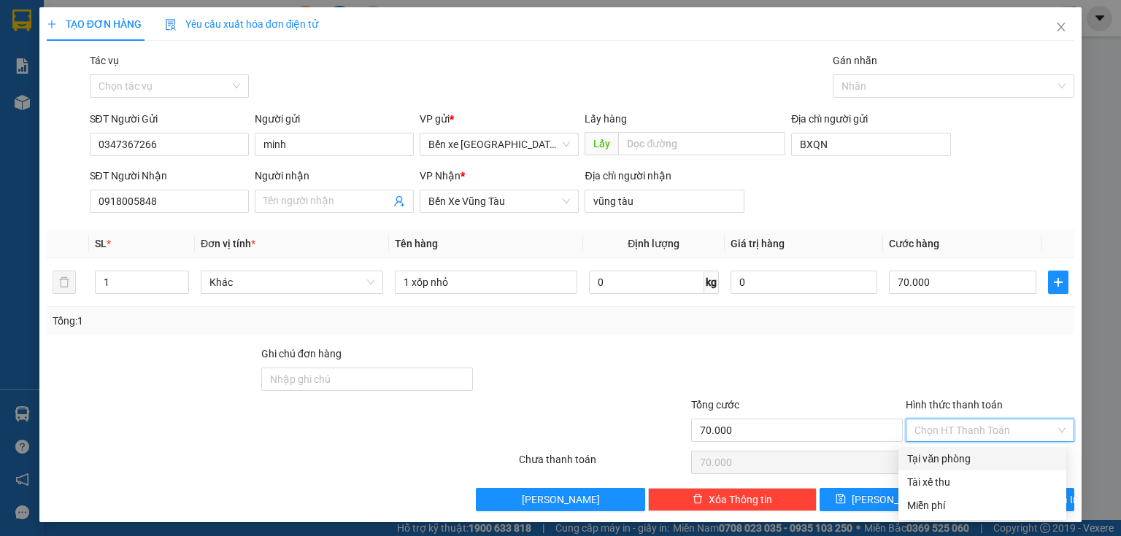
click at [950, 463] on div "Tại văn phòng" at bounding box center [982, 459] width 150 height 16
type input "0"
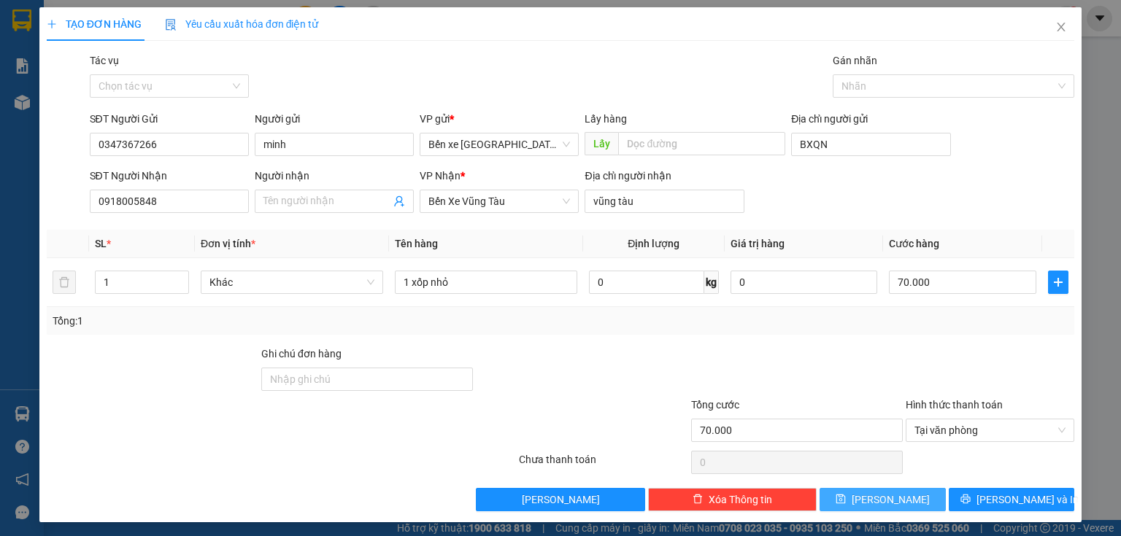
click at [919, 505] on button "[PERSON_NAME]" at bounding box center [882, 499] width 126 height 23
type input "0"
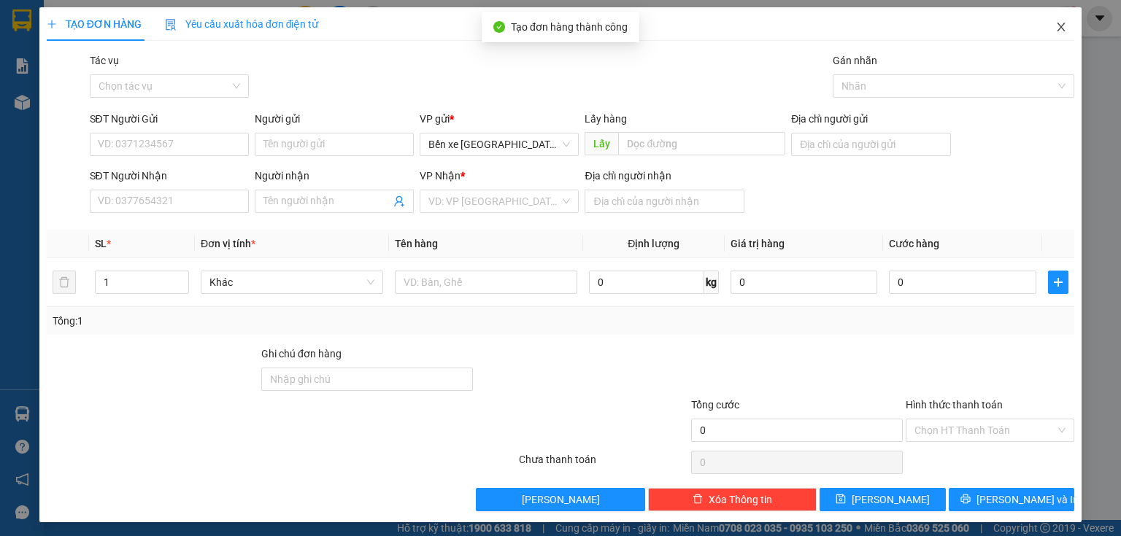
drag, startPoint x: 1059, startPoint y: 21, endPoint x: 1048, endPoint y: 29, distance: 13.6
click at [1056, 25] on span "Close" at bounding box center [1061, 27] width 41 height 41
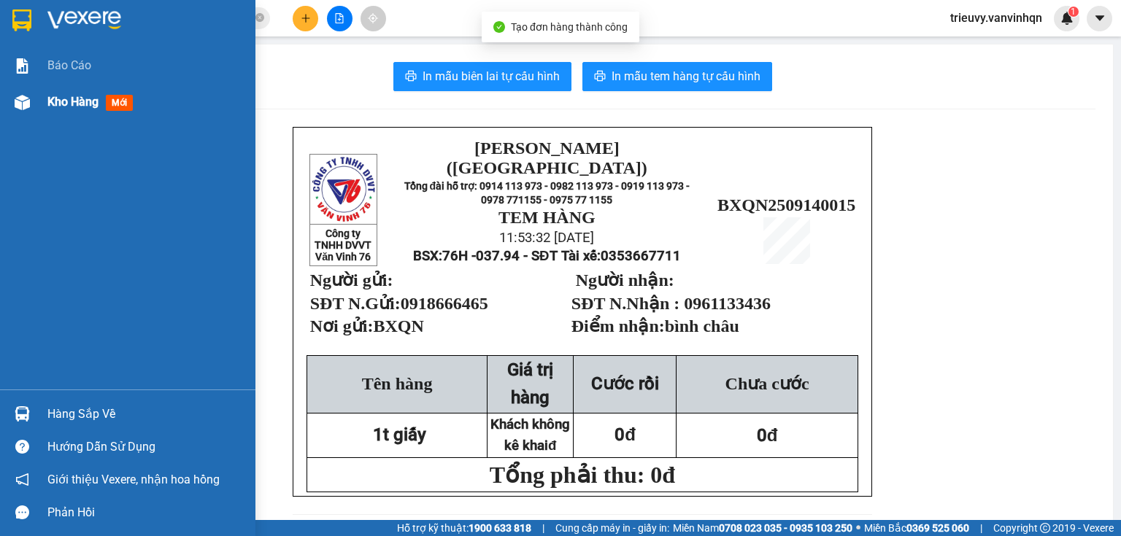
click at [44, 101] on div "Kho hàng mới" at bounding box center [127, 102] width 255 height 36
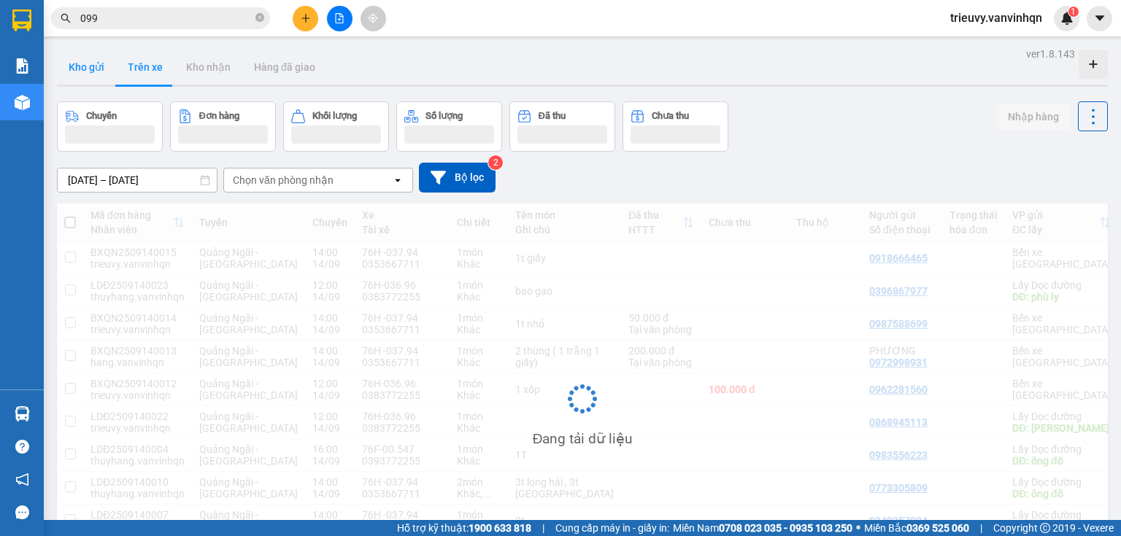
click at [96, 72] on button "Kho gửi" at bounding box center [86, 67] width 59 height 35
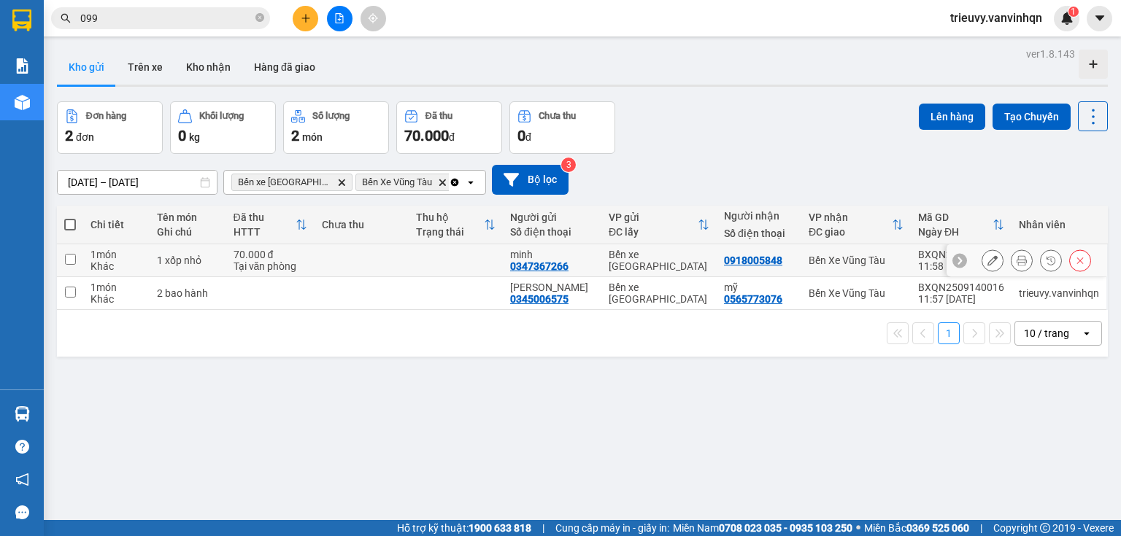
click at [213, 271] on td "1 xốp nhỏ" at bounding box center [188, 260] width 76 height 33
checkbox input "true"
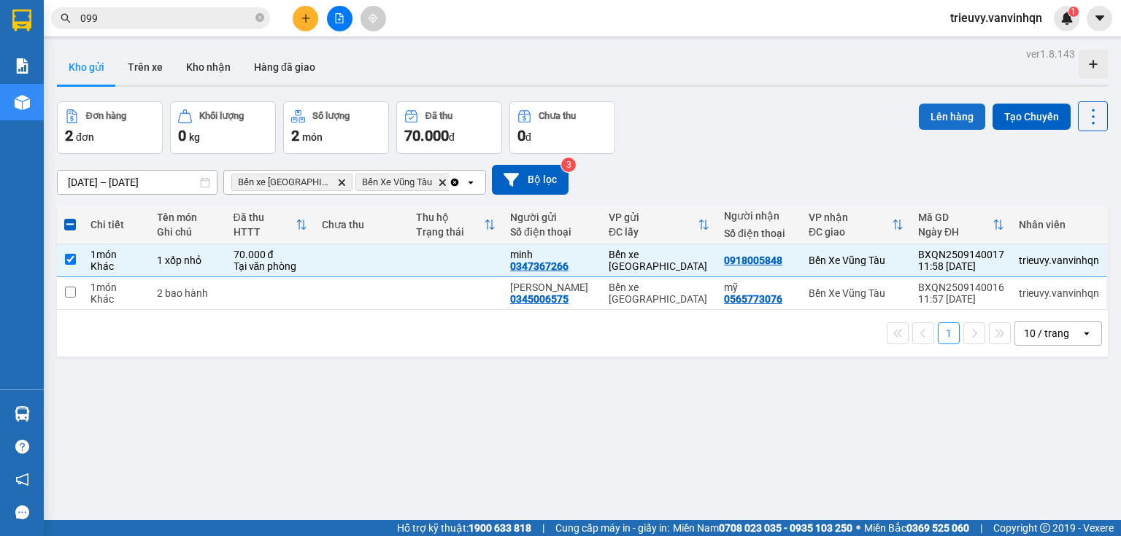
click at [950, 125] on button "Lên hàng" at bounding box center [952, 117] width 66 height 26
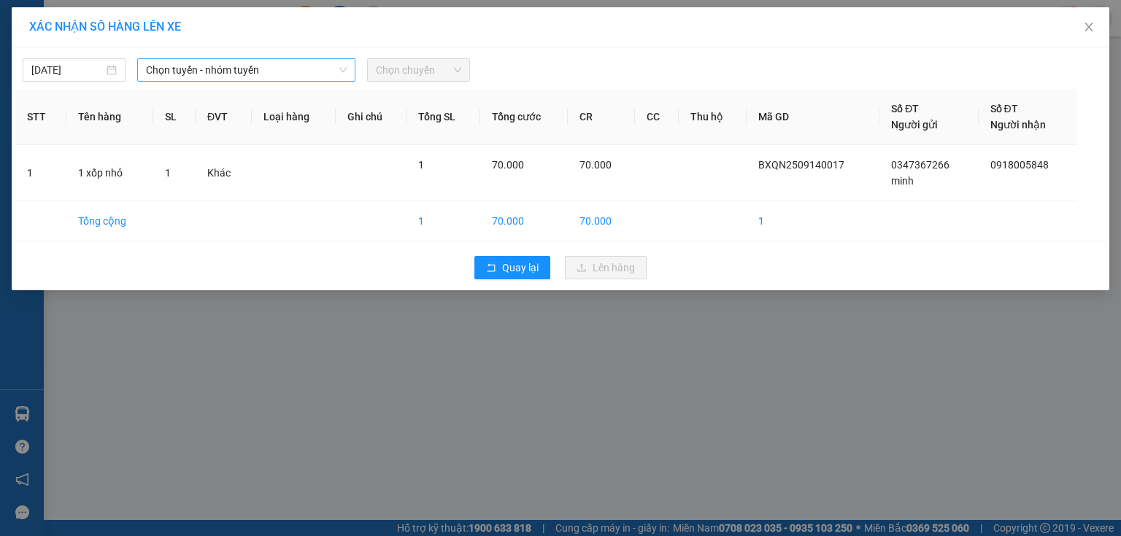
click at [232, 70] on span "Chọn tuyến - nhóm tuyến" at bounding box center [246, 70] width 201 height 22
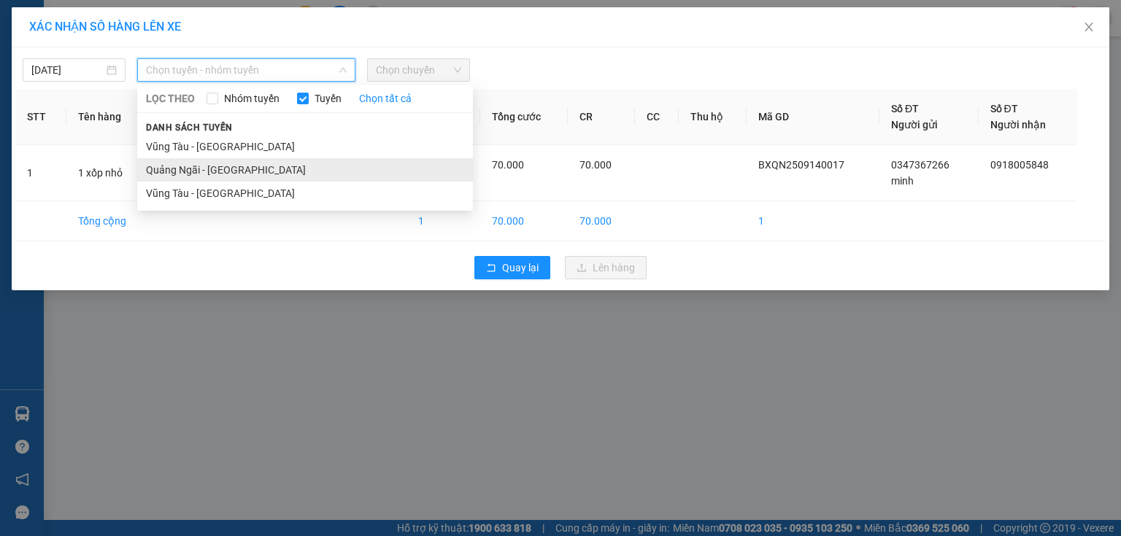
click at [225, 172] on li "Quảng Ngãi - [GEOGRAPHIC_DATA]" at bounding box center [305, 169] width 336 height 23
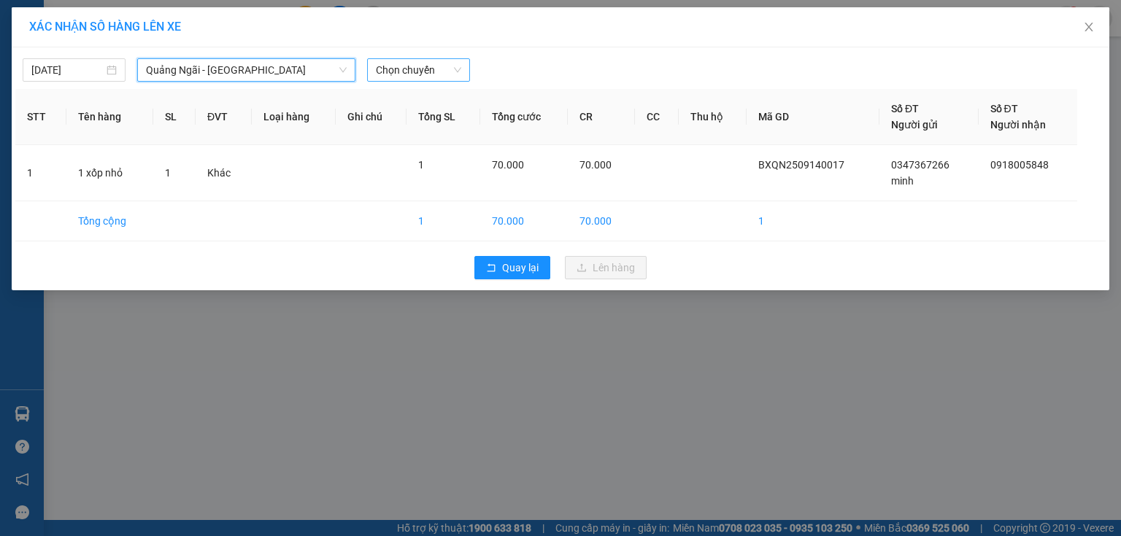
click at [436, 71] on span "Chọn chuyến" at bounding box center [418, 70] width 85 height 22
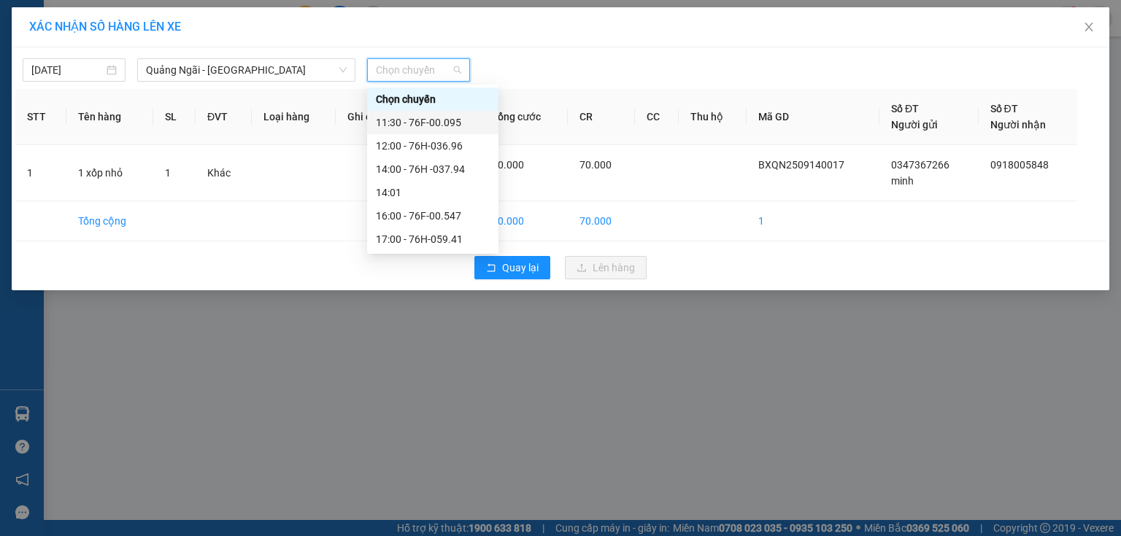
click at [438, 138] on div "12:00 - 76H-036.96" at bounding box center [433, 146] width 114 height 16
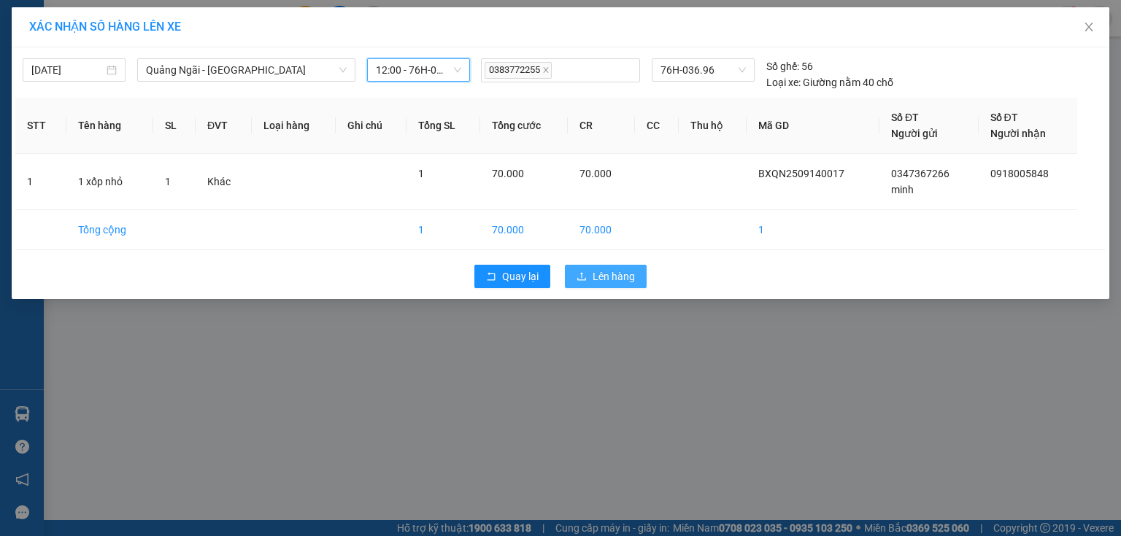
click at [592, 283] on span "Lên hàng" at bounding box center [613, 277] width 42 height 16
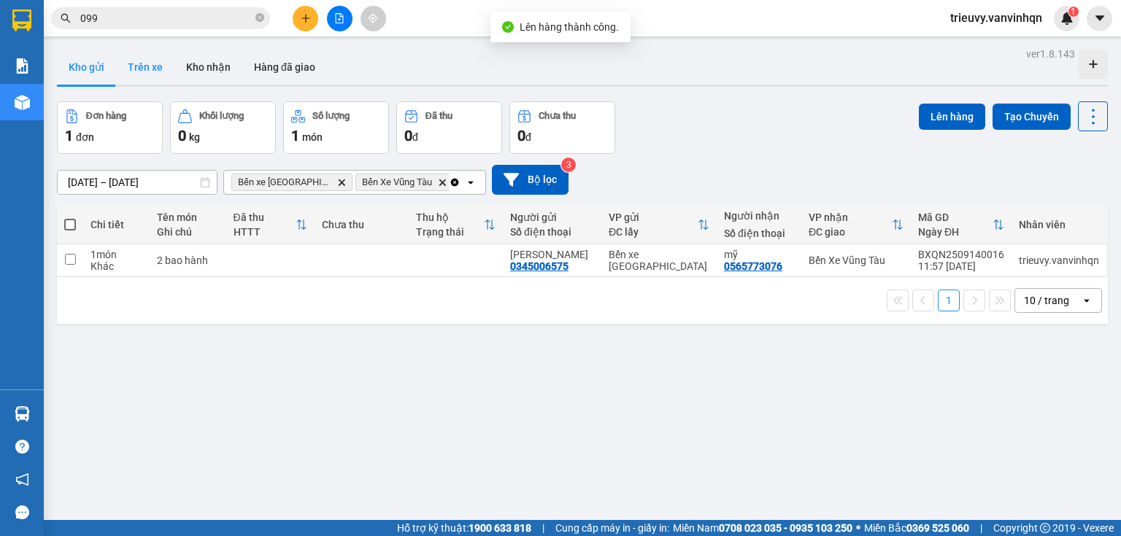
click at [131, 76] on button "Trên xe" at bounding box center [145, 67] width 58 height 35
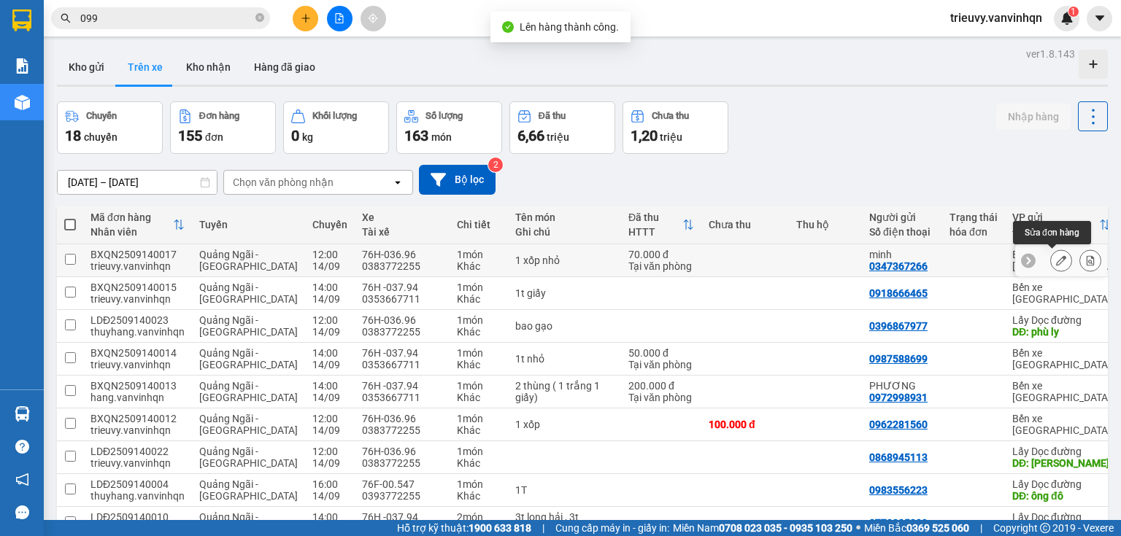
click at [1056, 263] on icon at bounding box center [1061, 260] width 10 height 10
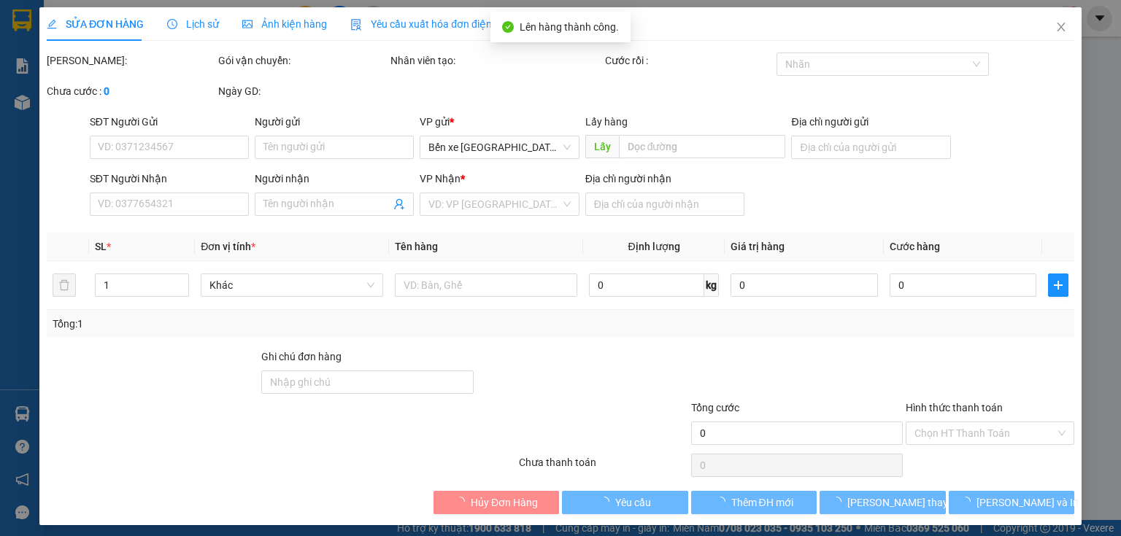
type input "0347367266"
type input "minh"
type input "BXQN"
type input "0918005848"
type input "vũng tàu"
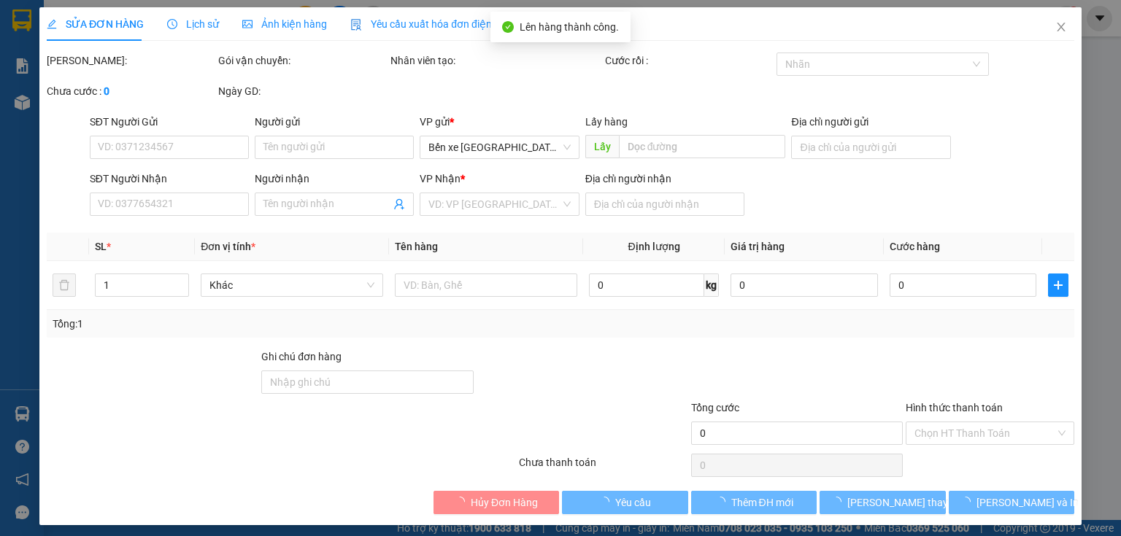
type input "70.000"
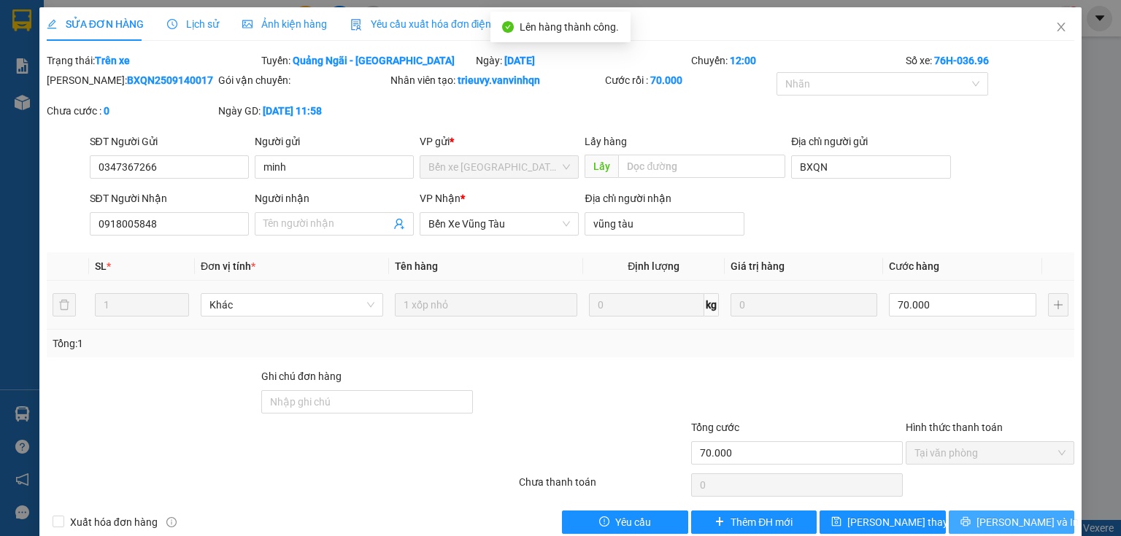
click at [1035, 511] on button "[PERSON_NAME] và In" at bounding box center [1012, 522] width 126 height 23
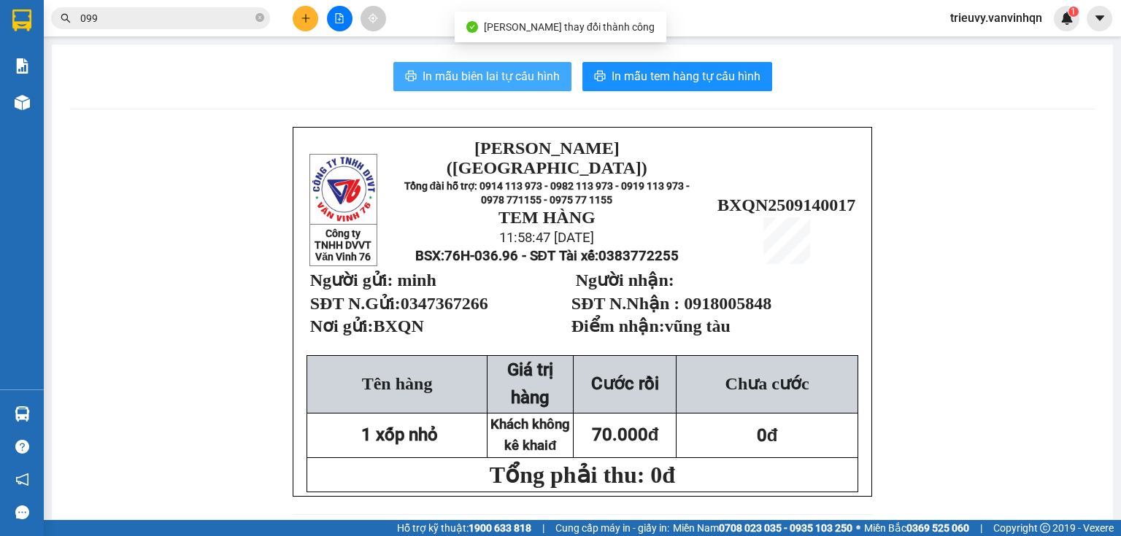
click at [551, 74] on span "In mẫu biên lai tự cấu hình" at bounding box center [490, 76] width 137 height 18
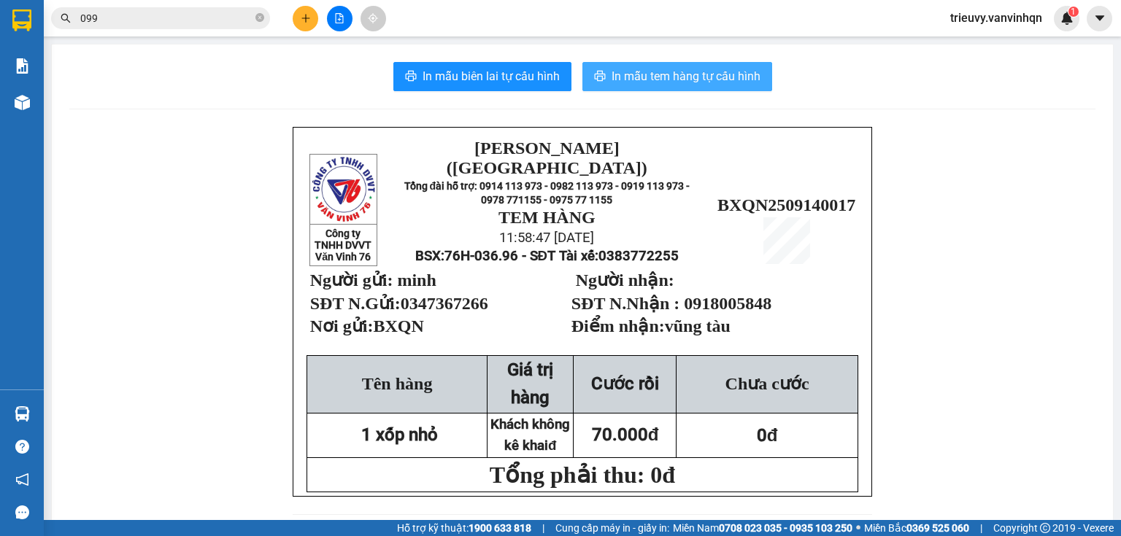
click at [633, 73] on span "In mẫu tem hàng tự cấu hình" at bounding box center [685, 76] width 149 height 18
click at [334, 20] on icon "file-add" at bounding box center [339, 18] width 10 height 10
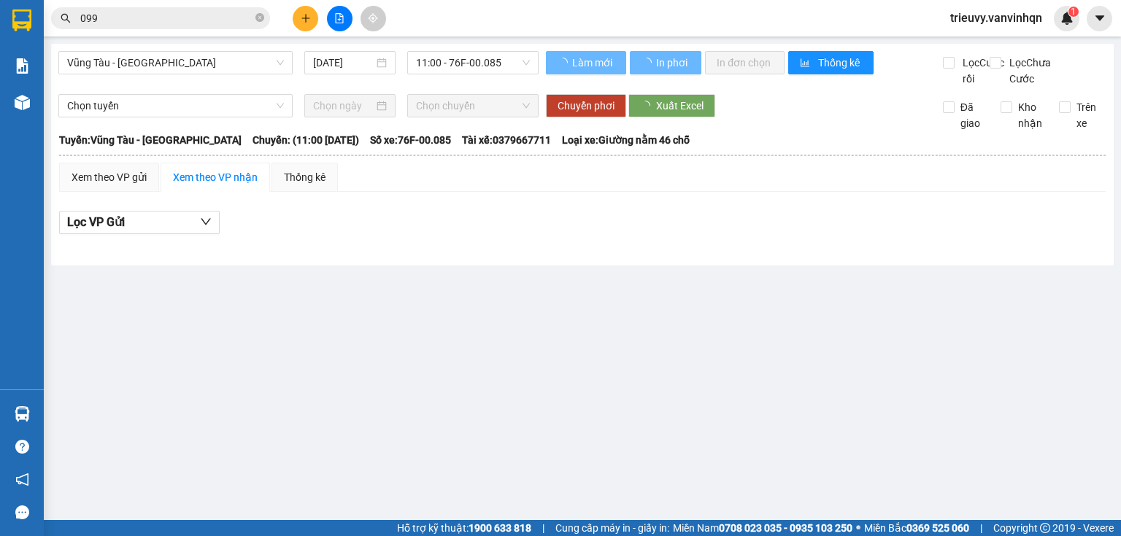
click at [275, 50] on div "Vũng Tàu - Quảng Ngãi 14/09/2025 11:00 - 76F-00.085 Làm mới In phơi In đơn chọn…" at bounding box center [582, 155] width 1062 height 222
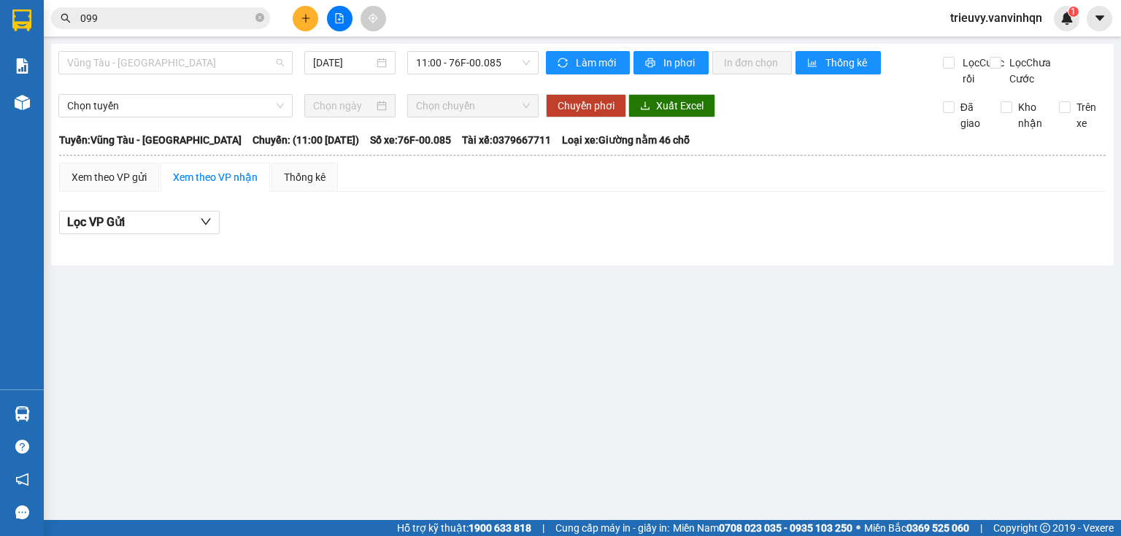
drag, startPoint x: 247, startPoint y: 53, endPoint x: 217, endPoint y: 97, distance: 54.0
click at [244, 62] on span "Vũng Tàu - [GEOGRAPHIC_DATA]" at bounding box center [175, 63] width 217 height 22
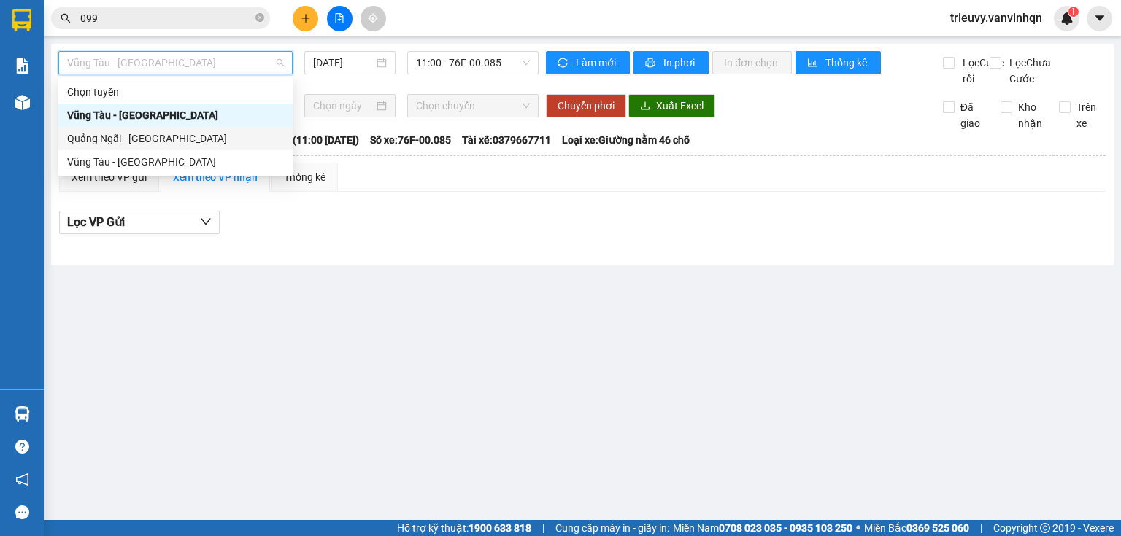
click at [187, 137] on div "Quảng Ngãi - [GEOGRAPHIC_DATA]" at bounding box center [175, 139] width 217 height 16
type input "[DATE]"
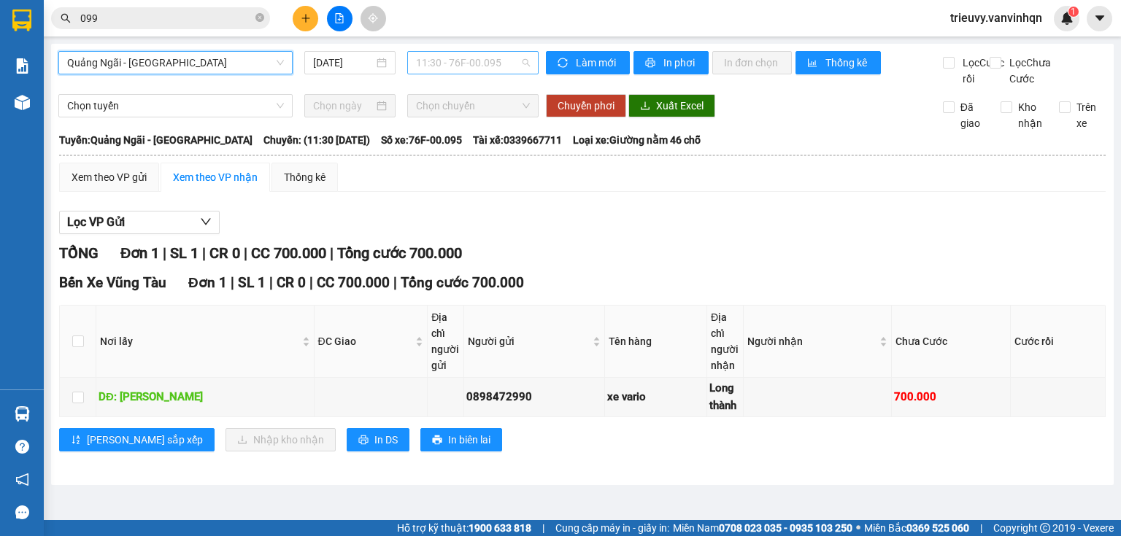
click at [514, 70] on span "11:30 - 76F-00.095" at bounding box center [473, 63] width 115 height 22
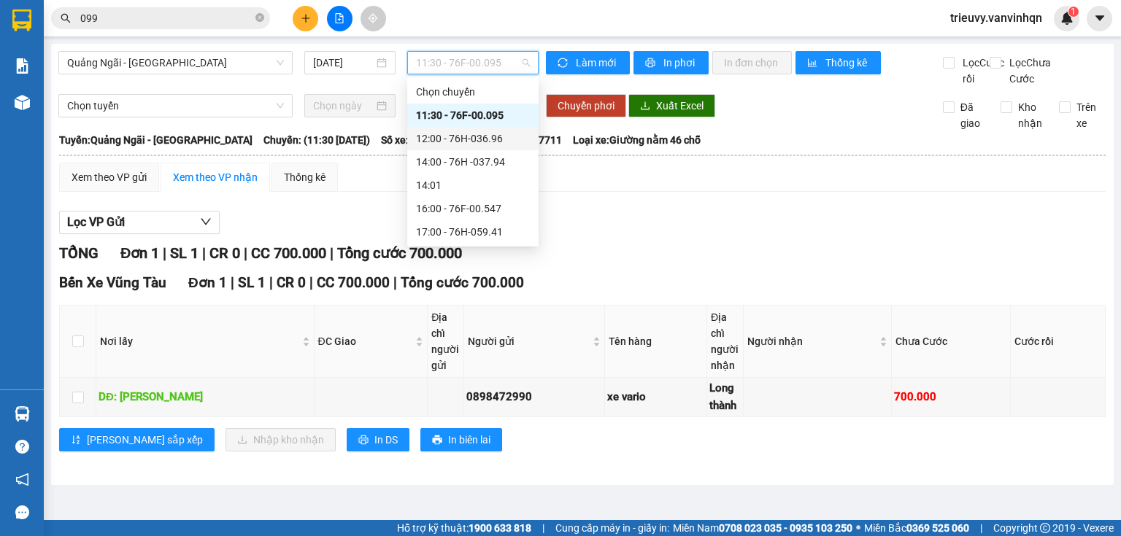
click at [502, 142] on div "12:00 - 76H-036.96" at bounding box center [473, 139] width 114 height 16
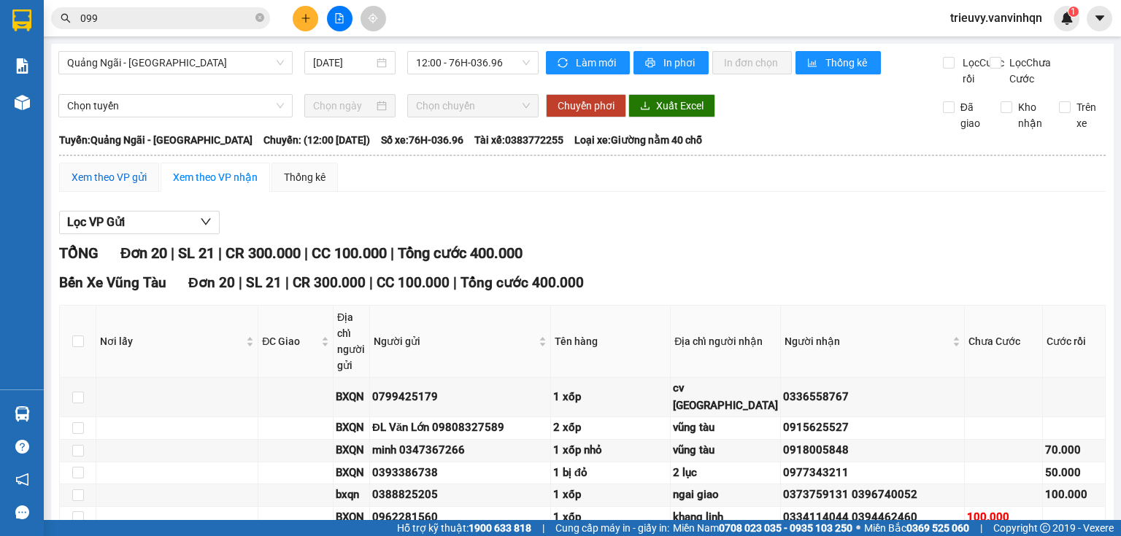
click at [105, 185] on div "Xem theo VP gửi" at bounding box center [109, 177] width 75 height 16
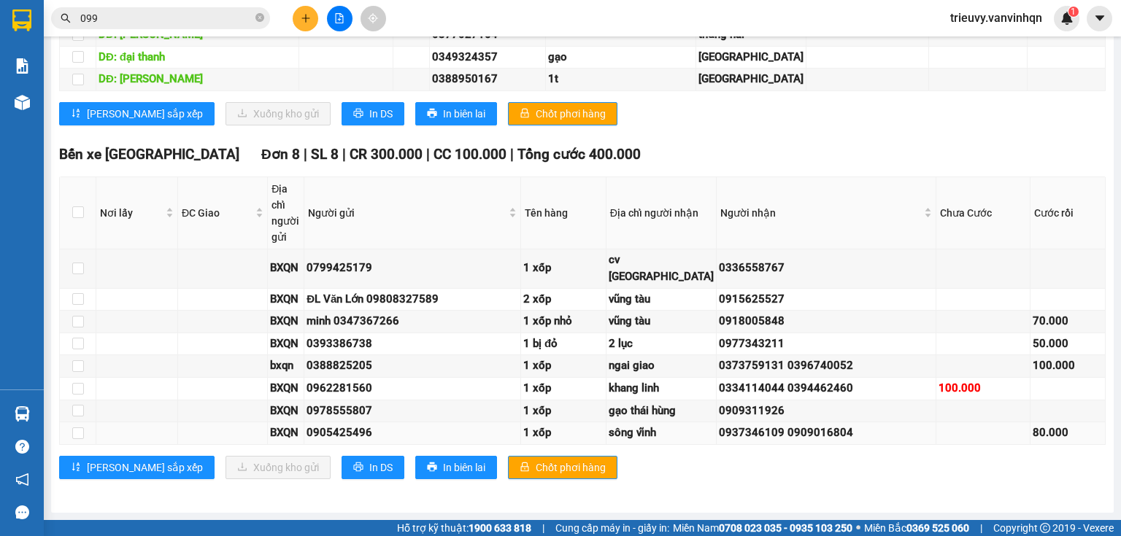
scroll to position [1453, 0]
click at [341, 471] on button "In DS" at bounding box center [372, 467] width 63 height 23
click at [369, 122] on span "In DS" at bounding box center [380, 114] width 23 height 16
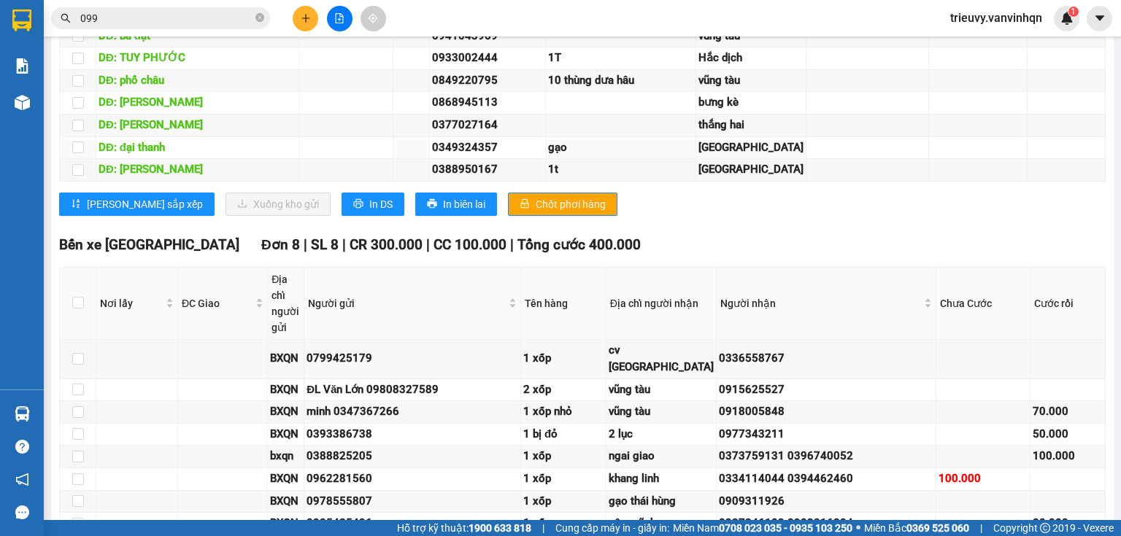
scroll to position [869, 0]
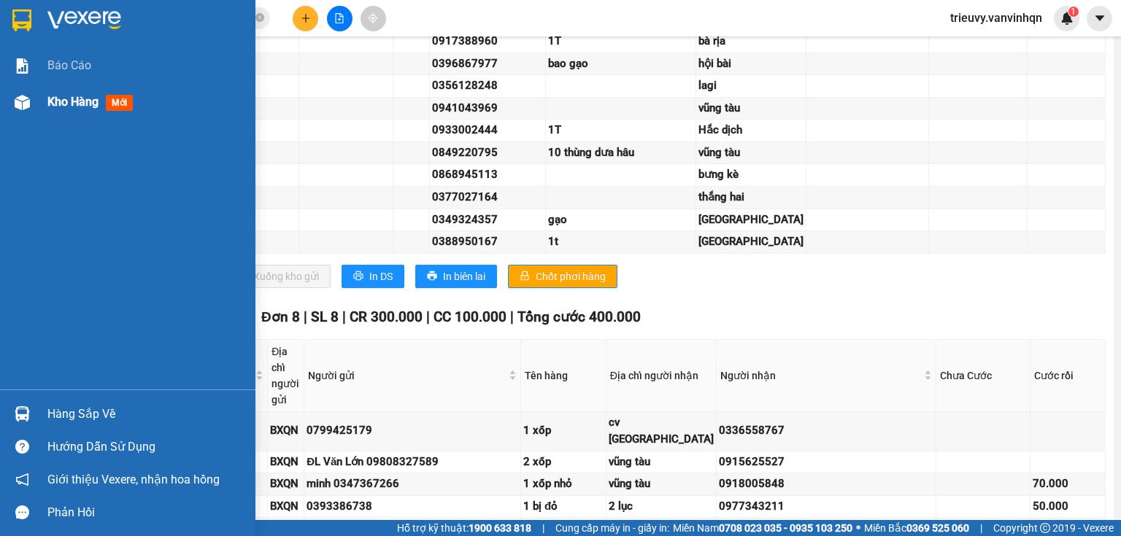
click at [38, 107] on div "Kho hàng mới" at bounding box center [127, 102] width 255 height 36
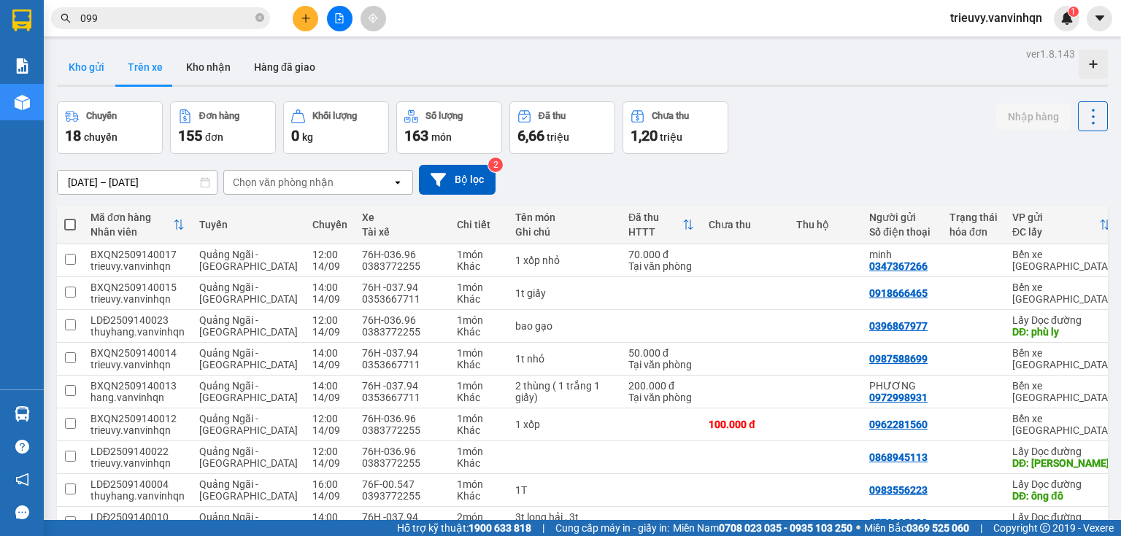
click at [93, 70] on button "Kho gửi" at bounding box center [86, 67] width 59 height 35
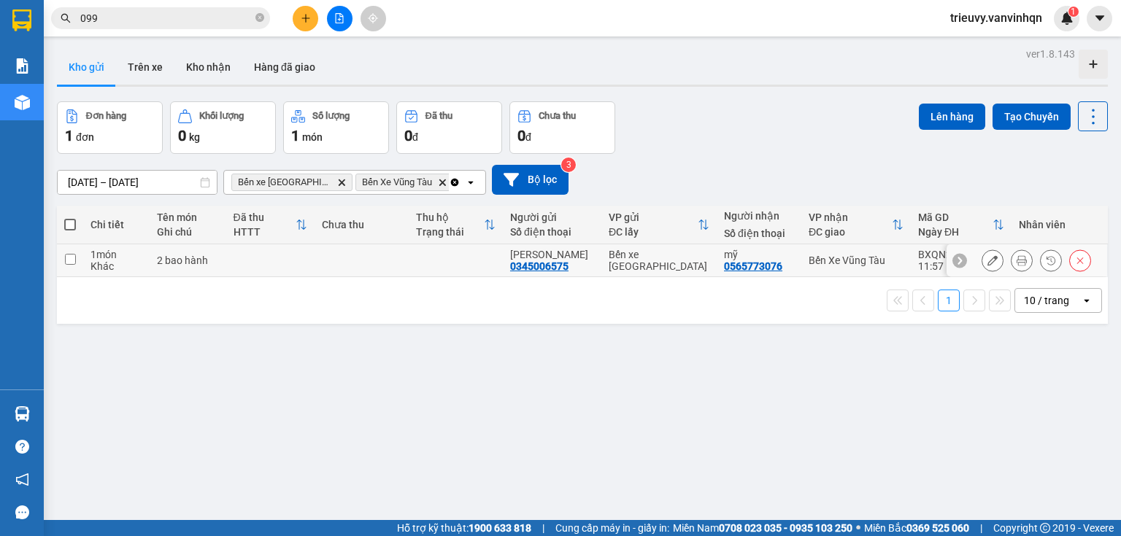
click at [282, 259] on td at bounding box center [270, 260] width 88 height 33
checkbox input "true"
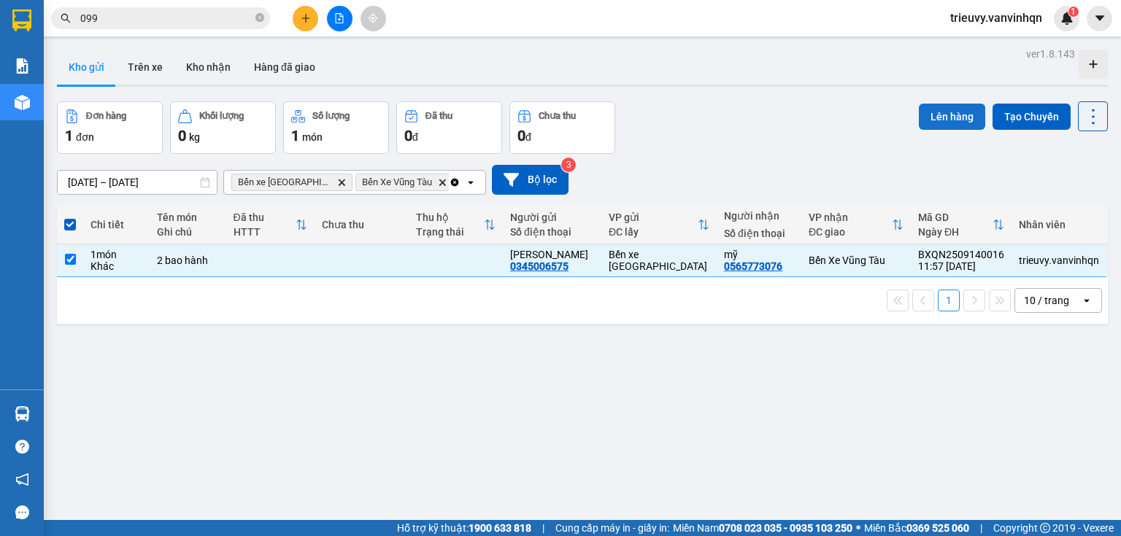
click at [946, 124] on button "Lên hàng" at bounding box center [952, 117] width 66 height 26
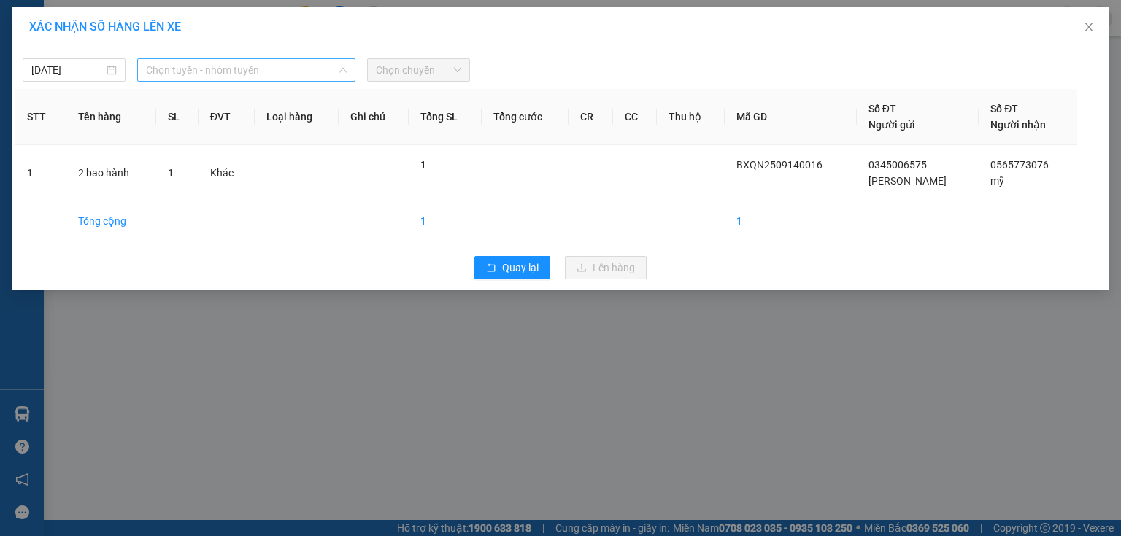
drag, startPoint x: 328, startPoint y: 74, endPoint x: 272, endPoint y: 131, distance: 79.5
click at [328, 74] on span "Chọn tuyến - nhóm tuyến" at bounding box center [246, 70] width 201 height 22
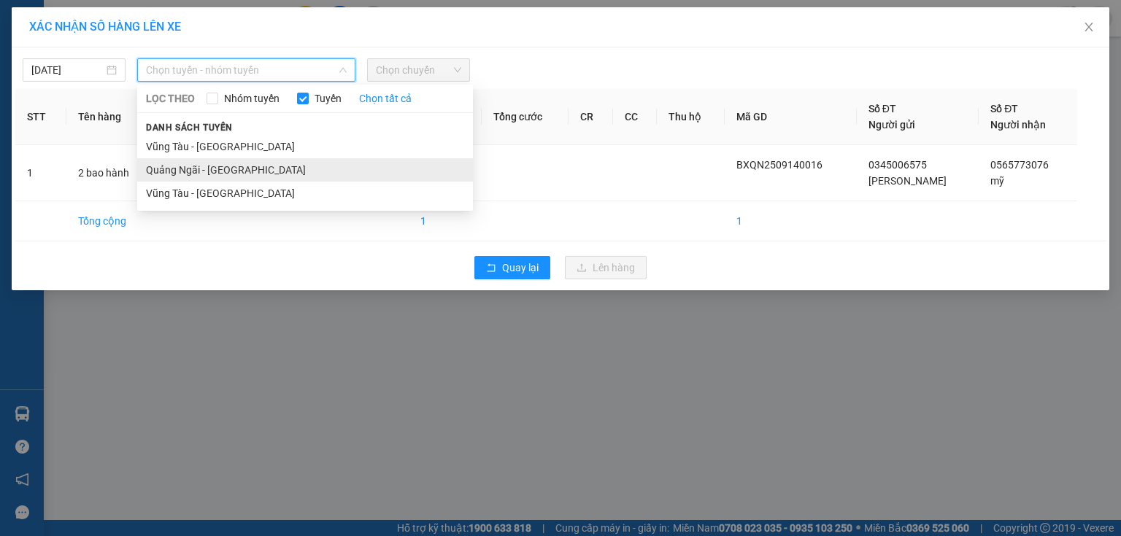
drag, startPoint x: 254, startPoint y: 146, endPoint x: 252, endPoint y: 164, distance: 18.4
click at [252, 164] on ul "Vũng Tàu - Quảng Ngãi Quảng Ngãi - Vũng Tàu Vũng Tàu - Quảng Ngãi" at bounding box center [305, 170] width 336 height 70
click at [253, 167] on li "Quảng Ngãi - [GEOGRAPHIC_DATA]" at bounding box center [305, 169] width 336 height 23
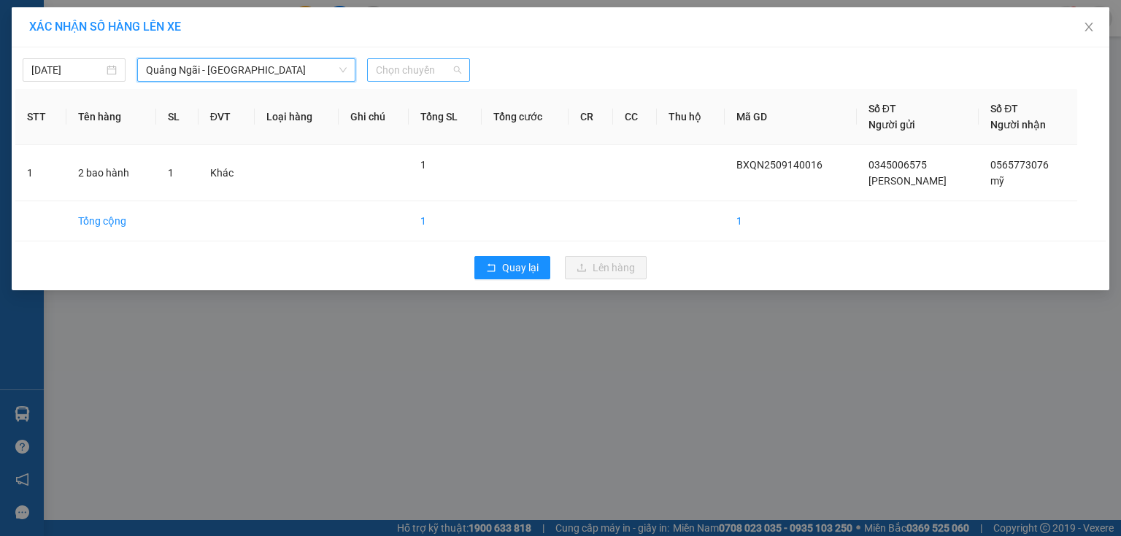
click at [458, 69] on span "Chọn chuyến" at bounding box center [418, 70] width 85 height 22
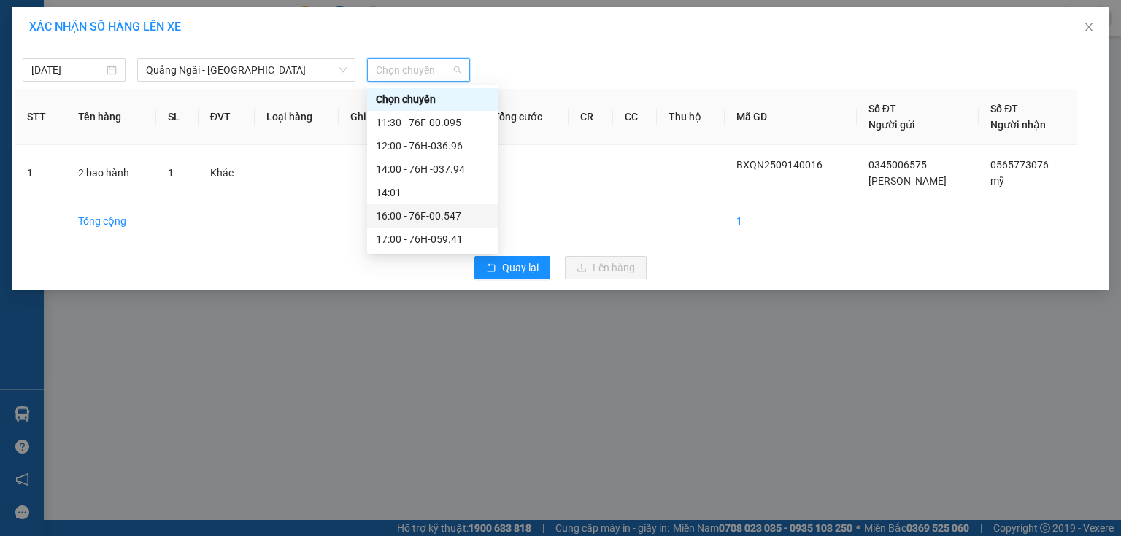
click at [458, 215] on div "16:00 - 76F-00.547" at bounding box center [433, 216] width 114 height 16
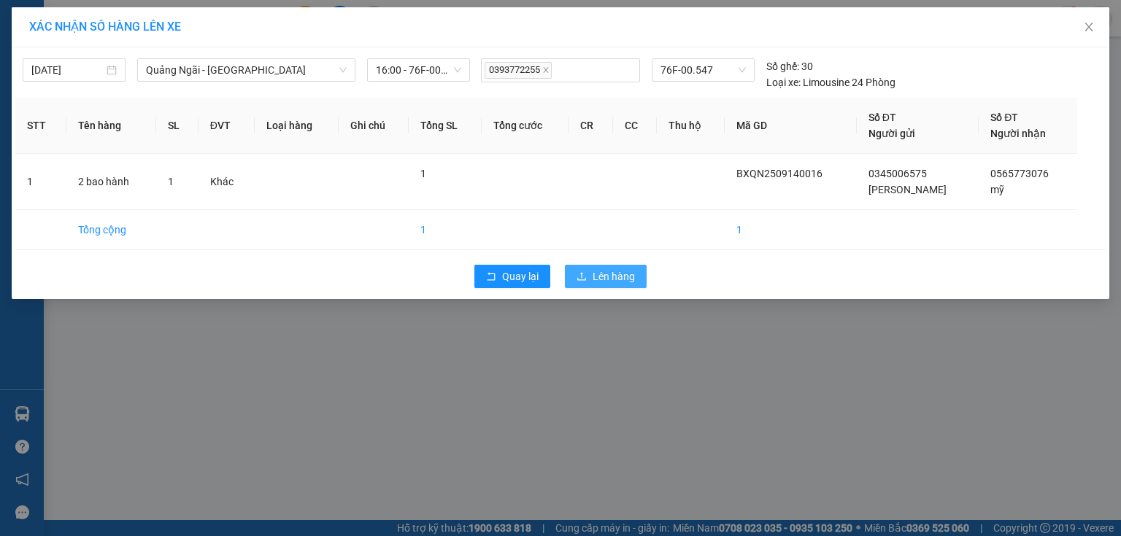
click at [630, 283] on span "Lên hàng" at bounding box center [613, 277] width 42 height 16
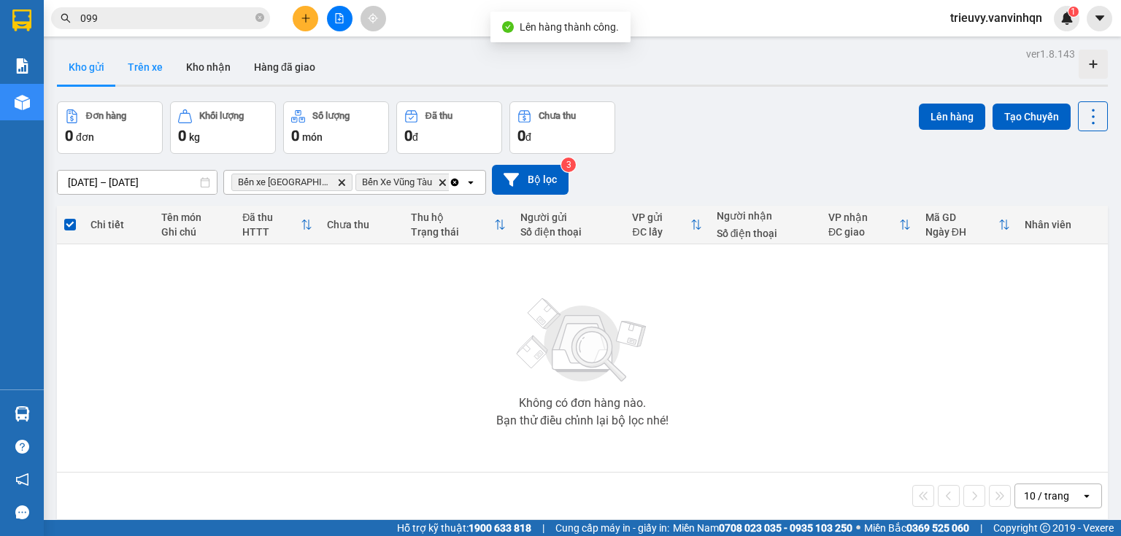
click at [158, 73] on button "Trên xe" at bounding box center [145, 67] width 58 height 35
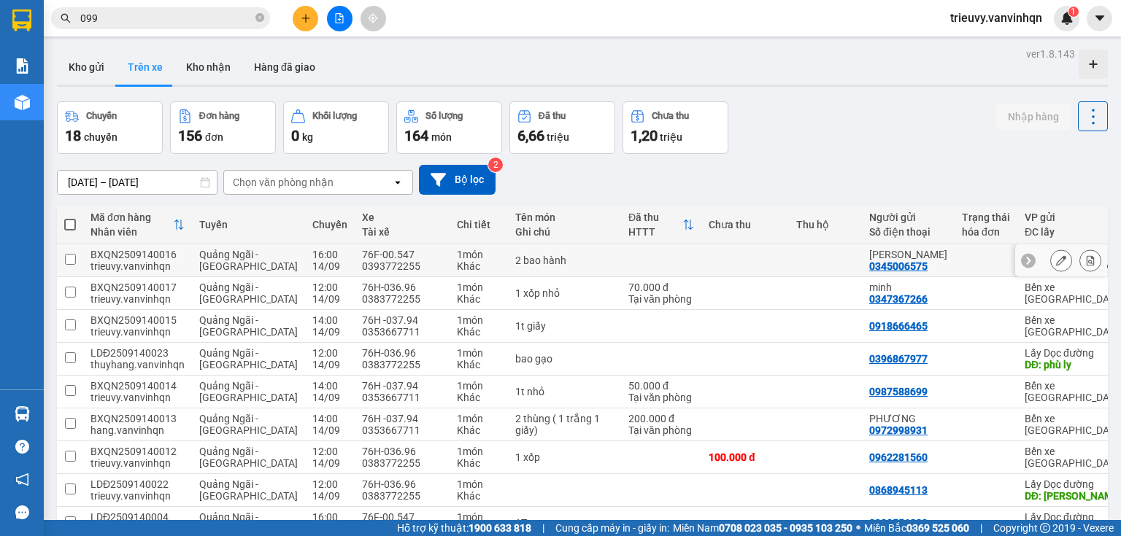
click at [1053, 268] on button at bounding box center [1061, 261] width 20 height 26
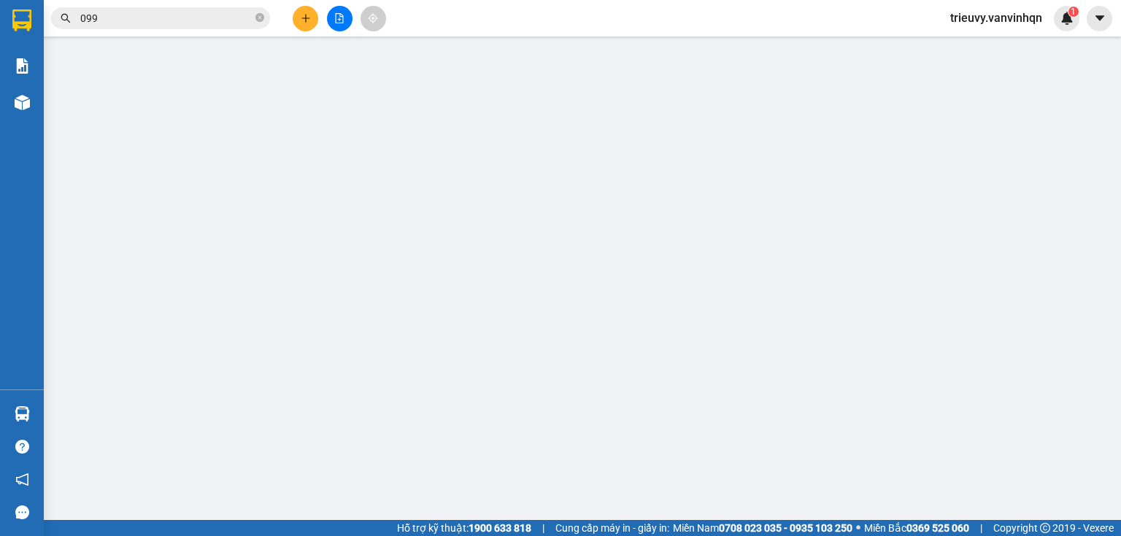
type input "0345006575"
type input "tấn lộc"
type input "BXQN"
type input "0565773076"
type input "mỹ"
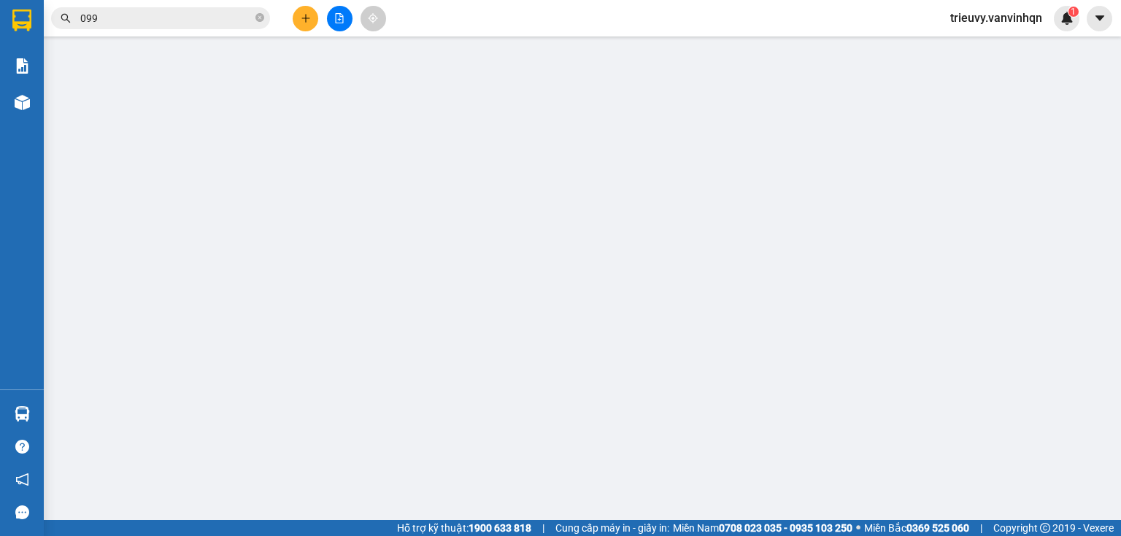
type input "67"
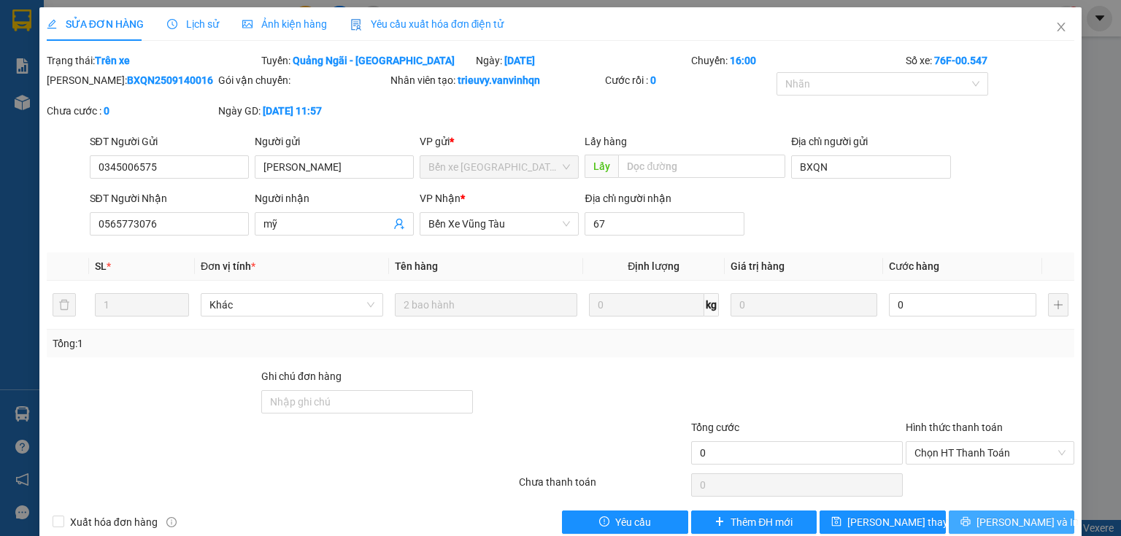
click at [992, 511] on button "[PERSON_NAME] và In" at bounding box center [1012, 522] width 126 height 23
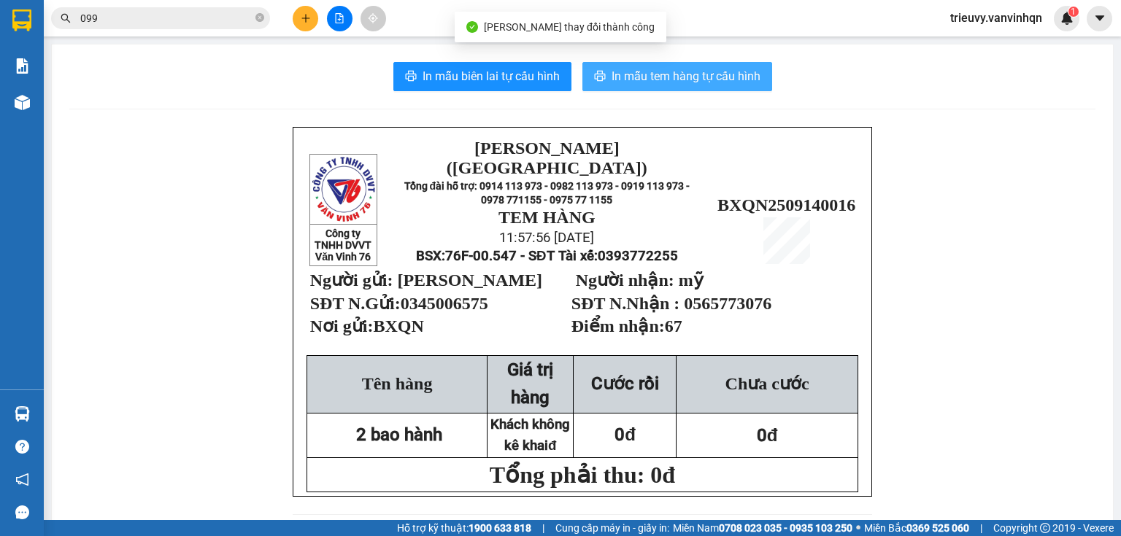
click at [674, 85] on span "In mẫu tem hàng tự cấu hình" at bounding box center [685, 76] width 149 height 18
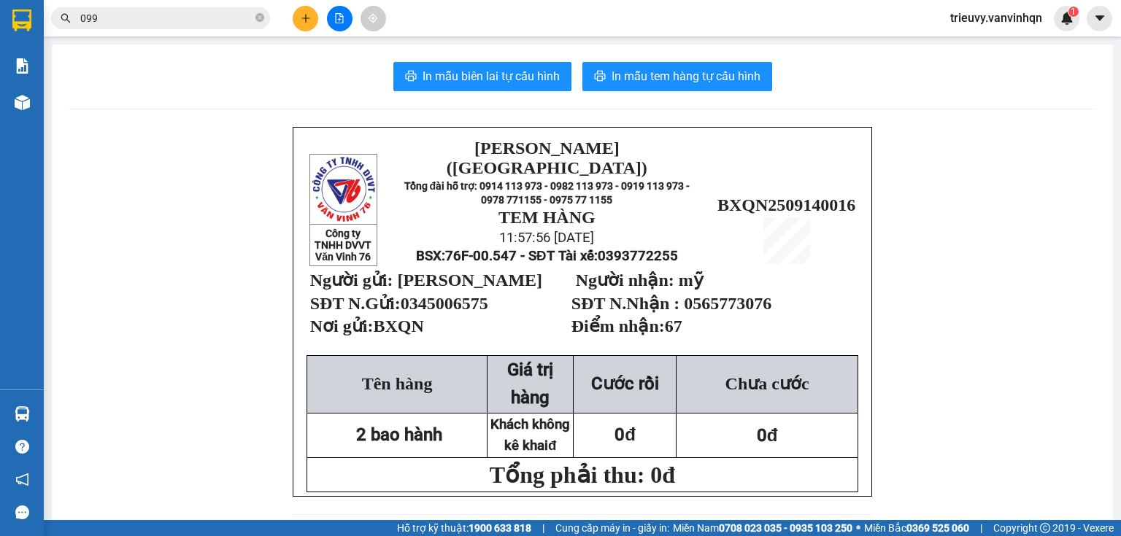
click at [1120, 536] on html "Kết quả tìm kiếm ( 56 ) Bộ lọc Mã ĐH Trạng thái Món hàng Tổng cước Chưa cước Ng…" at bounding box center [560, 268] width 1121 height 536
click at [341, 45] on div "Xem phơi hàng" at bounding box center [339, 57] width 80 height 25
click at [348, 16] on button at bounding box center [340, 19] width 26 height 26
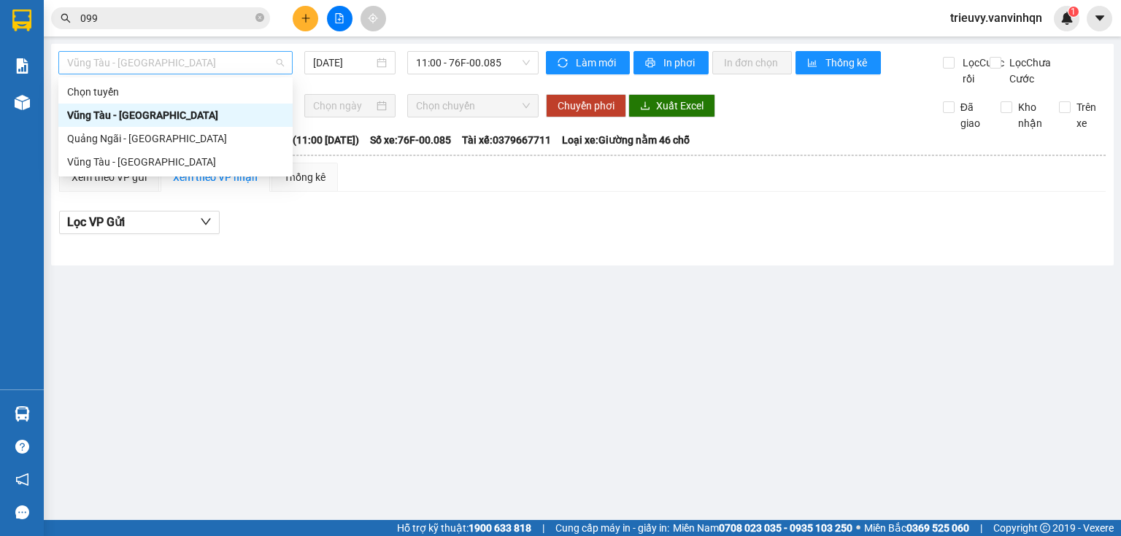
click at [189, 59] on span "Vũng Tàu - [GEOGRAPHIC_DATA]" at bounding box center [175, 63] width 217 height 22
click at [174, 137] on div "Quảng Ngãi - [GEOGRAPHIC_DATA]" at bounding box center [175, 139] width 217 height 16
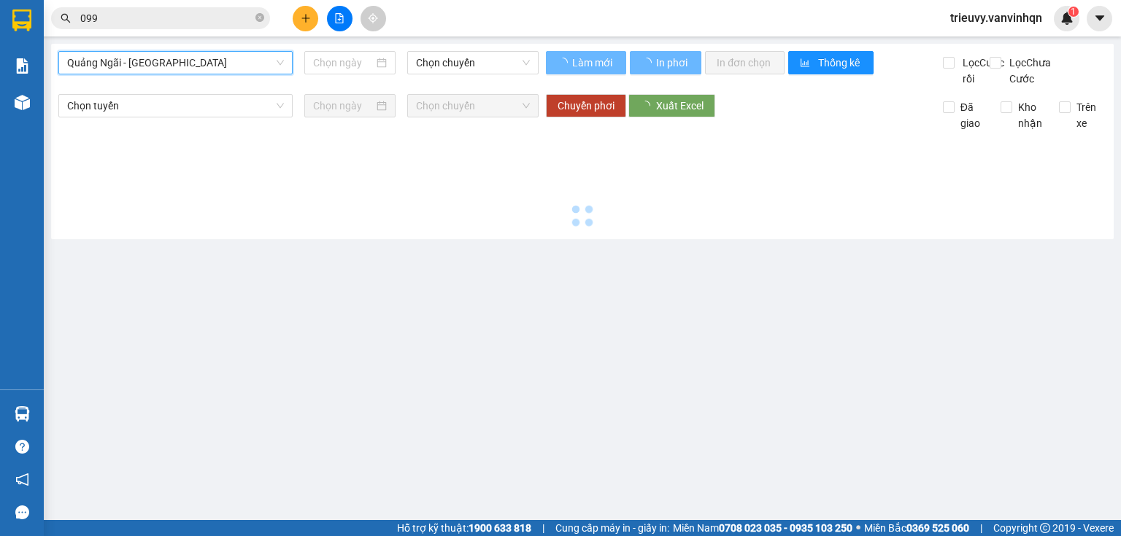
type input "[DATE]"
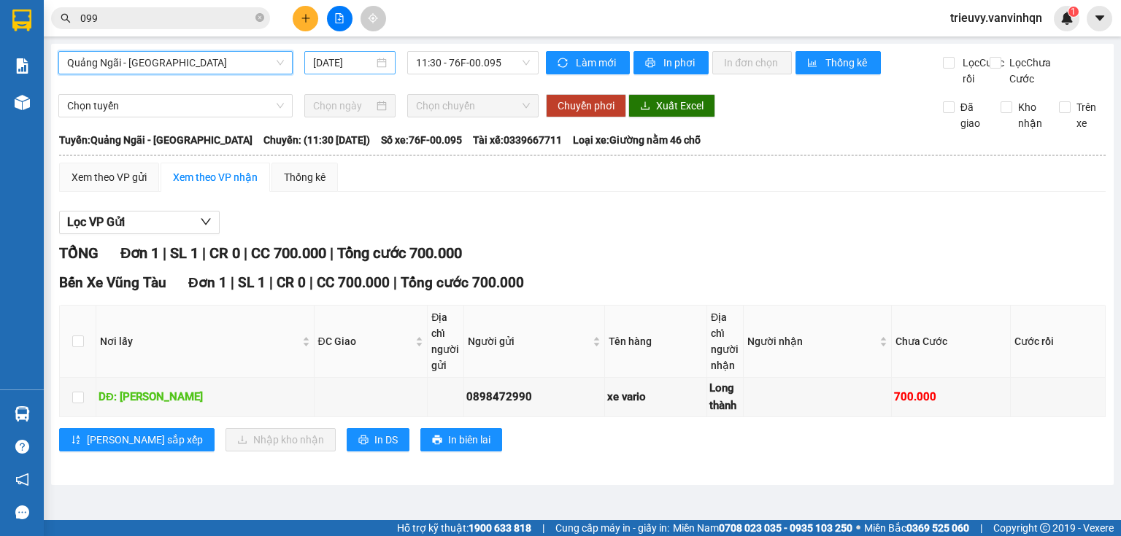
click at [347, 61] on input "[DATE]" at bounding box center [343, 63] width 60 height 16
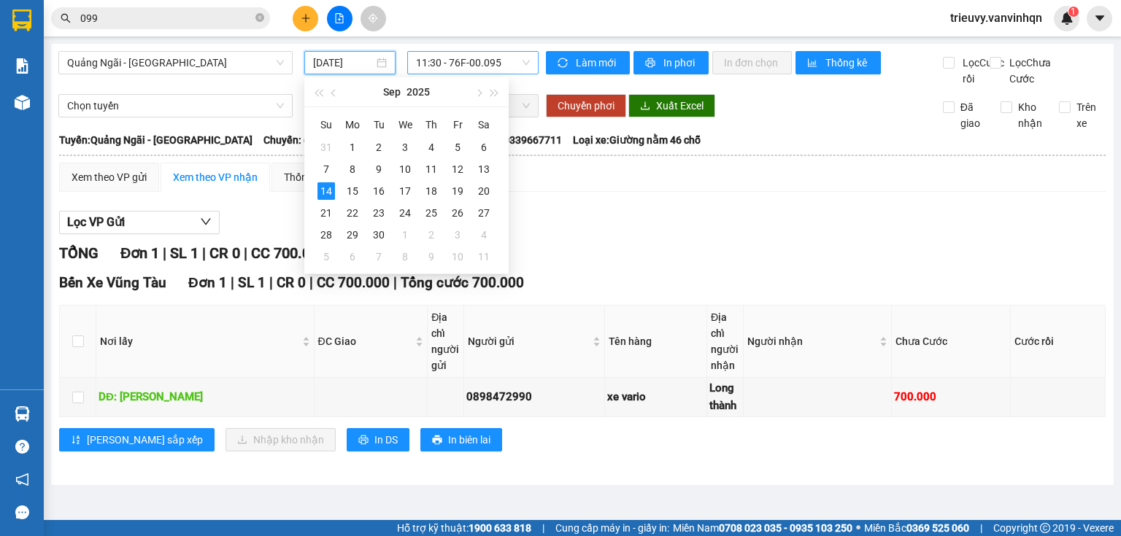
click at [468, 63] on span "11:30 - 76F-00.095" at bounding box center [473, 63] width 115 height 22
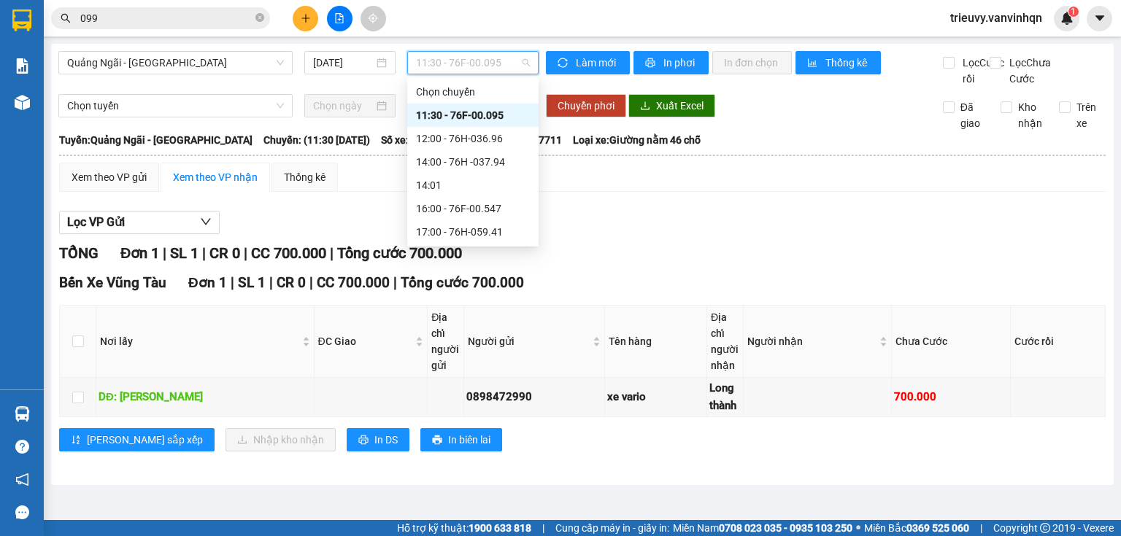
click at [489, 114] on div "11:30 - 76F-00.095" at bounding box center [473, 115] width 114 height 16
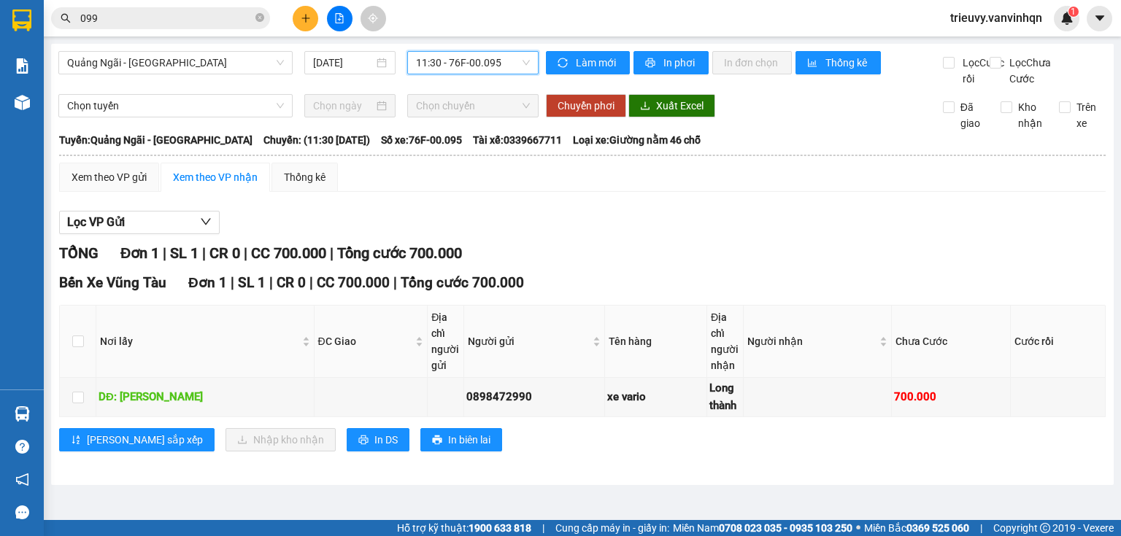
click at [497, 67] on span "11:30 - 76F-00.095" at bounding box center [473, 63] width 115 height 22
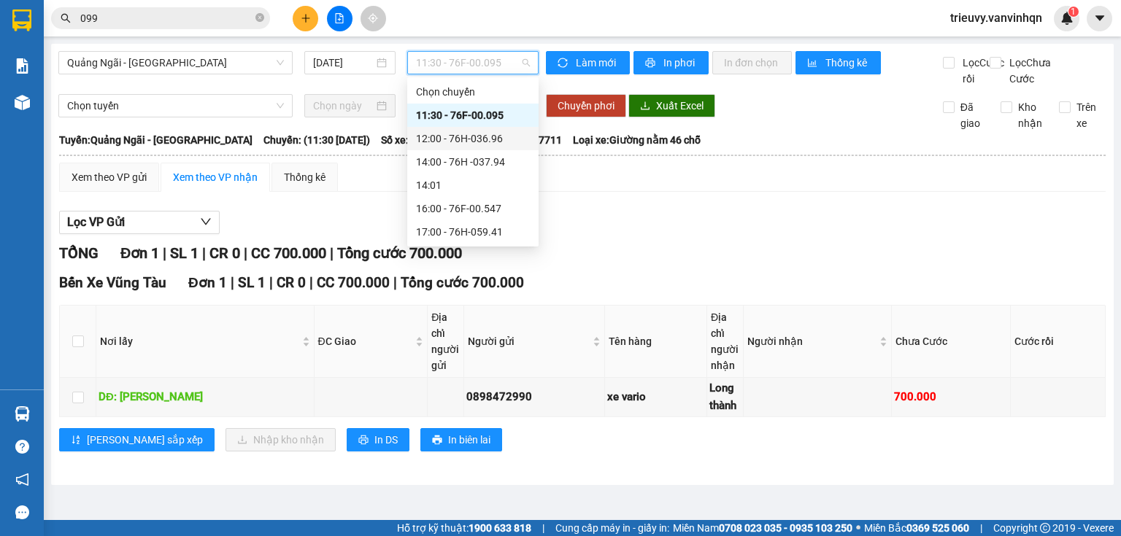
click at [499, 135] on div "12:00 - 76H-036.96" at bounding box center [473, 139] width 114 height 16
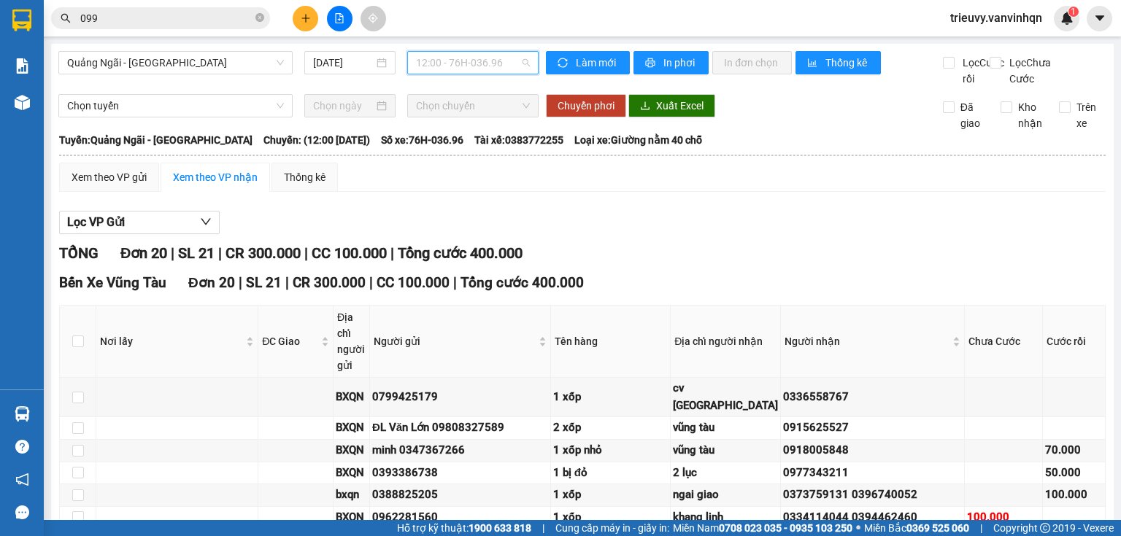
click at [511, 64] on span "12:00 - 76H-036.96" at bounding box center [473, 63] width 115 height 22
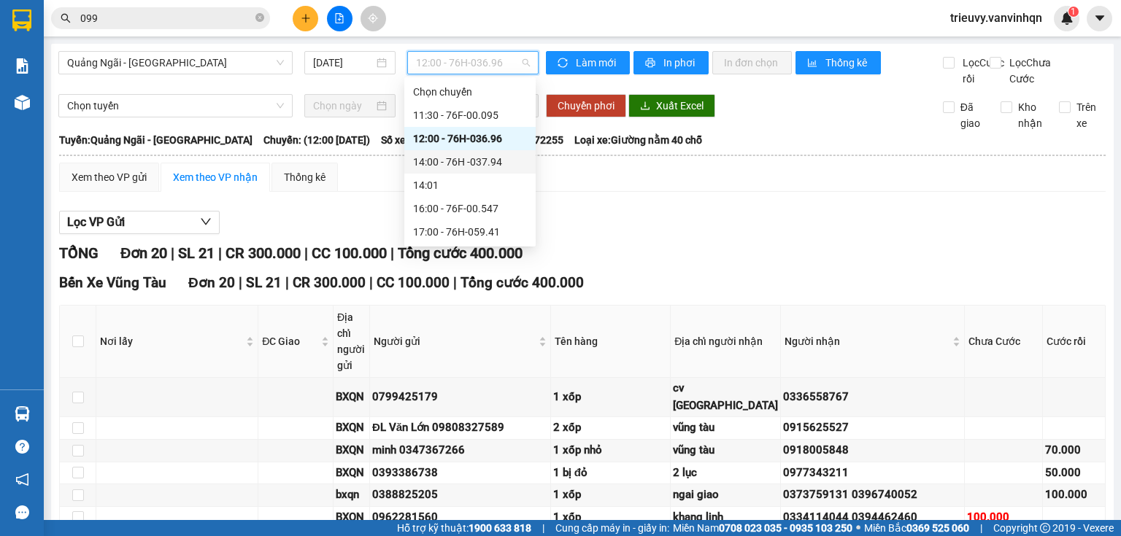
click at [484, 166] on div "14:00 - 76H -037.94" at bounding box center [470, 162] width 114 height 16
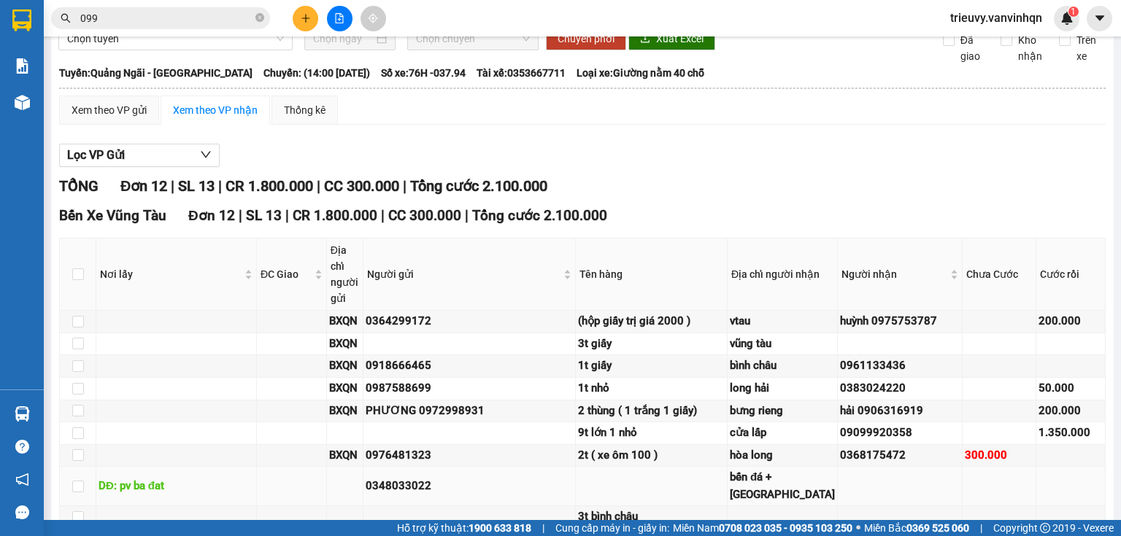
scroll to position [441, 0]
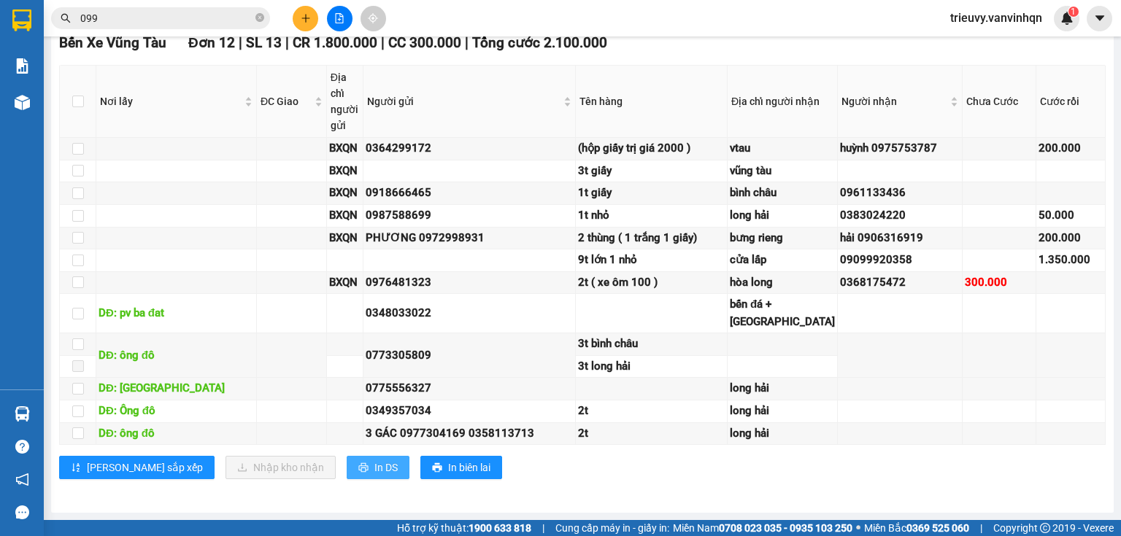
click at [374, 467] on span "In DS" at bounding box center [385, 468] width 23 height 16
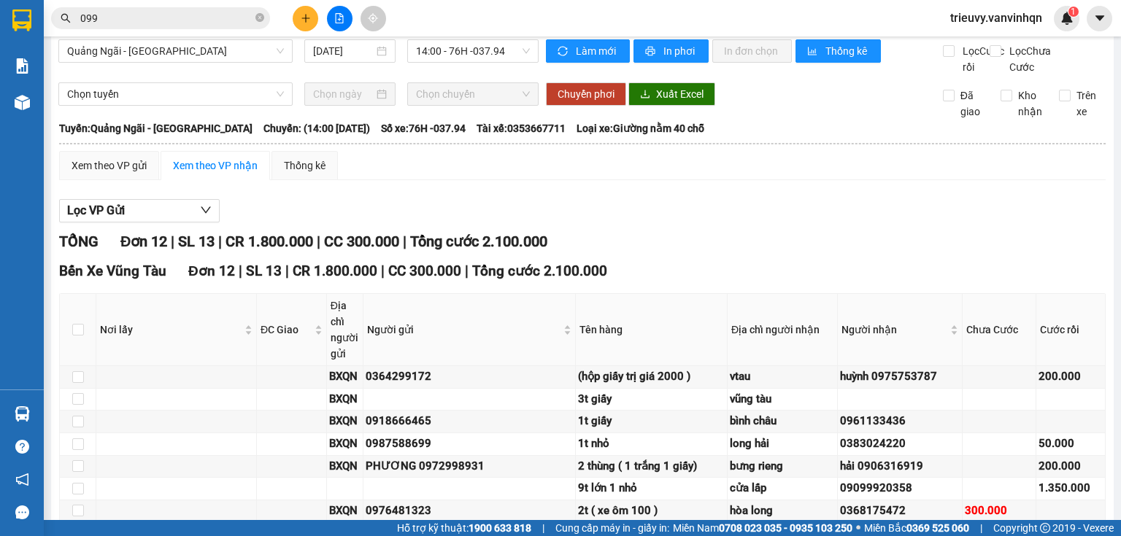
scroll to position [0, 0]
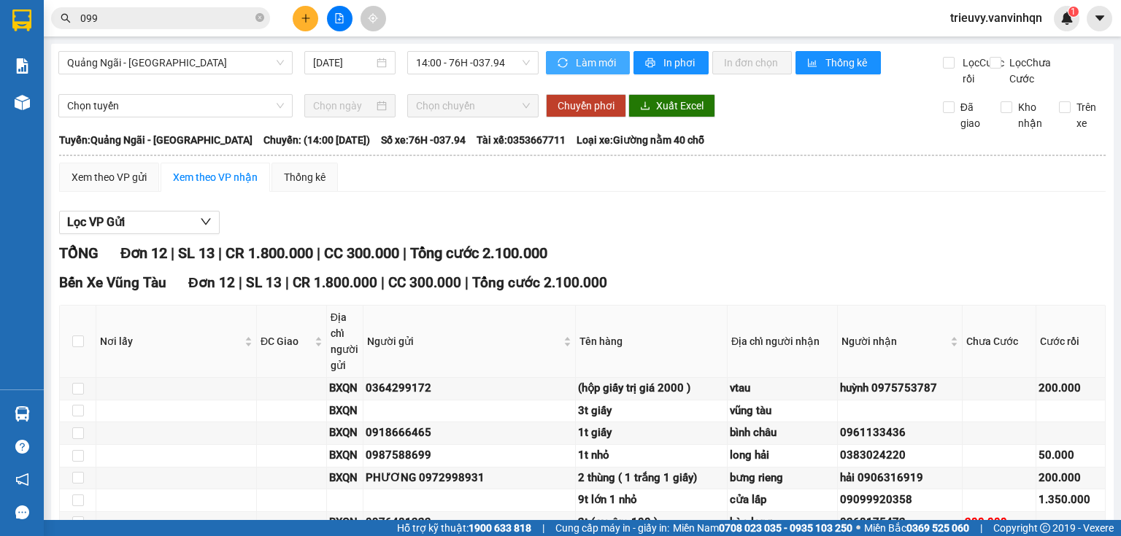
click at [546, 66] on button "Làm mới" at bounding box center [588, 62] width 84 height 23
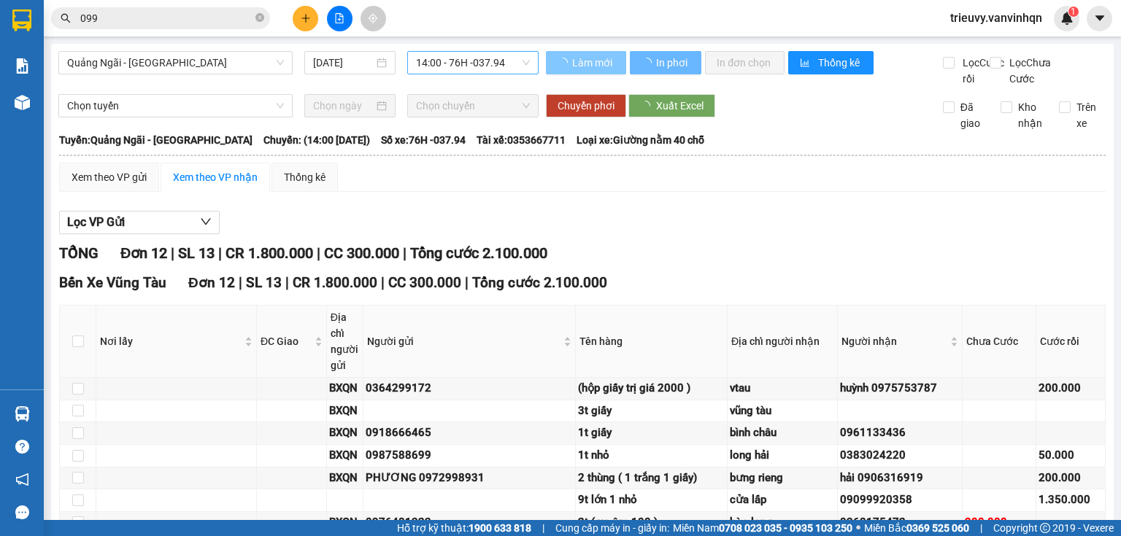
click at [533, 67] on div "14:00 - 76H -037.94" at bounding box center [473, 62] width 132 height 23
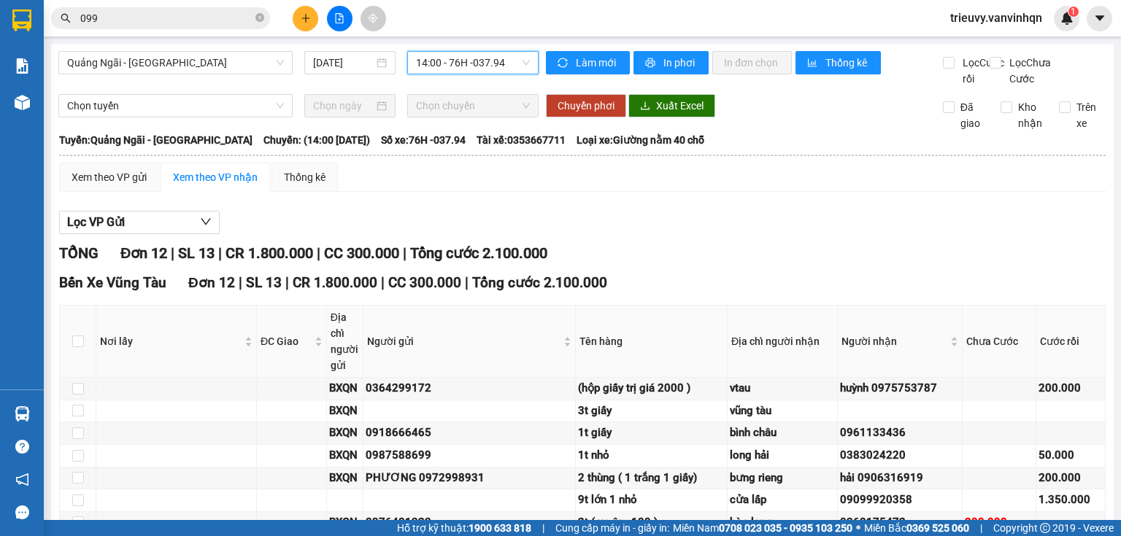
click at [514, 67] on span "14:00 - 76H -037.94" at bounding box center [473, 63] width 115 height 22
click at [883, 131] on div "Chọn tuyến Chọn chuyến Chuyển phơi Xuất Excel Đã giao Kho nhận Trên xe" at bounding box center [582, 112] width 1048 height 37
click at [299, 16] on button at bounding box center [306, 19] width 26 height 26
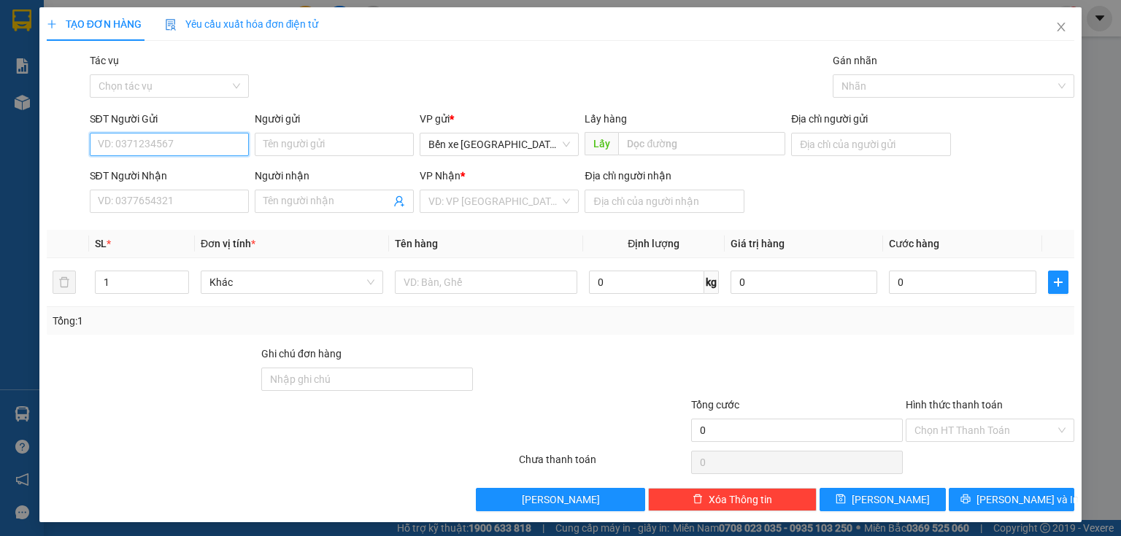
drag, startPoint x: 201, startPoint y: 143, endPoint x: 200, endPoint y: 128, distance: 14.7
click at [200, 128] on div "SĐT Người Gửi VD: 0371234567" at bounding box center [169, 136] width 159 height 51
click at [208, 167] on div "0935417767" at bounding box center [168, 174] width 140 height 16
type input "0935417767"
type input "bxqn"
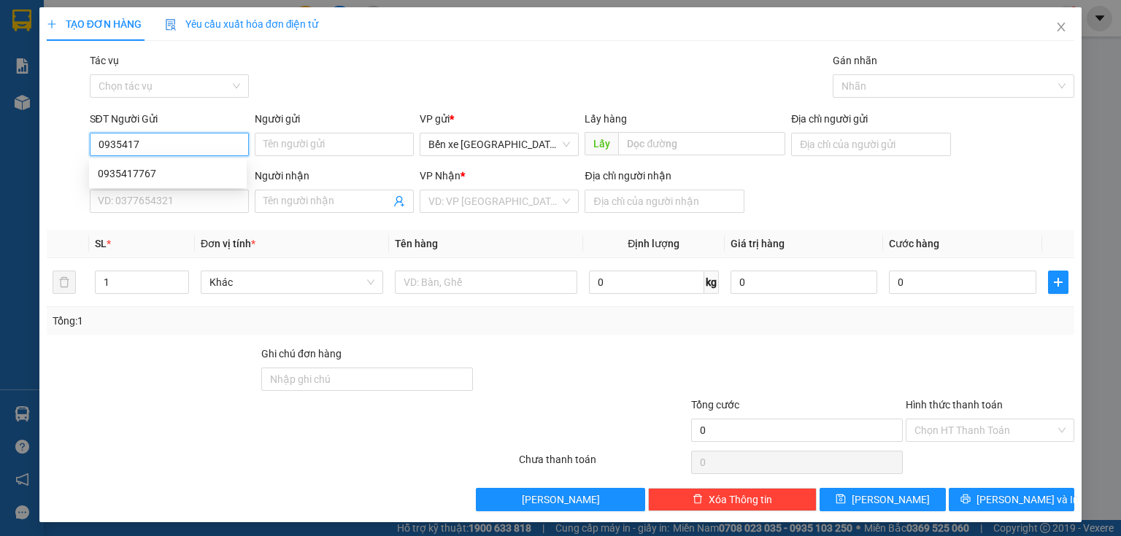
type input "0909207911"
type input "CX SỐ 1 LAGI"
type input "0935417767"
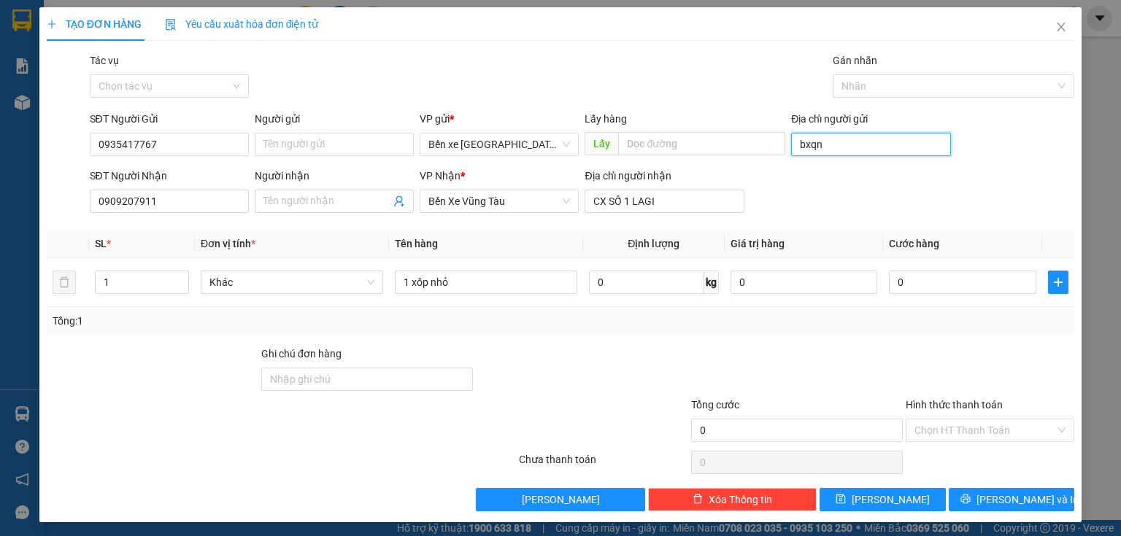
click at [838, 146] on input "bxqn" at bounding box center [870, 144] width 159 height 23
click at [838, 146] on input "Địa chỉ người gửi" at bounding box center [870, 144] width 159 height 23
type input "BXQN"
click at [656, 204] on input "CX SỐ 1 LAGI" at bounding box center [663, 201] width 159 height 23
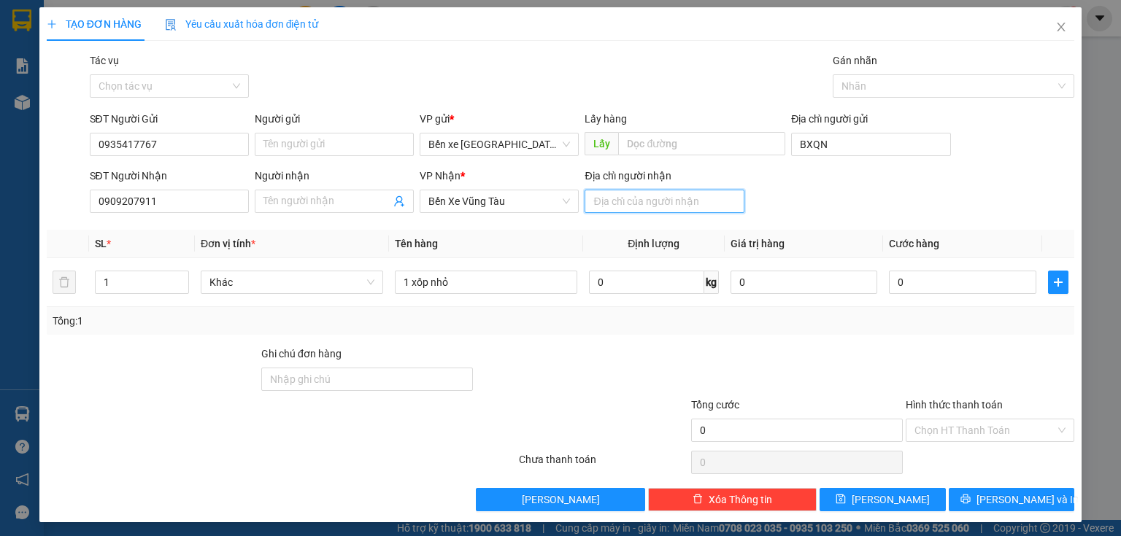
click at [640, 201] on input "Địa chỉ người nhận" at bounding box center [663, 201] width 159 height 23
type input "cx số 1 lagi"
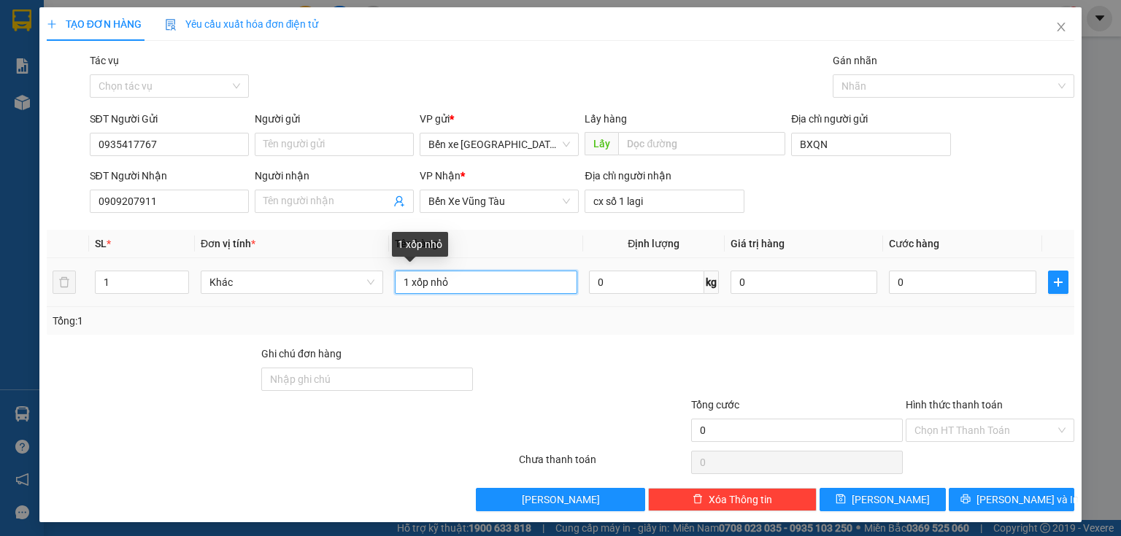
click at [504, 286] on input "1 xốp nhỏ" at bounding box center [486, 282] width 182 height 23
type input "1 xốp nhỏ"
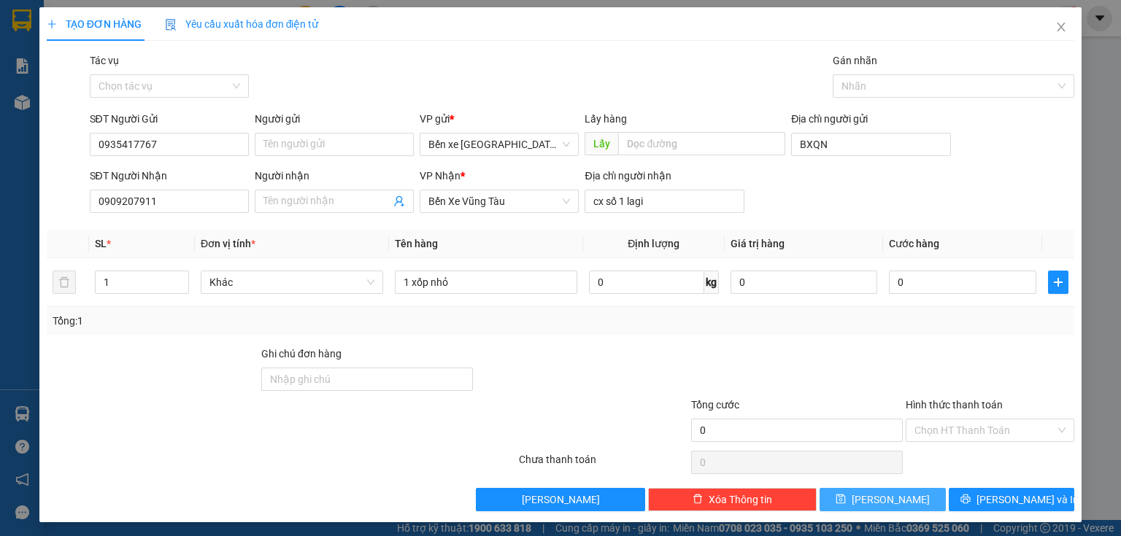
click at [834, 500] on button "[PERSON_NAME]" at bounding box center [882, 499] width 126 height 23
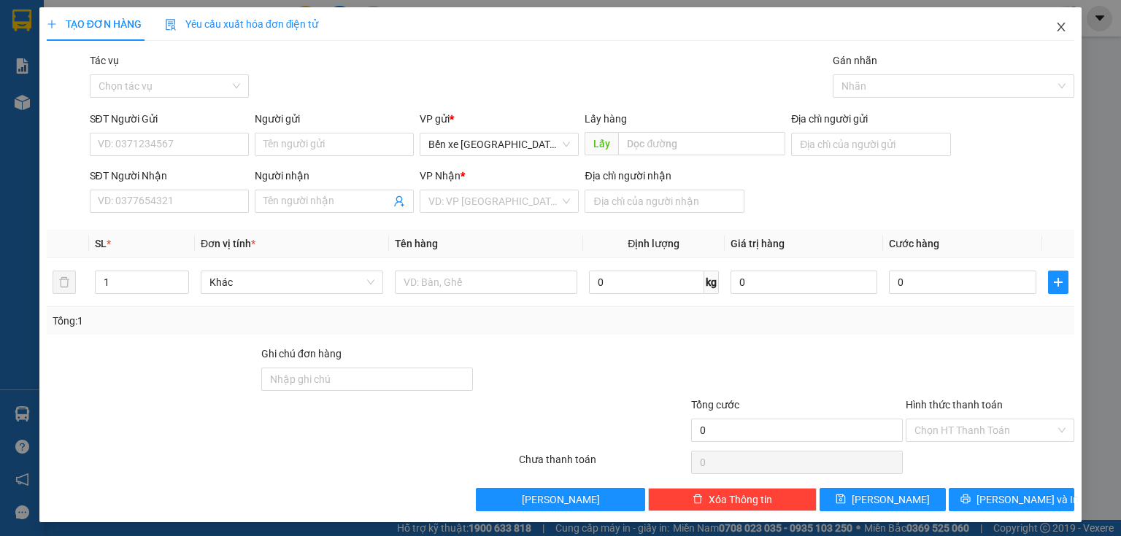
click at [1042, 30] on span "Close" at bounding box center [1061, 27] width 41 height 41
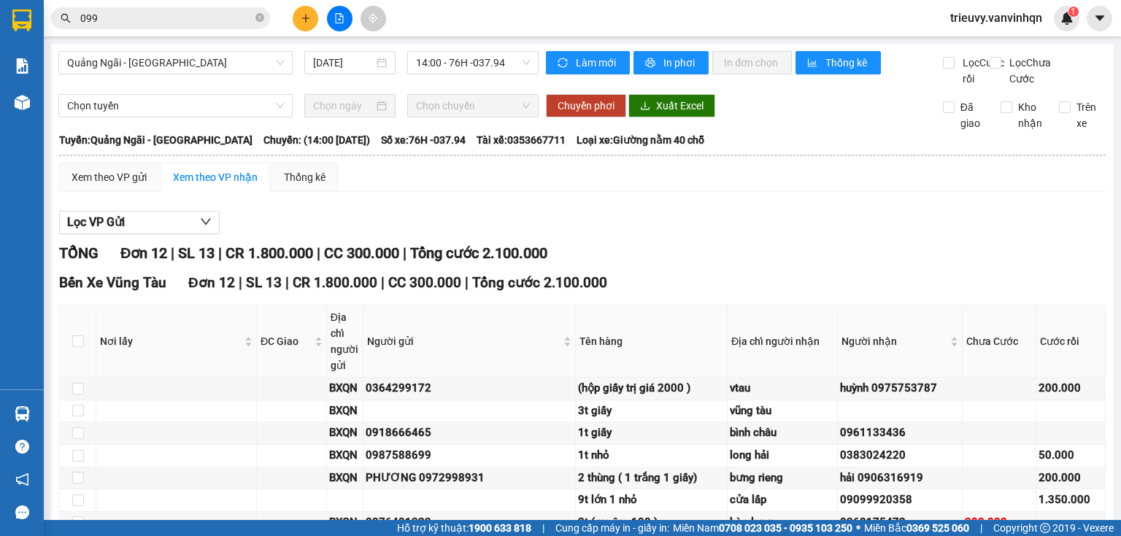
click at [455, 233] on div "Lọc VP Gửi" at bounding box center [582, 223] width 1046 height 24
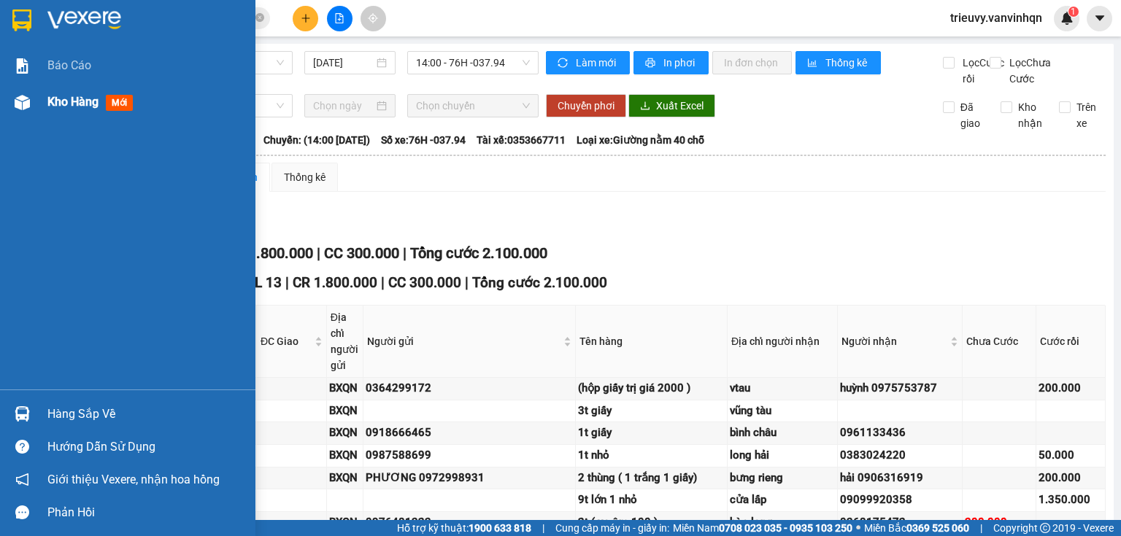
click at [50, 103] on span "Kho hàng" at bounding box center [72, 102] width 51 height 14
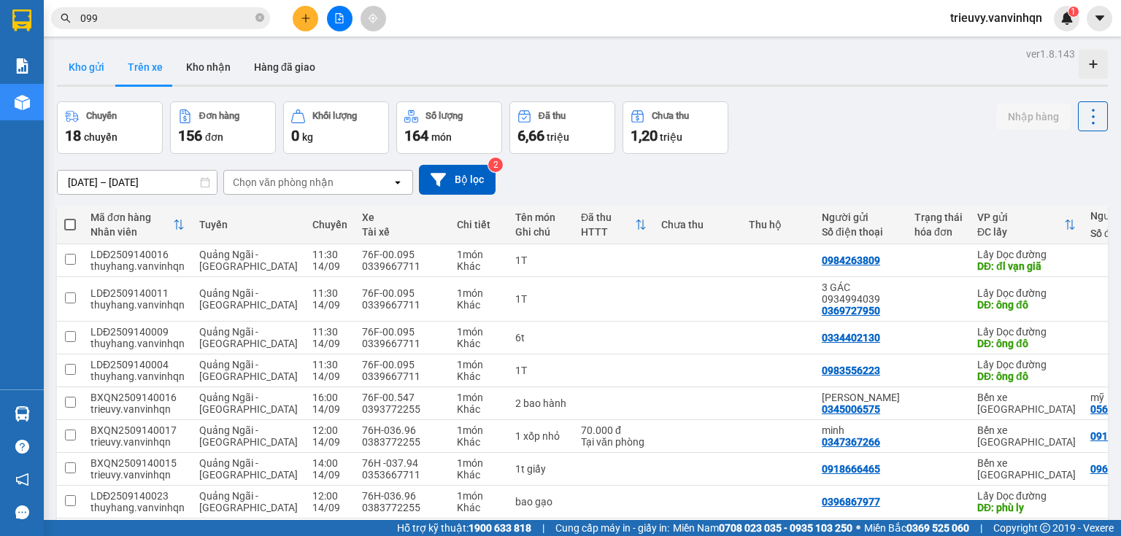
click at [88, 70] on button "Kho gửi" at bounding box center [86, 67] width 59 height 35
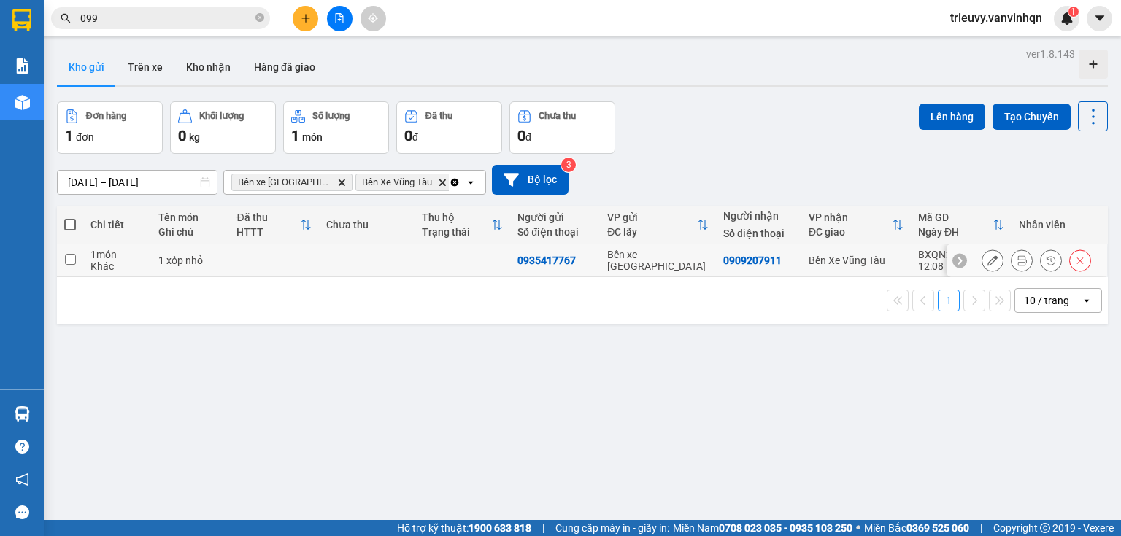
click at [903, 263] on td "Bến Xe Vũng Tàu" at bounding box center [855, 260] width 109 height 33
checkbox input "true"
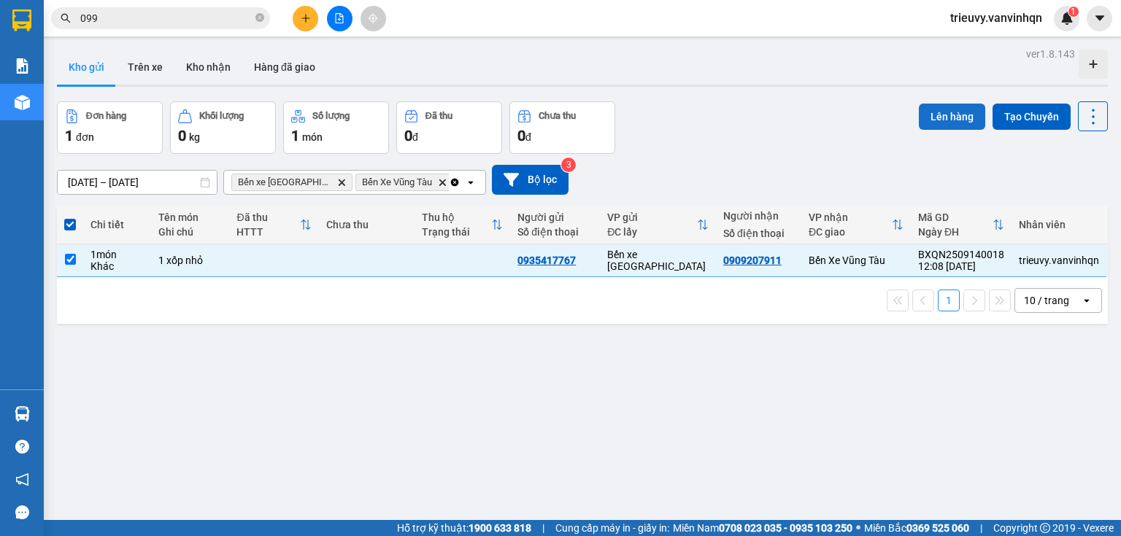
click at [937, 117] on button "Lên hàng" at bounding box center [952, 117] width 66 height 26
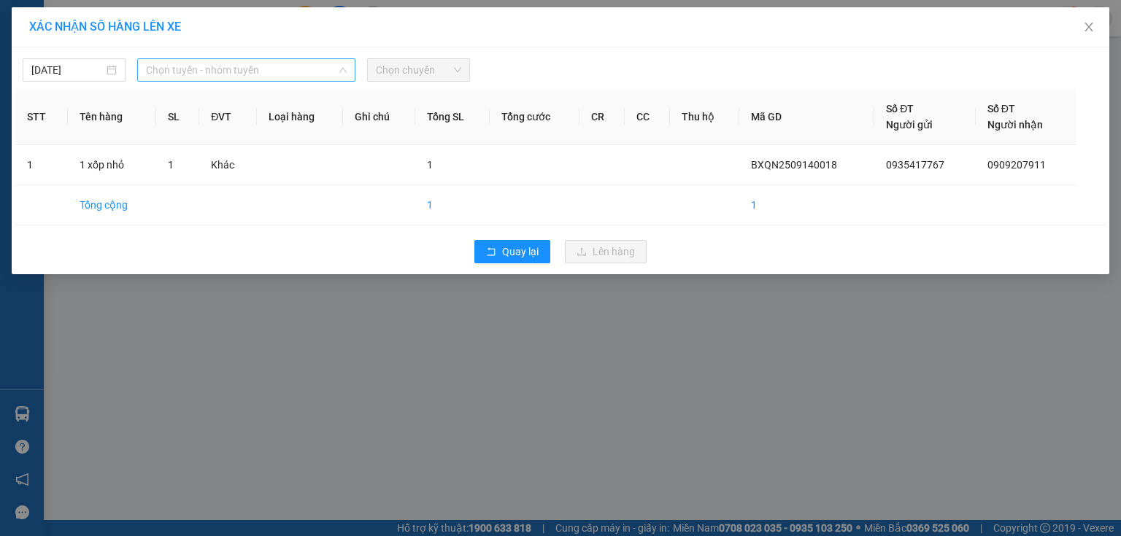
click at [176, 72] on span "Chọn tuyến - nhóm tuyến" at bounding box center [246, 70] width 201 height 22
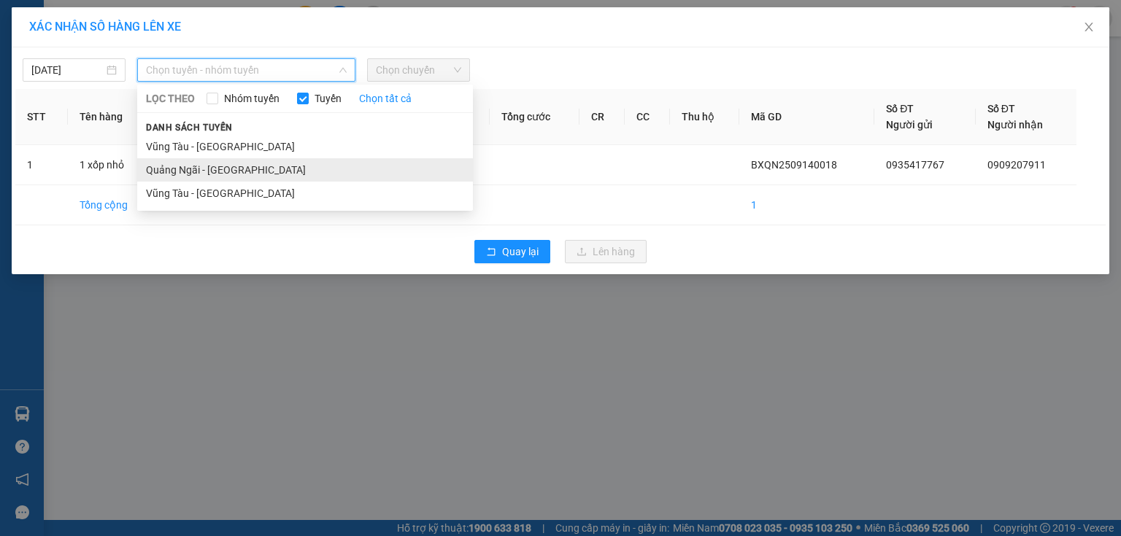
click at [190, 165] on li "Quảng Ngãi - [GEOGRAPHIC_DATA]" at bounding box center [305, 169] width 336 height 23
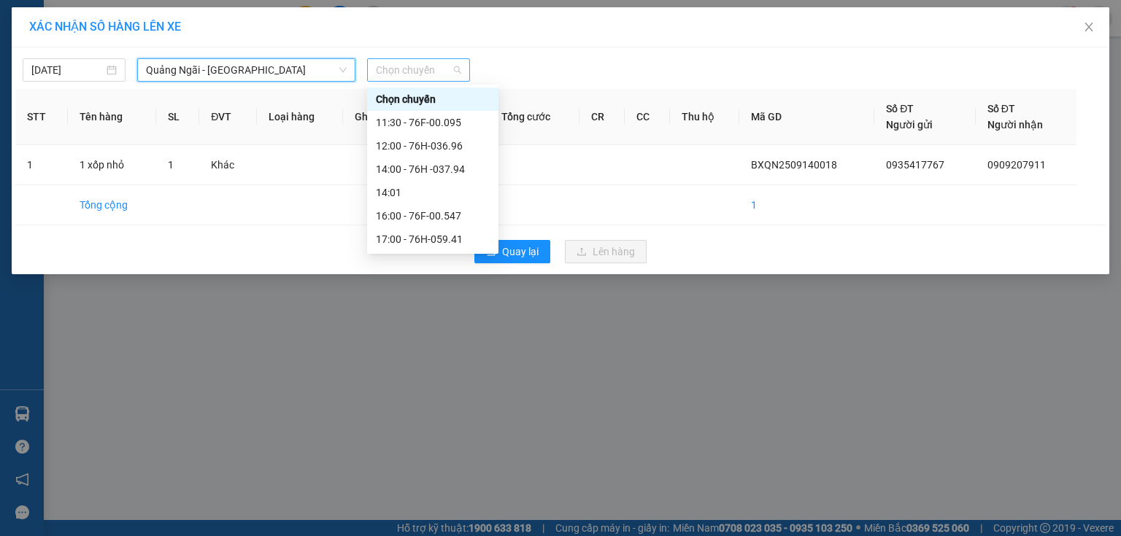
click at [399, 72] on span "Chọn chuyến" at bounding box center [418, 70] width 85 height 22
click at [402, 146] on div "12:00 - 76H-036.96" at bounding box center [433, 146] width 114 height 16
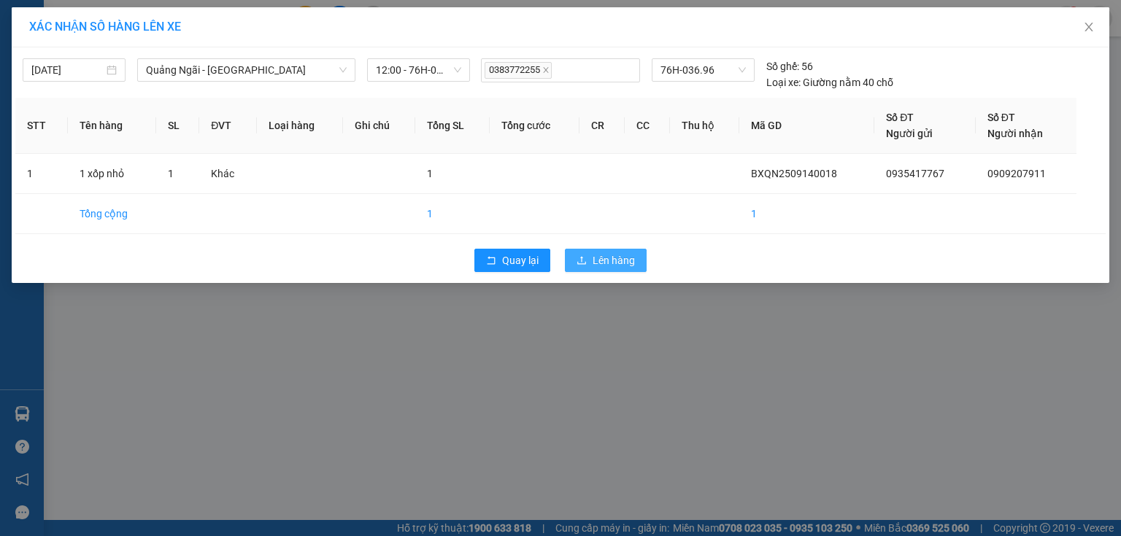
click at [625, 263] on span "Lên hàng" at bounding box center [613, 260] width 42 height 16
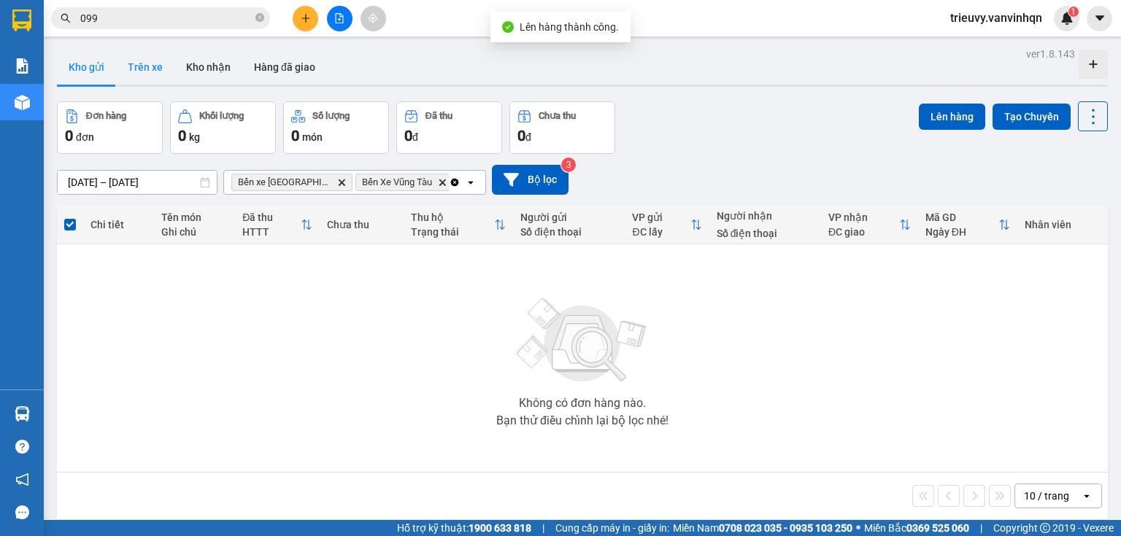
click at [150, 72] on button "Trên xe" at bounding box center [145, 67] width 58 height 35
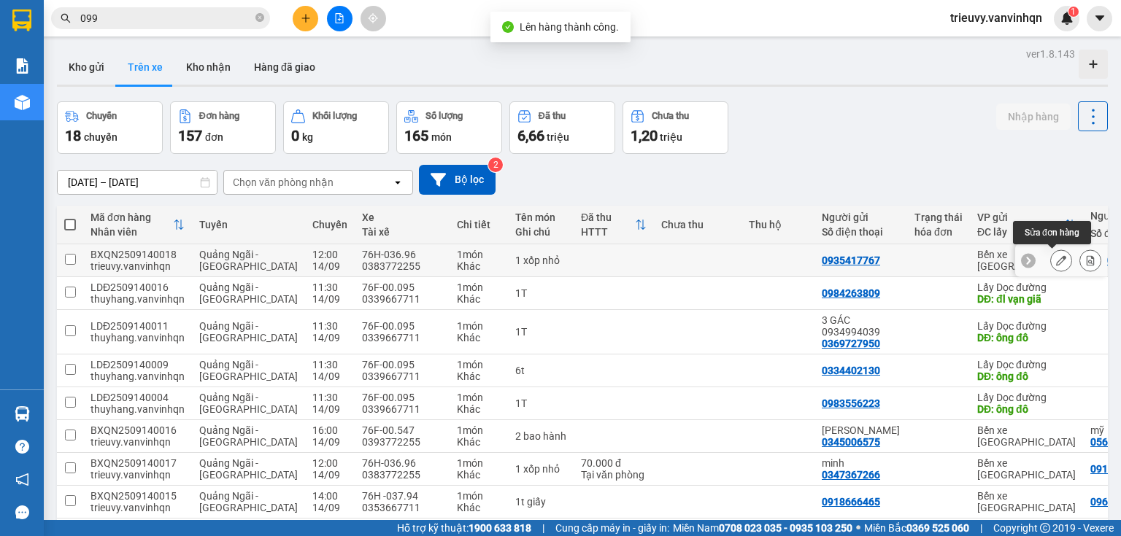
click at [1056, 258] on icon at bounding box center [1061, 260] width 10 height 10
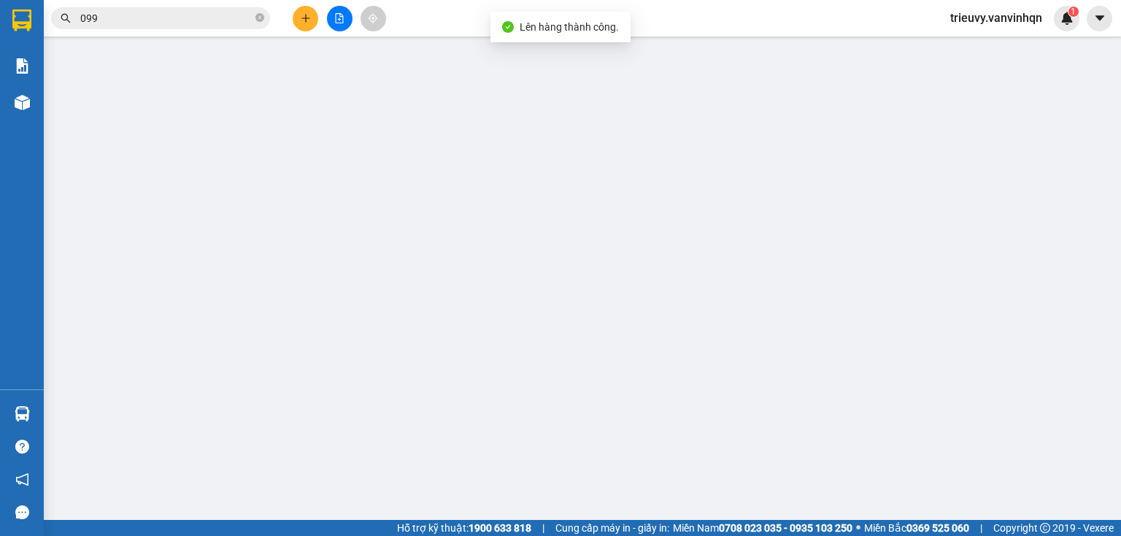
type input "0935417767"
type input "BXQN"
type input "0909207911"
type input "cx số 1 lagi"
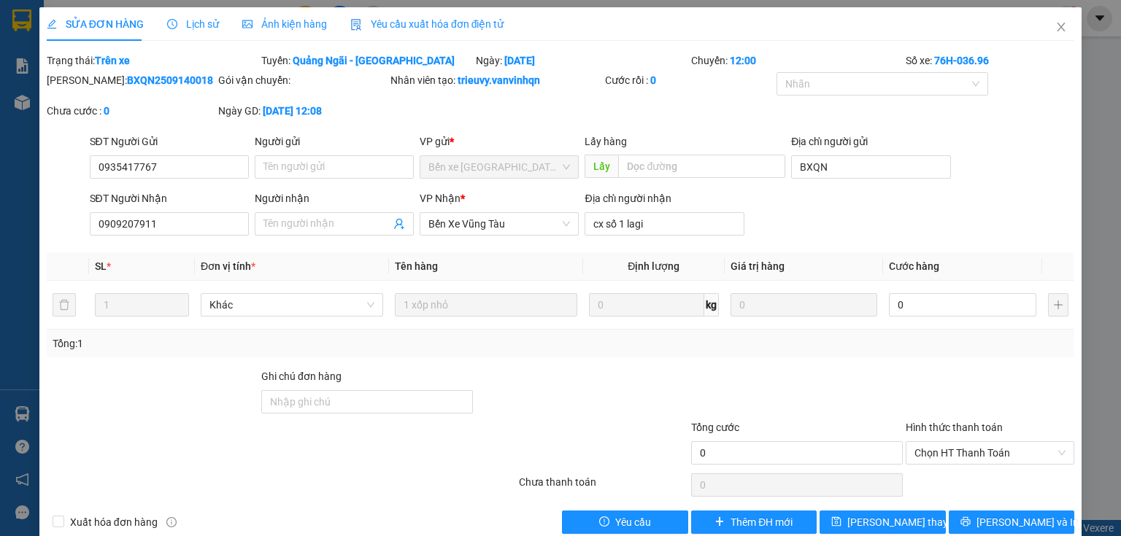
click at [1110, 134] on div "SỬA ĐƠN HÀNG Lịch sử Ảnh kiện hàng Yêu cầu xuất hóa đơn điện tử Total Paid Fee …" at bounding box center [560, 268] width 1121 height 536
click at [1090, 38] on div "SỬA ĐƠN HÀNG Lịch sử Ảnh kiện hàng Yêu cầu xuất hóa đơn điện tử Total Paid Fee …" at bounding box center [560, 268] width 1121 height 536
click at [1055, 28] on icon "close" at bounding box center [1061, 27] width 12 height 12
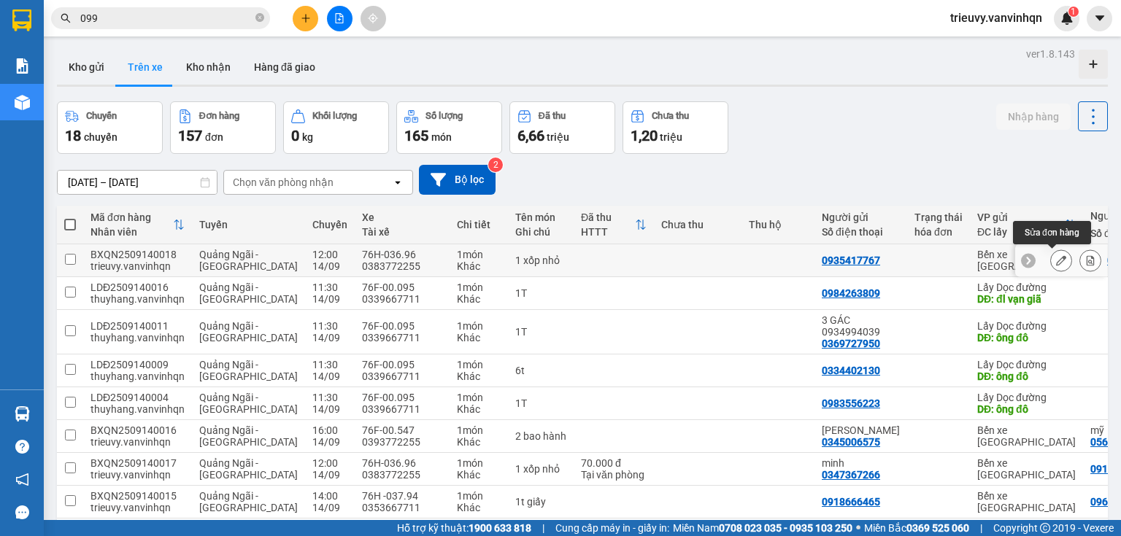
click at [1056, 263] on icon at bounding box center [1061, 260] width 10 height 10
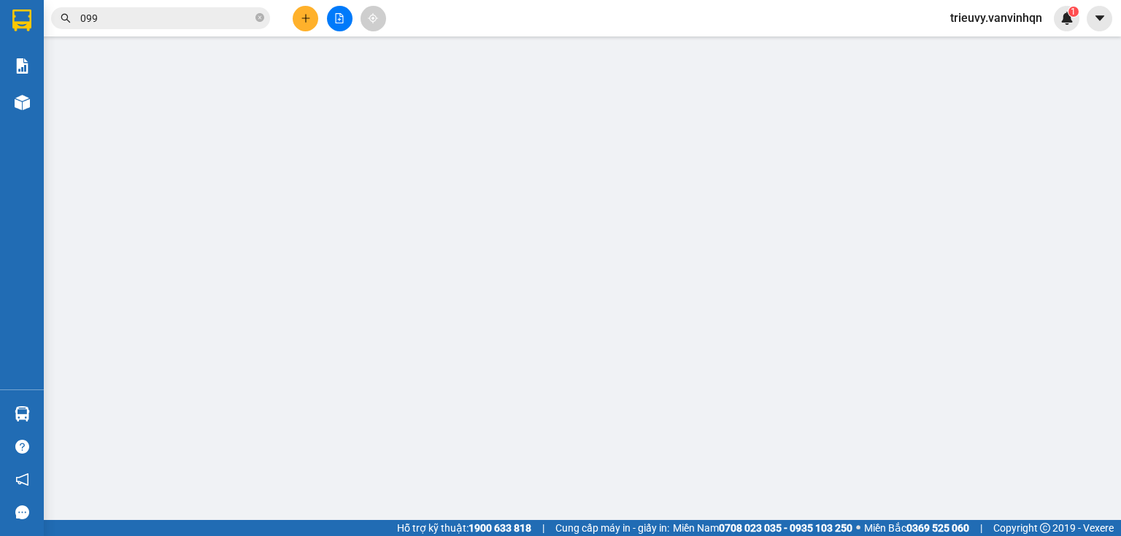
type input "0935417767"
type input "BXQN"
type input "0909207911"
type input "cx số 1 lagi"
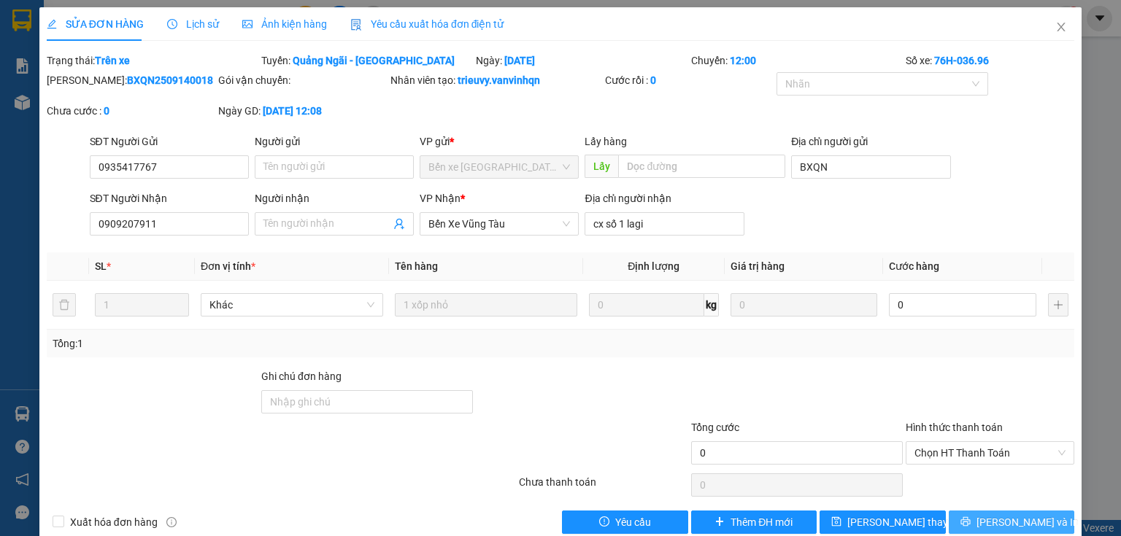
click at [987, 517] on button "[PERSON_NAME] và In" at bounding box center [1012, 522] width 126 height 23
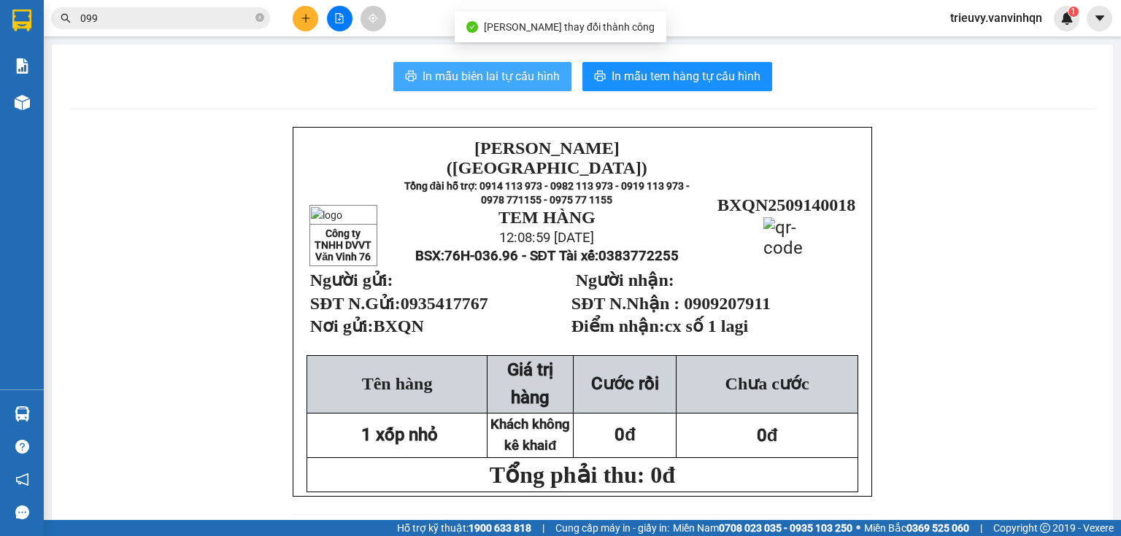
click at [461, 87] on button "In mẫu biên lai tự cấu hình" at bounding box center [482, 76] width 178 height 29
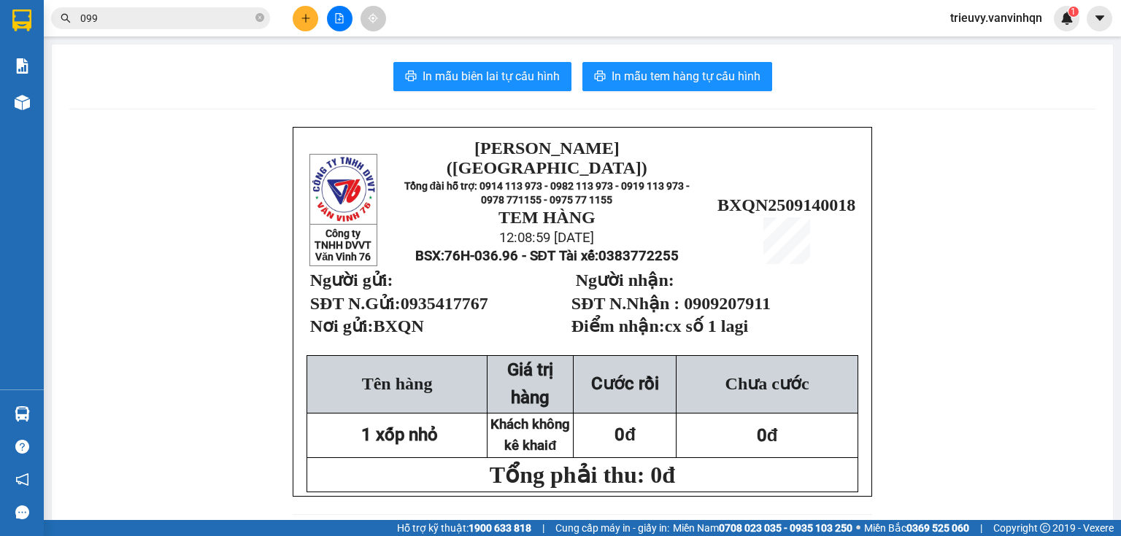
click at [342, 17] on icon "file-add" at bounding box center [340, 18] width 8 height 10
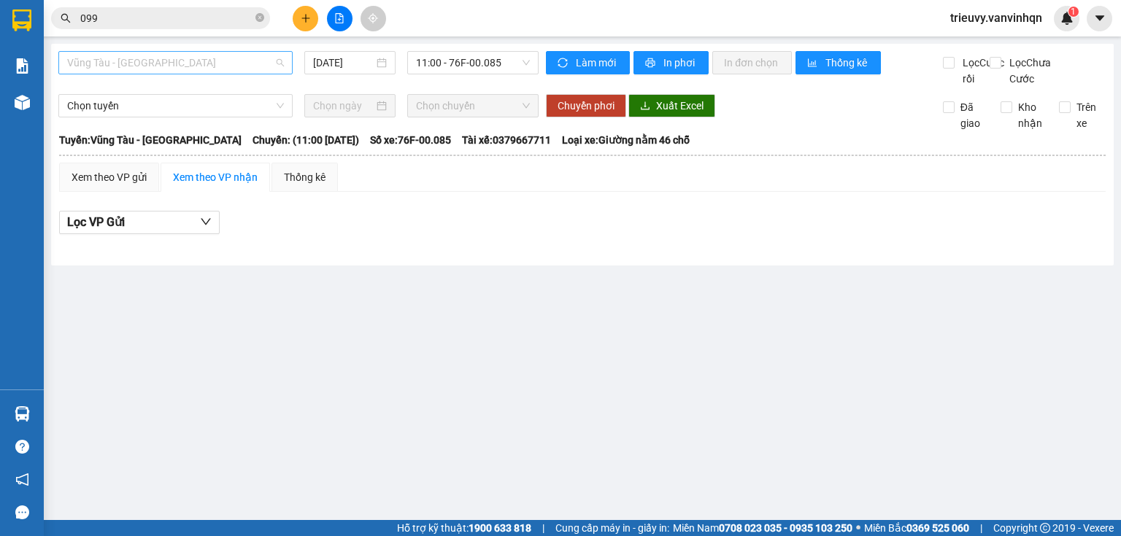
click at [225, 53] on span "Vũng Tàu - [GEOGRAPHIC_DATA]" at bounding box center [175, 63] width 217 height 22
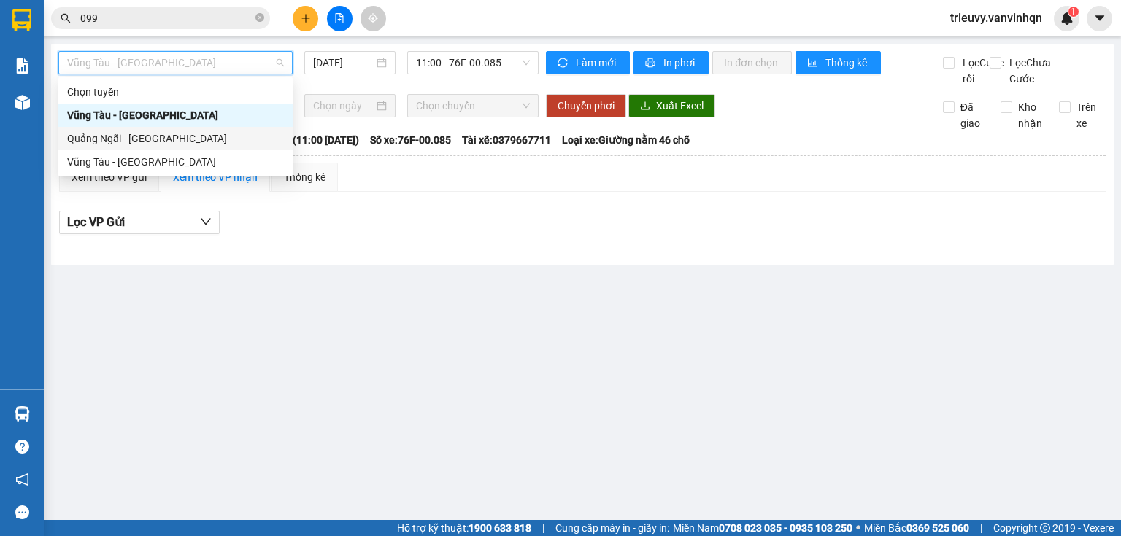
click at [183, 140] on div "Quảng Ngãi - [GEOGRAPHIC_DATA]" at bounding box center [175, 139] width 217 height 16
type input "[DATE]"
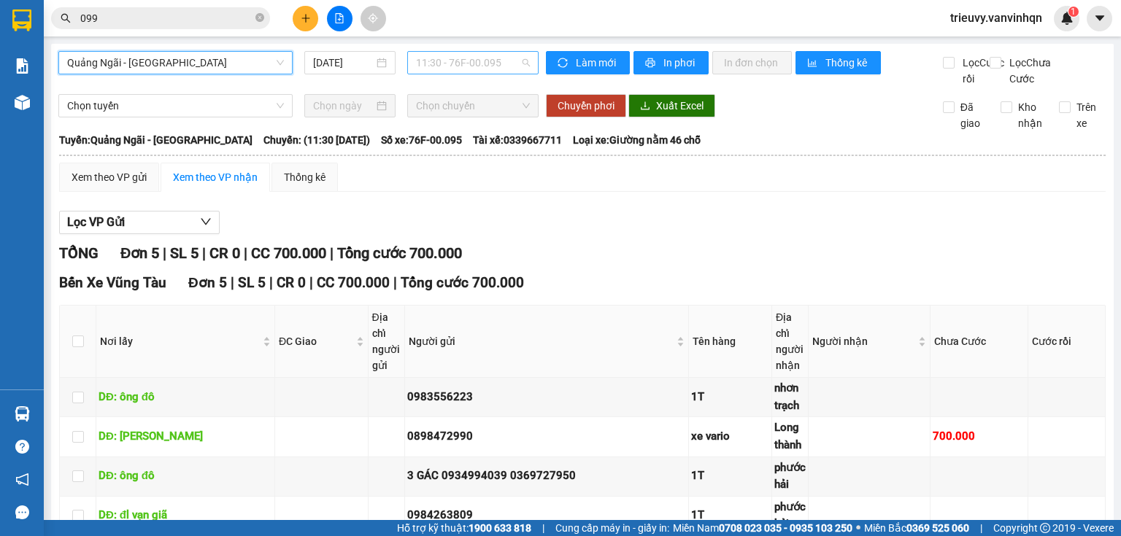
click at [441, 67] on span "11:30 - 76F-00.095" at bounding box center [473, 63] width 115 height 22
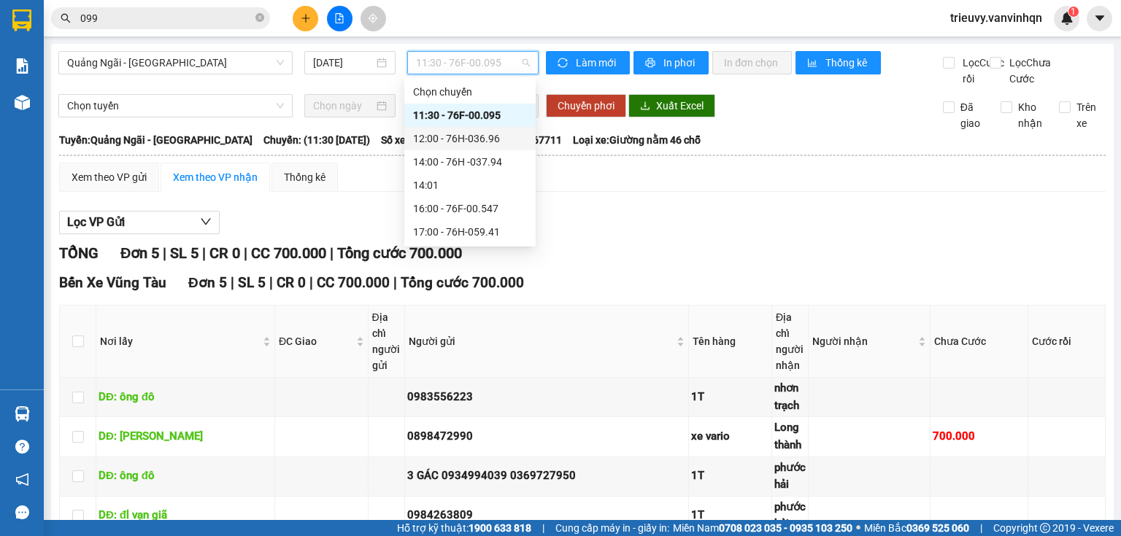
click at [491, 136] on div "12:00 - 76H-036.96" at bounding box center [470, 139] width 114 height 16
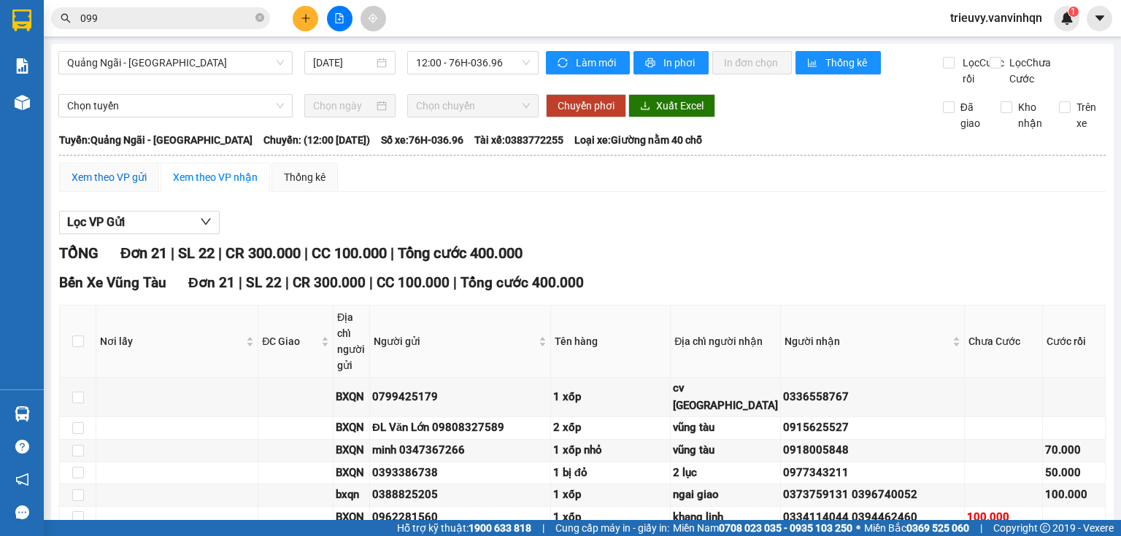
click at [115, 185] on div "Xem theo VP gửi" at bounding box center [109, 177] width 75 height 16
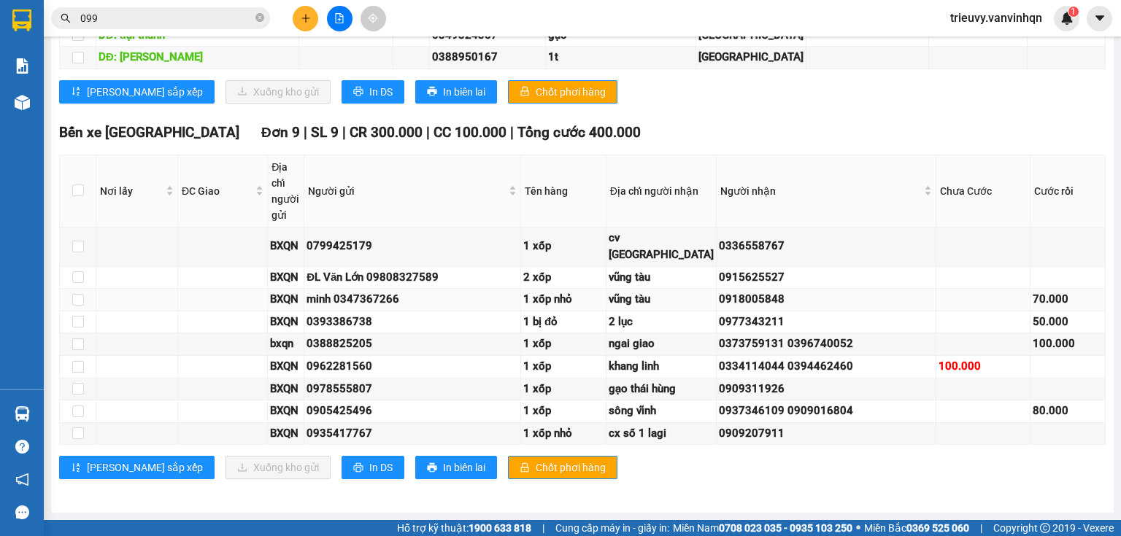
scroll to position [1492, 0]
click at [78, 428] on input "checkbox" at bounding box center [78, 434] width 12 height 12
checkbox input "true"
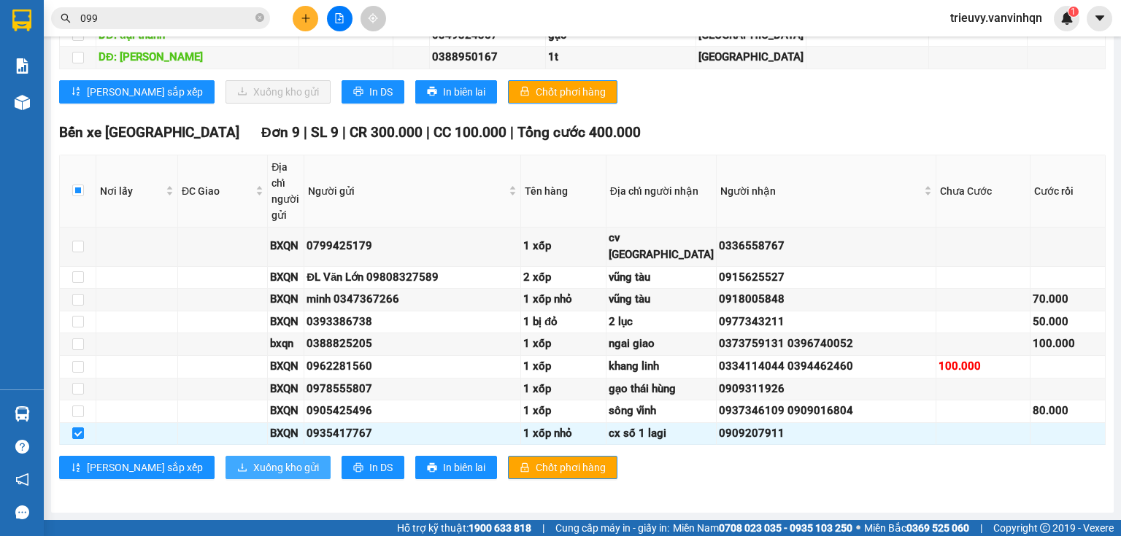
click at [225, 461] on button "Xuống kho gửi" at bounding box center [277, 467] width 105 height 23
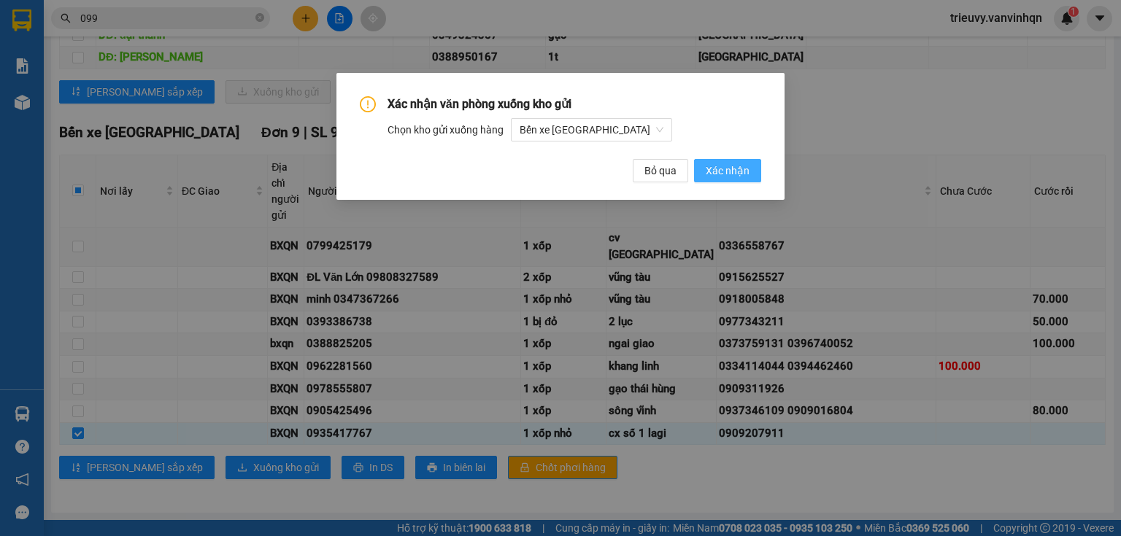
click at [719, 175] on span "Xác nhận" at bounding box center [728, 171] width 44 height 16
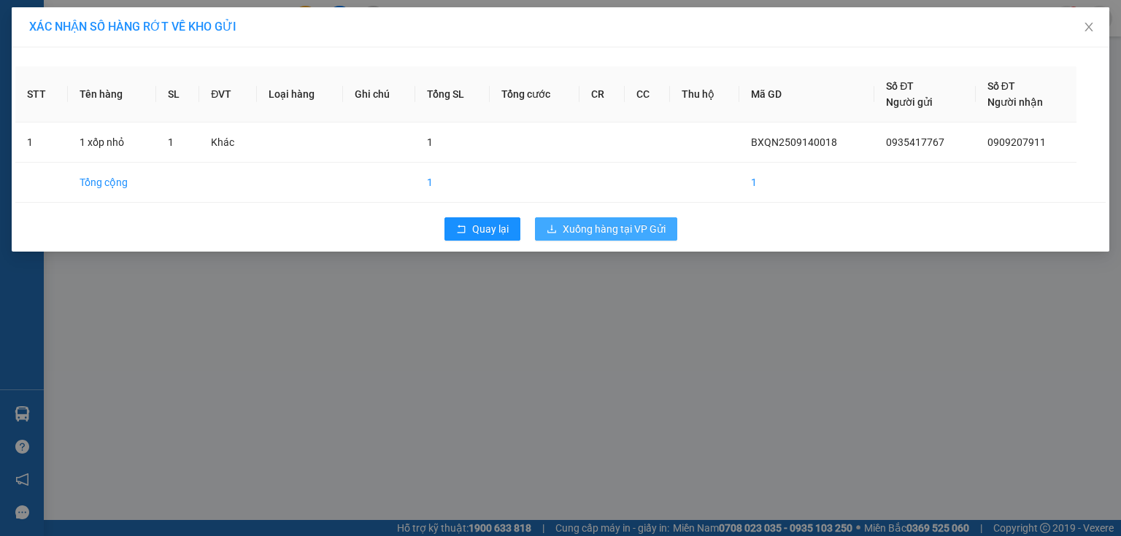
click at [655, 233] on span "Xuống hàng tại VP Gửi" at bounding box center [614, 229] width 103 height 16
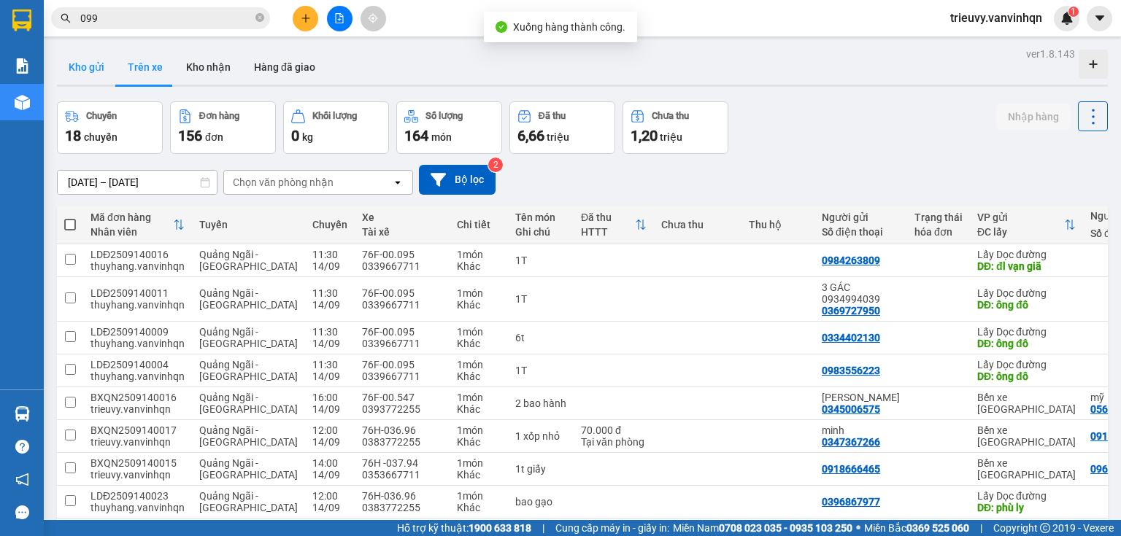
click at [93, 75] on button "Kho gửi" at bounding box center [86, 67] width 59 height 35
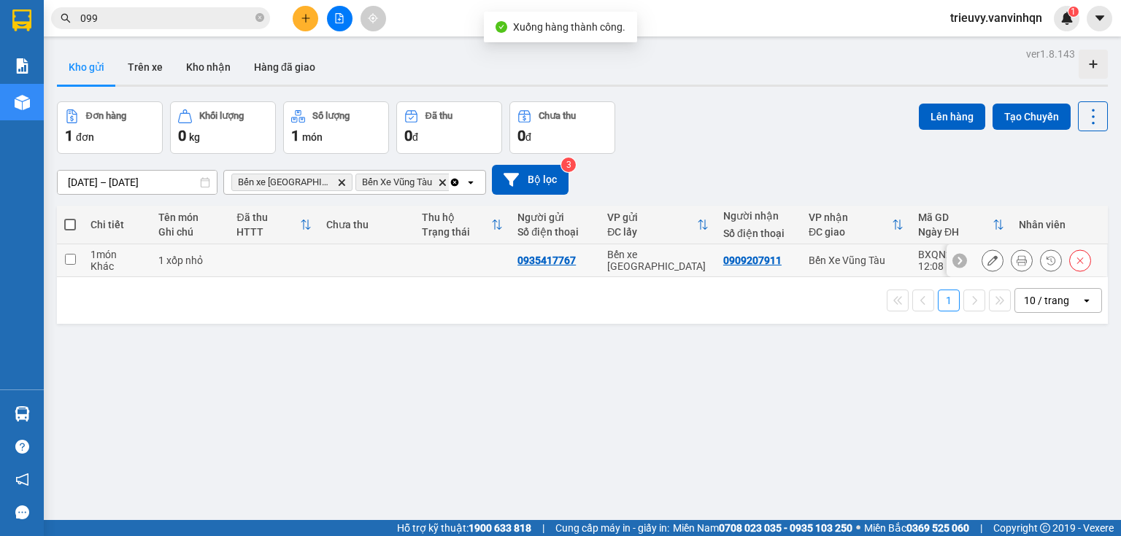
click at [239, 266] on td at bounding box center [274, 260] width 90 height 33
checkbox input "true"
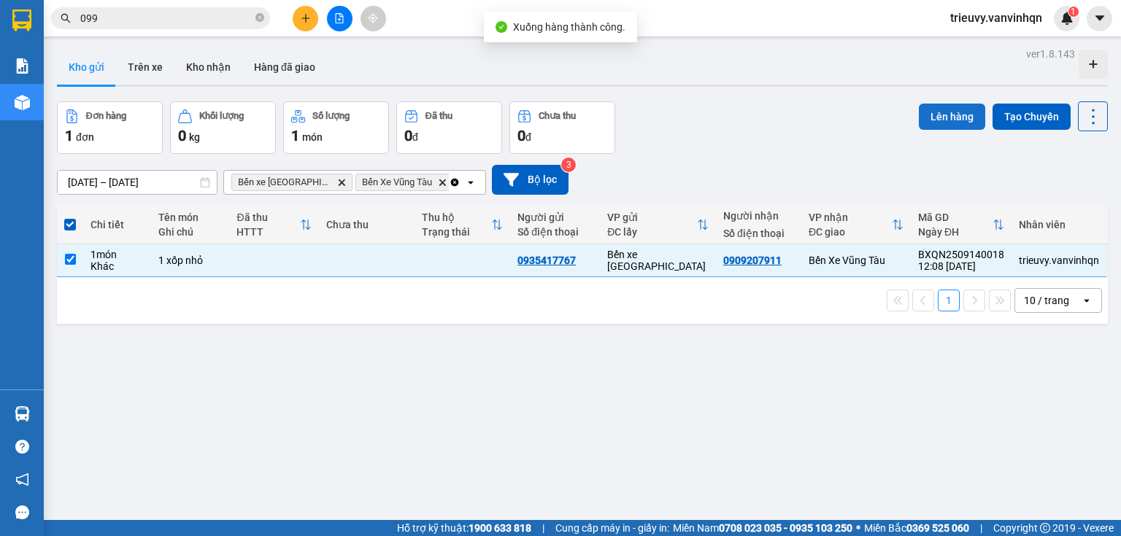
click at [935, 122] on button "Lên hàng" at bounding box center [952, 117] width 66 height 26
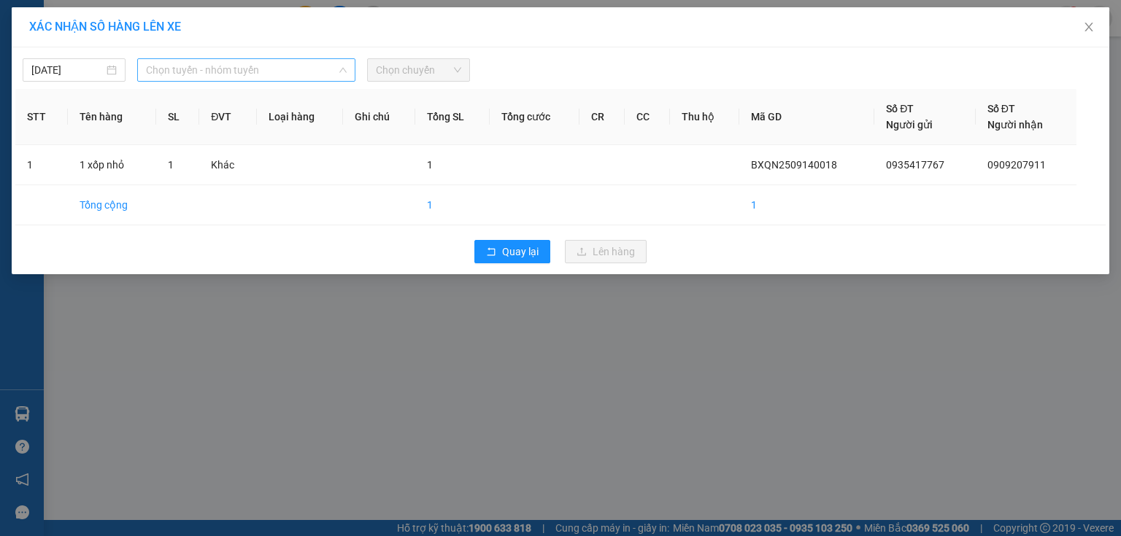
drag, startPoint x: 308, startPoint y: 76, endPoint x: 282, endPoint y: 115, distance: 47.0
click at [307, 76] on span "Chọn tuyến - nhóm tuyến" at bounding box center [246, 70] width 201 height 22
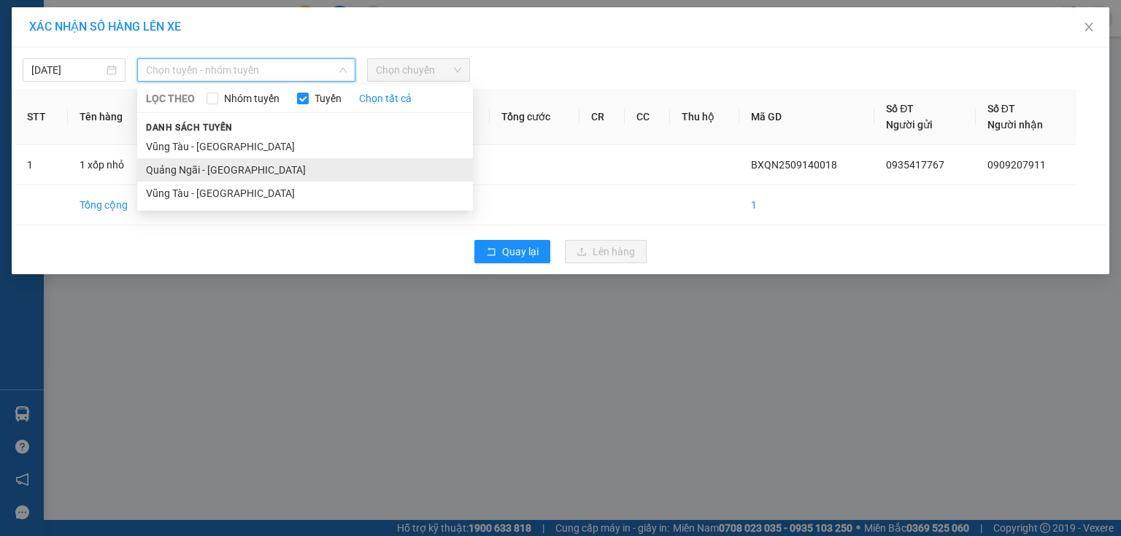
click at [236, 167] on li "Quảng Ngãi - [GEOGRAPHIC_DATA]" at bounding box center [305, 169] width 336 height 23
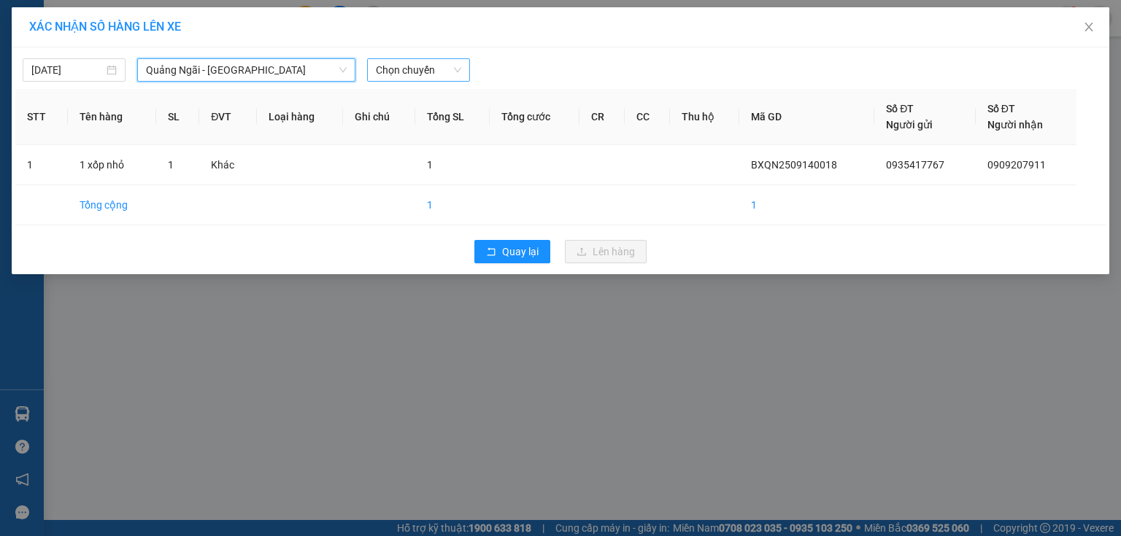
click at [455, 74] on span "Chọn chuyến" at bounding box center [418, 70] width 85 height 22
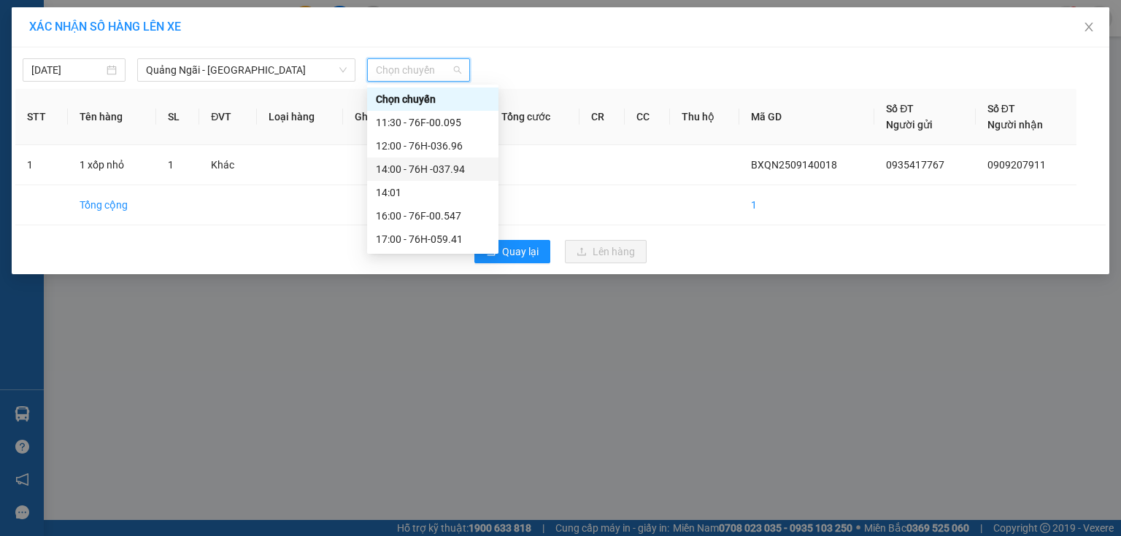
click at [463, 166] on div "14:00 - 76H -037.94" at bounding box center [433, 169] width 114 height 16
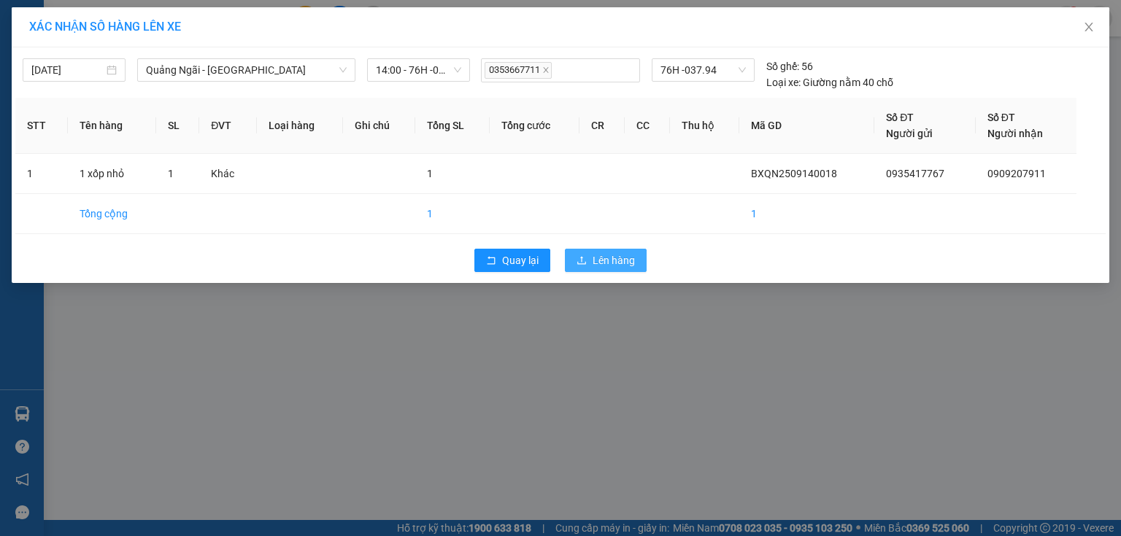
click at [581, 255] on icon "upload" at bounding box center [581, 260] width 10 height 10
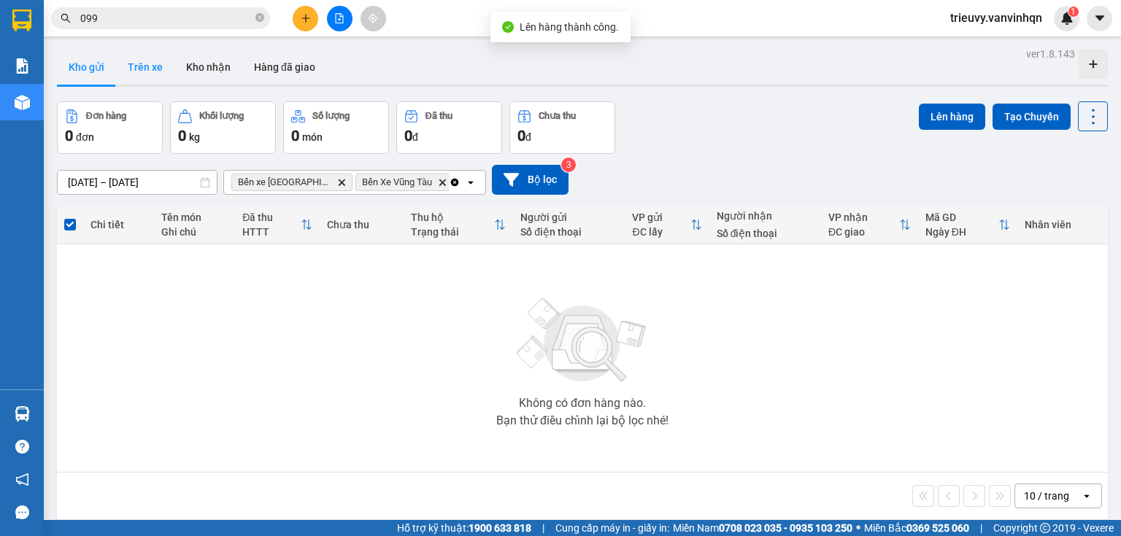
click at [144, 61] on button "Trên xe" at bounding box center [145, 67] width 58 height 35
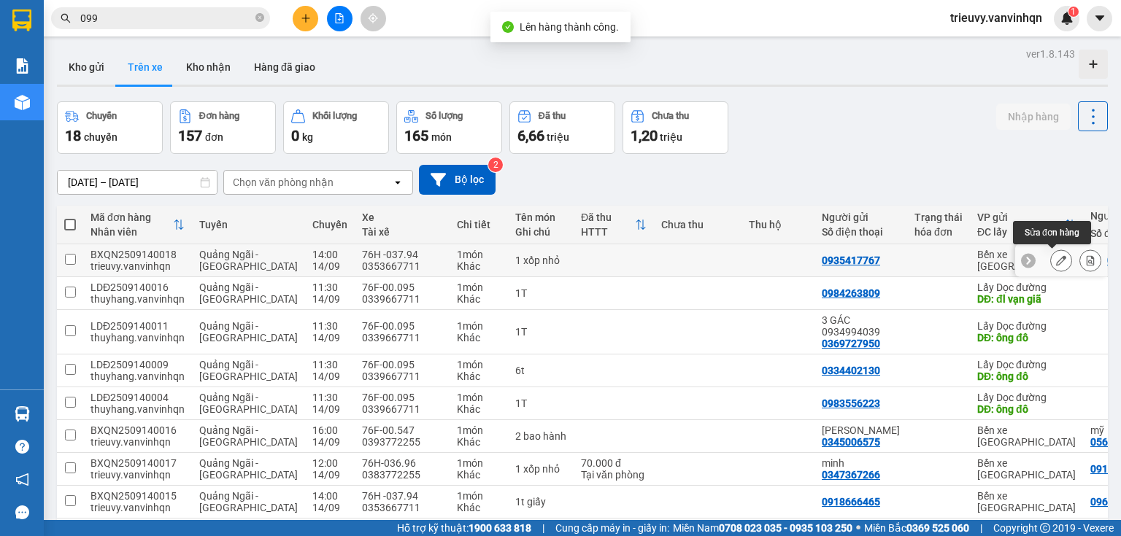
click at [1056, 258] on icon at bounding box center [1061, 260] width 10 height 10
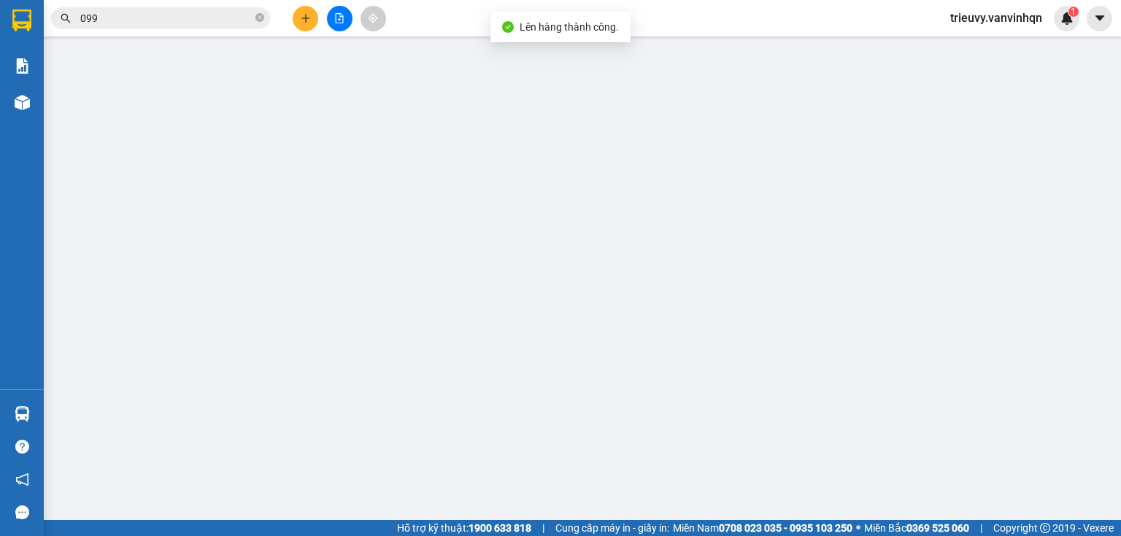
type input "0935417767"
type input "BXQN"
type input "0909207911"
type input "cx số 1 lagi"
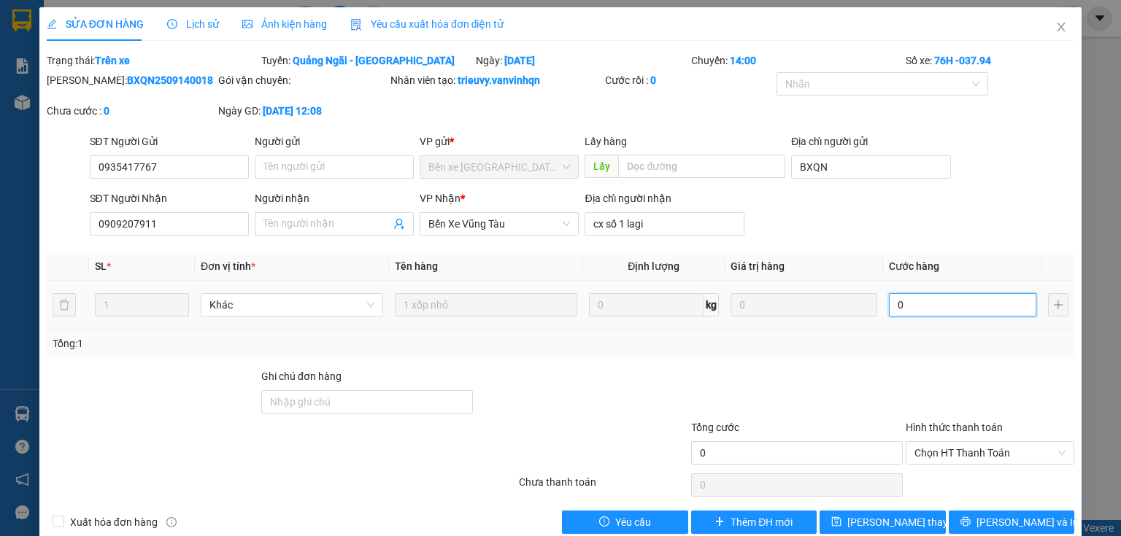
click at [998, 304] on input "0" at bounding box center [962, 304] width 147 height 23
type input "5"
type input "50"
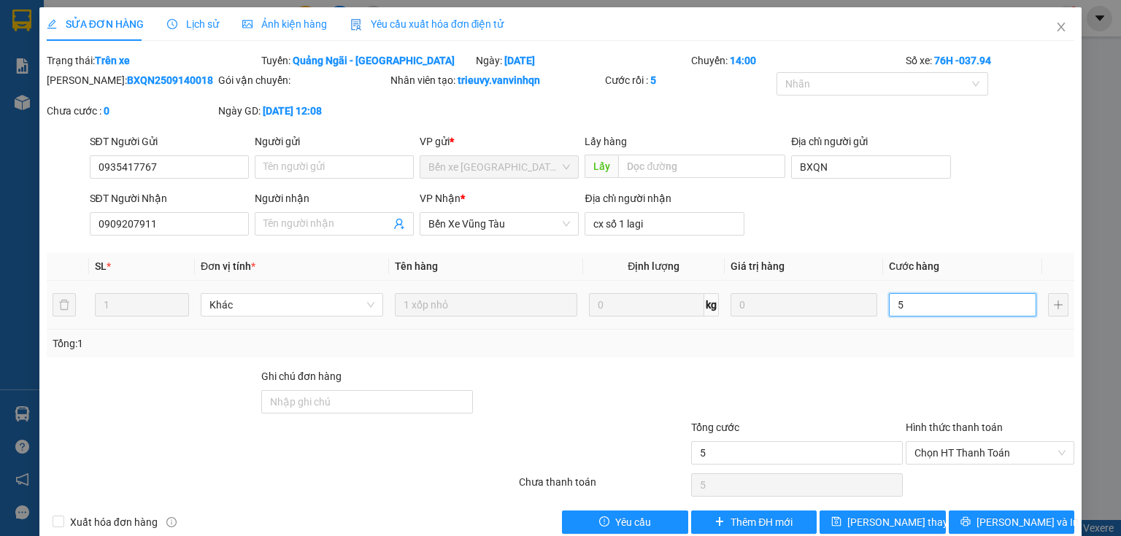
type input "50"
type input "50.000"
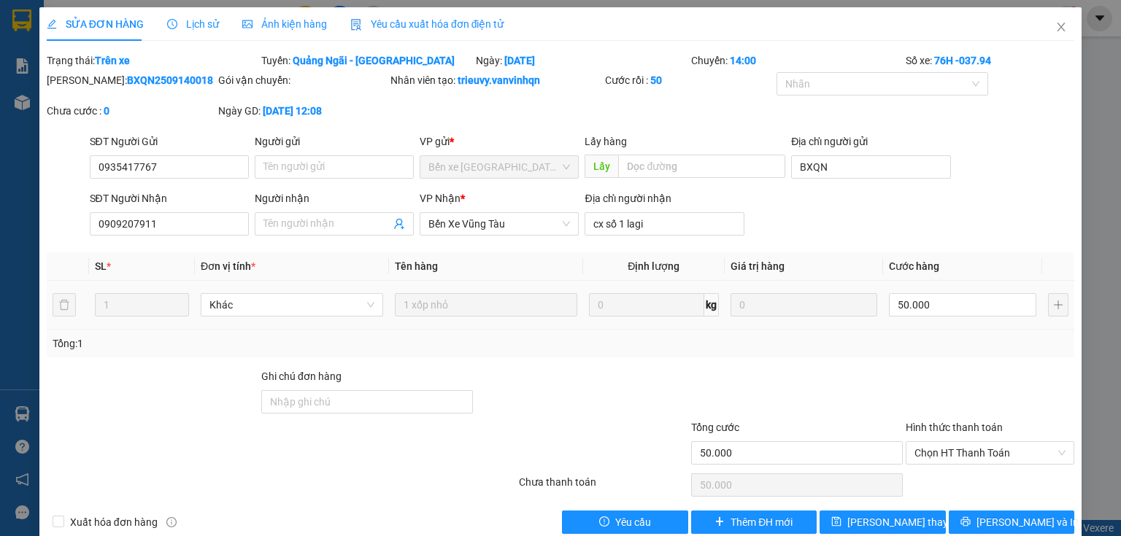
click at [992, 319] on div "50.000" at bounding box center [962, 304] width 147 height 29
click at [971, 452] on span "Chọn HT Thanh Toán" at bounding box center [989, 453] width 151 height 22
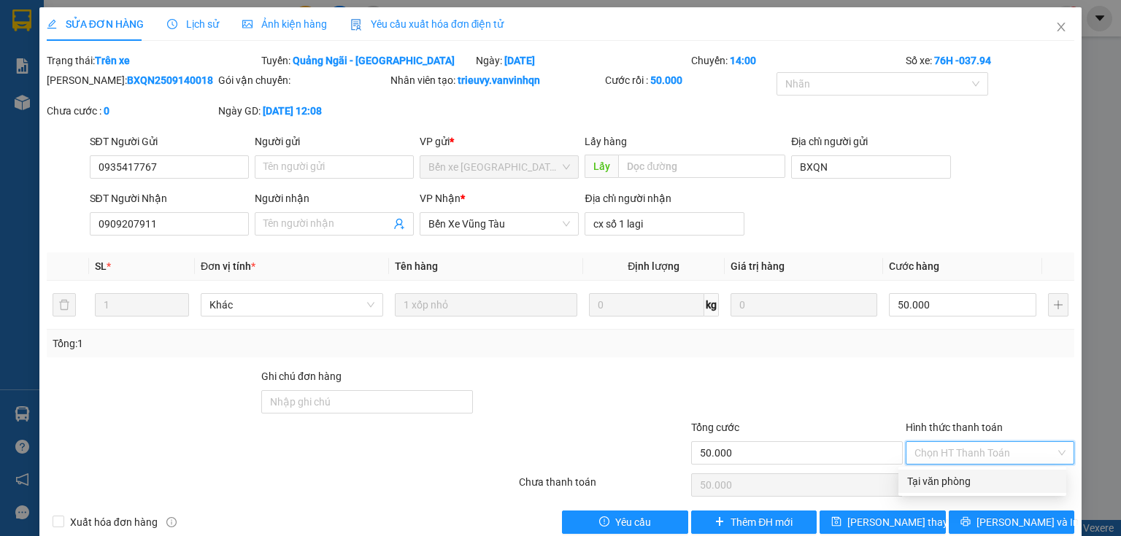
click at [968, 474] on div "Tại văn phòng" at bounding box center [982, 482] width 150 height 16
type input "0"
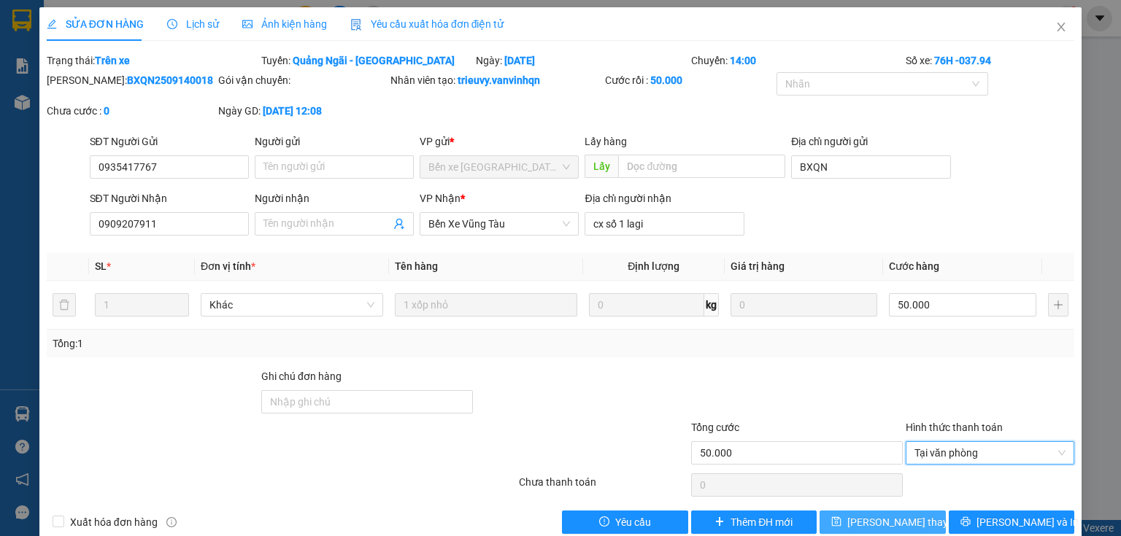
click at [921, 514] on button "[PERSON_NAME] thay đổi" at bounding box center [882, 522] width 126 height 23
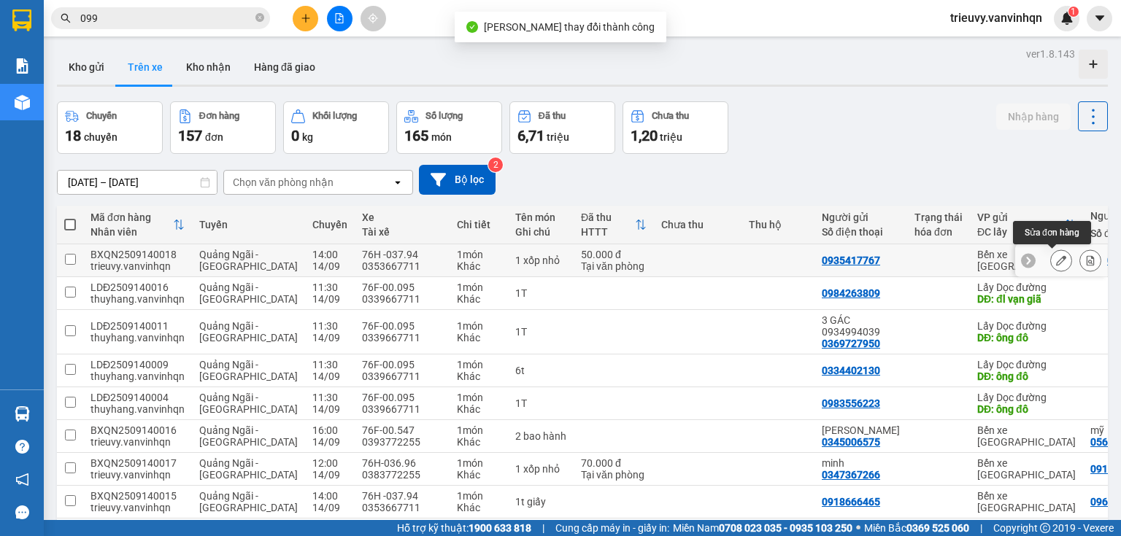
click at [1056, 260] on icon at bounding box center [1061, 260] width 10 height 10
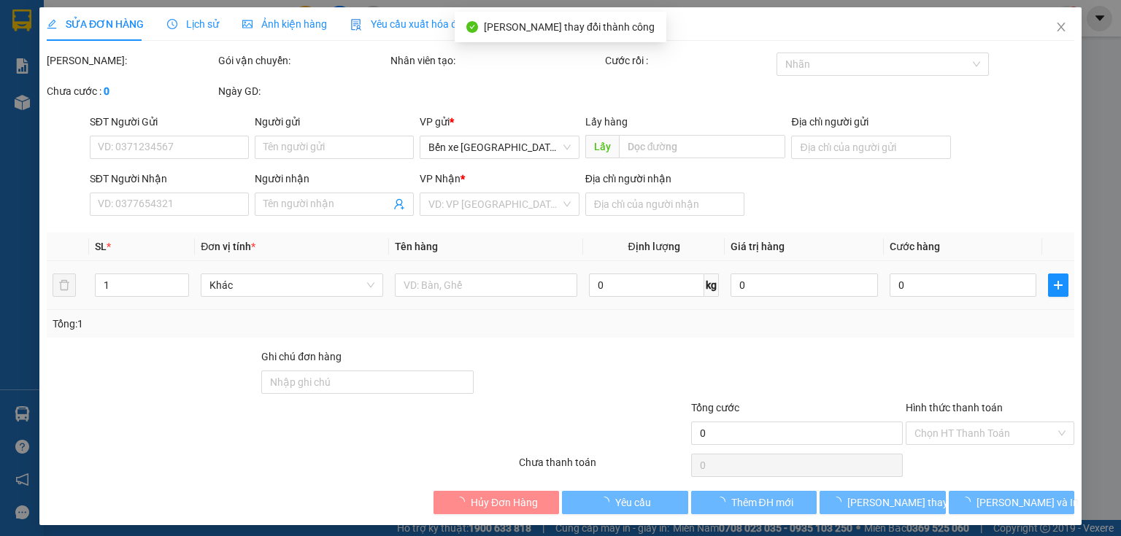
type input "0935417767"
type input "BXQN"
type input "0909207911"
type input "cx số 1 lagi"
type input "50.000"
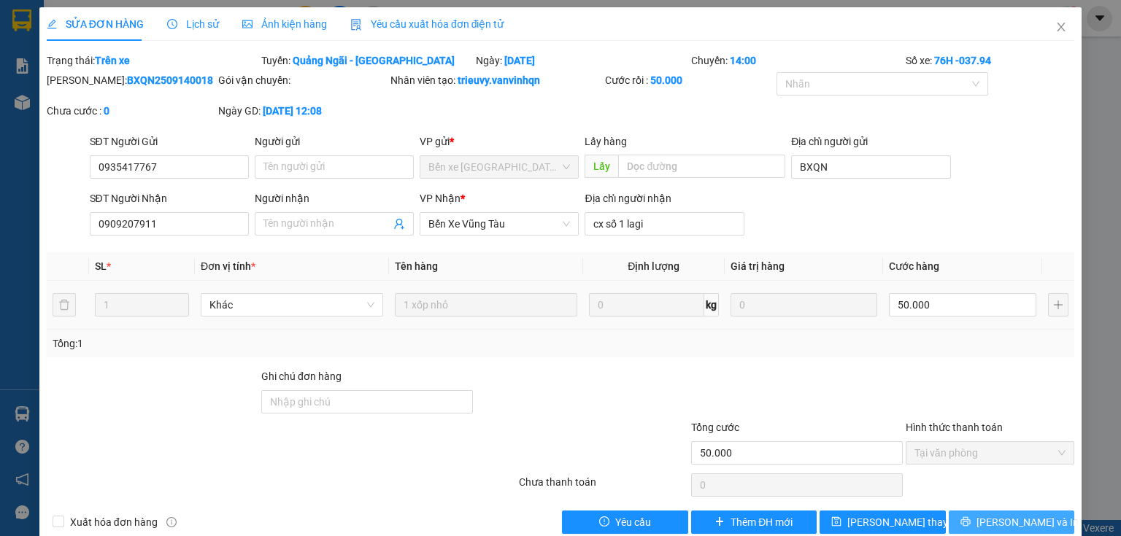
click at [1033, 522] on button "[PERSON_NAME] và In" at bounding box center [1012, 522] width 126 height 23
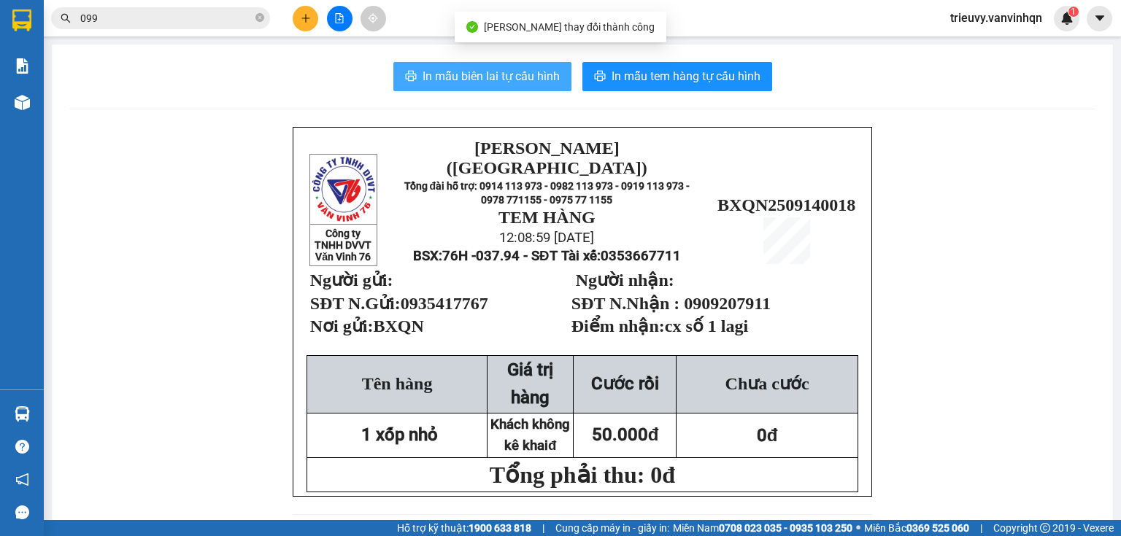
click at [537, 74] on span "In mẫu biên lai tự cấu hình" at bounding box center [490, 76] width 137 height 18
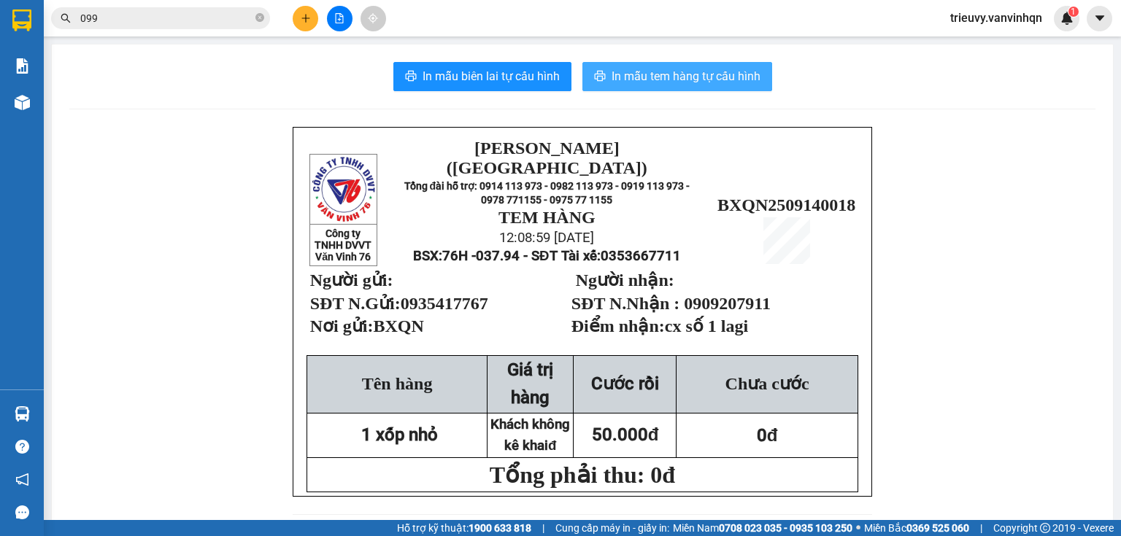
click at [698, 66] on button "In mẫu tem hàng tự cấu hình" at bounding box center [677, 76] width 190 height 29
click at [339, 13] on icon "file-add" at bounding box center [340, 18] width 8 height 10
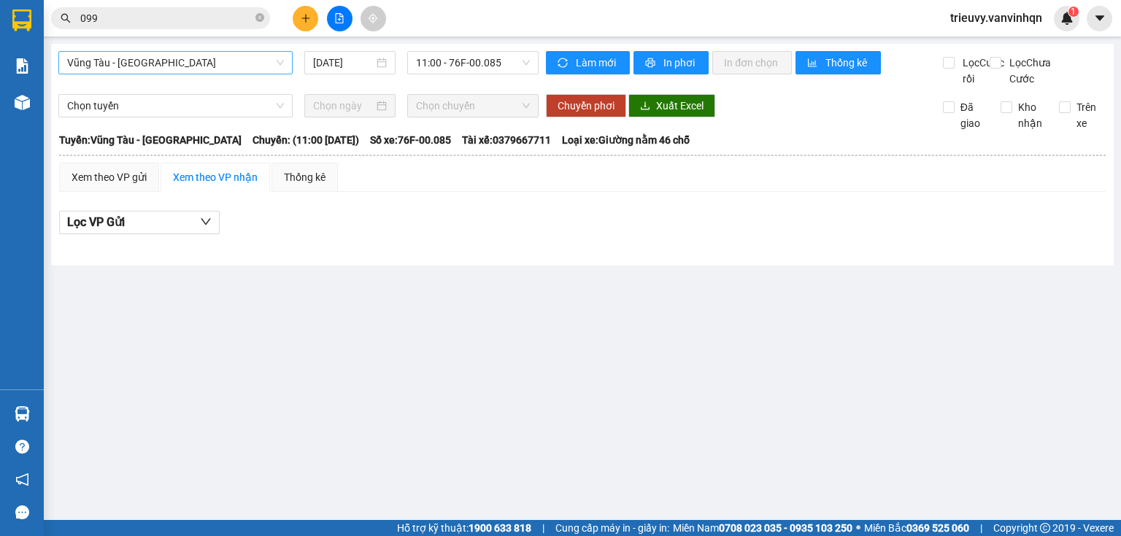
drag, startPoint x: 233, startPoint y: 58, endPoint x: 223, endPoint y: 72, distance: 17.2
click at [225, 69] on span "Vũng Tàu - [GEOGRAPHIC_DATA]" at bounding box center [175, 63] width 217 height 22
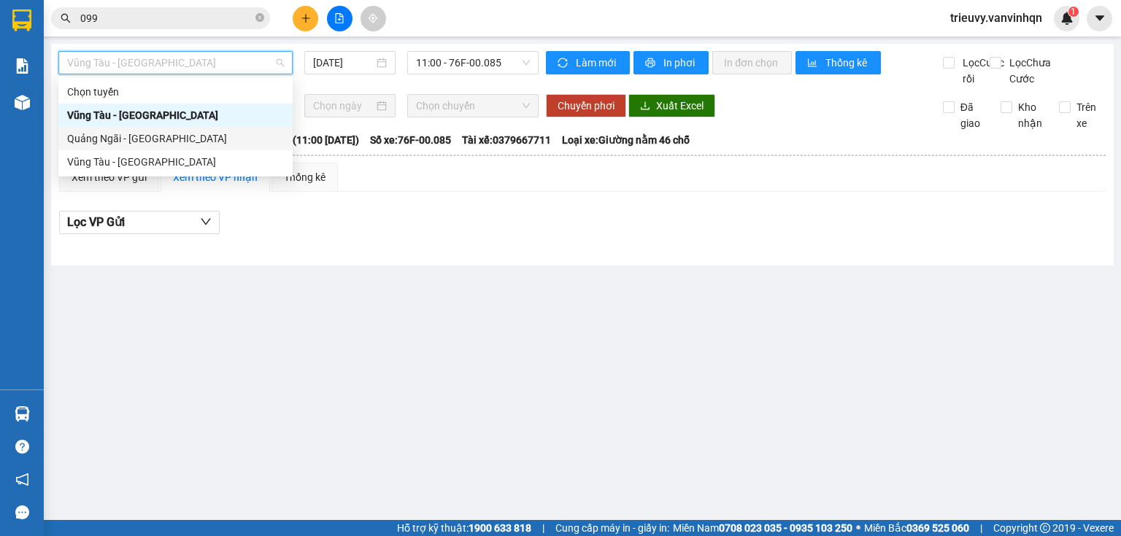
click at [169, 136] on div "Quảng Ngãi - [GEOGRAPHIC_DATA]" at bounding box center [175, 139] width 217 height 16
type input "[DATE]"
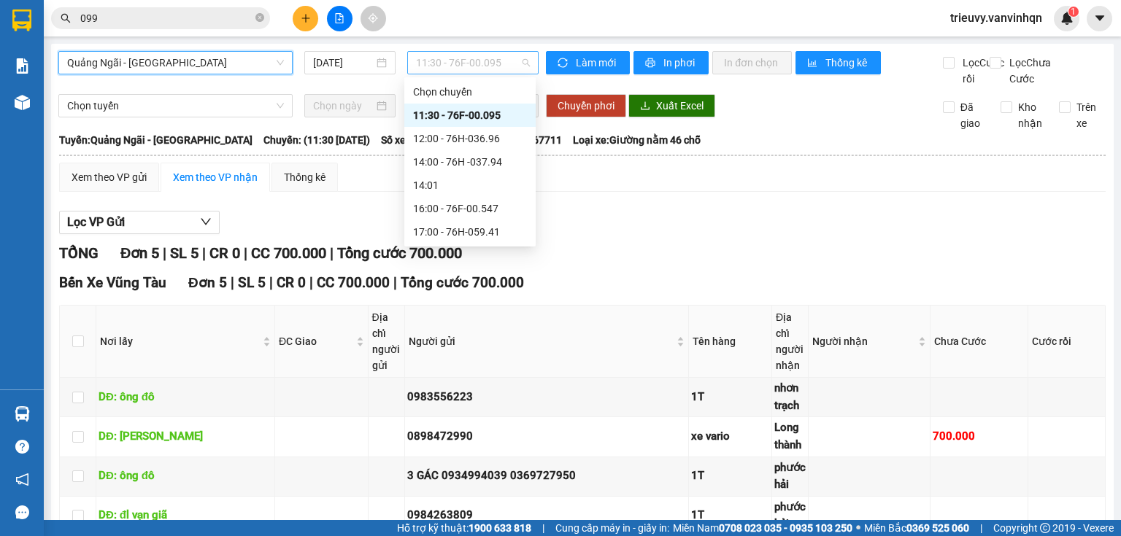
click at [466, 72] on span "11:30 - 76F-00.095" at bounding box center [473, 63] width 115 height 22
click at [482, 146] on div "12:00 - 76H-036.96" at bounding box center [470, 139] width 114 height 16
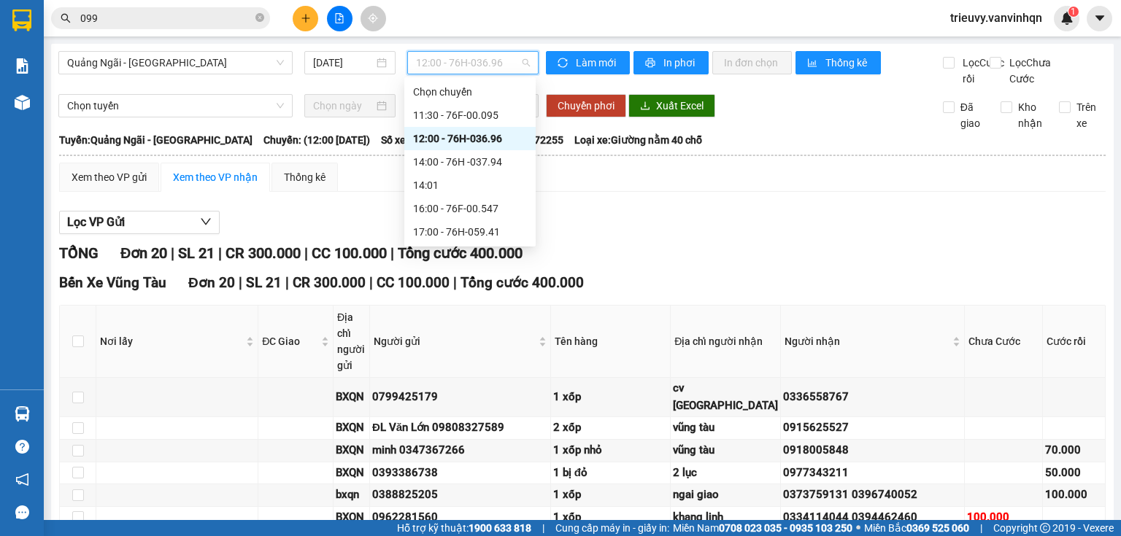
drag, startPoint x: 518, startPoint y: 68, endPoint x: 507, endPoint y: 117, distance: 50.1
click at [517, 69] on span "12:00 - 76H-036.96" at bounding box center [473, 63] width 115 height 22
click at [508, 155] on div "14:00 - 76H -037.94" at bounding box center [470, 162] width 114 height 16
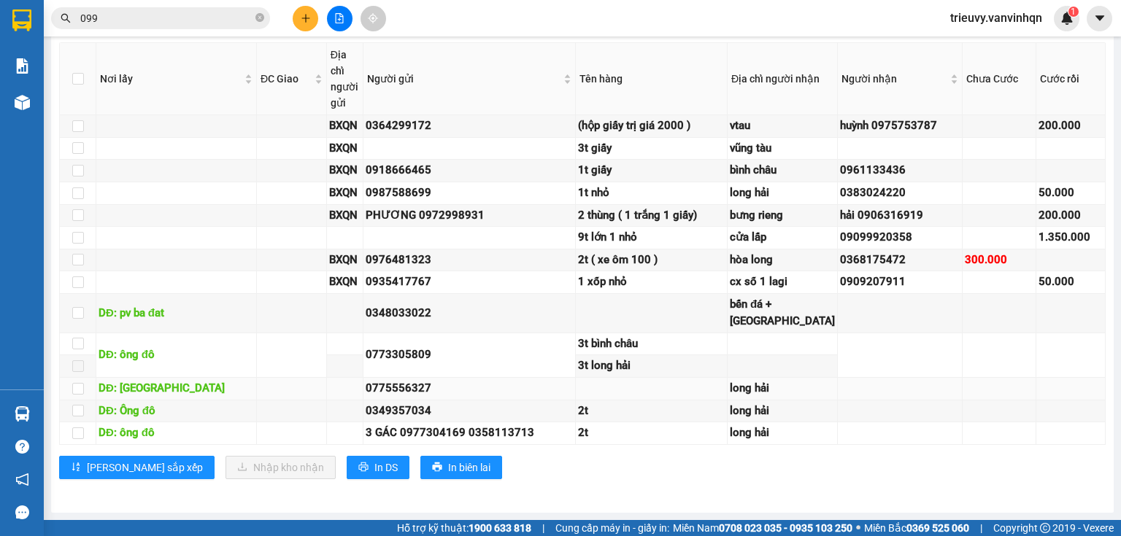
scroll to position [482, 0]
click at [374, 466] on span "In DS" at bounding box center [385, 468] width 23 height 16
click at [692, 294] on td at bounding box center [652, 313] width 152 height 39
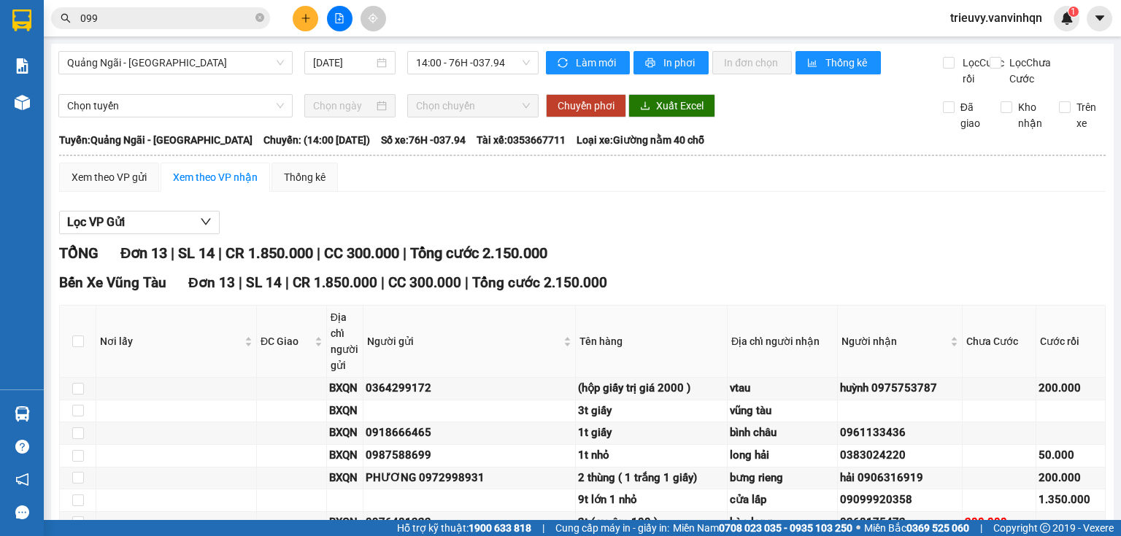
click at [719, 264] on div "TỔNG Đơn 13 | SL 14 | CR 1.850.000 | CC 300.000 | Tổng cước 2.150.000" at bounding box center [582, 253] width 1046 height 23
click at [344, 63] on input "[DATE]" at bounding box center [343, 63] width 60 height 16
drag, startPoint x: 834, startPoint y: 198, endPoint x: 353, endPoint y: 198, distance: 480.9
click at [834, 192] on div "Xem theo VP gửi Xem theo VP nhận Thống kê" at bounding box center [582, 177] width 1046 height 29
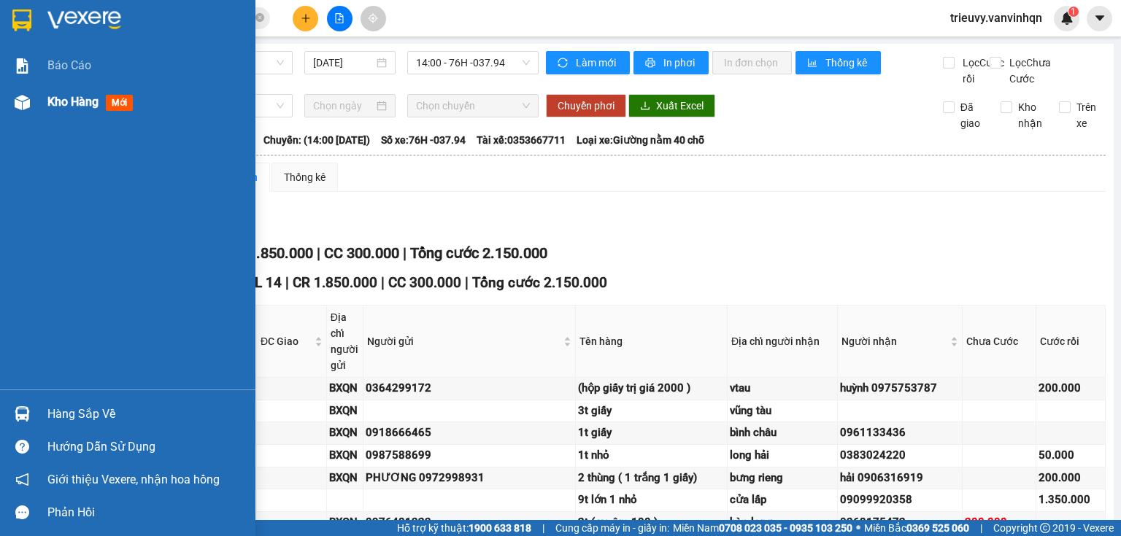
click at [58, 99] on span "Kho hàng" at bounding box center [72, 102] width 51 height 14
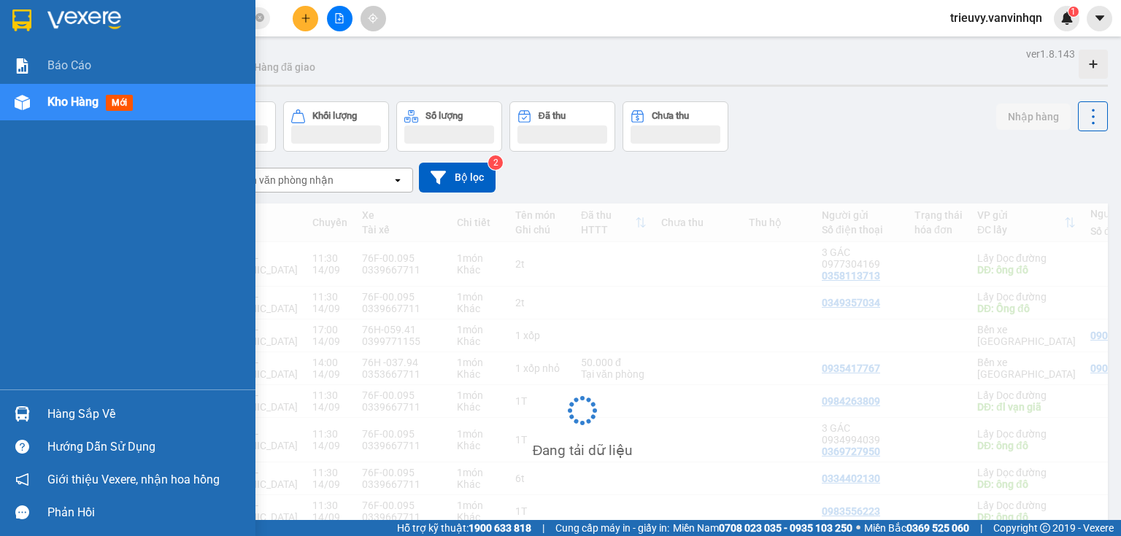
click at [58, 99] on span "Kho hàng" at bounding box center [72, 102] width 51 height 14
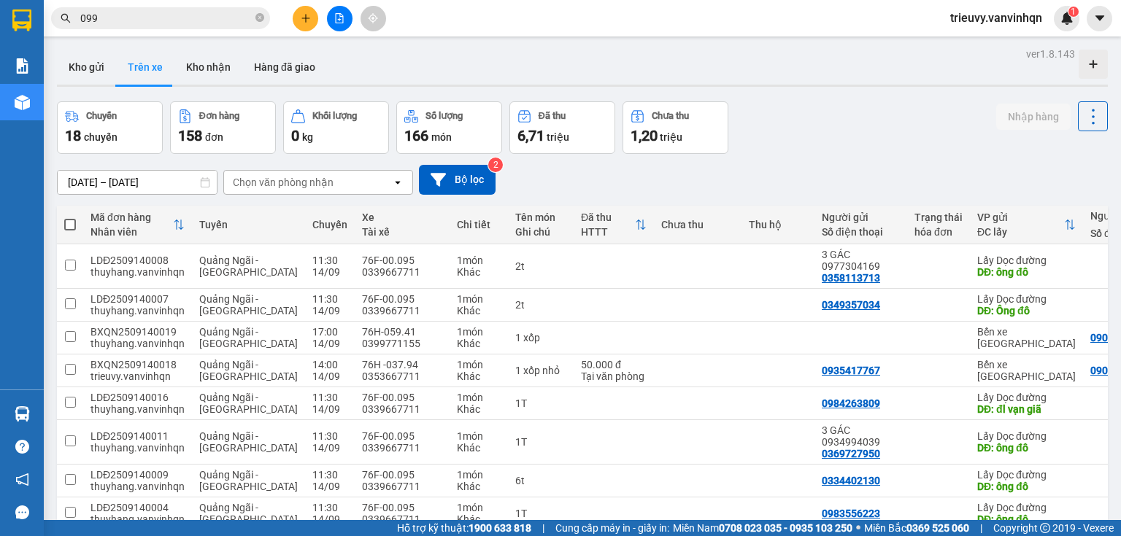
click at [108, 70] on button "Kho gửi" at bounding box center [86, 67] width 59 height 35
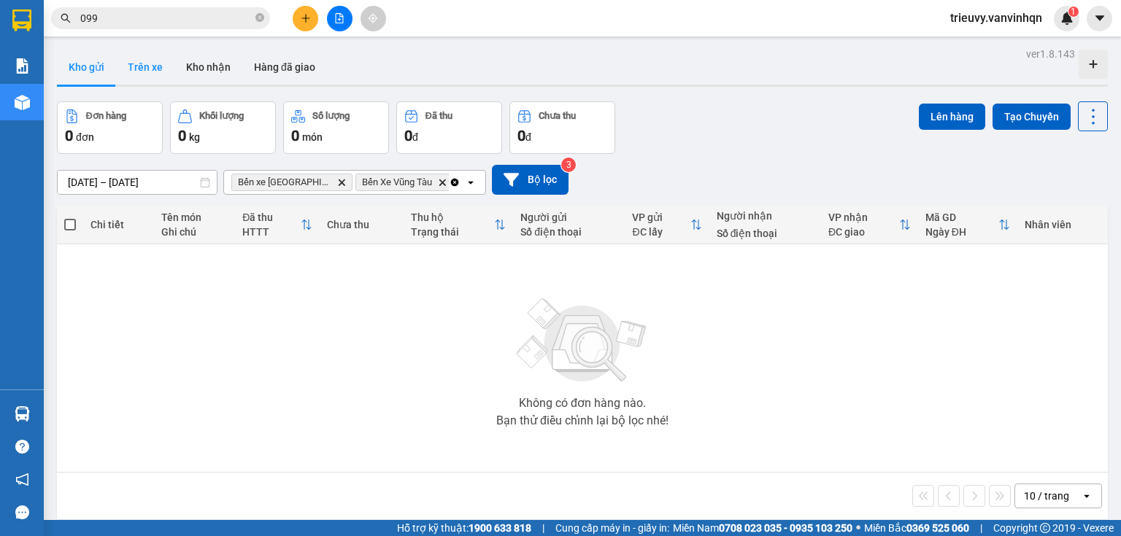
click at [147, 72] on button "Trên xe" at bounding box center [145, 67] width 58 height 35
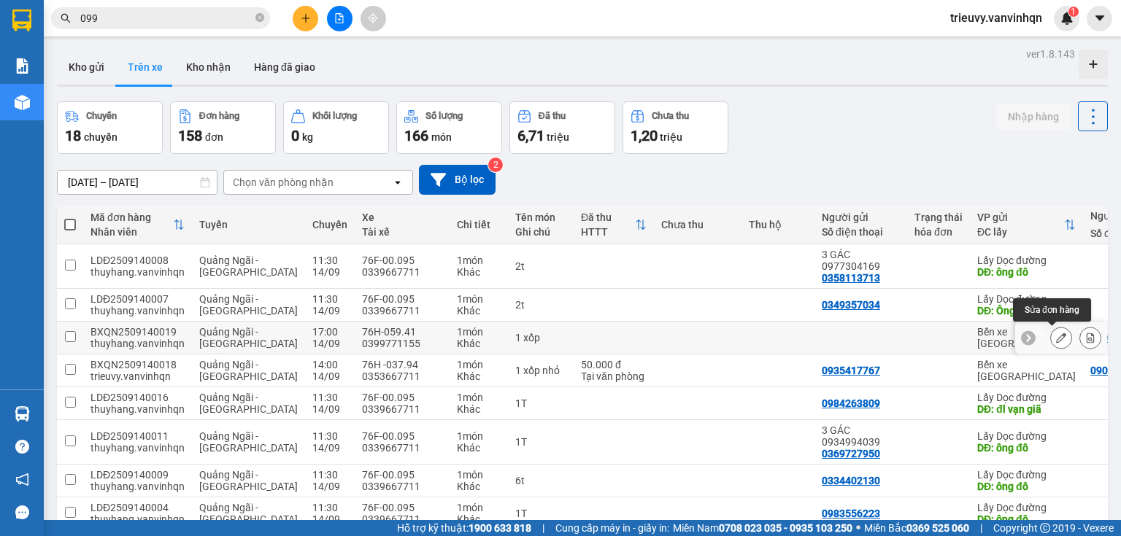
click at [1062, 336] on div at bounding box center [1061, 338] width 22 height 22
click at [1056, 338] on icon at bounding box center [1061, 338] width 10 height 10
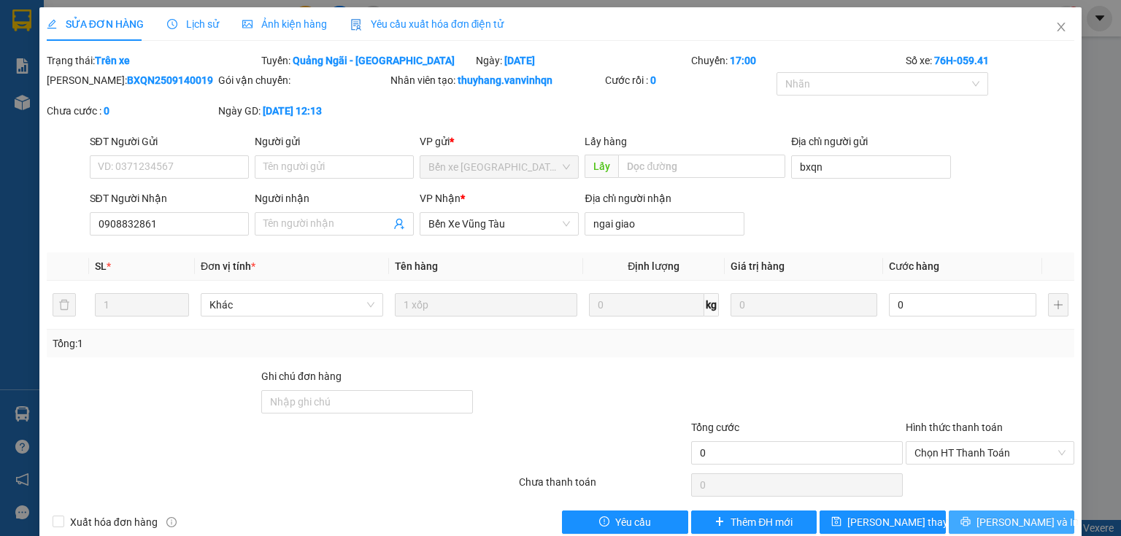
click at [1003, 522] on span "[PERSON_NAME] và In" at bounding box center [1027, 522] width 102 height 16
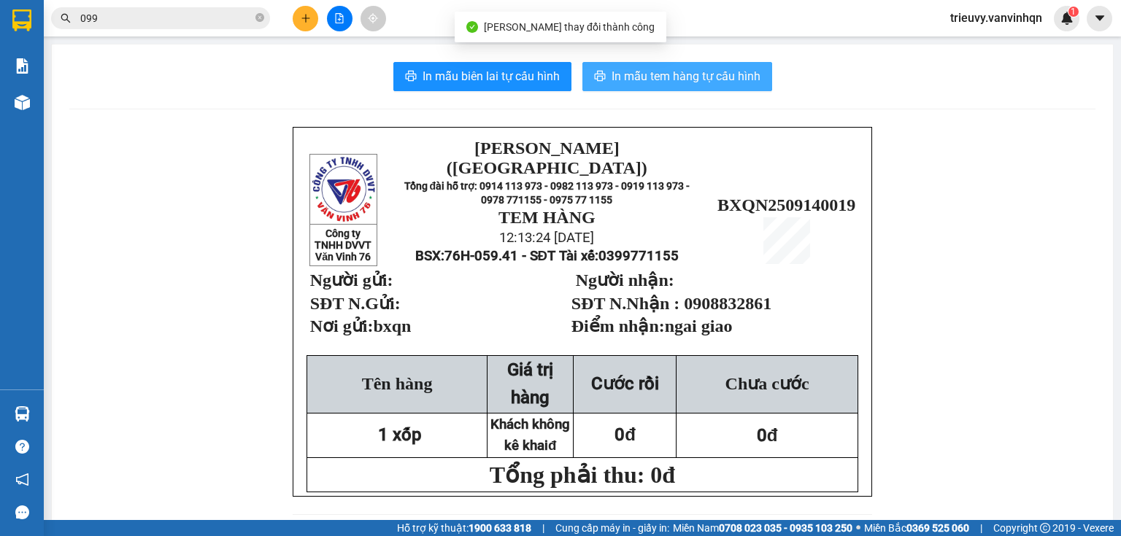
click at [696, 79] on span "In mẫu tem hàng tự cấu hình" at bounding box center [685, 76] width 149 height 18
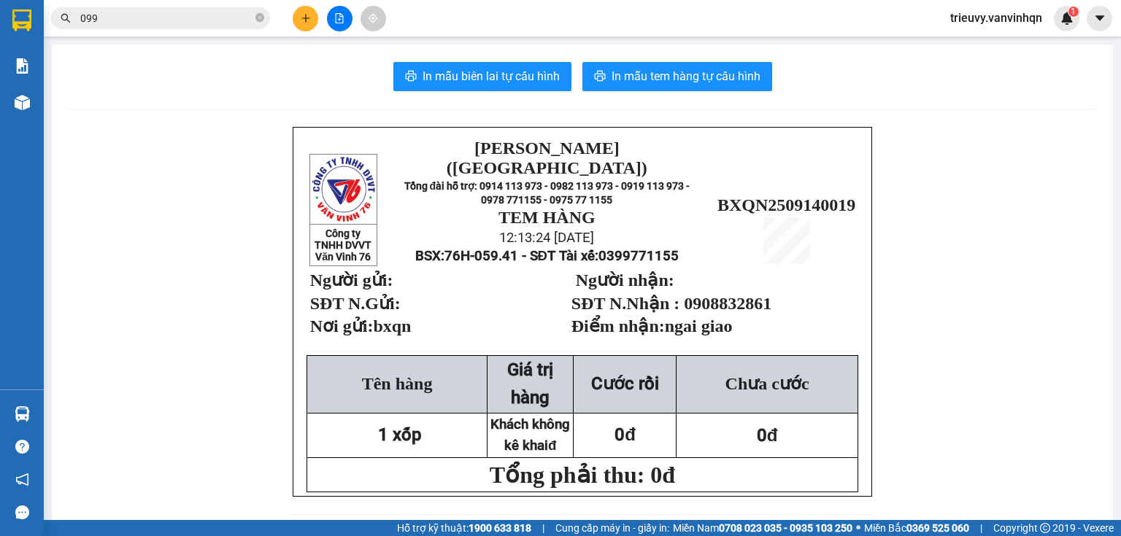
click at [721, 294] on span "0908832861" at bounding box center [728, 303] width 88 height 19
click at [749, 294] on span "0908832861" at bounding box center [728, 303] width 88 height 19
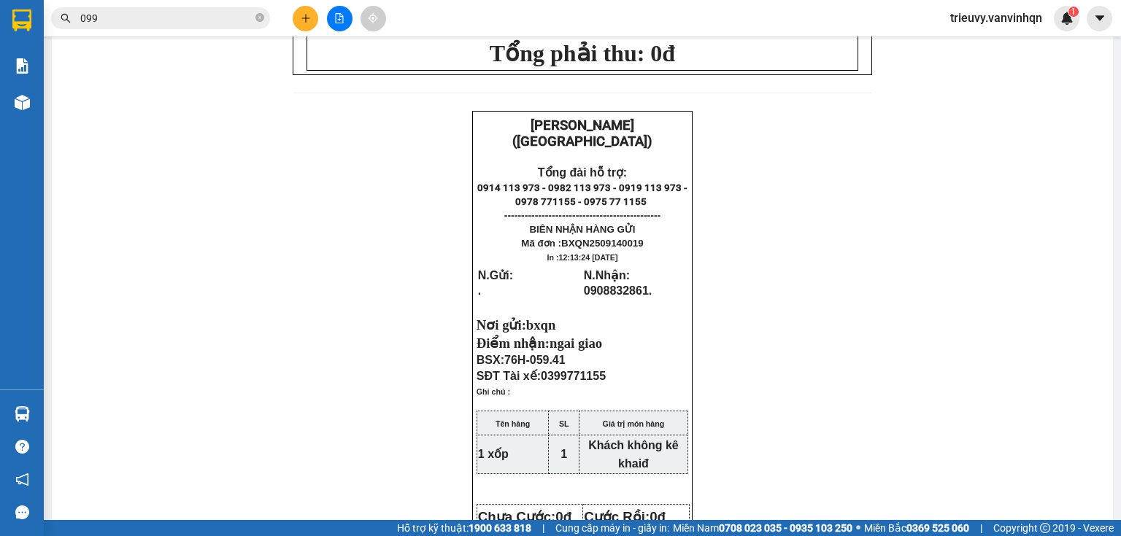
scroll to position [455, 0]
